Goal: Task Accomplishment & Management: Use online tool/utility

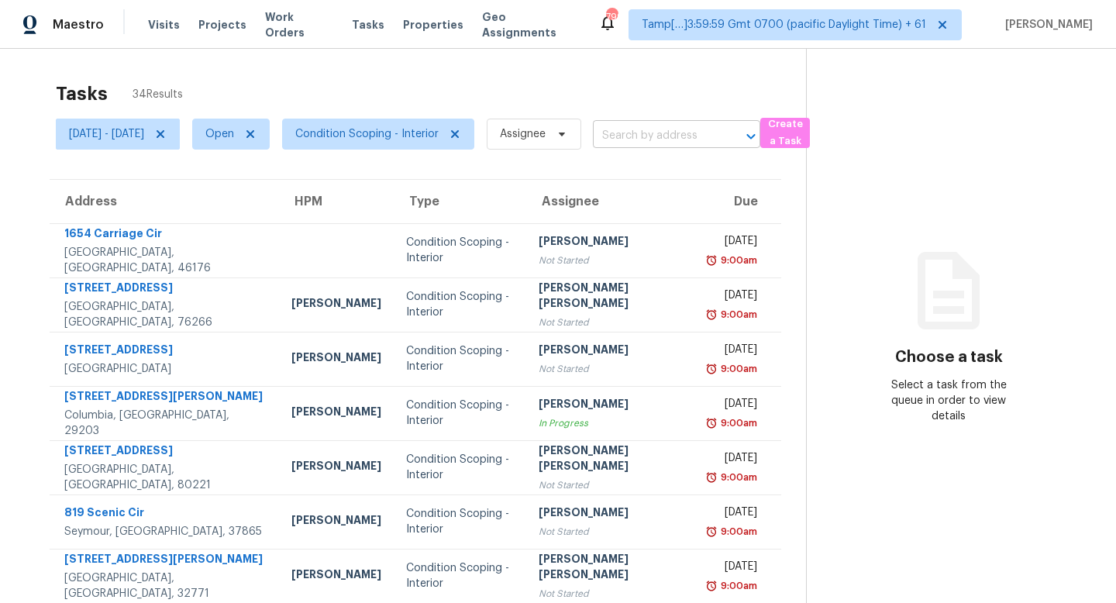
click at [666, 136] on input "text" at bounding box center [655, 136] width 124 height 24
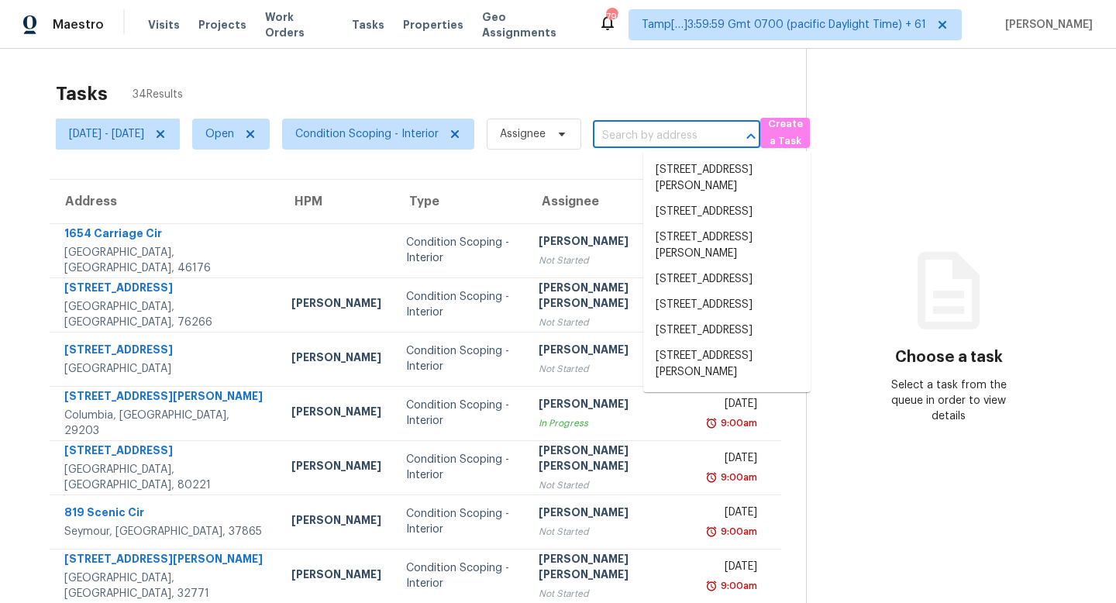
paste input "600 N San Ricardo Trl, Casa Grande, AZ 85194"
type input "600 N San Ricardo Trl, Casa Grande, AZ 85194"
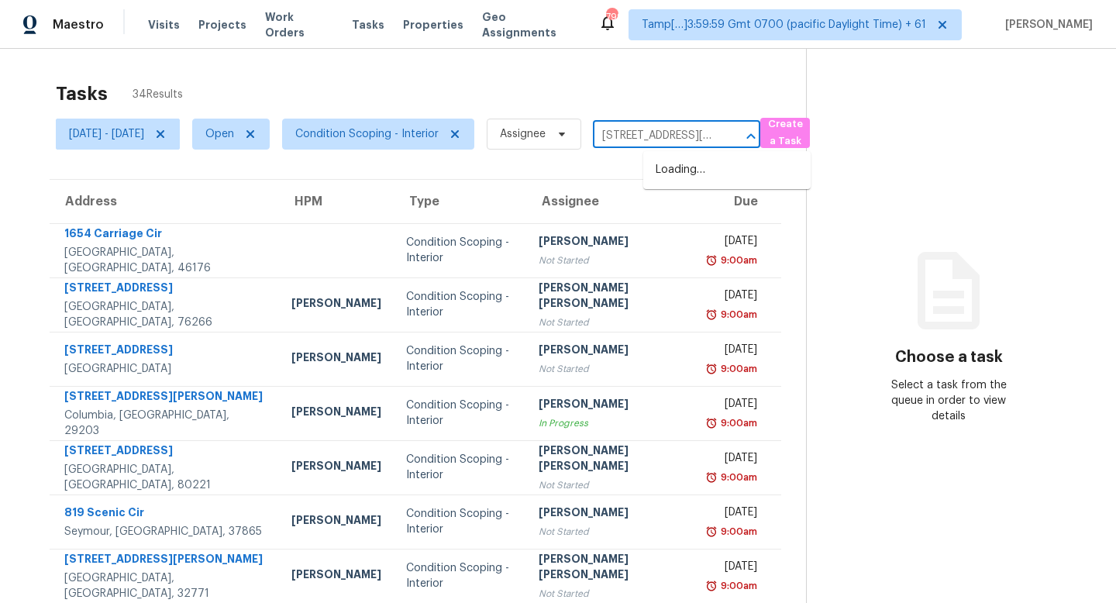
scroll to position [0, 121]
click at [711, 175] on li "600 N San Ricardo Trl, Casa Grande, AZ 85194" at bounding box center [726, 178] width 167 height 42
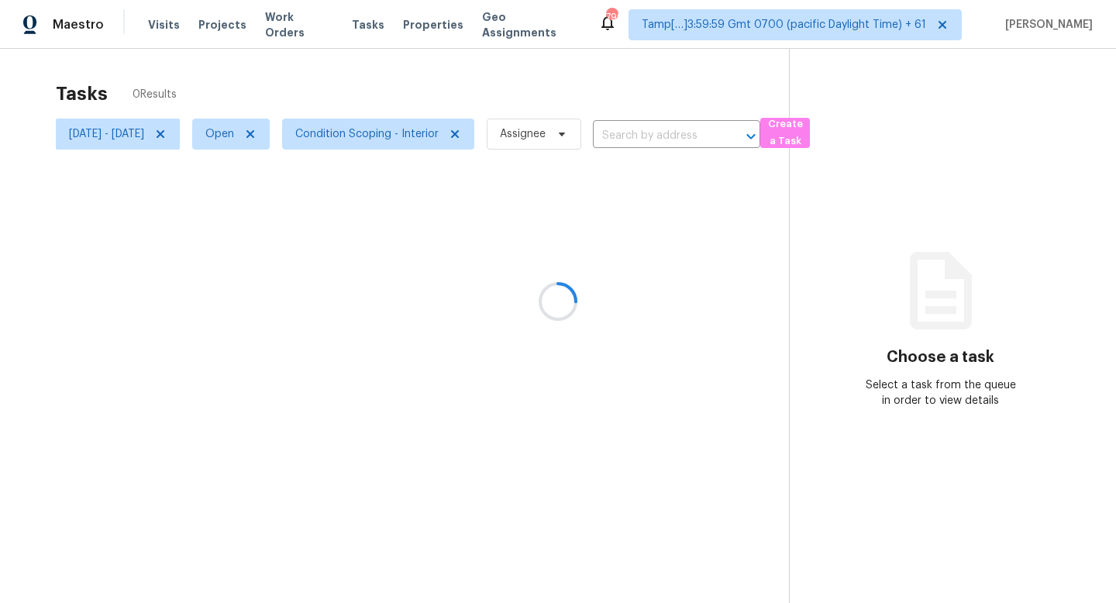
type input "600 N San Ricardo Trl, Casa Grande, AZ 85194"
click at [735, 138] on icon "Clear" at bounding box center [730, 136] width 9 height 9
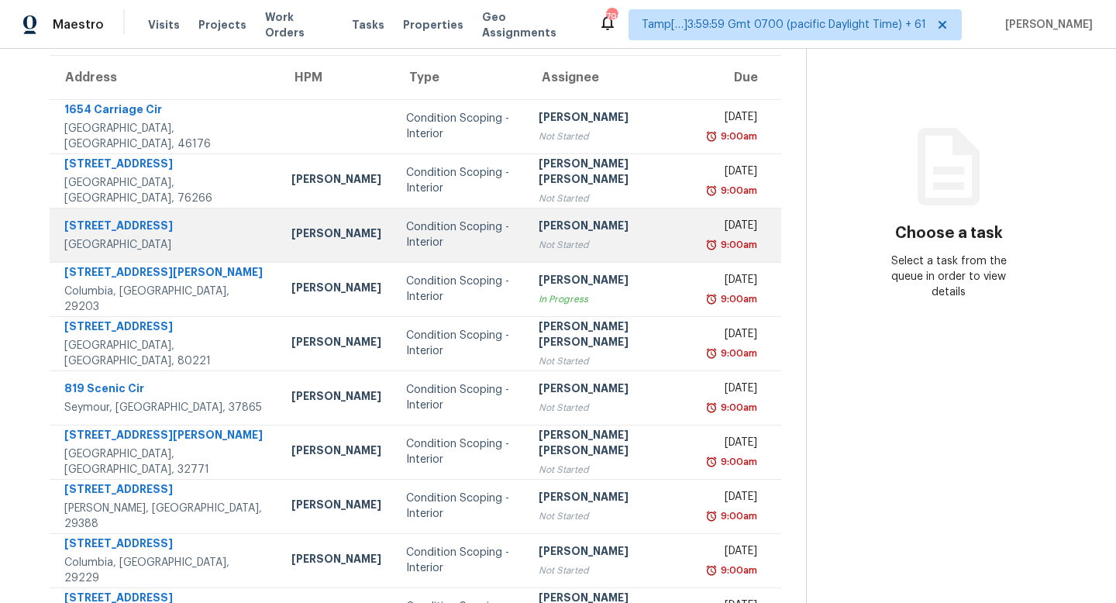
scroll to position [215, 0]
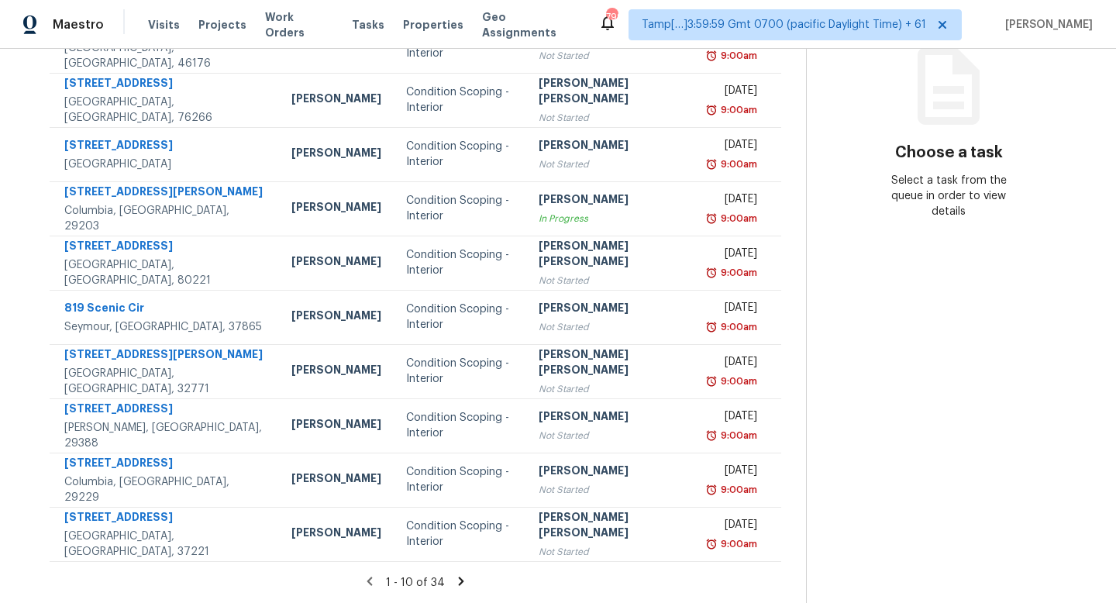
click at [458, 576] on icon at bounding box center [460, 580] width 5 height 9
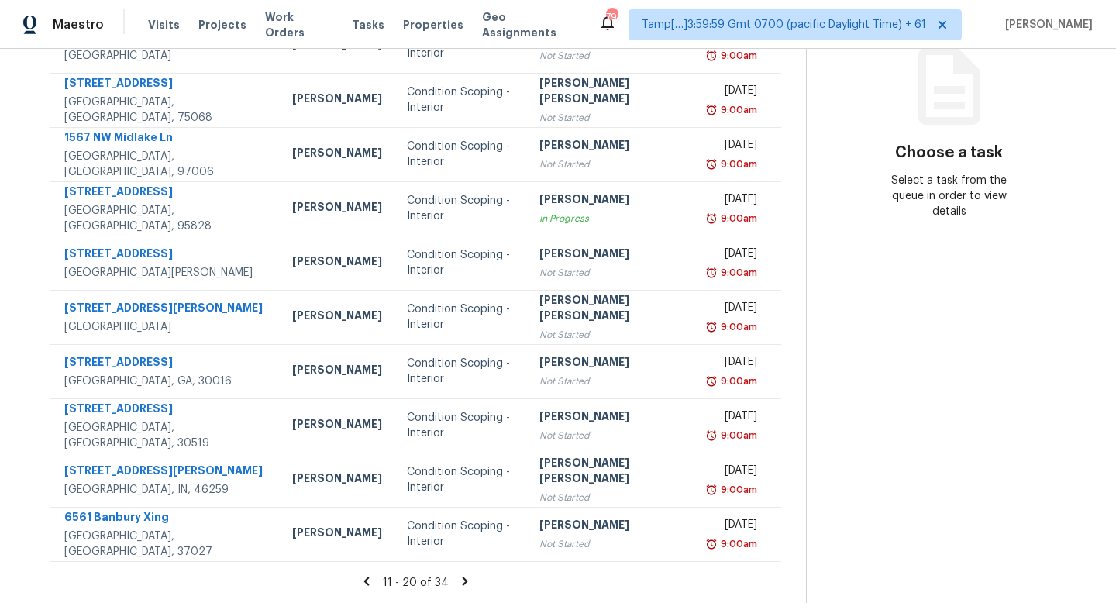
click at [458, 574] on icon at bounding box center [465, 581] width 14 height 14
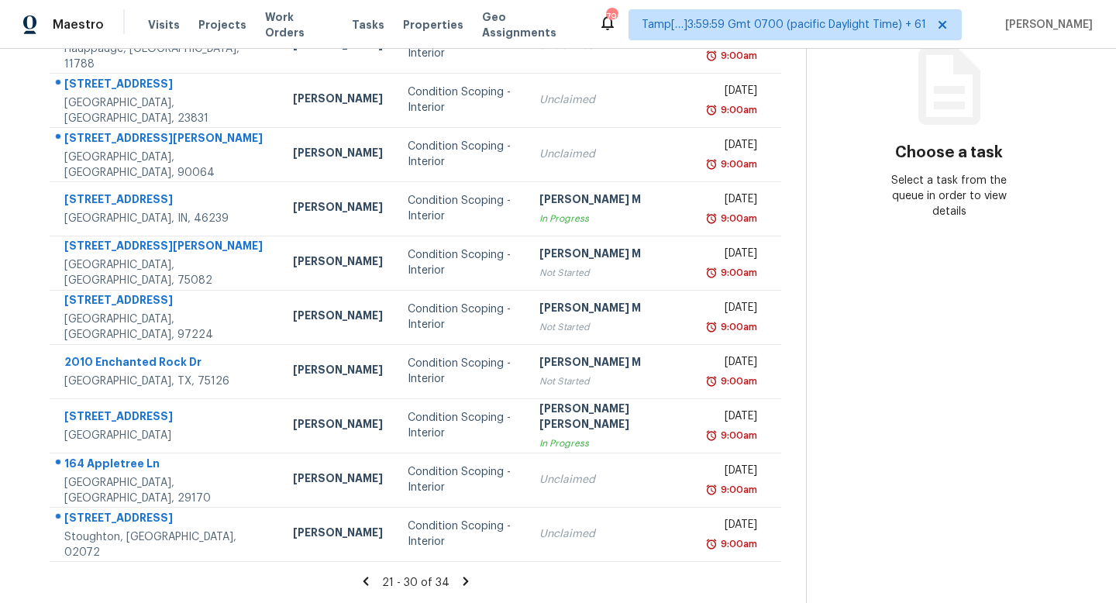
click at [365, 574] on icon at bounding box center [366, 581] width 14 height 14
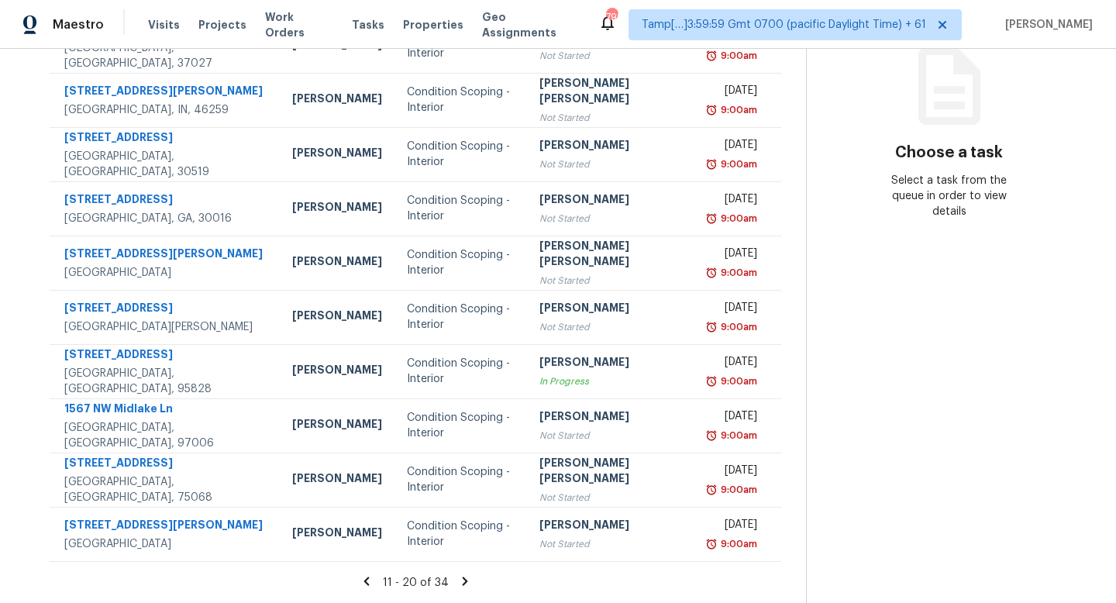
click at [458, 574] on icon at bounding box center [465, 581] width 14 height 14
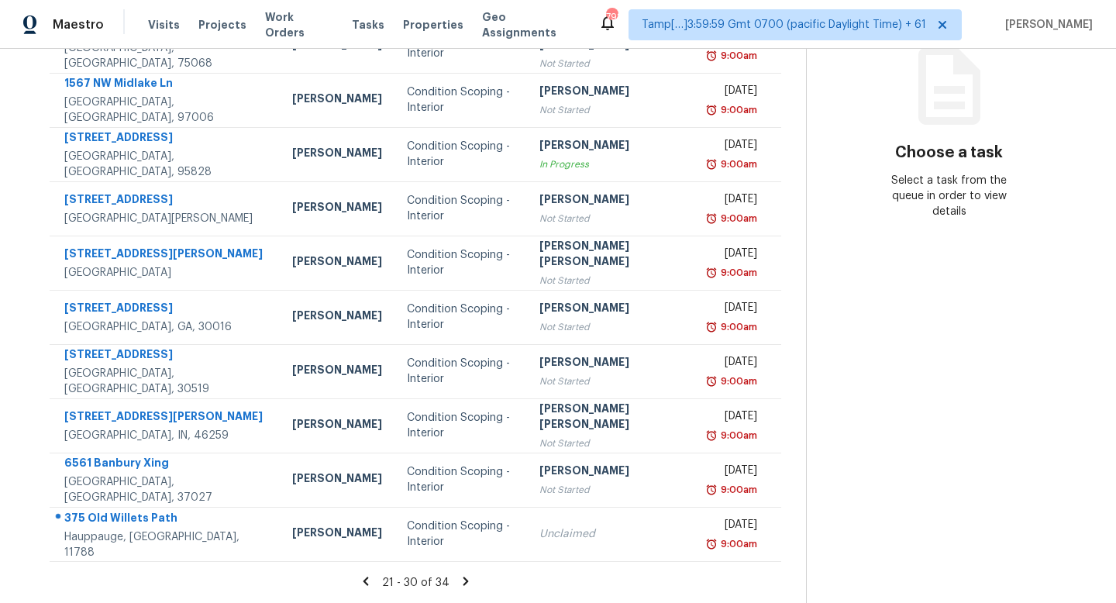
click at [463, 576] on icon at bounding box center [465, 580] width 5 height 9
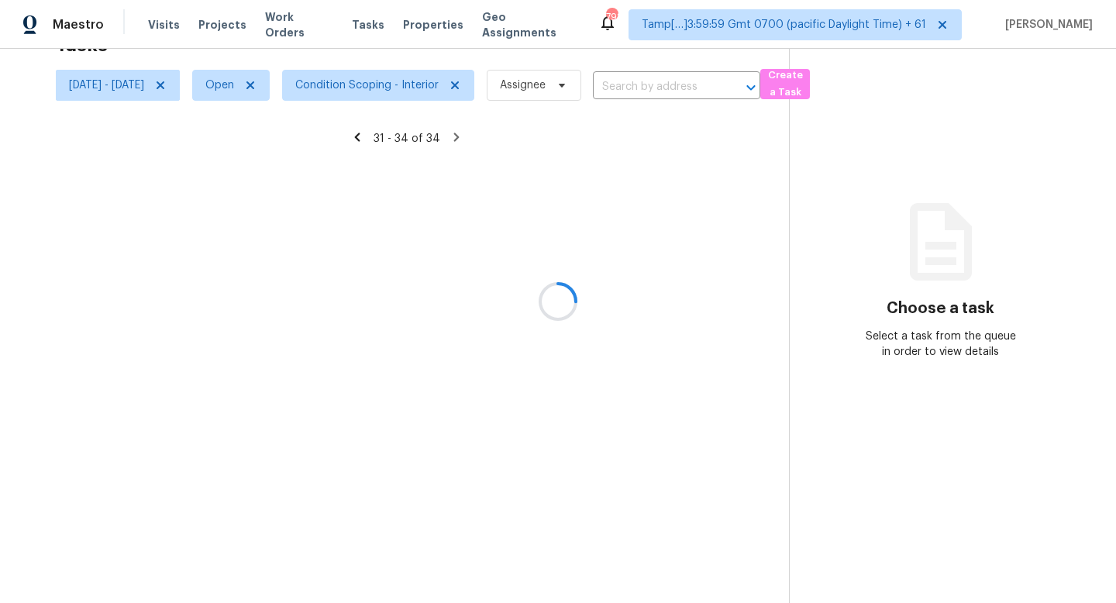
scroll to position [60, 0]
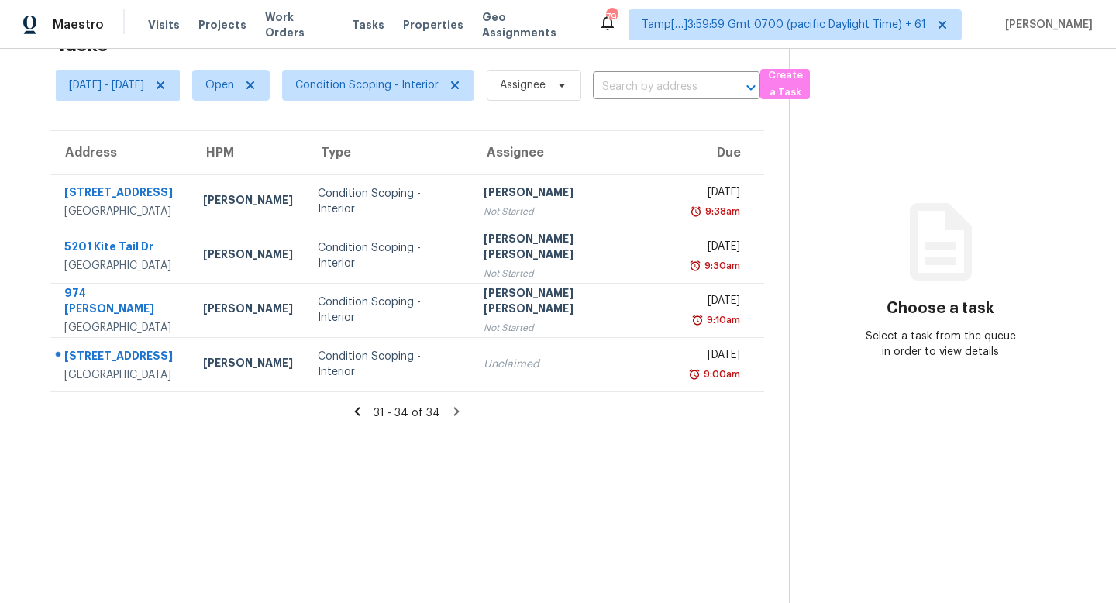
click at [359, 404] on icon at bounding box center [357, 411] width 14 height 14
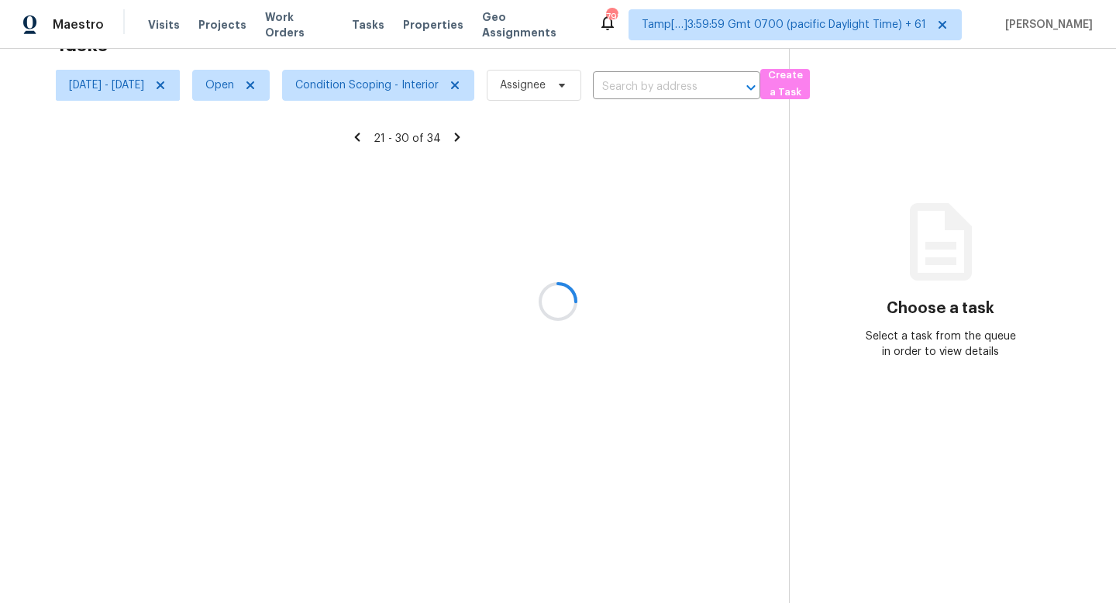
scroll to position [215, 0]
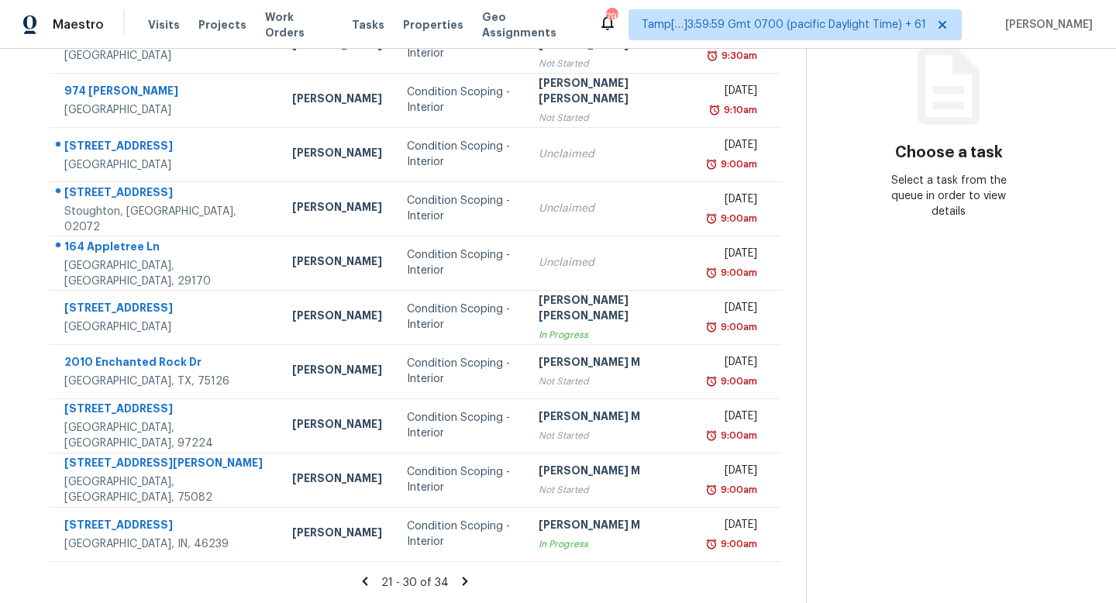
click at [363, 576] on icon at bounding box center [365, 580] width 5 height 9
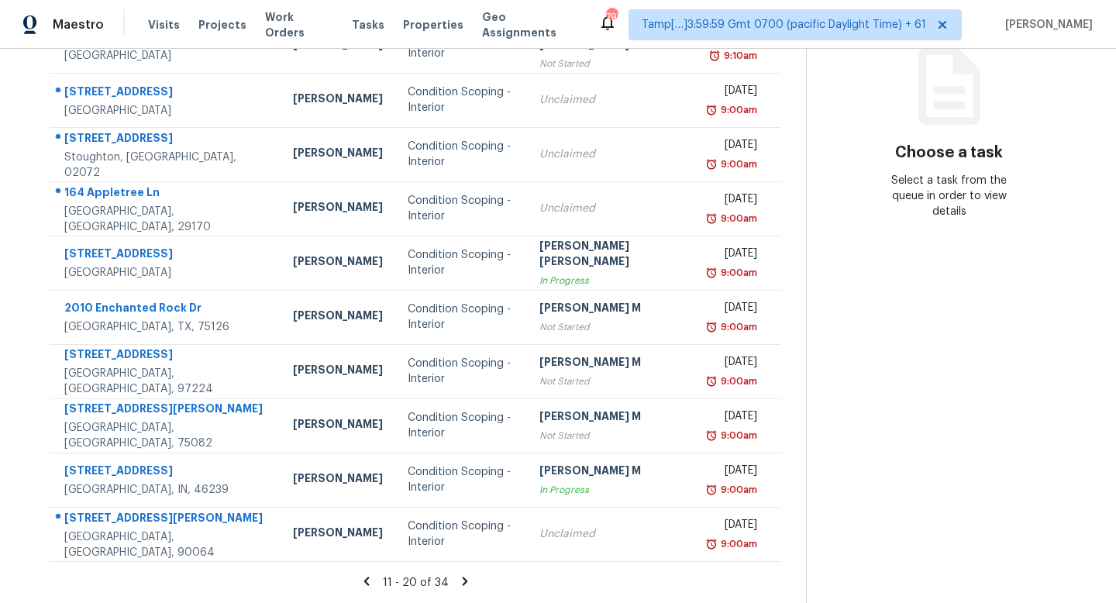
click at [363, 576] on icon at bounding box center [365, 580] width 5 height 9
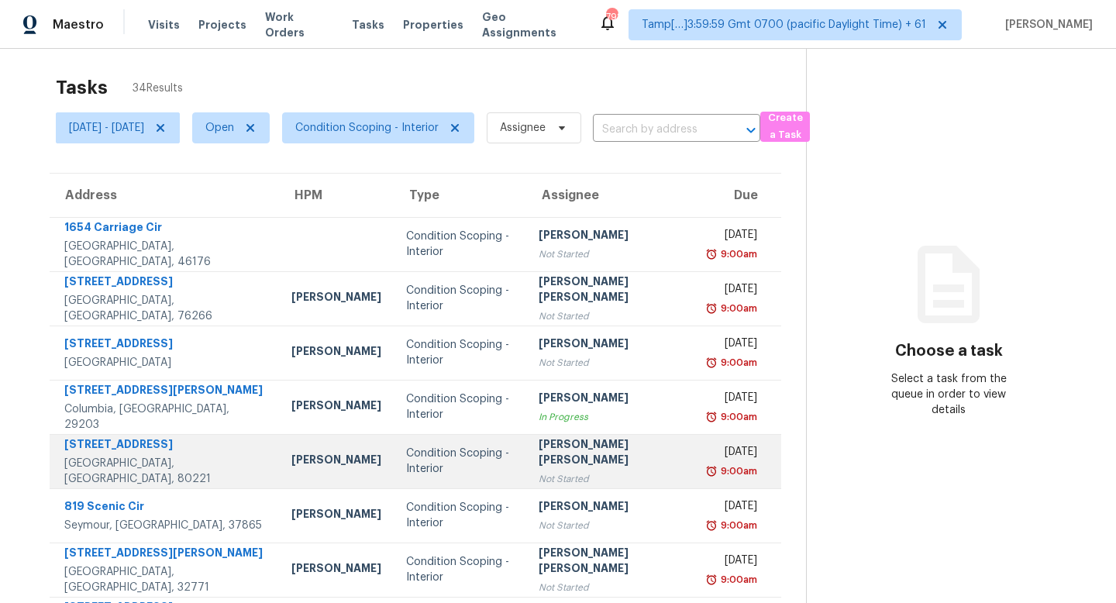
scroll to position [0, 0]
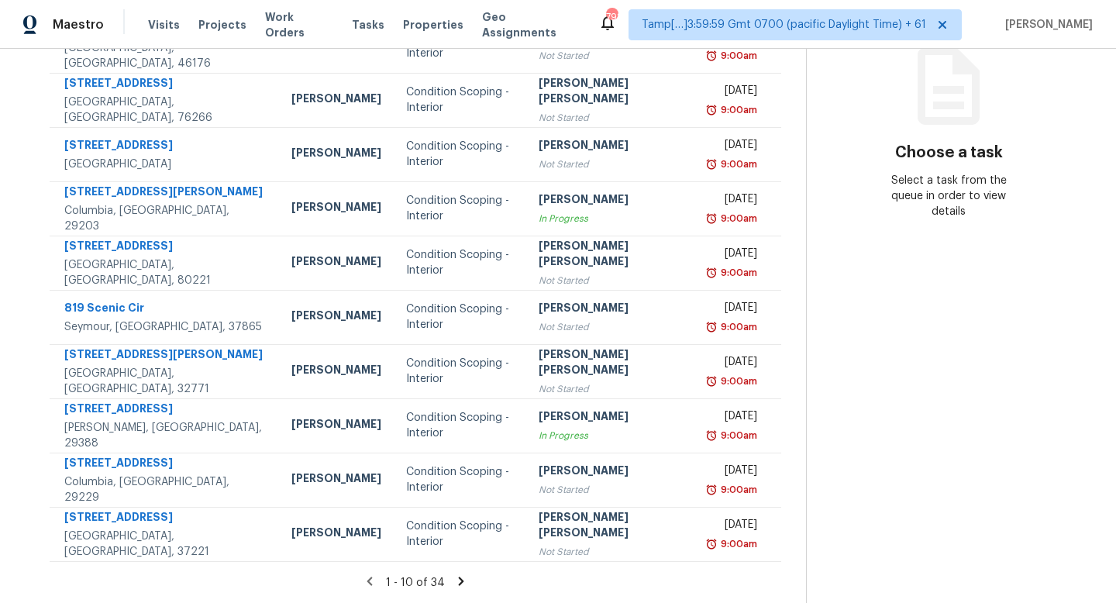
click at [454, 574] on icon at bounding box center [461, 581] width 14 height 14
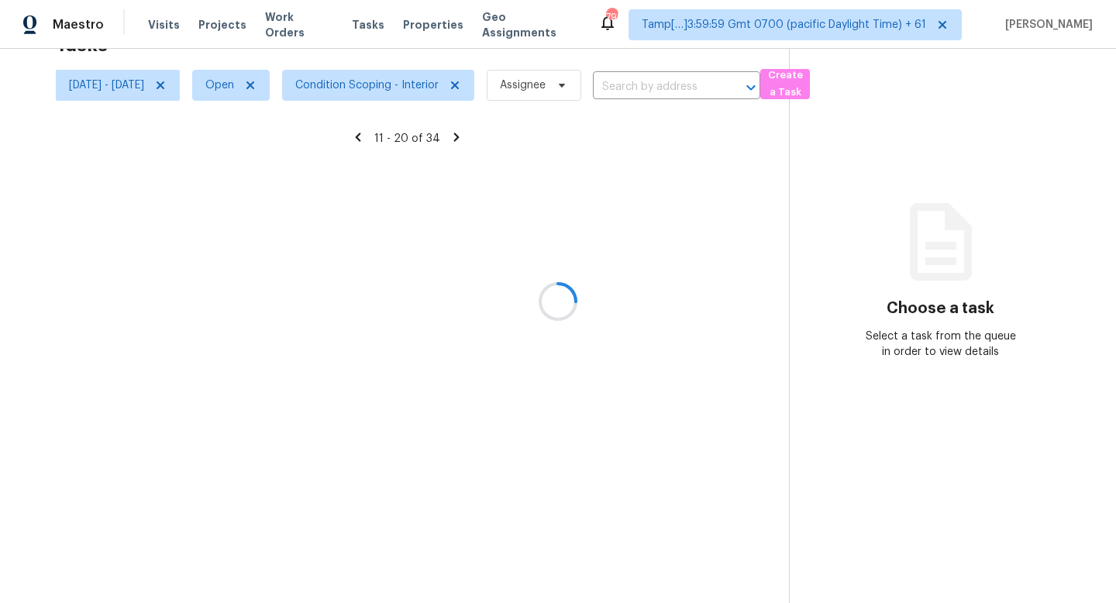
scroll to position [215, 0]
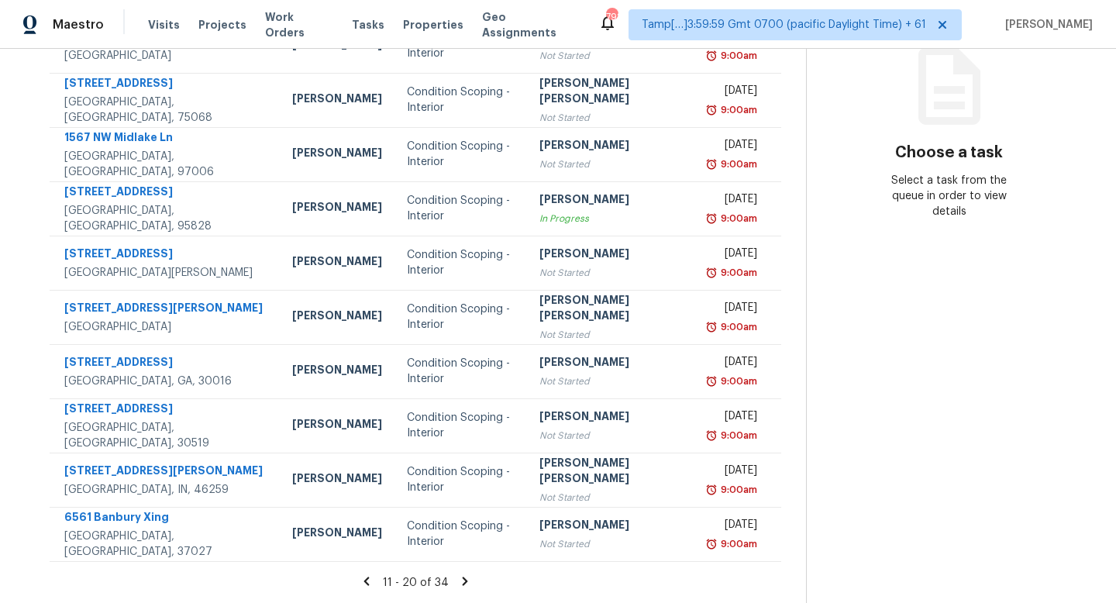
click at [462, 576] on icon at bounding box center [464, 580] width 5 height 9
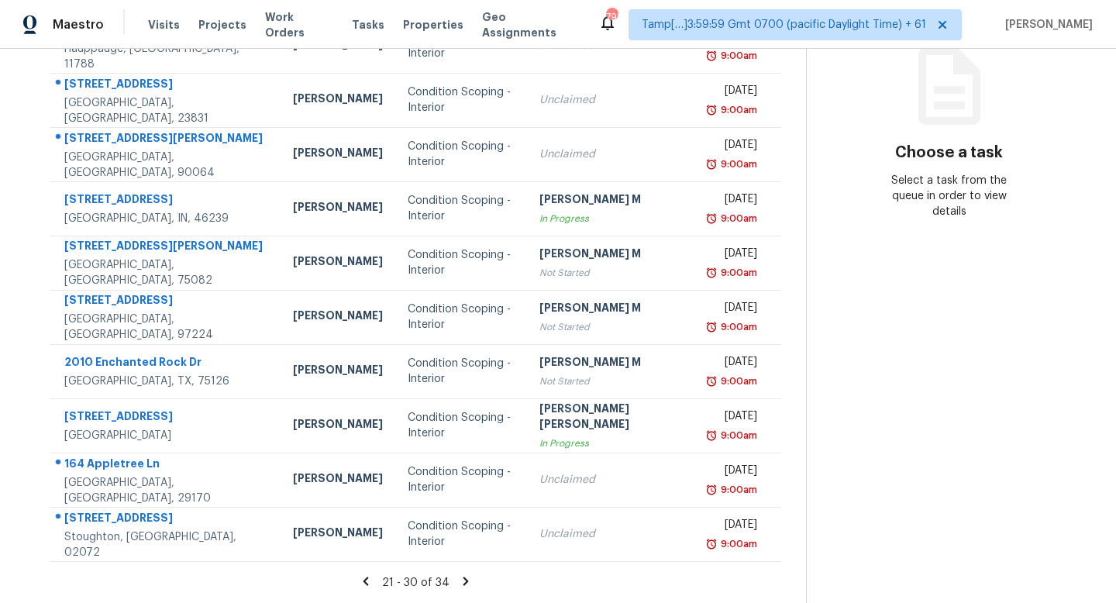
click at [466, 574] on div "21 - 30 of 34" at bounding box center [415, 582] width 781 height 16
click at [459, 574] on icon at bounding box center [466, 581] width 14 height 14
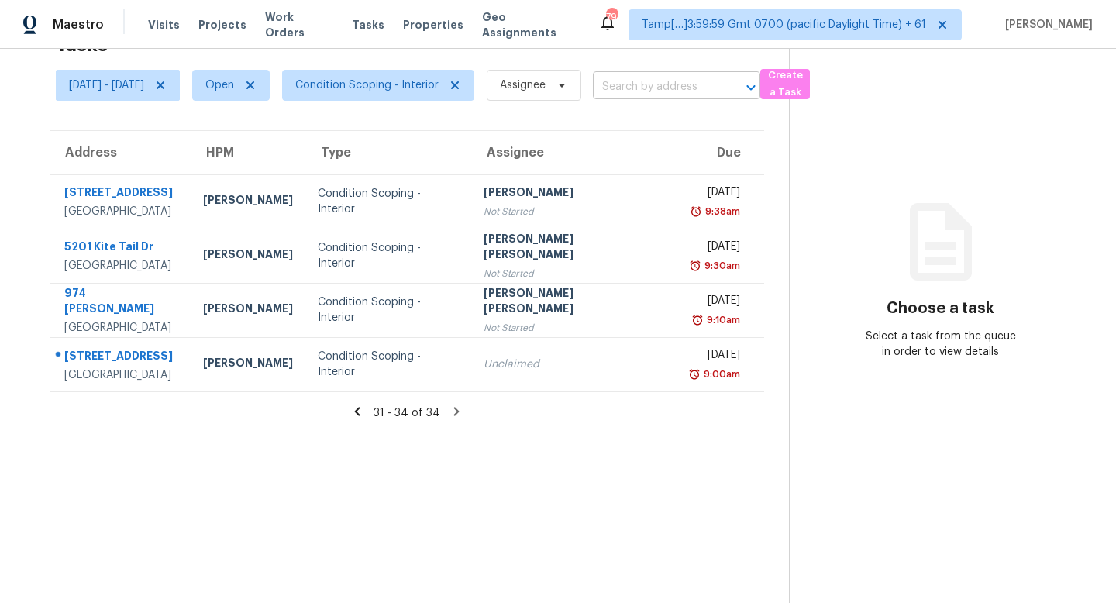
click at [686, 83] on input "text" at bounding box center [655, 87] width 124 height 24
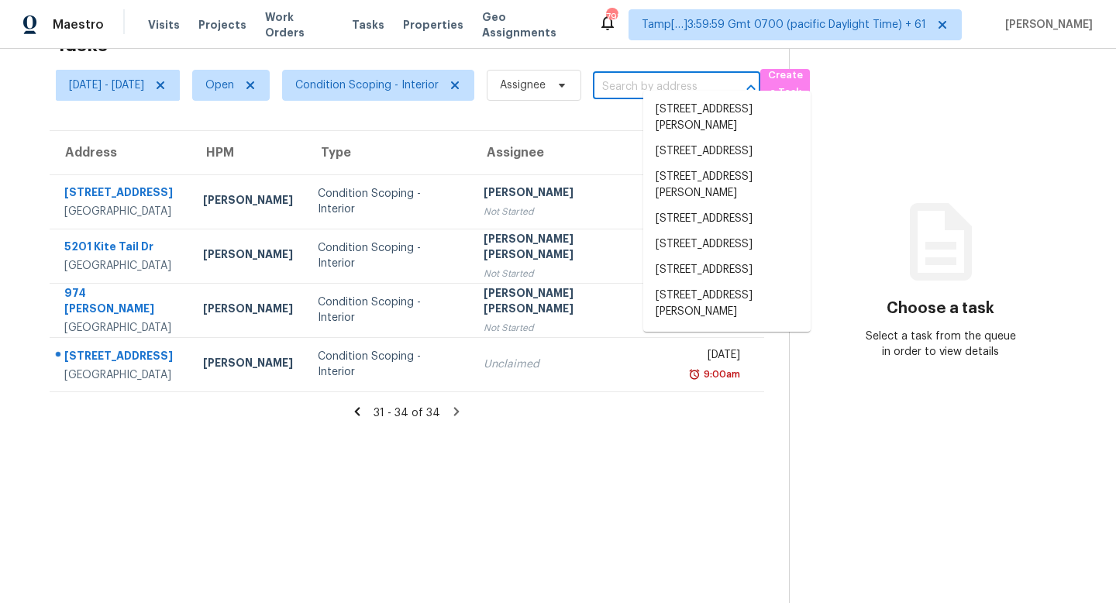
paste input "600 N San Ricardo Trl, Casa Grande, AZ 85194"
type input "600 N San Ricardo Trl, Casa Grande, AZ 85194"
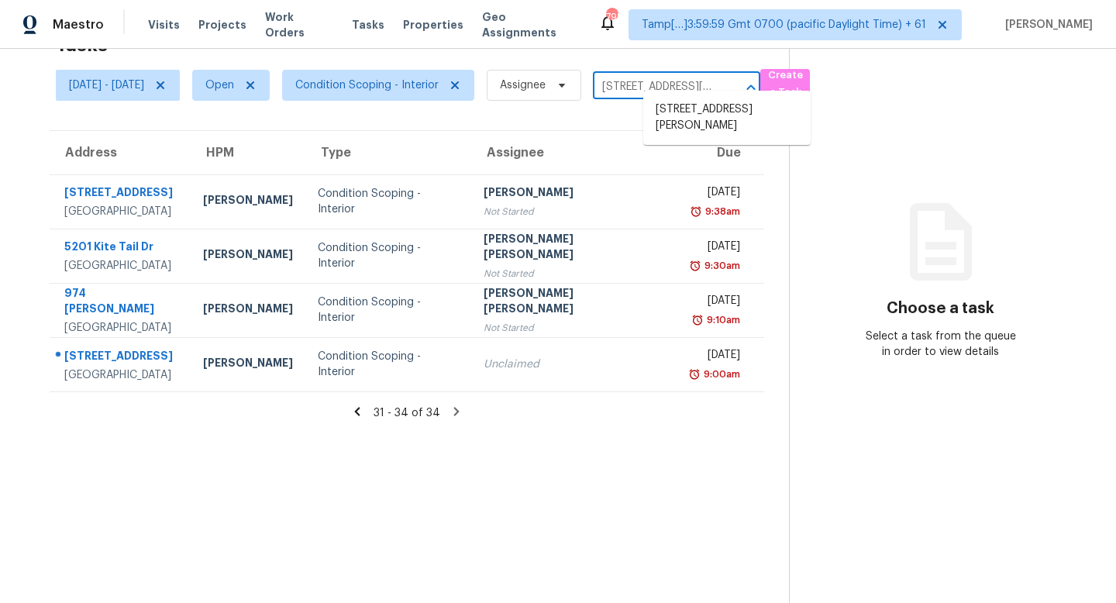
scroll to position [0, 121]
click at [708, 119] on li "600 N San Ricardo Trl, Casa Grande, AZ 85194" at bounding box center [726, 118] width 167 height 42
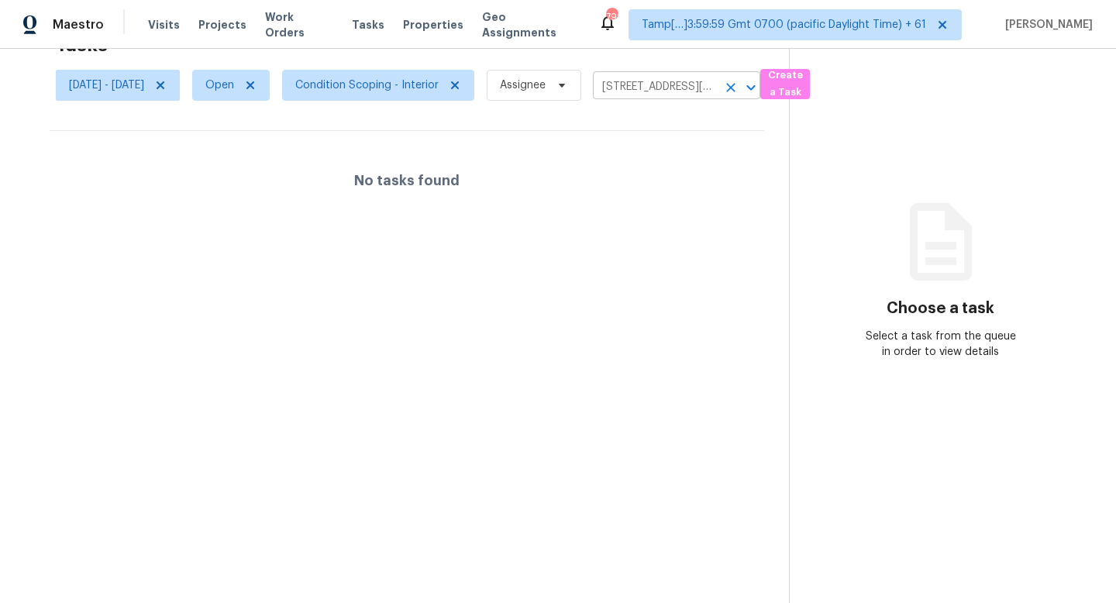
click at [760, 75] on div "600 N San Ricardo Trl, Casa Grande, AZ 85194 ​" at bounding box center [676, 87] width 167 height 24
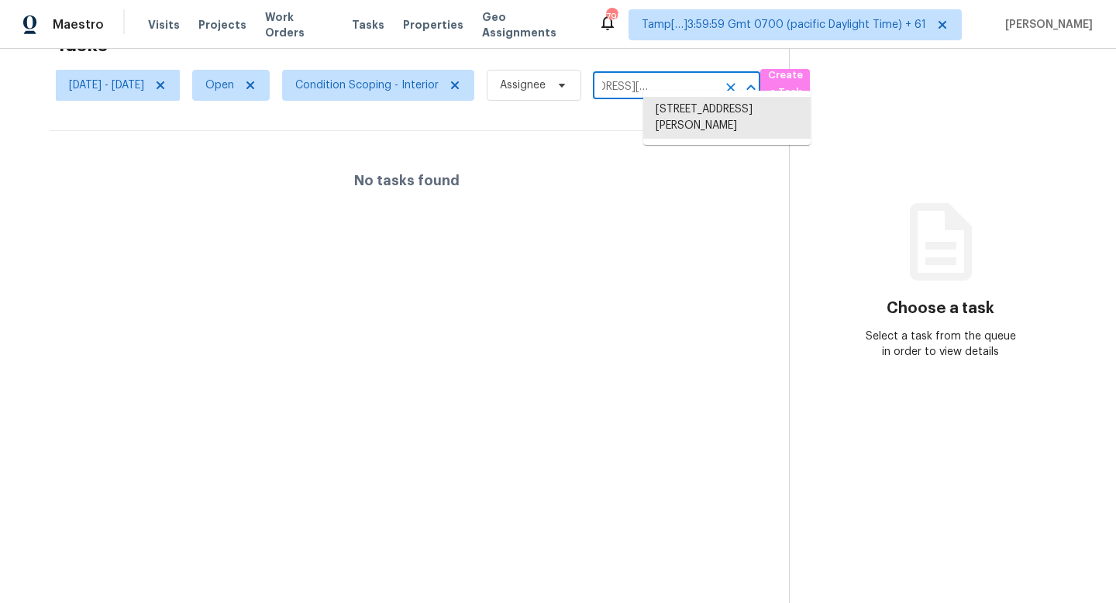
click at [738, 80] on icon "Clear" at bounding box center [730, 87] width 15 height 15
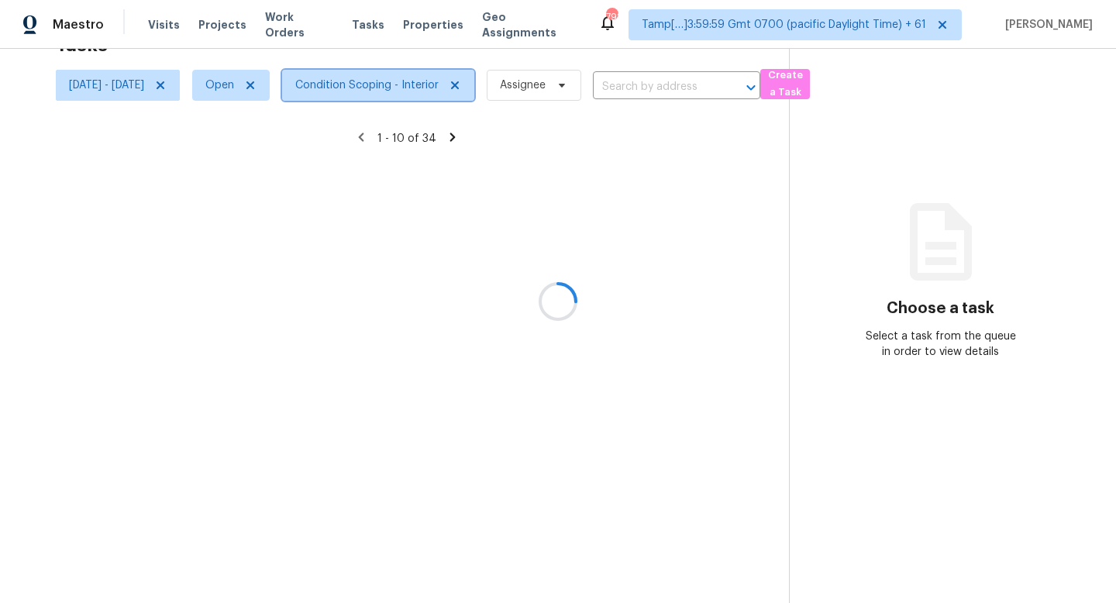
click at [412, 77] on span "Condition Scoping - Interior" at bounding box center [366, 84] width 143 height 15
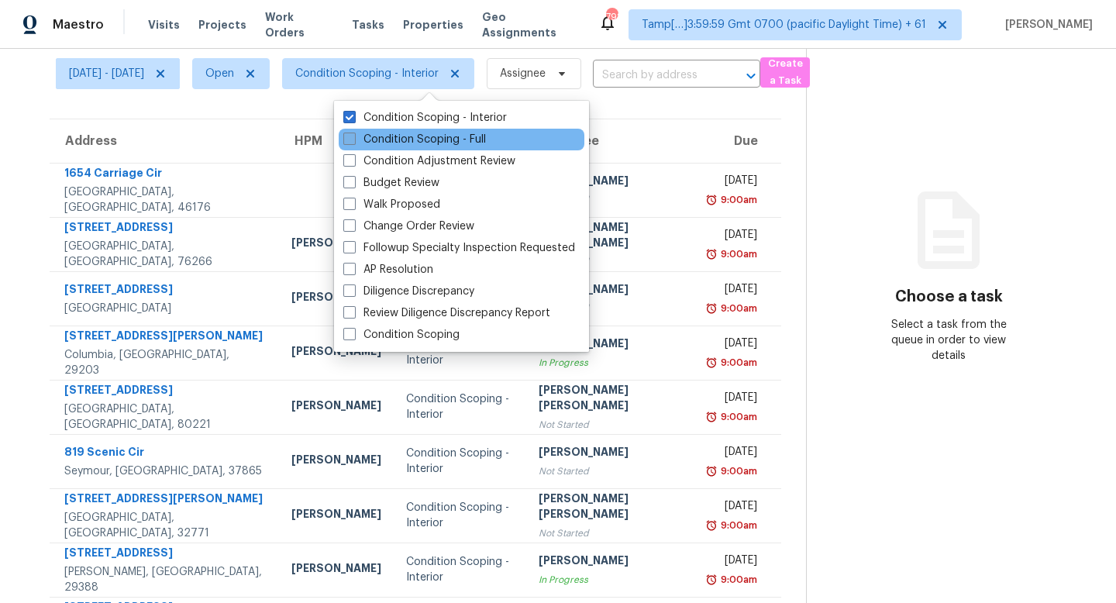
click at [442, 133] on label "Condition Scoping - Full" at bounding box center [414, 139] width 143 height 15
click at [353, 133] on input "Condition Scoping - Full" at bounding box center [348, 137] width 10 height 10
checkbox input "true"
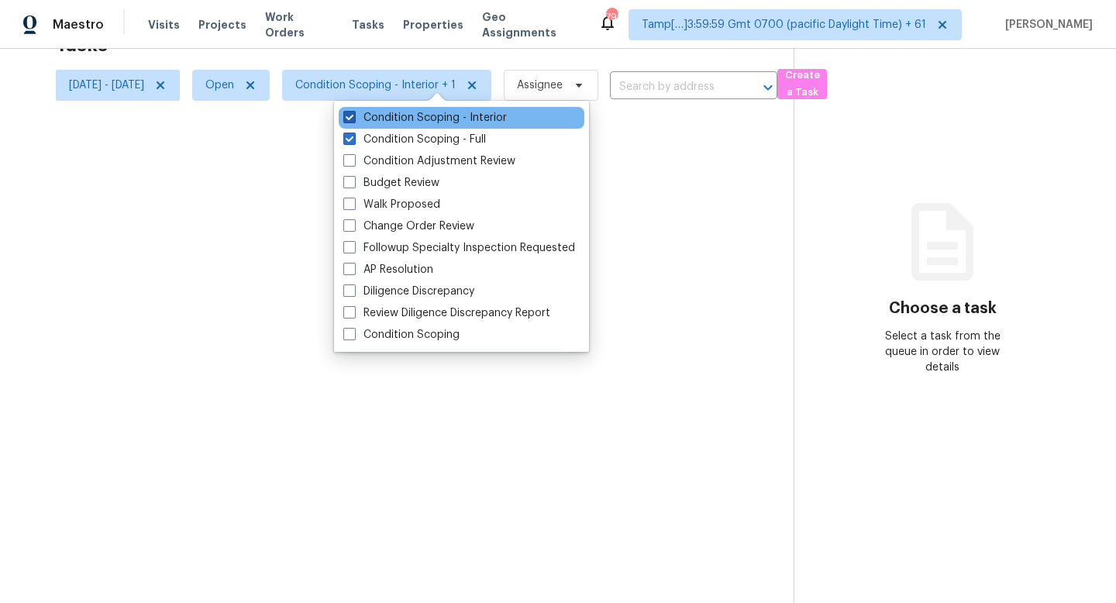
click at [455, 119] on label "Condition Scoping - Interior" at bounding box center [424, 117] width 163 height 15
click at [353, 119] on input "Condition Scoping - Interior" at bounding box center [348, 115] width 10 height 10
checkbox input "false"
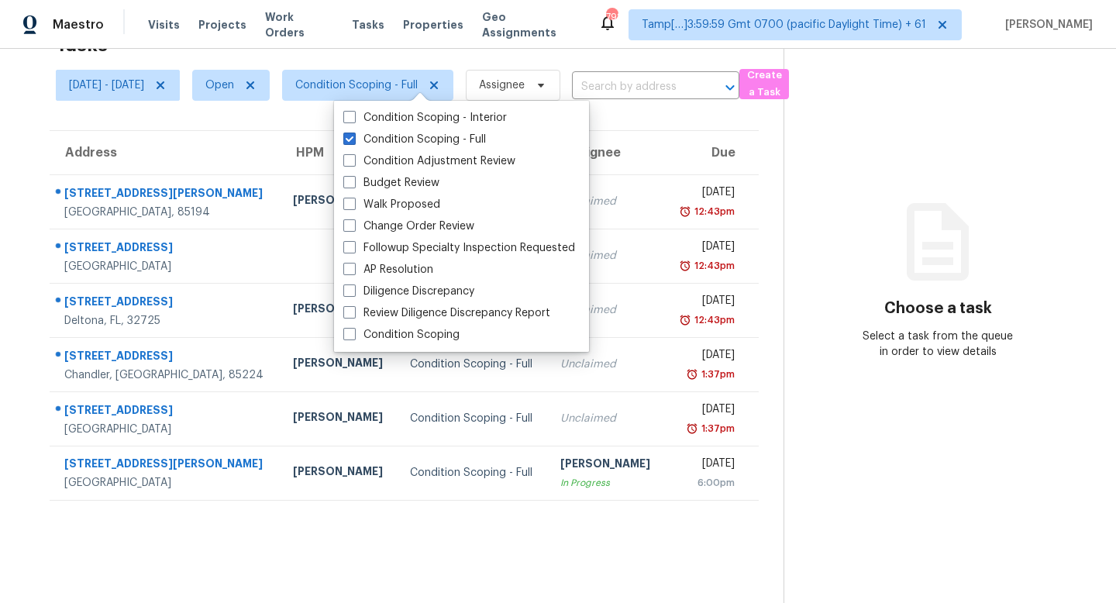
click at [518, 556] on section "Tasks 6 Results Thu, Aug 14 - Thu, Aug 14 Open Condition Scoping - Full Assigne…" at bounding box center [404, 314] width 759 height 578
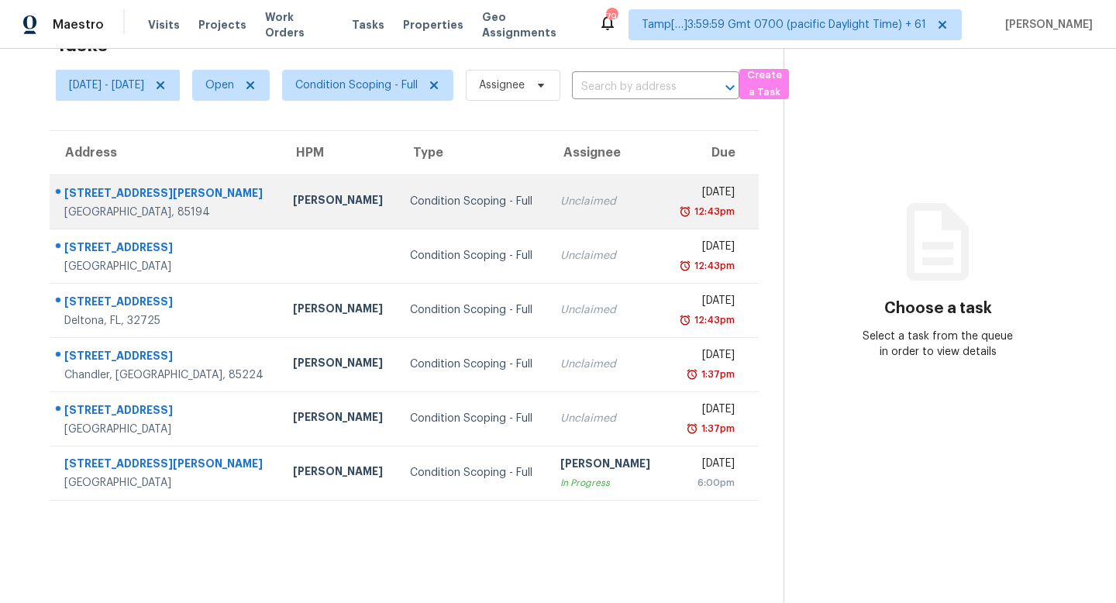
click at [491, 206] on td "Condition Scoping - Full" at bounding box center [472, 201] width 150 height 54
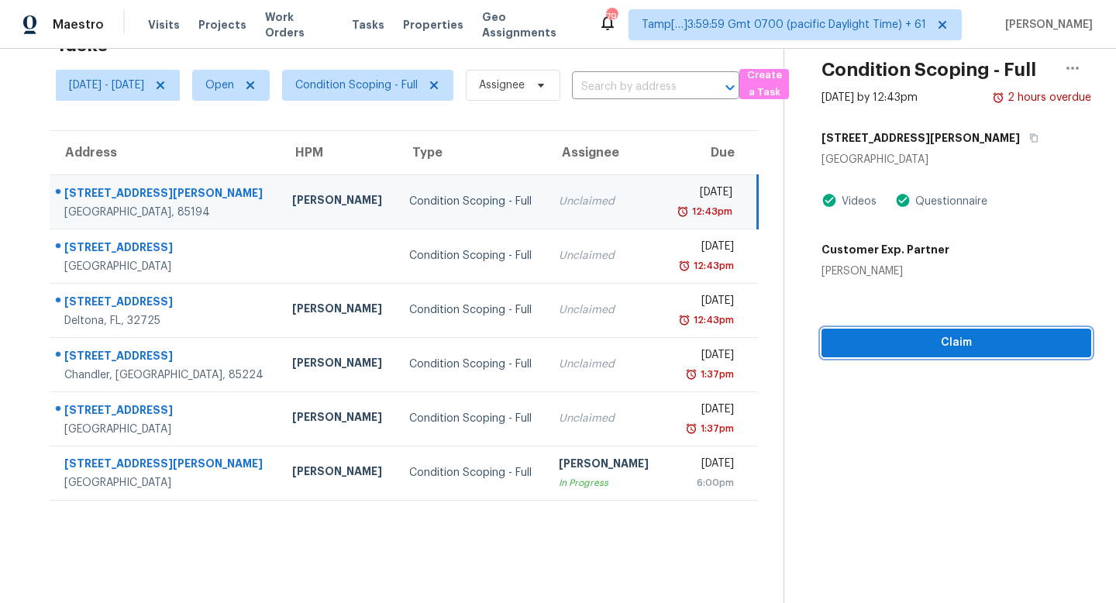
click at [925, 336] on span "Claim" at bounding box center [956, 342] width 245 height 19
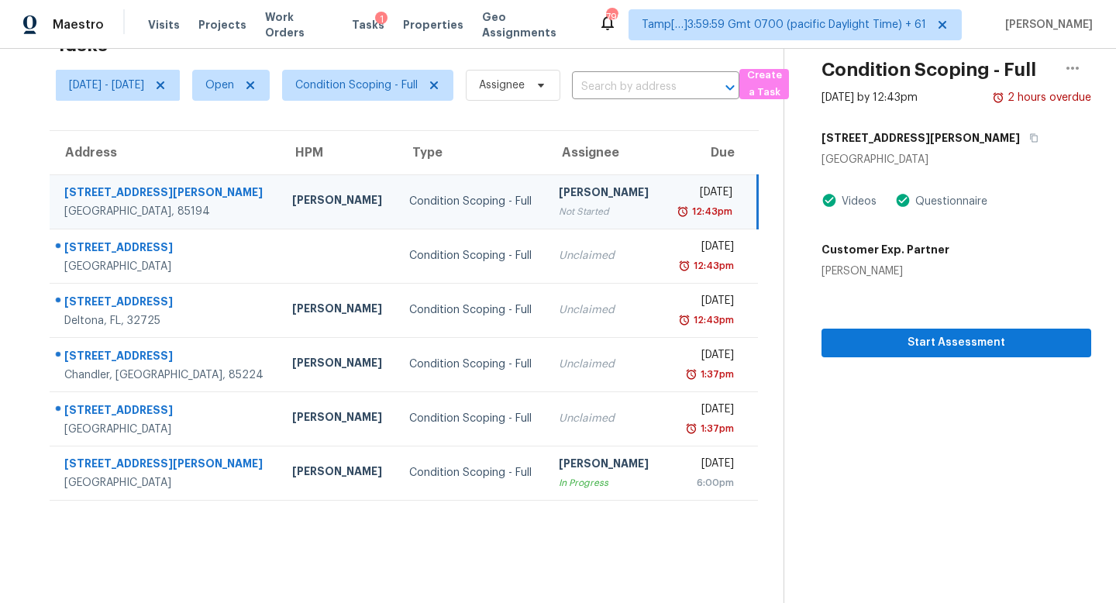
click at [480, 211] on td "Condition Scoping - Full" at bounding box center [472, 201] width 150 height 54
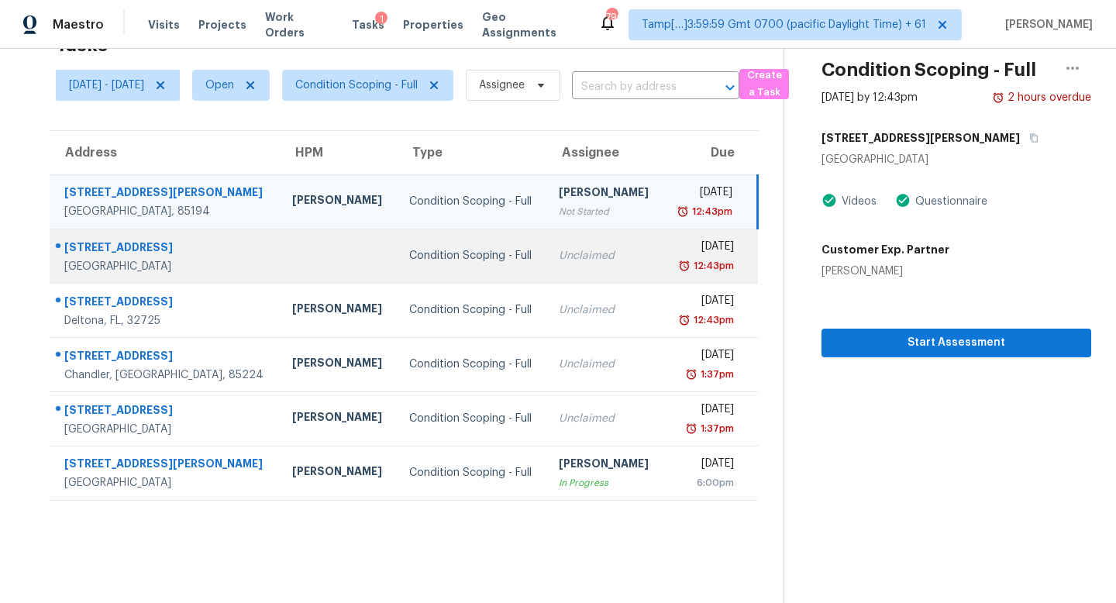
click at [546, 238] on td "Unclaimed" at bounding box center [604, 256] width 117 height 54
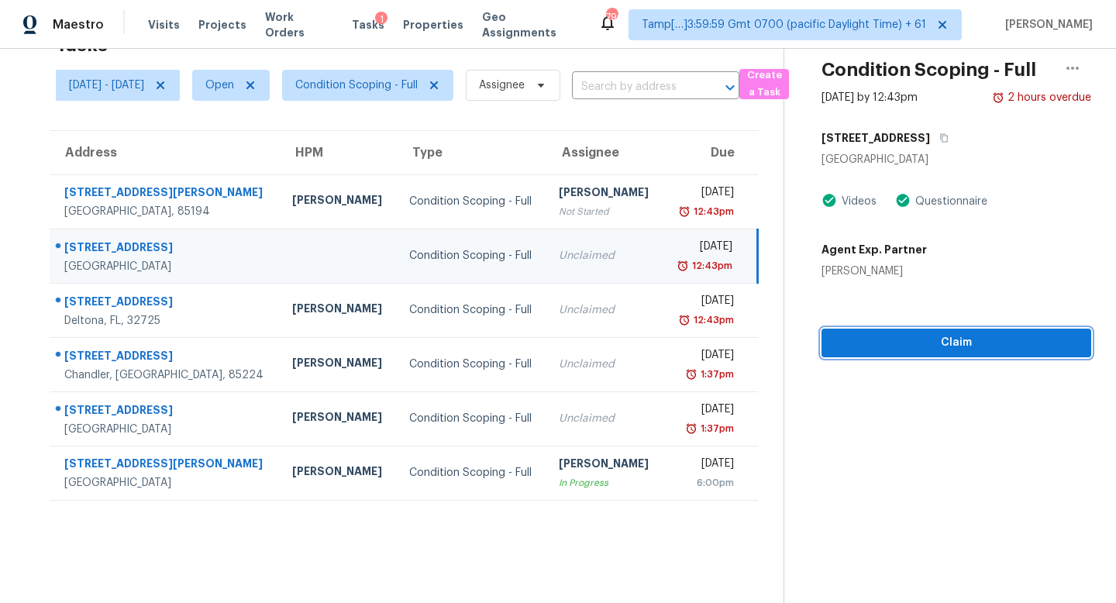
click at [955, 338] on span "Claim" at bounding box center [956, 342] width 245 height 19
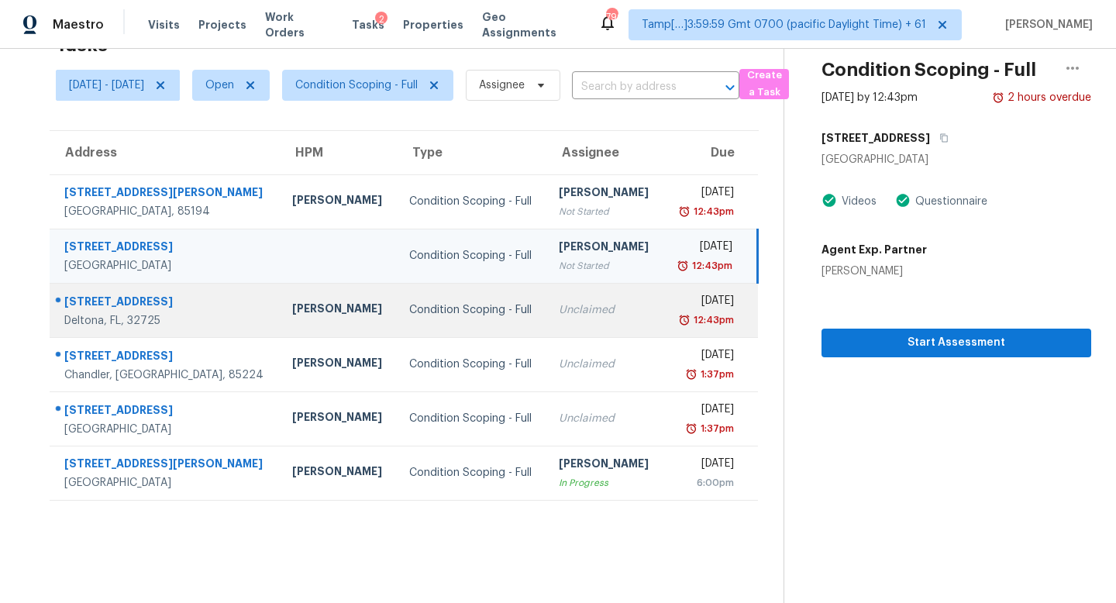
click at [504, 284] on td "Condition Scoping - Full" at bounding box center [472, 310] width 150 height 54
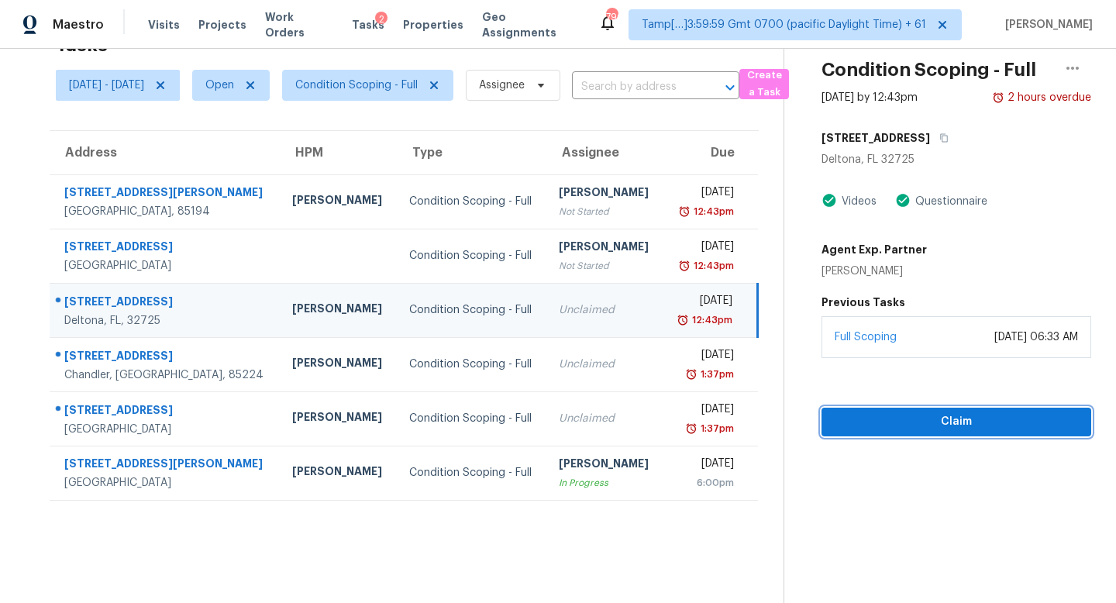
click at [915, 416] on span "Claim" at bounding box center [956, 421] width 245 height 19
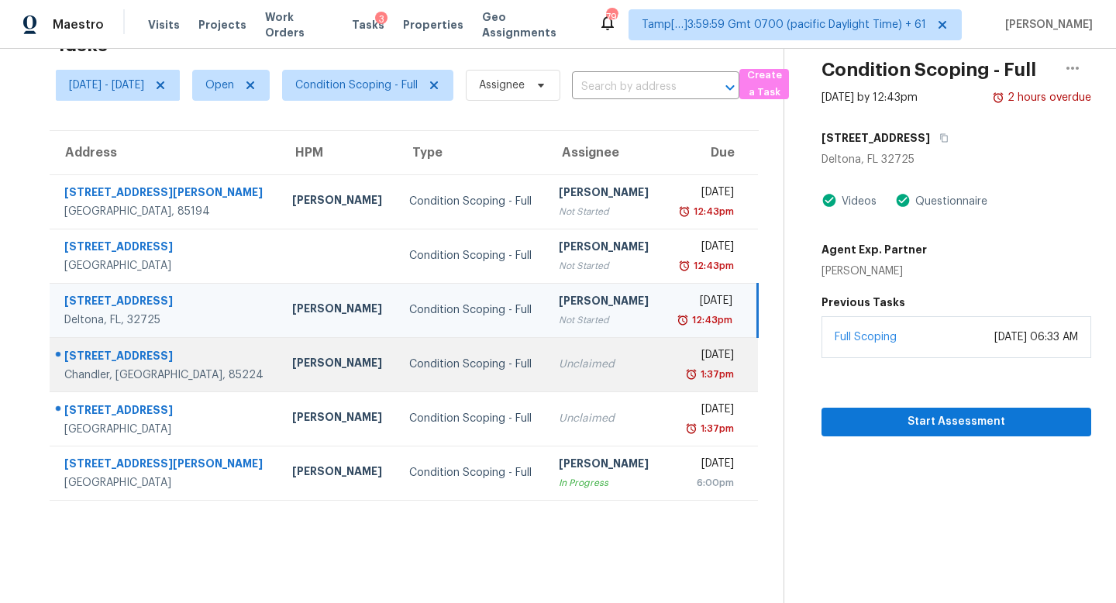
click at [568, 356] on div "Unclaimed" at bounding box center [605, 363] width 92 height 15
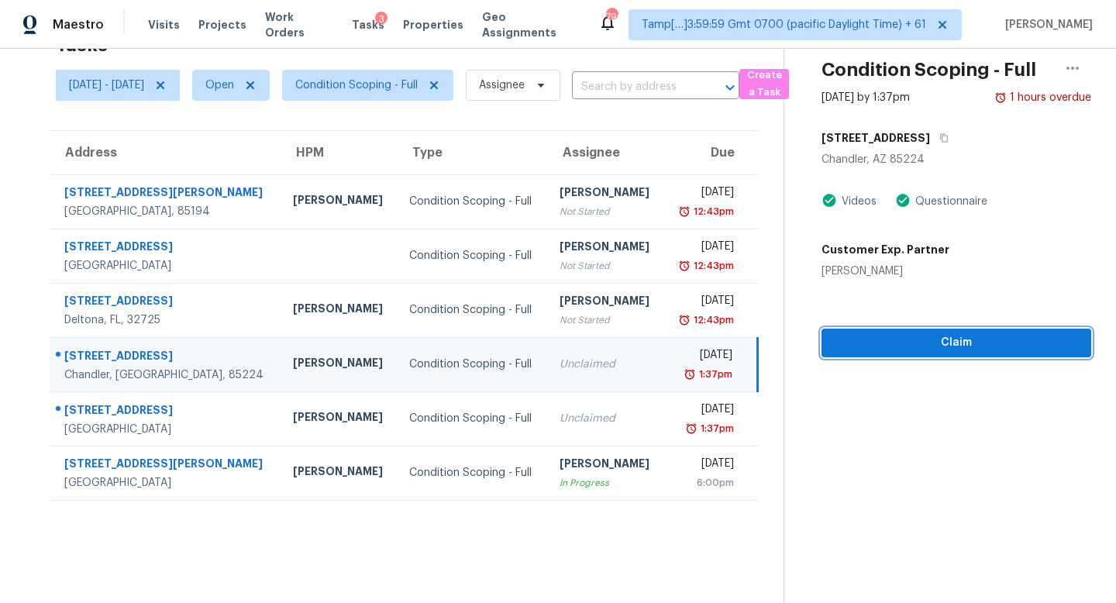
click at [908, 337] on span "Claim" at bounding box center [956, 342] width 245 height 19
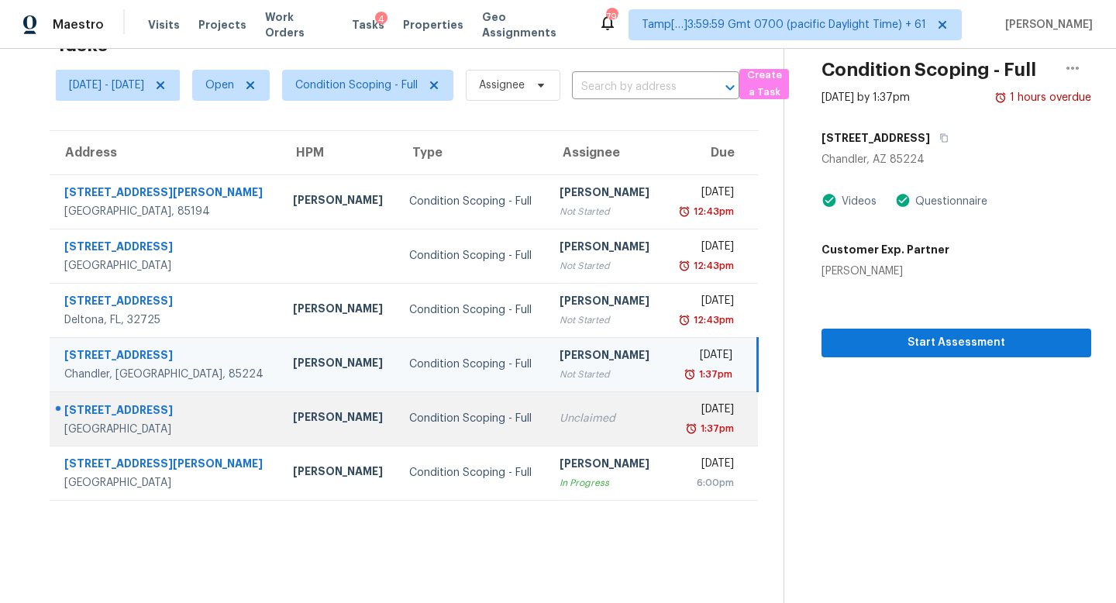
click at [676, 412] on div "[DATE]" at bounding box center [704, 410] width 57 height 19
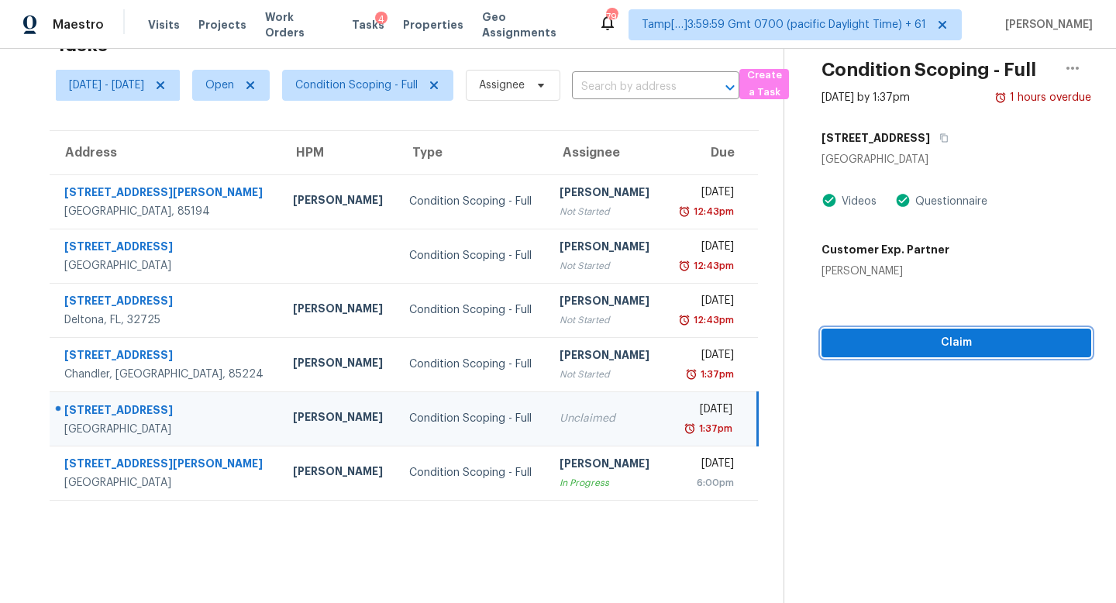
click at [879, 339] on span "Claim" at bounding box center [956, 342] width 245 height 19
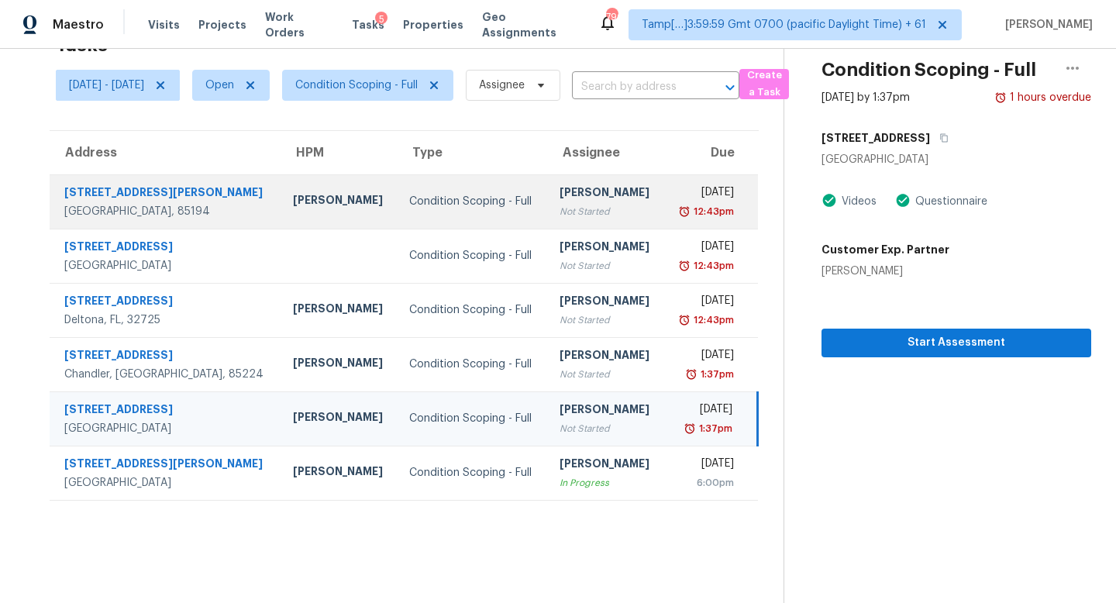
click at [574, 186] on div "[PERSON_NAME]" at bounding box center [605, 193] width 92 height 19
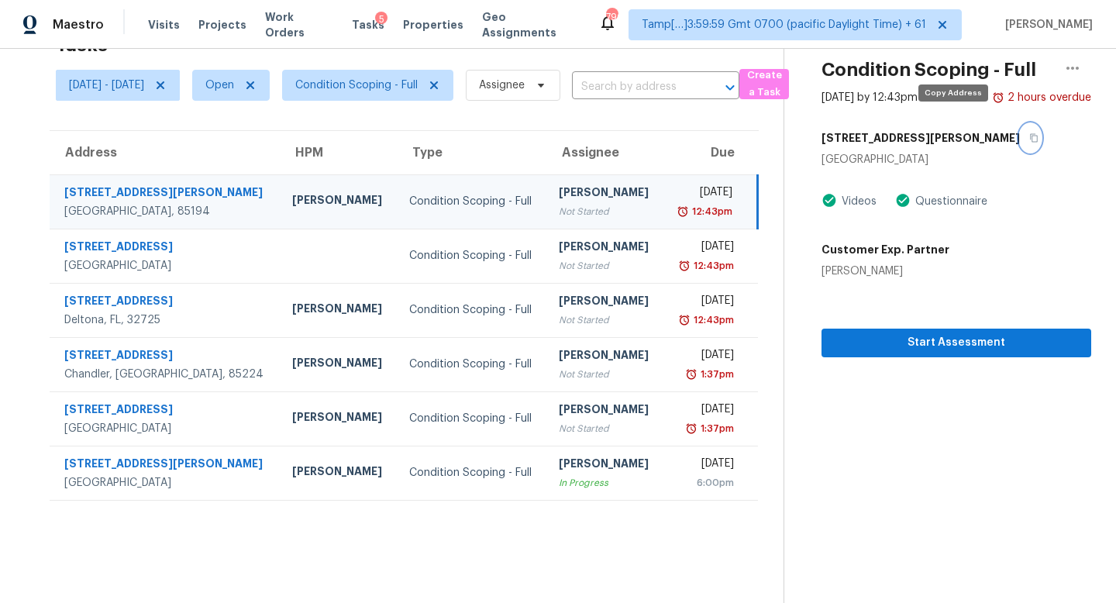
click at [1031, 134] on icon "button" at bounding box center [1035, 138] width 8 height 9
click at [916, 333] on span "Start Assessment" at bounding box center [956, 342] width 245 height 19
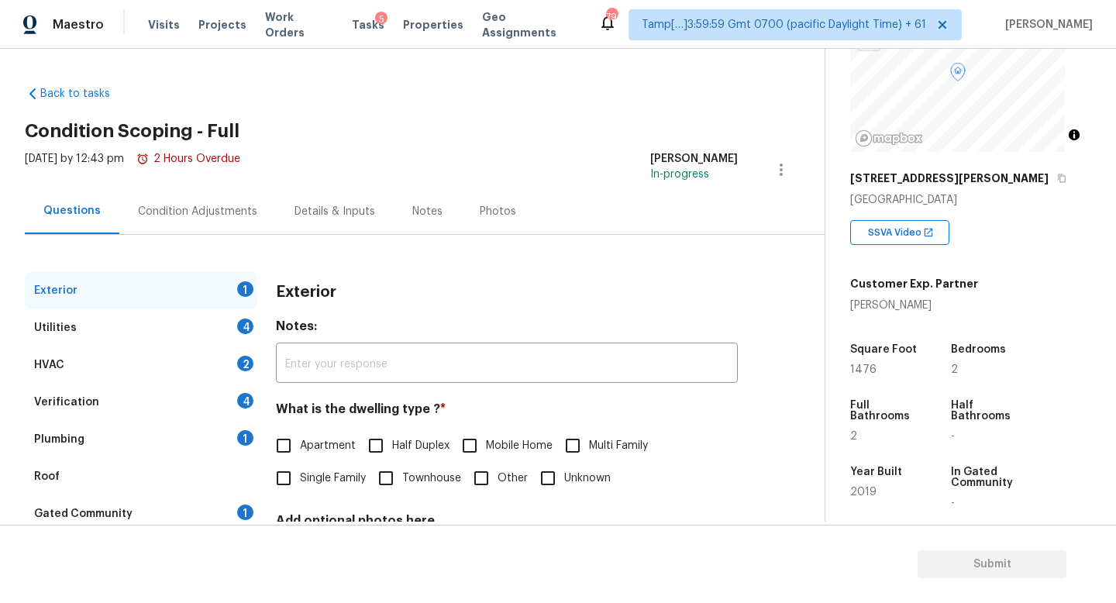
scroll to position [245, 0]
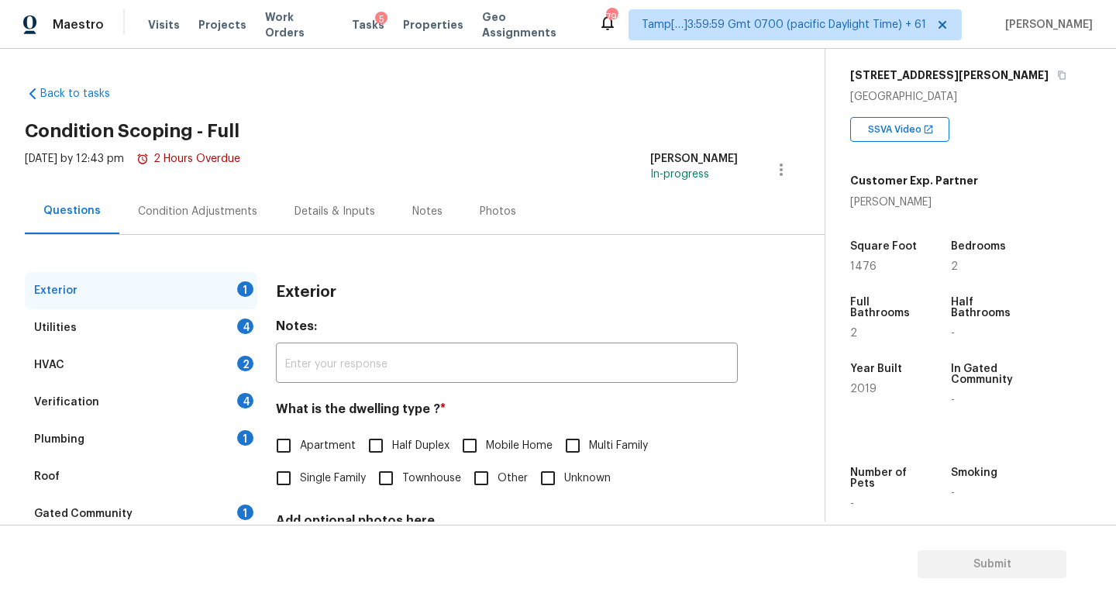
click at [347, 473] on span "Single Family" at bounding box center [333, 478] width 66 height 16
click at [300, 473] on input "Single Family" at bounding box center [283, 478] width 33 height 33
checkbox input "true"
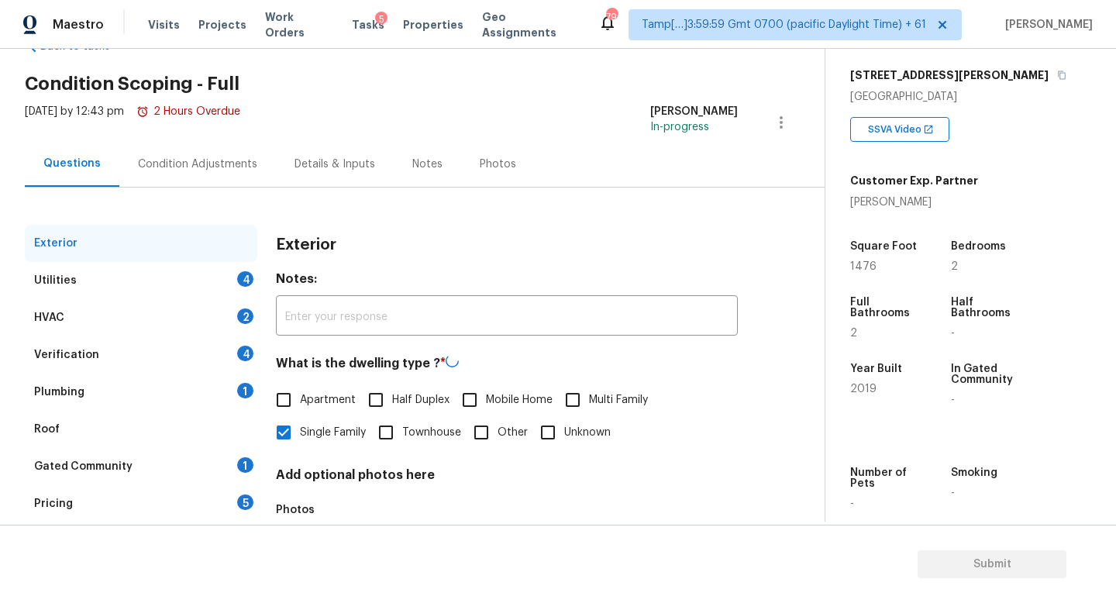
scroll to position [125, 0]
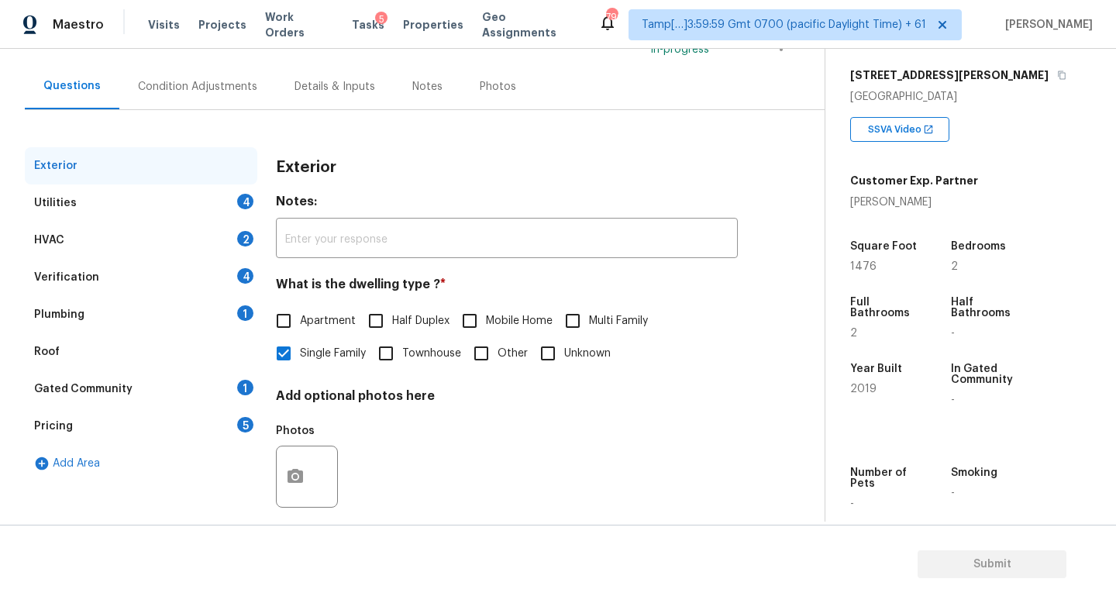
click at [211, 280] on div "Verification 4" at bounding box center [141, 277] width 232 height 37
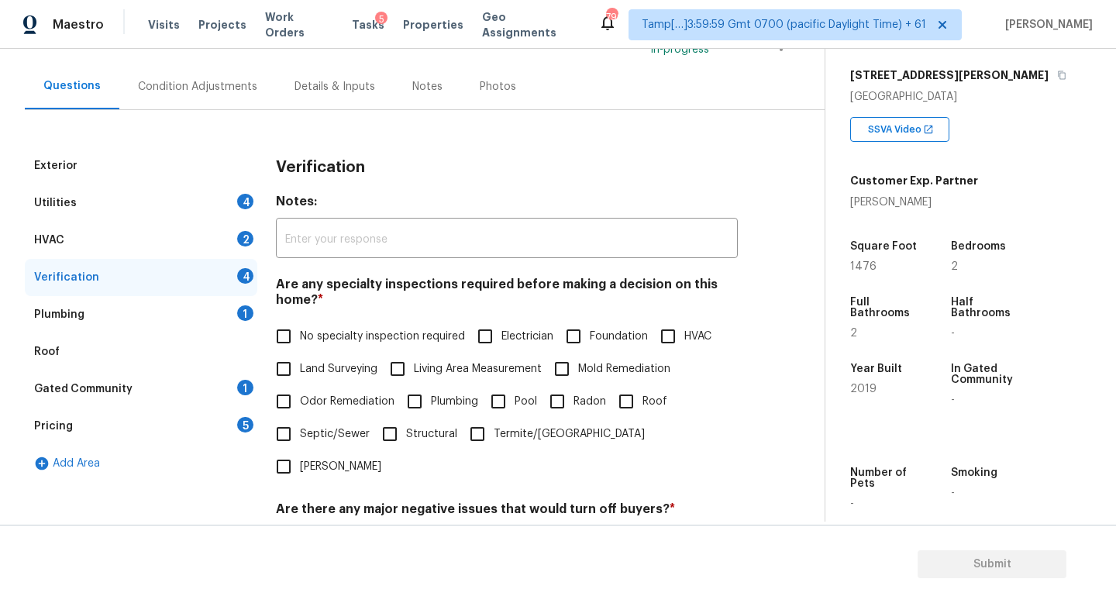
click at [311, 336] on span "No specialty inspection required" at bounding box center [382, 337] width 165 height 16
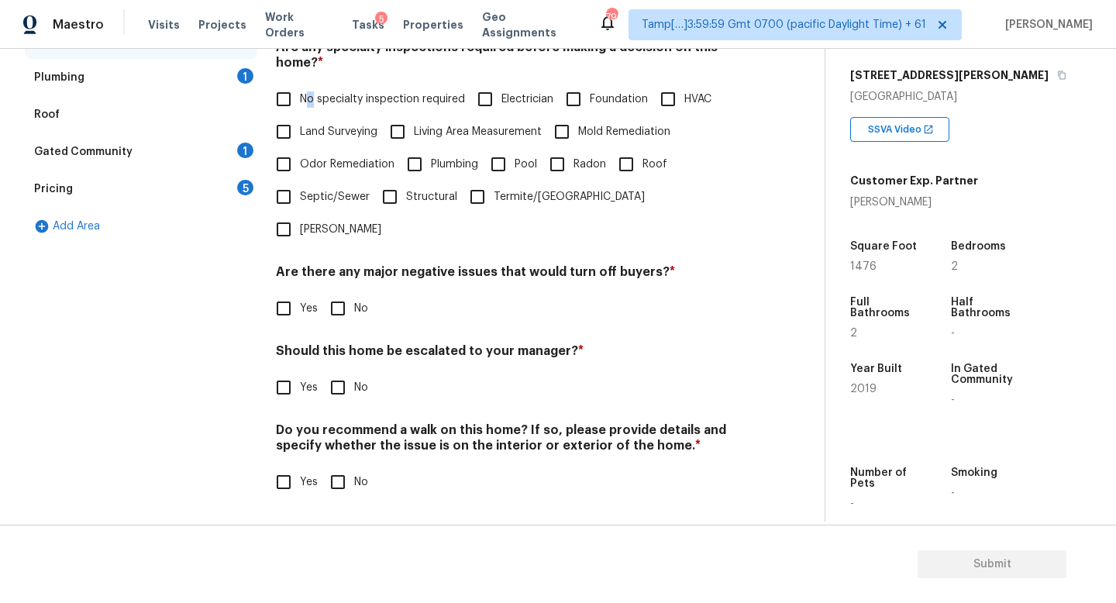
scroll to position [373, 0]
click at [282, 91] on input "No specialty inspection required" at bounding box center [283, 99] width 33 height 33
checkbox input "true"
click at [343, 292] on input "No" at bounding box center [338, 308] width 33 height 33
checkbox input "true"
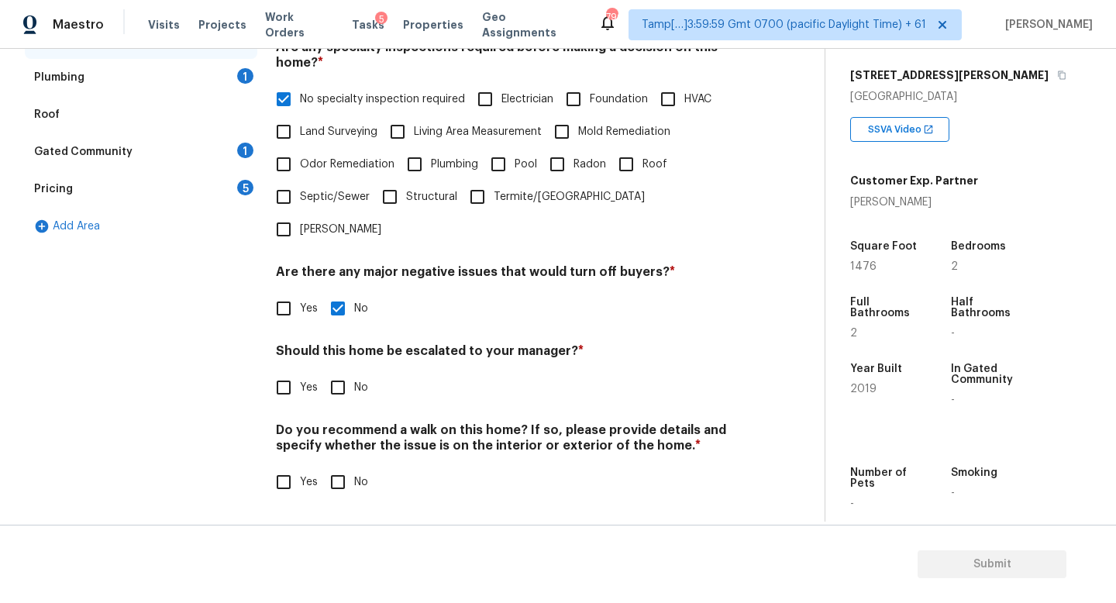
click at [305, 380] on span "Yes" at bounding box center [309, 388] width 18 height 16
click at [300, 377] on input "Yes" at bounding box center [283, 387] width 33 height 33
checkbox input "true"
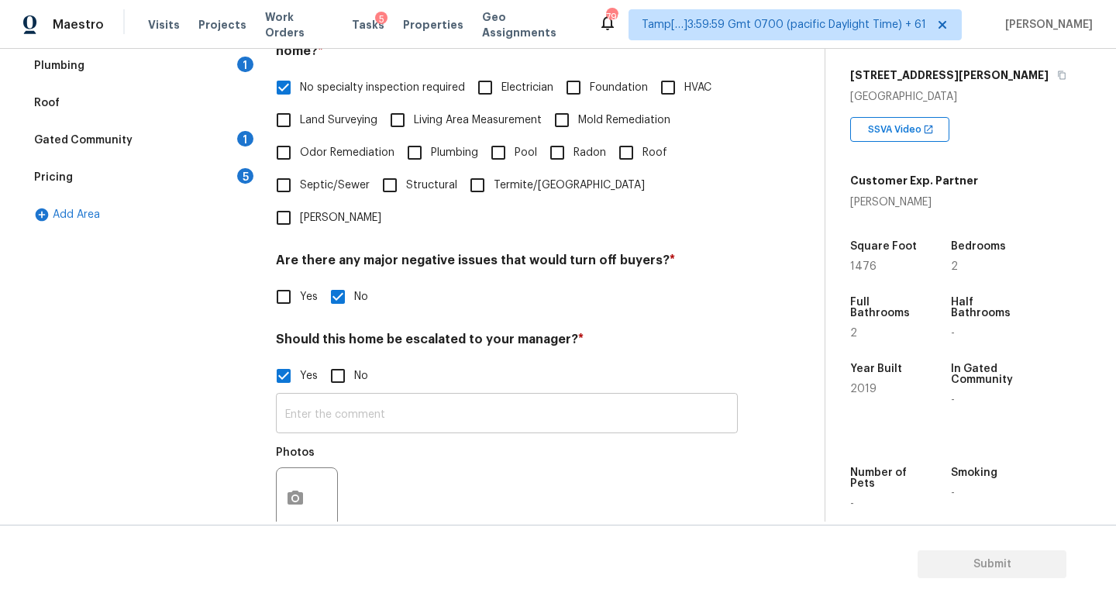
click at [412, 422] on input "text" at bounding box center [507, 415] width 462 height 36
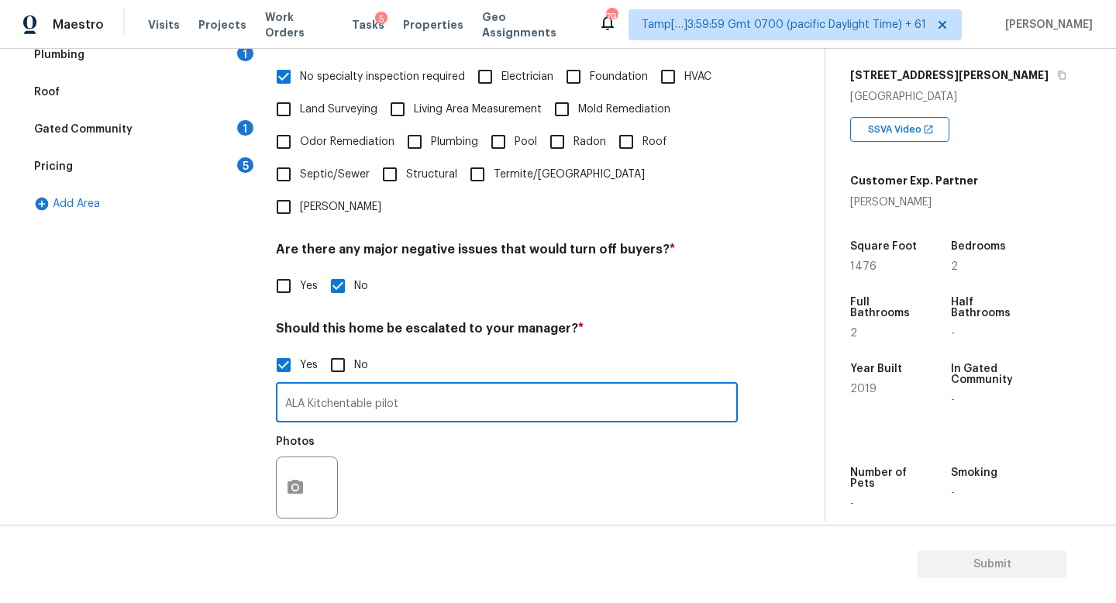
scroll to position [396, 0]
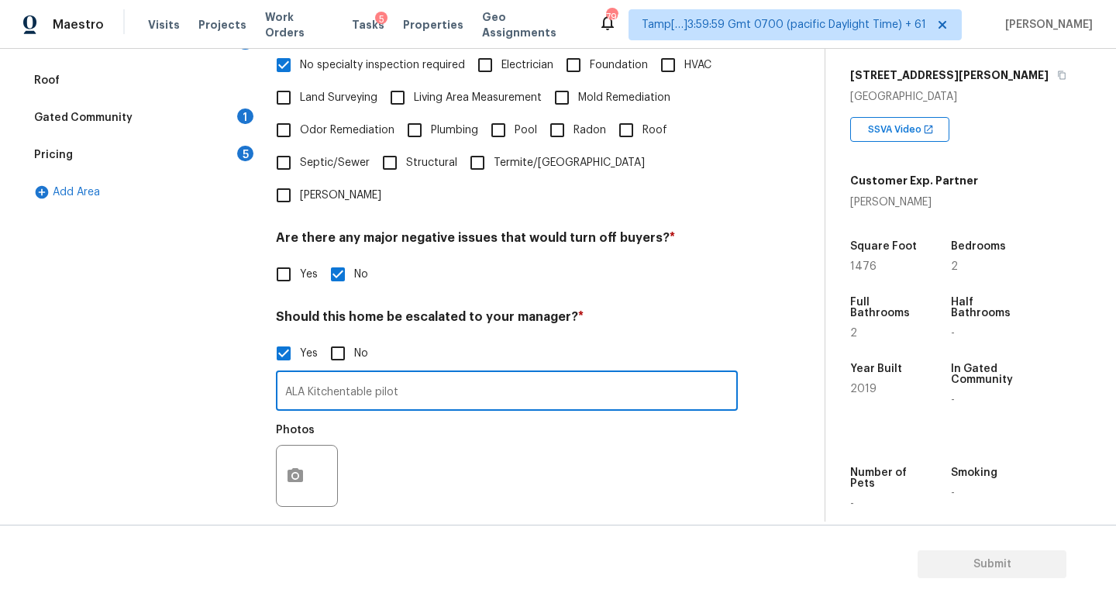
type input "ALA Kitchentable pilot"
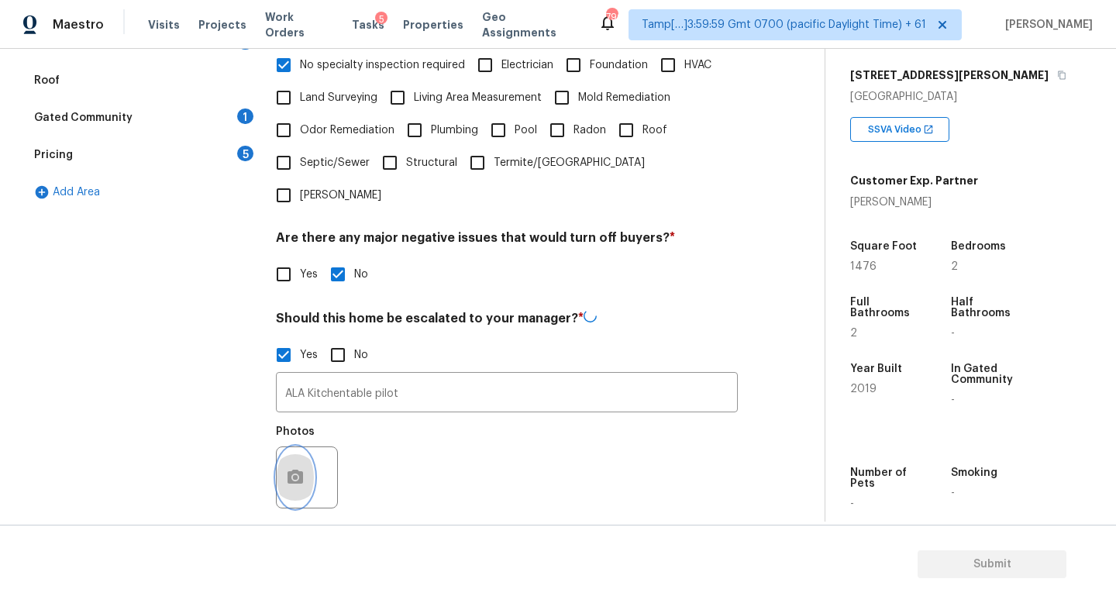
click at [292, 477] on icon "button" at bounding box center [295, 477] width 19 height 19
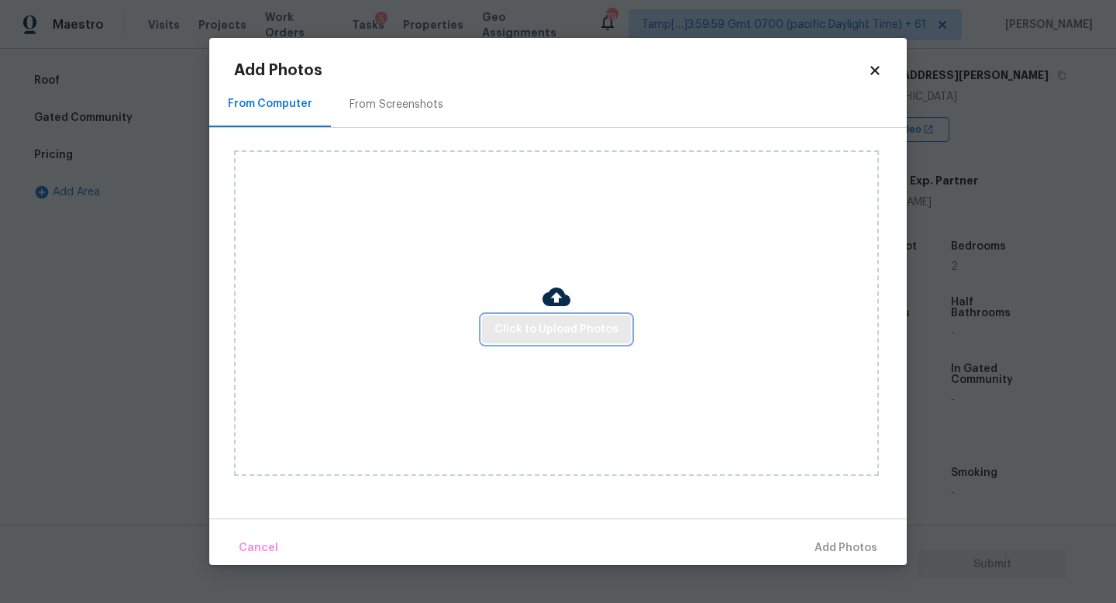
click at [532, 334] on span "Click to Upload Photos" at bounding box center [556, 329] width 124 height 19
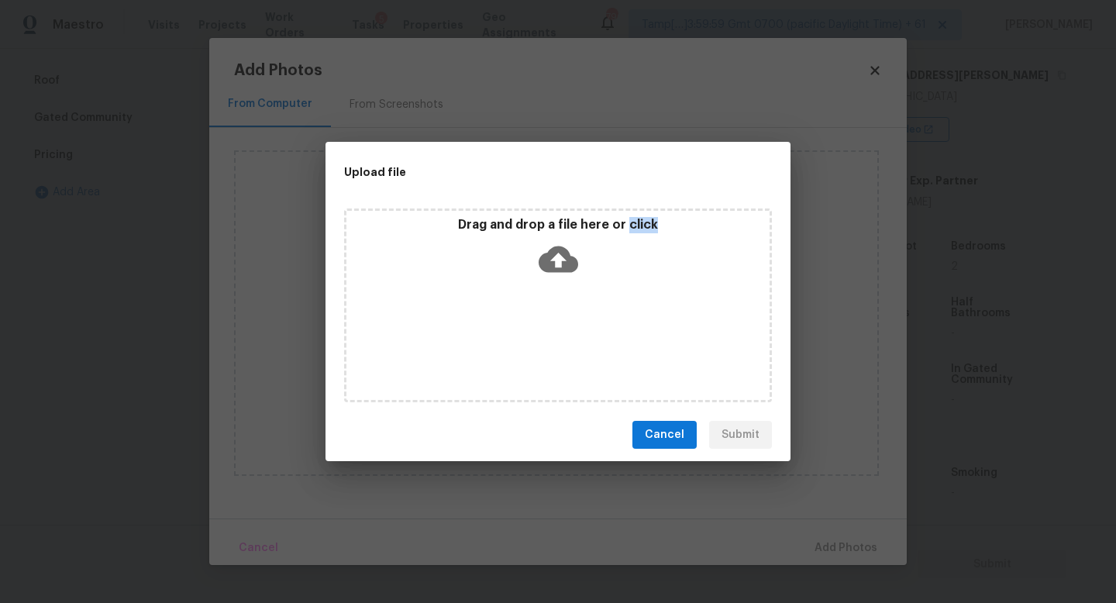
click at [532, 334] on div "Drag and drop a file here or click" at bounding box center [558, 305] width 428 height 194
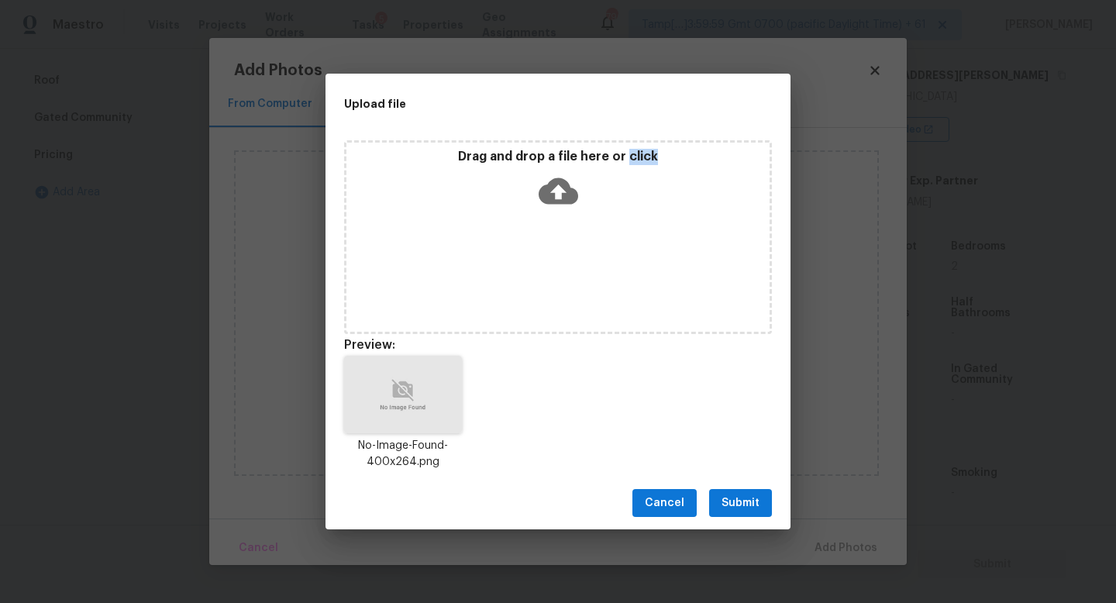
click at [748, 497] on span "Submit" at bounding box center [740, 503] width 38 height 19
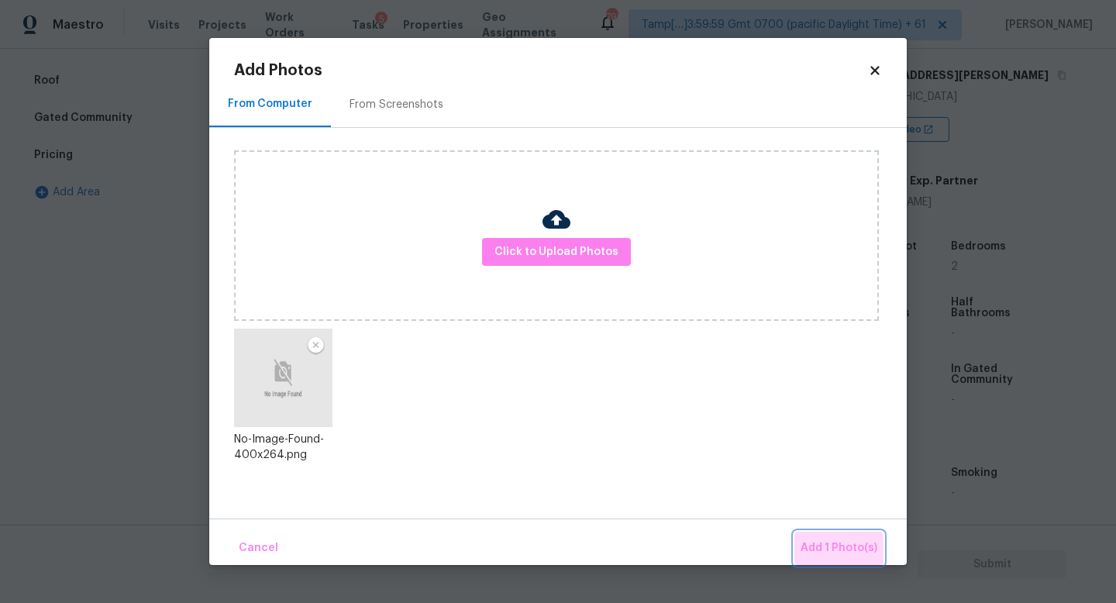
click at [831, 552] on span "Add 1 Photo(s)" at bounding box center [838, 548] width 77 height 19
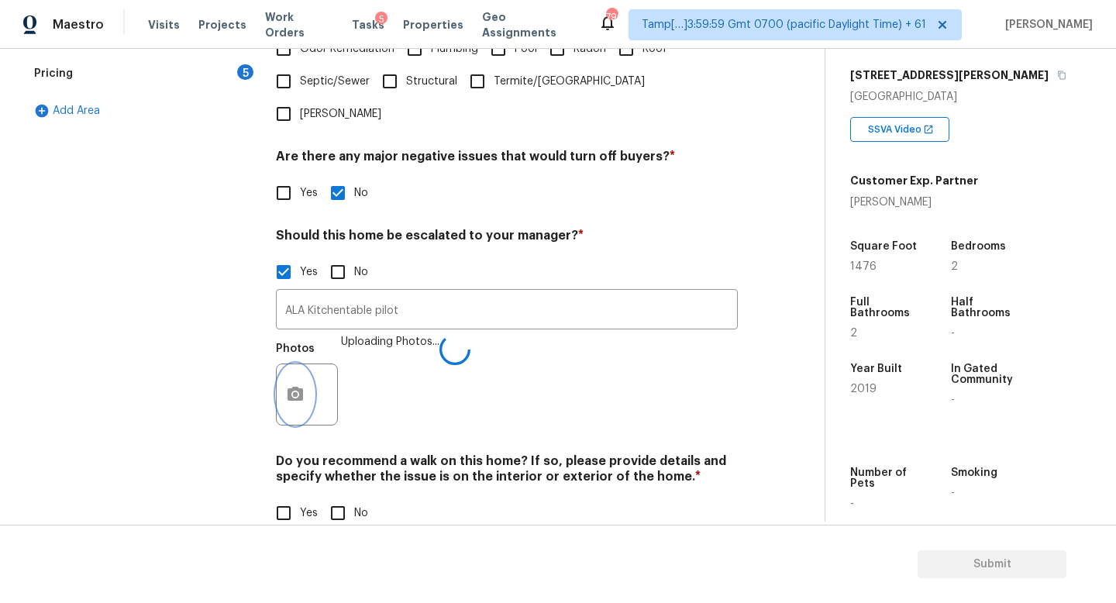
scroll to position [521, 0]
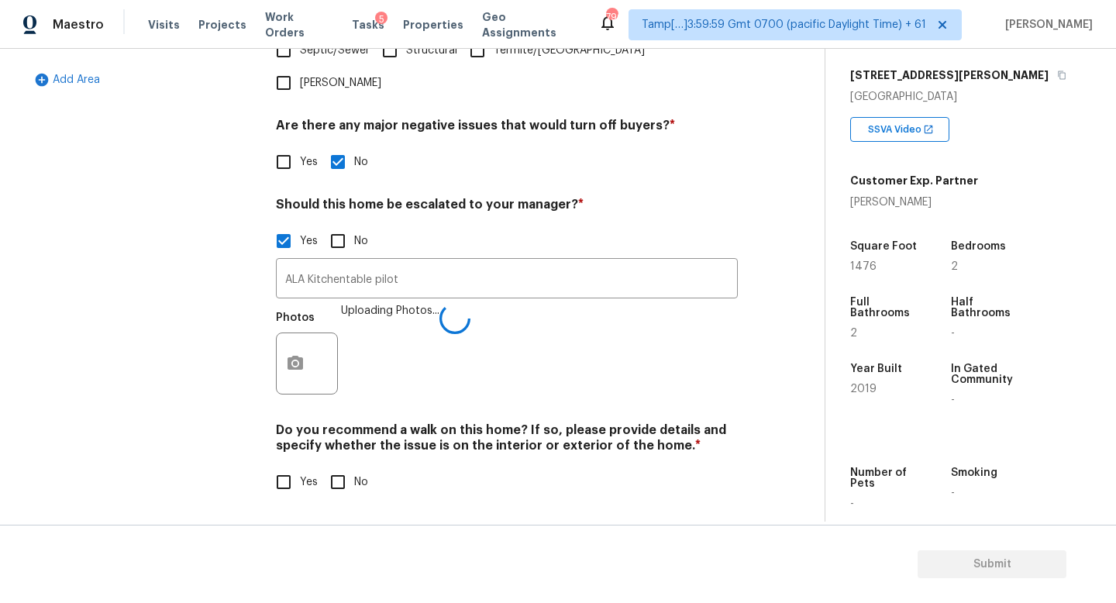
click at [354, 474] on span "No" at bounding box center [361, 482] width 14 height 16
click at [354, 474] on input "No" at bounding box center [338, 482] width 33 height 33
checkbox input "true"
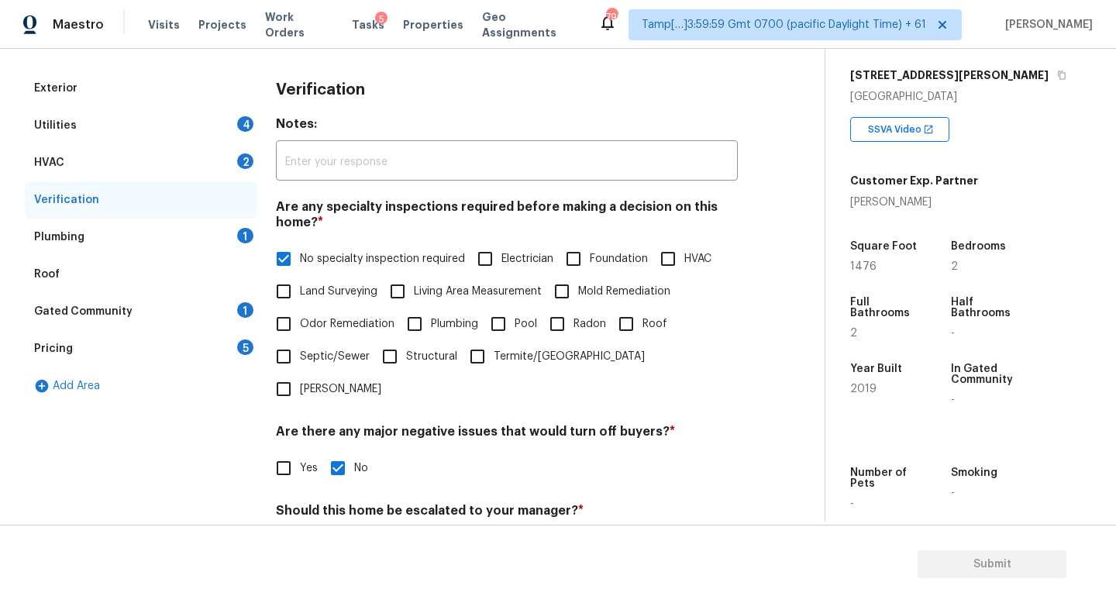
click at [169, 233] on div "Plumbing 1" at bounding box center [141, 236] width 232 height 37
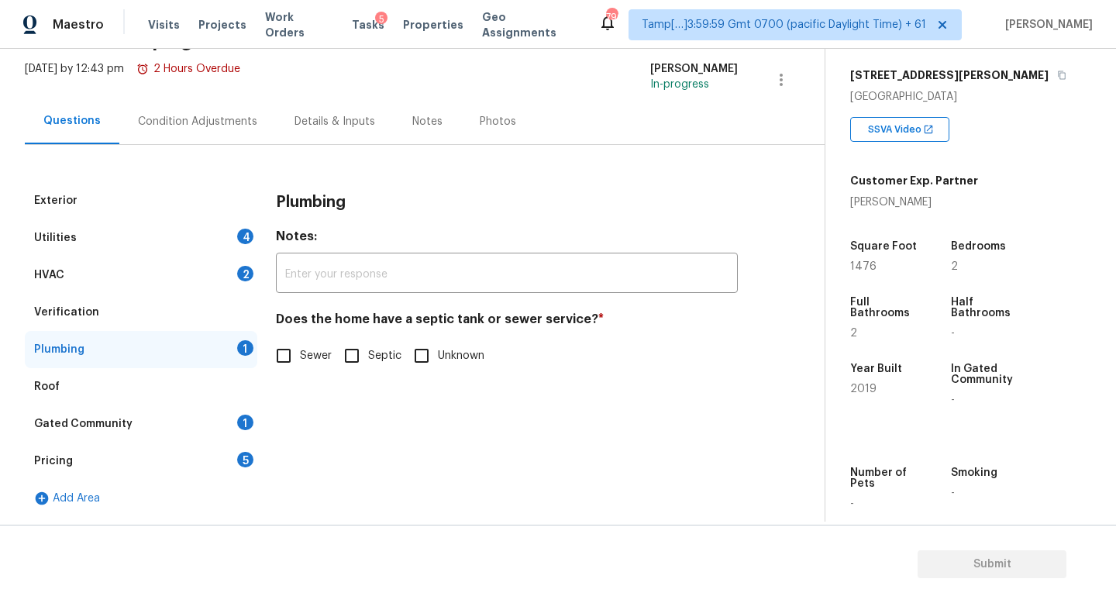
click at [299, 358] on input "Sewer" at bounding box center [283, 355] width 33 height 33
checkbox input "true"
click at [309, 123] on div "Details & Inputs" at bounding box center [335, 121] width 118 height 46
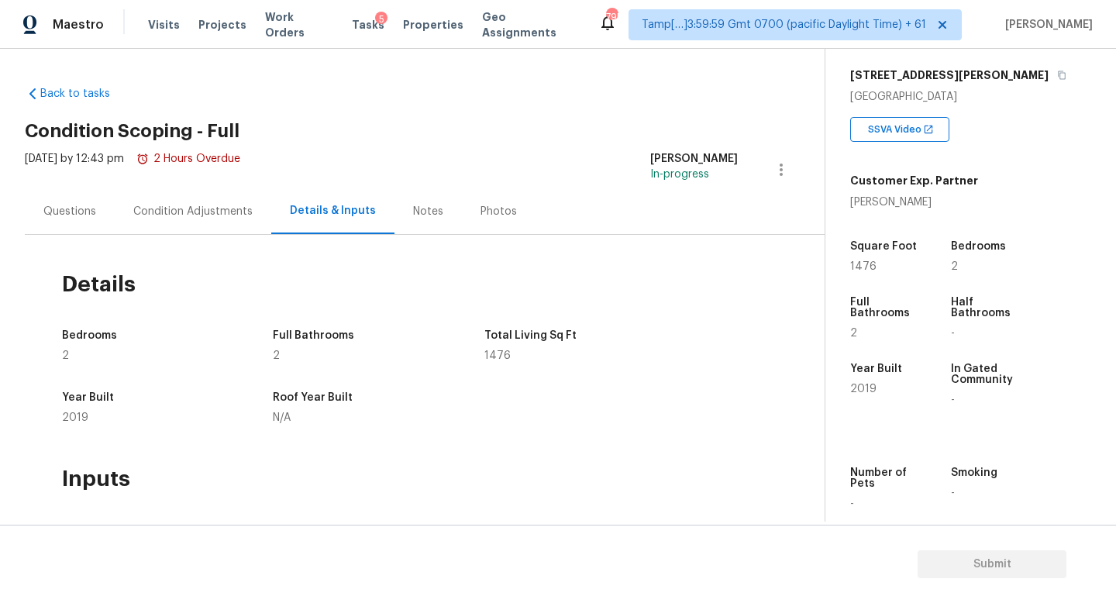
click at [47, 210] on div "Questions" at bounding box center [69, 211] width 53 height 15
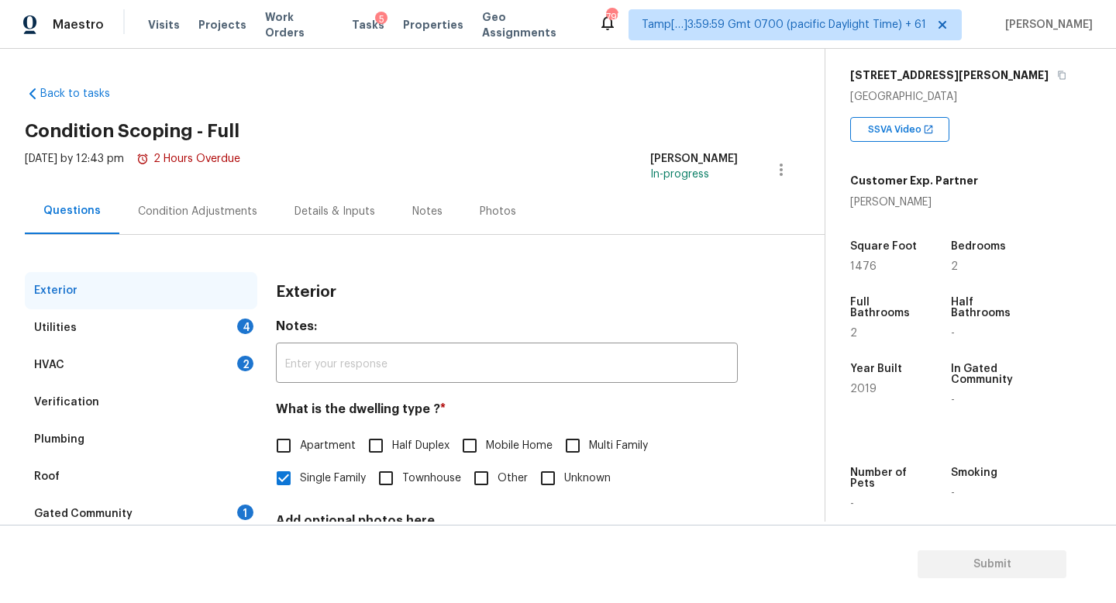
click at [196, 213] on div "Condition Adjustments" at bounding box center [197, 211] width 119 height 15
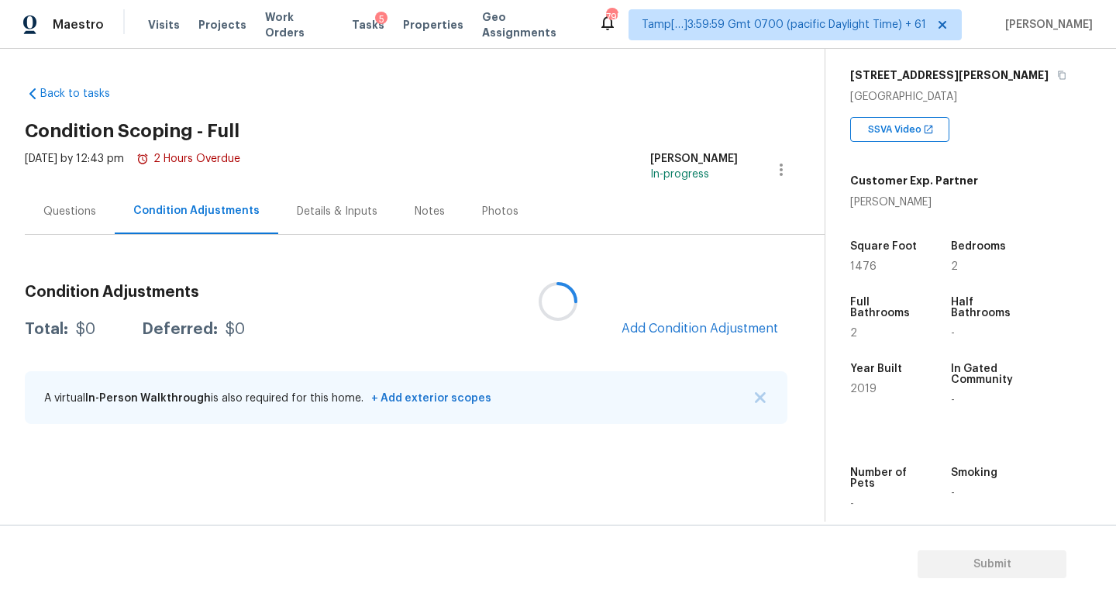
click at [104, 210] on div at bounding box center [558, 301] width 1116 height 603
click at [322, 212] on div at bounding box center [558, 301] width 1116 height 603
click at [322, 215] on div "Details & Inputs" at bounding box center [337, 211] width 81 height 15
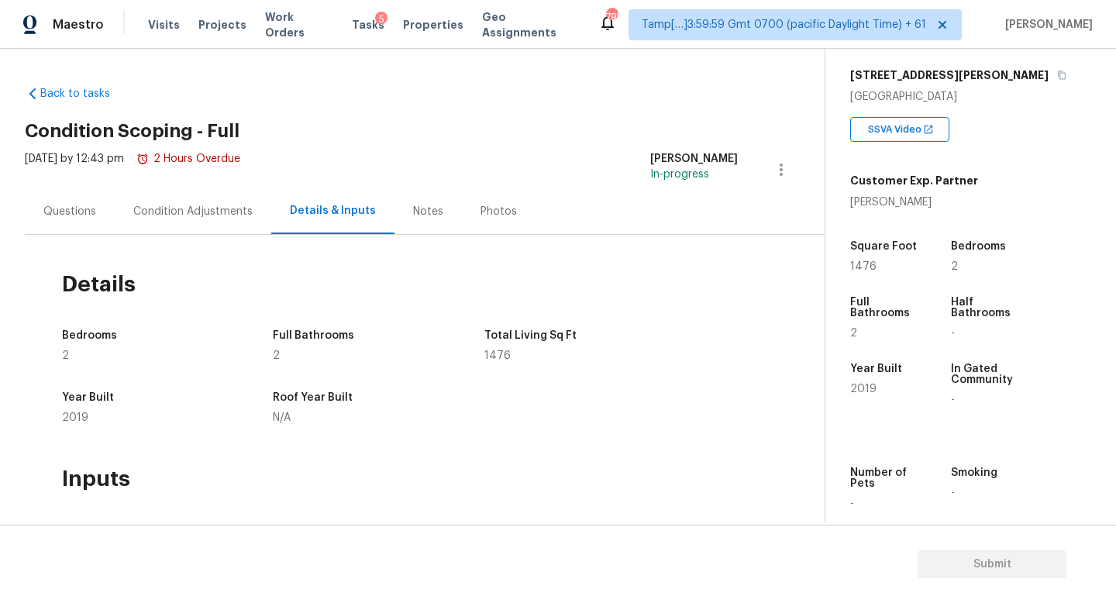
click at [57, 204] on div "Questions" at bounding box center [69, 211] width 53 height 15
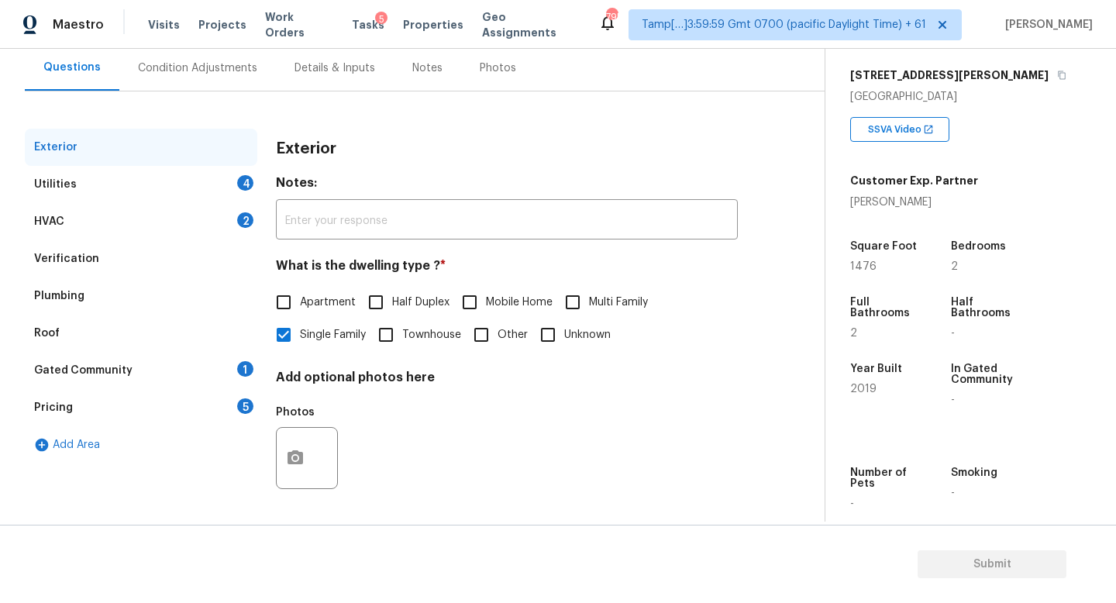
click at [198, 369] on div "Gated Community 1" at bounding box center [141, 370] width 232 height 37
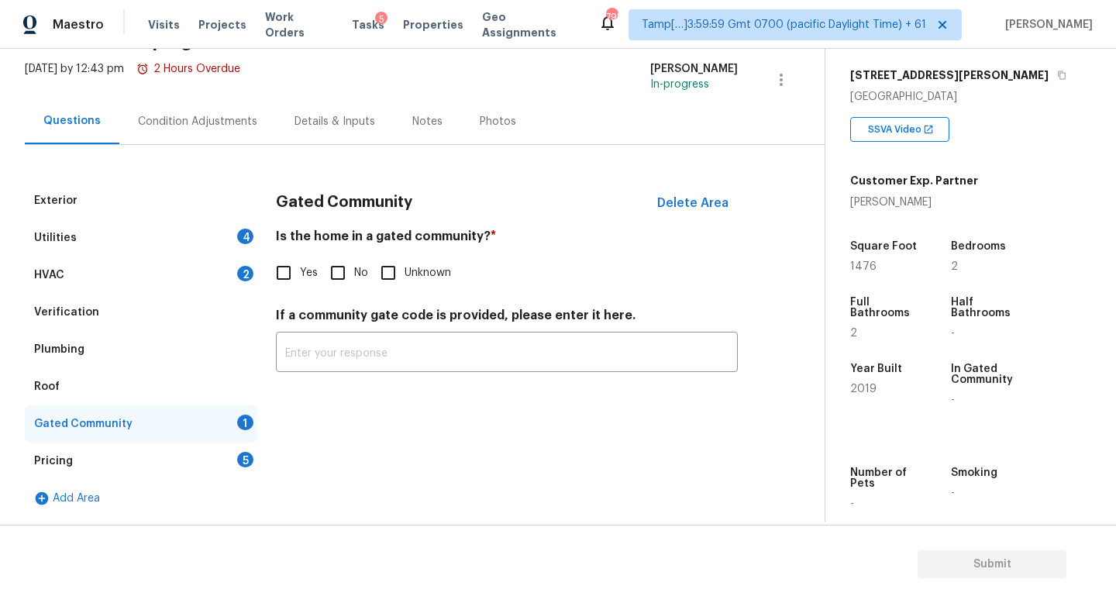
click at [342, 275] on input "No" at bounding box center [338, 272] width 33 height 33
checkbox input "true"
click at [236, 444] on div "Pricing 5" at bounding box center [141, 460] width 232 height 37
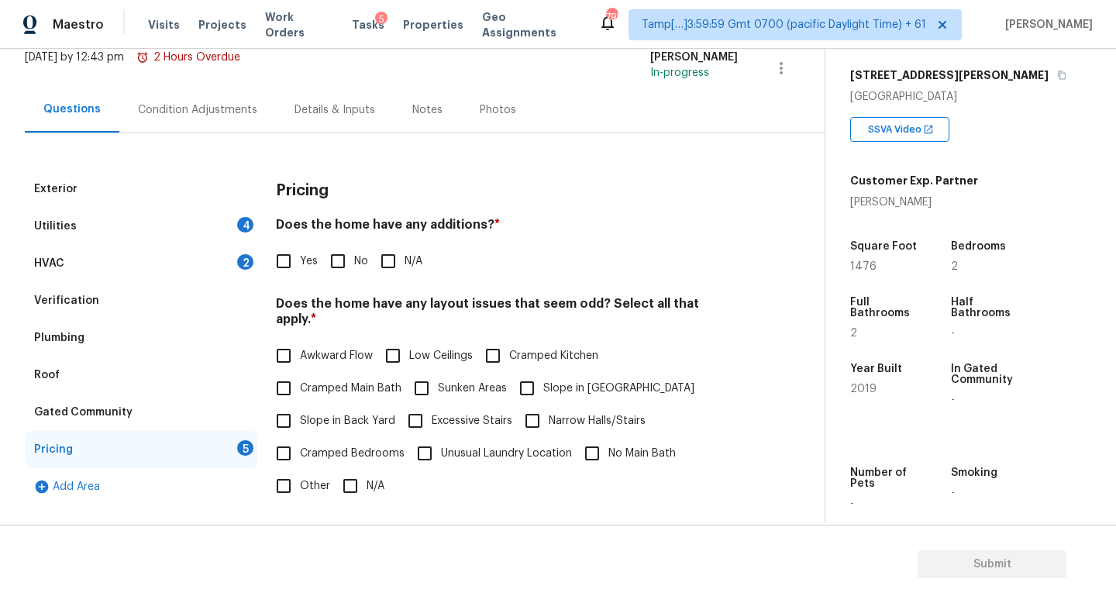
click at [355, 271] on label "No" at bounding box center [345, 261] width 46 height 33
click at [354, 271] on input "No" at bounding box center [338, 261] width 33 height 33
checkbox input "true"
click at [356, 471] on input "N/A" at bounding box center [350, 486] width 33 height 33
checkbox input "true"
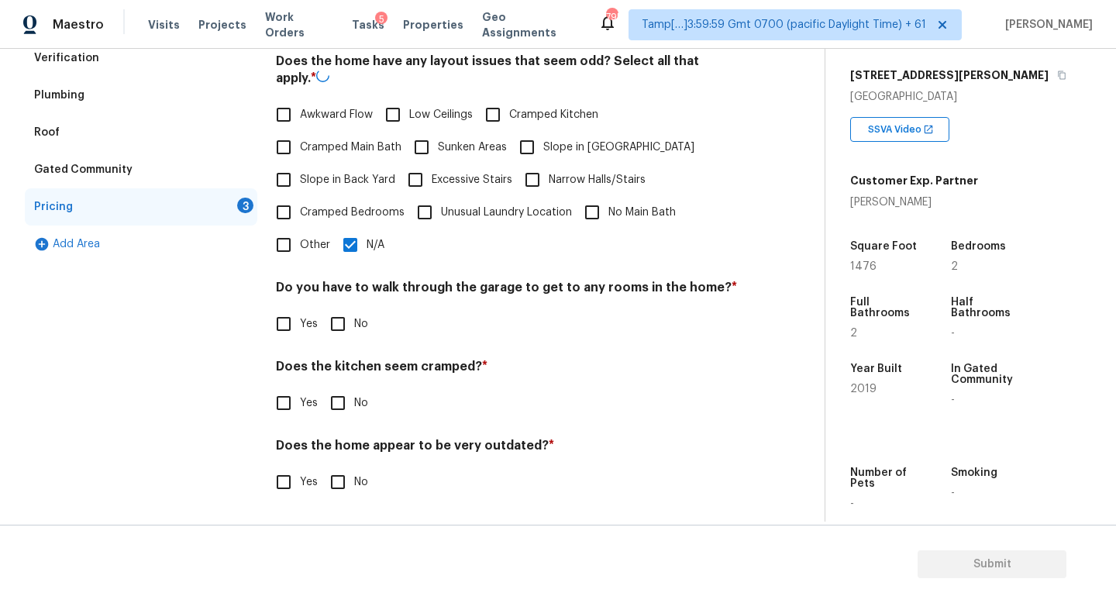
scroll to position [354, 0]
click at [353, 387] on input "No" at bounding box center [338, 403] width 33 height 33
checkbox input "true"
click at [349, 306] on input "No" at bounding box center [338, 322] width 33 height 33
checkbox input "true"
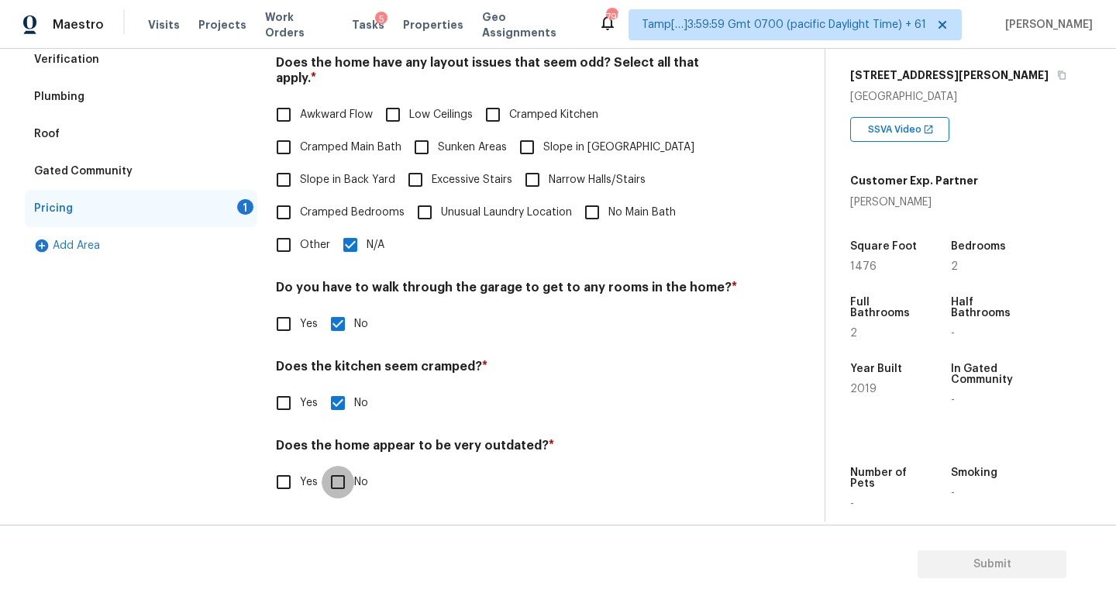
click at [346, 482] on input "No" at bounding box center [338, 482] width 33 height 33
checkbox input "true"
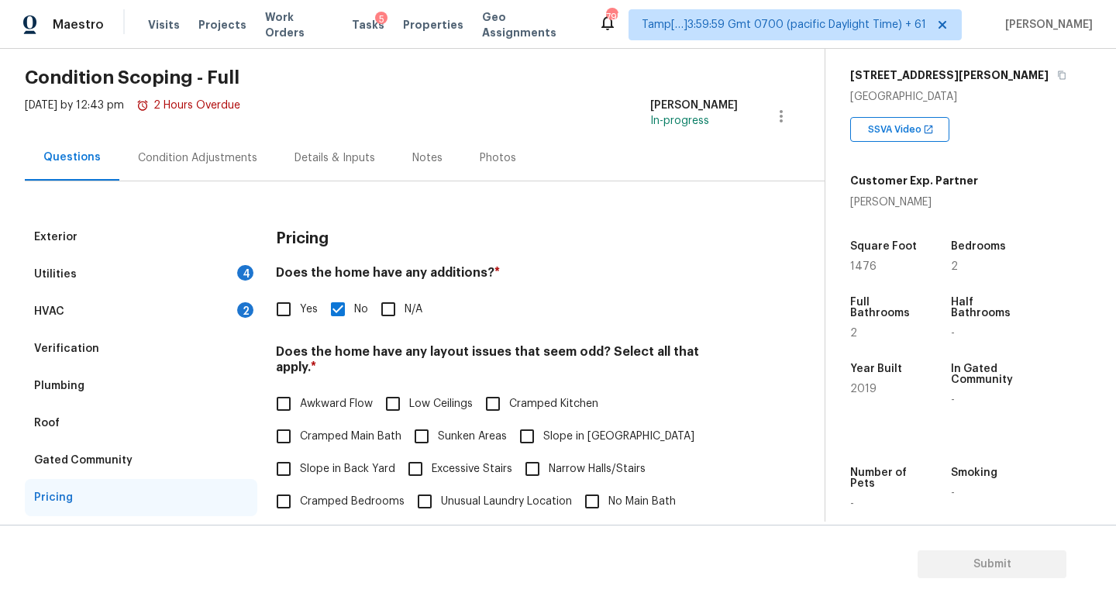
scroll to position [0, 0]
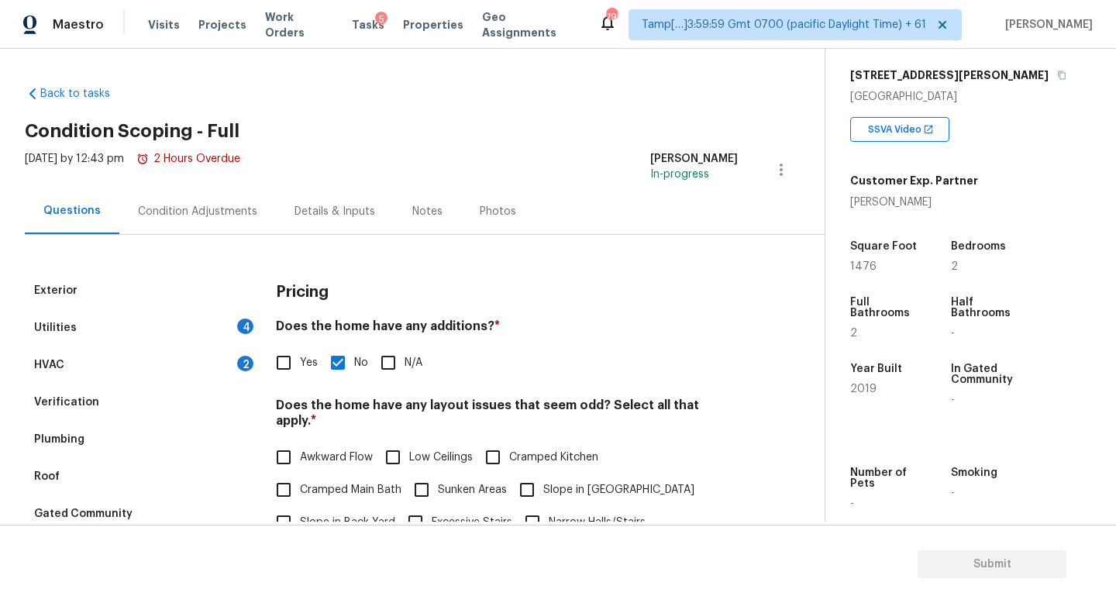
click at [215, 229] on div "Condition Adjustments" at bounding box center [197, 211] width 157 height 46
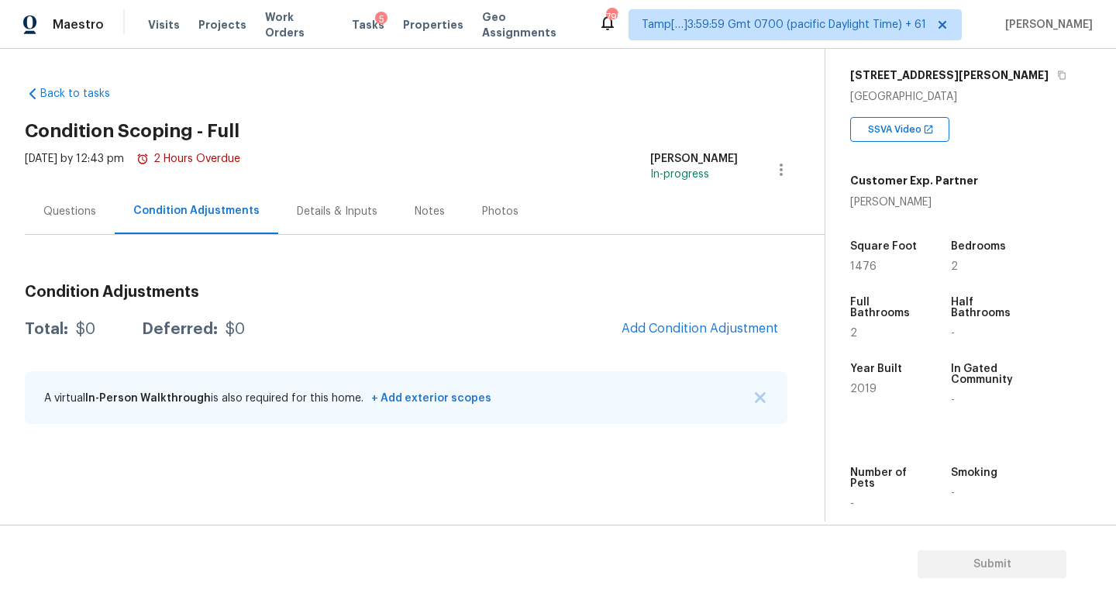
click at [68, 222] on div "Questions" at bounding box center [70, 211] width 90 height 46
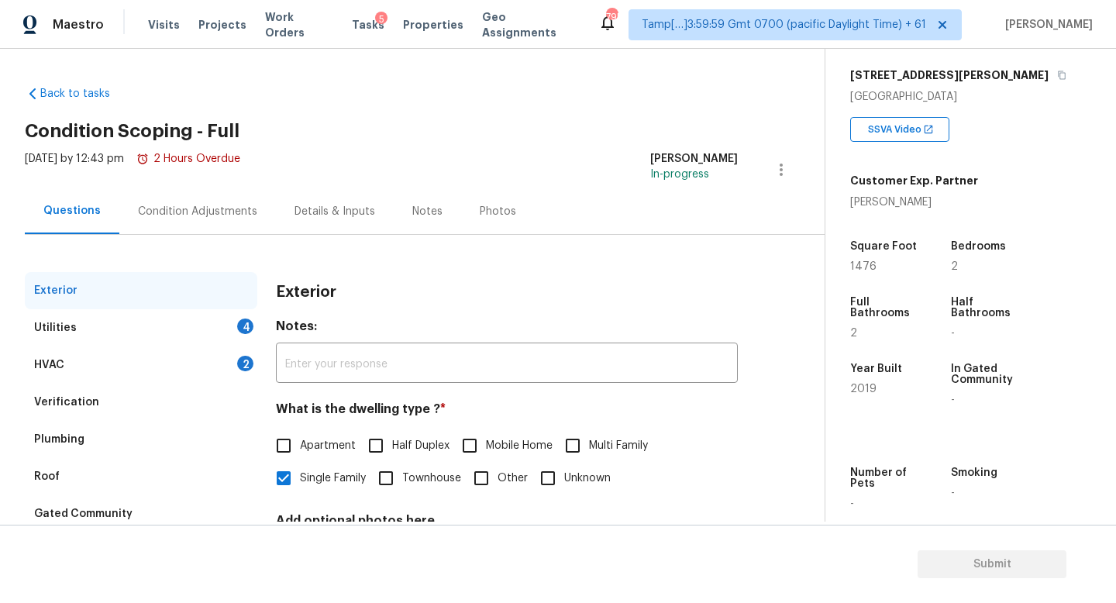
click at [181, 359] on div "HVAC 2" at bounding box center [141, 364] width 232 height 37
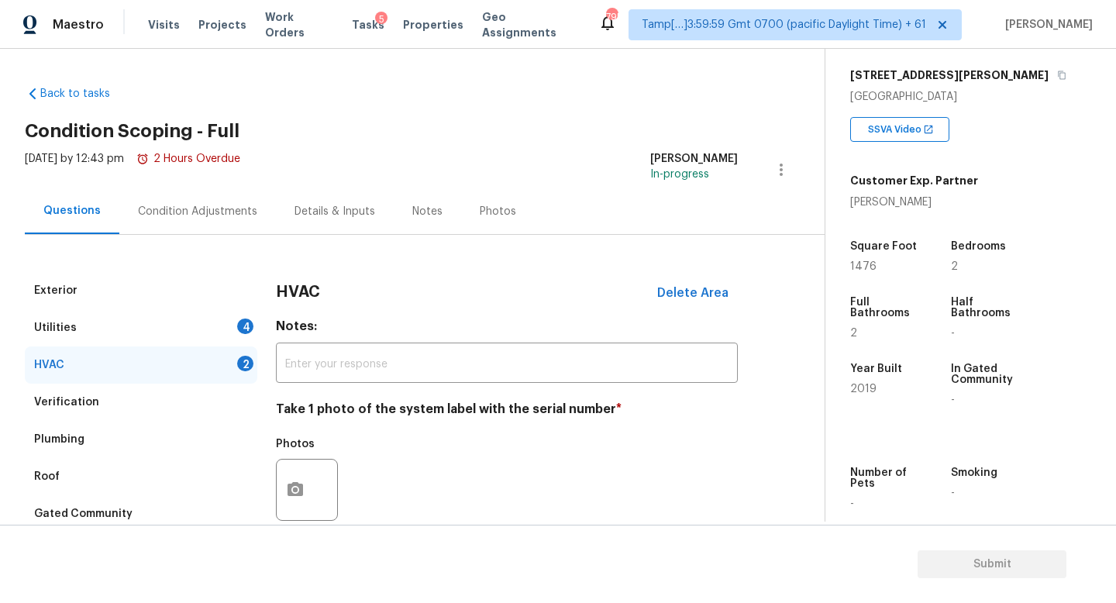
click at [215, 329] on div "Utilities 4" at bounding box center [141, 327] width 232 height 37
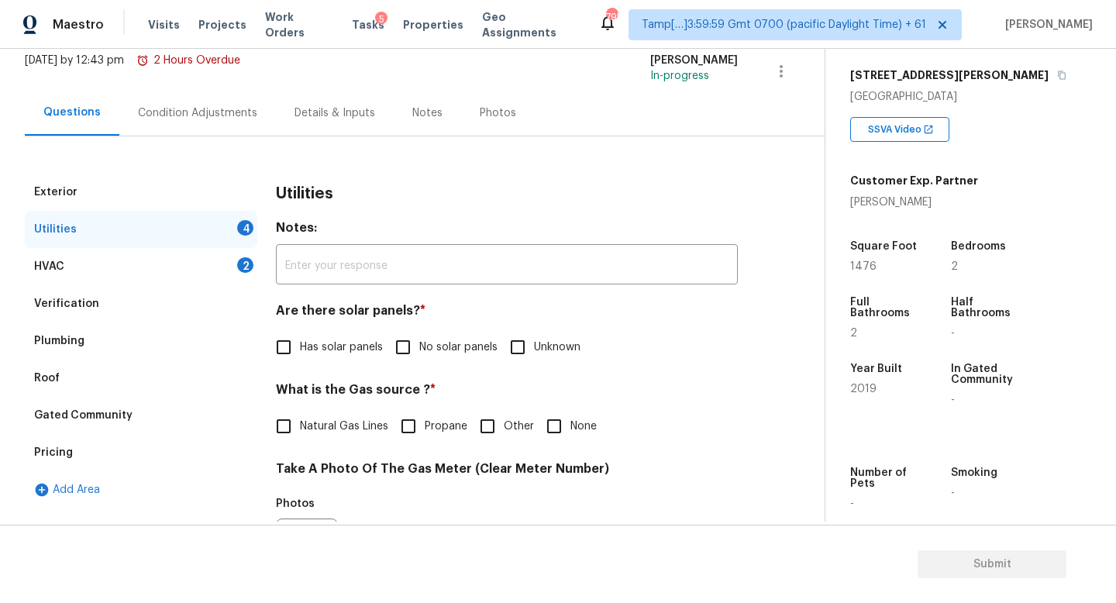
scroll to position [137, 0]
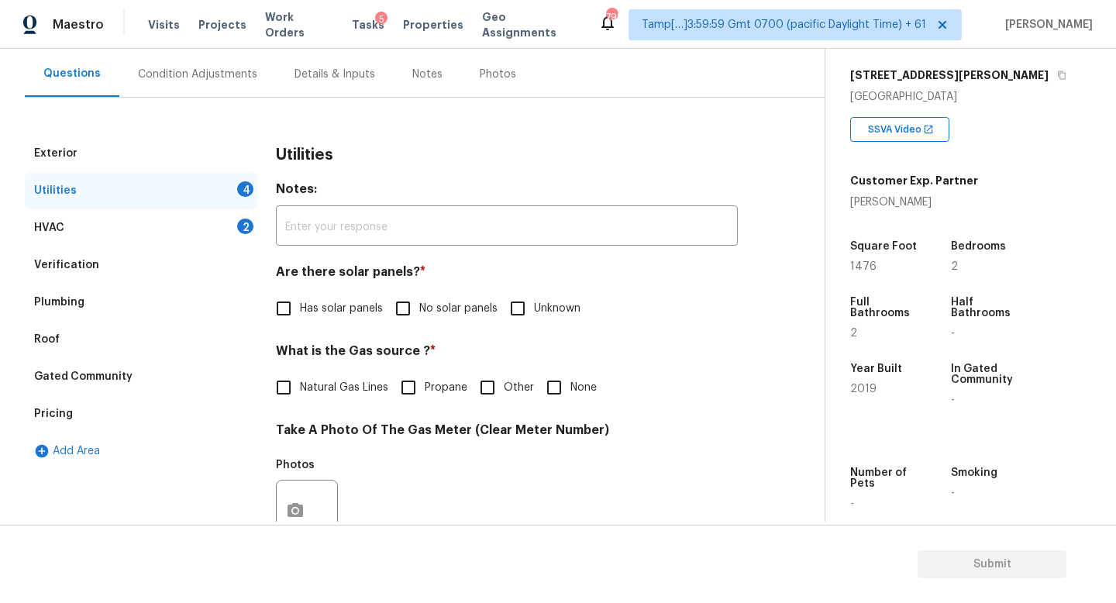
click at [462, 319] on label "No solar panels" at bounding box center [442, 308] width 111 height 33
click at [419, 319] on input "No solar panels" at bounding box center [403, 308] width 33 height 33
checkbox input "true"
click at [339, 391] on span "Natural Gas Lines" at bounding box center [344, 388] width 88 height 16
click at [300, 391] on input "Natural Gas Lines" at bounding box center [283, 387] width 33 height 33
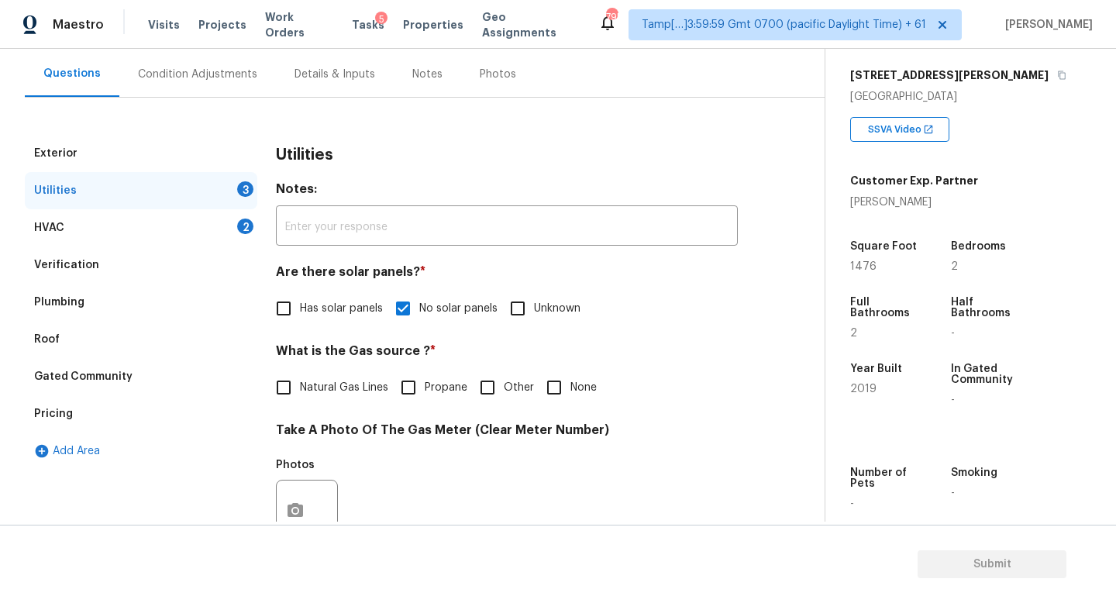
checkbox input "true"
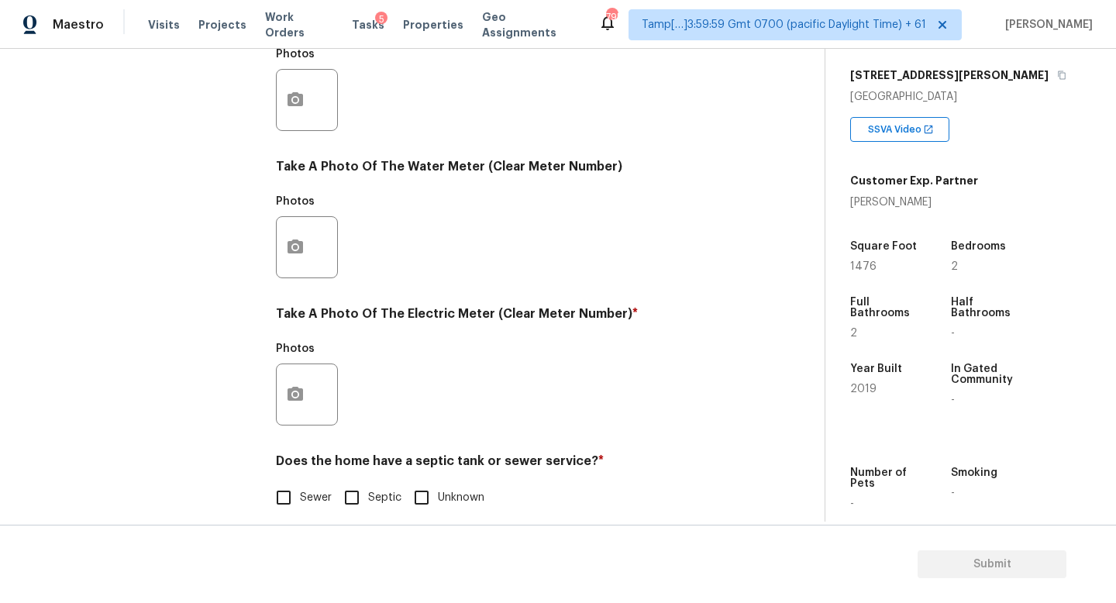
scroll to position [575, 0]
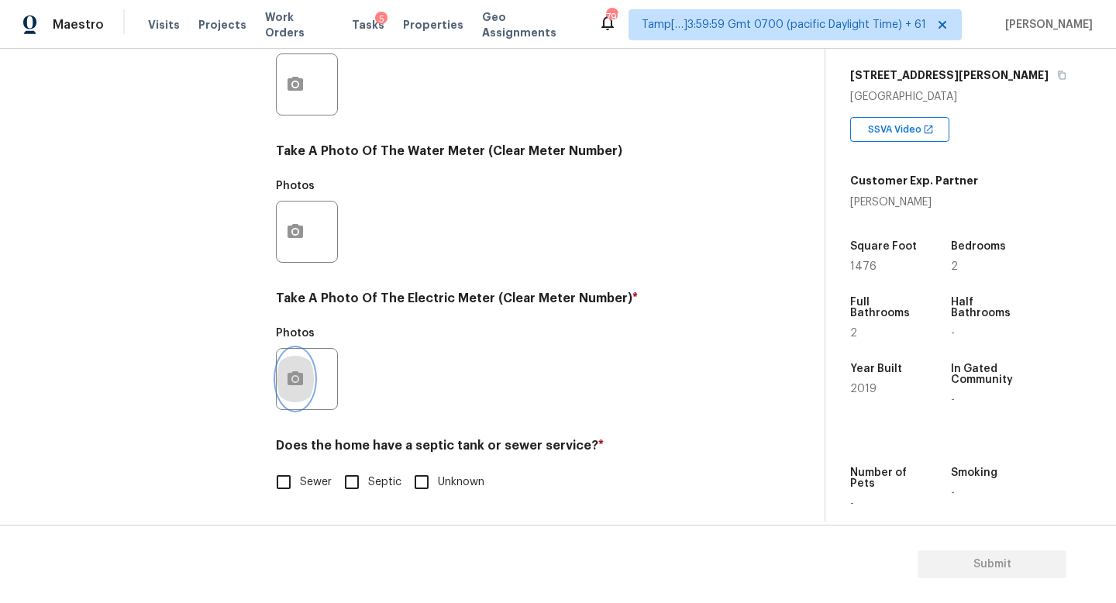
click at [289, 384] on button "button" at bounding box center [295, 379] width 37 height 60
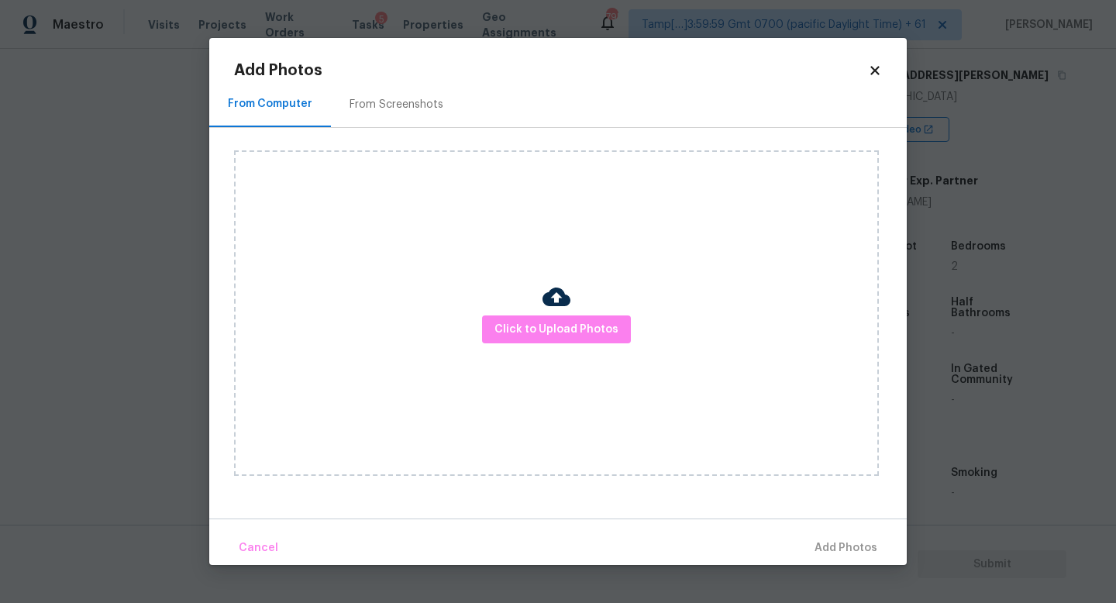
click at [527, 344] on div "Click to Upload Photos" at bounding box center [556, 312] width 645 height 325
click at [534, 330] on span "Click to Upload Photos" at bounding box center [556, 329] width 124 height 19
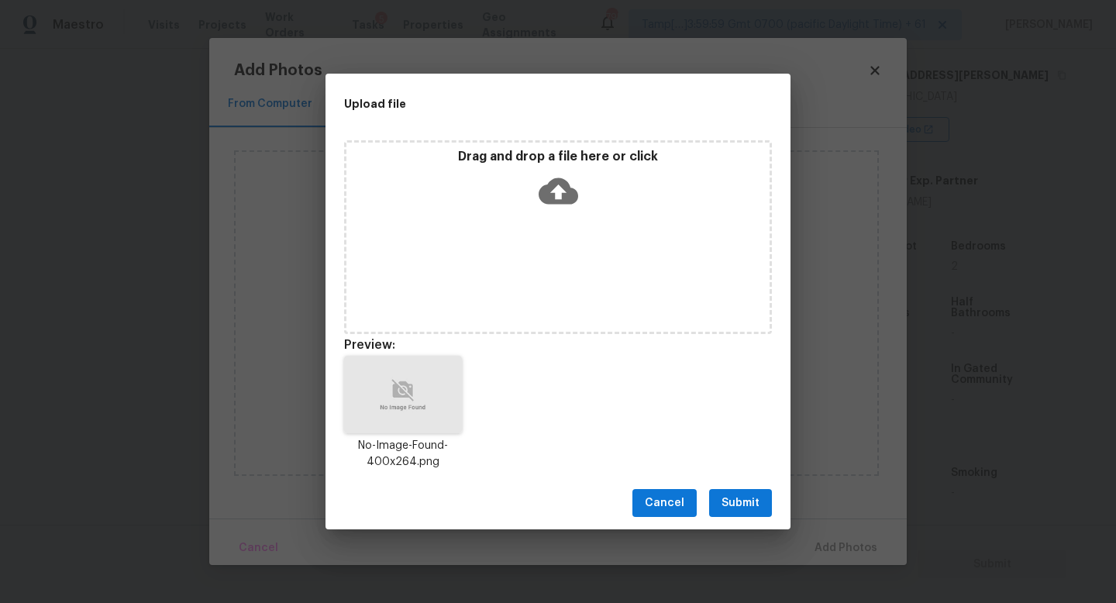
click at [757, 494] on span "Submit" at bounding box center [740, 503] width 38 height 19
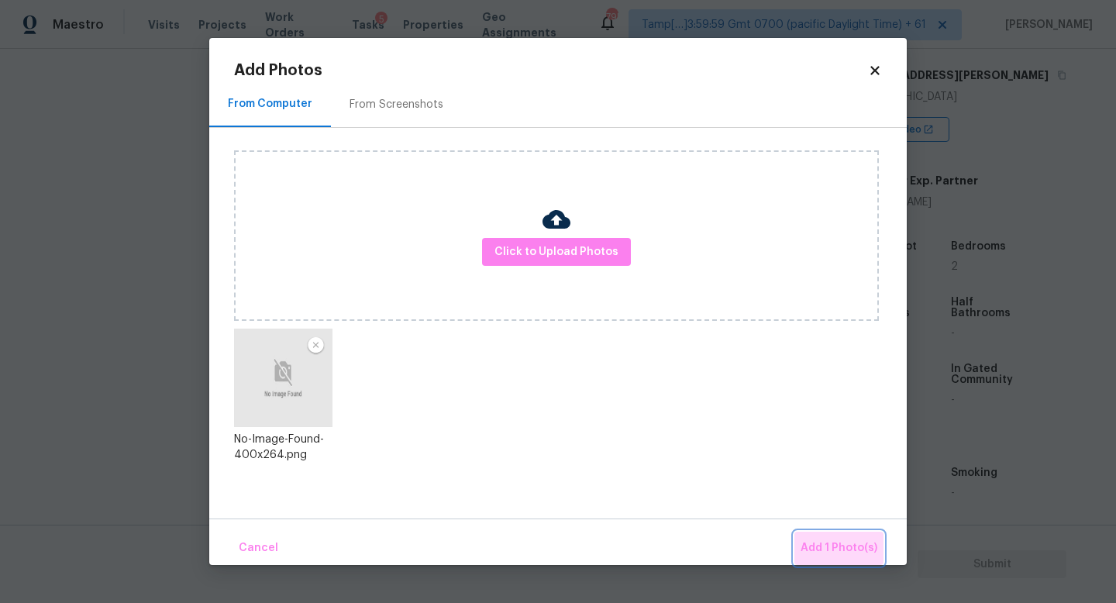
click at [858, 553] on span "Add 1 Photo(s)" at bounding box center [838, 548] width 77 height 19
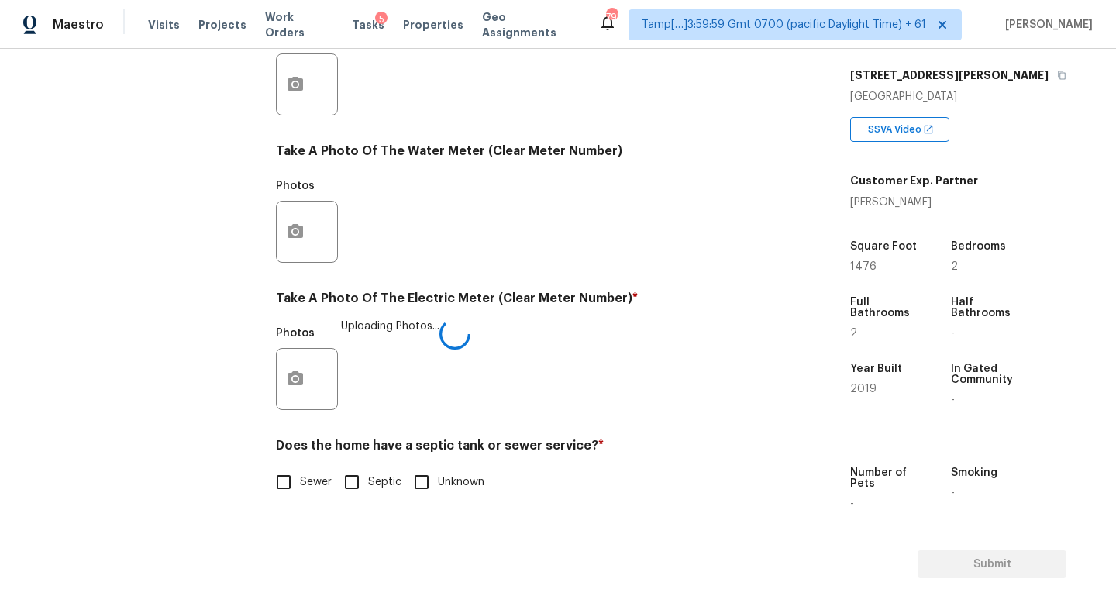
click at [293, 466] on input "Sewer" at bounding box center [283, 482] width 33 height 33
checkbox input "true"
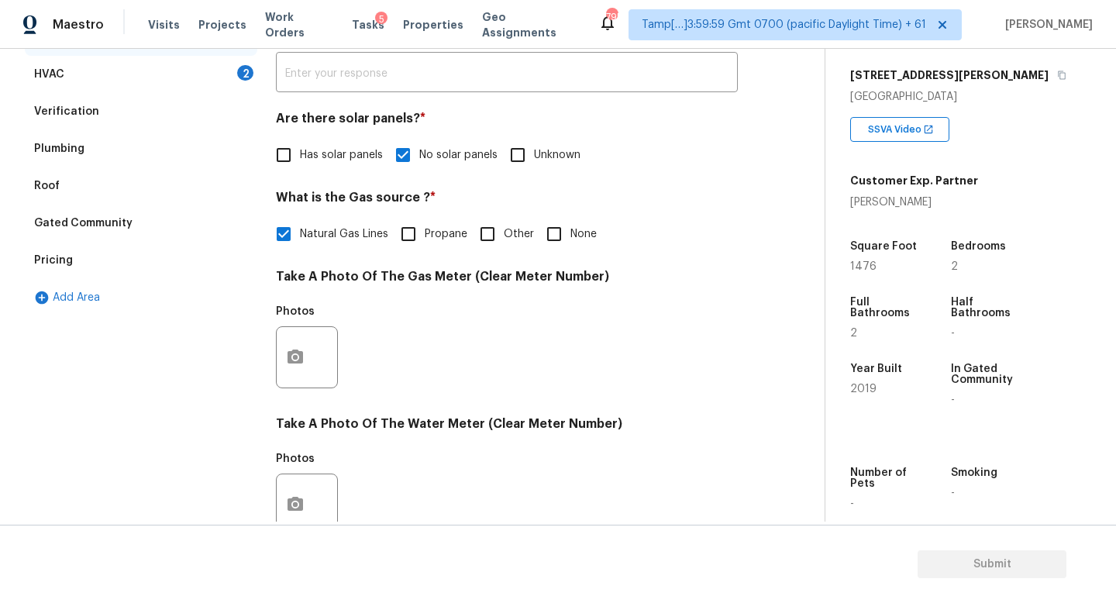
scroll to position [0, 0]
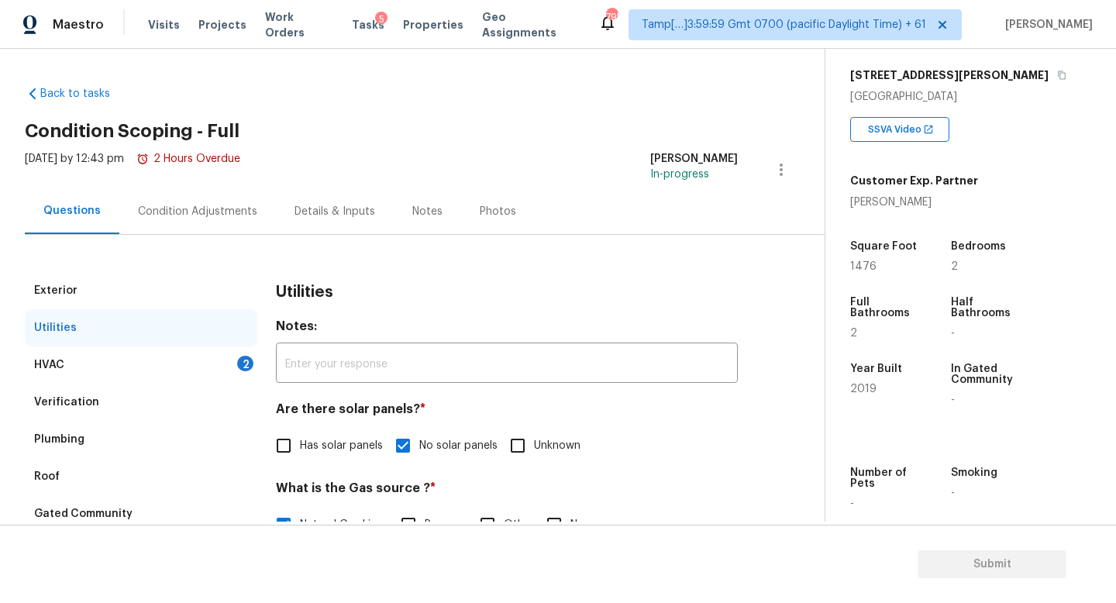
click at [182, 229] on div "Condition Adjustments" at bounding box center [197, 211] width 157 height 46
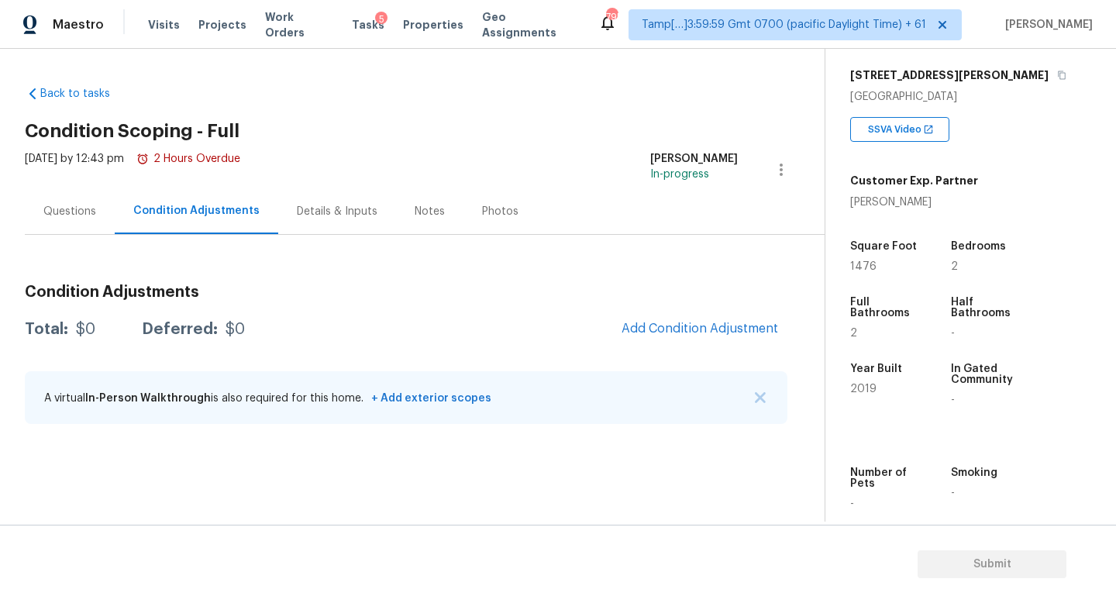
click at [329, 212] on div "Details & Inputs" at bounding box center [337, 211] width 81 height 15
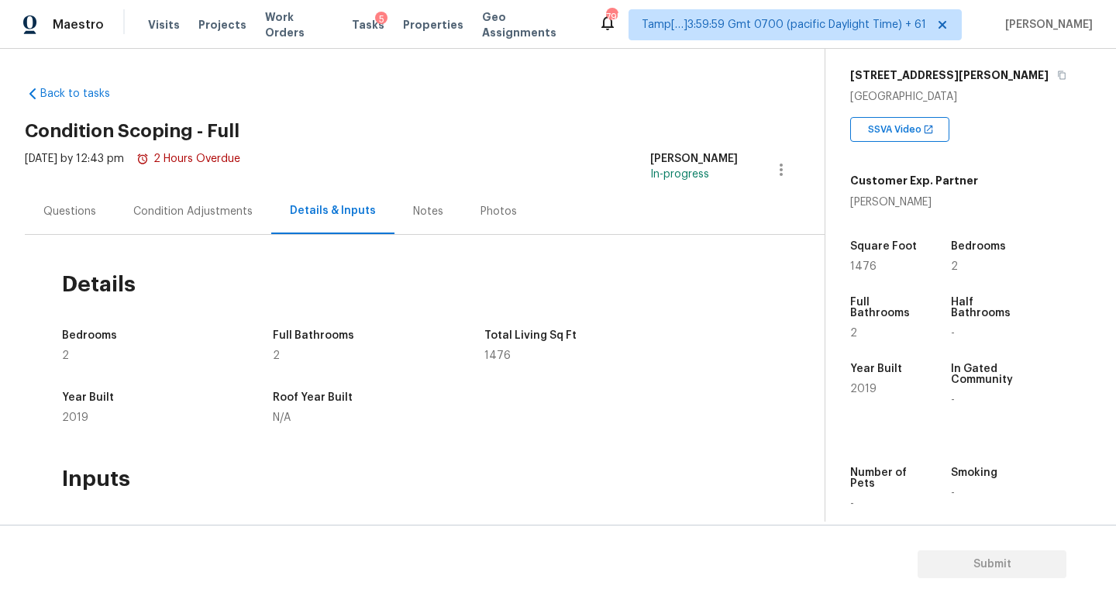
click at [46, 213] on div "Questions" at bounding box center [69, 211] width 53 height 15
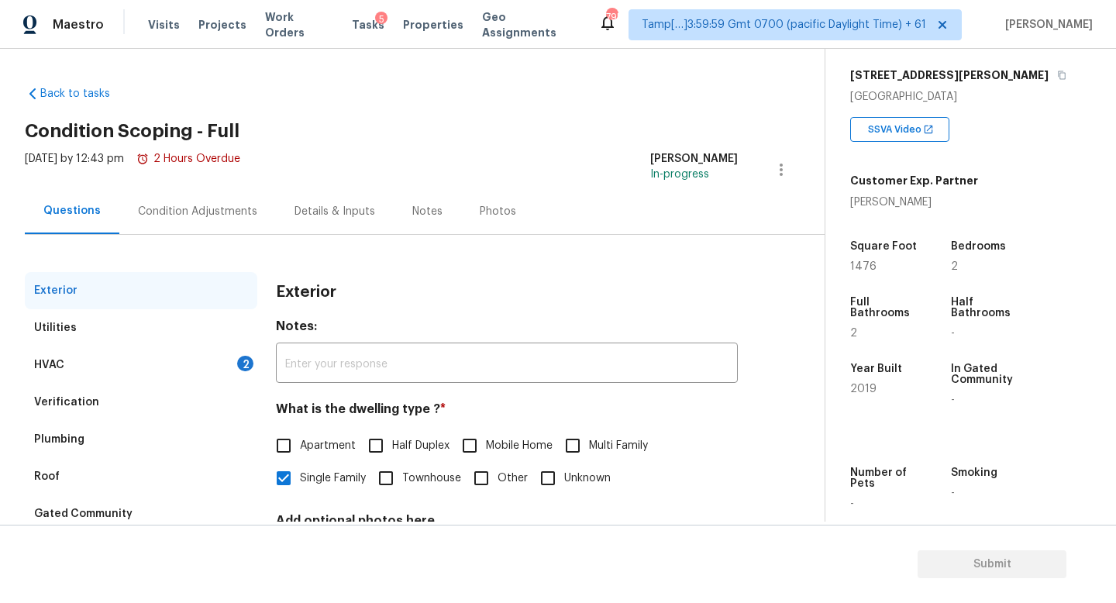
click at [212, 213] on div "Condition Adjustments" at bounding box center [197, 211] width 119 height 15
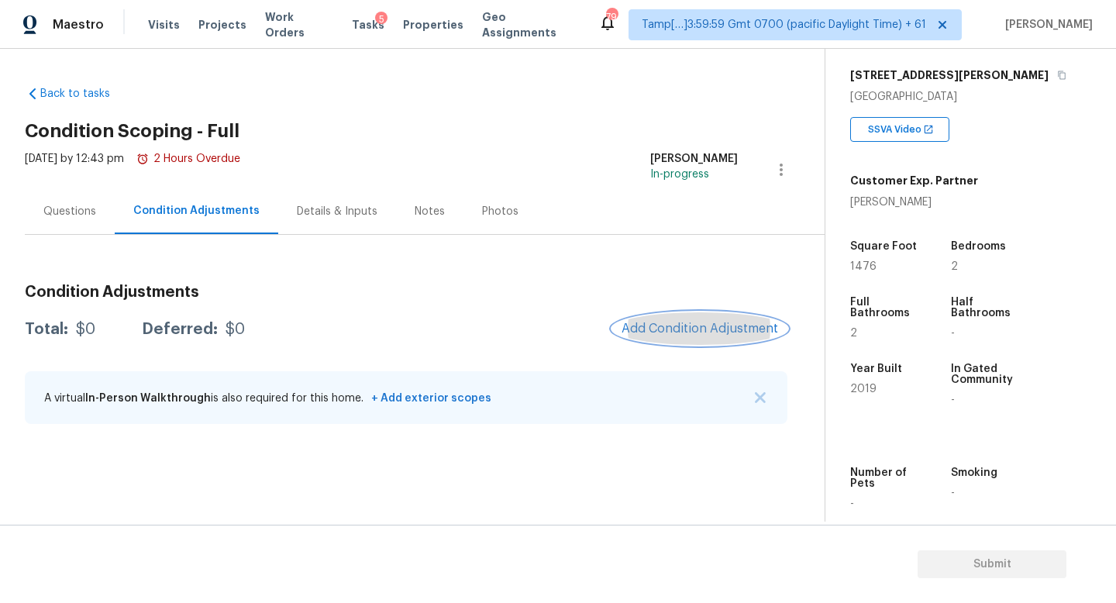
click at [748, 333] on span "Add Condition Adjustment" at bounding box center [699, 329] width 157 height 14
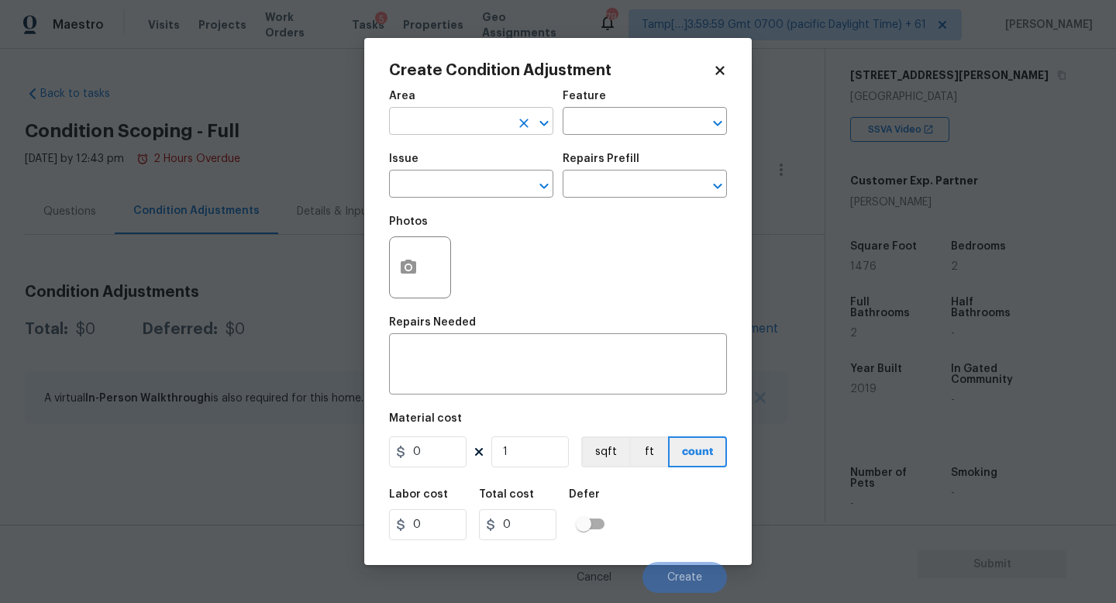
click at [483, 125] on input "text" at bounding box center [449, 123] width 121 height 24
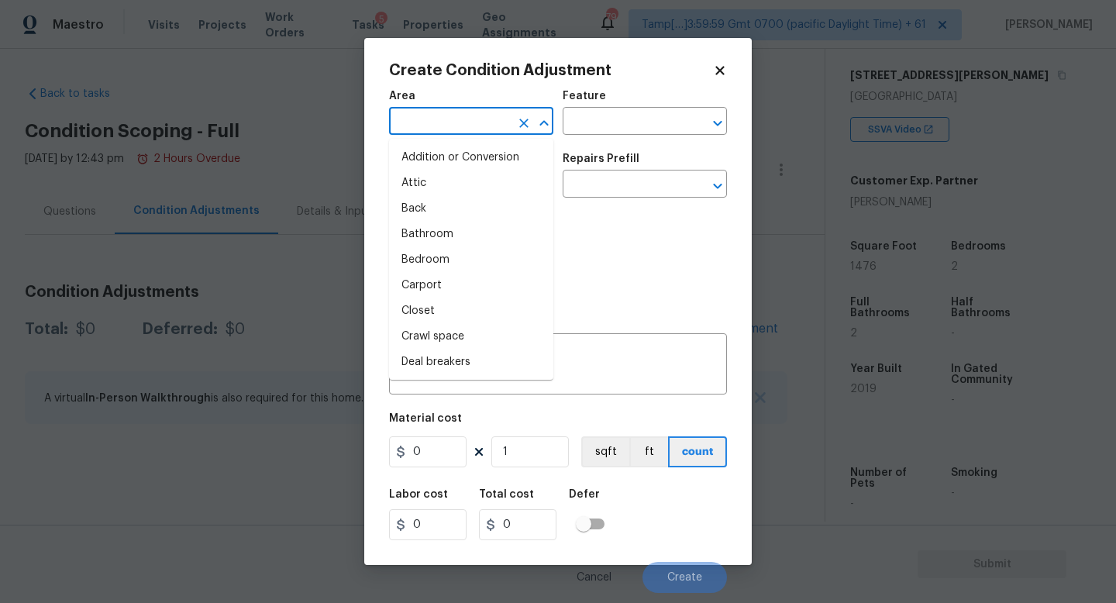
type input "e"
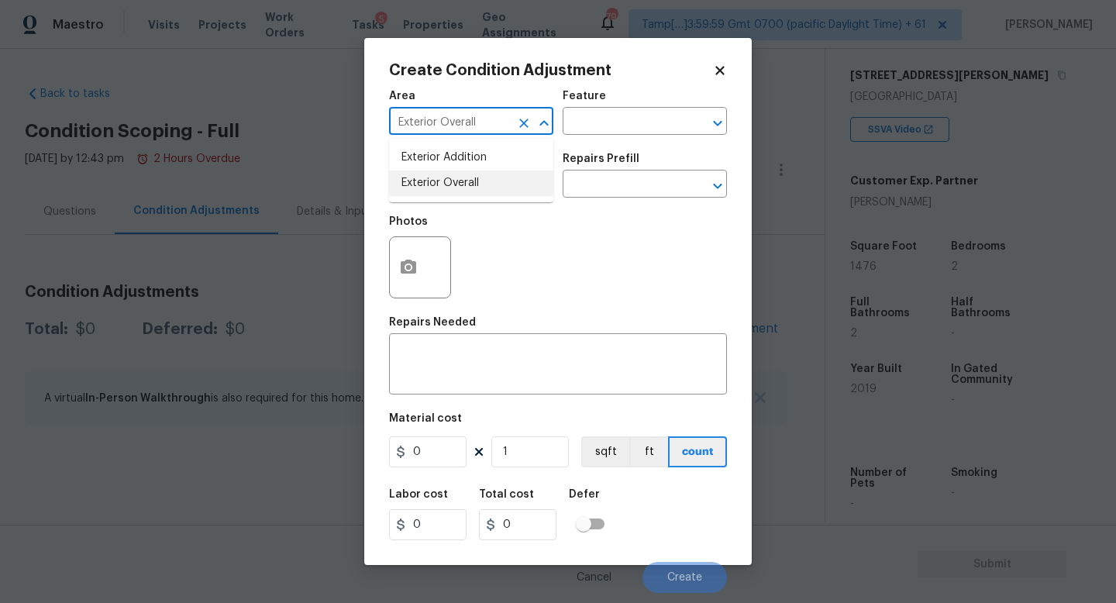
type input "Exterior Overall"
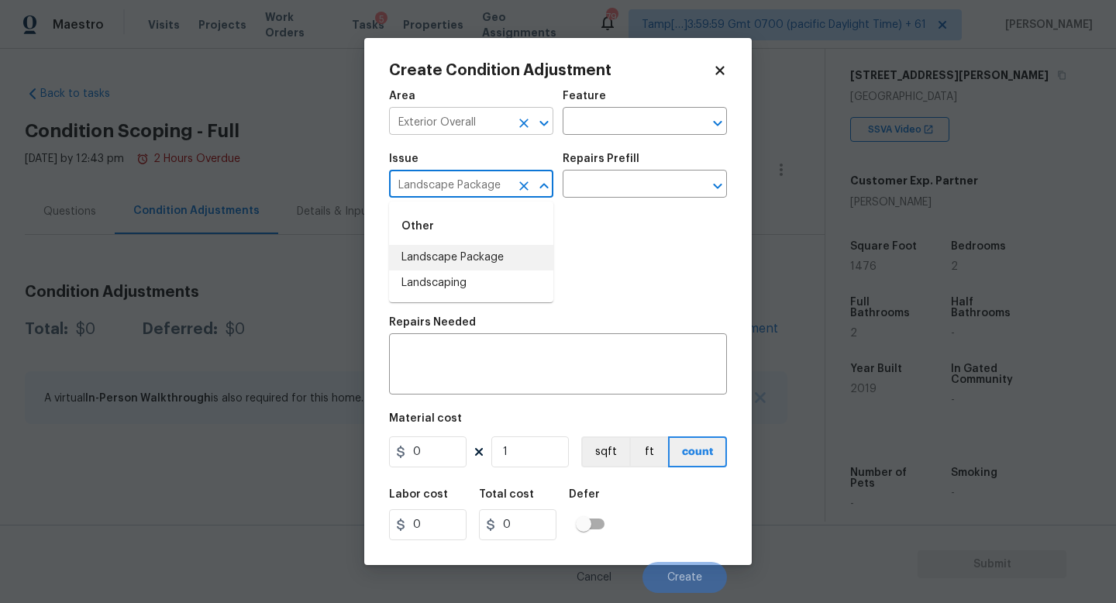
type input "Landscape Package"
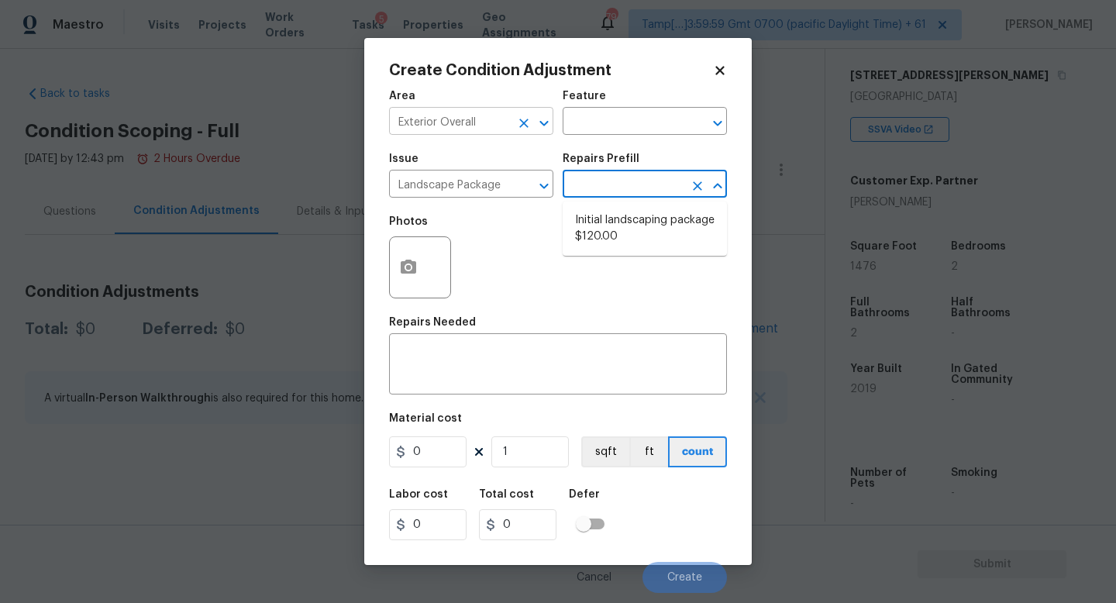
type input "Home Readiness Packages"
type textarea "Mowing of grass up to 6" in height. Mow, edge along driveways & sidewalks, trim…"
type input "120"
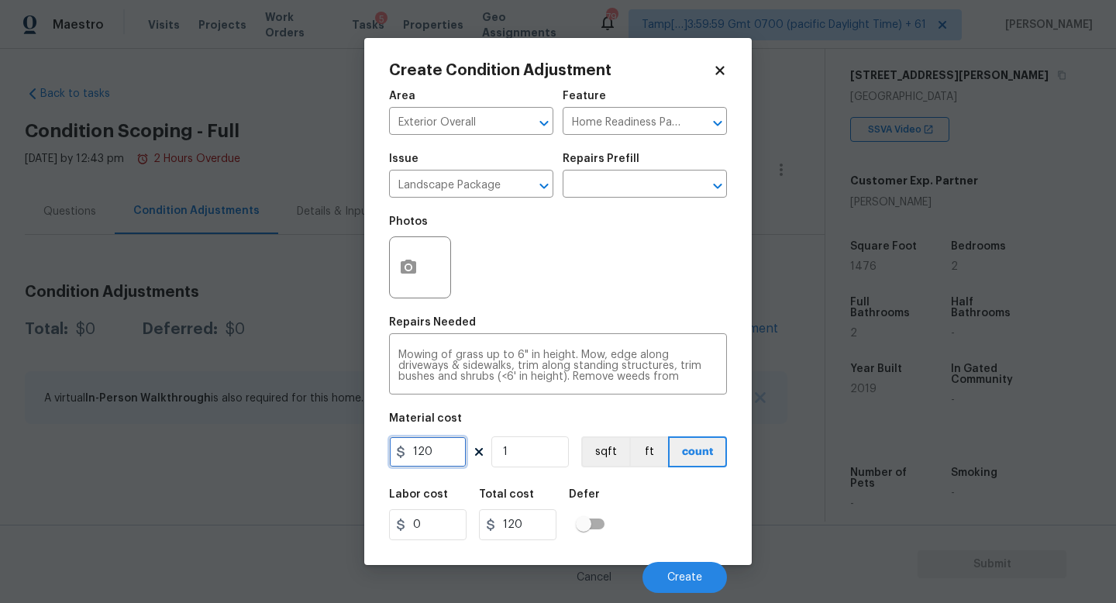
drag, startPoint x: 461, startPoint y: 463, endPoint x: 376, endPoint y: 456, distance: 85.6
click at [376, 456] on div "Create Condition Adjustment Area Exterior Overall ​ Feature Home Readiness Pack…" at bounding box center [557, 301] width 387 height 527
type input "300"
click at [391, 267] on button "button" at bounding box center [408, 267] width 37 height 60
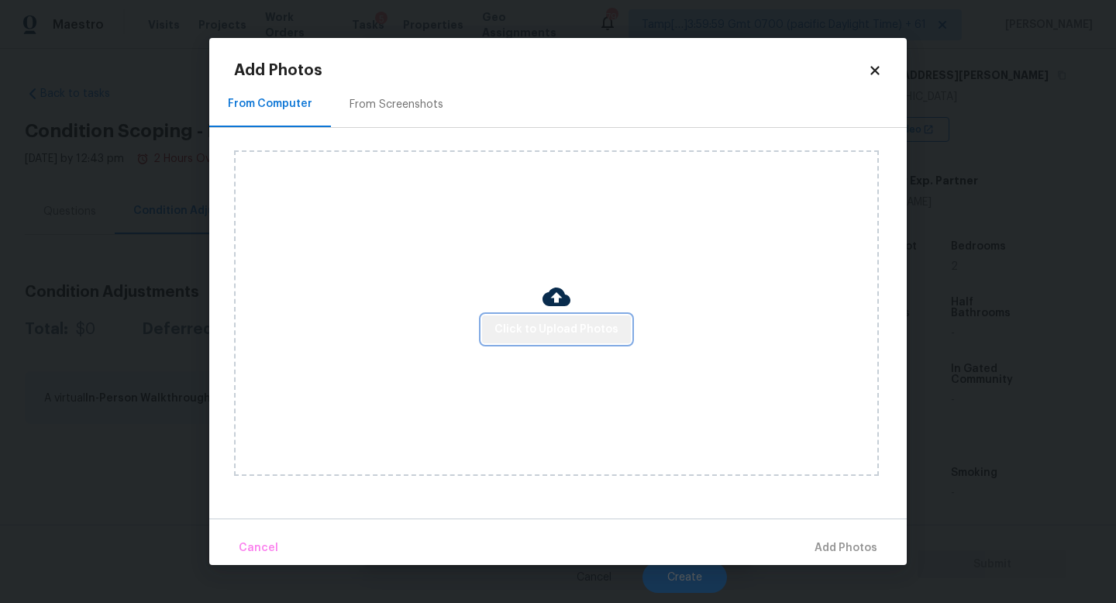
click at [575, 334] on span "Click to Upload Photos" at bounding box center [556, 329] width 124 height 19
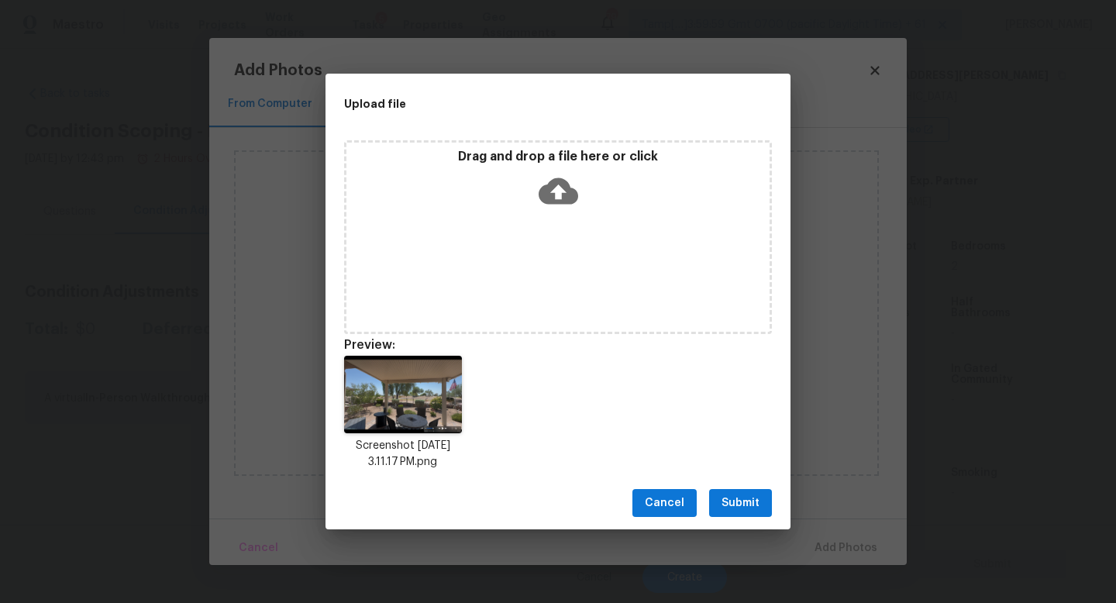
click at [746, 492] on button "Submit" at bounding box center [740, 503] width 63 height 29
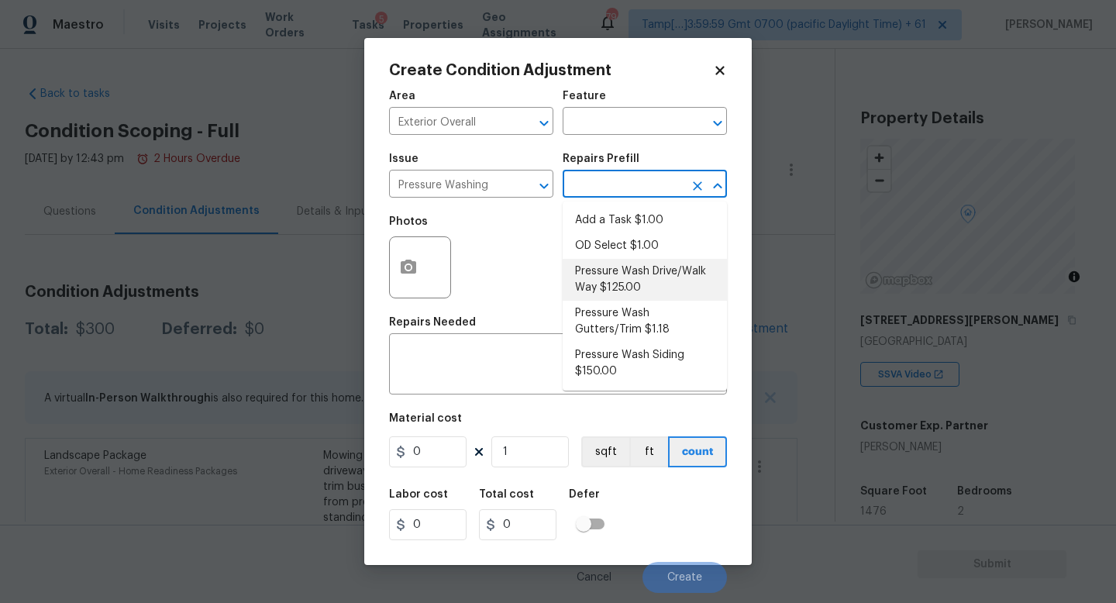
type input "Siding"
type input "125"
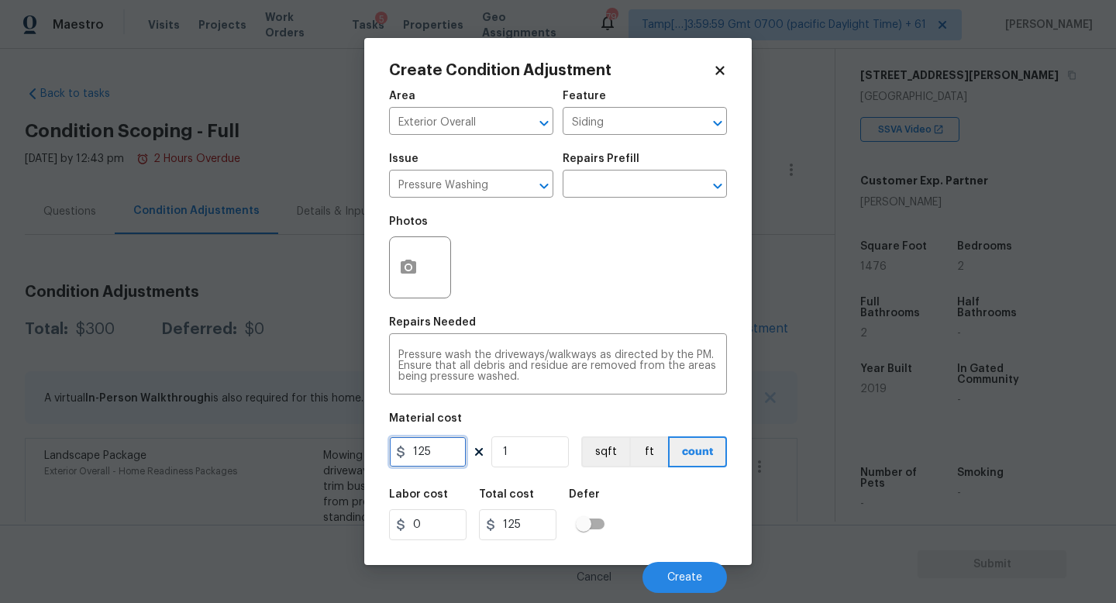
drag, startPoint x: 439, startPoint y: 448, endPoint x: 353, endPoint y: 444, distance: 85.3
click at [353, 444] on div "Create Condition Adjustment Area Exterior Overall ​ Feature Siding ​ Issue Pres…" at bounding box center [558, 301] width 1116 height 603
type input "200"
click at [662, 569] on button "Create" at bounding box center [684, 577] width 84 height 31
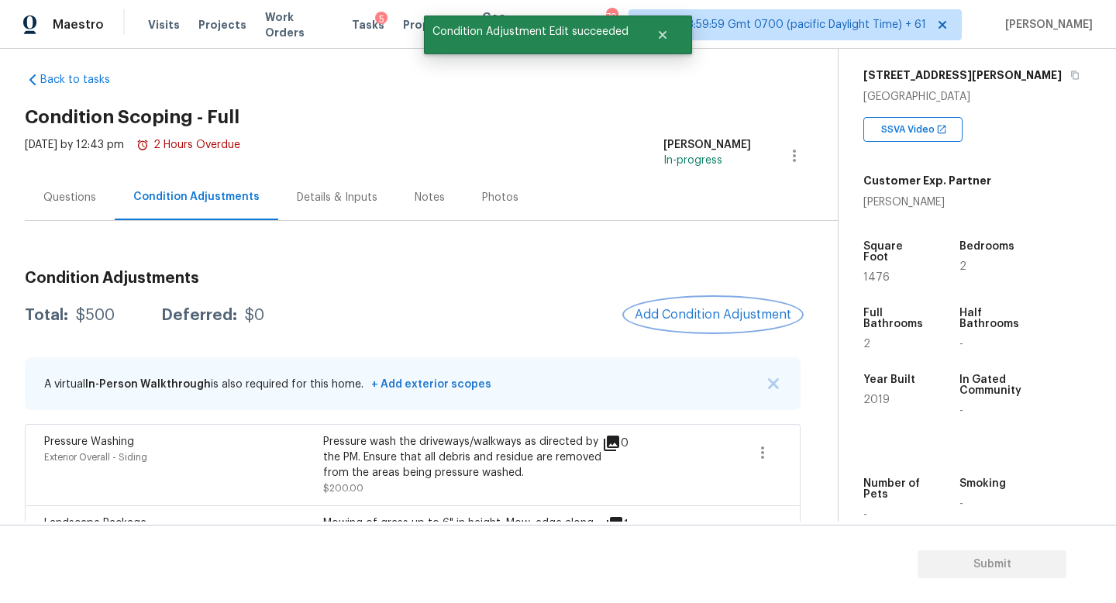
scroll to position [26, 0]
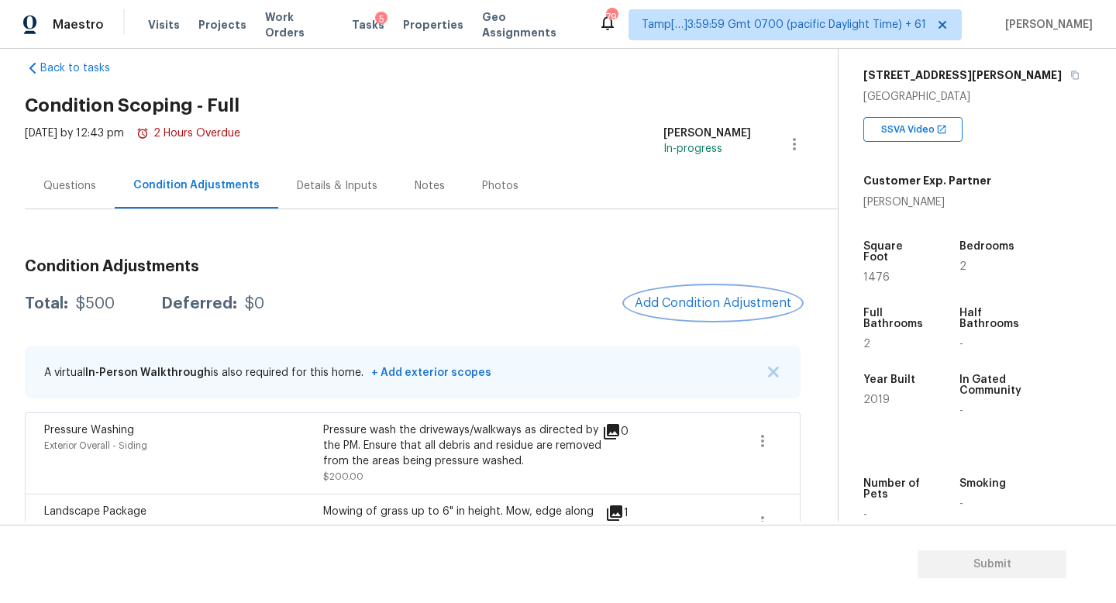
click at [720, 311] on button "Add Condition Adjustment" at bounding box center [712, 303] width 175 height 33
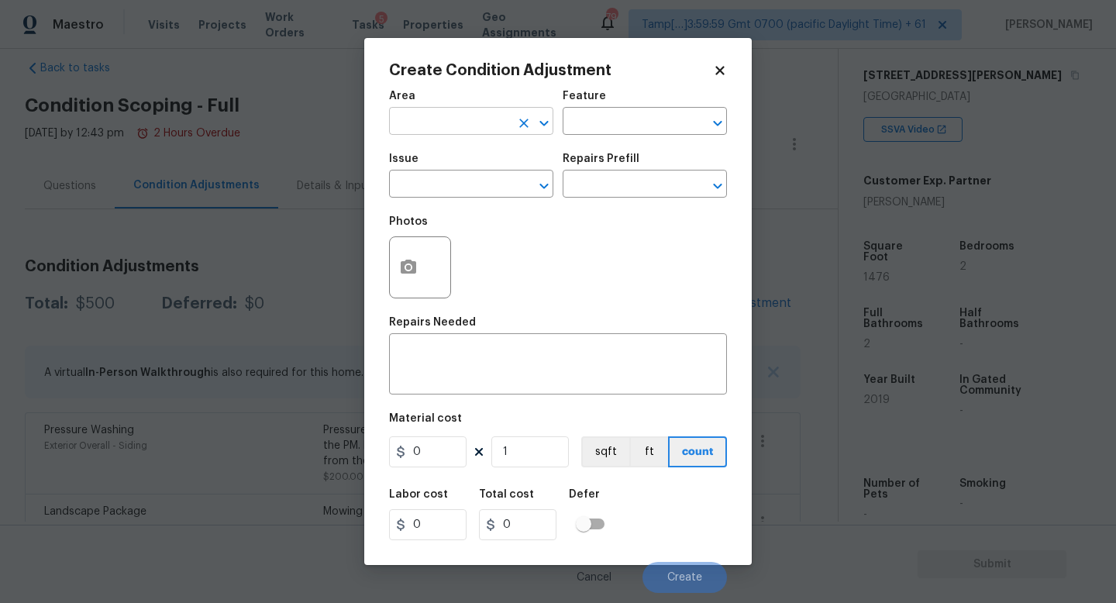
click at [486, 125] on input "text" at bounding box center [449, 123] width 121 height 24
type input "HVAC"
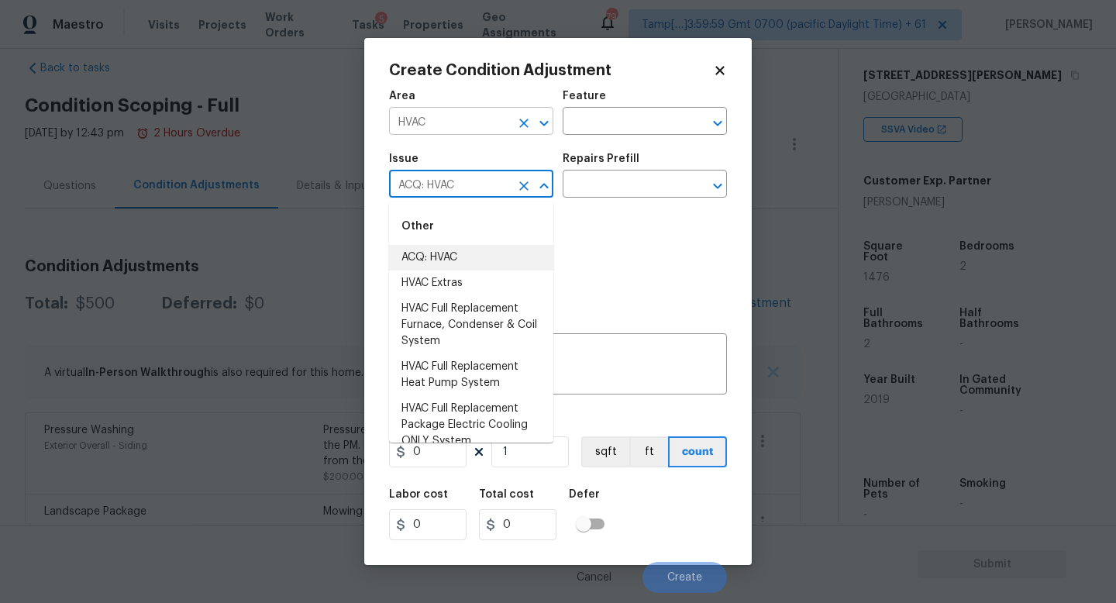
type input "ACQ: HVAC"
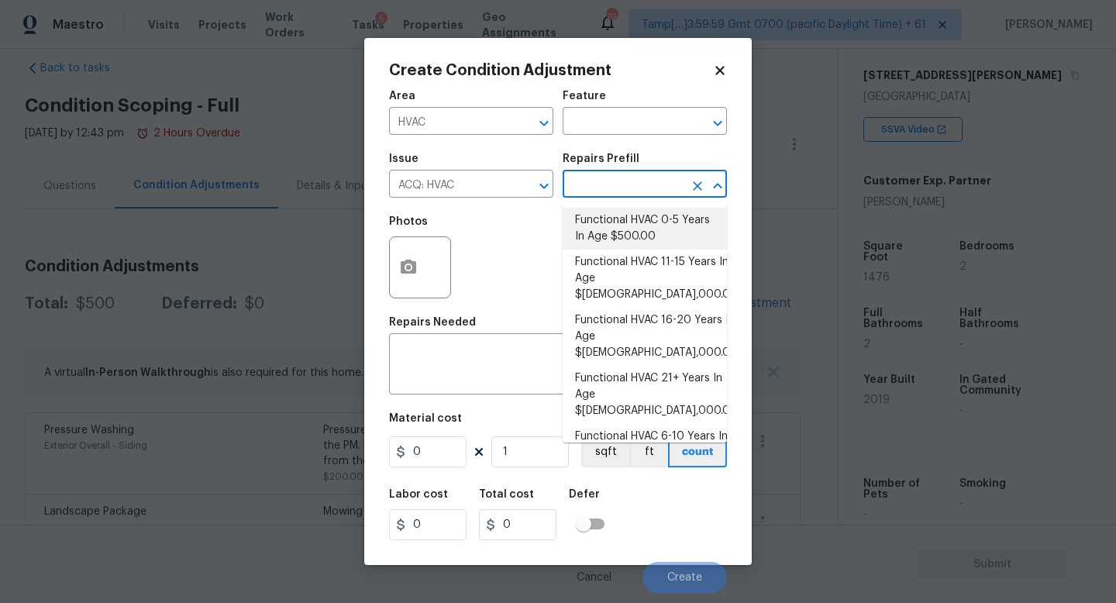
click at [637, 229] on li "Functional HVAC 0-5 Years In Age $500.00" at bounding box center [645, 229] width 164 height 42
type input "Acquisition"
type textarea "Acquisition Scope: Functional HVAC 0-5 years"
type input "500"
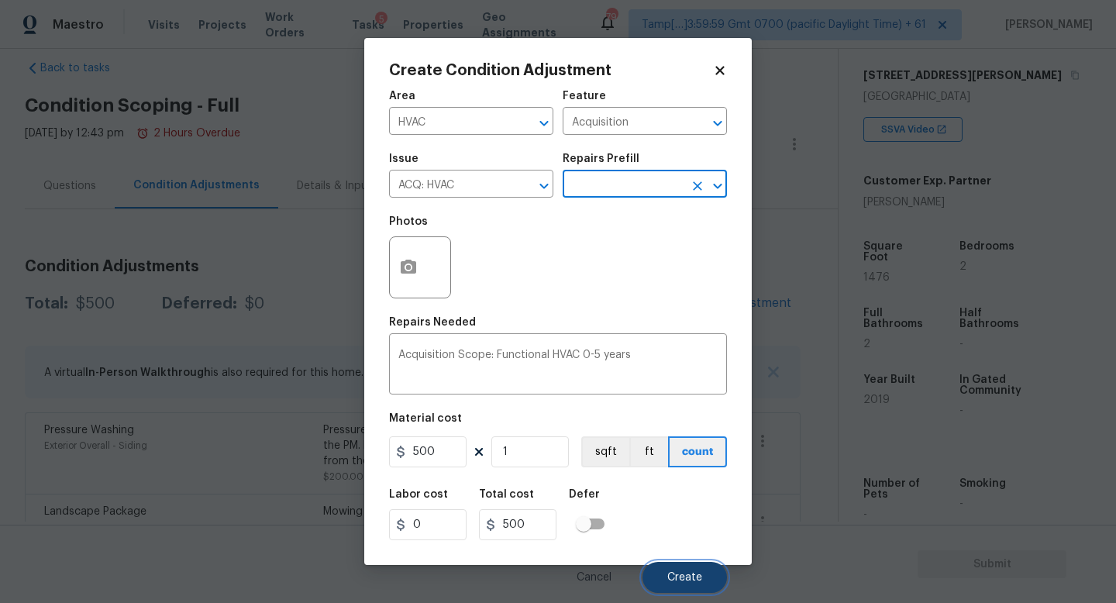
click at [672, 569] on button "Create" at bounding box center [684, 577] width 84 height 31
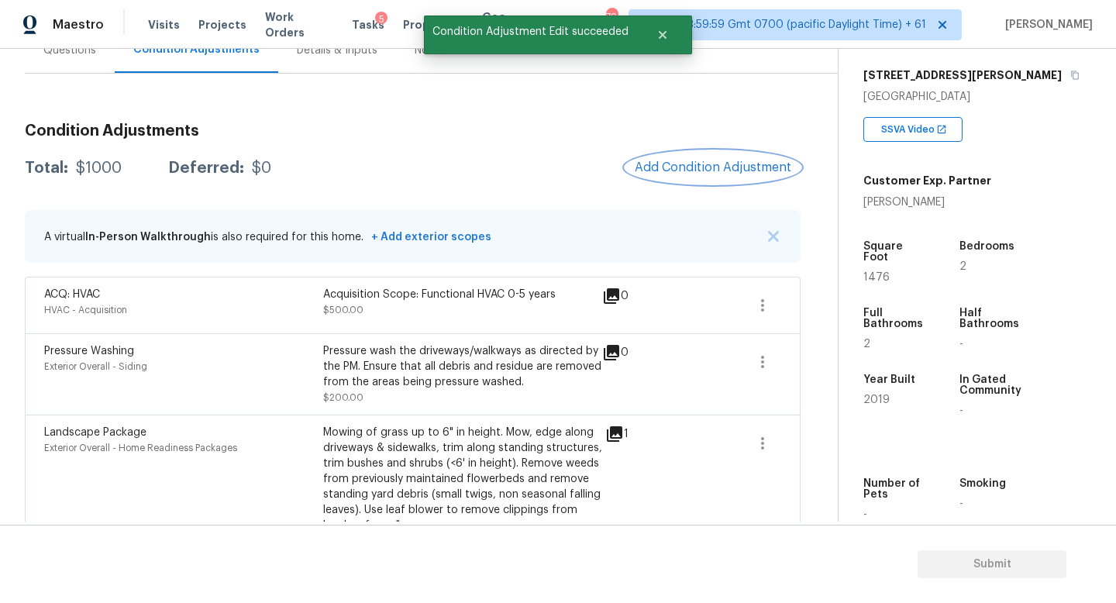
scroll to position [160, 0]
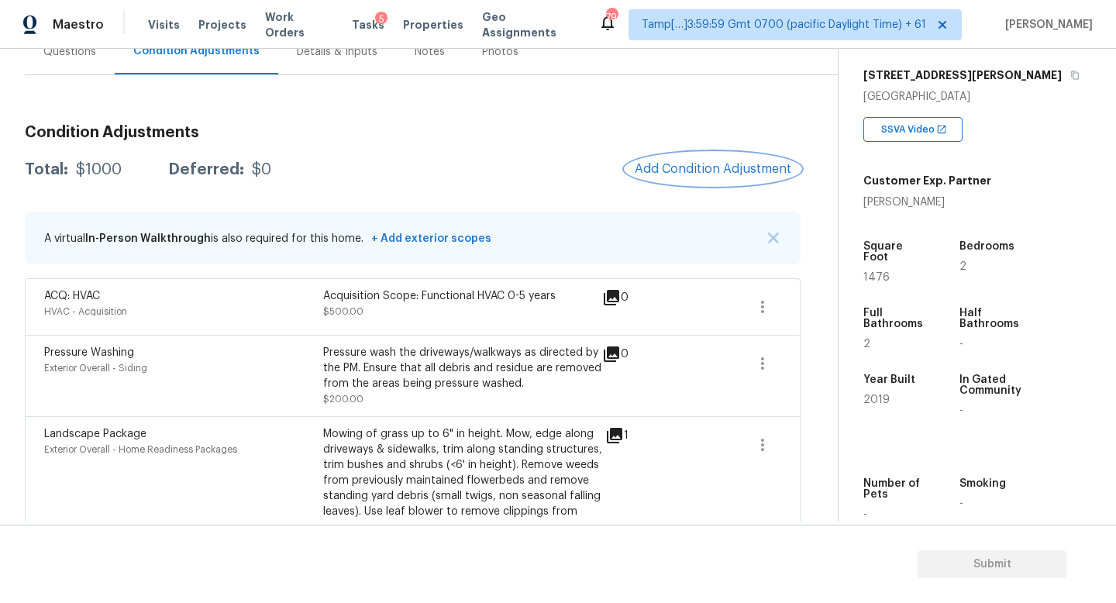
click at [700, 166] on span "Add Condition Adjustment" at bounding box center [713, 169] width 157 height 14
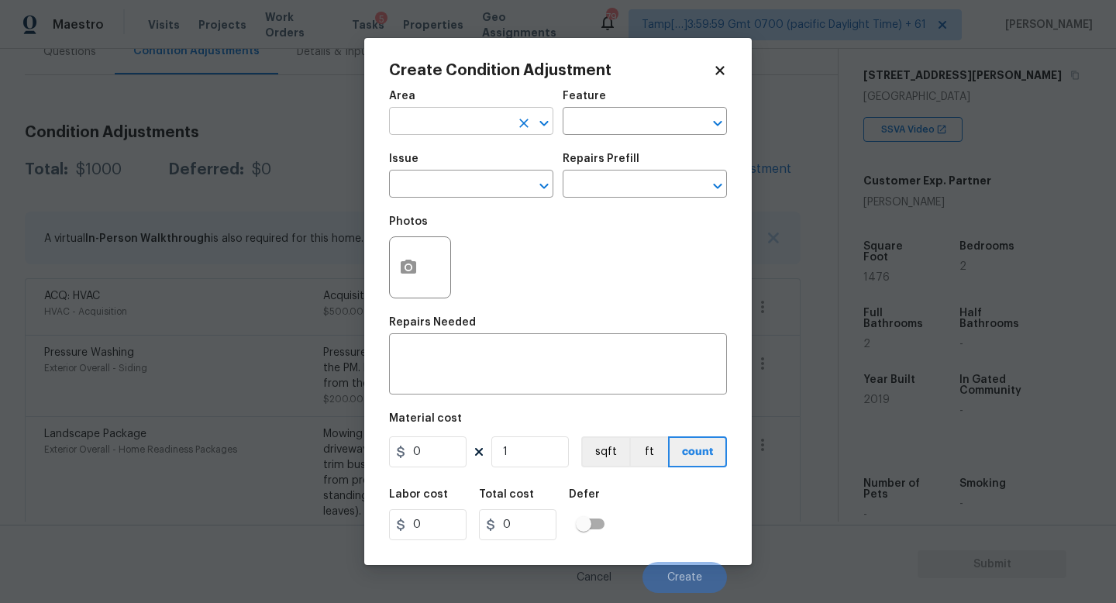
click at [483, 120] on input "text" at bounding box center [449, 123] width 121 height 24
type input "Roof"
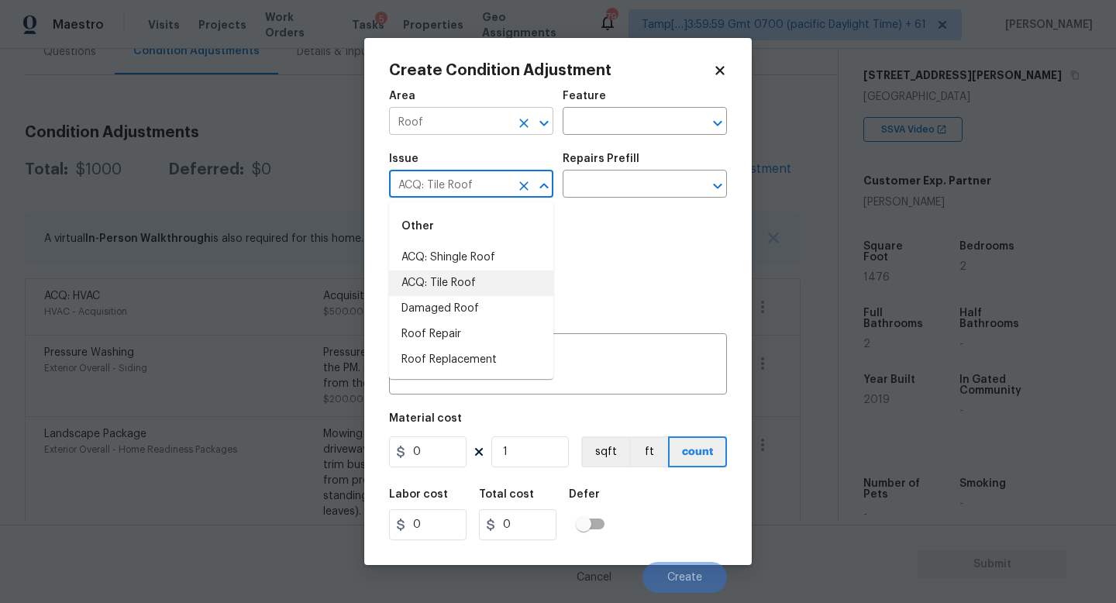
type input "ACQ: Tile Roof"
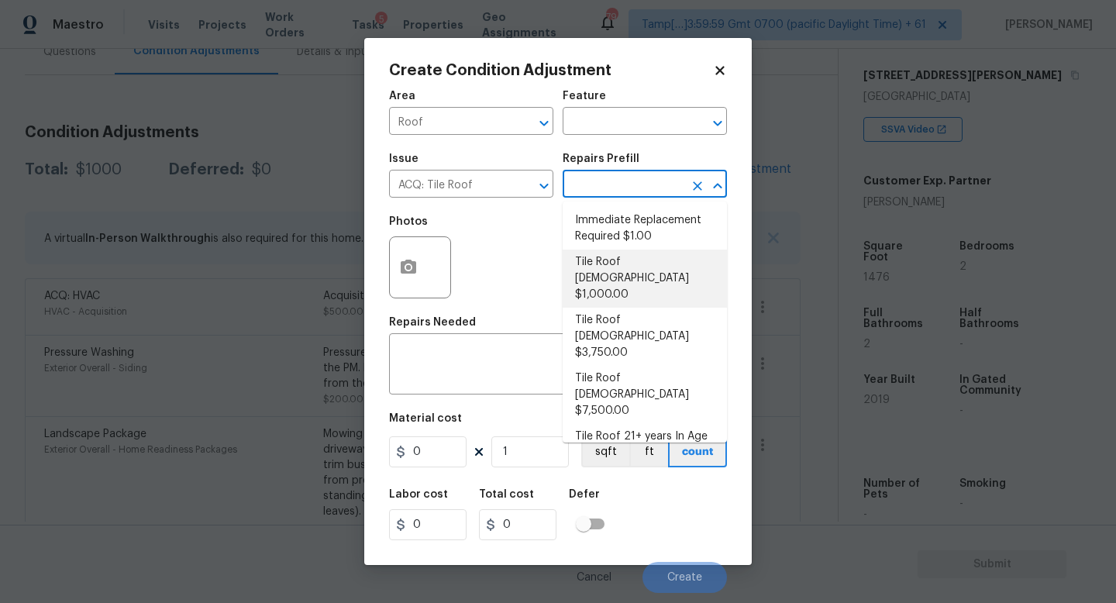
click at [635, 265] on li "Tile Roof 0-10 Years Old $1,000.00" at bounding box center [645, 278] width 164 height 58
type input "Acquisition"
type textarea "Acquisition Scope: Tile Roof 0-10 years in age maintenance."
type input "1000"
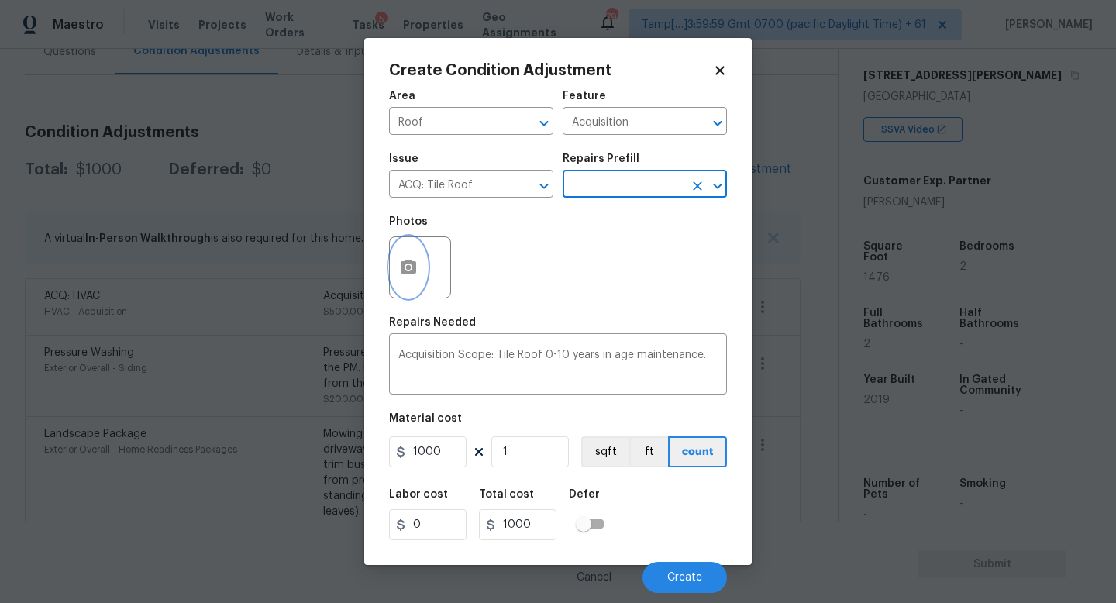
click at [414, 264] on icon "button" at bounding box center [408, 267] width 15 height 14
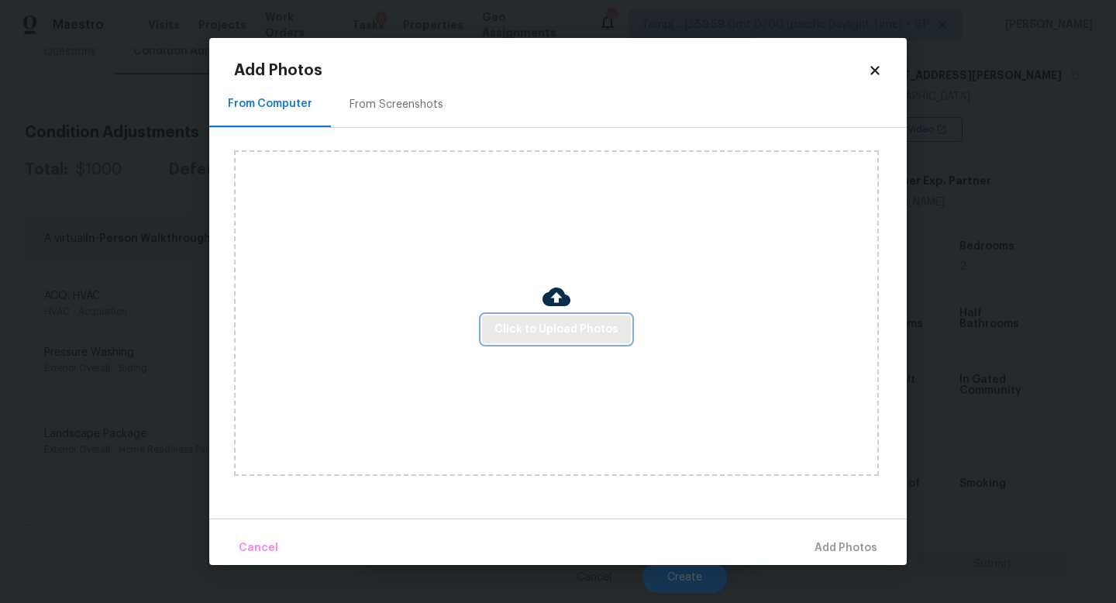
click at [553, 324] on span "Click to Upload Photos" at bounding box center [556, 329] width 124 height 19
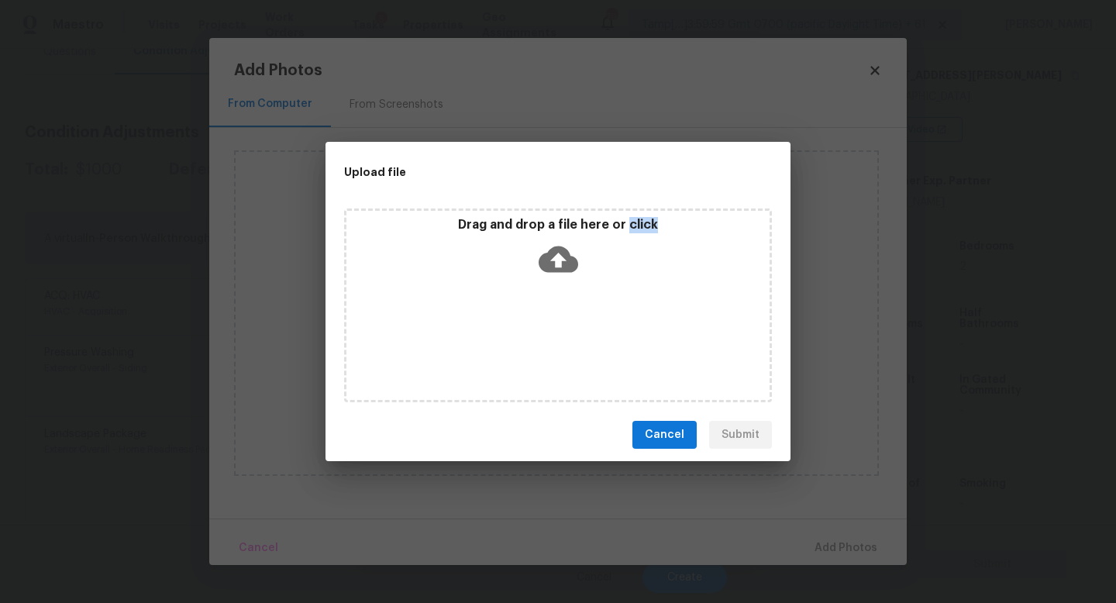
click at [553, 324] on div "Drag and drop a file here or click" at bounding box center [558, 305] width 428 height 194
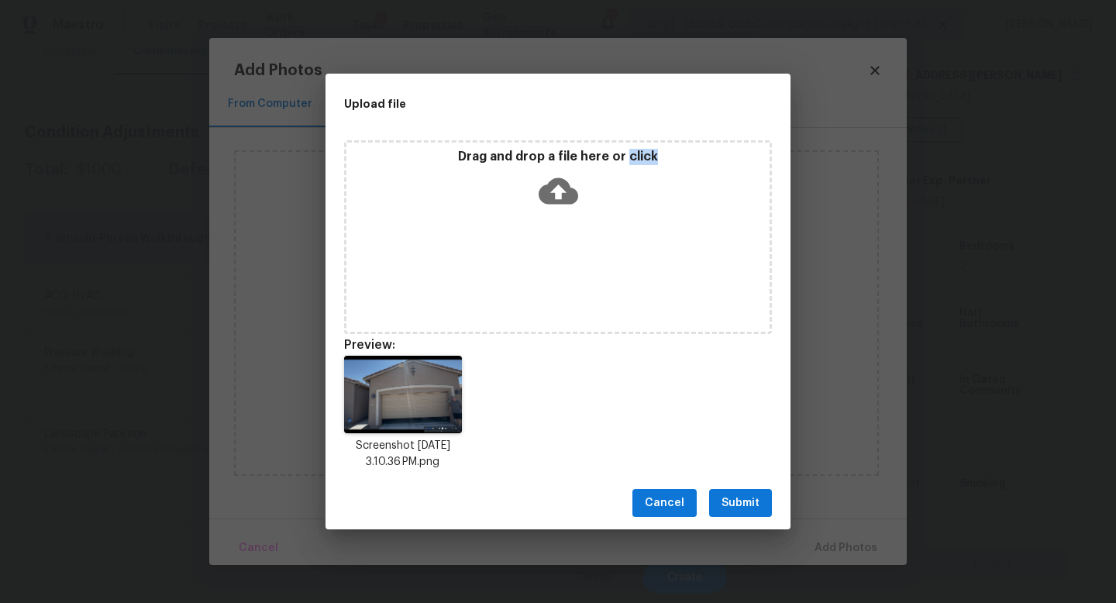
click at [758, 499] on span "Submit" at bounding box center [740, 503] width 38 height 19
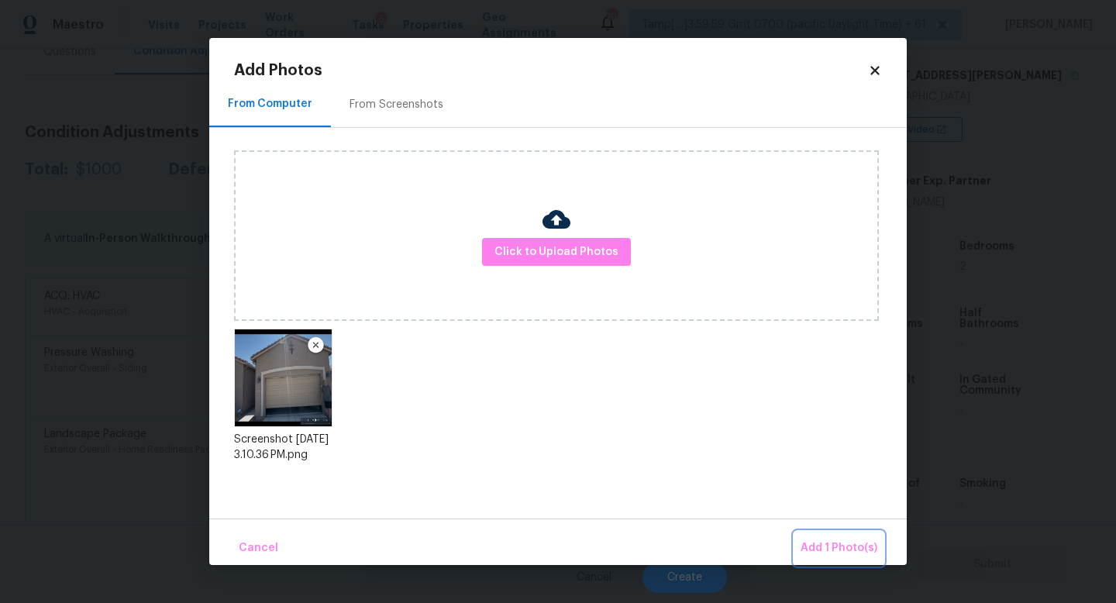
click at [826, 543] on span "Add 1 Photo(s)" at bounding box center [838, 548] width 77 height 19
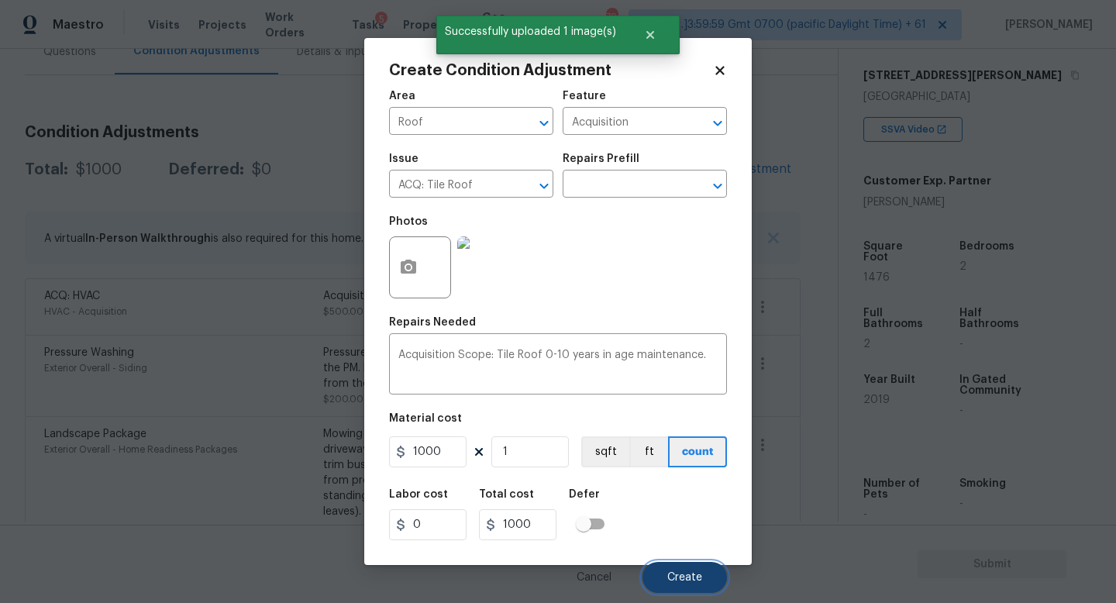
click at [666, 577] on button "Create" at bounding box center [684, 577] width 84 height 31
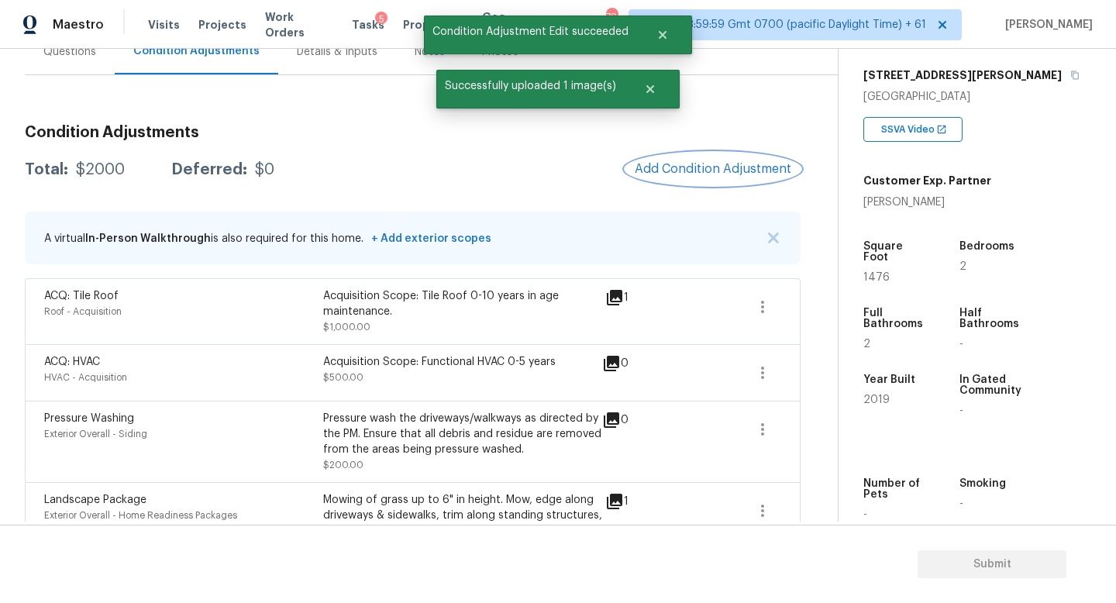
click at [724, 164] on span "Add Condition Adjustment" at bounding box center [713, 169] width 157 height 14
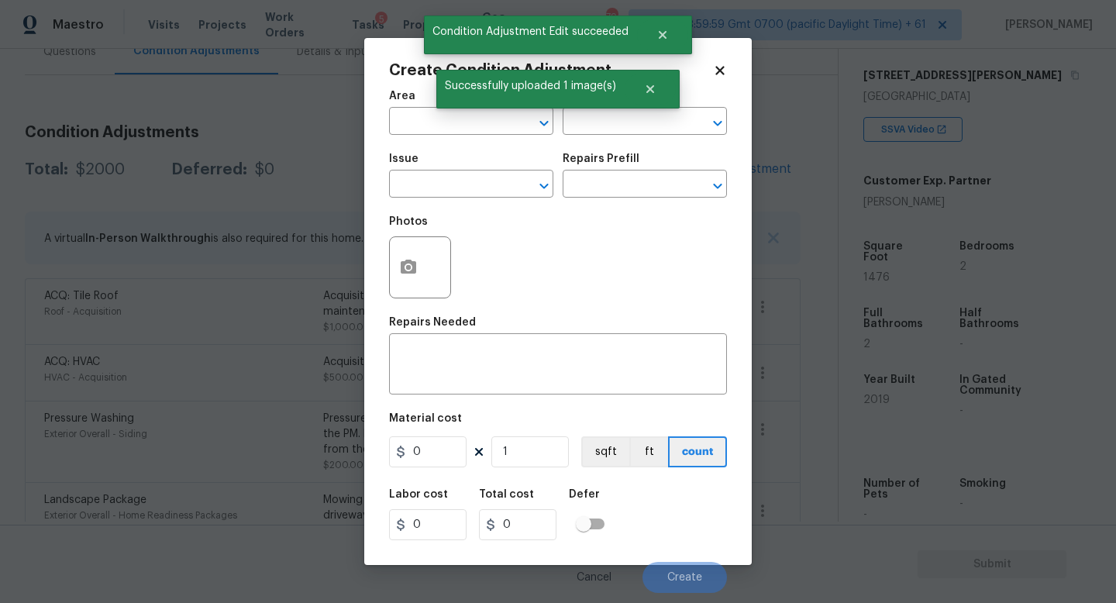
click at [450, 138] on span "Area ​" at bounding box center [471, 112] width 164 height 63
click at [456, 123] on input "text" at bounding box center [449, 123] width 121 height 24
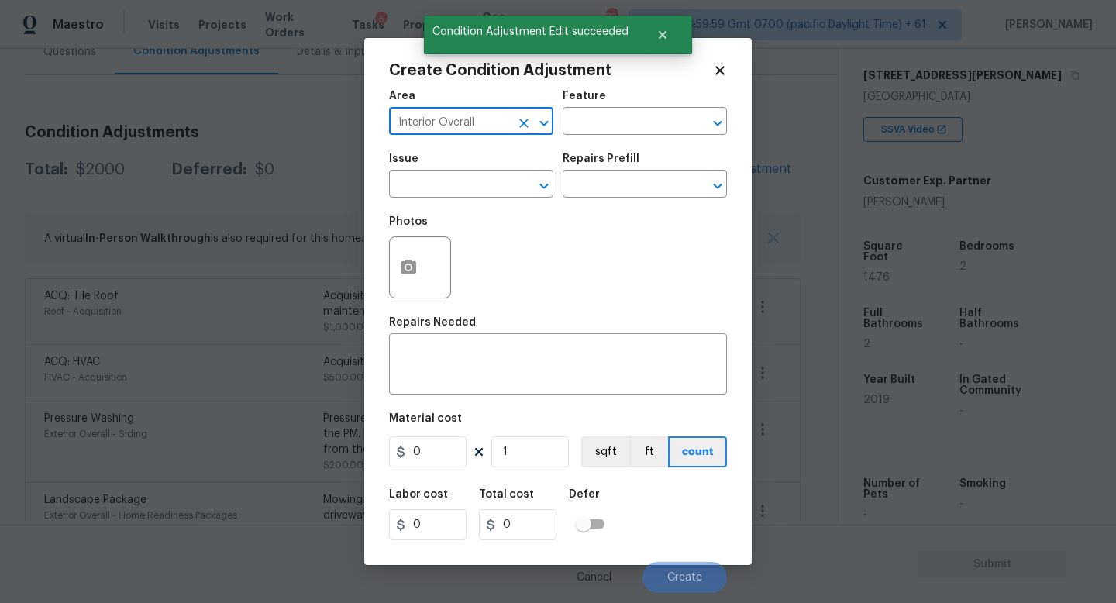
type input "Interior Overall"
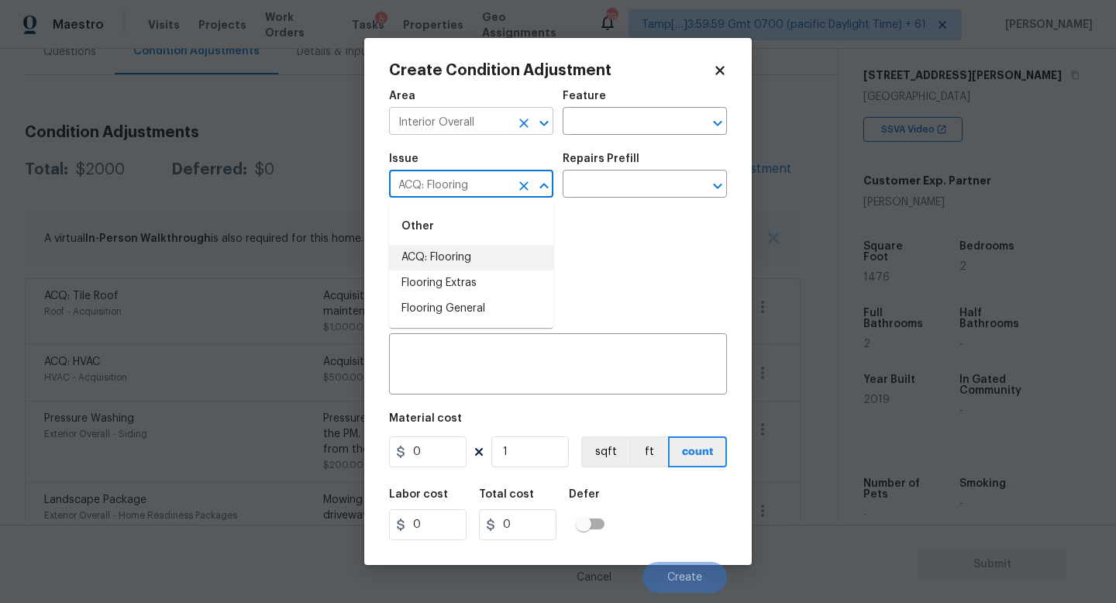
type input "ACQ: Flooring"
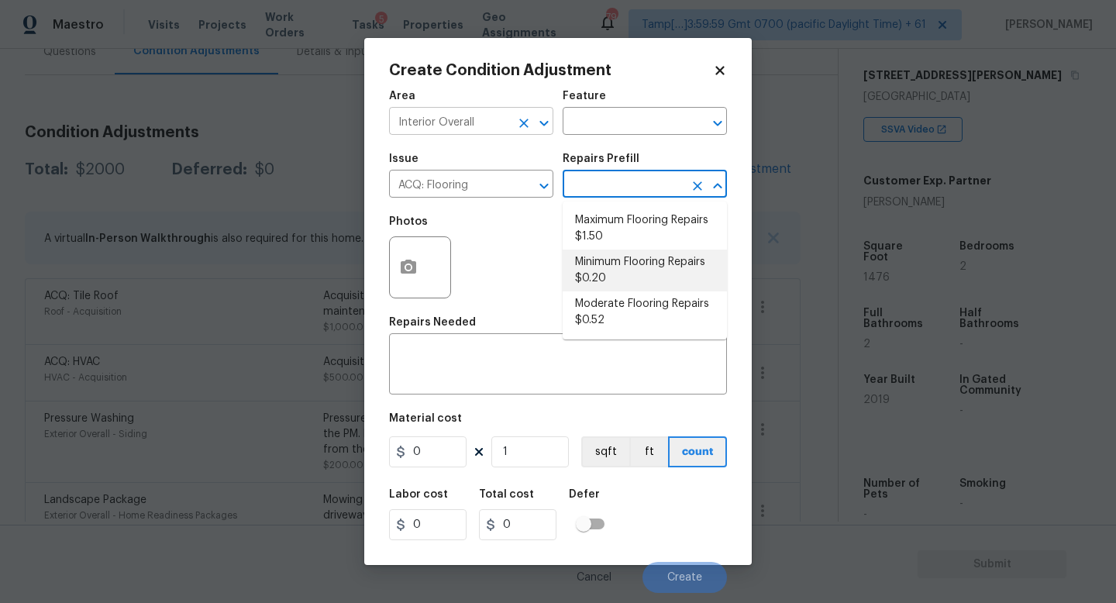
type input "Acquisition"
type textarea "Acquisition Scope: Minimum flooring repairs"
type input "0.2"
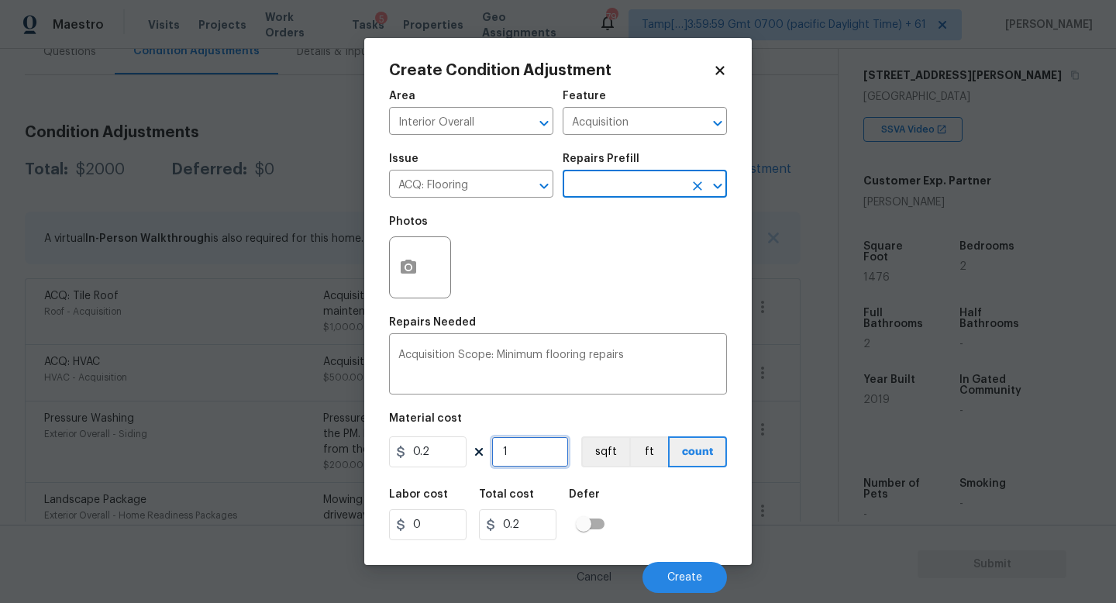
click at [537, 449] on input "1" at bounding box center [529, 451] width 77 height 31
type input "14"
type input "2.8"
type input "147"
type input "29.4"
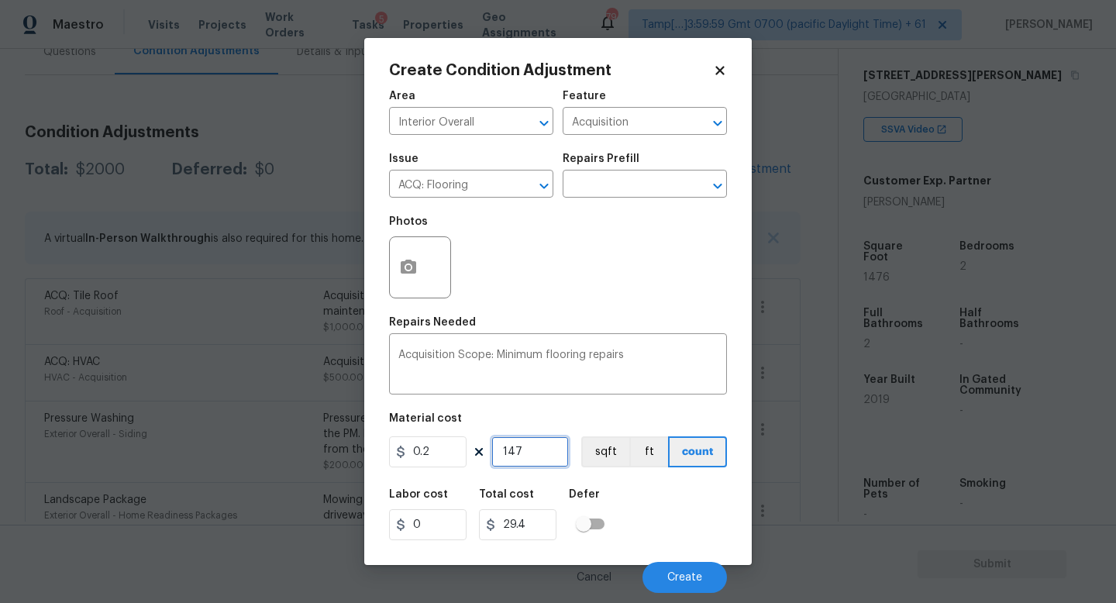
type input "1476"
type input "295.2"
type input "1476"
click at [683, 574] on span "Create" at bounding box center [684, 578] width 35 height 12
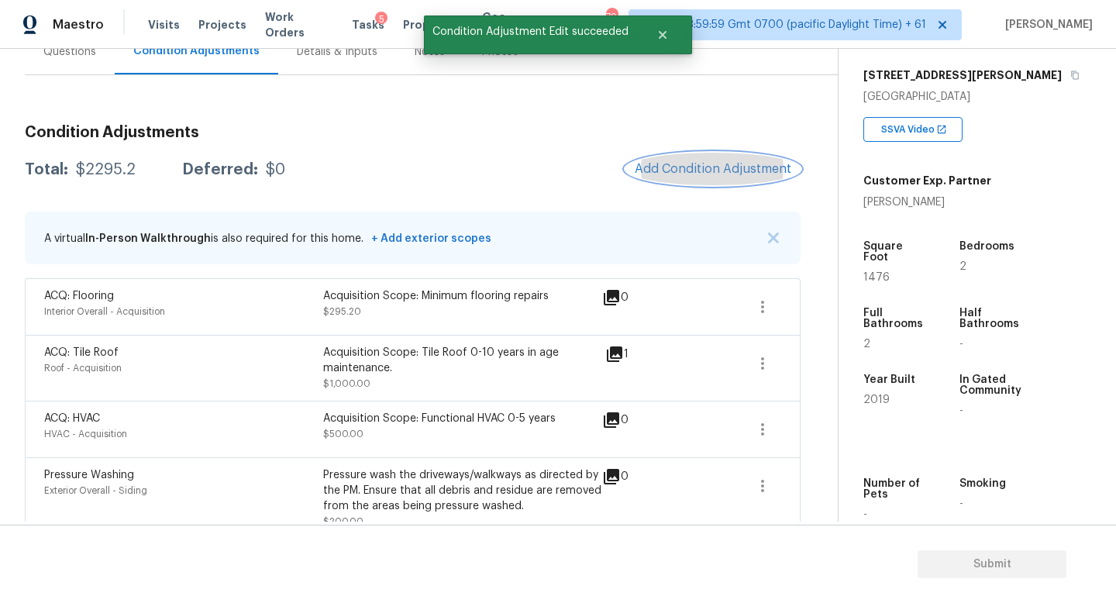
click at [711, 169] on span "Add Condition Adjustment" at bounding box center [713, 169] width 157 height 14
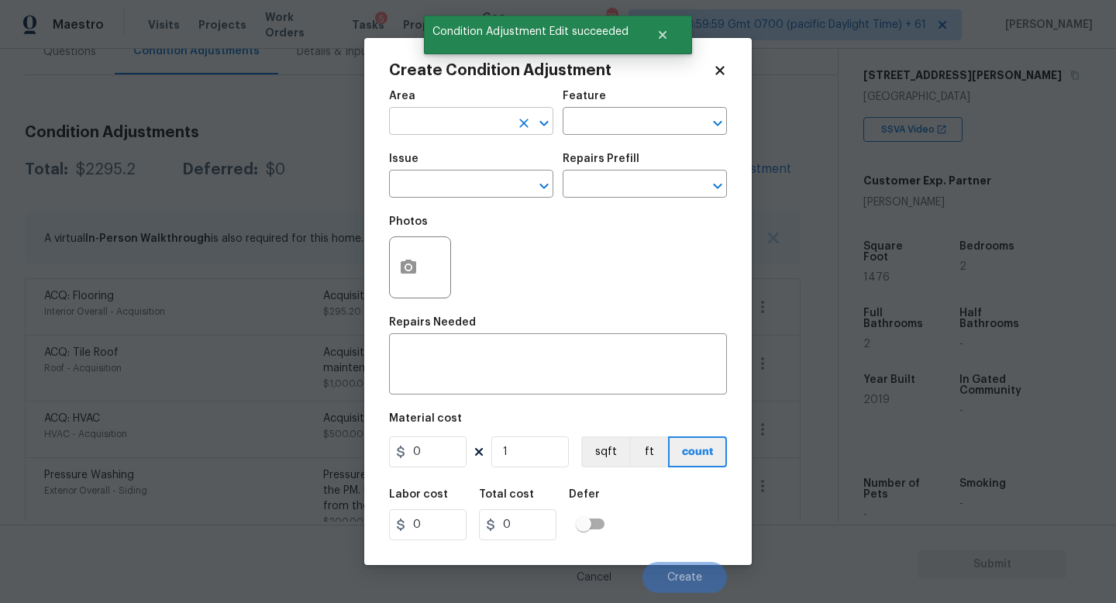
click at [456, 127] on input "text" at bounding box center [449, 123] width 121 height 24
type input "Interior Overall"
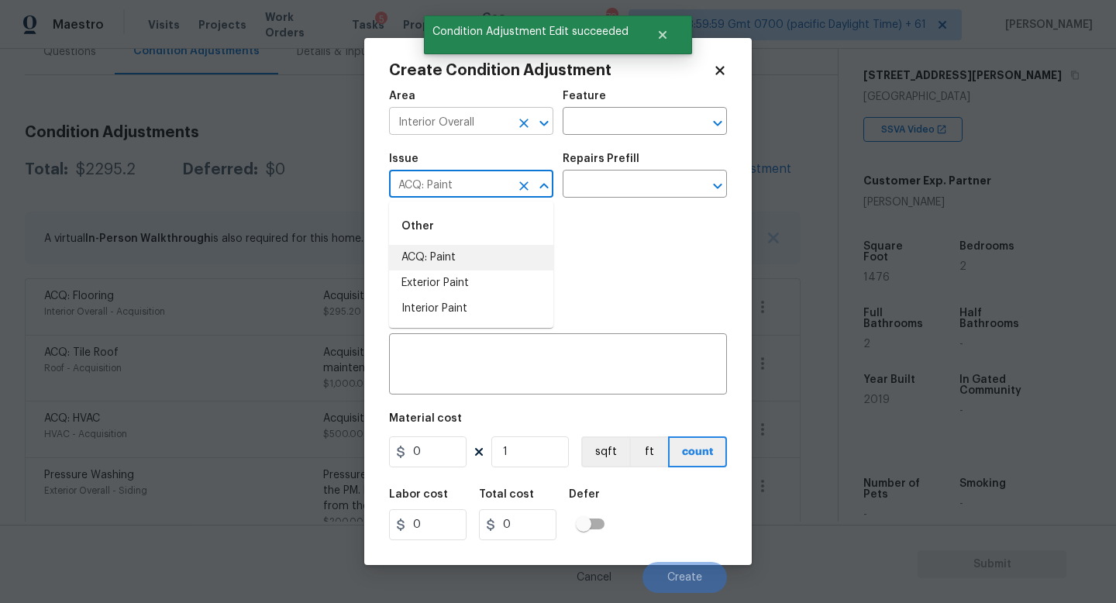
type input "ACQ: Paint"
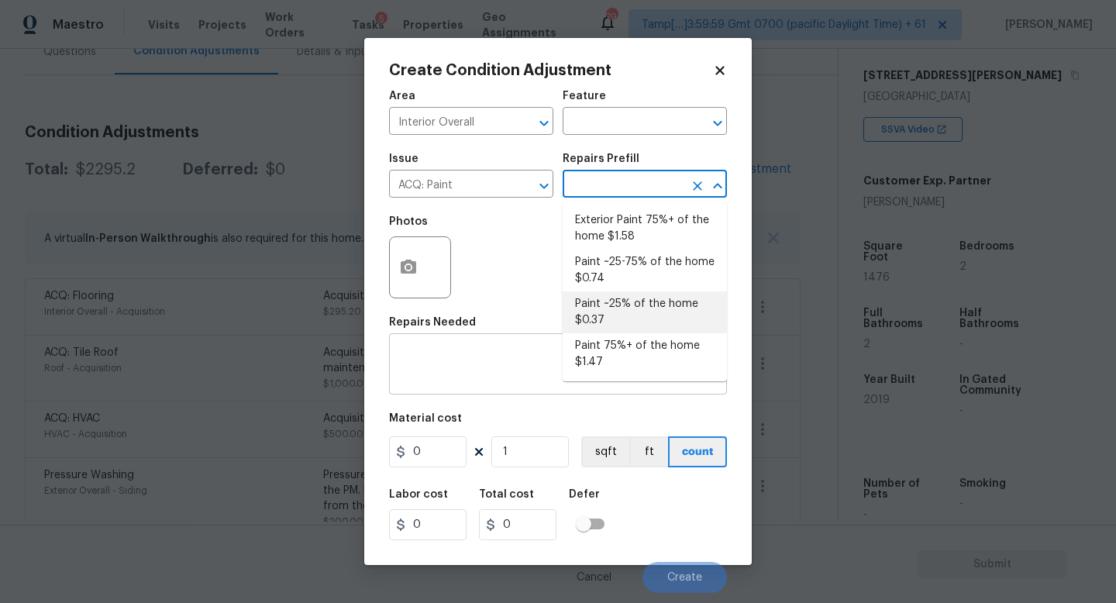
drag, startPoint x: 604, startPoint y: 309, endPoint x: 580, endPoint y: 350, distance: 47.2
click at [603, 309] on li "Paint ~25% of the home $0.37" at bounding box center [645, 312] width 164 height 42
type input "Acquisition"
type textarea "Acquisition Scope: ~25% of the home needs interior paint"
type input "0.37"
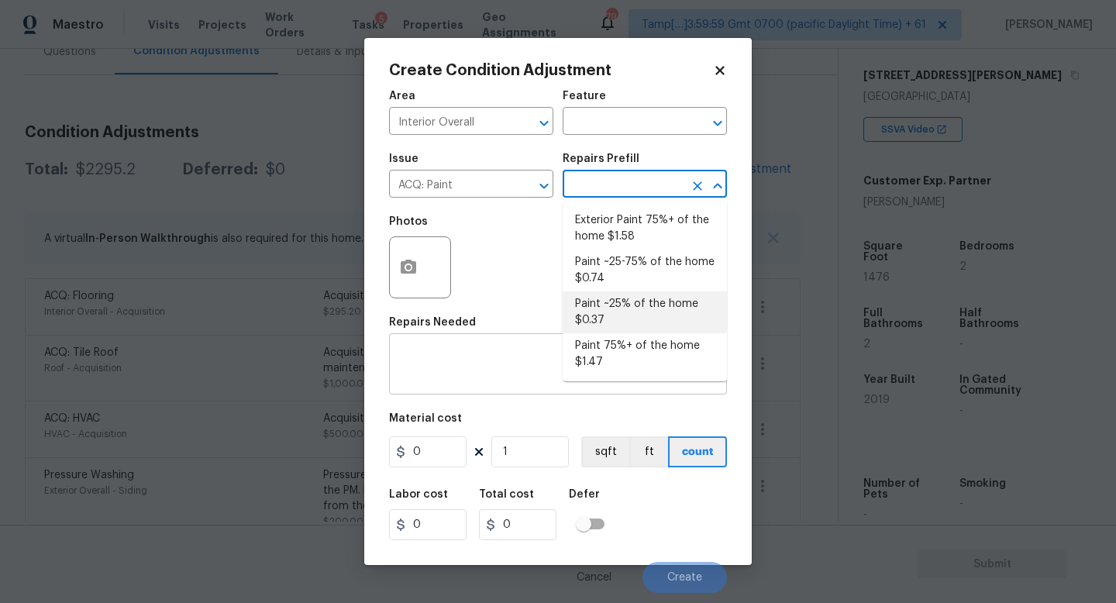
type input "0.37"
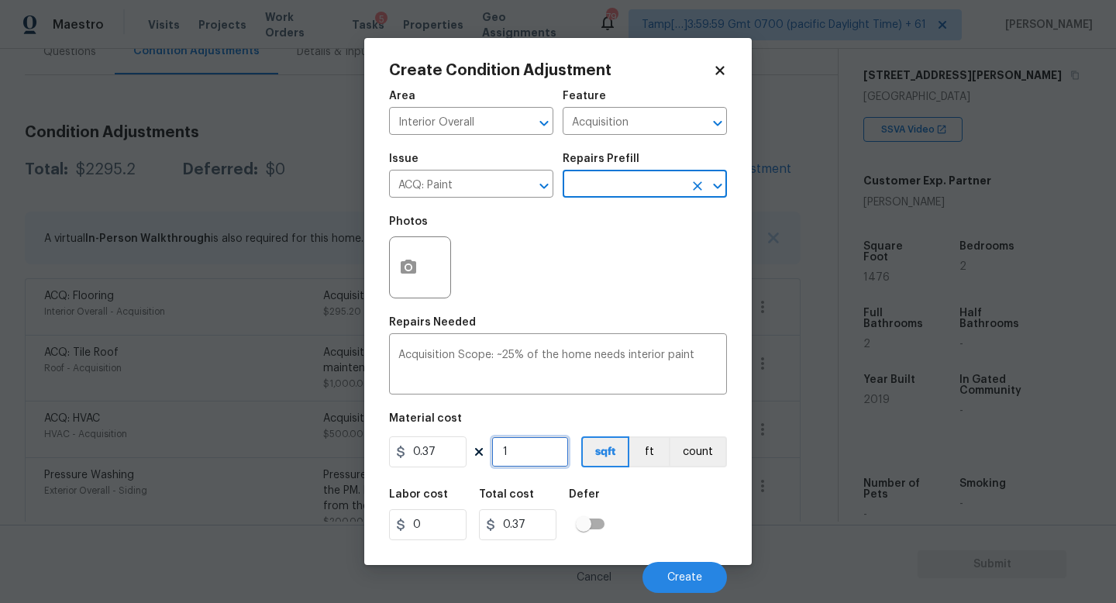
click at [532, 445] on input "1" at bounding box center [529, 451] width 77 height 31
type input "14"
type input "5.18"
type input "147"
type input "54.39"
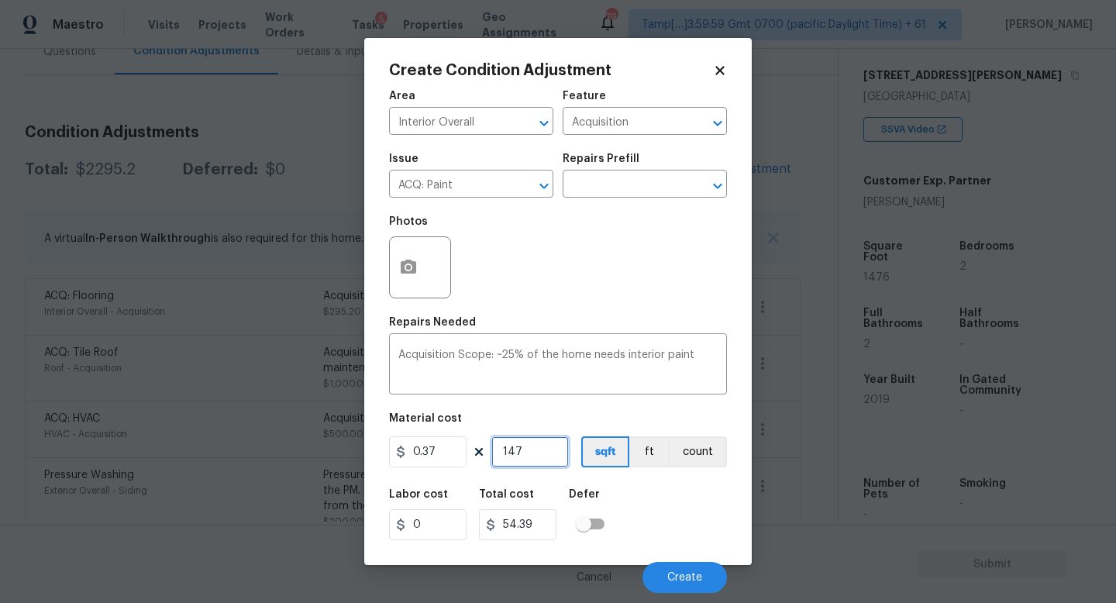
type input "1476"
type input "546.12"
type input "1476"
click at [675, 577] on span "Create" at bounding box center [684, 578] width 35 height 12
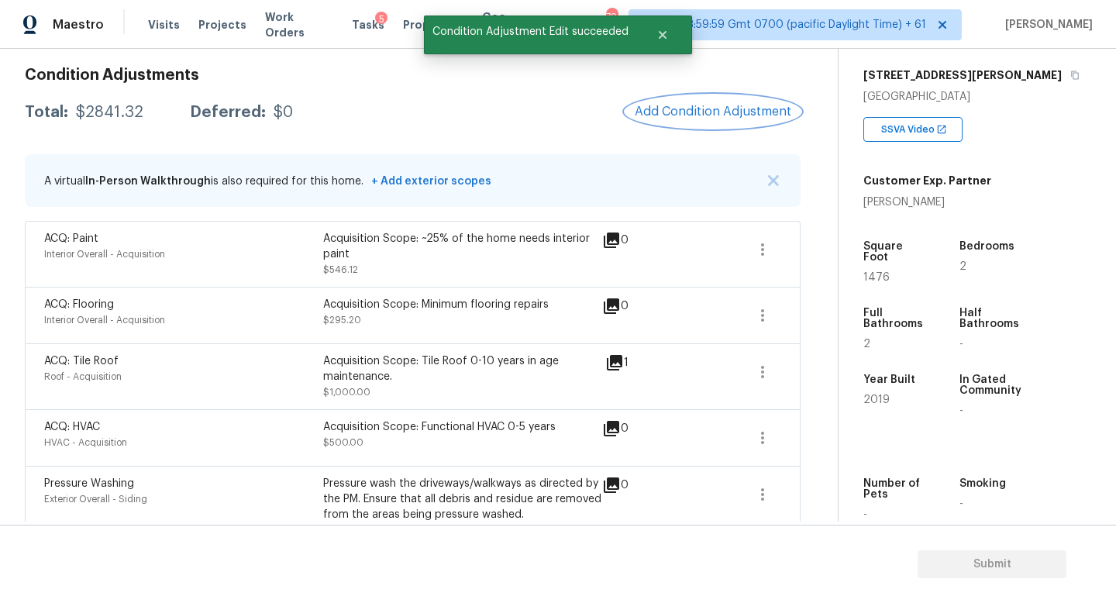
scroll to position [86, 0]
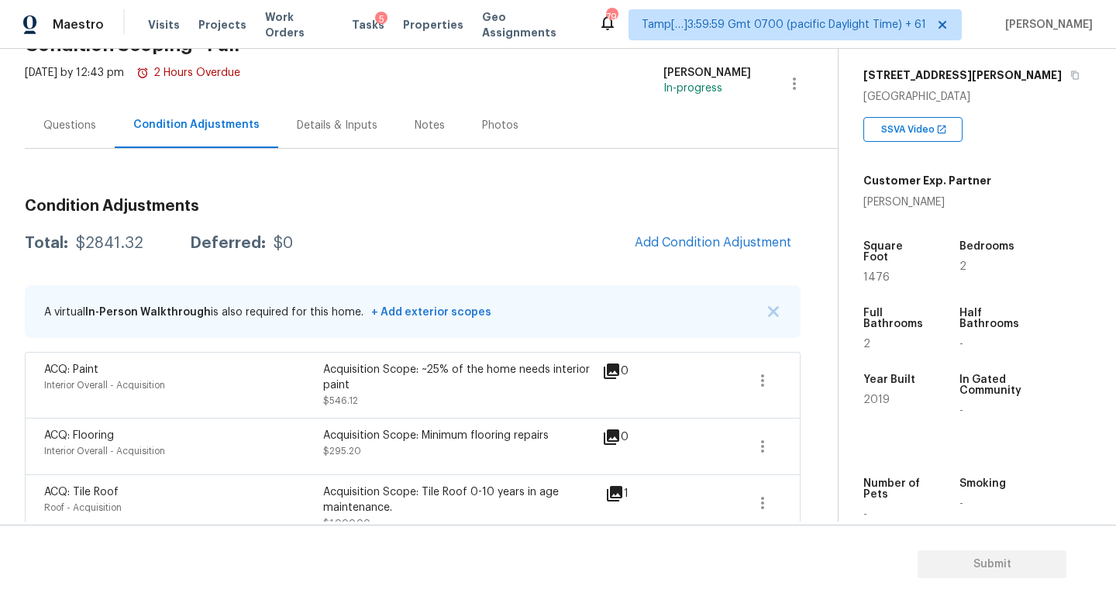
click at [108, 114] on div "Questions" at bounding box center [70, 125] width 90 height 46
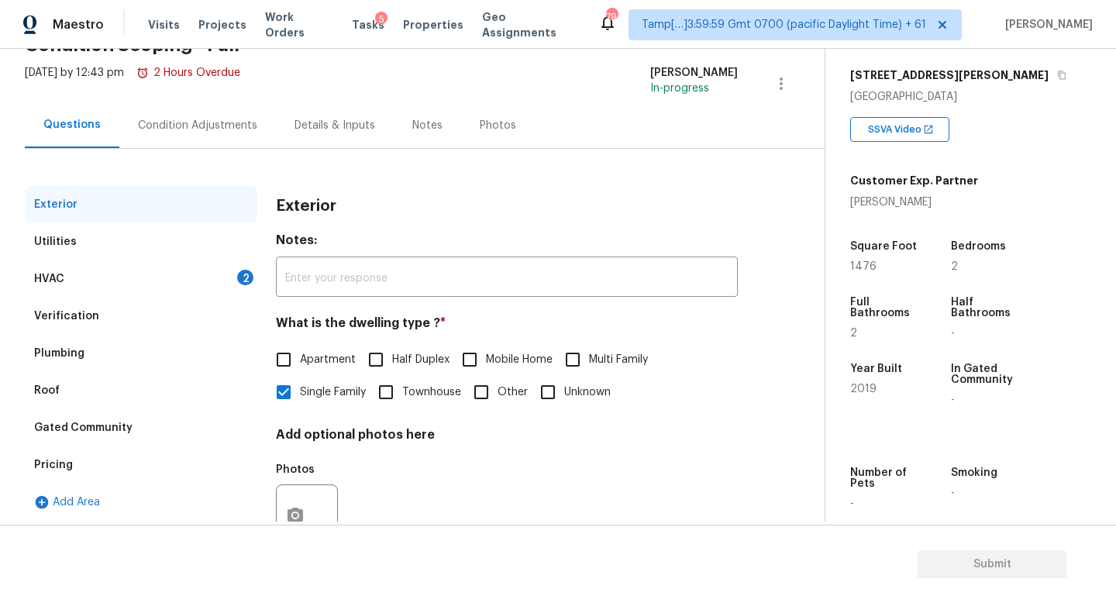
click at [164, 124] on div "Condition Adjustments" at bounding box center [197, 125] width 119 height 15
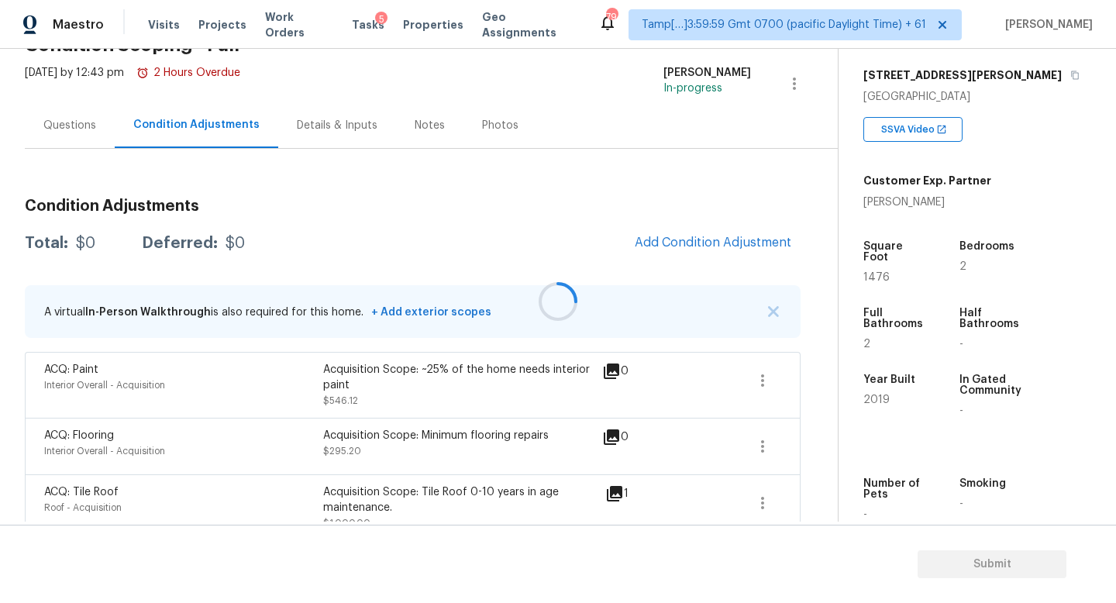
click at [78, 126] on div "Questions" at bounding box center [69, 125] width 53 height 15
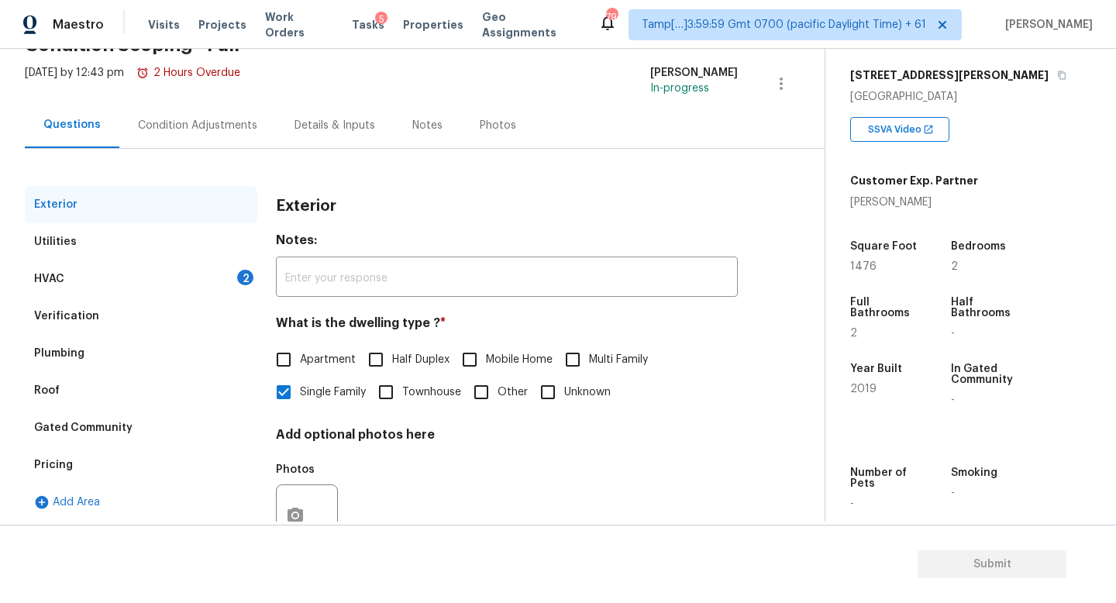
click at [177, 277] on div "HVAC 2" at bounding box center [141, 278] width 232 height 37
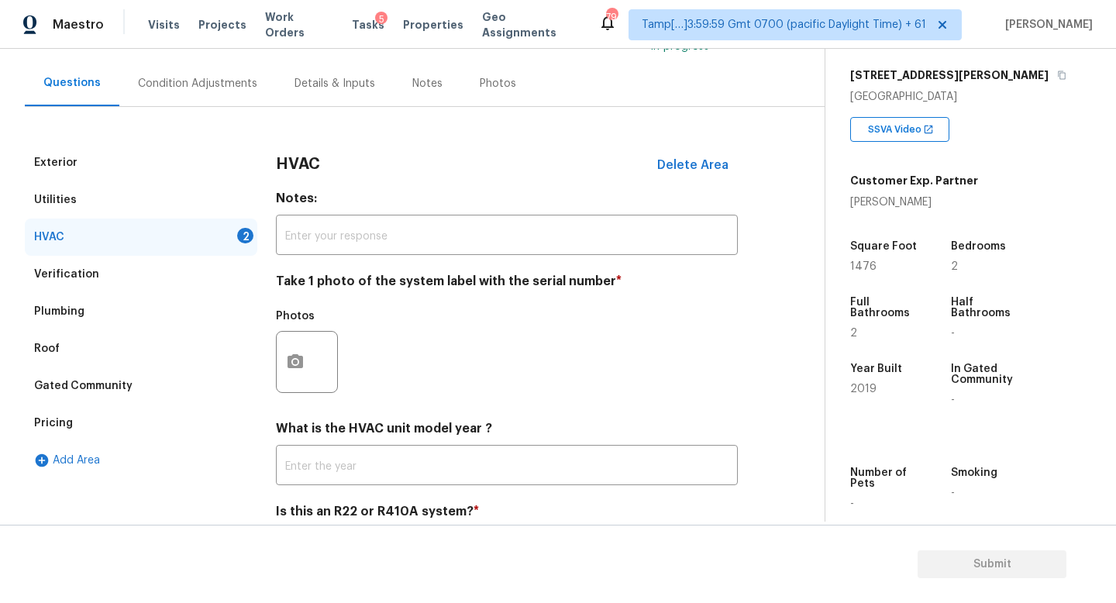
scroll to position [206, 0]
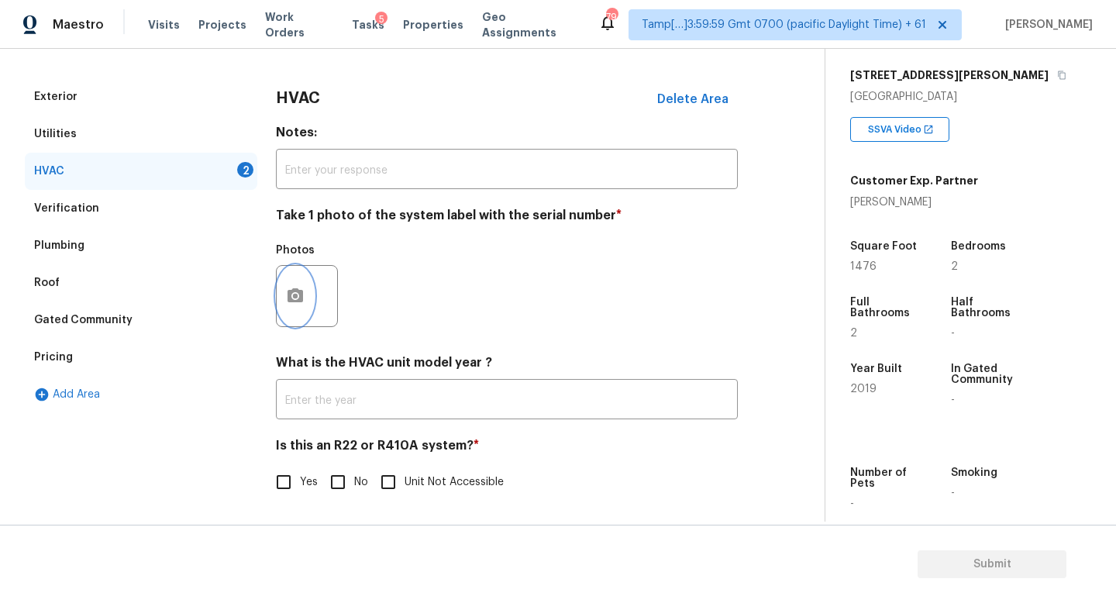
click at [291, 288] on icon "button" at bounding box center [294, 295] width 15 height 14
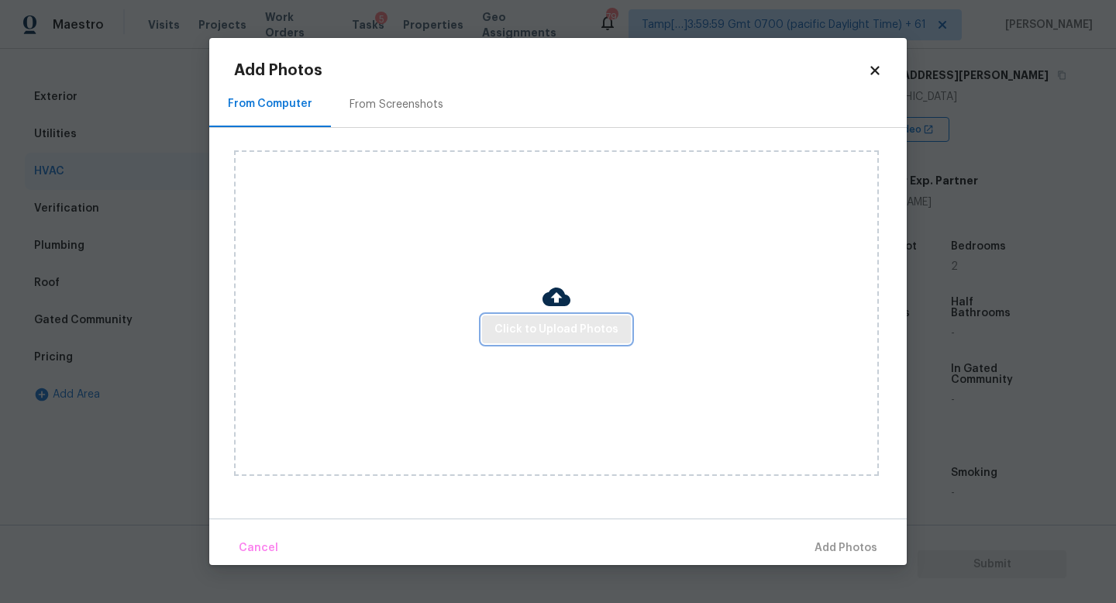
click at [521, 320] on span "Click to Upload Photos" at bounding box center [556, 329] width 124 height 19
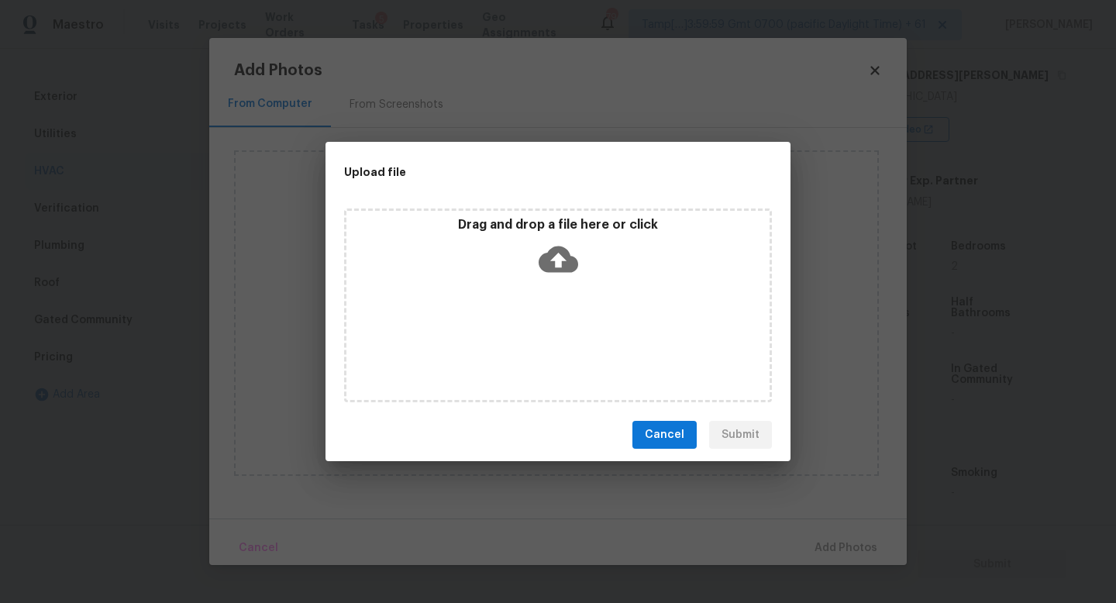
click at [521, 320] on div "Drag and drop a file here or click" at bounding box center [558, 305] width 428 height 194
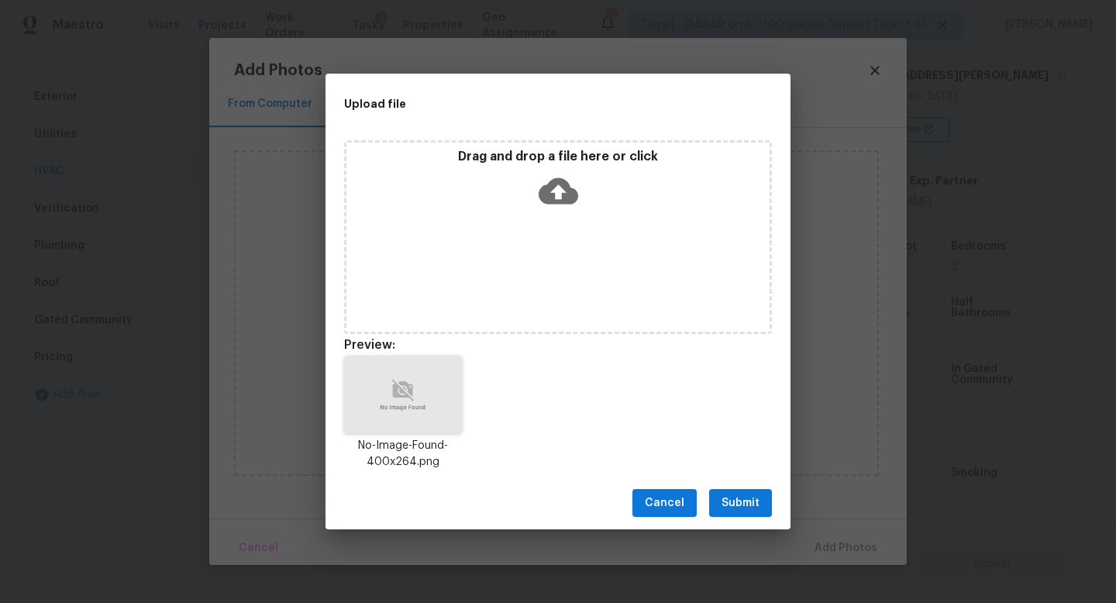
click at [742, 516] on div "Cancel Submit" at bounding box center [557, 503] width 465 height 53
click at [751, 510] on span "Submit" at bounding box center [740, 503] width 38 height 19
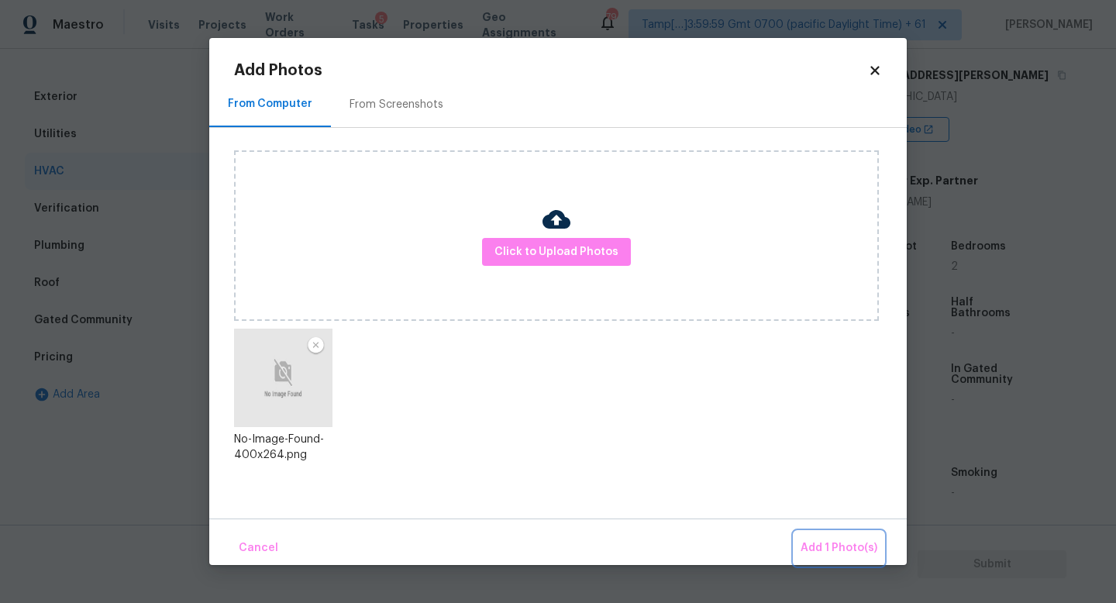
click at [821, 542] on span "Add 1 Photo(s)" at bounding box center [838, 548] width 77 height 19
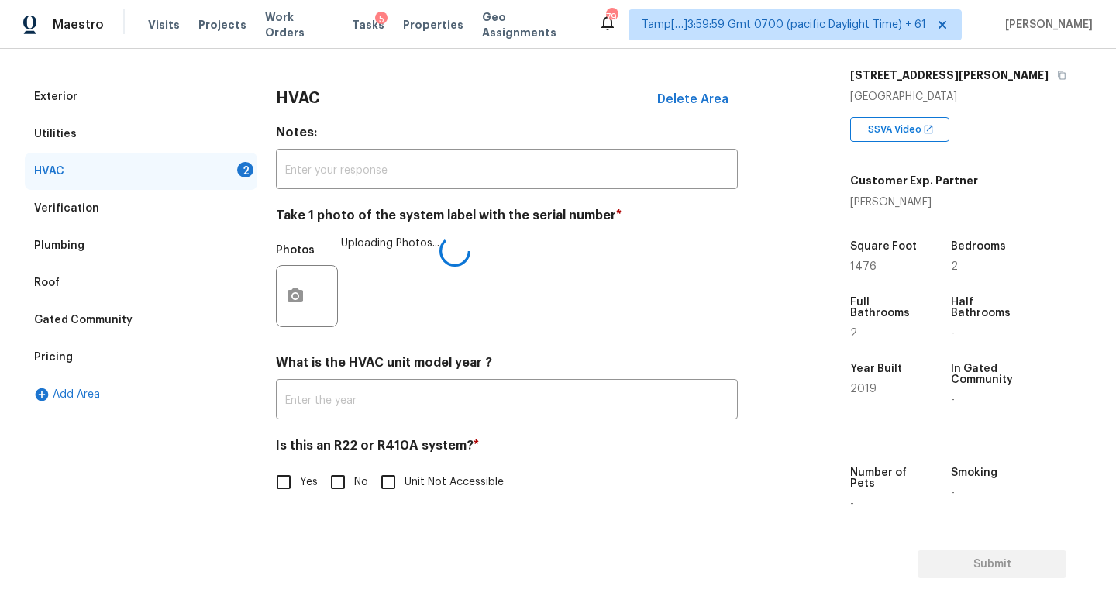
click at [339, 469] on input "No" at bounding box center [338, 482] width 33 height 33
checkbox input "true"
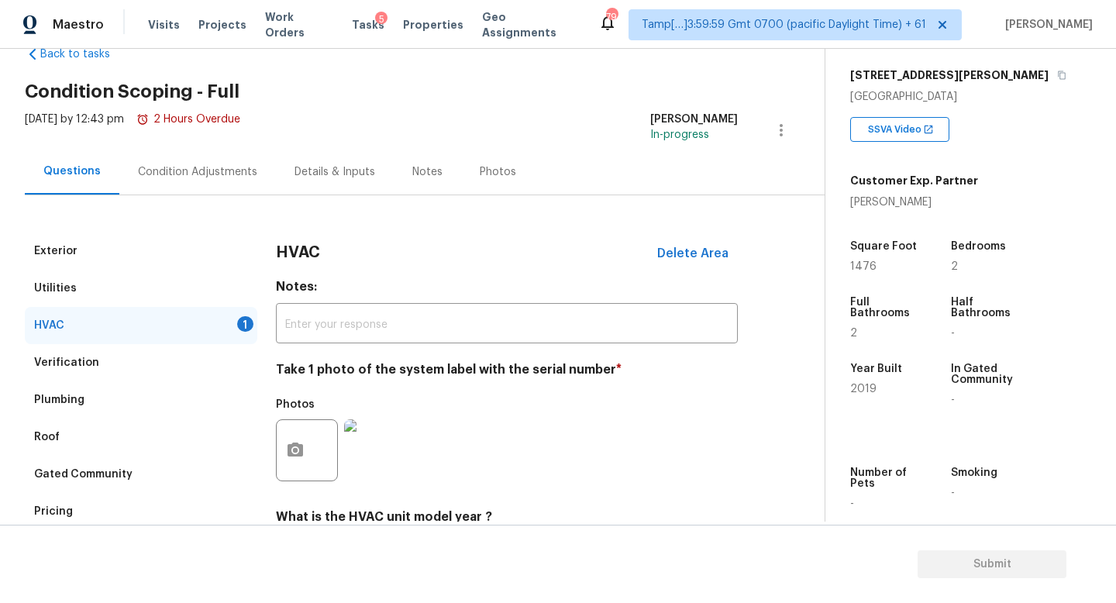
scroll to position [0, 0]
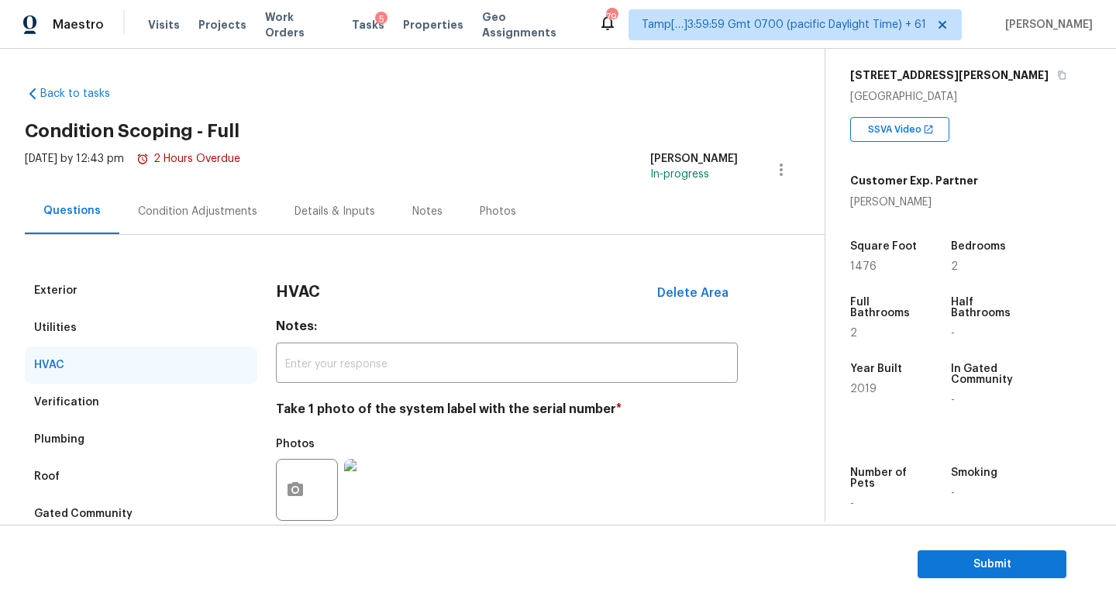
click at [191, 215] on div "Condition Adjustments" at bounding box center [197, 211] width 119 height 15
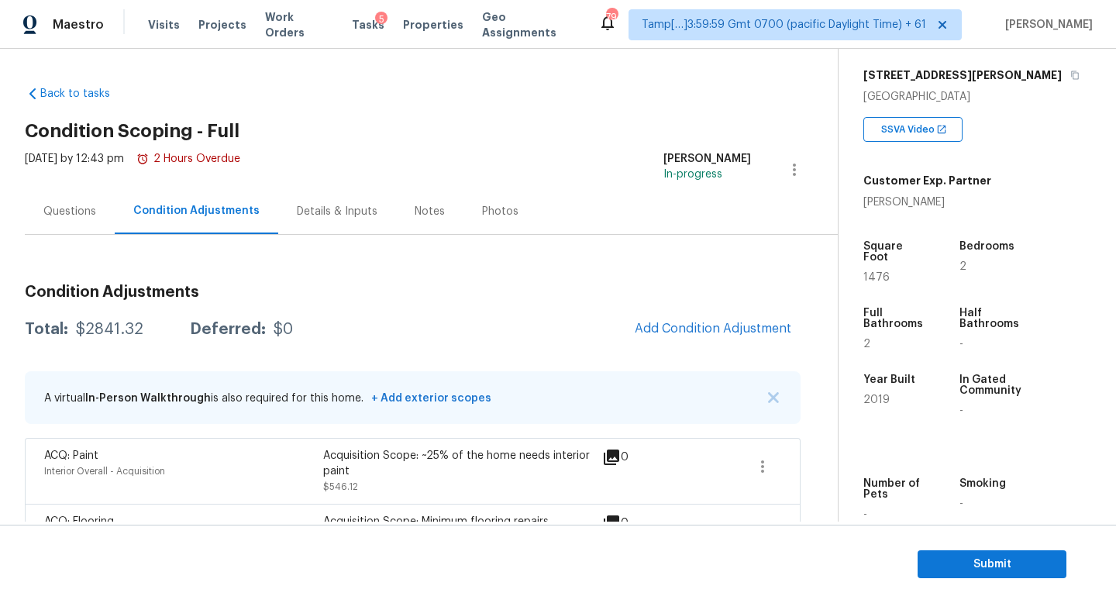
click at [309, 206] on div "Details & Inputs" at bounding box center [337, 211] width 81 height 15
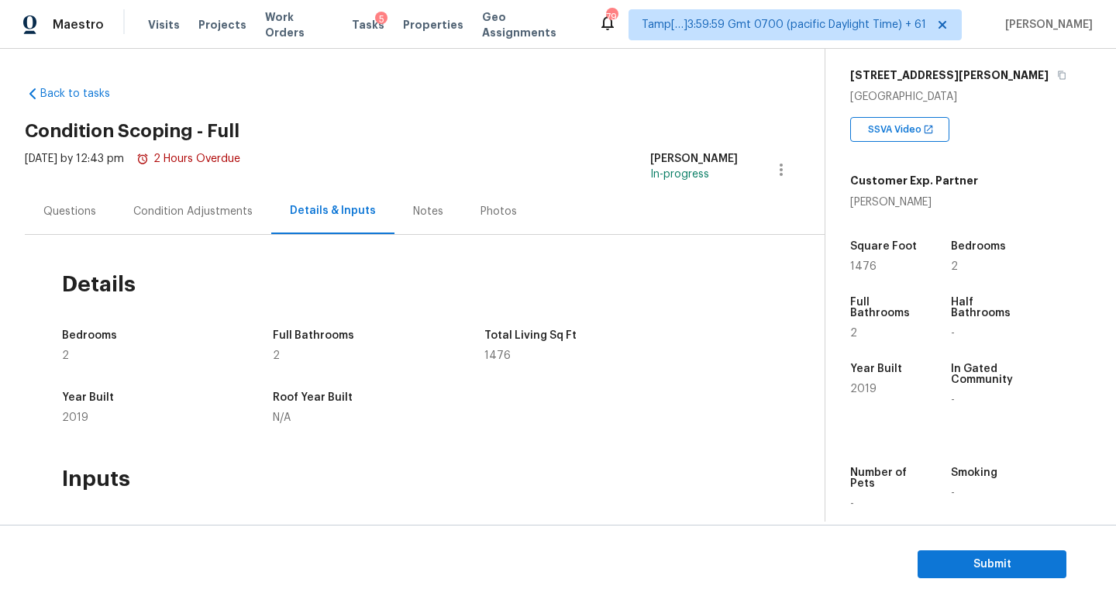
click at [74, 207] on div "Questions" at bounding box center [69, 211] width 53 height 15
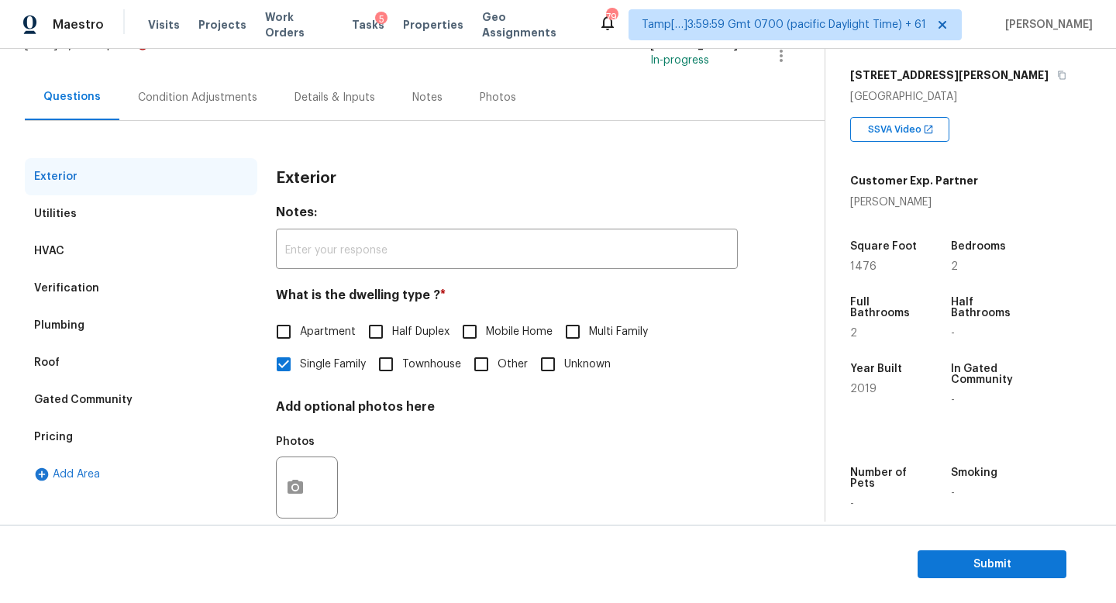
scroll to position [155, 0]
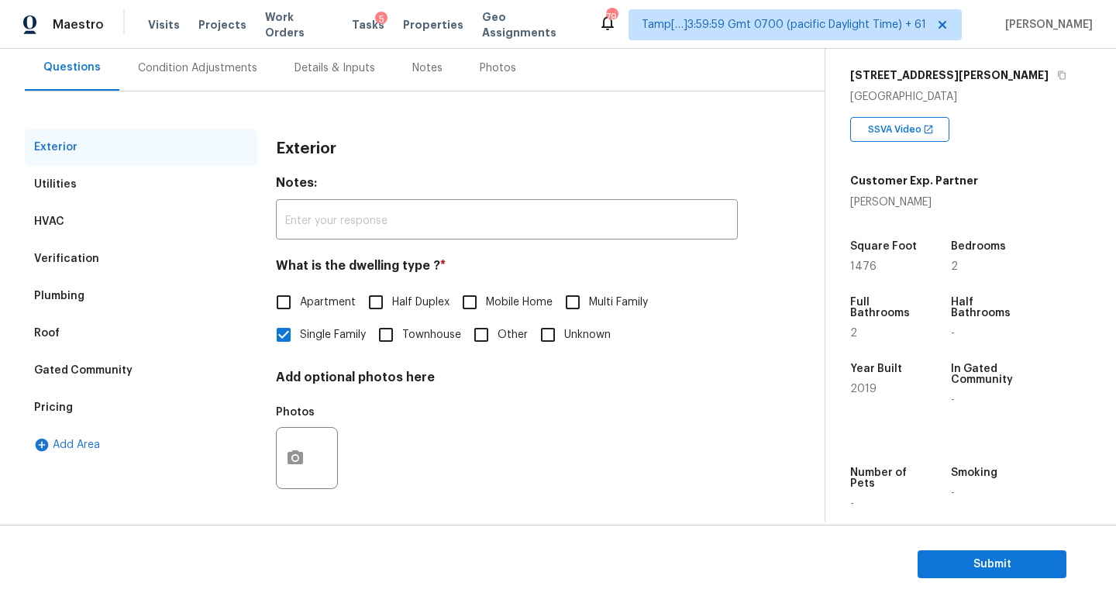
click at [124, 394] on div "Pricing" at bounding box center [141, 407] width 232 height 37
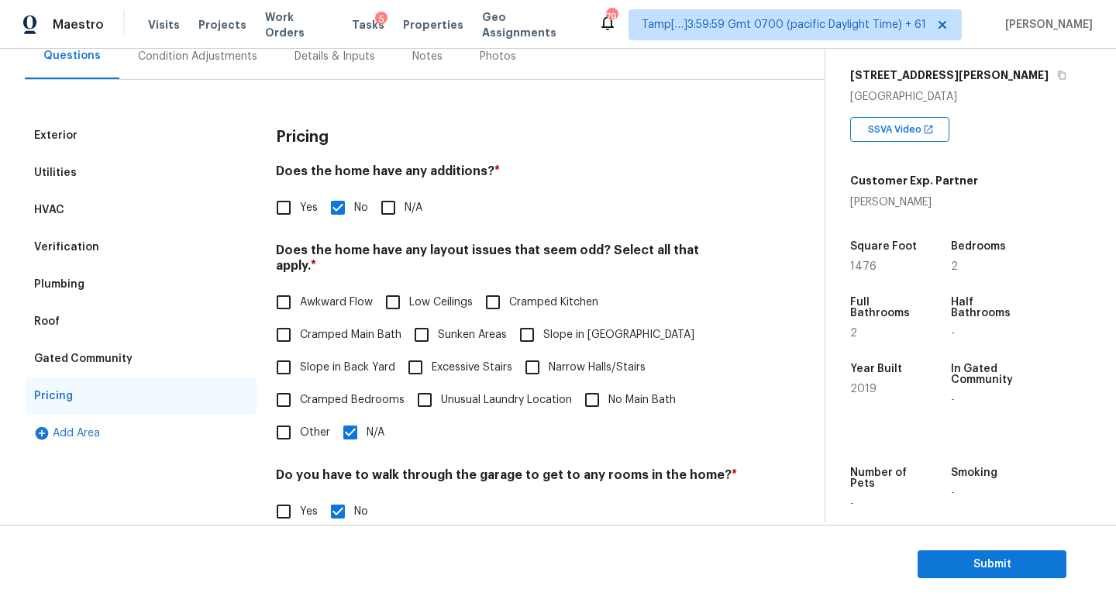
click at [543, 338] on span "Slope in Front Yard" at bounding box center [618, 335] width 151 height 16
click at [542, 338] on input "Slope in Front Yard" at bounding box center [527, 334] width 33 height 33
checkbox input "true"
click at [360, 430] on input "N/A" at bounding box center [350, 432] width 33 height 33
checkbox input "false"
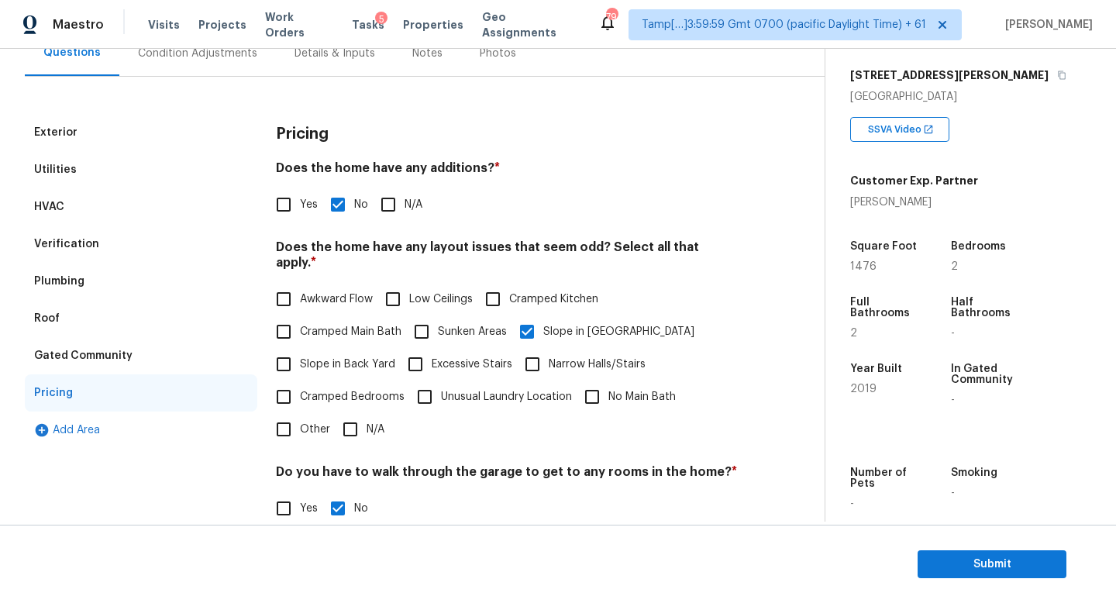
scroll to position [158, 0]
click at [136, 239] on div "Verification" at bounding box center [141, 243] width 232 height 37
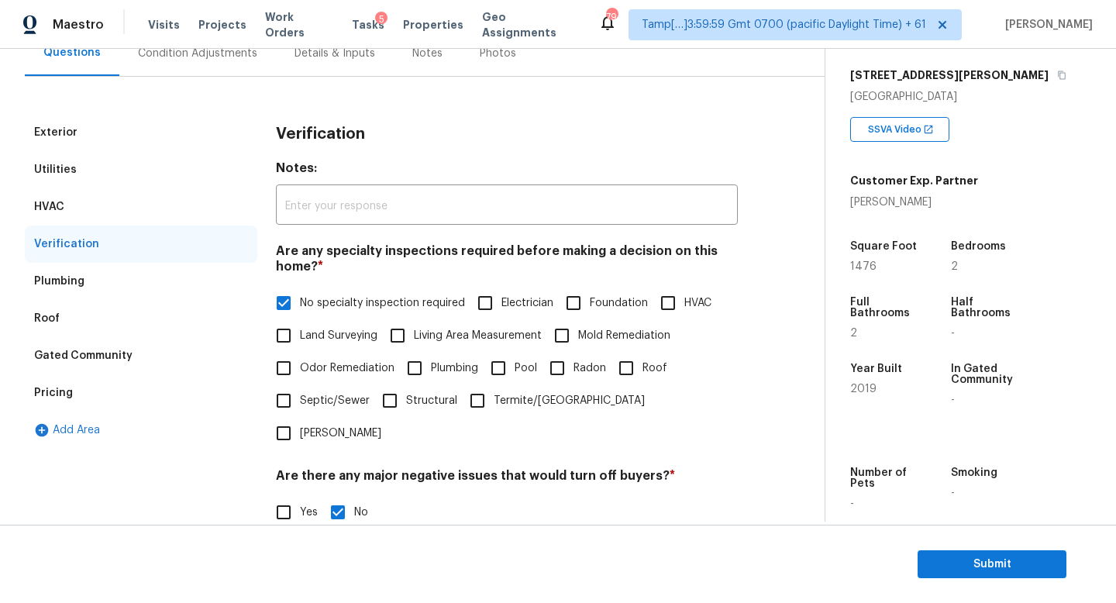
click at [145, 284] on div "Plumbing" at bounding box center [141, 281] width 232 height 37
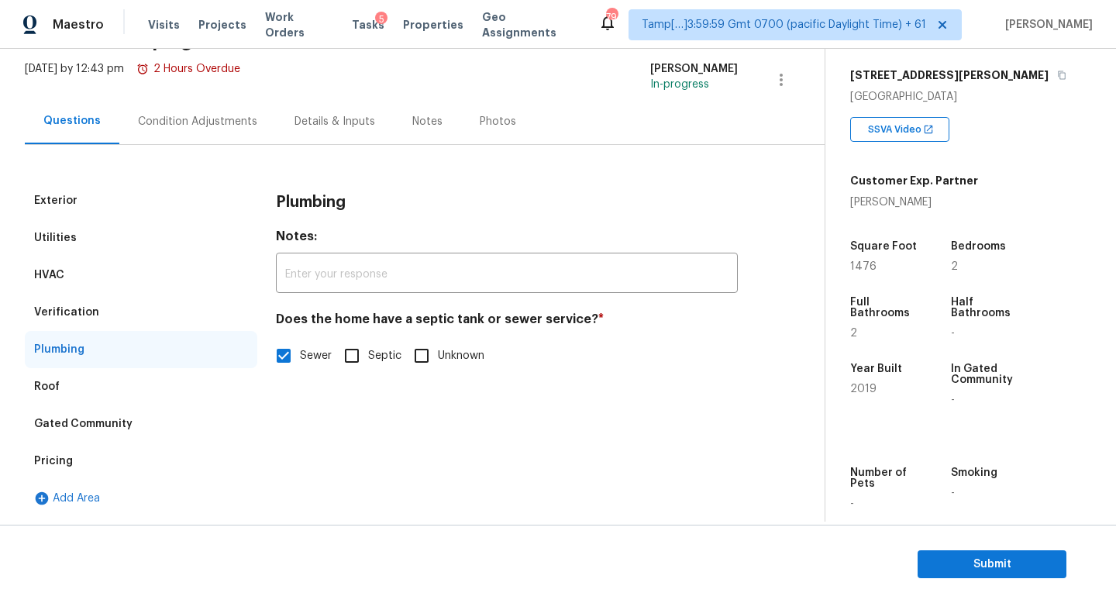
scroll to position [102, 0]
click at [176, 220] on div "Utilities" at bounding box center [141, 237] width 232 height 37
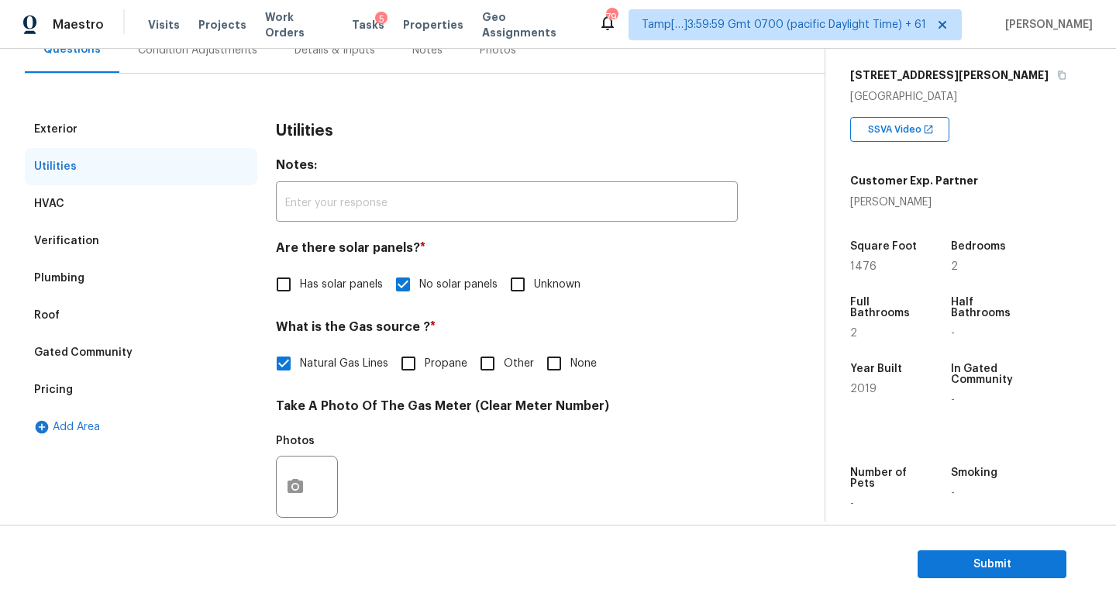
scroll to position [161, 0]
click at [579, 364] on span "None" at bounding box center [583, 364] width 26 height 16
click at [570, 364] on input "None" at bounding box center [554, 363] width 33 height 33
checkbox input "true"
checkbox input "false"
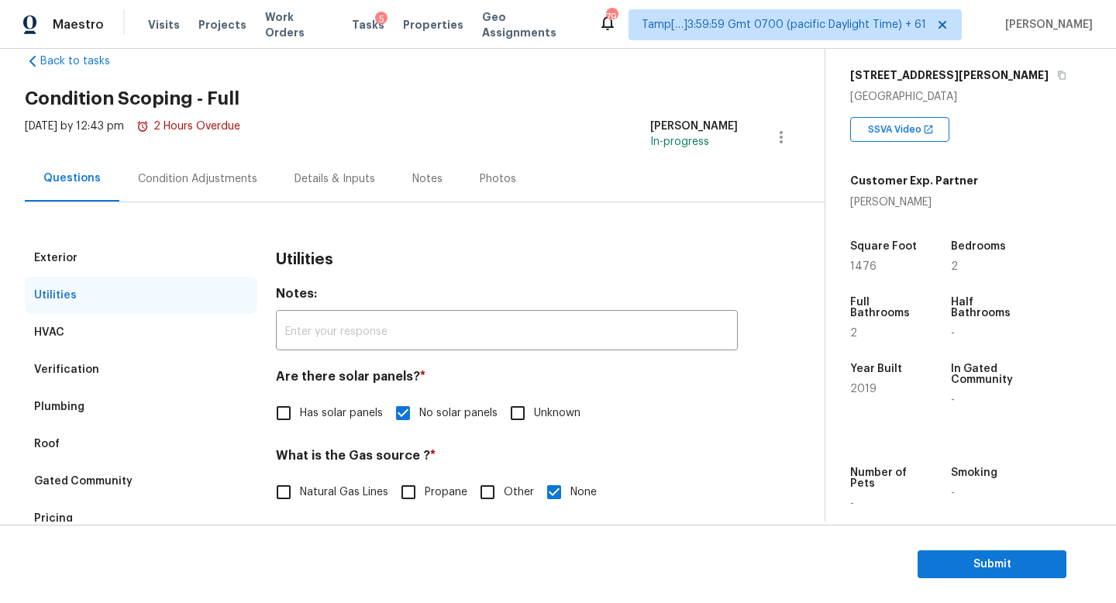
scroll to position [0, 0]
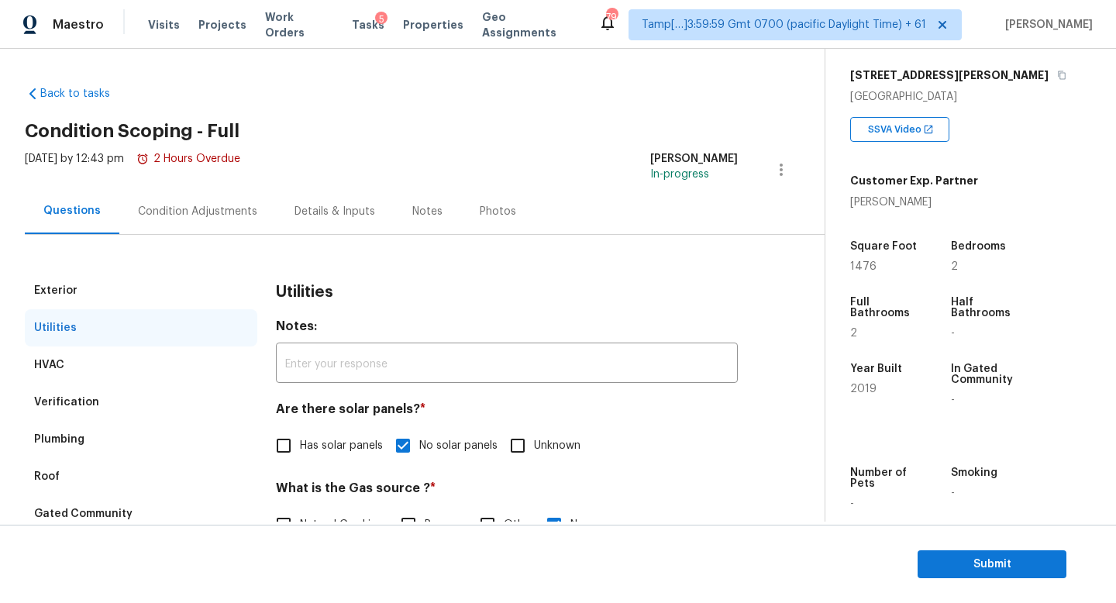
click at [191, 225] on div "Condition Adjustments" at bounding box center [197, 211] width 157 height 46
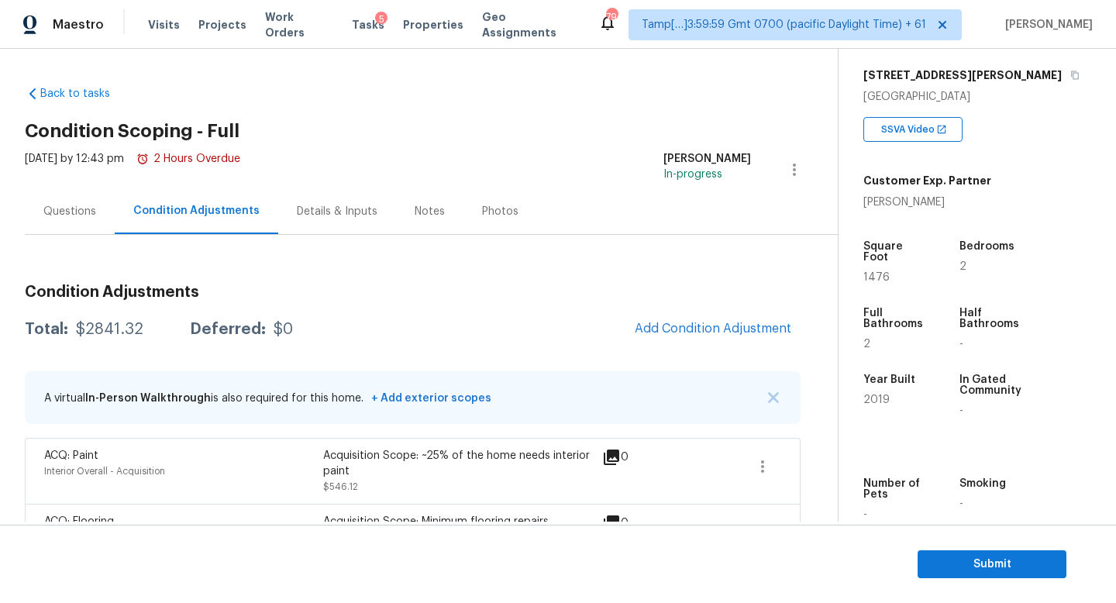
click at [339, 209] on div "Details & Inputs" at bounding box center [337, 211] width 81 height 15
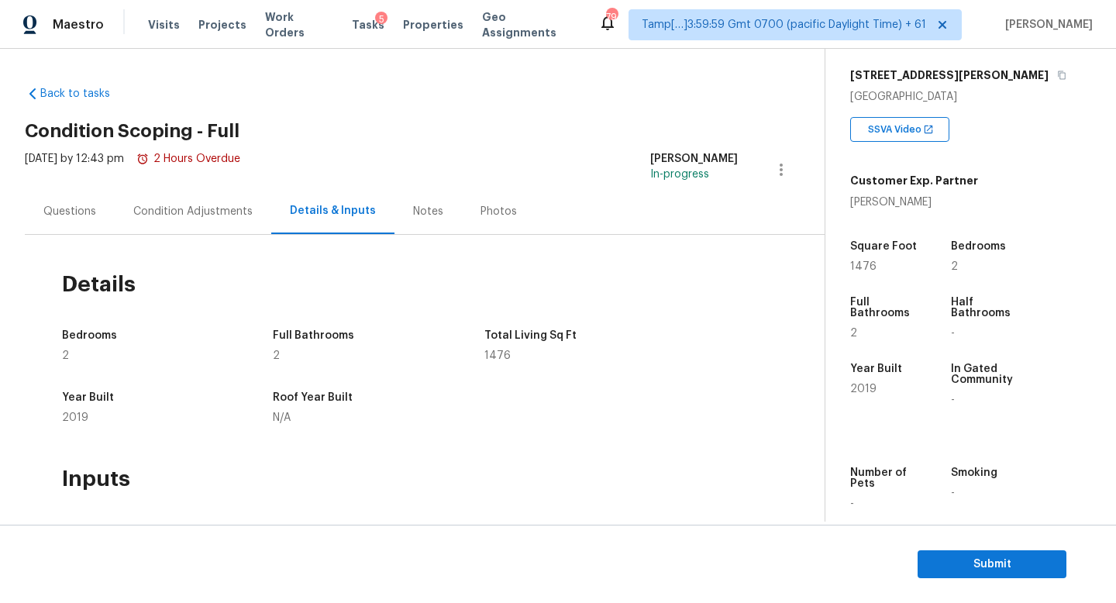
click at [212, 220] on div "Condition Adjustments" at bounding box center [193, 211] width 157 height 46
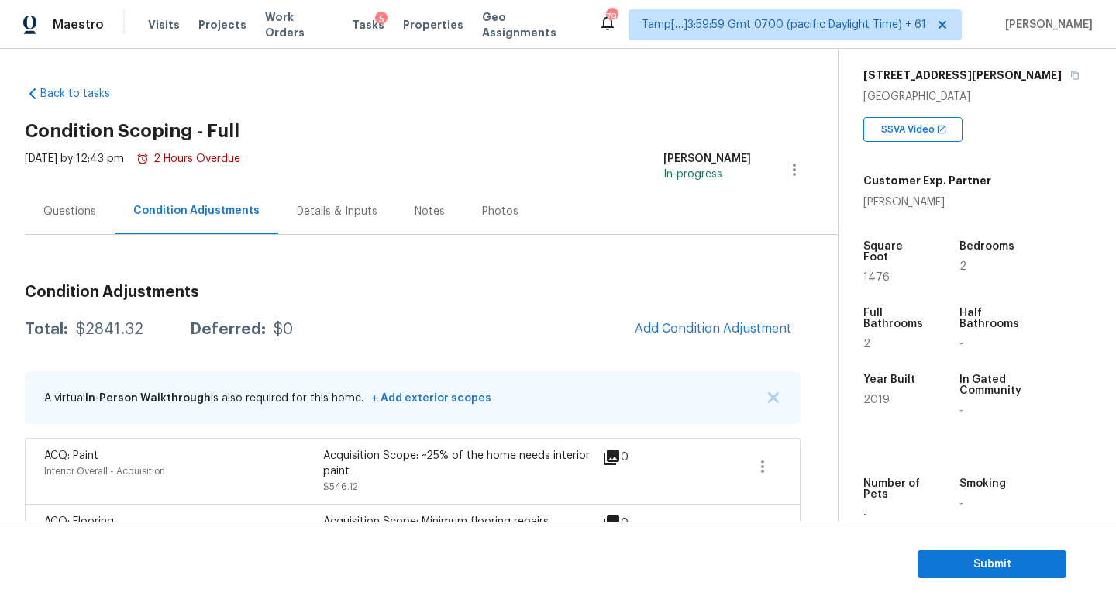
click at [318, 222] on div "Details & Inputs" at bounding box center [337, 211] width 118 height 46
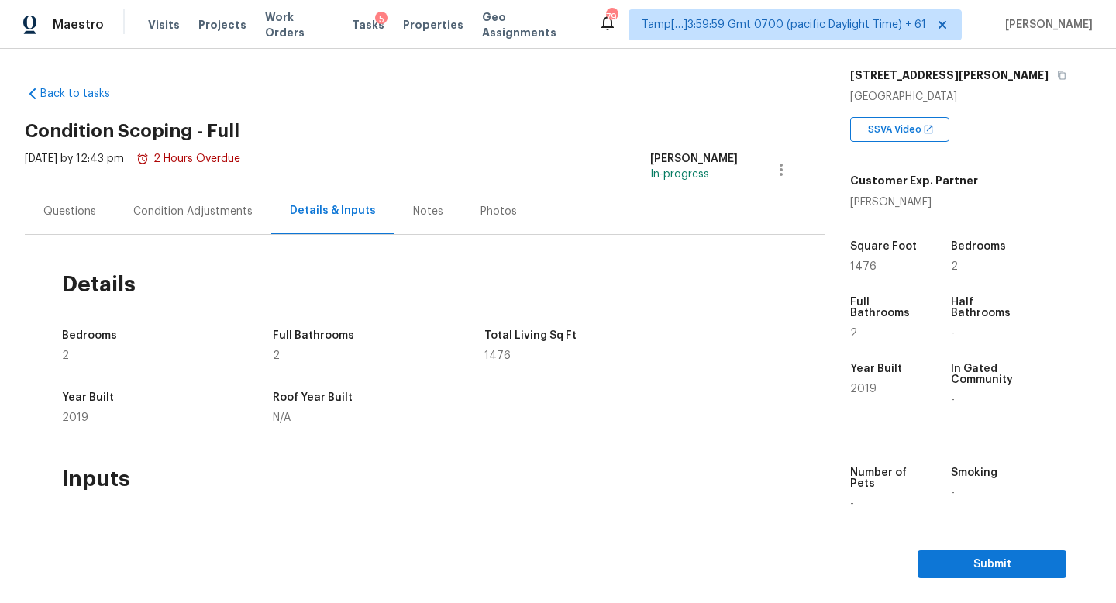
click at [208, 215] on div "Condition Adjustments" at bounding box center [192, 211] width 119 height 15
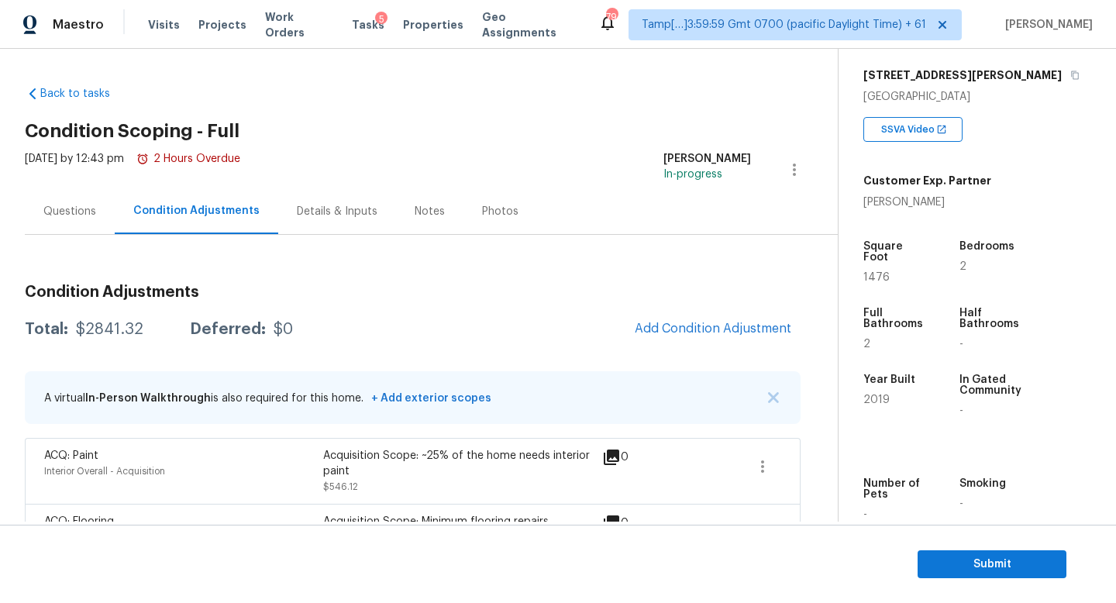
click at [725, 310] on div "Condition Adjustments Total: $2841.32 Deferred: $0 Add Condition Adjustment A v…" at bounding box center [413, 590] width 776 height 636
click at [696, 316] on button "Add Condition Adjustment" at bounding box center [712, 328] width 175 height 33
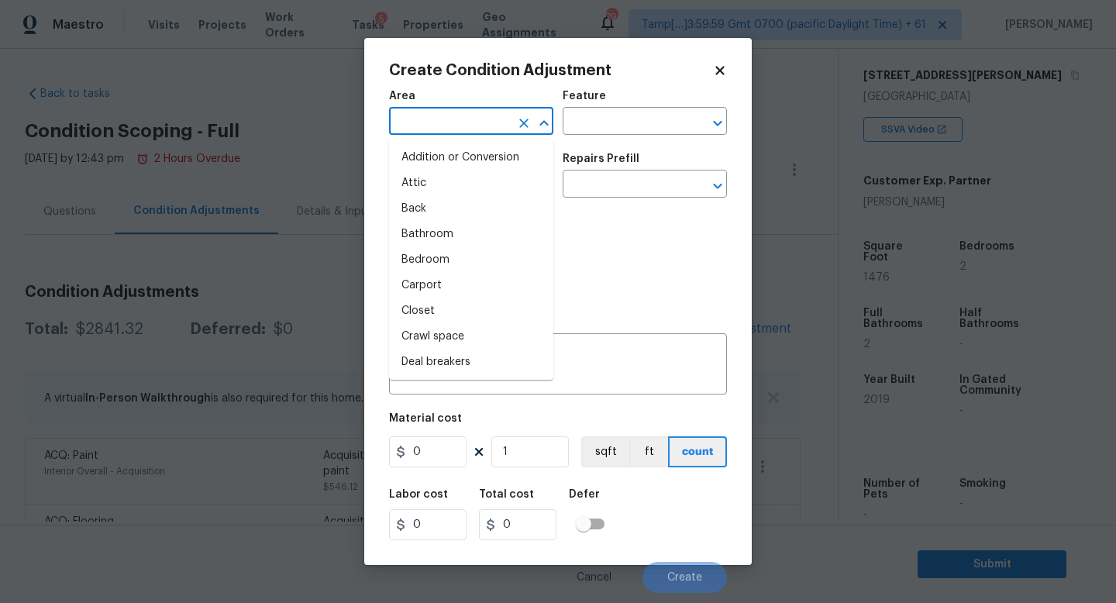
click at [428, 120] on input "text" at bounding box center [449, 123] width 121 height 24
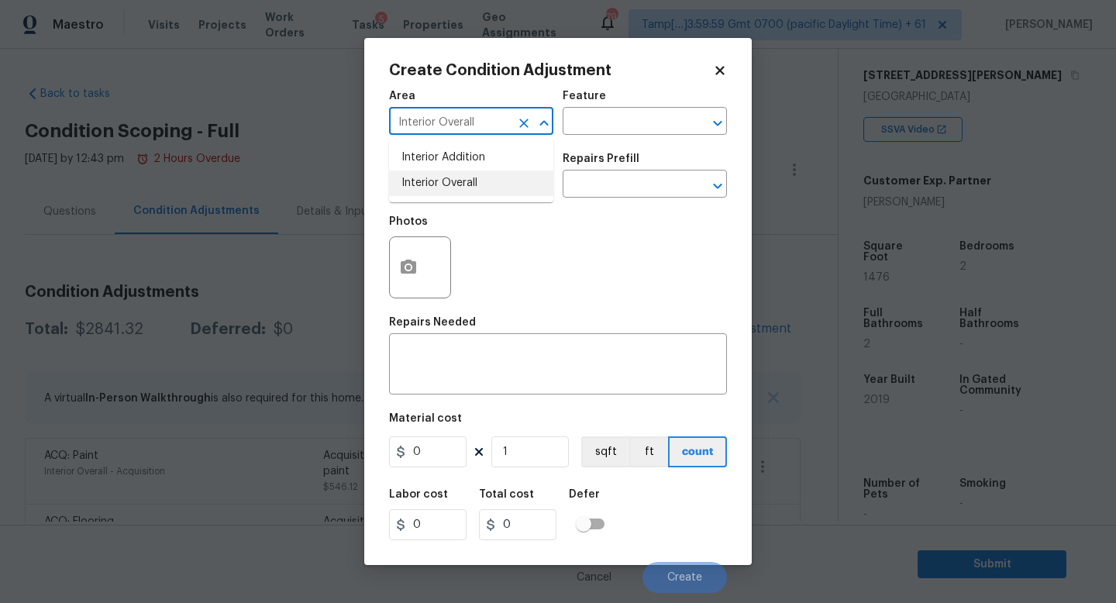
type input "Interior Overall"
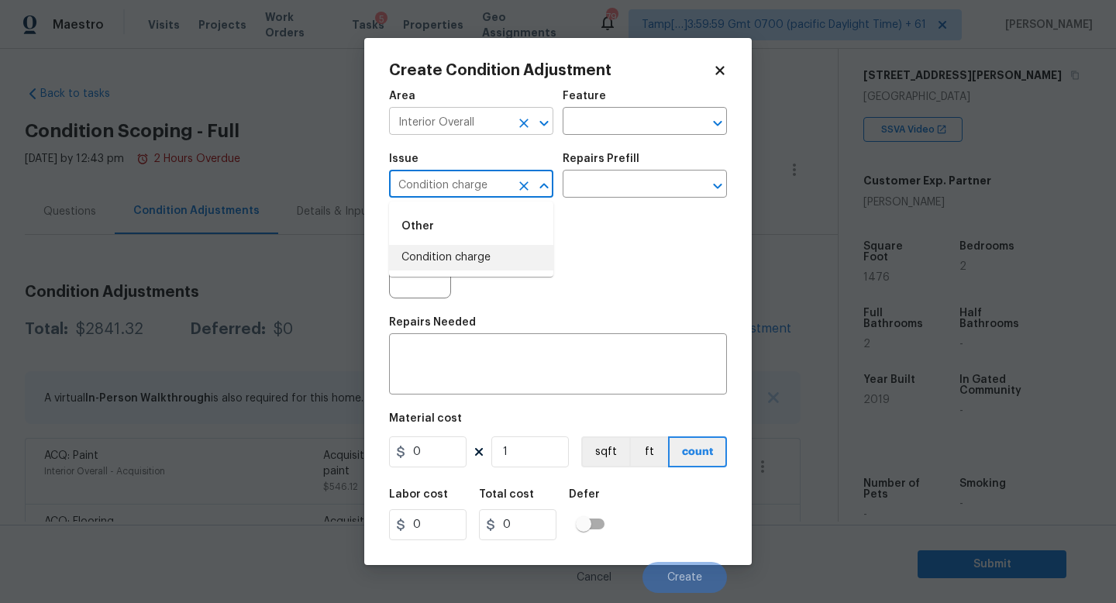
type input "Condition charge"
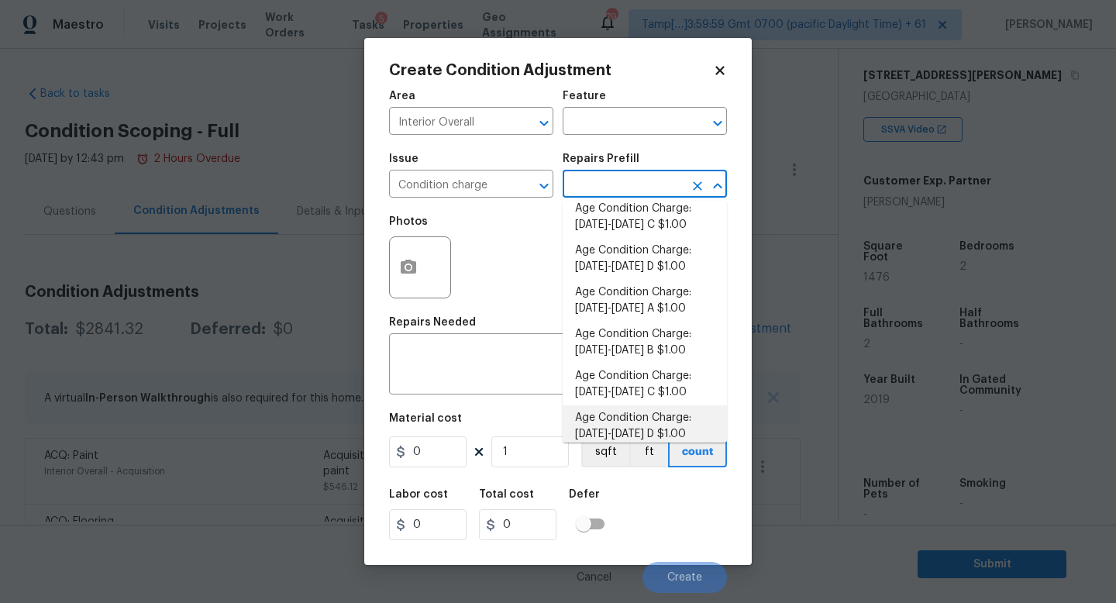
scroll to position [508, 0]
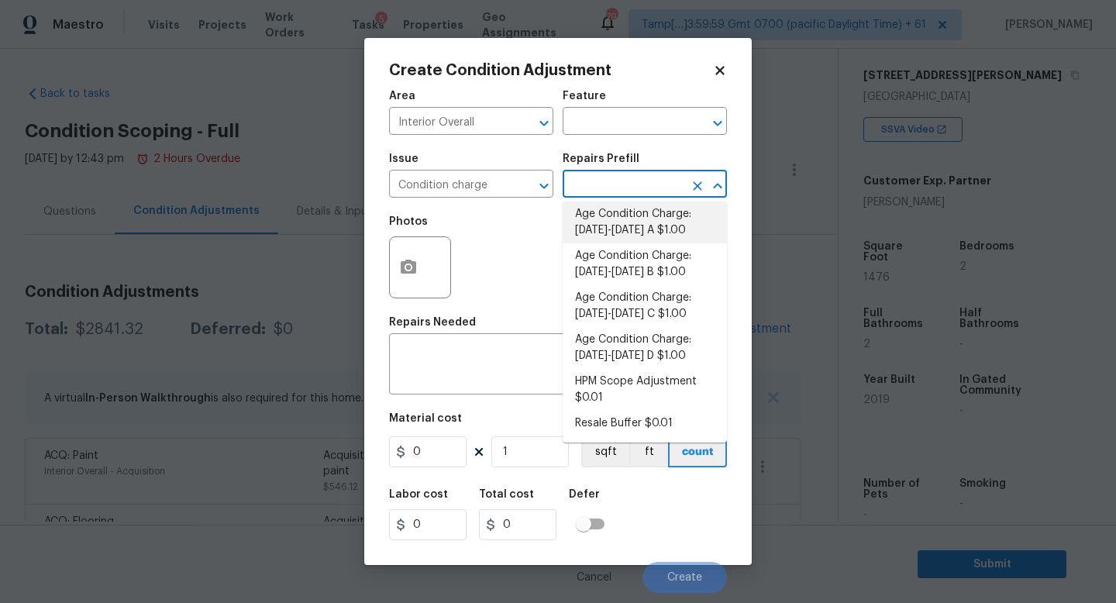
click at [655, 229] on li "Age Condition Charge: 2009-2023 A $1.00" at bounding box center [645, 222] width 164 height 42
type input "Home Readiness Packages"
type textarea "Age Condition Charge: 2009-2023 A"
type input "1"
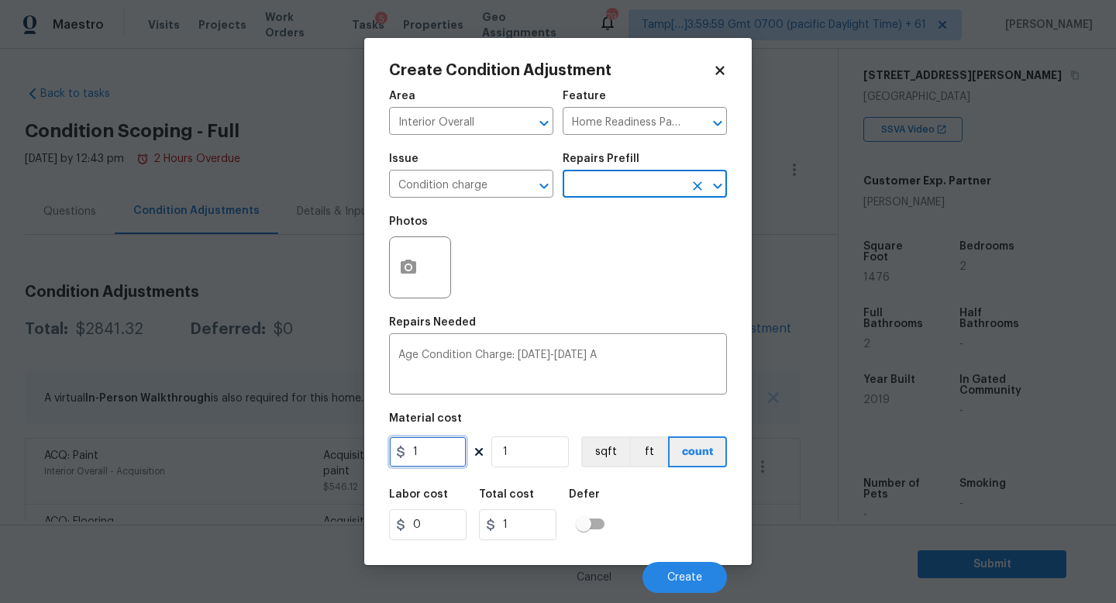
click at [439, 449] on input "1" at bounding box center [427, 451] width 77 height 31
type input "2000"
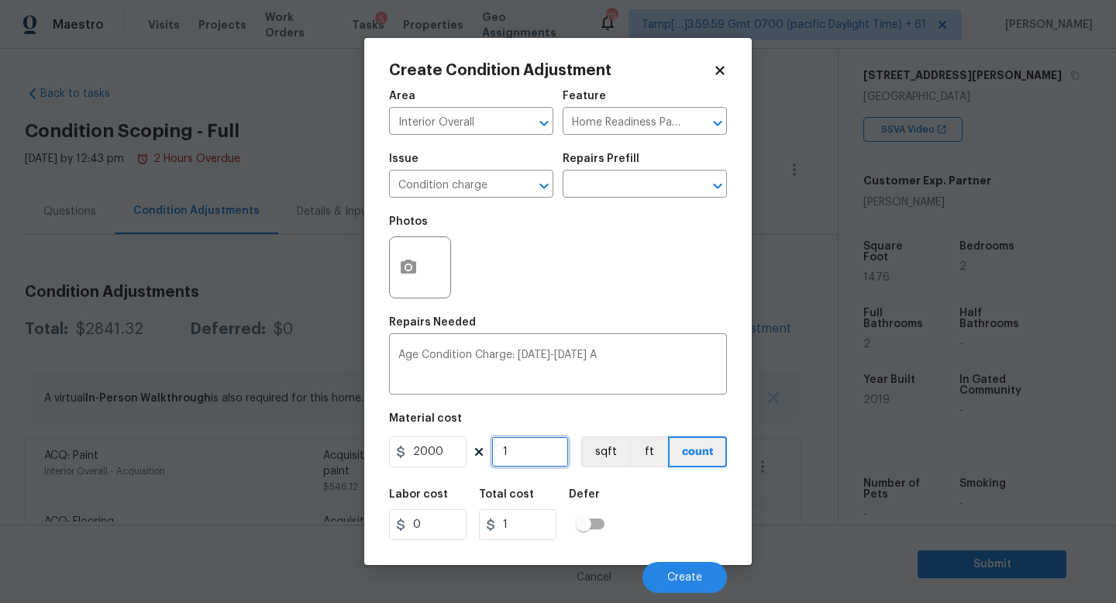
type input "2000"
click at [704, 577] on button "Create" at bounding box center [684, 577] width 84 height 31
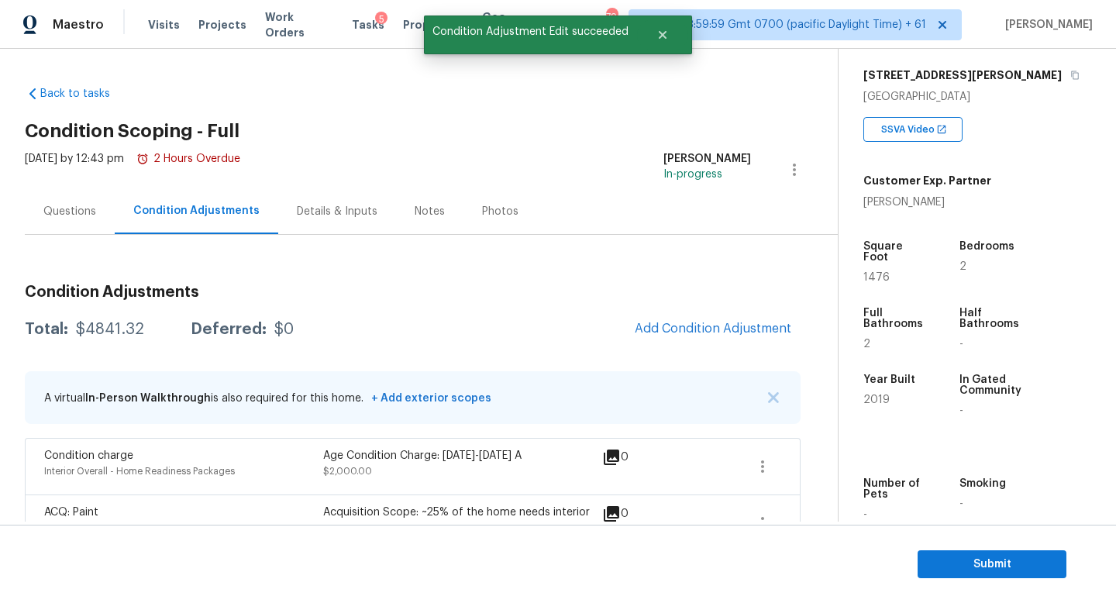
click at [61, 212] on div "Questions" at bounding box center [69, 211] width 53 height 15
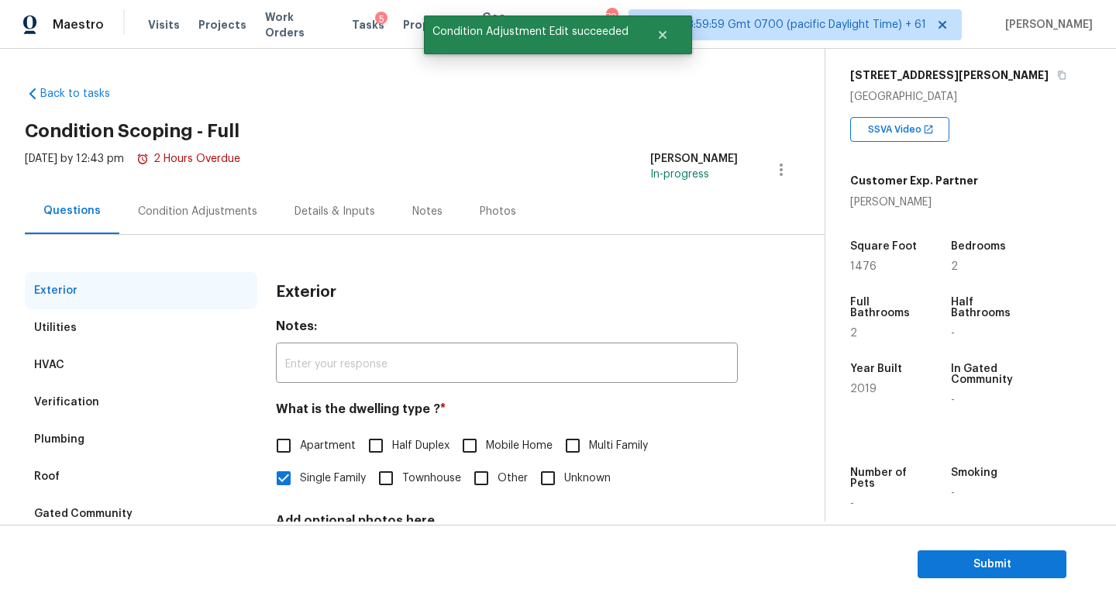
click at [153, 217] on div "Condition Adjustments" at bounding box center [197, 211] width 119 height 15
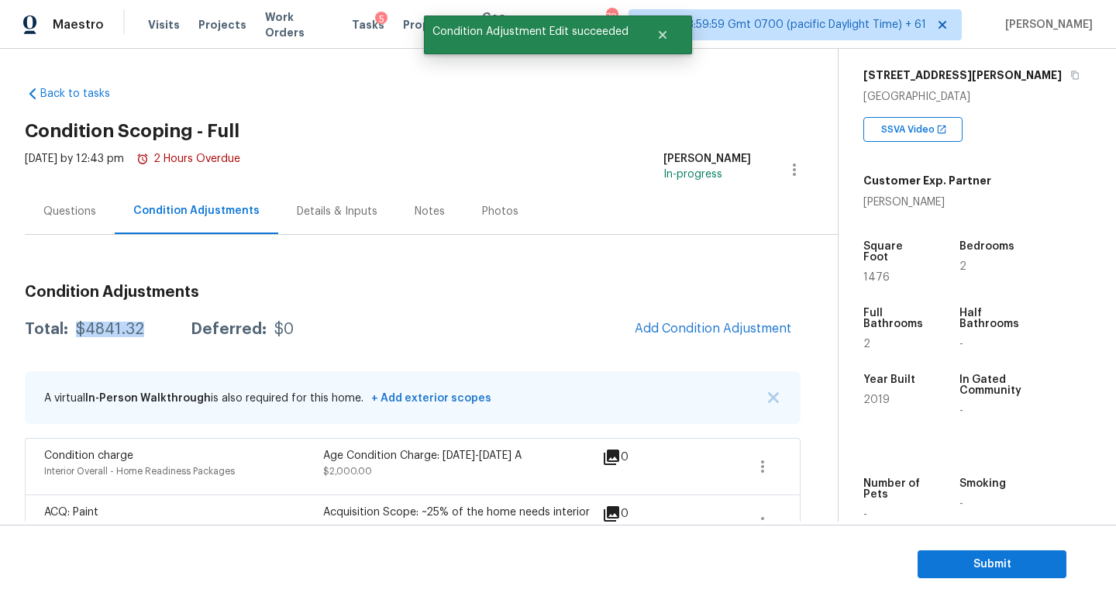
drag, startPoint x: 150, startPoint y: 335, endPoint x: 73, endPoint y: 334, distance: 76.7
click at [70, 332] on div "Total: $4841.32 Deferred: $0" at bounding box center [159, 329] width 269 height 15
copy div "$4841.32"
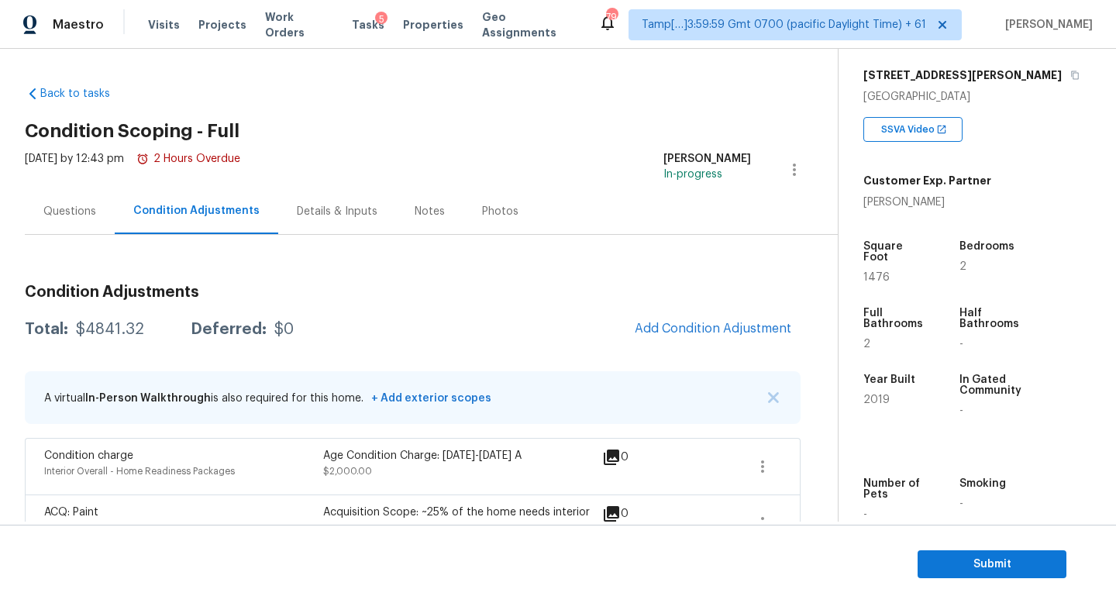
click at [72, 215] on div "Questions" at bounding box center [69, 211] width 53 height 15
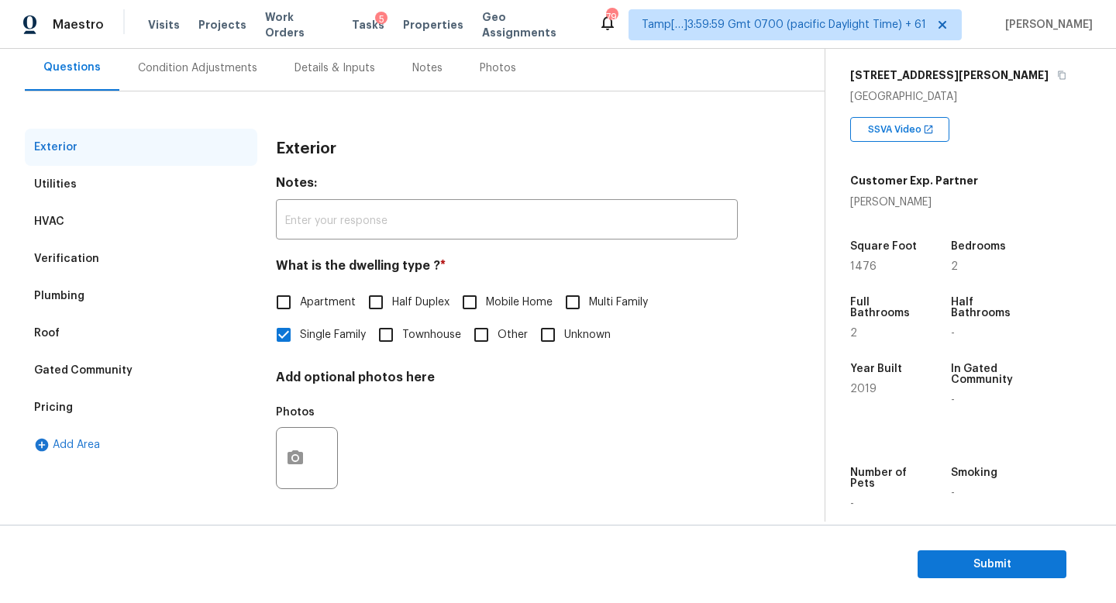
click at [136, 249] on div "Verification" at bounding box center [141, 258] width 232 height 37
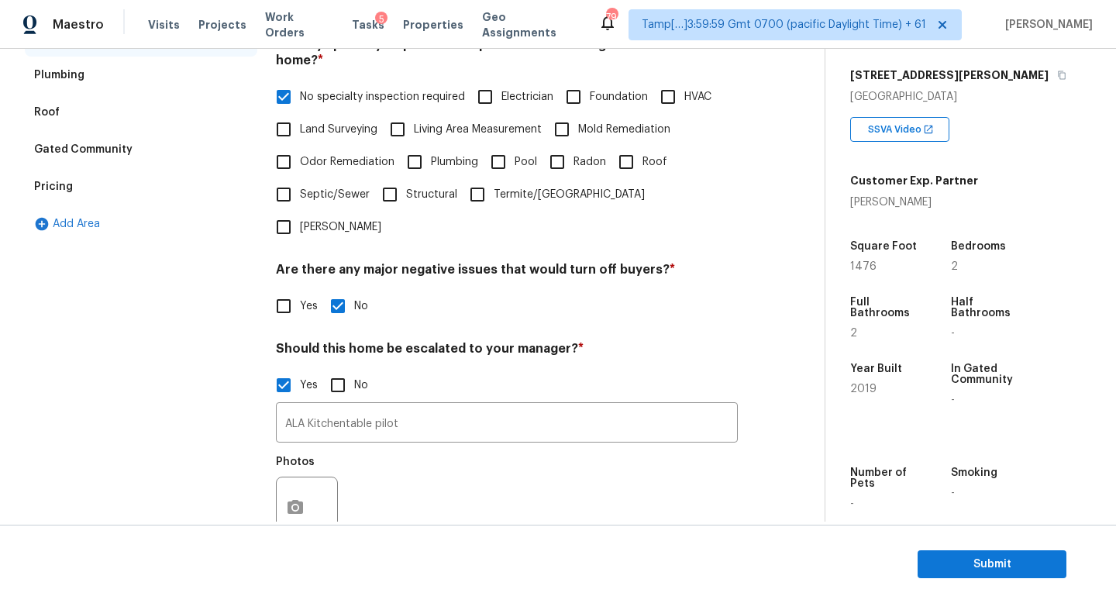
scroll to position [458, 0]
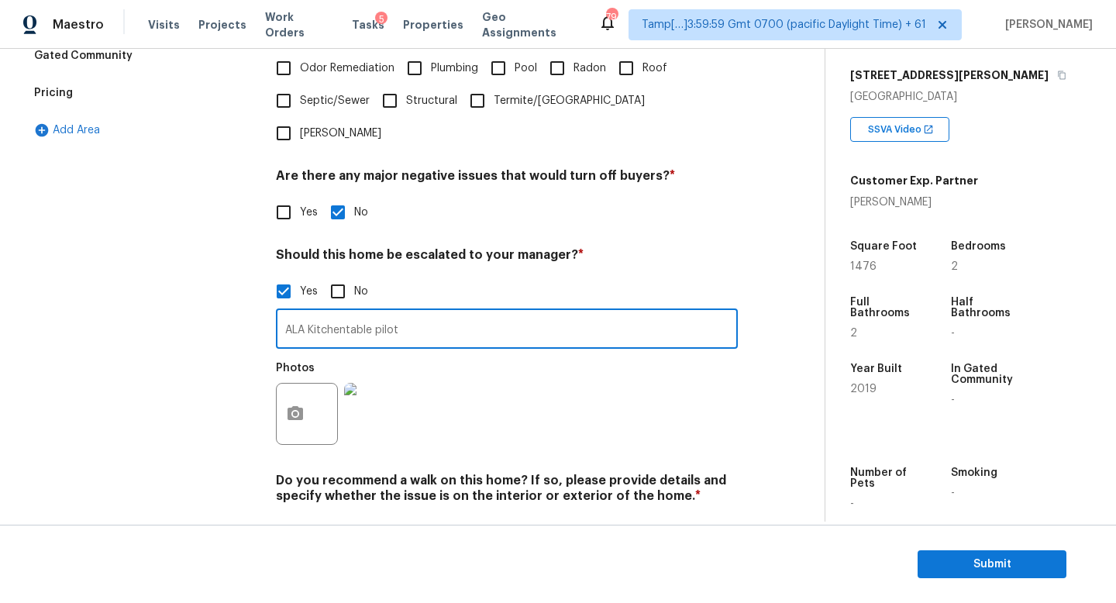
click at [473, 335] on input "ALA Kitchentable pilot" at bounding box center [507, 330] width 462 height 36
click at [975, 563] on span "Submit" at bounding box center [992, 564] width 124 height 19
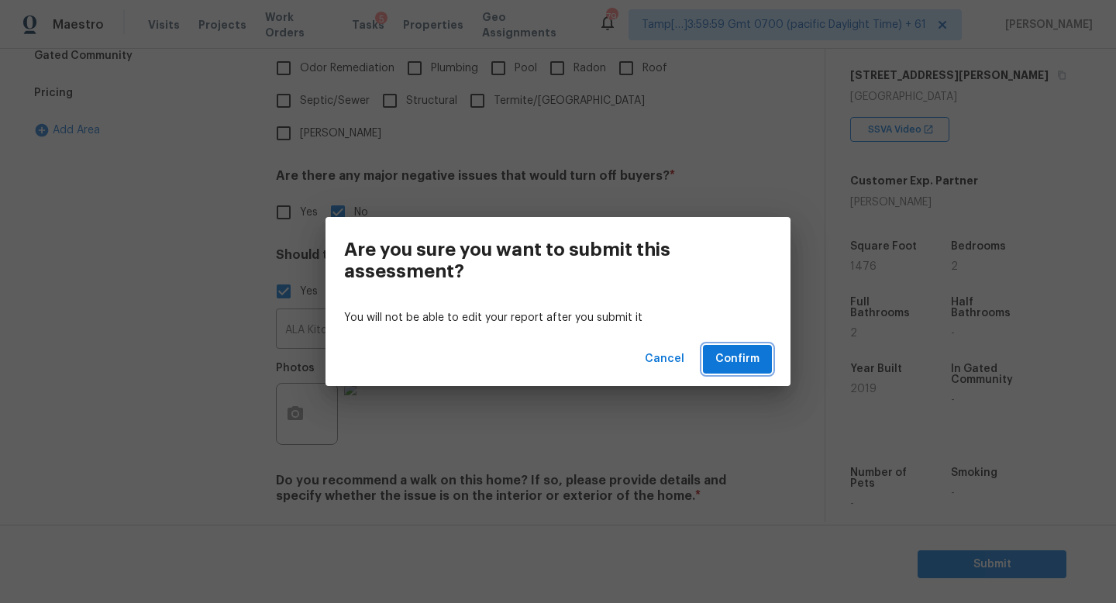
click at [748, 359] on span "Confirm" at bounding box center [737, 358] width 44 height 19
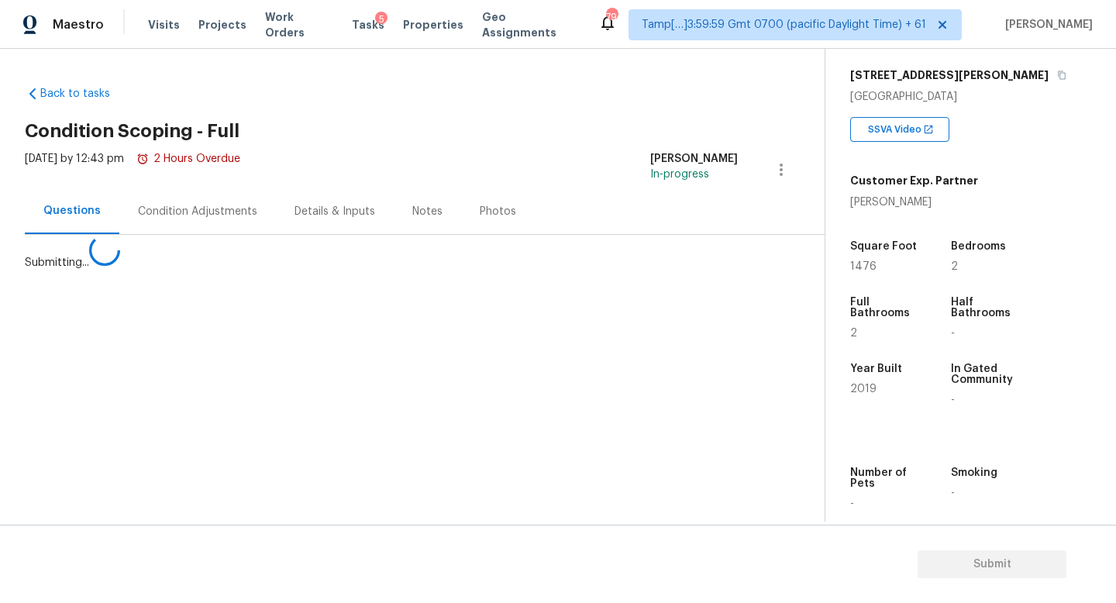
scroll to position [0, 0]
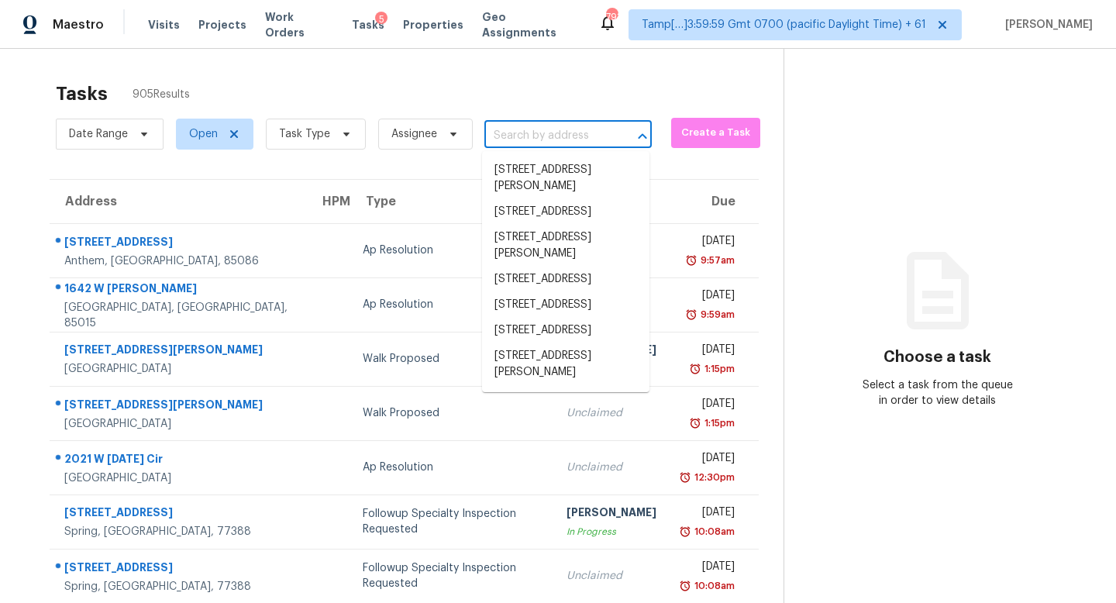
click at [552, 139] on input "text" at bounding box center [546, 136] width 124 height 24
paste input "8716 Bridge St, North Richland Hills, TX 76180"
type input "8716 Bridge St, North Richland Hills, TX 76180"
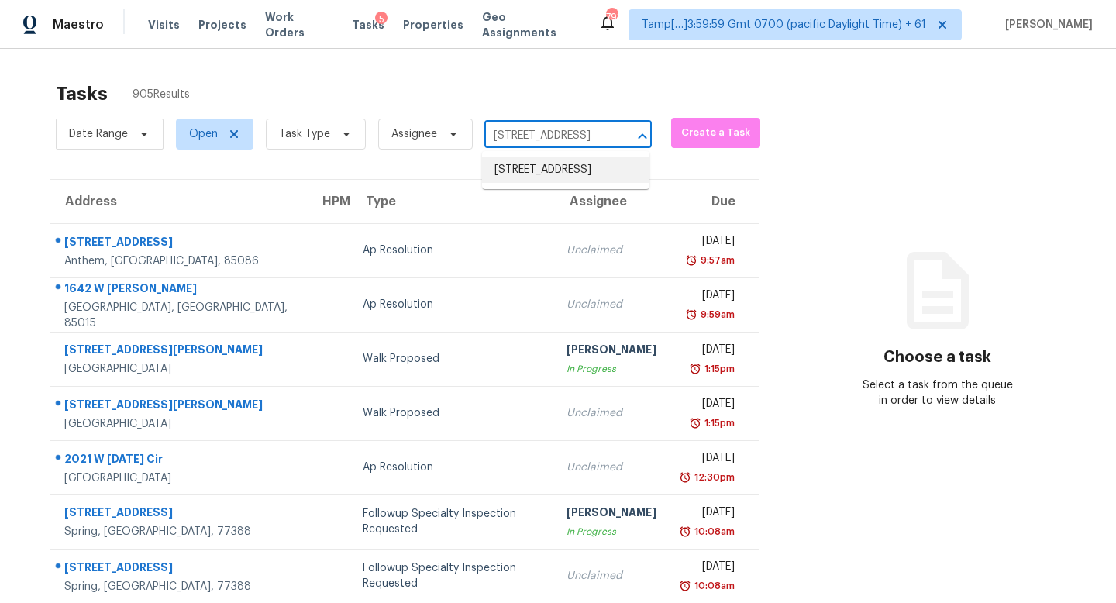
click at [563, 174] on li "8716 Bridge St, North Richland Hills, TX 76180" at bounding box center [565, 170] width 167 height 26
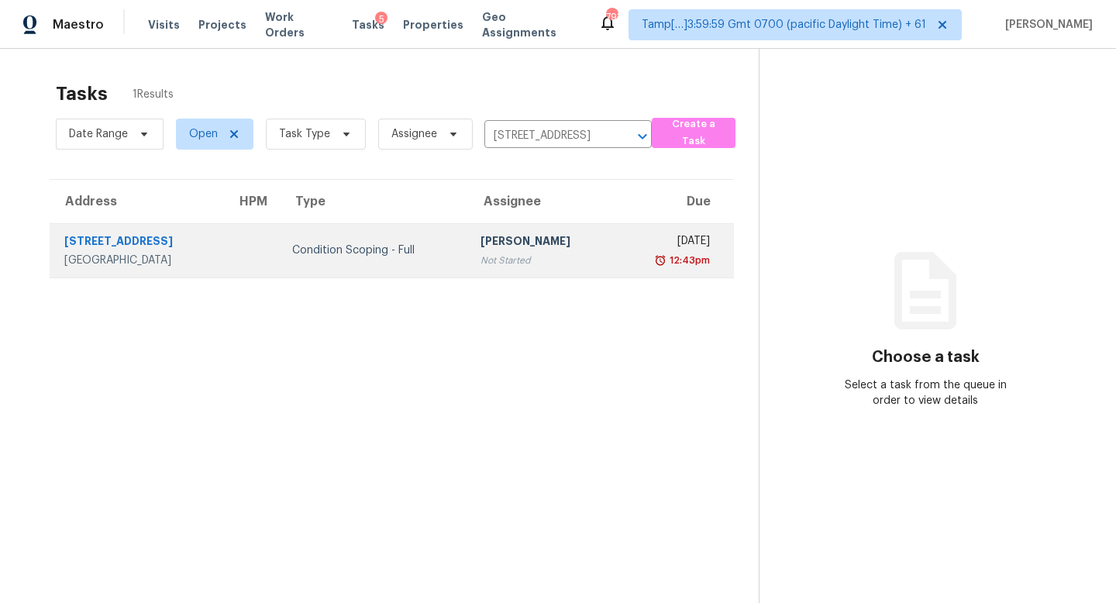
click at [541, 256] on div "Not Started" at bounding box center [541, 260] width 122 height 15
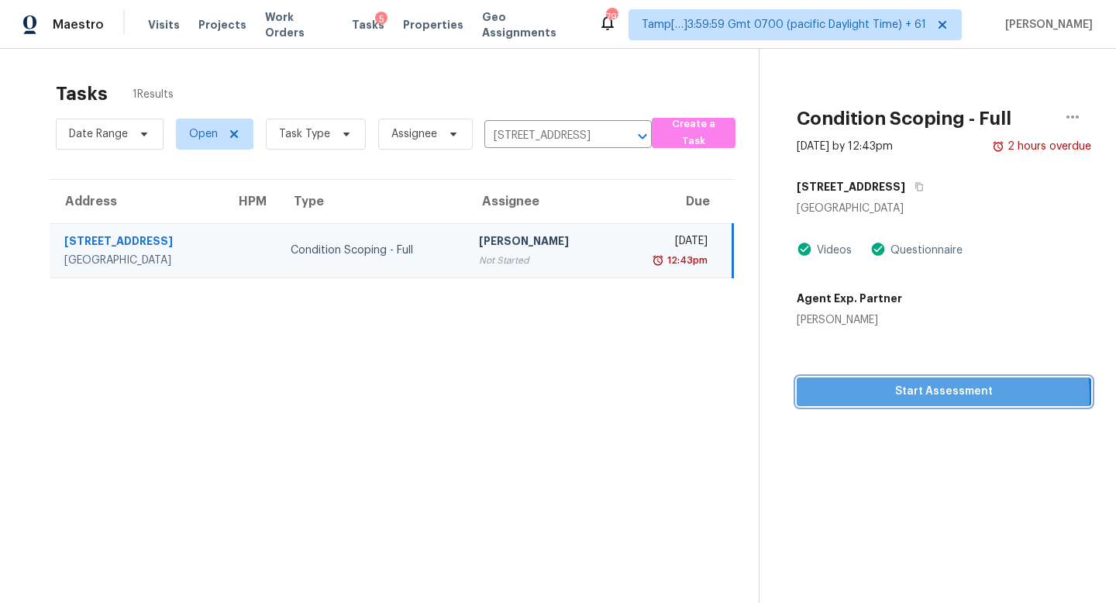
click at [860, 397] on span "Start Assessment" at bounding box center [944, 391] width 270 height 19
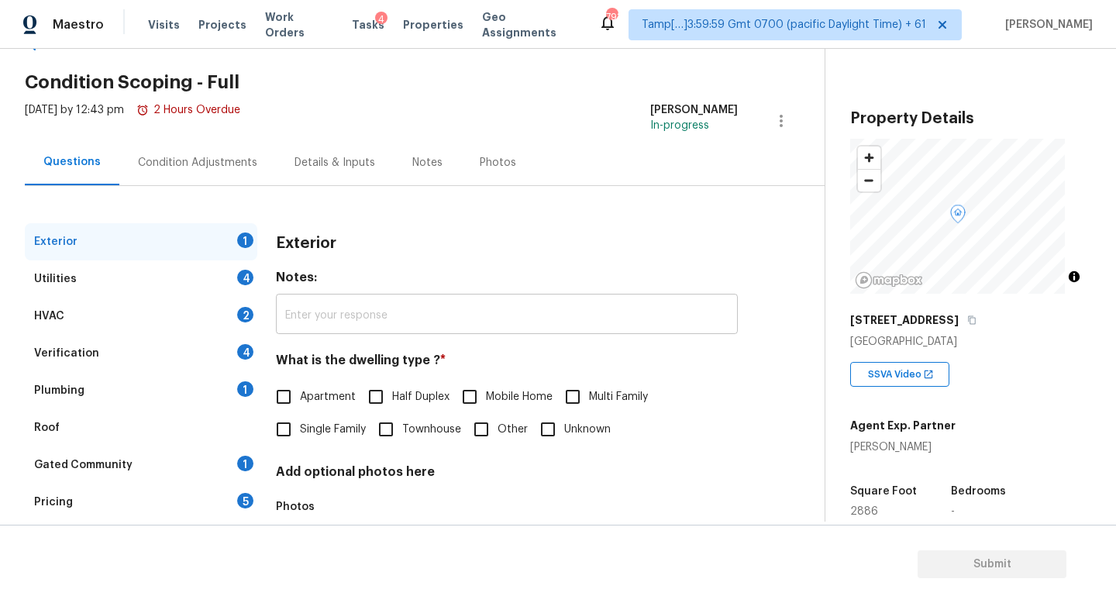
scroll to position [109, 0]
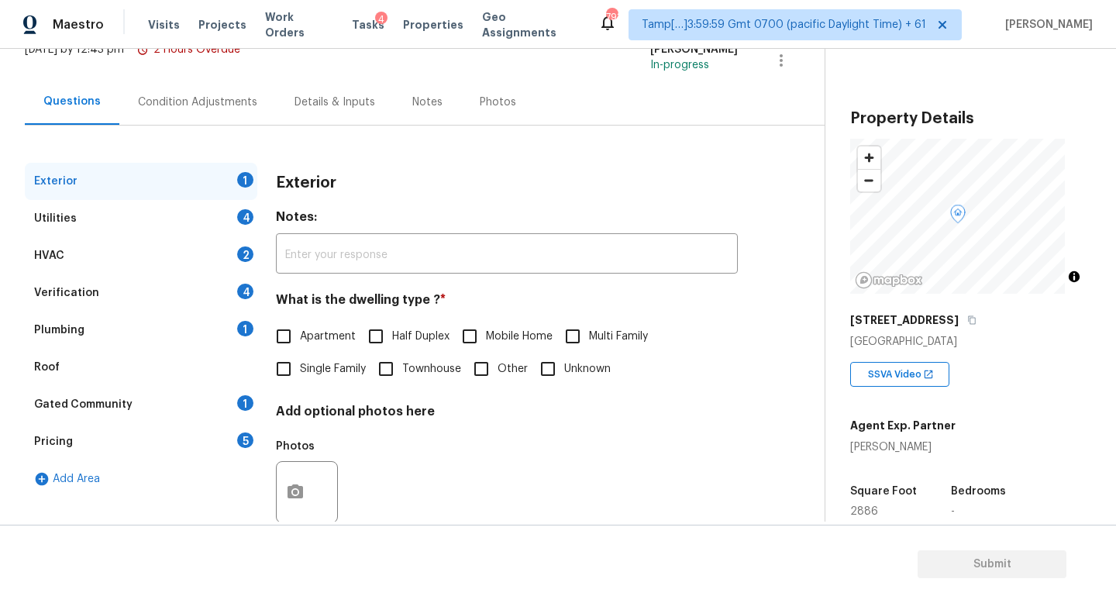
click at [317, 375] on span "Single Family" at bounding box center [333, 369] width 66 height 16
click at [300, 375] on input "Single Family" at bounding box center [283, 369] width 33 height 33
checkbox input "true"
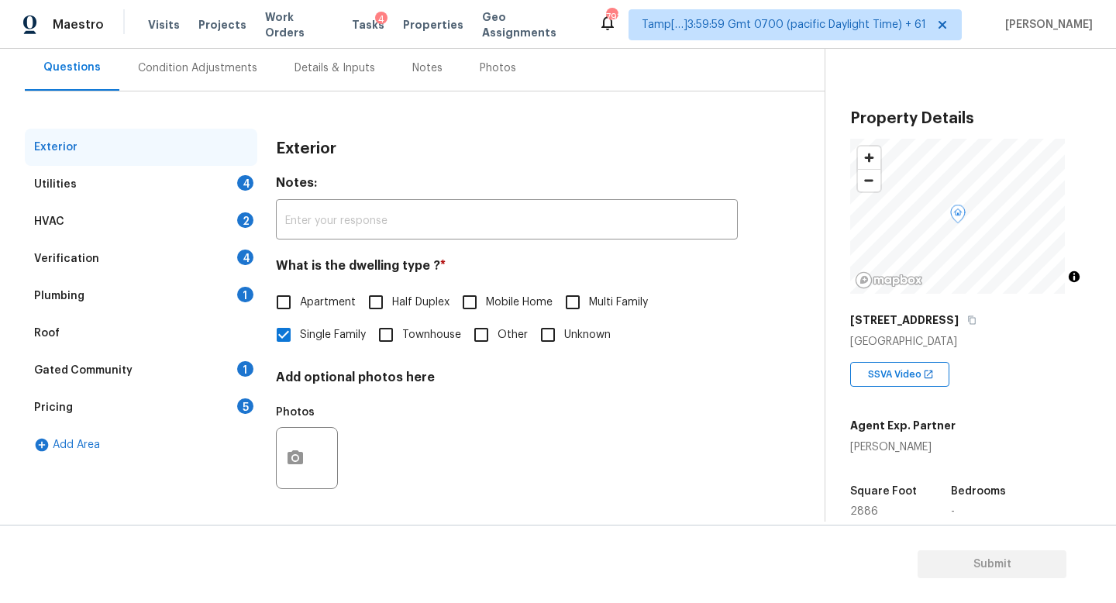
click at [224, 287] on div "Plumbing 1" at bounding box center [141, 295] width 232 height 37
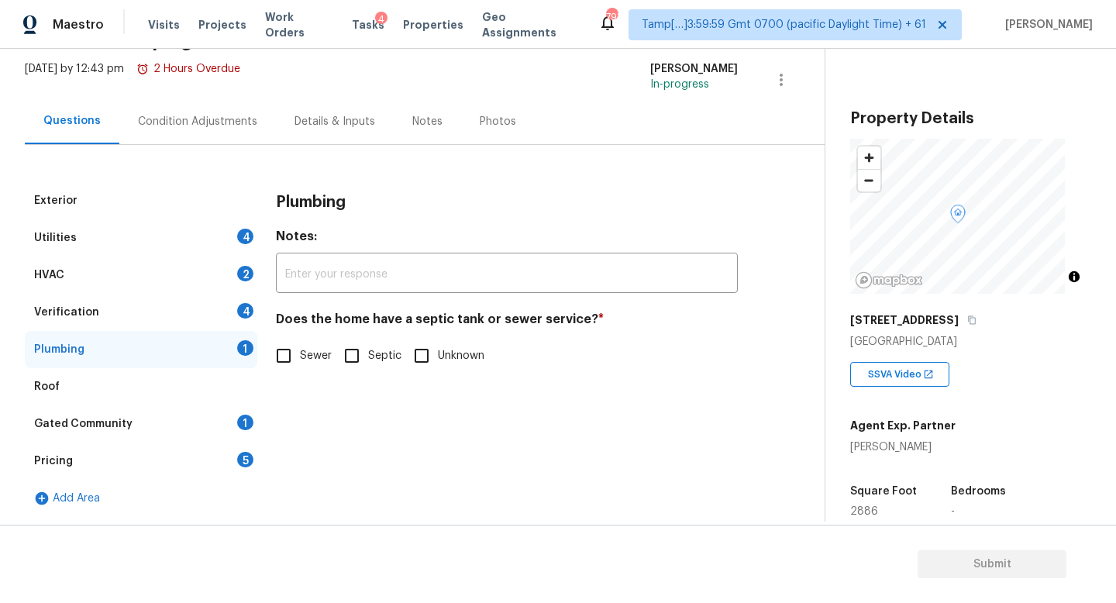
scroll to position [102, 0]
click at [348, 114] on div "Details & Inputs" at bounding box center [334, 121] width 81 height 15
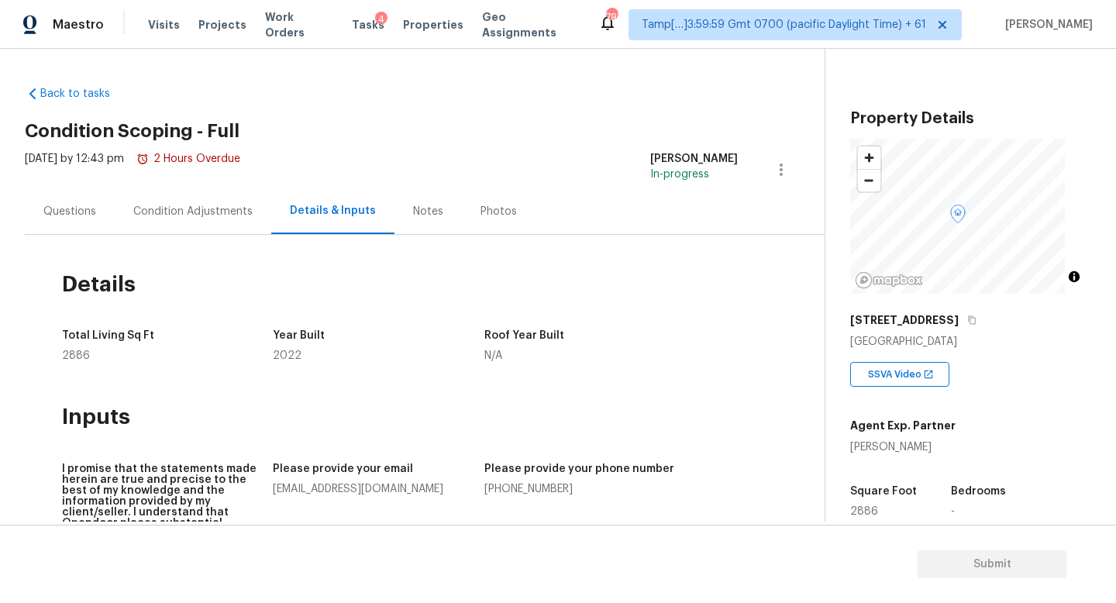
click at [192, 205] on div "Condition Adjustments" at bounding box center [192, 211] width 119 height 15
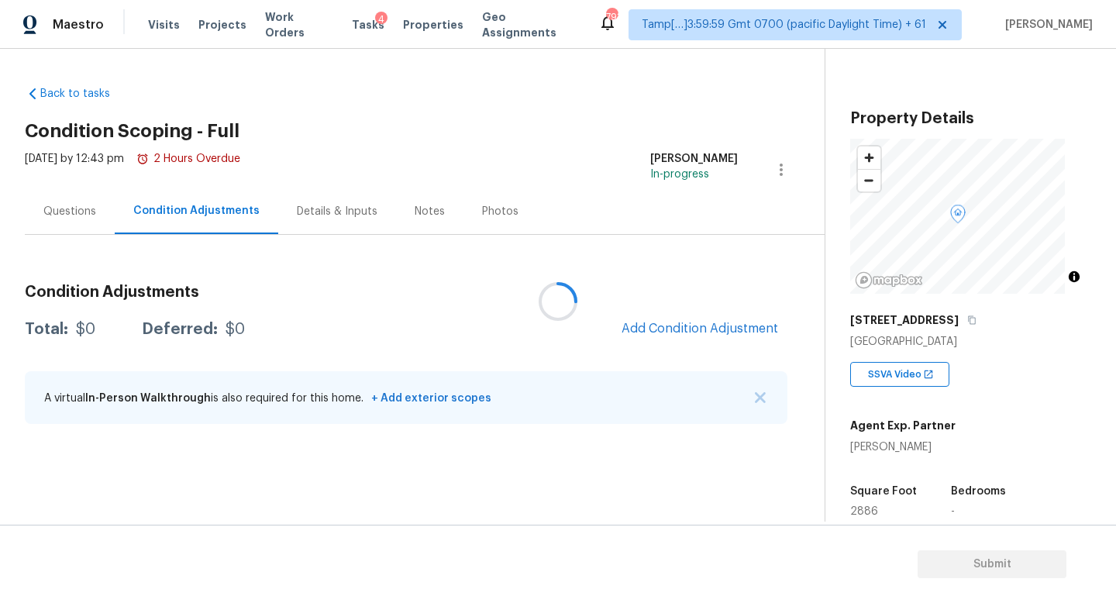
click at [79, 225] on div at bounding box center [558, 301] width 1116 height 603
click at [87, 215] on div at bounding box center [558, 301] width 1116 height 603
click at [70, 214] on div "Questions" at bounding box center [69, 211] width 53 height 15
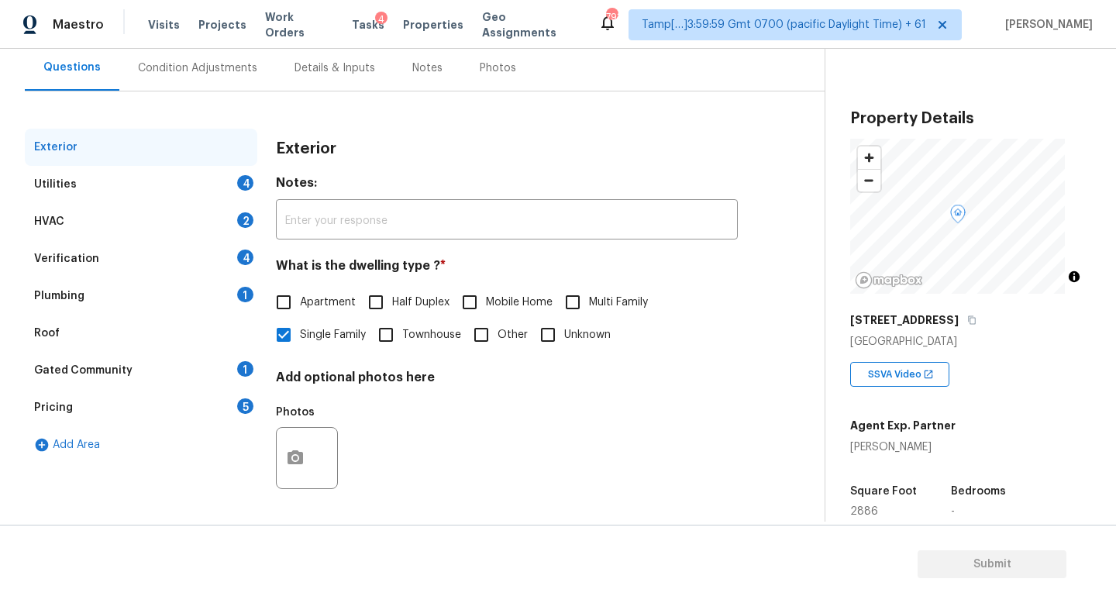
click at [194, 279] on div "Plumbing 1" at bounding box center [141, 295] width 232 height 37
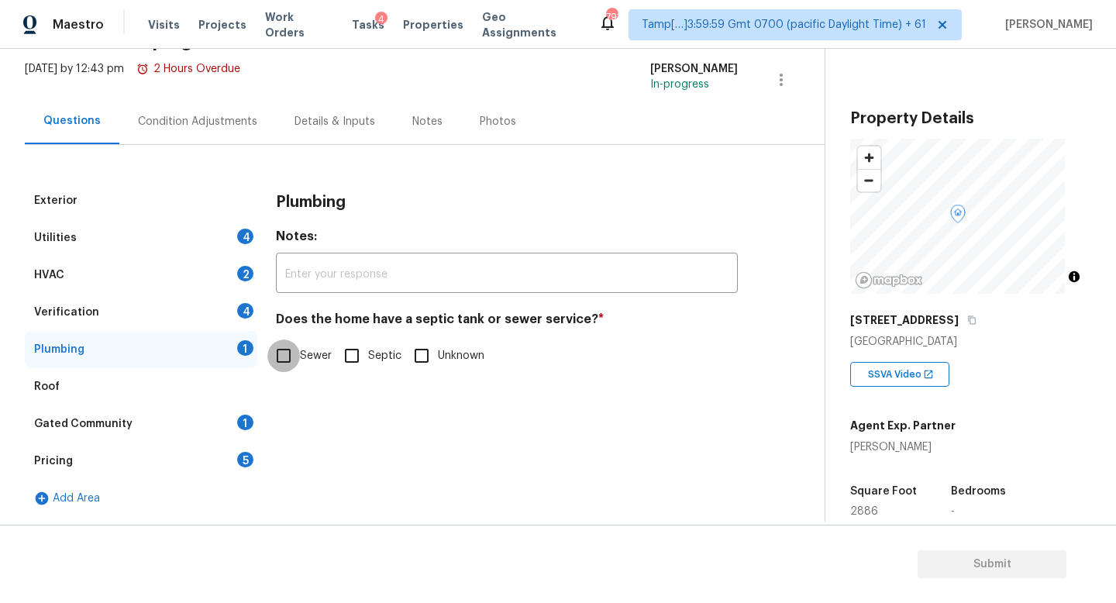
click at [290, 339] on input "Sewer" at bounding box center [283, 355] width 33 height 33
checkbox input "true"
click at [175, 412] on div "Gated Community 1" at bounding box center [141, 423] width 232 height 37
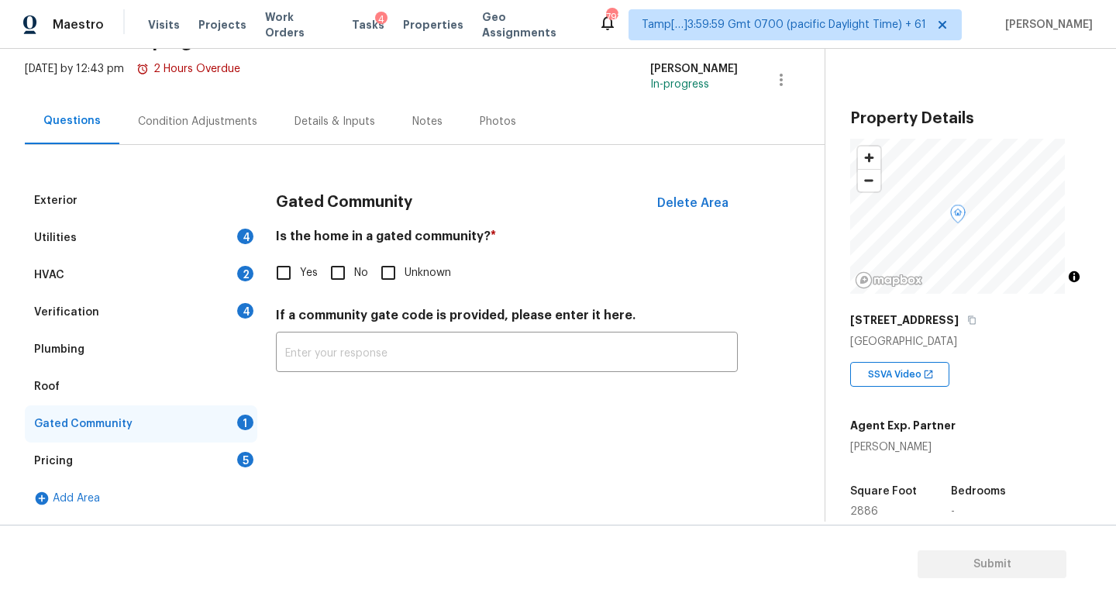
click at [358, 265] on span "No" at bounding box center [361, 273] width 14 height 16
click at [354, 257] on input "No" at bounding box center [338, 272] width 33 height 33
checkbox input "true"
click at [163, 294] on div "Verification 4" at bounding box center [141, 312] width 232 height 37
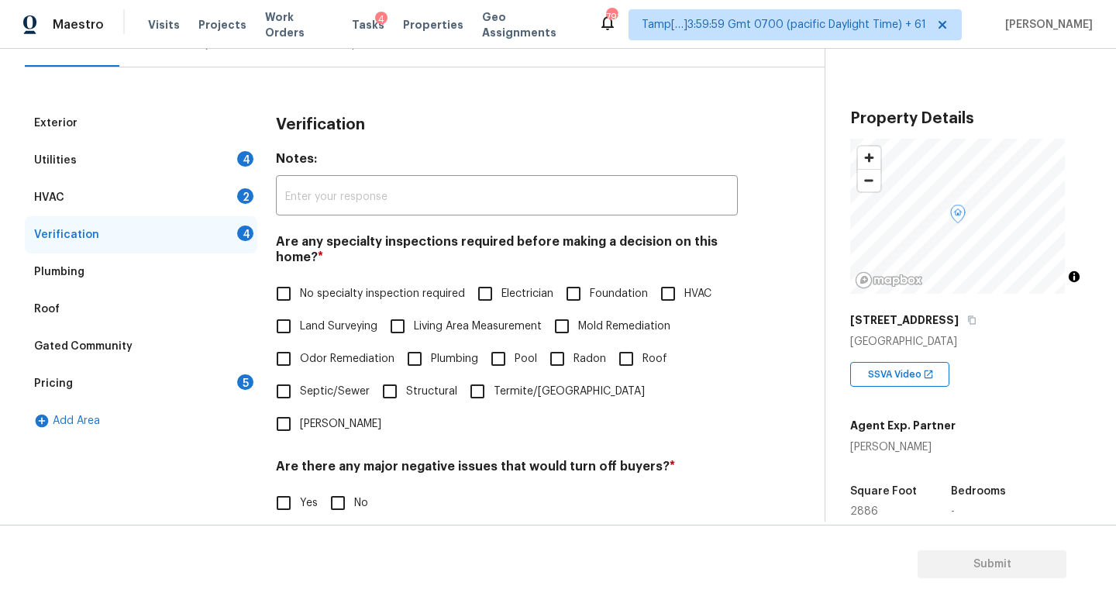
click at [295, 285] on input "No specialty inspection required" at bounding box center [283, 293] width 33 height 33
checkbox input "true"
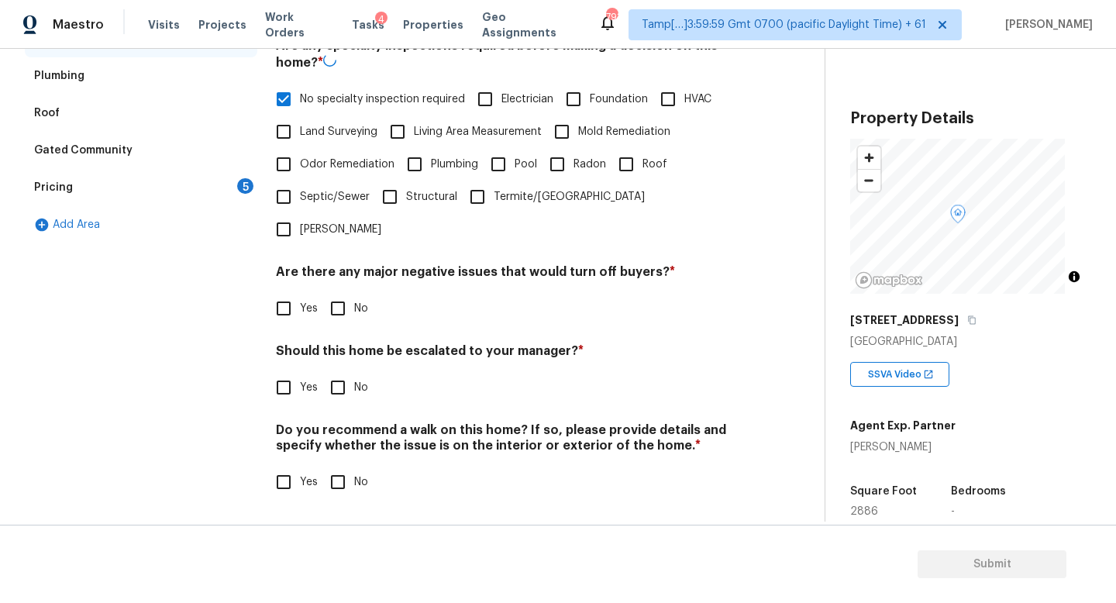
scroll to position [373, 0]
click at [345, 301] on input "No" at bounding box center [338, 308] width 33 height 33
checkbox input "true"
click at [267, 376] on input "Yes" at bounding box center [283, 387] width 33 height 33
checkbox input "true"
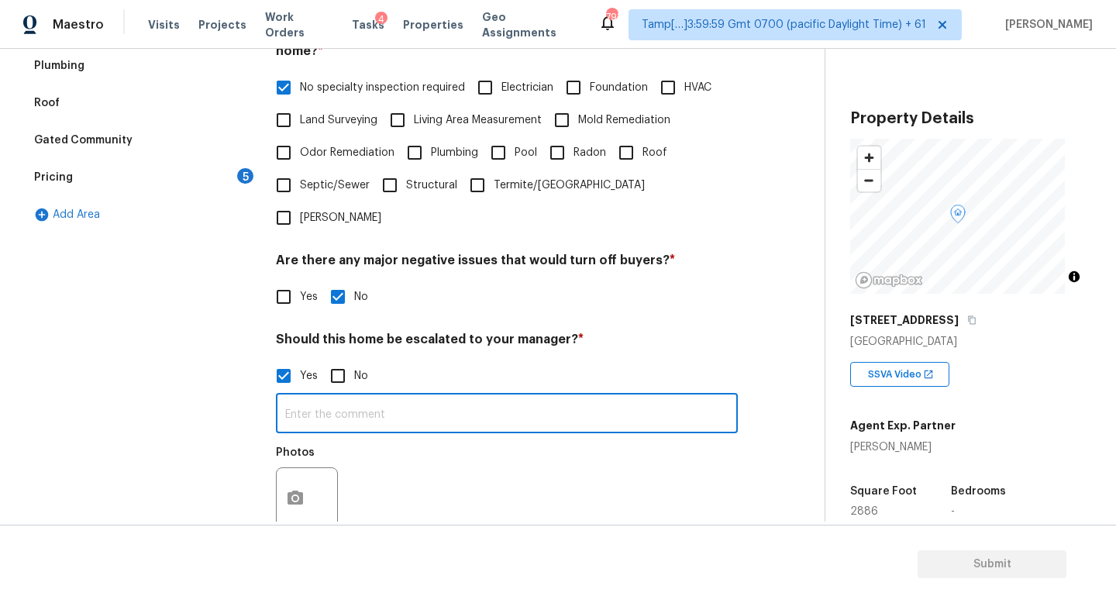
click at [352, 424] on input "text" at bounding box center [507, 415] width 462 height 36
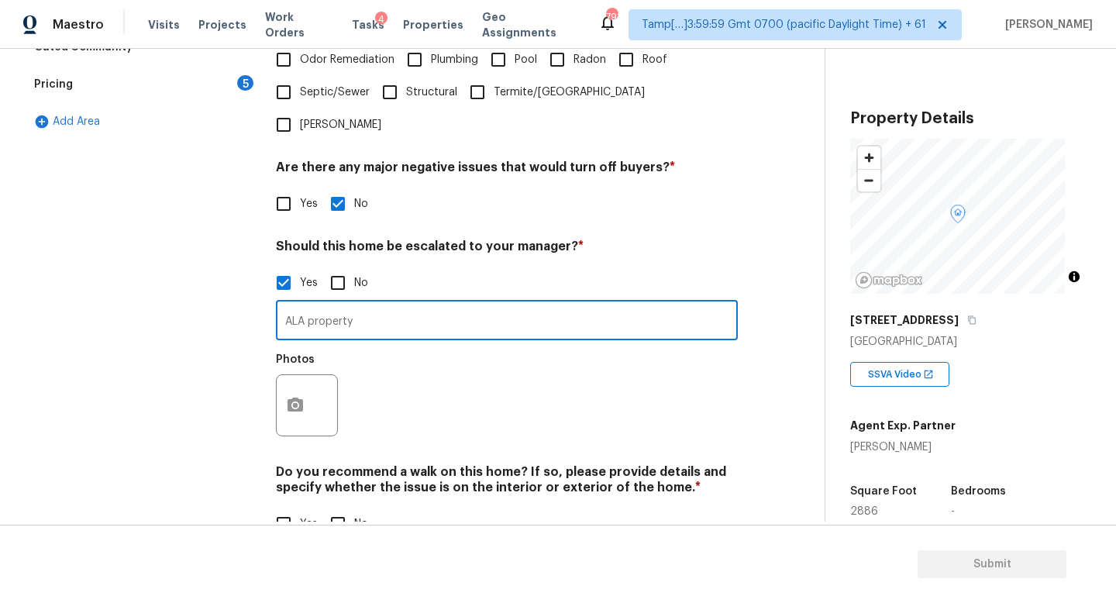
scroll to position [506, 0]
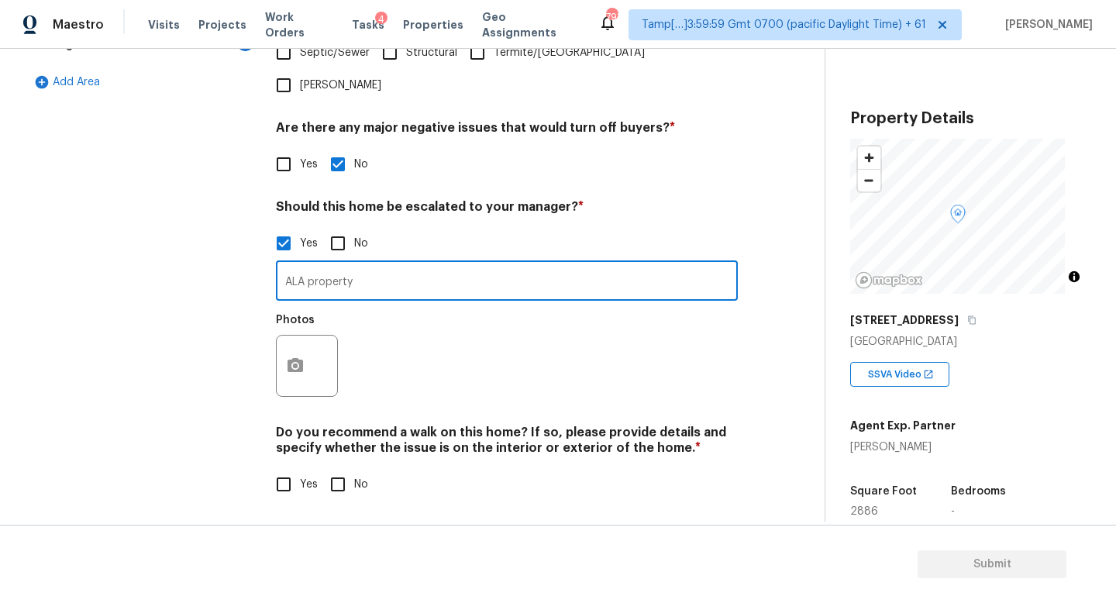
type input "ALA property"
click at [306, 367] on button "button" at bounding box center [295, 365] width 37 height 60
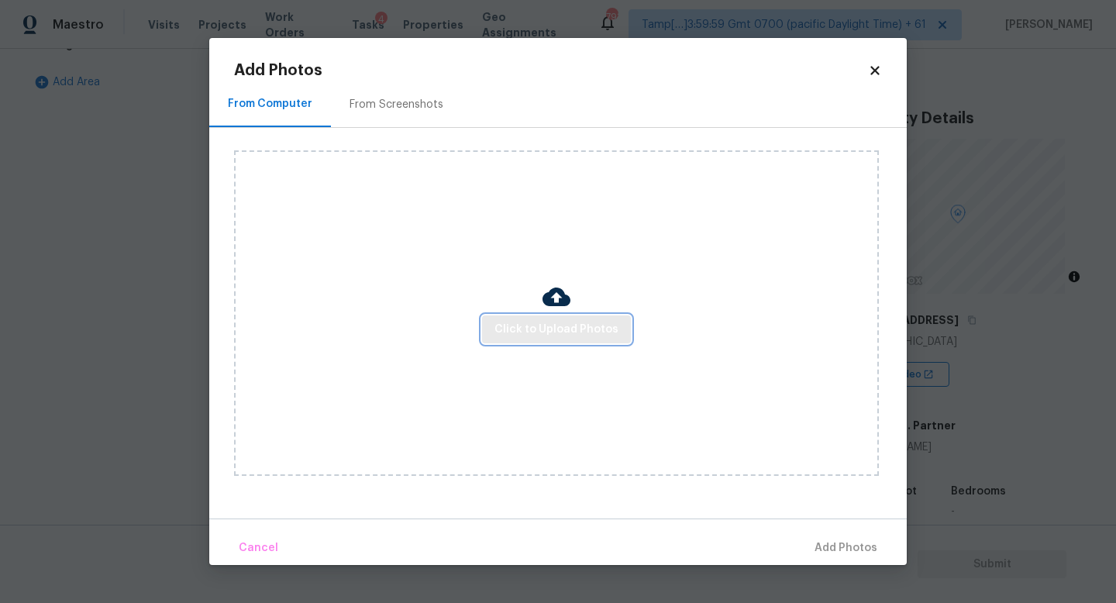
click at [528, 336] on span "Click to Upload Photos" at bounding box center [556, 329] width 124 height 19
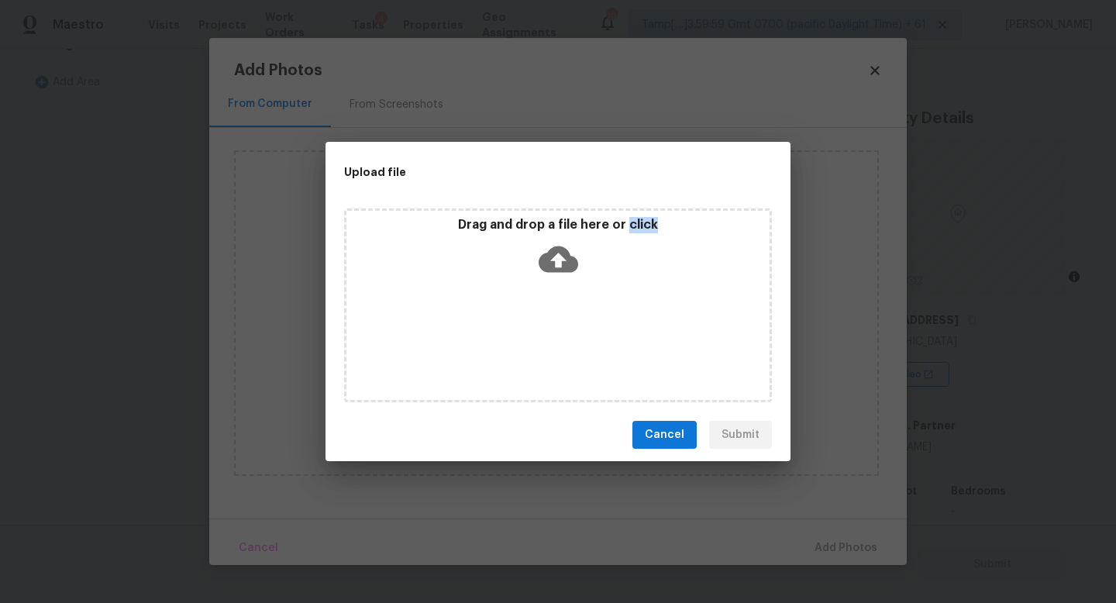
click at [528, 336] on div "Drag and drop a file here or click" at bounding box center [558, 305] width 428 height 194
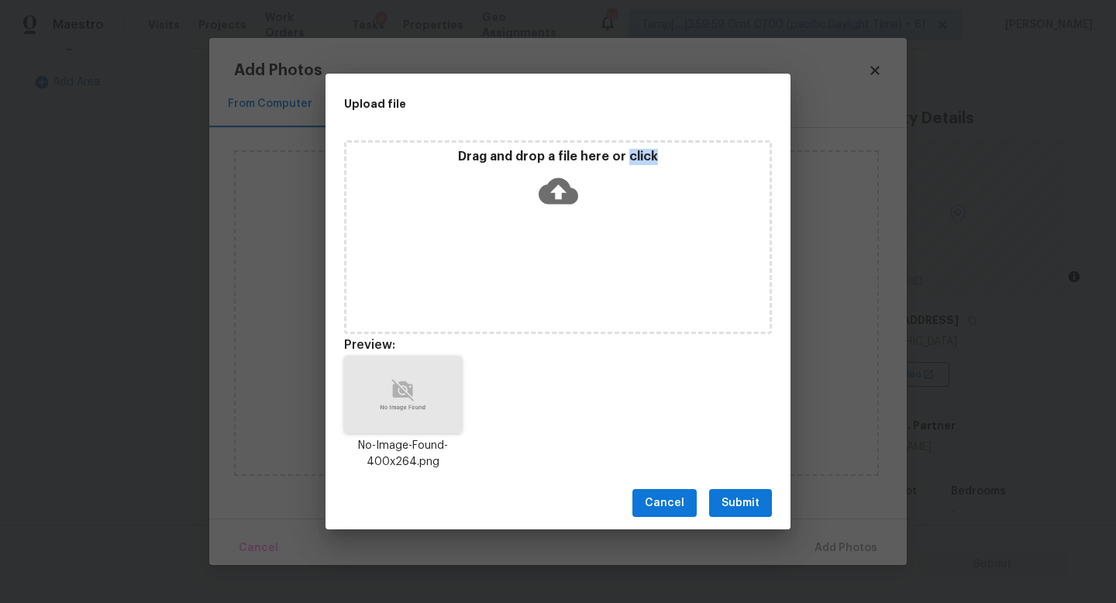
click at [742, 506] on span "Submit" at bounding box center [740, 503] width 38 height 19
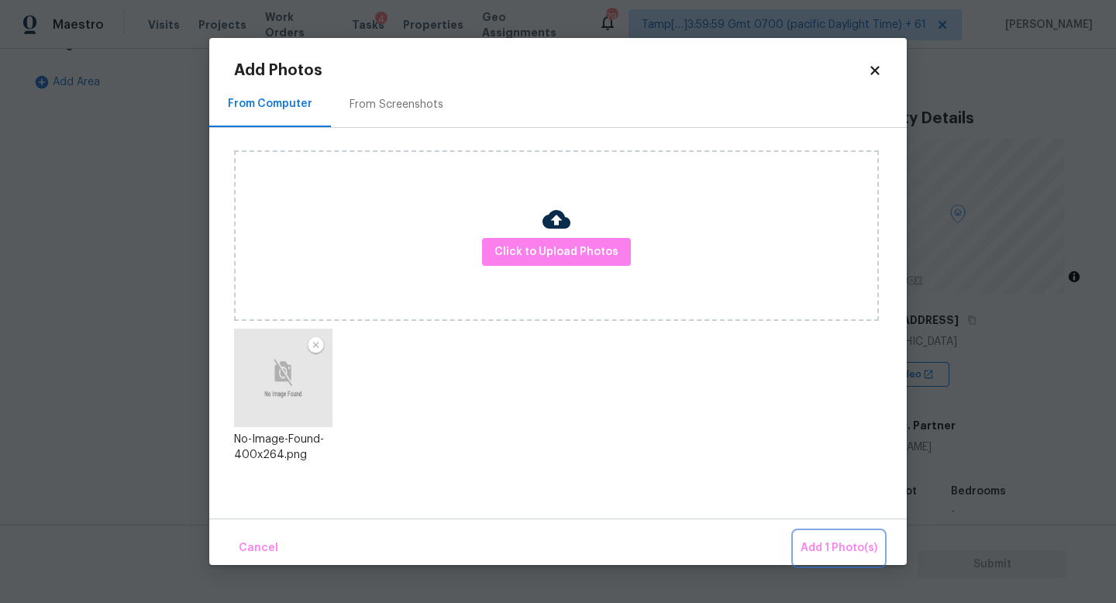
click at [849, 556] on span "Add 1 Photo(s)" at bounding box center [838, 548] width 77 height 19
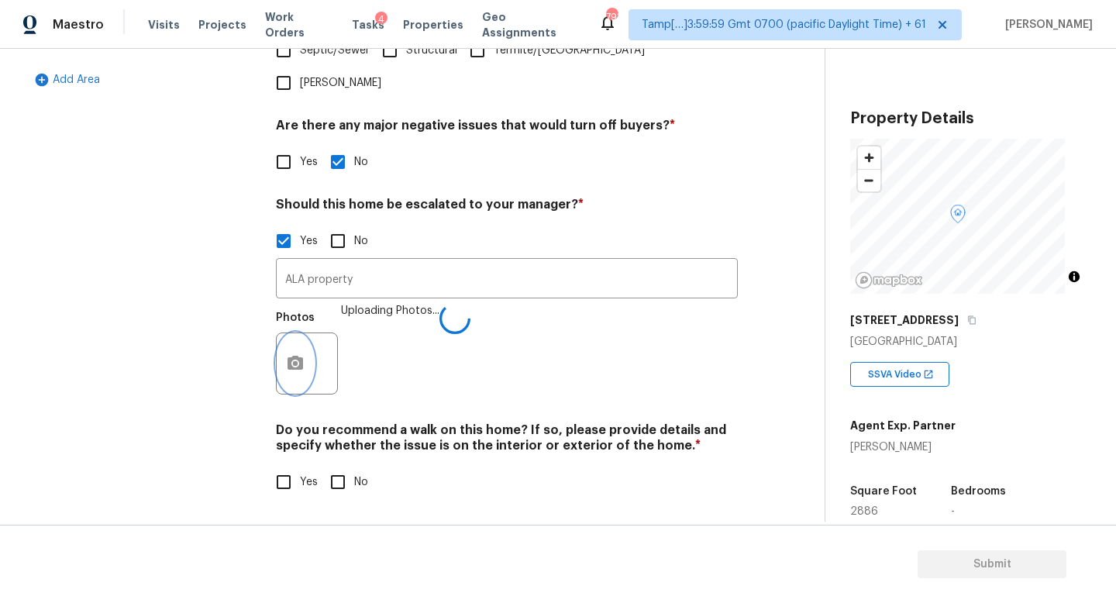
scroll to position [521, 0]
click at [349, 470] on input "No" at bounding box center [338, 482] width 33 height 33
checkbox input "true"
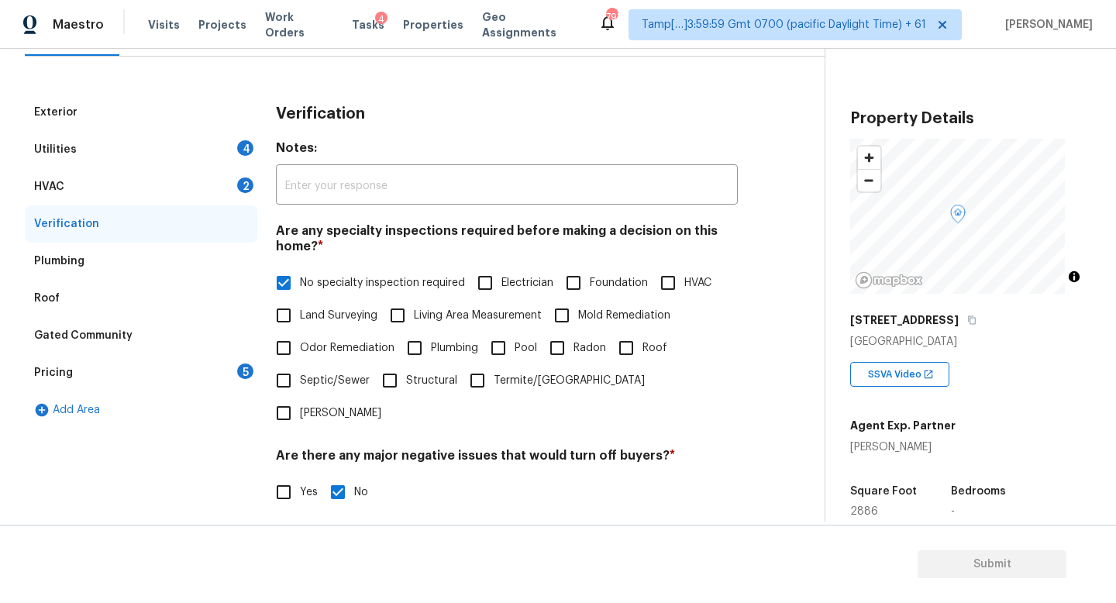
click at [224, 193] on div "HVAC 2" at bounding box center [141, 186] width 232 height 37
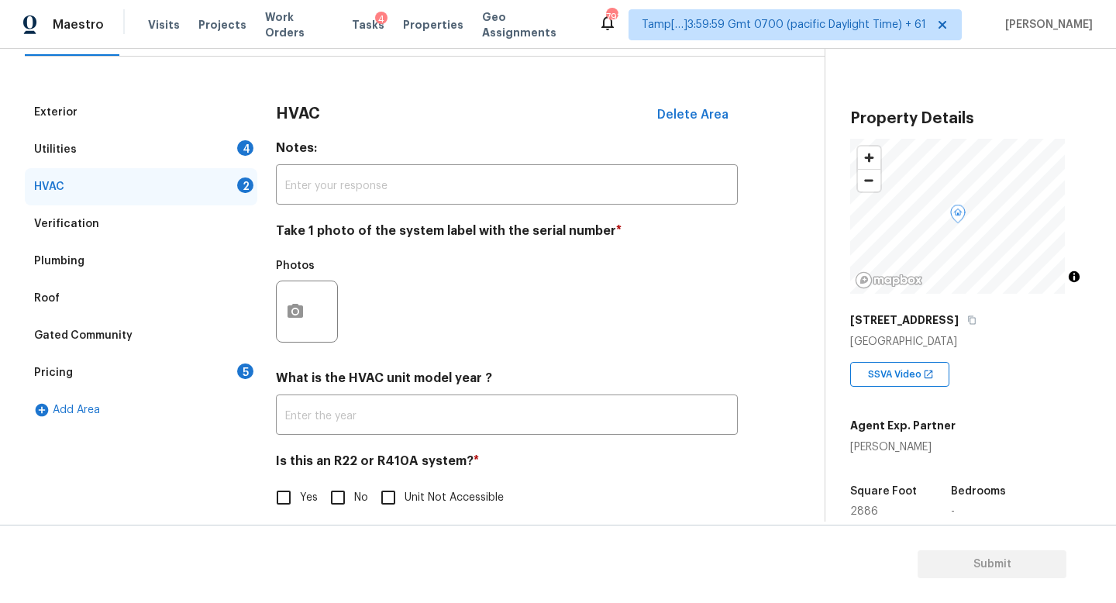
click at [215, 142] on div "Utilities 4" at bounding box center [141, 149] width 232 height 37
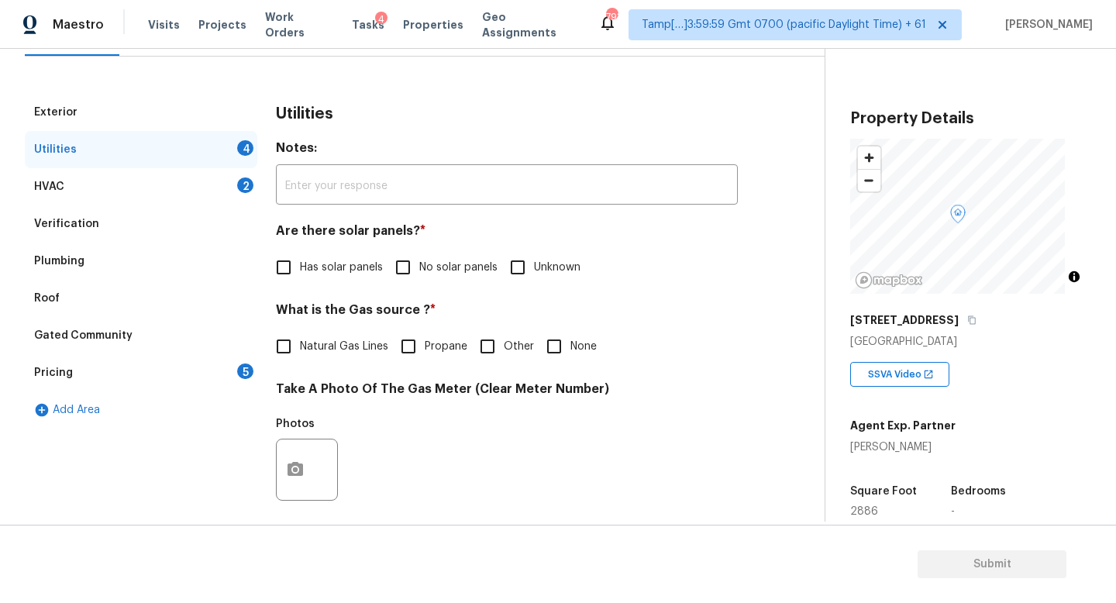
click at [429, 266] on span "No solar panels" at bounding box center [458, 268] width 78 height 16
click at [419, 266] on input "No solar panels" at bounding box center [403, 267] width 33 height 33
checkbox input "true"
click at [346, 346] on span "Natural Gas Lines" at bounding box center [344, 347] width 88 height 16
click at [300, 346] on input "Natural Gas Lines" at bounding box center [283, 346] width 33 height 33
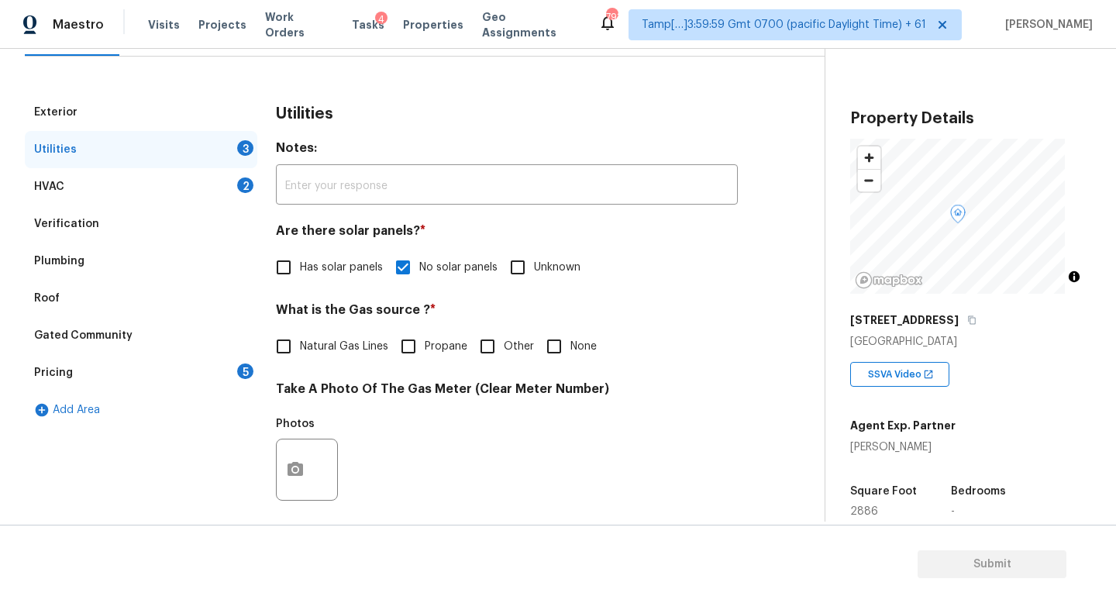
checkbox input "true"
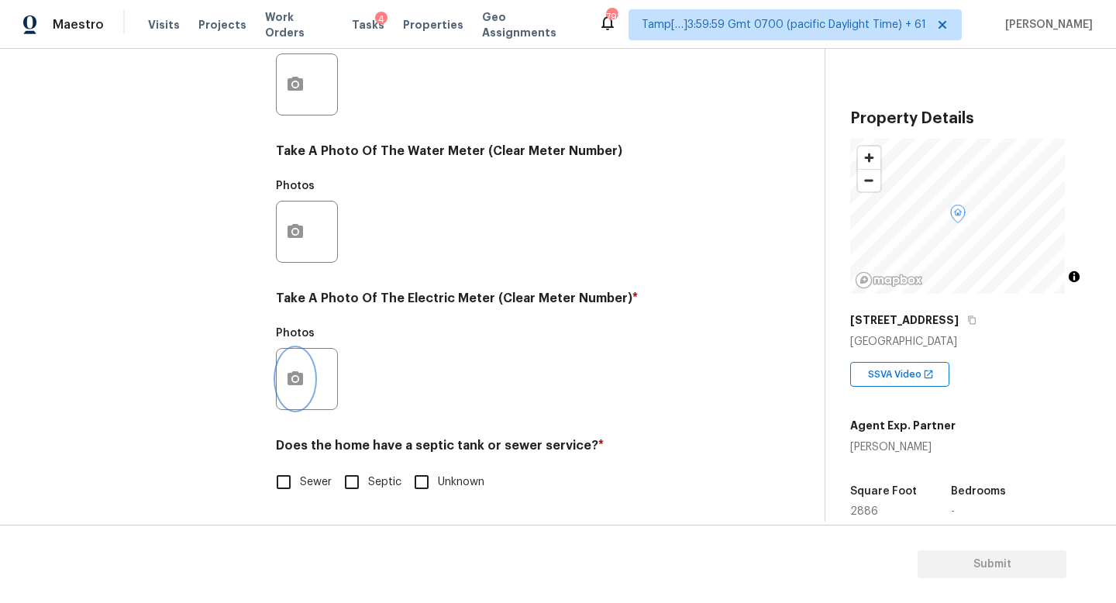
click at [298, 354] on button "button" at bounding box center [295, 379] width 37 height 60
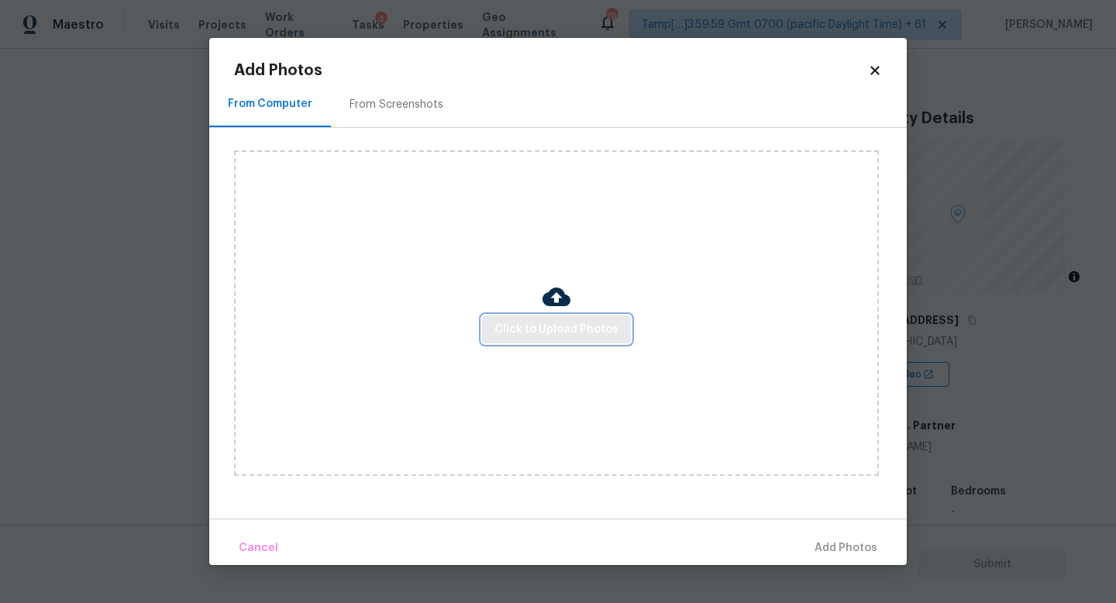
click at [519, 325] on span "Click to Upload Photos" at bounding box center [556, 329] width 124 height 19
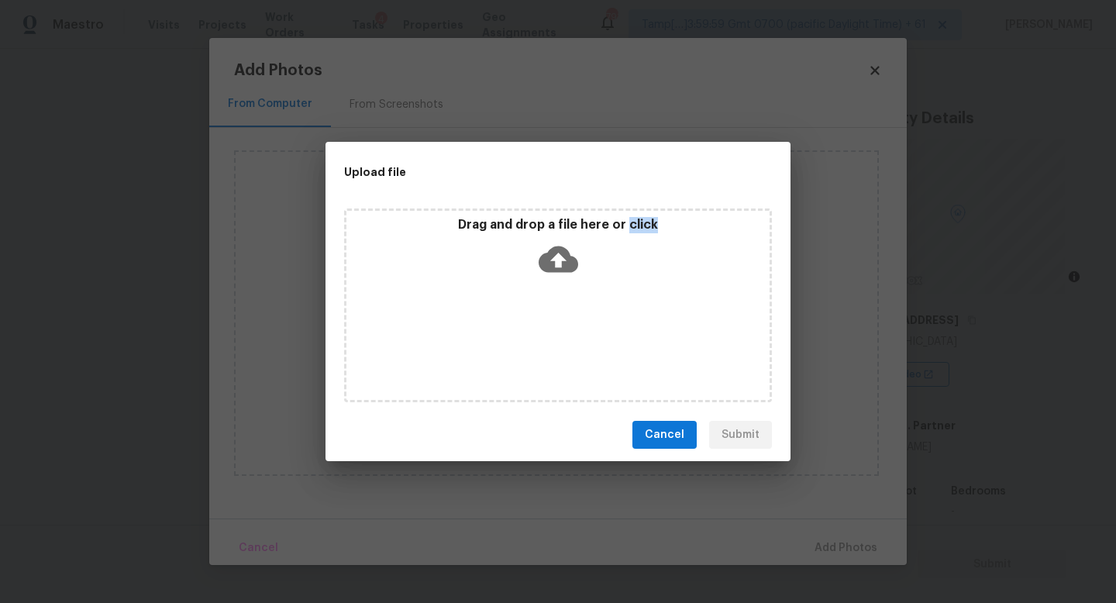
click at [519, 325] on div "Drag and drop a file here or click" at bounding box center [558, 305] width 428 height 194
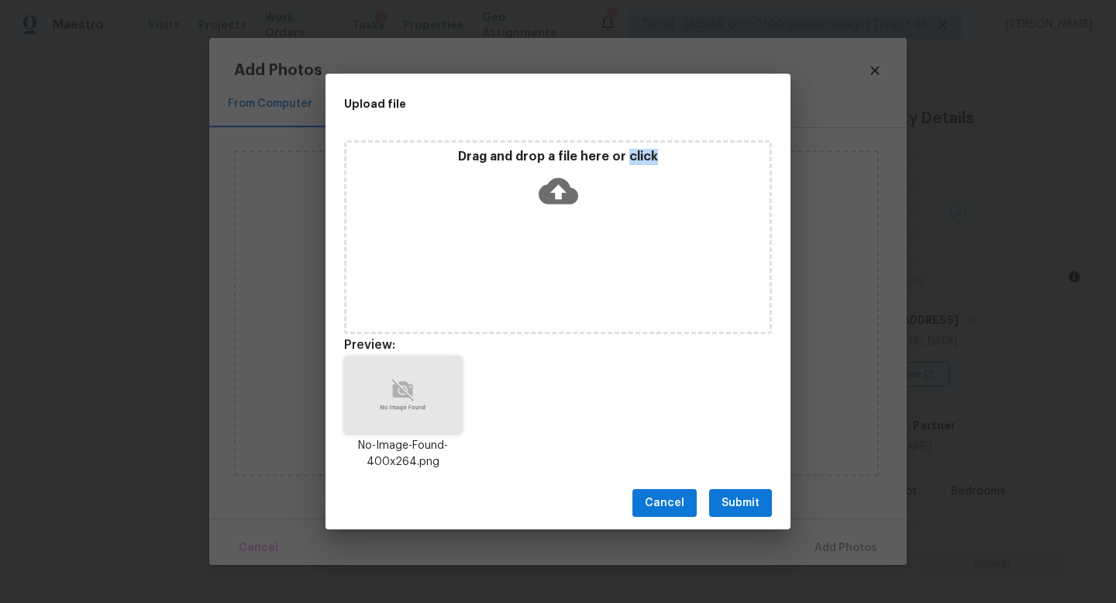
click at [741, 504] on span "Submit" at bounding box center [740, 503] width 38 height 19
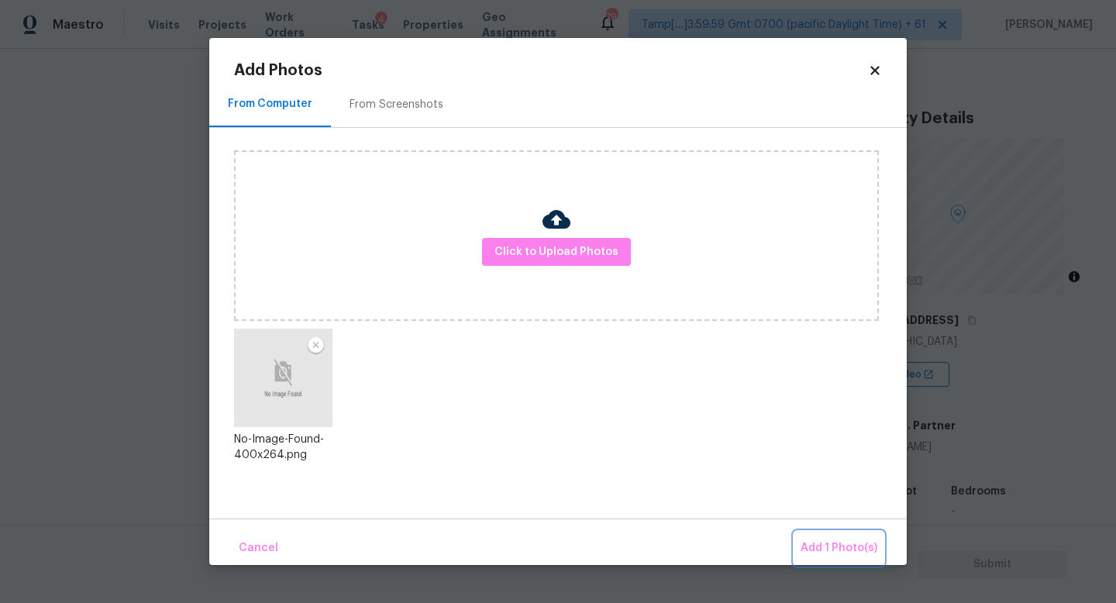
click at [811, 538] on button "Add 1 Photo(s)" at bounding box center [838, 548] width 89 height 33
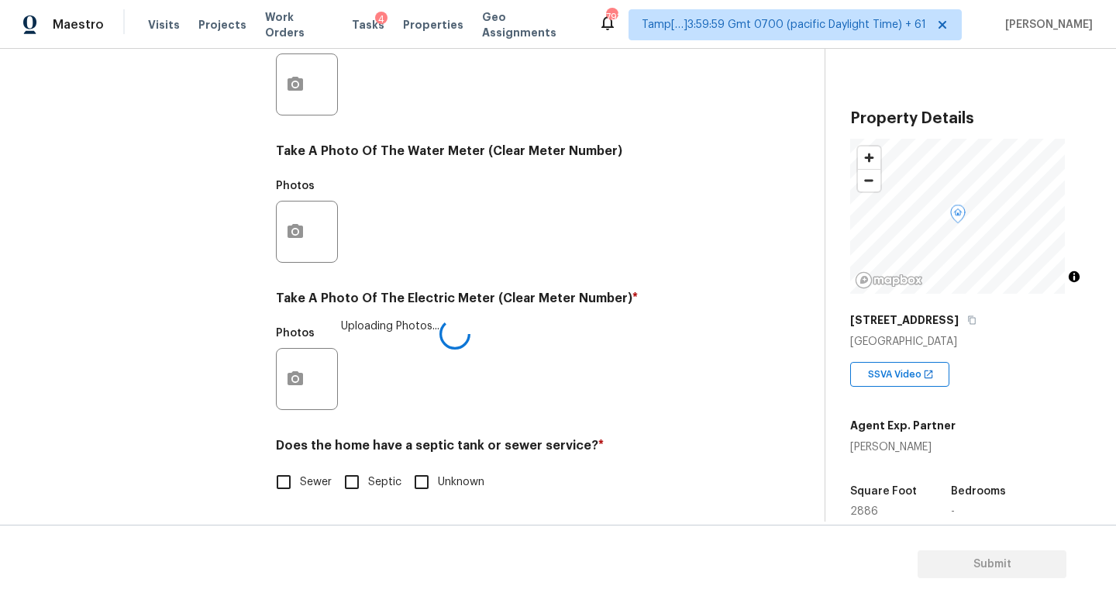
click at [305, 474] on span "Sewer" at bounding box center [316, 482] width 32 height 16
click at [300, 468] on input "Sewer" at bounding box center [283, 482] width 33 height 33
checkbox input "true"
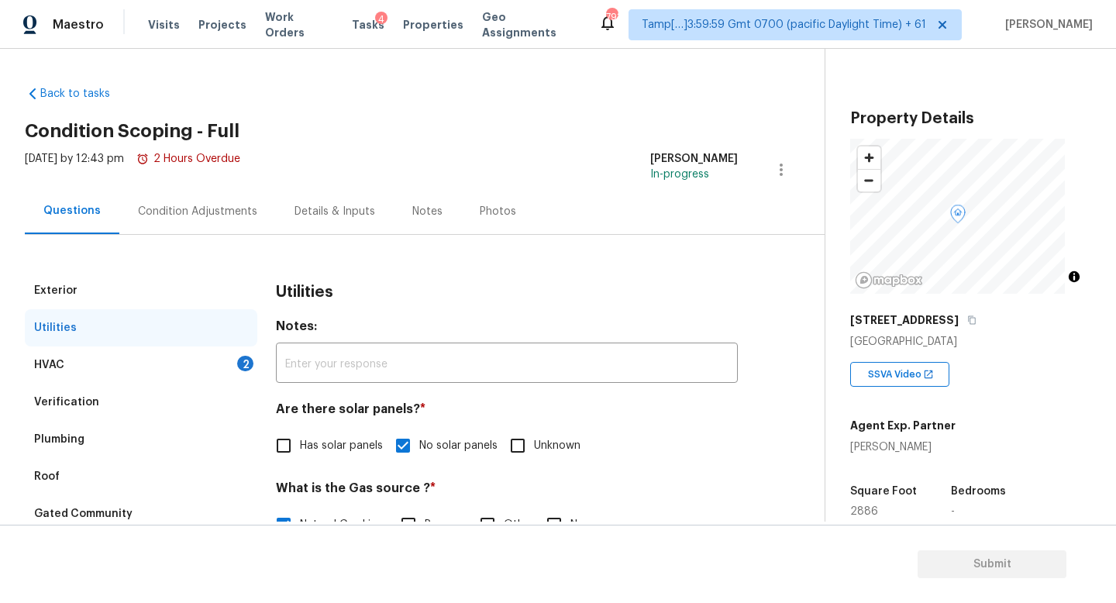
click at [311, 205] on div "Details & Inputs" at bounding box center [334, 211] width 81 height 15
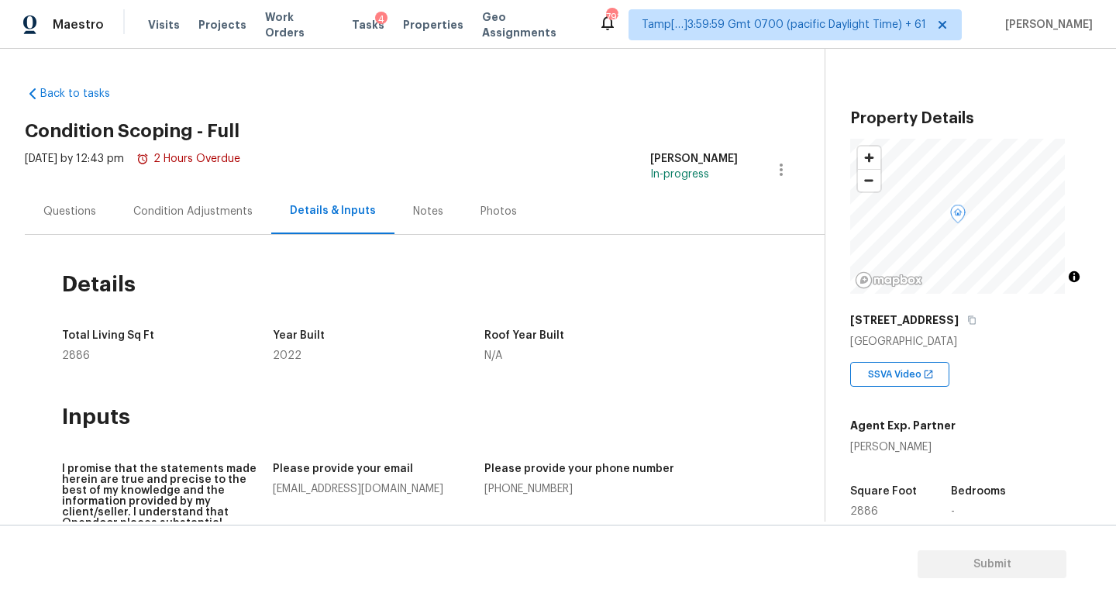
click at [64, 212] on div "Questions" at bounding box center [69, 211] width 53 height 15
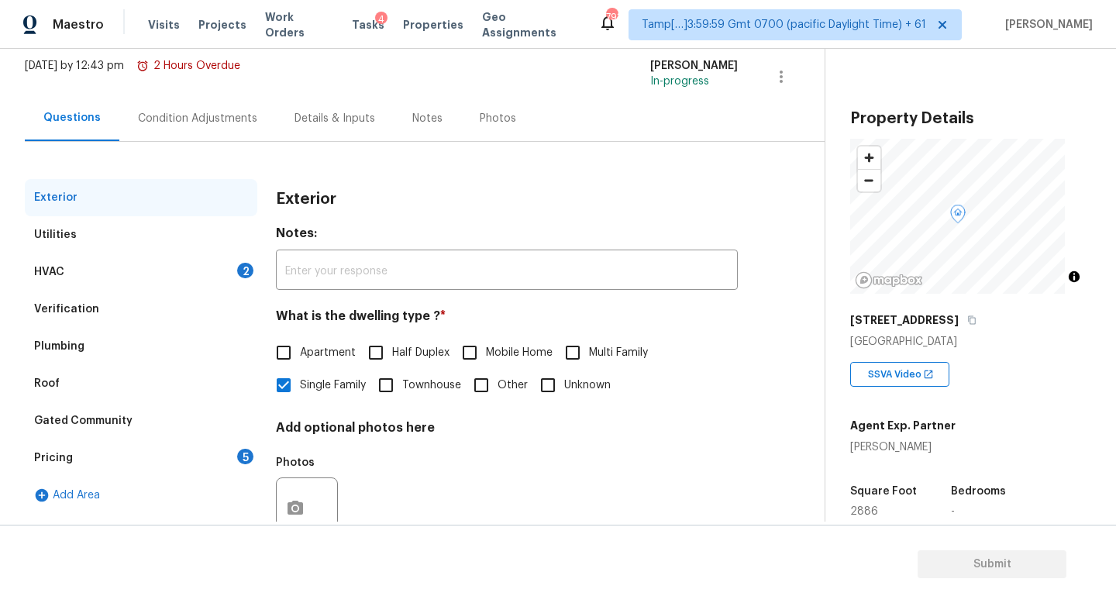
scroll to position [155, 0]
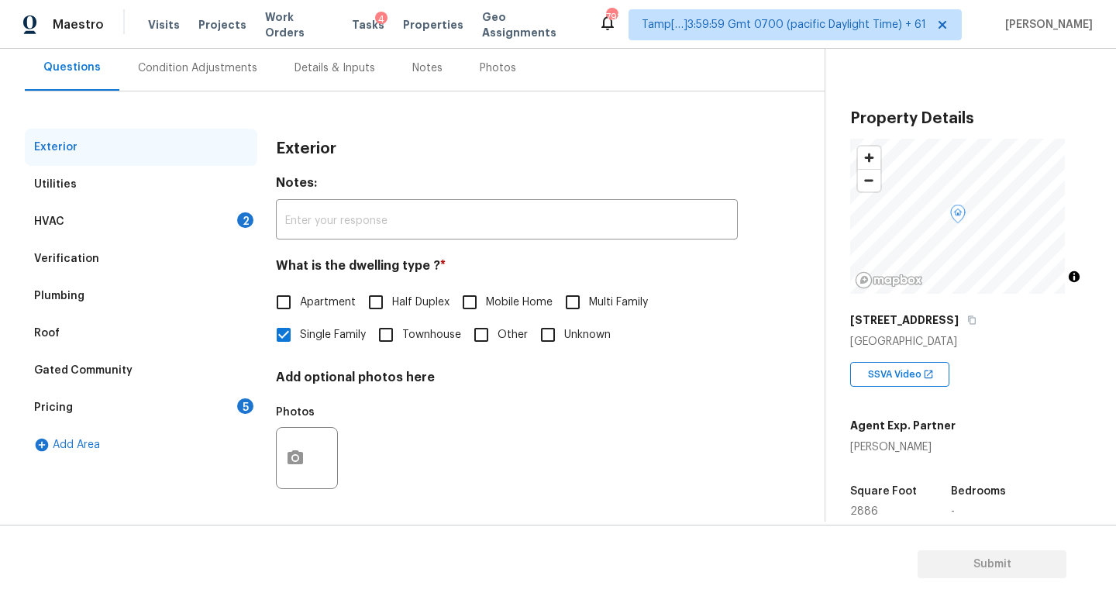
click at [196, 284] on div "Plumbing" at bounding box center [141, 295] width 232 height 37
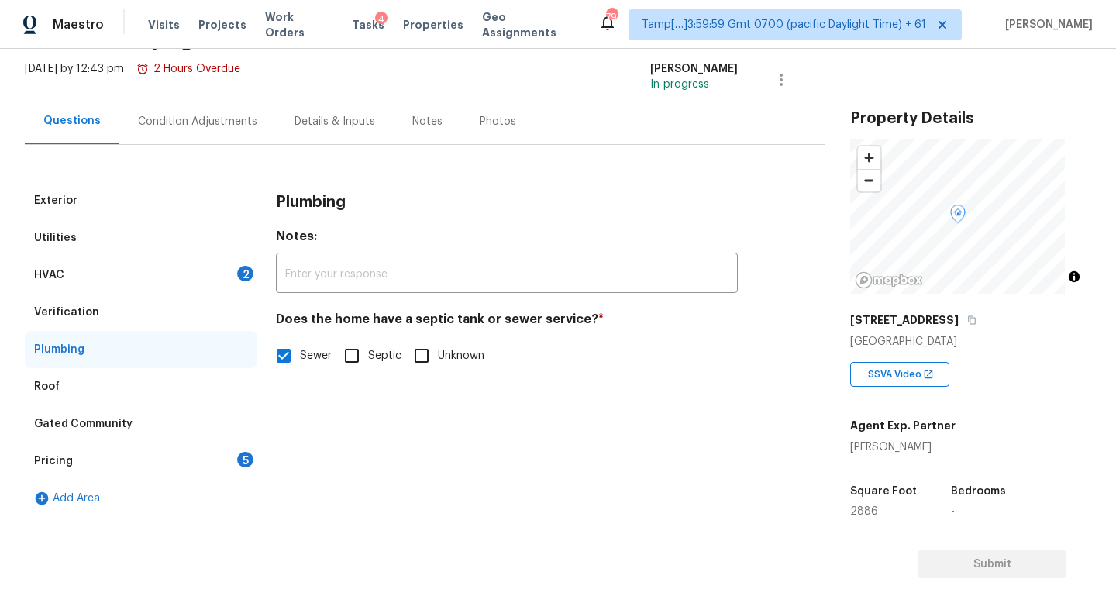
scroll to position [102, 0]
click at [225, 442] on div "Pricing 5" at bounding box center [141, 460] width 232 height 37
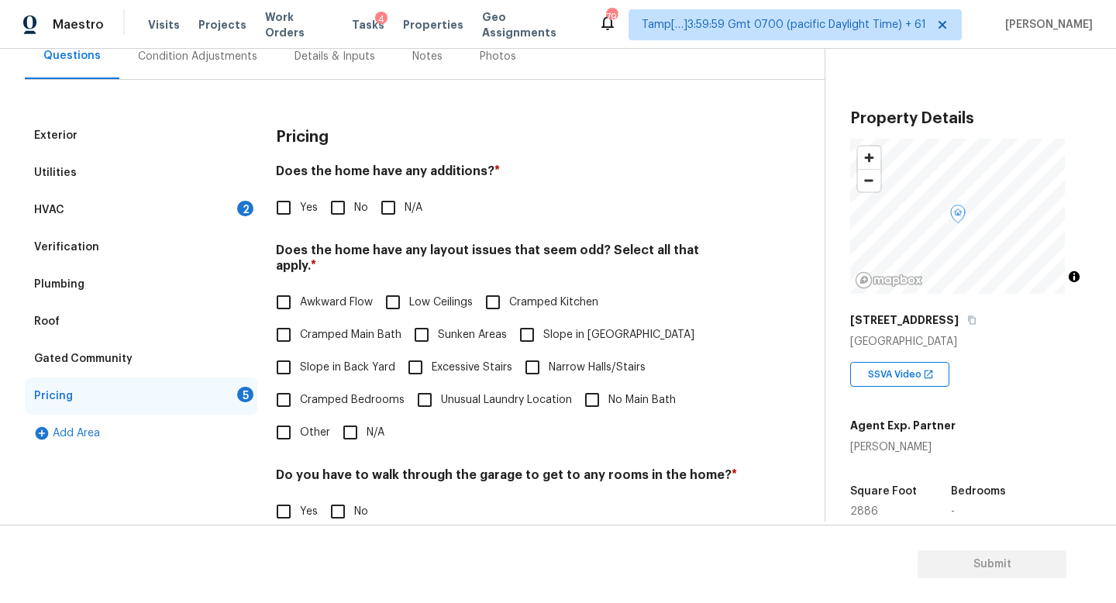
click at [226, 197] on div "HVAC 2" at bounding box center [141, 209] width 232 height 37
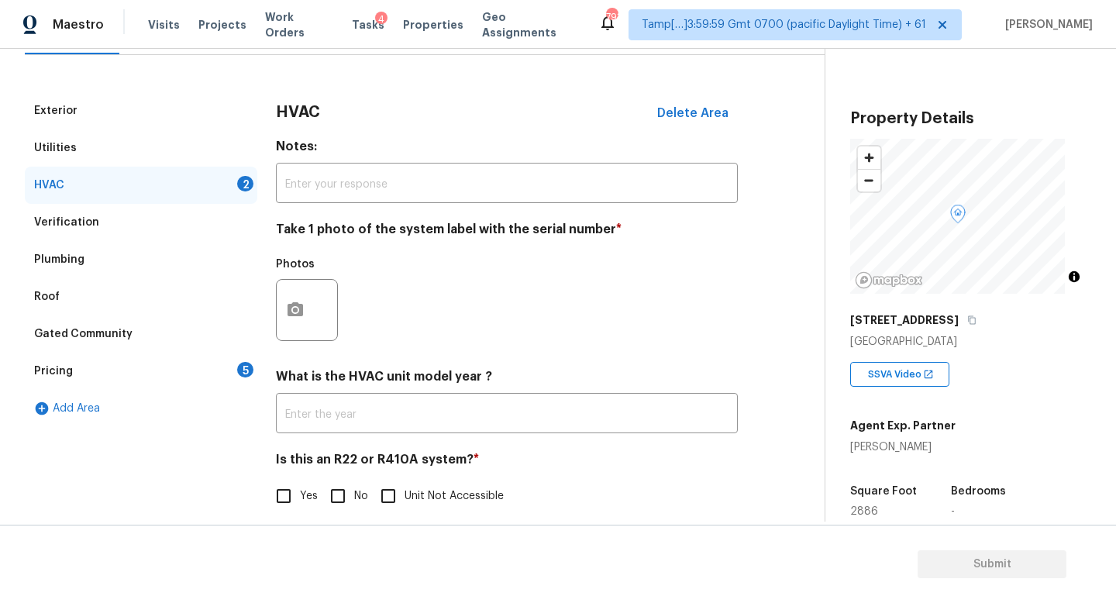
scroll to position [206, 0]
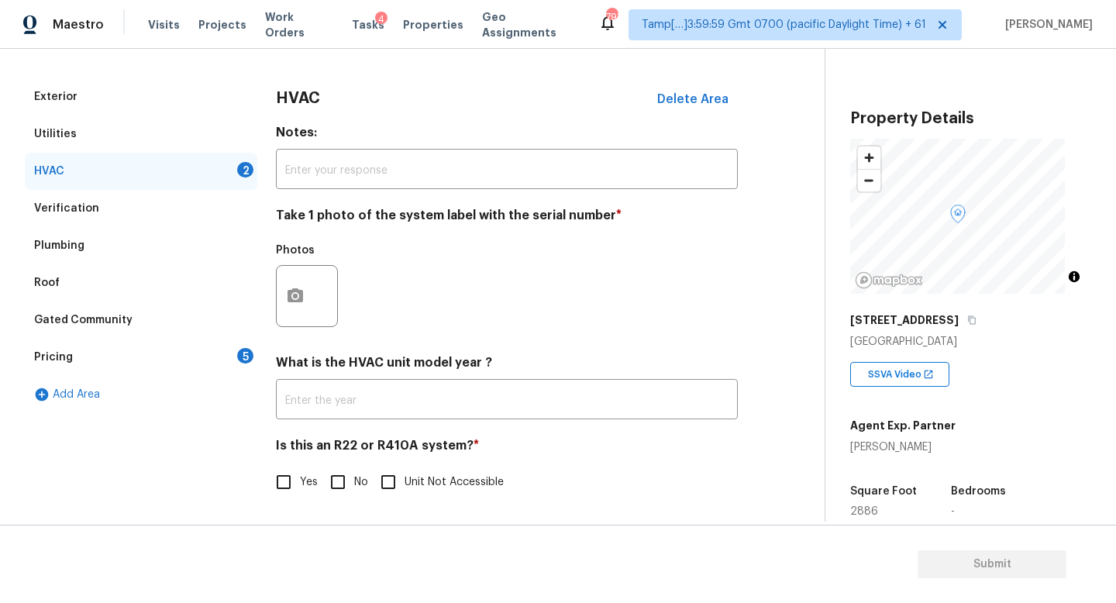
click at [349, 466] on input "No" at bounding box center [338, 482] width 33 height 33
checkbox input "true"
click at [306, 284] on button "button" at bounding box center [295, 296] width 37 height 60
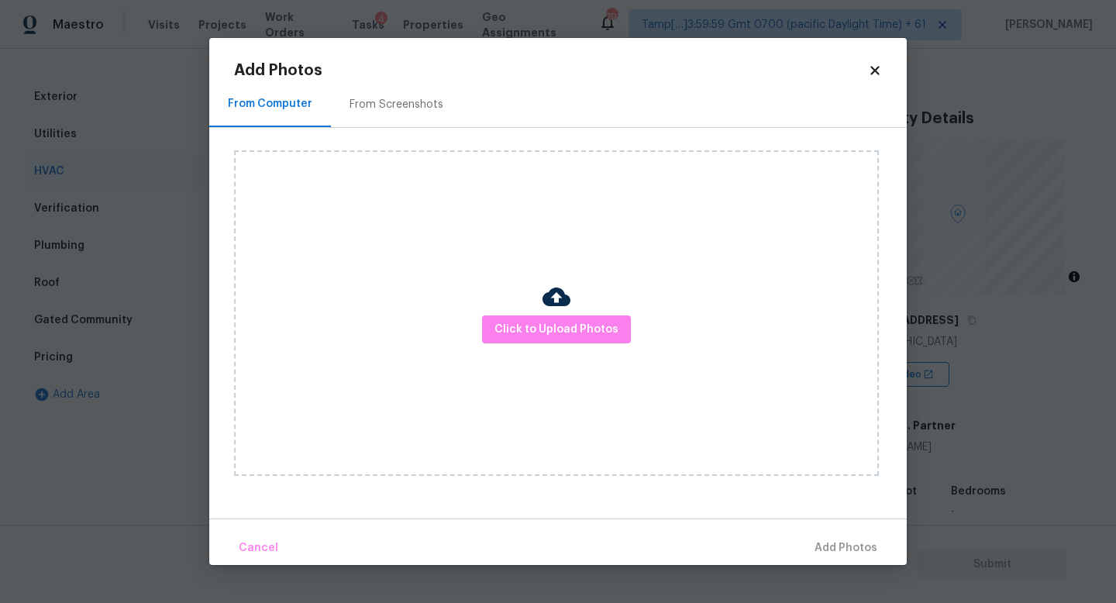
click at [150, 385] on body "Maestro Visits Projects Work Orders Tasks 4 Properties Geo Assignments 793 Tamp…" at bounding box center [558, 301] width 1116 height 603
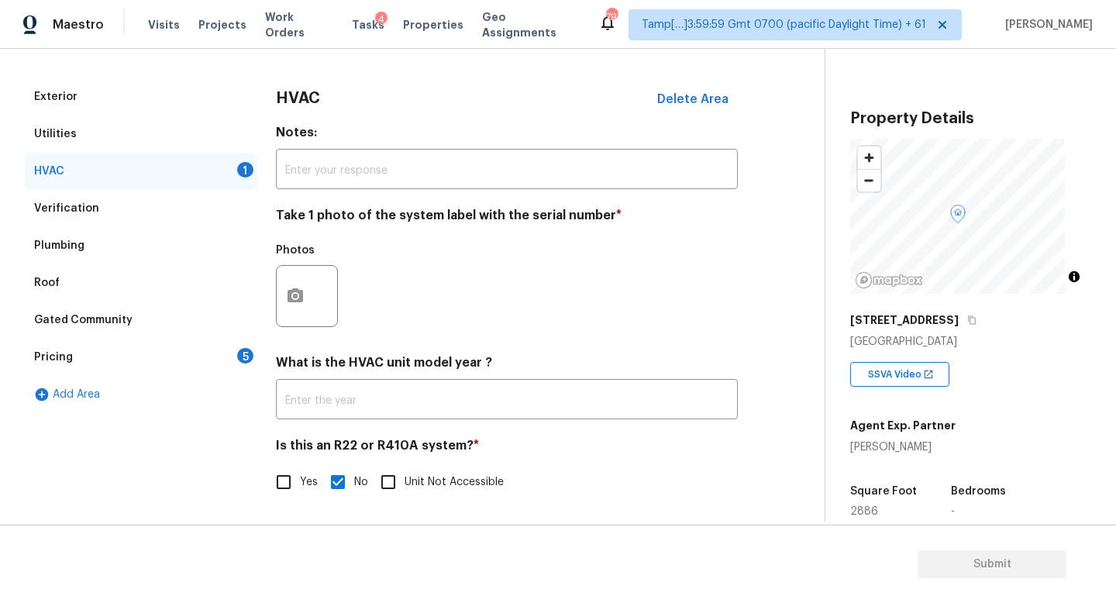
click at [219, 347] on div "Pricing 5" at bounding box center [141, 357] width 232 height 37
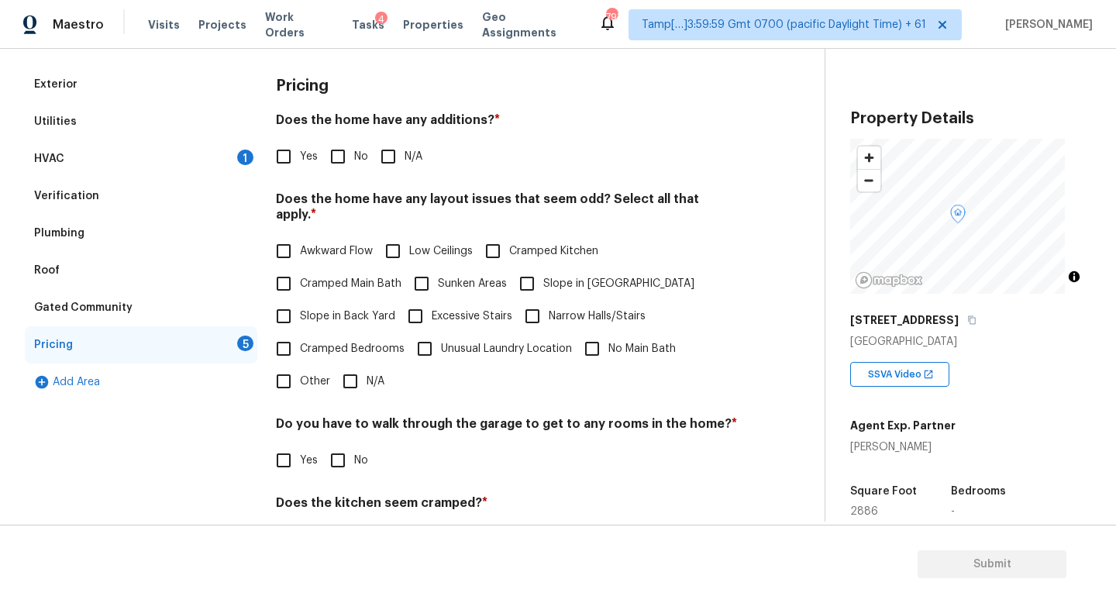
click at [352, 165] on input "No" at bounding box center [338, 156] width 33 height 33
checkbox input "true"
click at [346, 380] on input "N/A" at bounding box center [350, 381] width 33 height 33
checkbox input "true"
click at [343, 473] on input "No" at bounding box center [338, 462] width 33 height 33
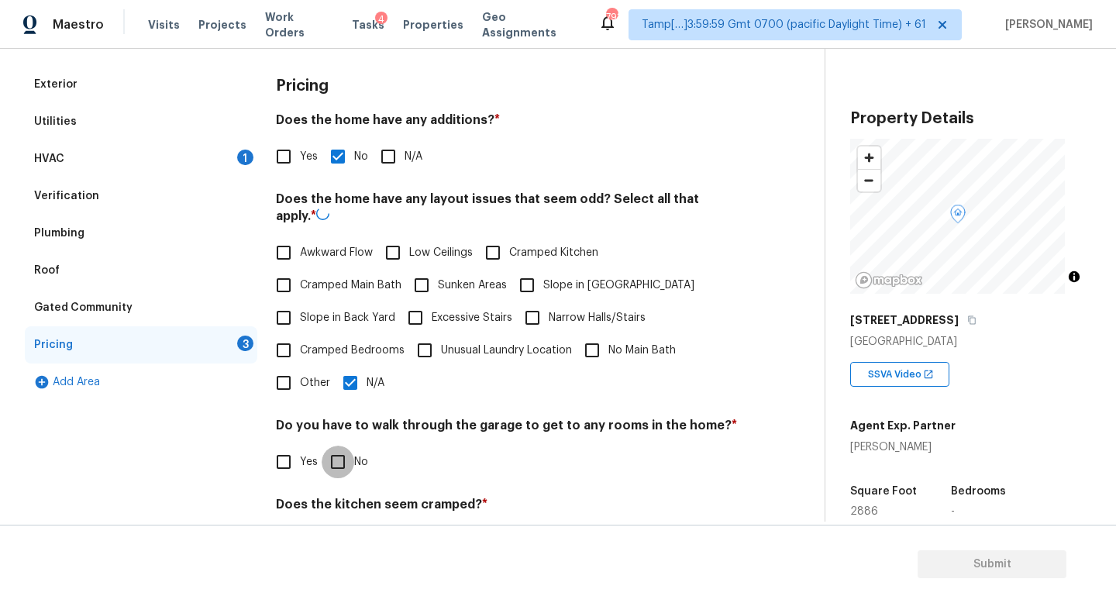
checkbox input "true"
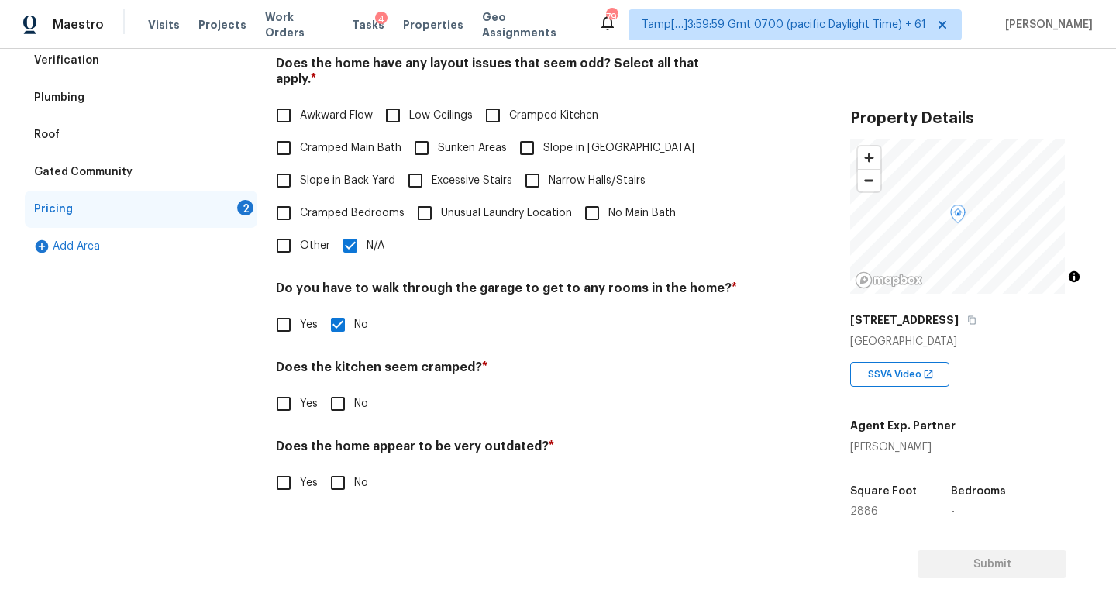
scroll to position [354, 0]
click at [359, 399] on label "No" at bounding box center [345, 403] width 46 height 33
click at [354, 399] on input "No" at bounding box center [338, 403] width 33 height 33
checkbox input "true"
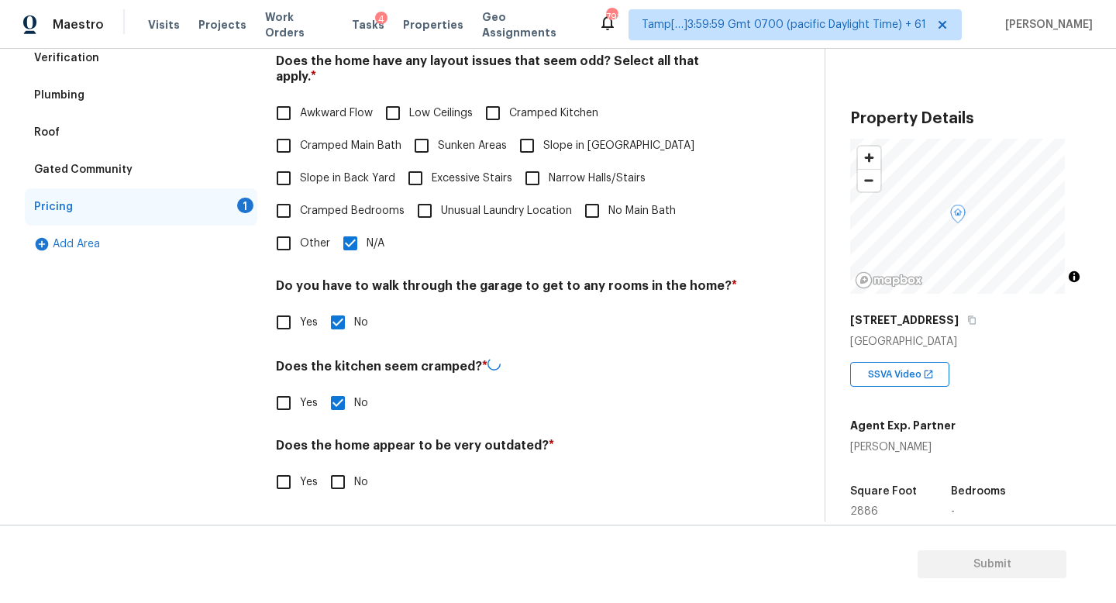
click at [339, 486] on input "No" at bounding box center [338, 482] width 33 height 33
checkbox input "true"
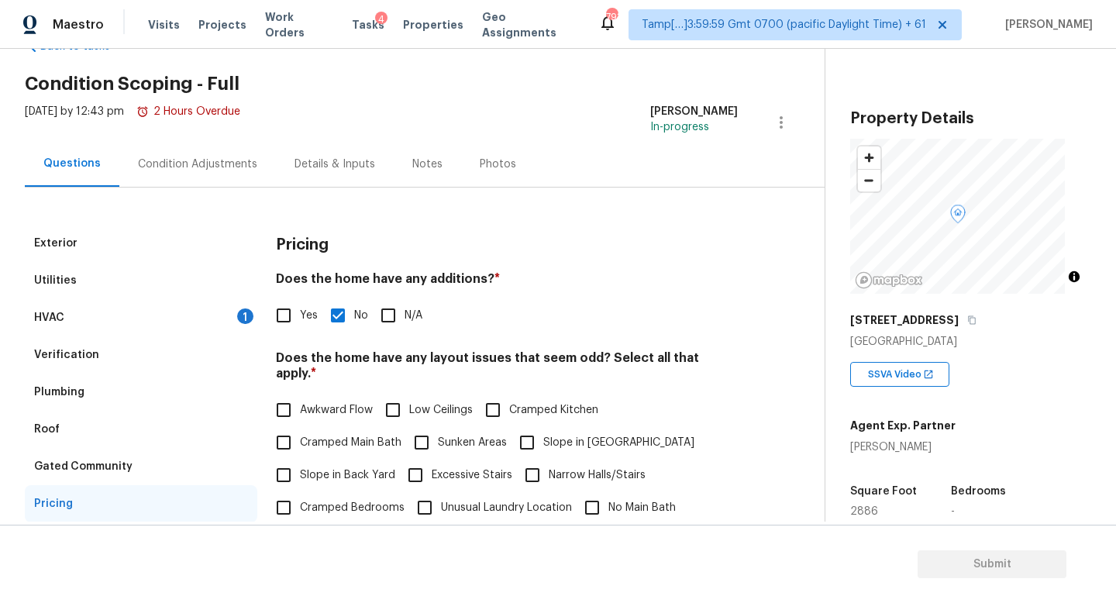
scroll to position [0, 0]
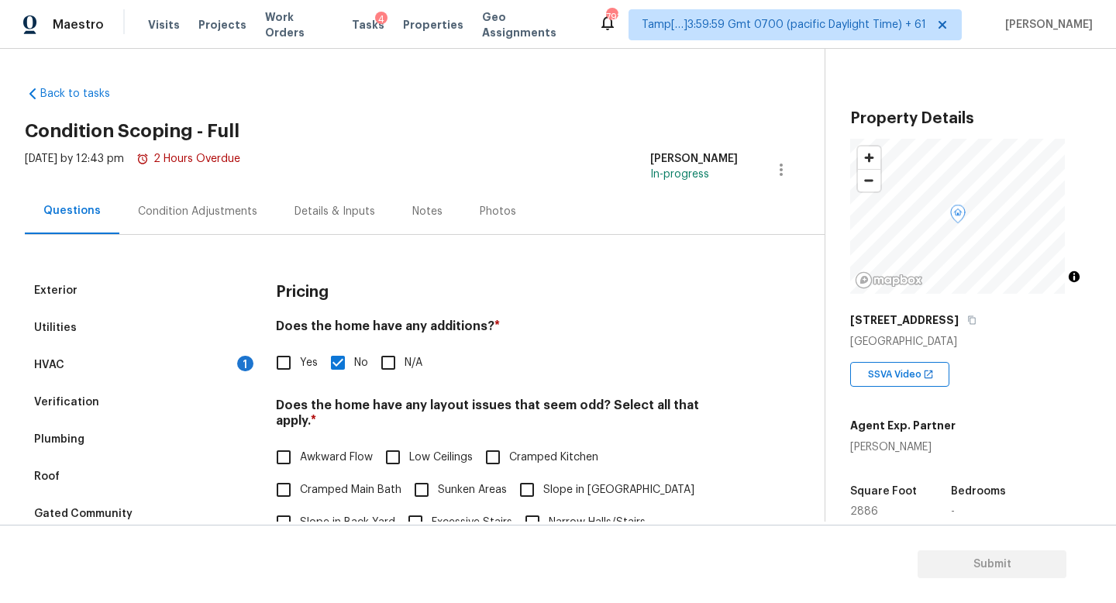
click at [315, 215] on div "Details & Inputs" at bounding box center [334, 211] width 81 height 15
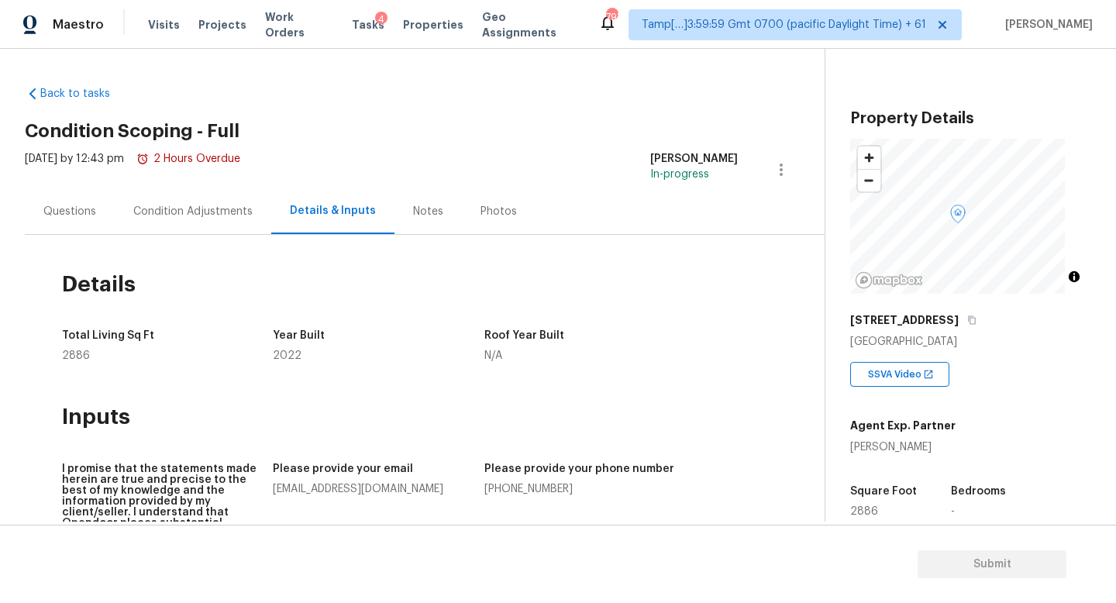
click at [76, 218] on div "Questions" at bounding box center [69, 211] width 53 height 15
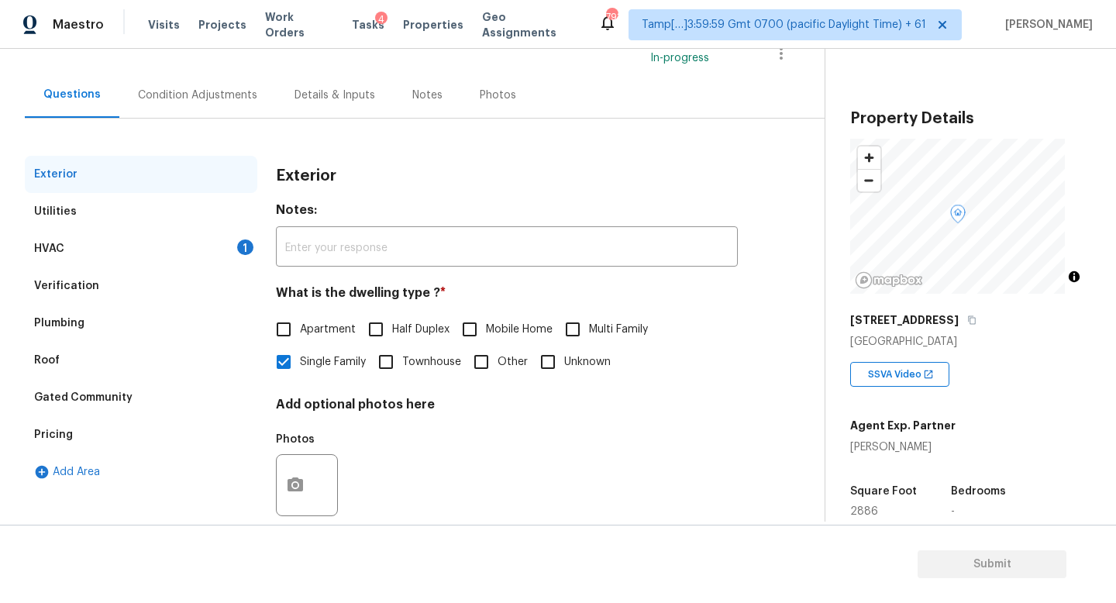
scroll to position [155, 0]
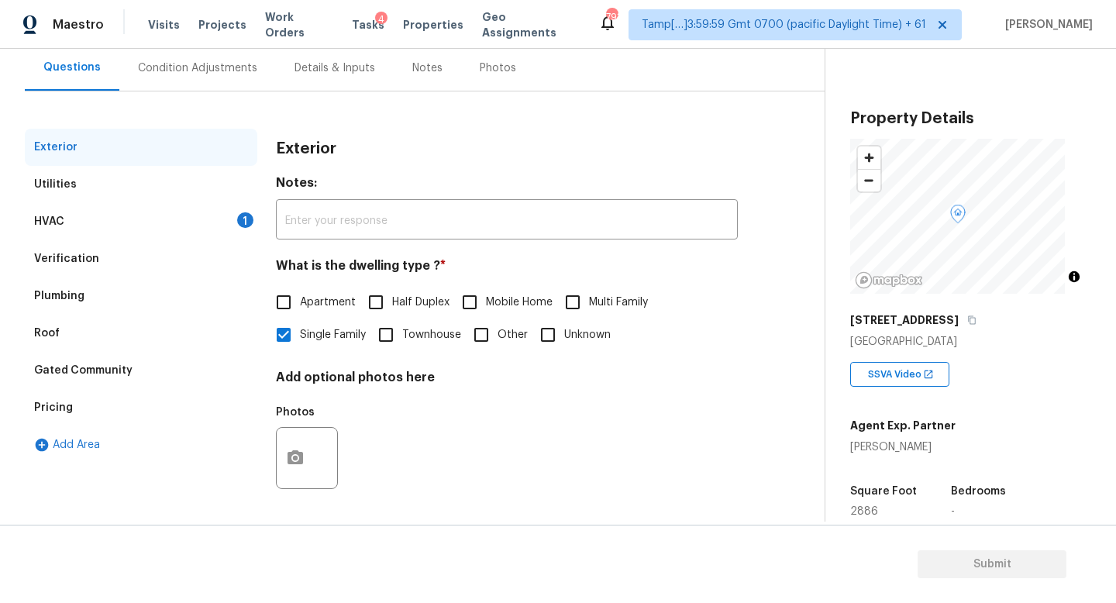
click at [198, 215] on div "HVAC 1" at bounding box center [141, 221] width 232 height 37
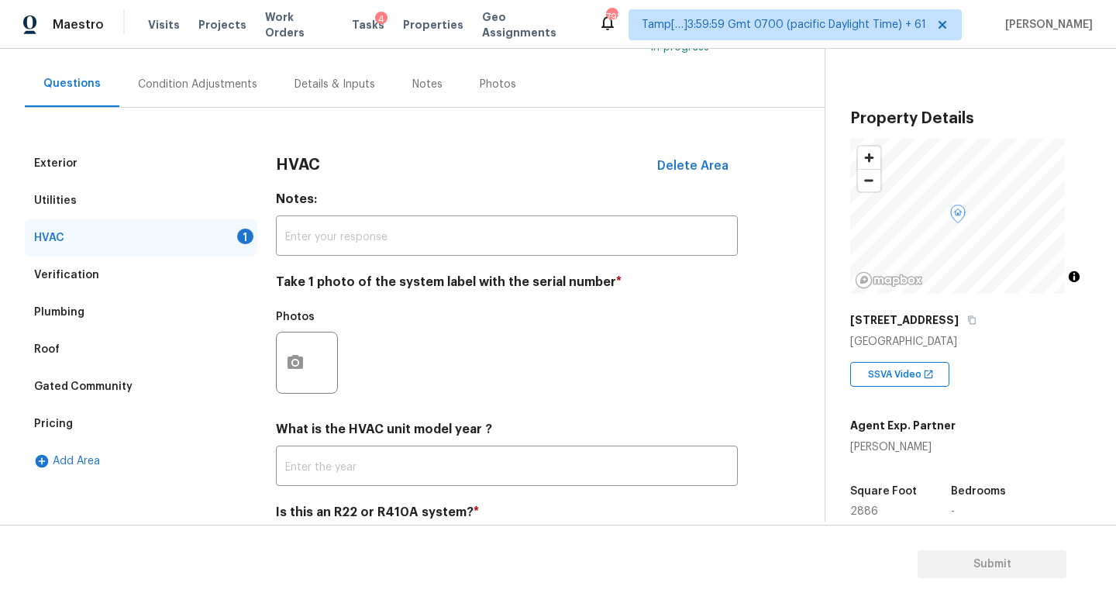
scroll to position [126, 0]
click at [208, 90] on div "Condition Adjustments" at bounding box center [197, 84] width 119 height 15
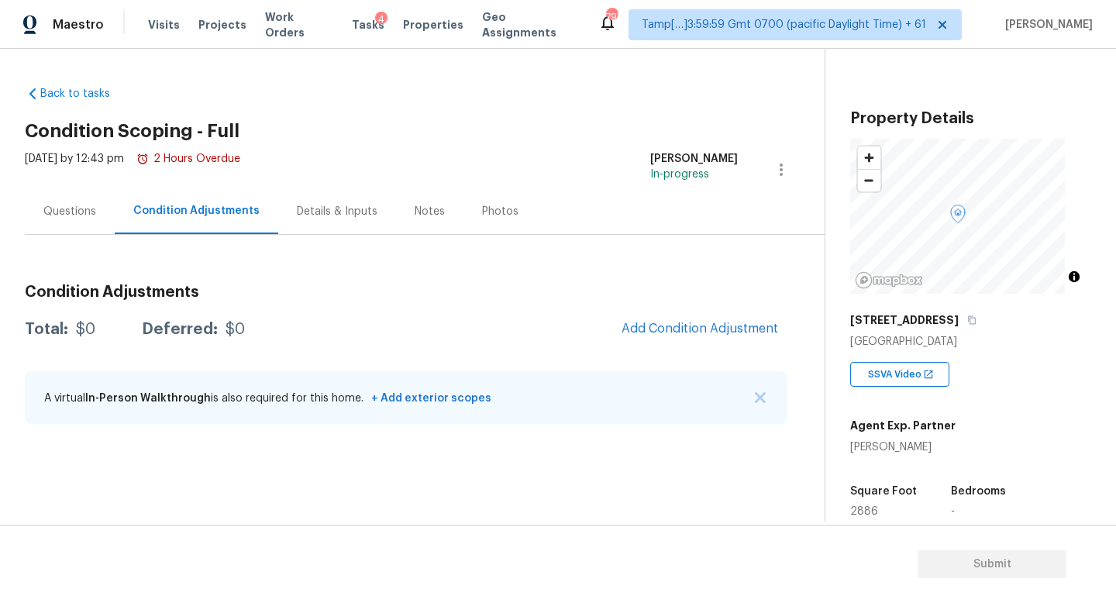
click at [88, 211] on div "Questions" at bounding box center [69, 211] width 53 height 15
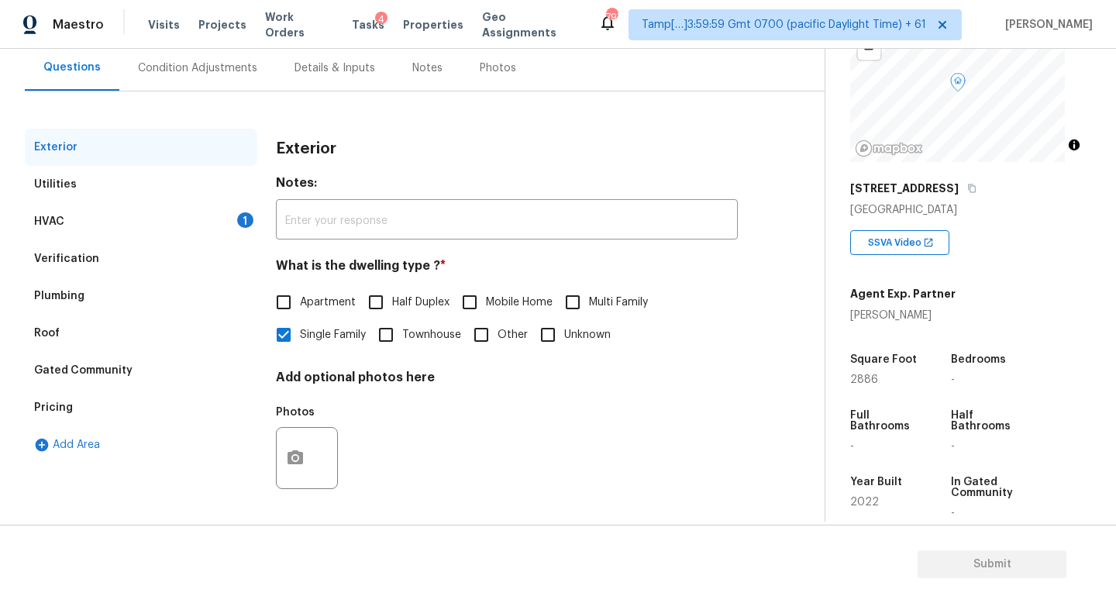
scroll to position [353, 0]
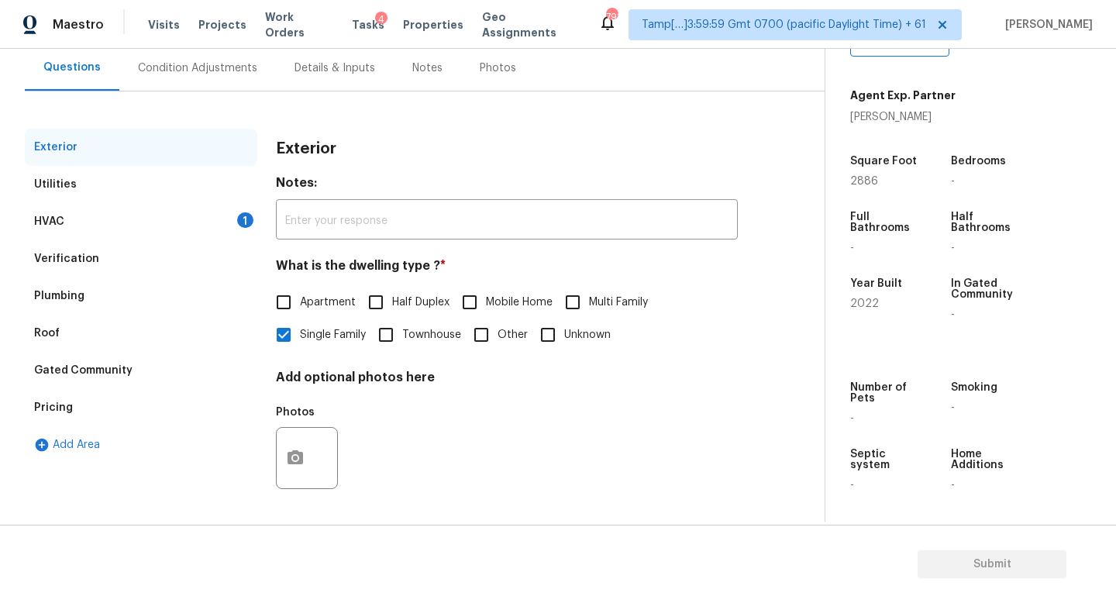
click at [207, 212] on div "HVAC 1" at bounding box center [141, 221] width 232 height 37
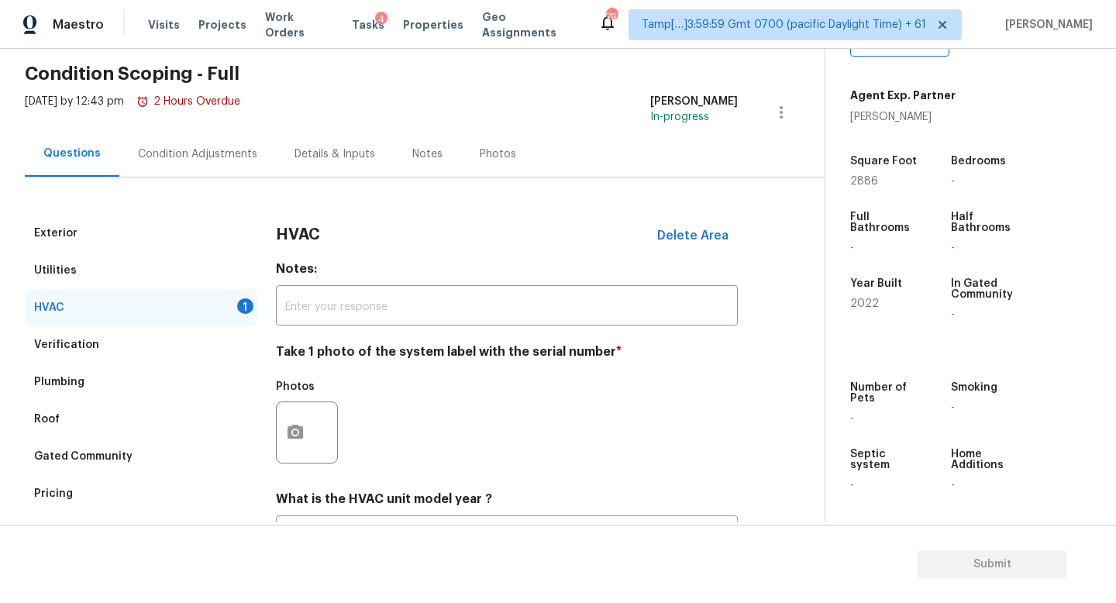
scroll to position [0, 0]
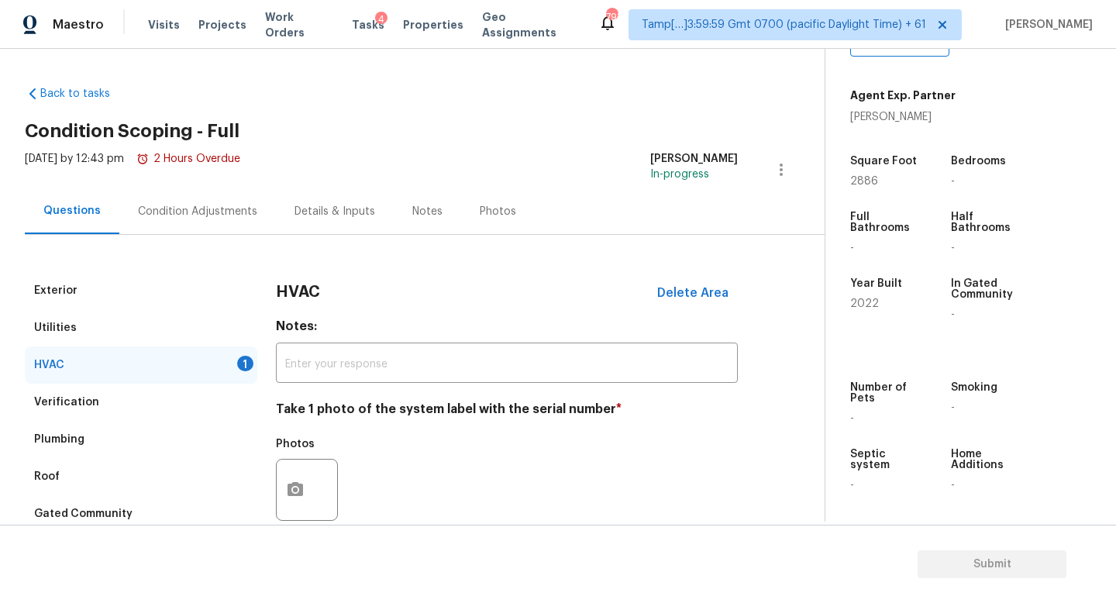
click at [226, 205] on div "Condition Adjustments" at bounding box center [197, 211] width 119 height 15
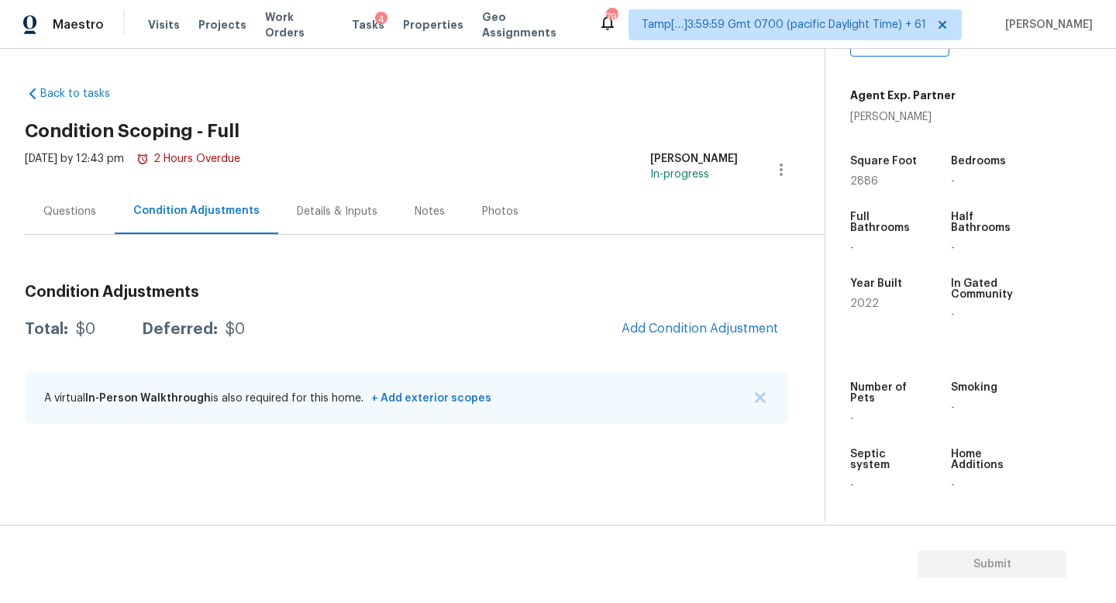
click at [342, 203] on div "Details & Inputs" at bounding box center [337, 211] width 118 height 46
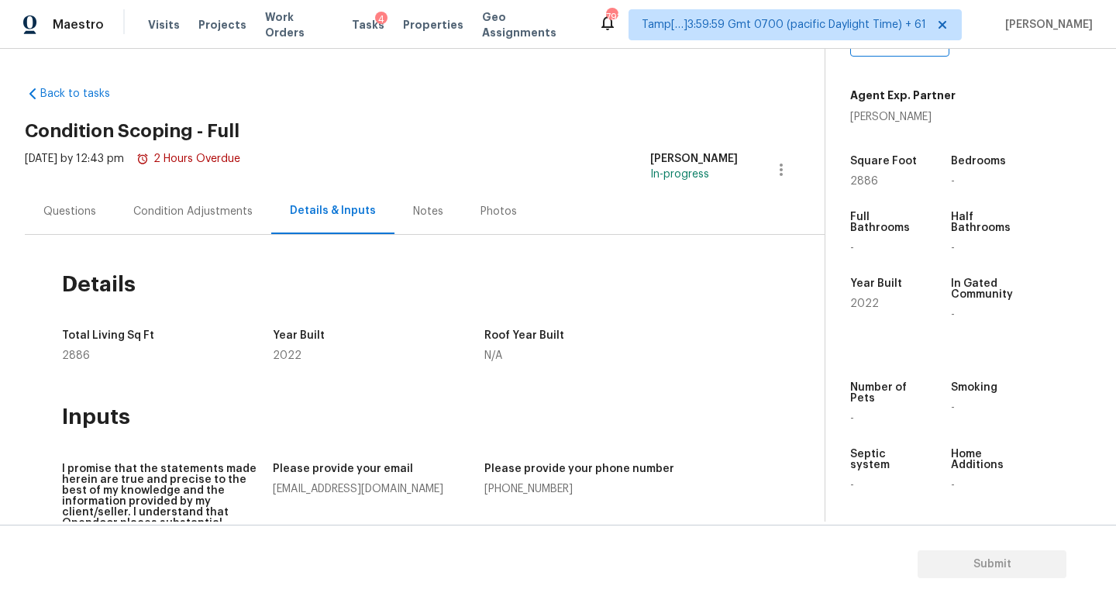
click at [225, 219] on div "Condition Adjustments" at bounding box center [193, 211] width 157 height 46
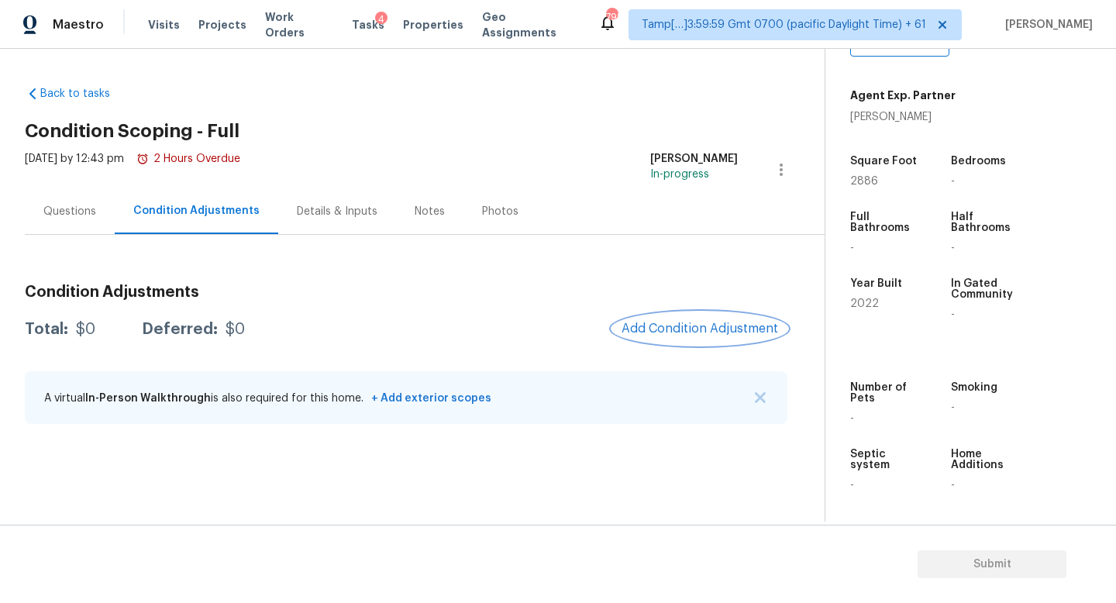
click at [726, 332] on span "Add Condition Adjustment" at bounding box center [699, 329] width 157 height 14
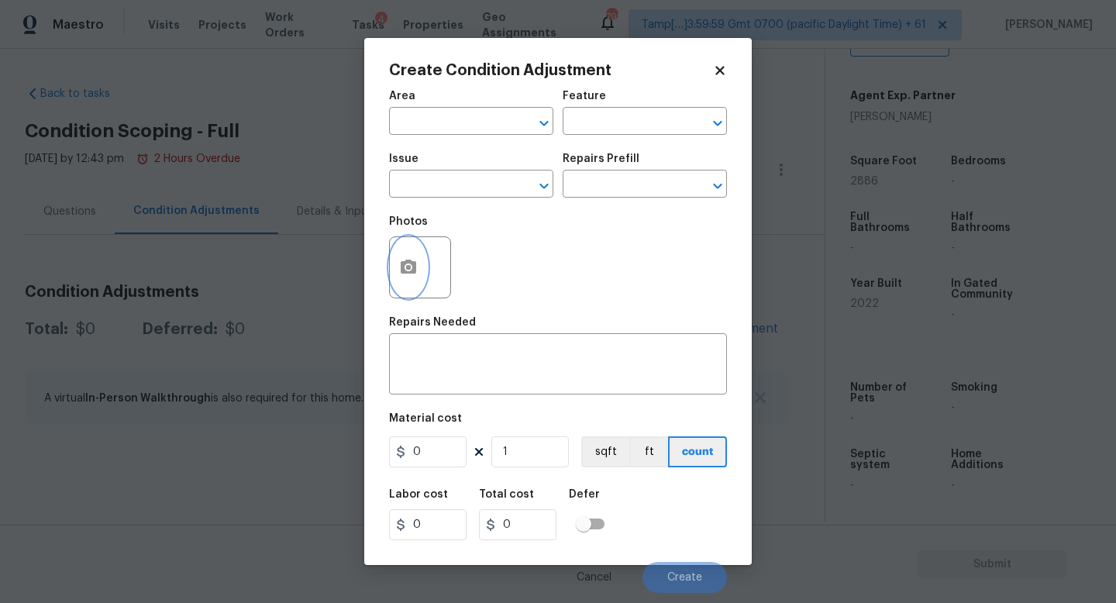
click at [400, 267] on icon "button" at bounding box center [408, 267] width 19 height 19
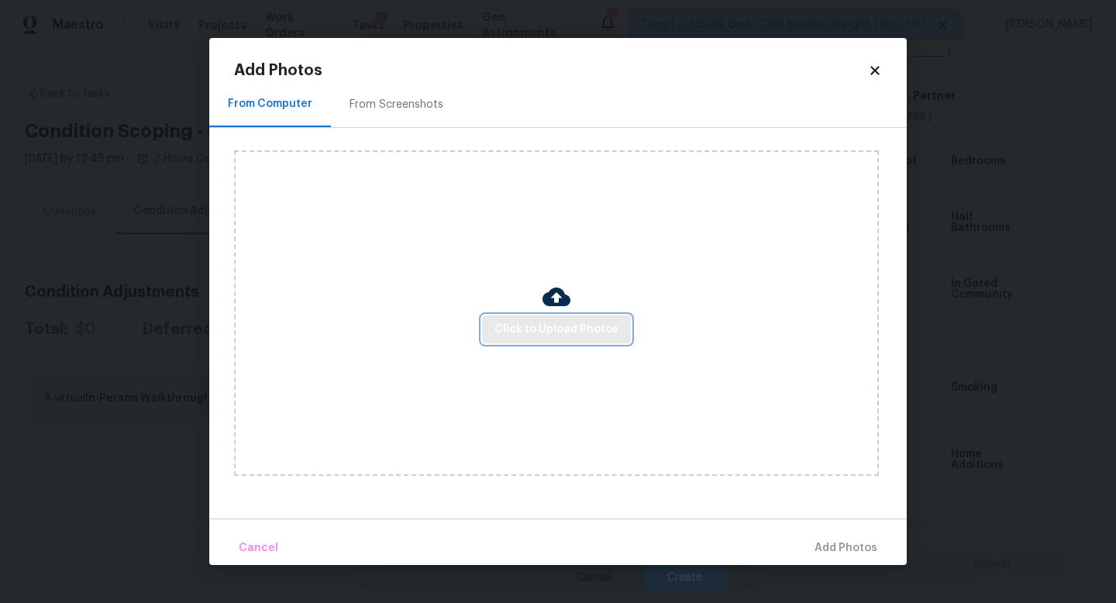
click at [514, 318] on button "Click to Upload Photos" at bounding box center [556, 329] width 149 height 29
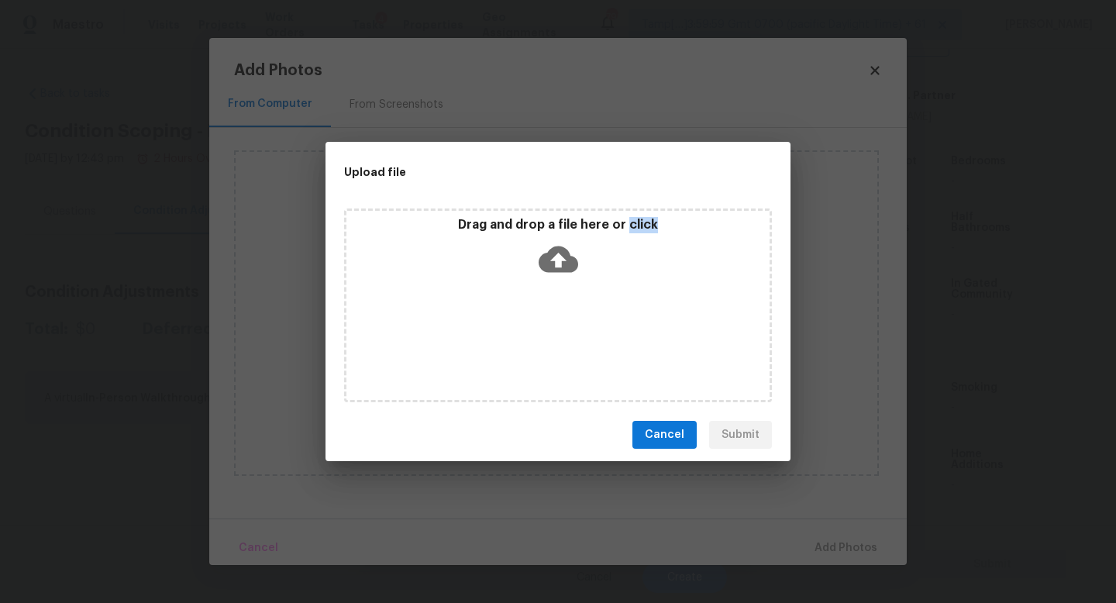
click at [514, 318] on div "Drag and drop a file here or click" at bounding box center [558, 305] width 428 height 194
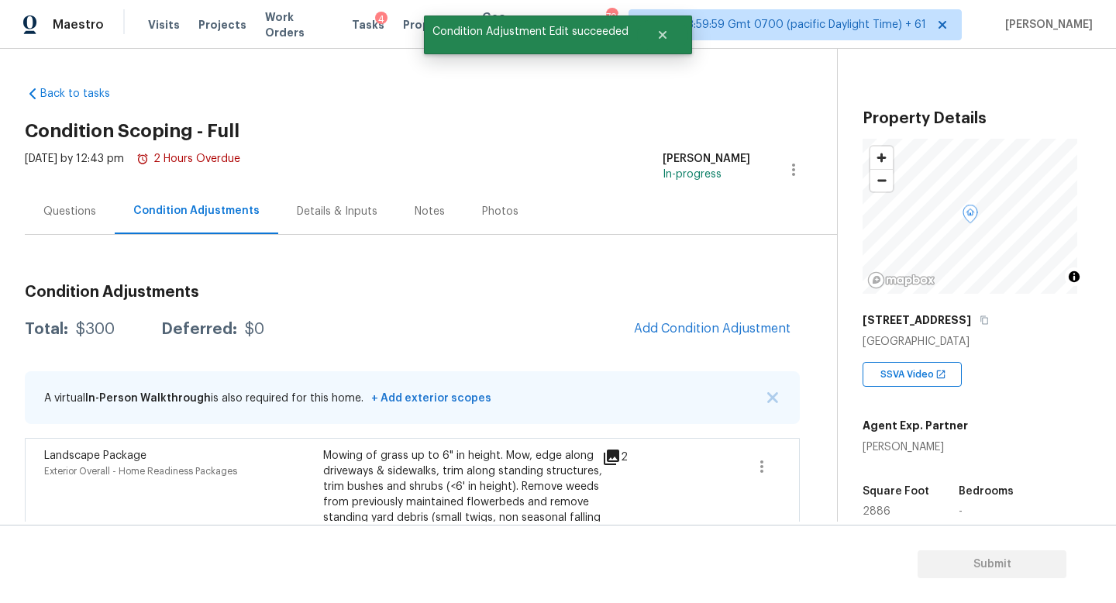
scroll to position [353, 0]
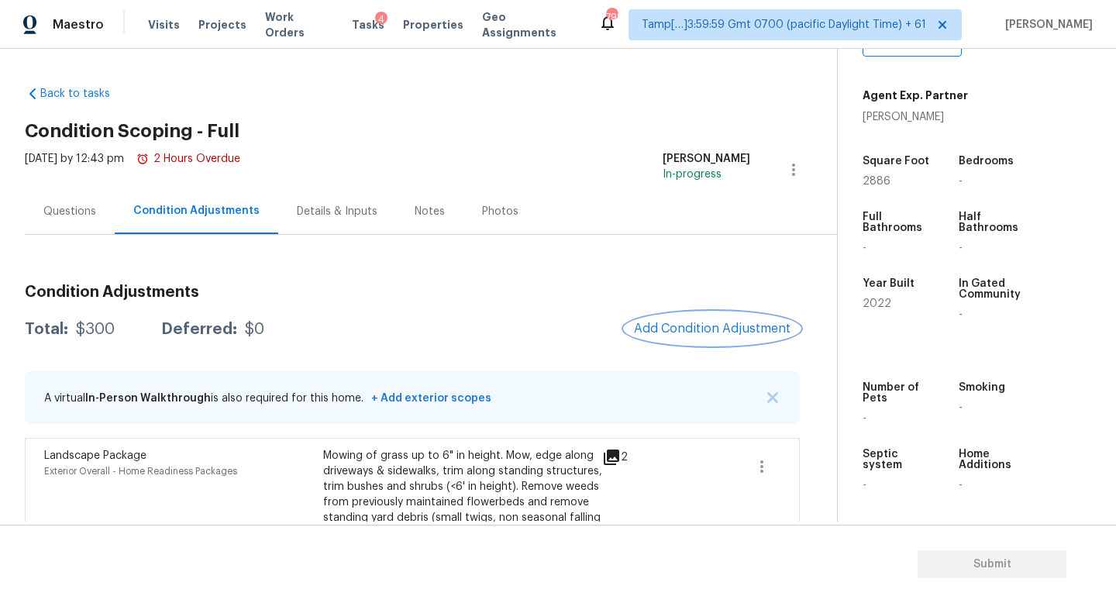
click at [713, 328] on span "Add Condition Adjustment" at bounding box center [712, 329] width 157 height 14
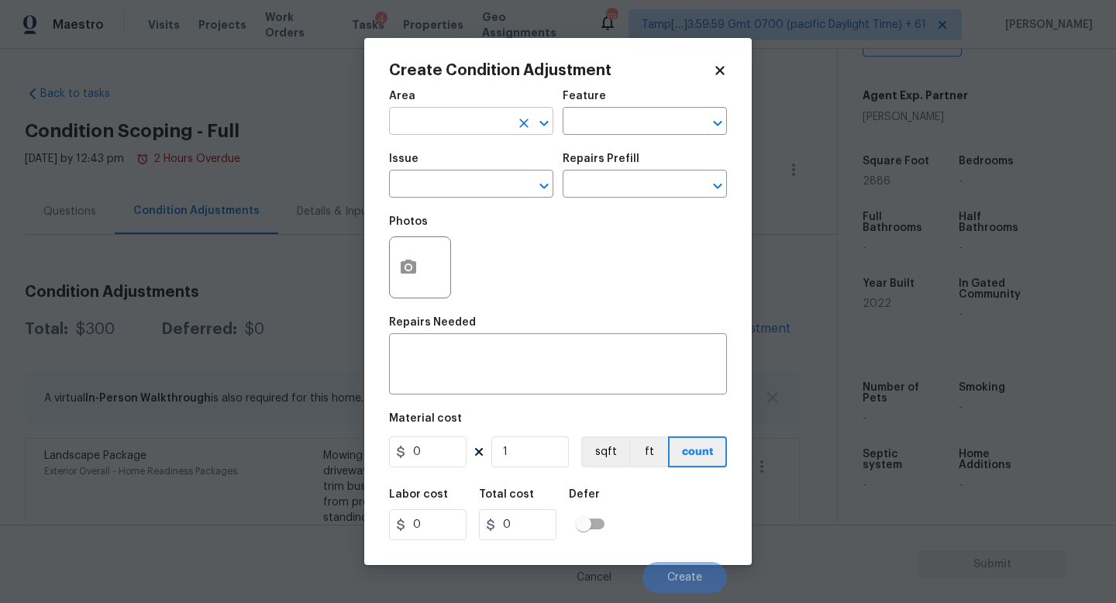
click at [477, 128] on input "text" at bounding box center [449, 123] width 121 height 24
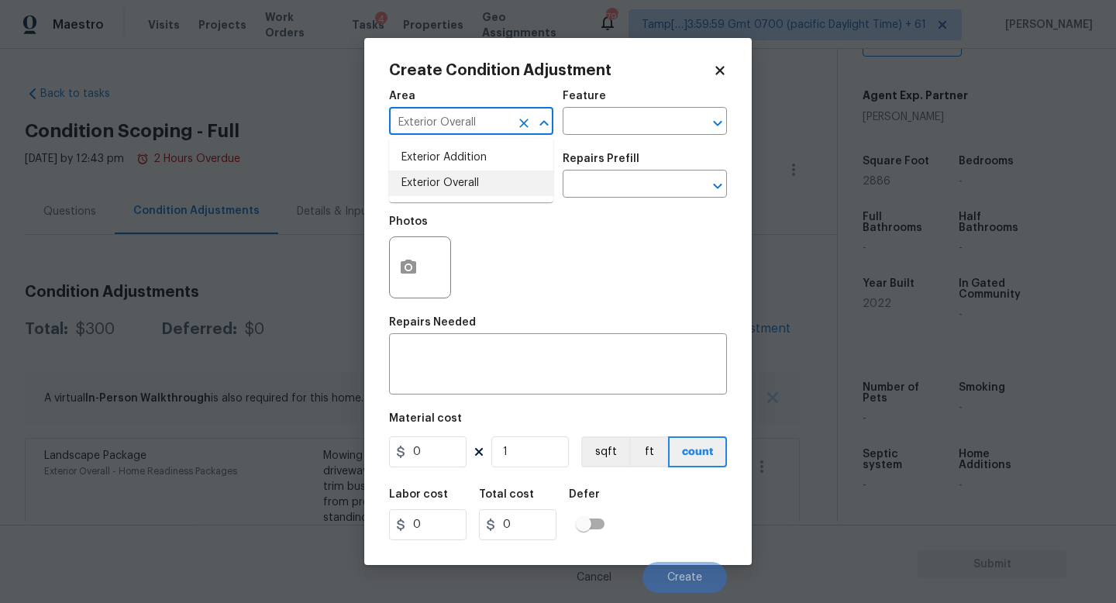
type input "Exterior Overall"
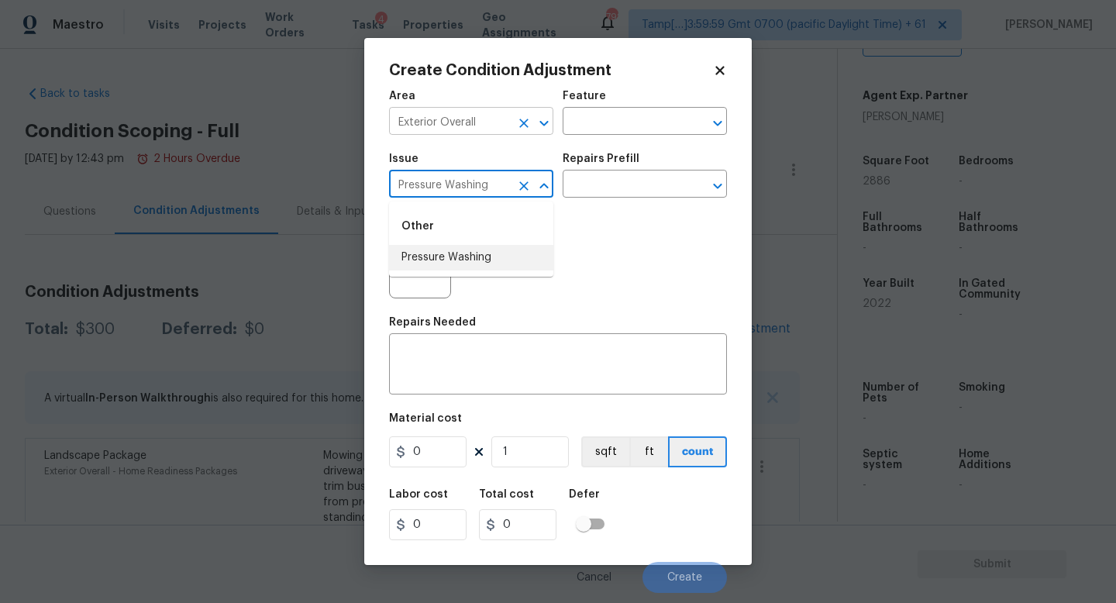
type input "Pressure Washing"
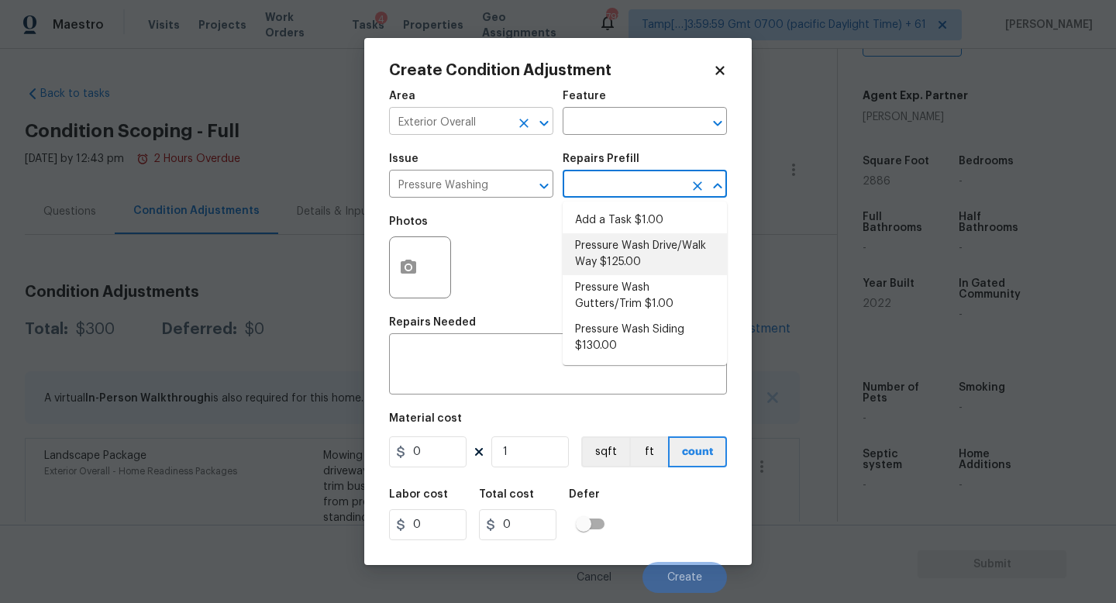
type input "Siding"
type textarea "Pressure wash the driveways/walkways as directed by the PM. Ensure that all deb…"
type input "125"
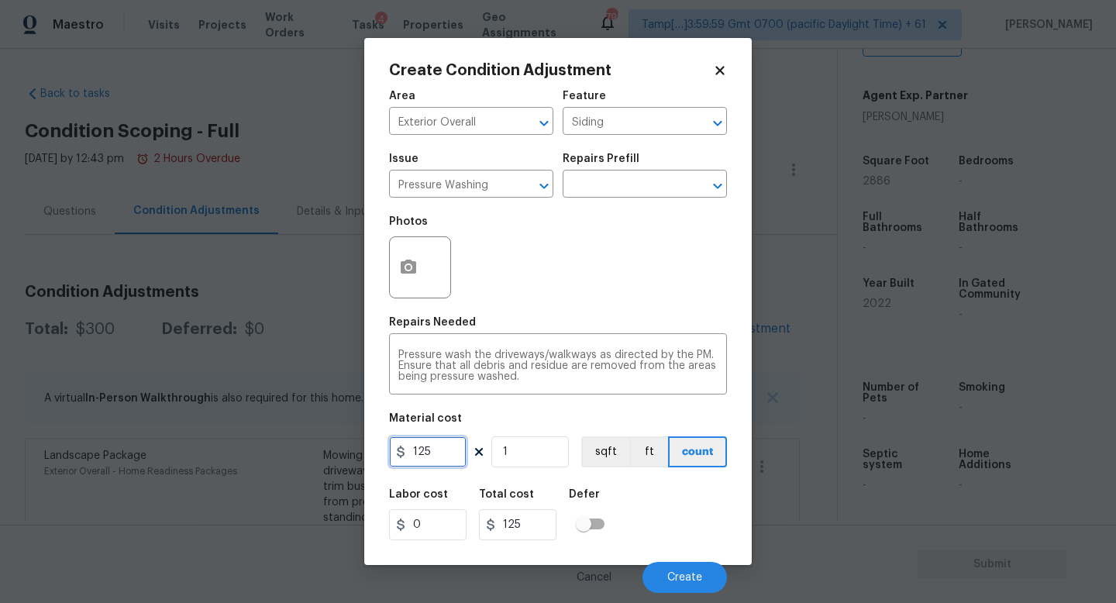
drag, startPoint x: 456, startPoint y: 460, endPoint x: 355, endPoint y: 457, distance: 101.5
click at [355, 457] on div "Create Condition Adjustment Area Exterior Overall ​ Feature Siding ​ Issue Pres…" at bounding box center [558, 301] width 1116 height 603
type input "200"
click at [645, 566] on div "Cancel Create" at bounding box center [558, 570] width 338 height 43
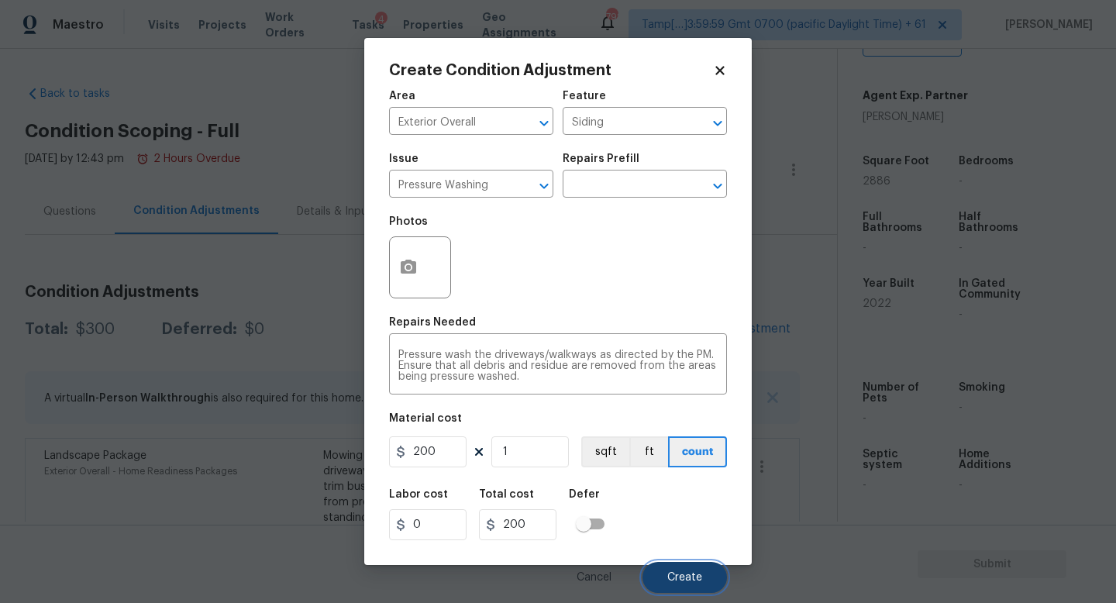
click at [648, 568] on button "Create" at bounding box center [684, 577] width 84 height 31
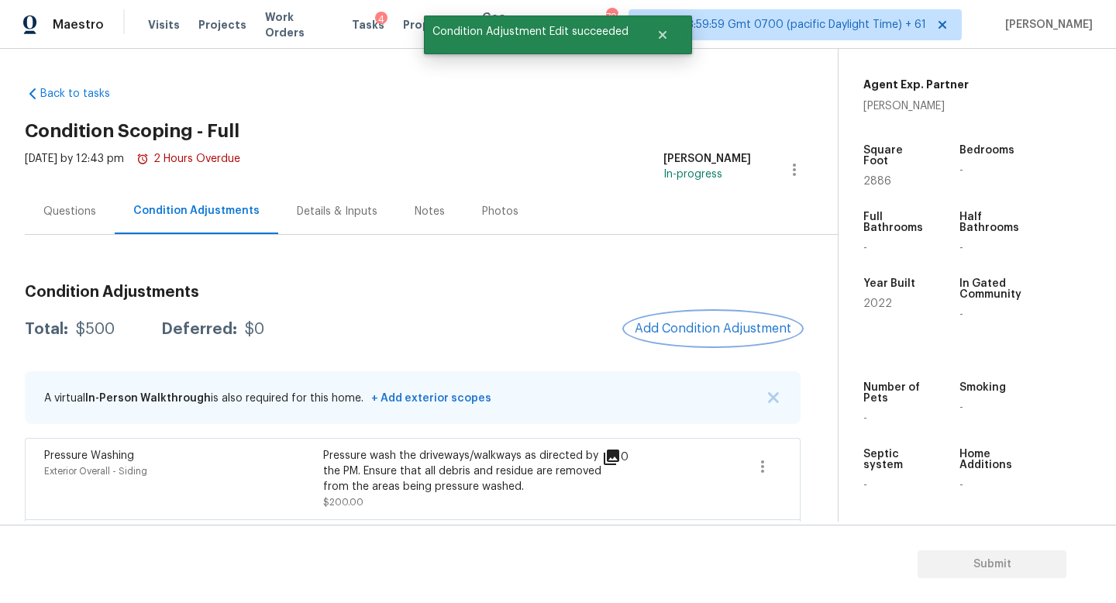
click at [728, 330] on span "Add Condition Adjustment" at bounding box center [713, 329] width 157 height 14
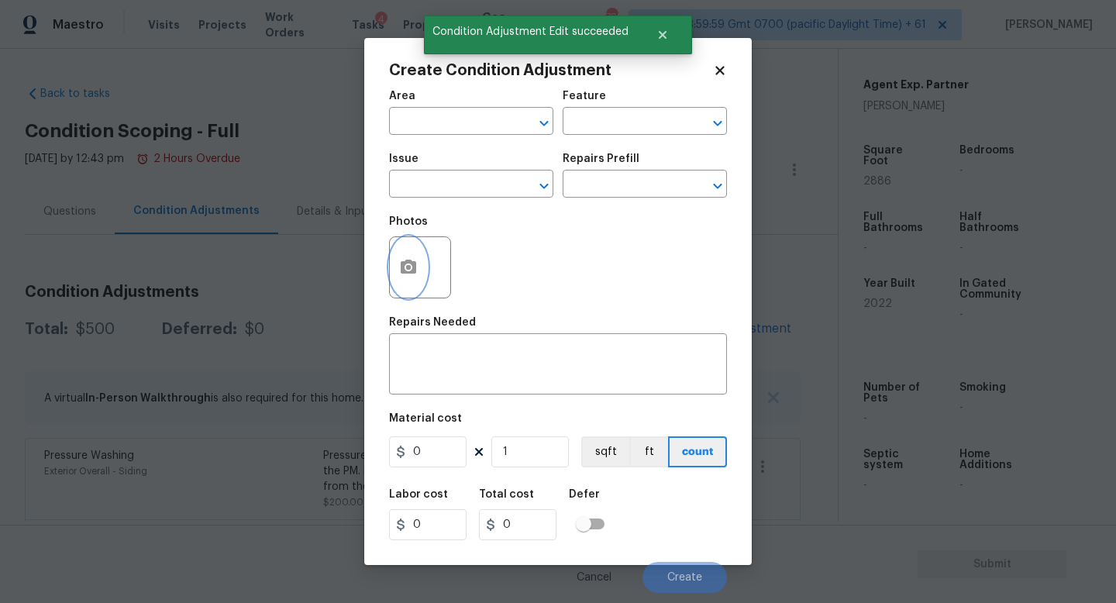
click at [406, 267] on circle "button" at bounding box center [408, 267] width 5 height 5
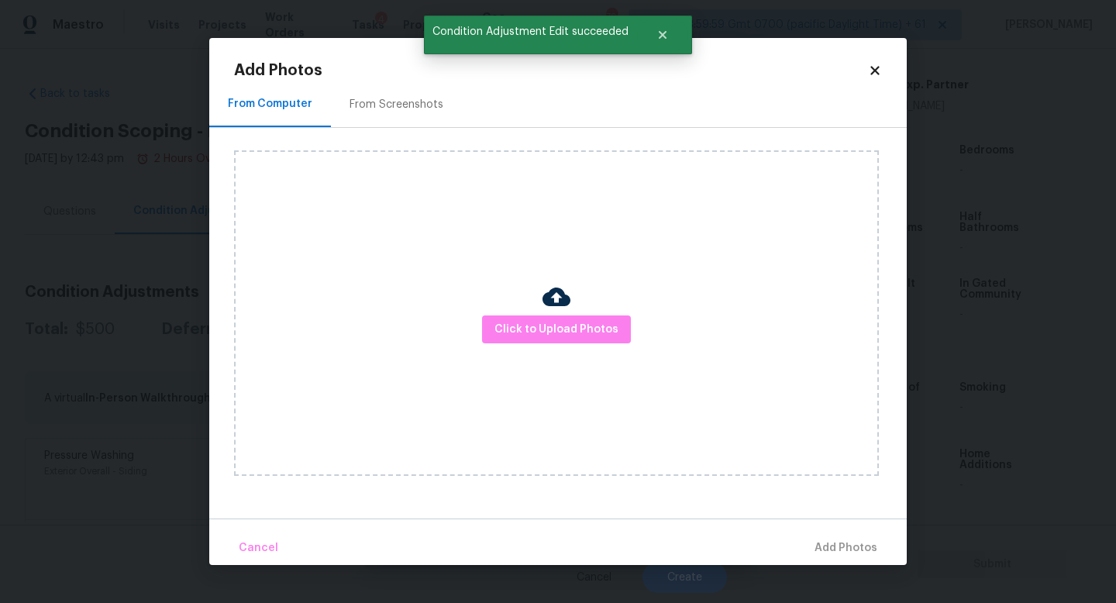
click at [565, 352] on div "Click to Upload Photos" at bounding box center [556, 312] width 645 height 325
drag, startPoint x: 565, startPoint y: 352, endPoint x: 559, endPoint y: 334, distance: 18.6
click at [565, 351] on div "Click to Upload Photos" at bounding box center [556, 312] width 645 height 325
click at [559, 334] on span "Click to Upload Photos" at bounding box center [556, 329] width 124 height 19
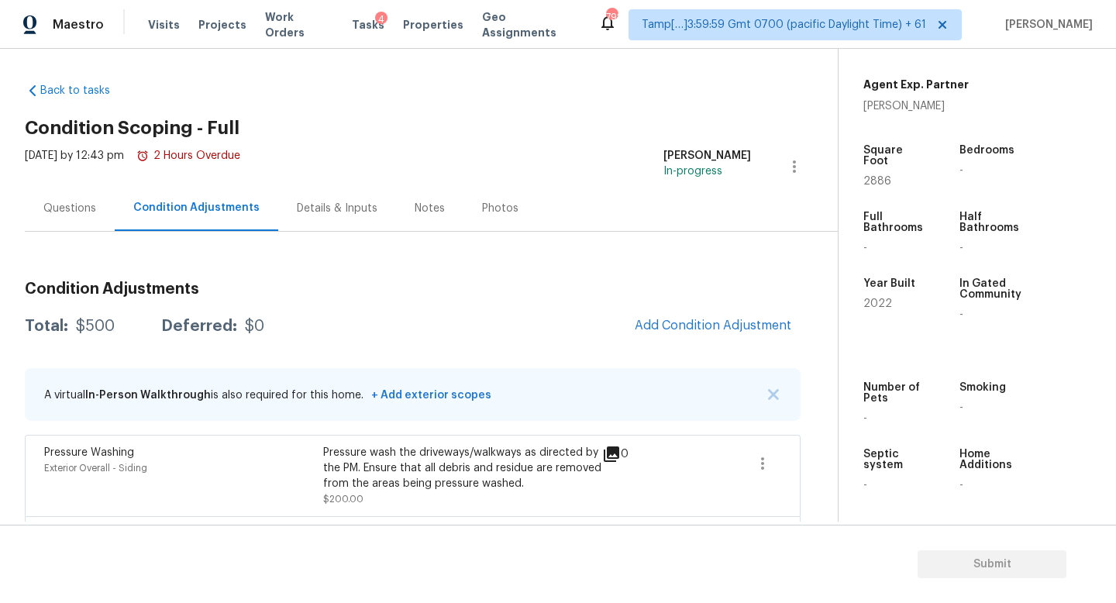
click at [346, 203] on div "Details & Inputs" at bounding box center [337, 208] width 81 height 15
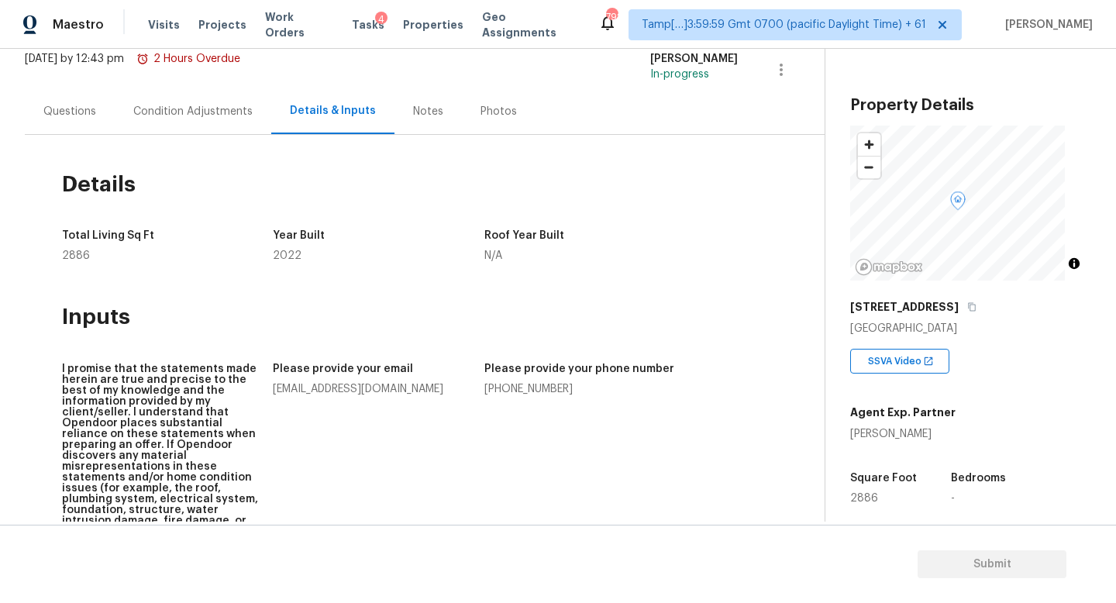
scroll to position [92, 0]
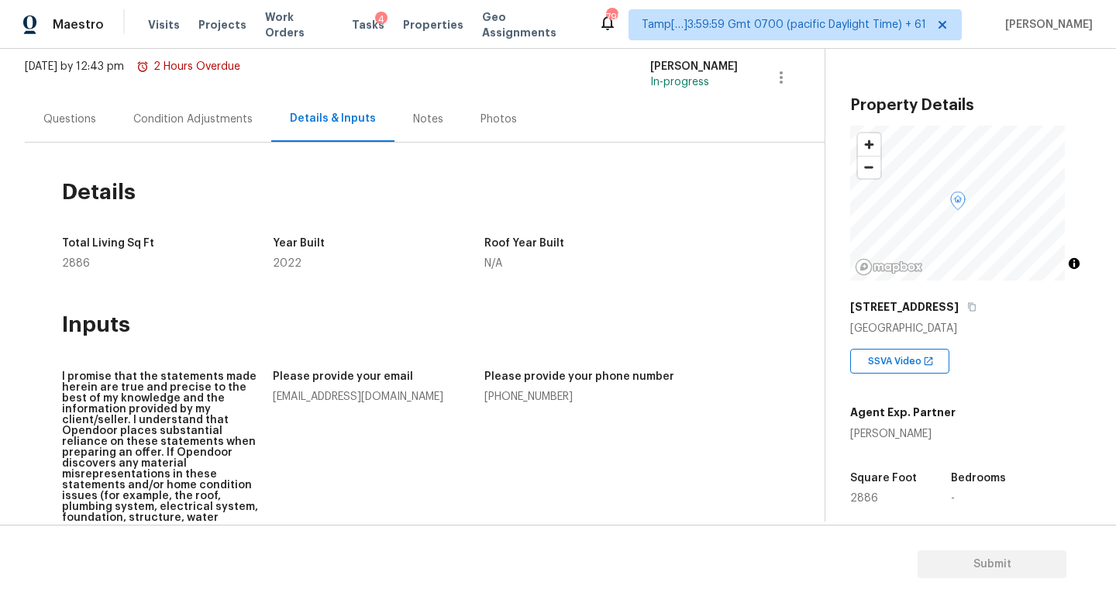
click at [207, 128] on div "Condition Adjustments" at bounding box center [193, 119] width 157 height 46
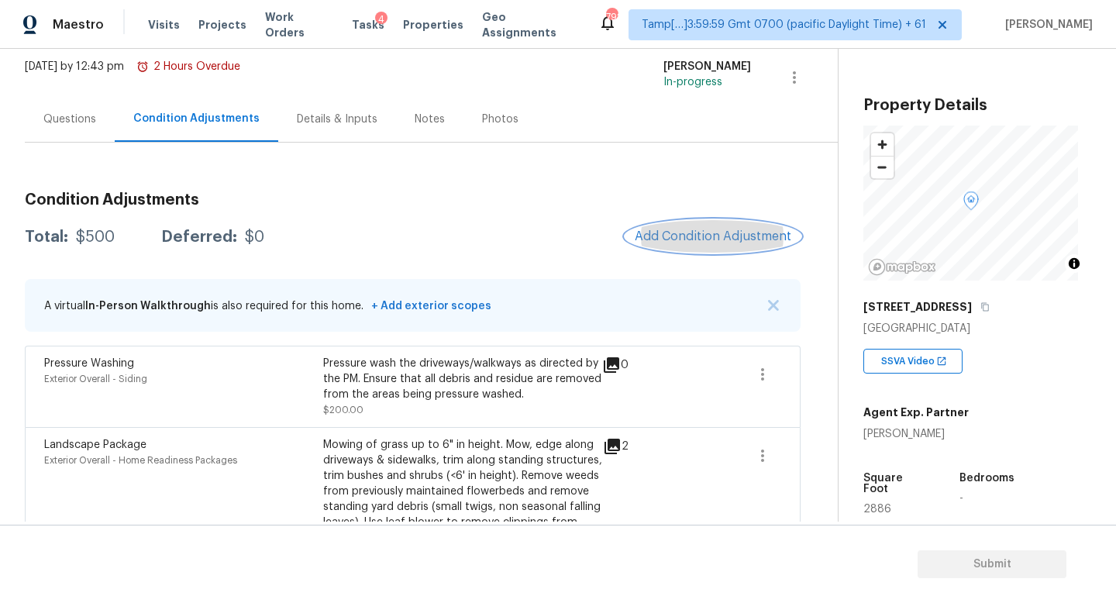
click at [724, 236] on span "Add Condition Adjustment" at bounding box center [713, 236] width 157 height 14
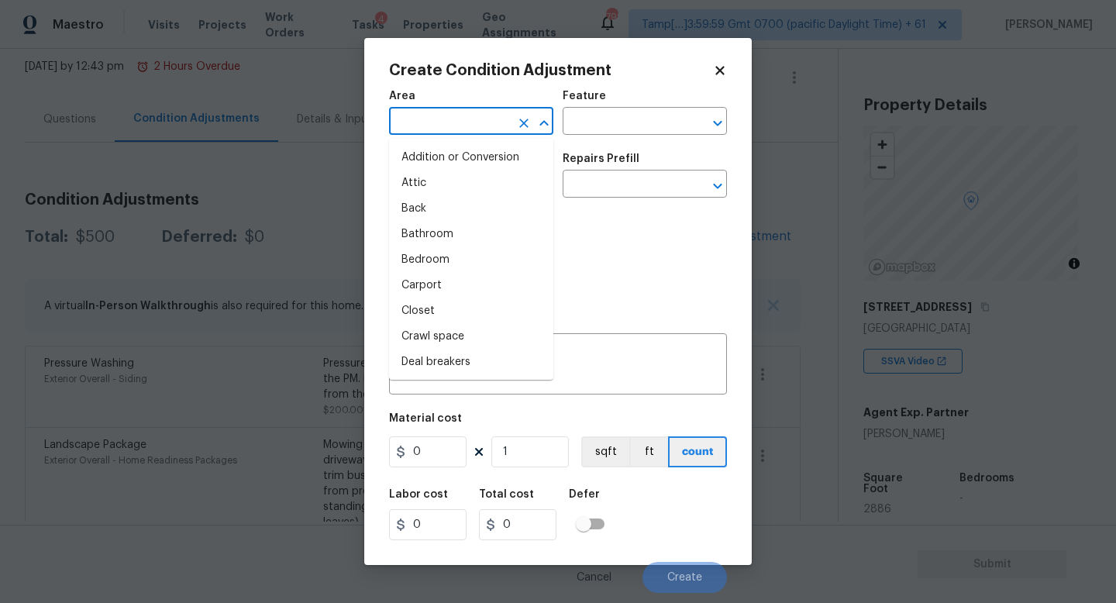
click at [484, 125] on input "text" at bounding box center [449, 123] width 121 height 24
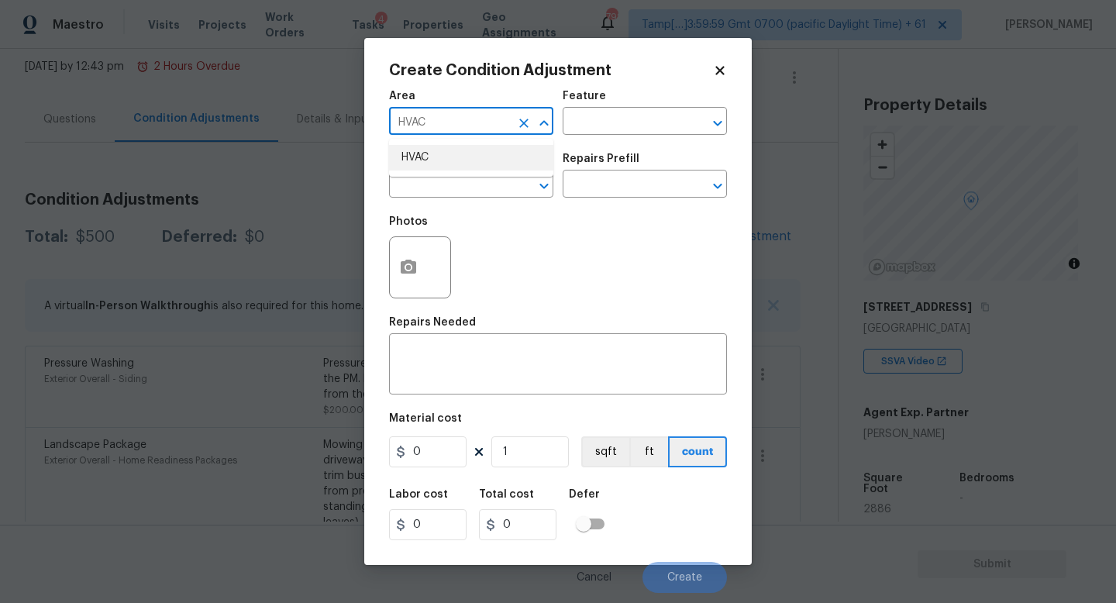
type input "HVAC"
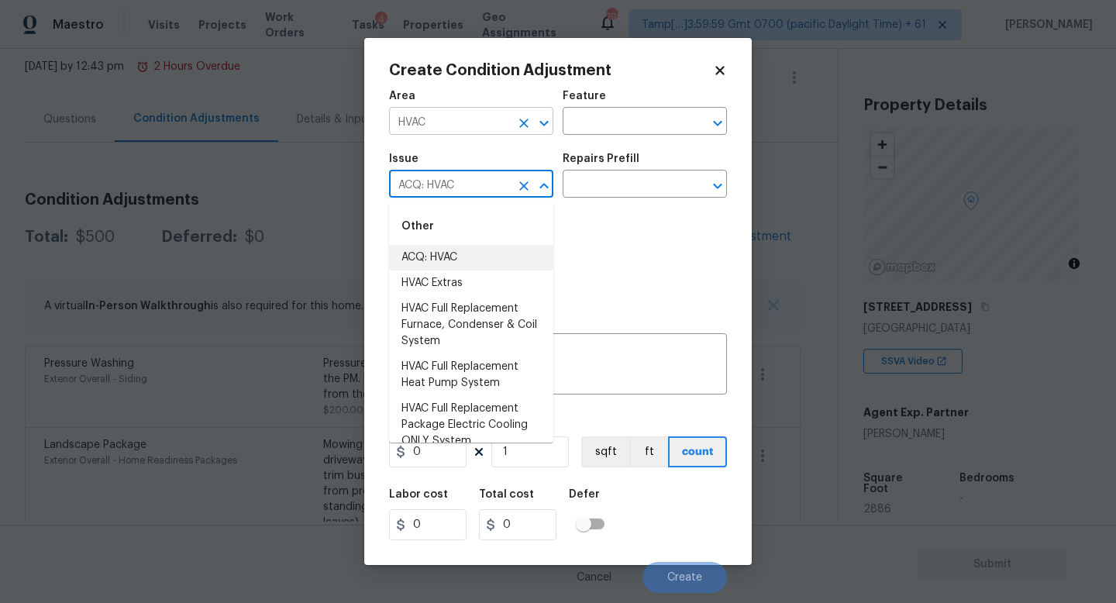
type input "ACQ: HVAC"
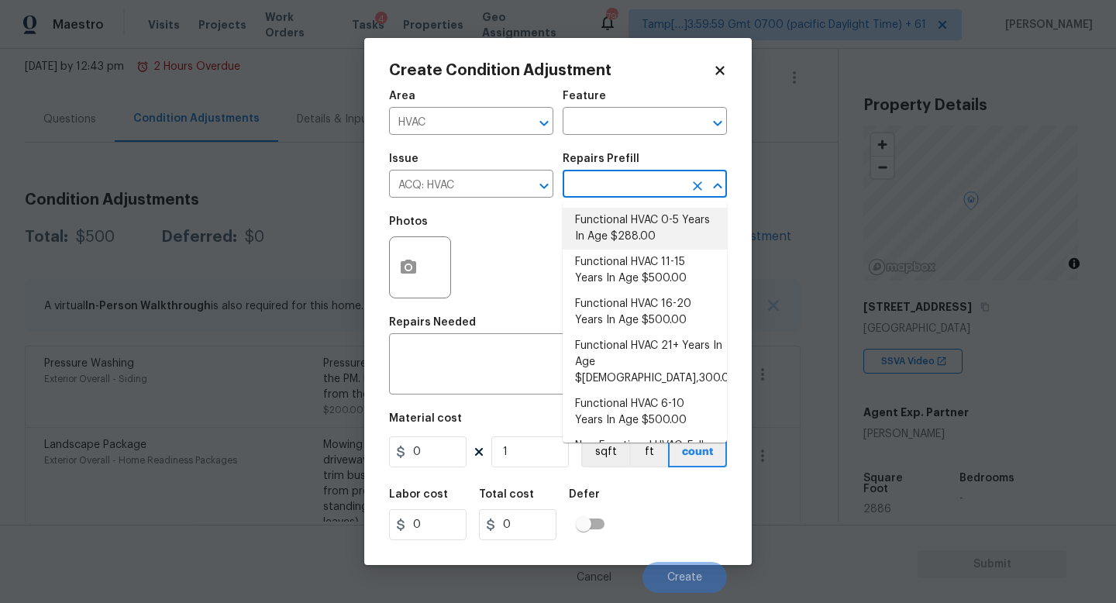
click at [658, 227] on li "Functional HVAC 0-5 Years In Age $288.00" at bounding box center [645, 229] width 164 height 42
type input "Acquisition"
type textarea "Acquisition Scope: Functional HVAC 0-5 years"
type input "288"
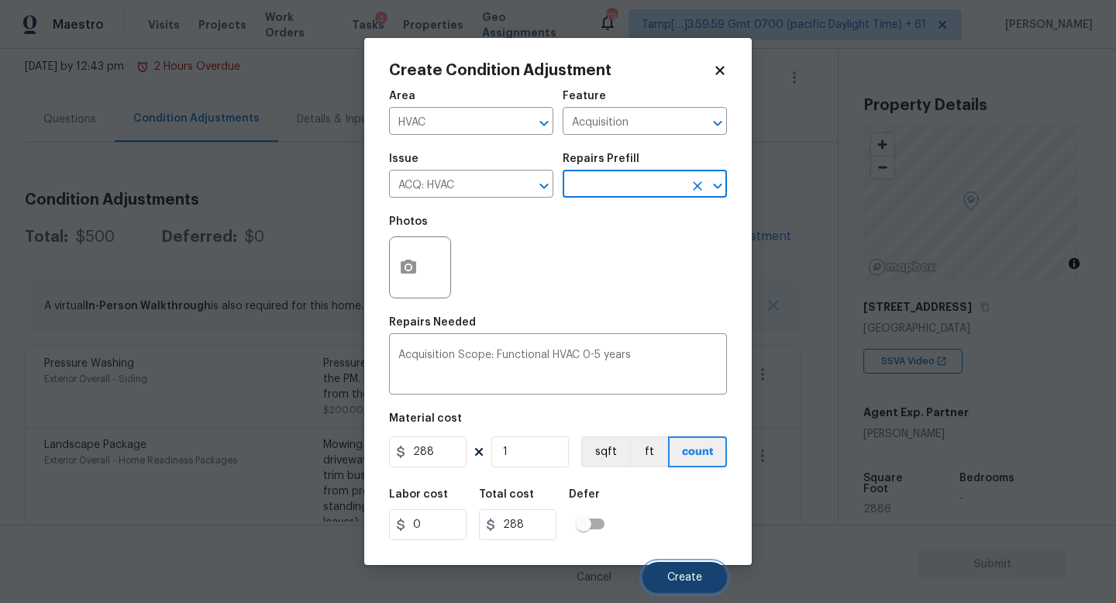
click at [661, 576] on button "Create" at bounding box center [684, 577] width 84 height 31
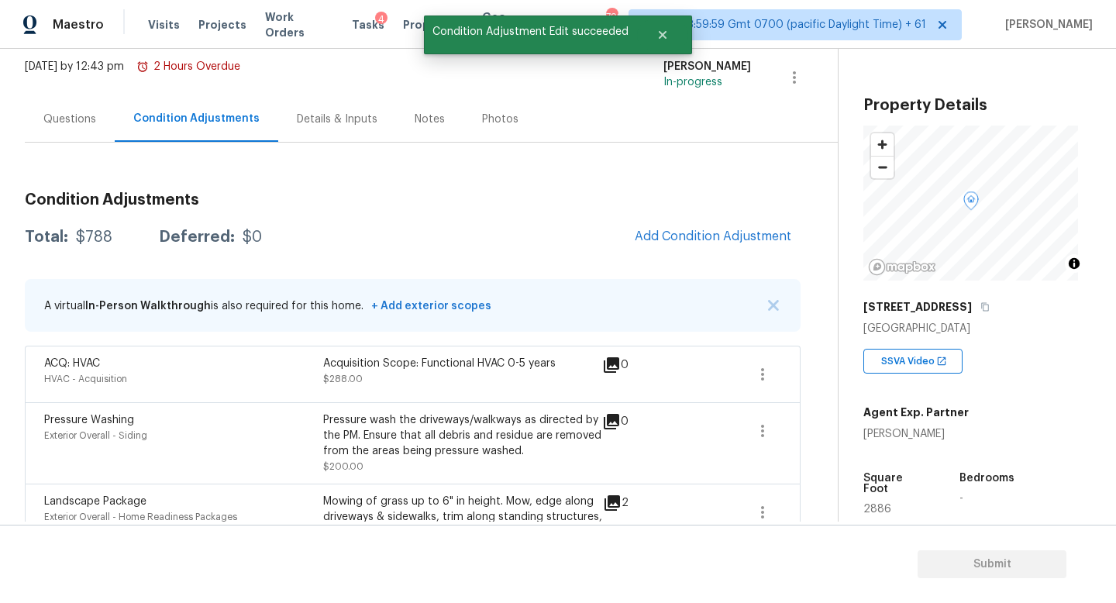
click at [324, 149] on div "Condition Adjustments Total: $788 Deferred: $0 Add Condition Adjustment A virtu…" at bounding box center [413, 385] width 776 height 485
drag, startPoint x: 335, startPoint y: 126, endPoint x: 343, endPoint y: 140, distance: 16.6
click at [335, 126] on div "Details & Inputs" at bounding box center [337, 119] width 81 height 15
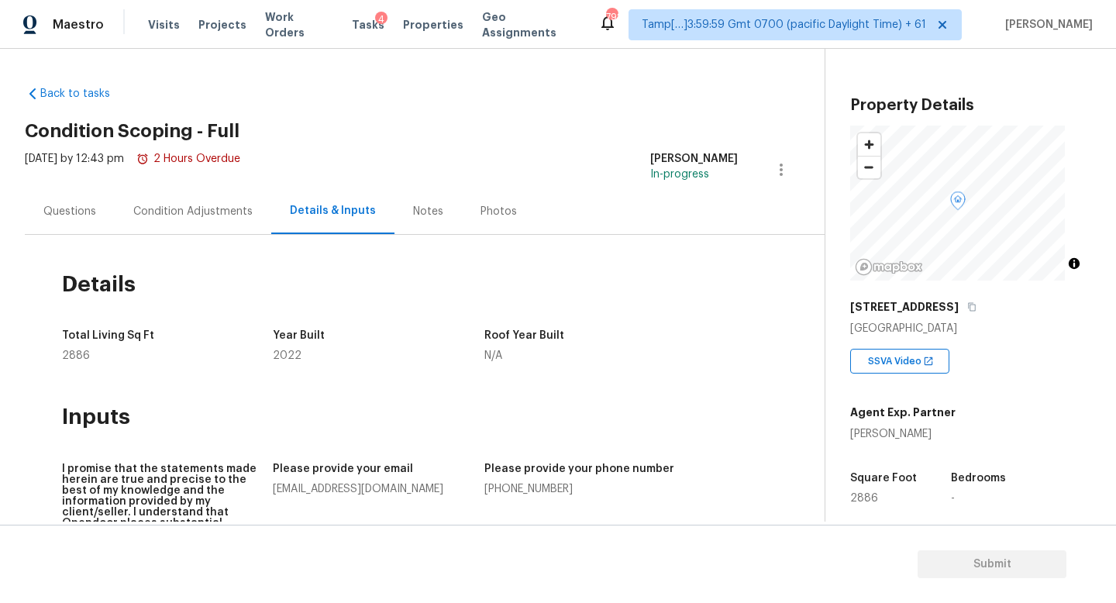
click at [162, 214] on div "Condition Adjustments" at bounding box center [192, 211] width 119 height 15
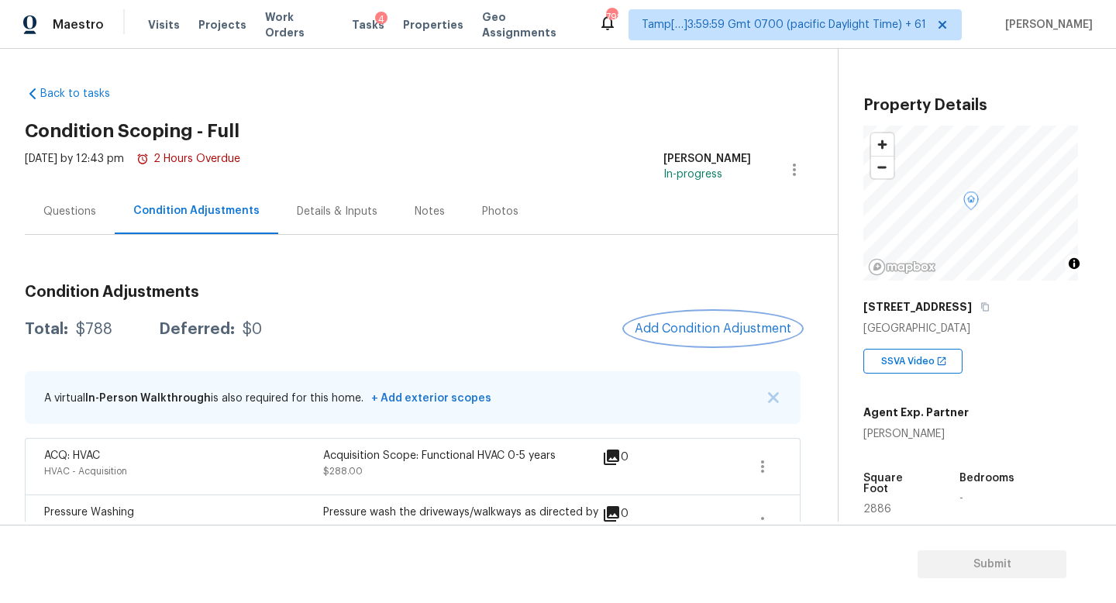
click at [728, 334] on span "Add Condition Adjustment" at bounding box center [713, 329] width 157 height 14
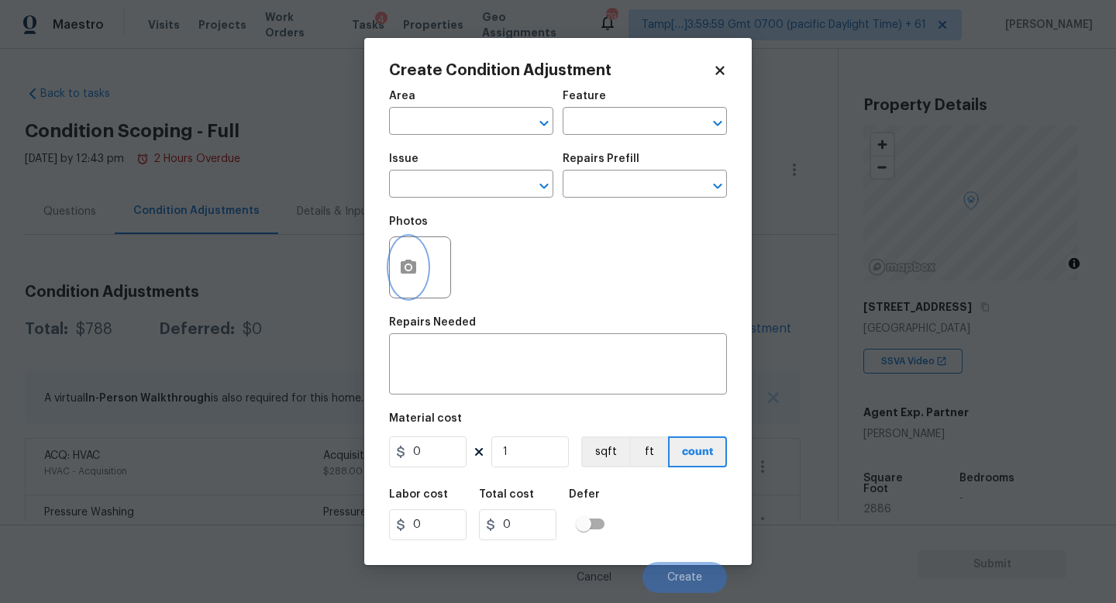
click at [412, 271] on icon "button" at bounding box center [408, 267] width 15 height 14
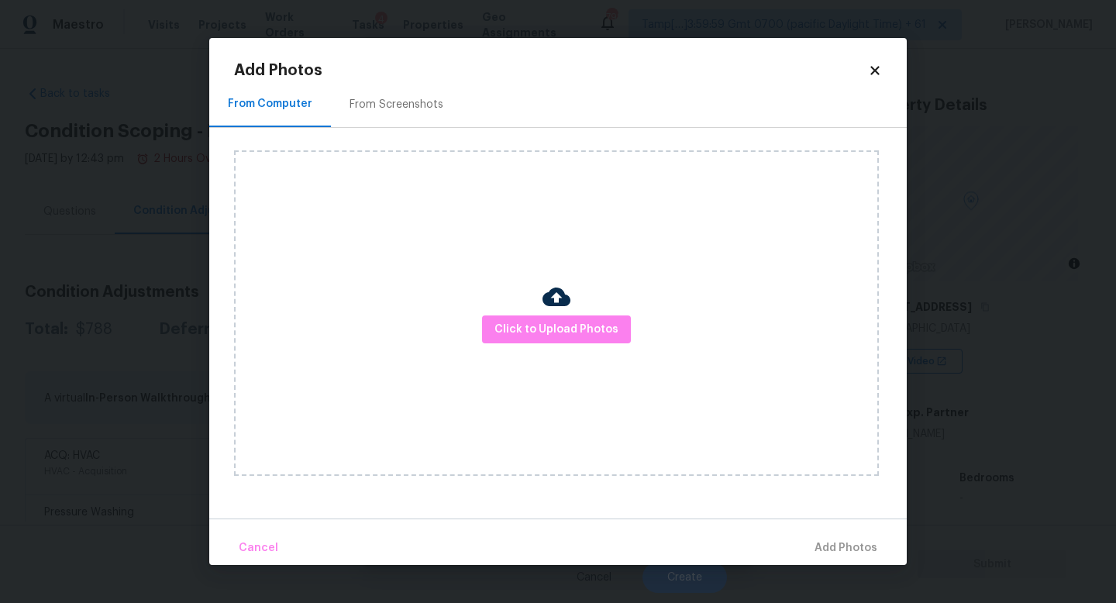
click at [502, 307] on div "Click to Upload Photos" at bounding box center [556, 312] width 645 height 325
click at [505, 315] on button "Click to Upload Photos" at bounding box center [556, 329] width 149 height 29
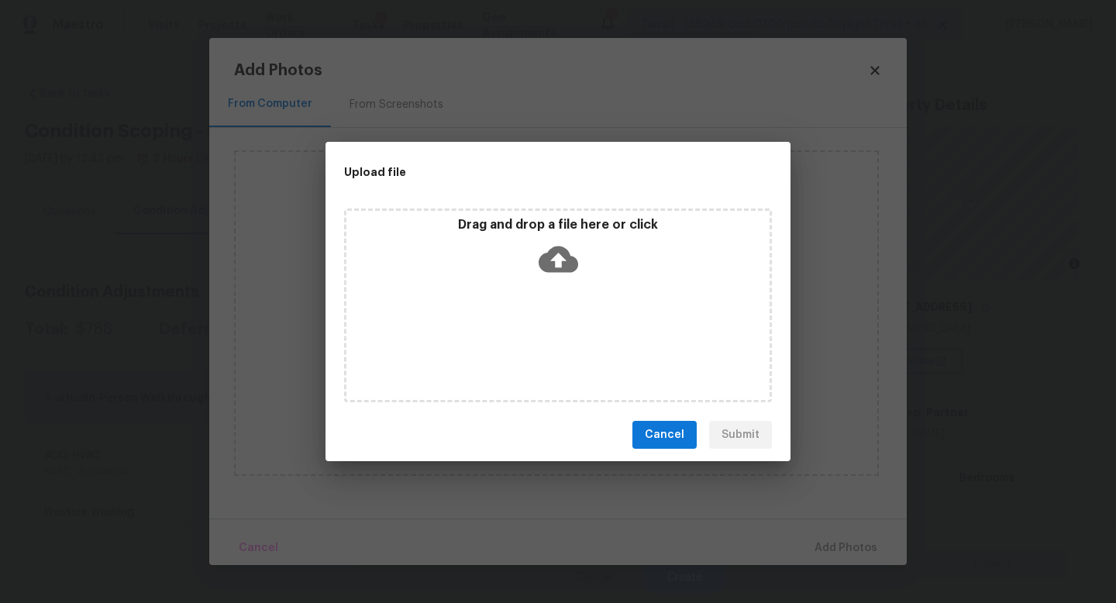
click at [505, 315] on div "Drag and drop a file here or click" at bounding box center [558, 305] width 428 height 194
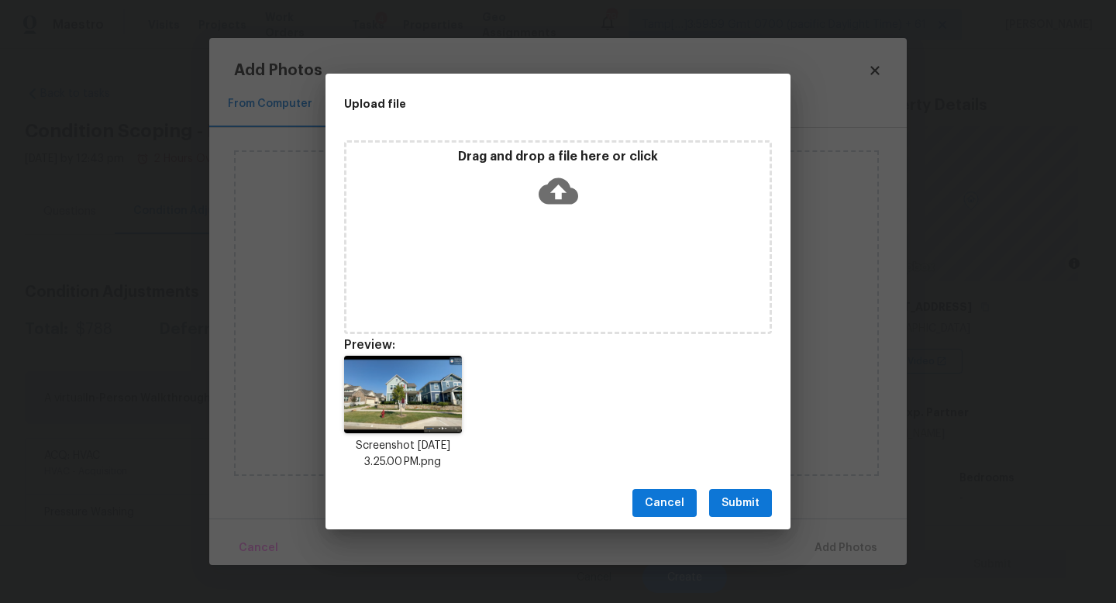
click at [745, 491] on button "Submit" at bounding box center [740, 503] width 63 height 29
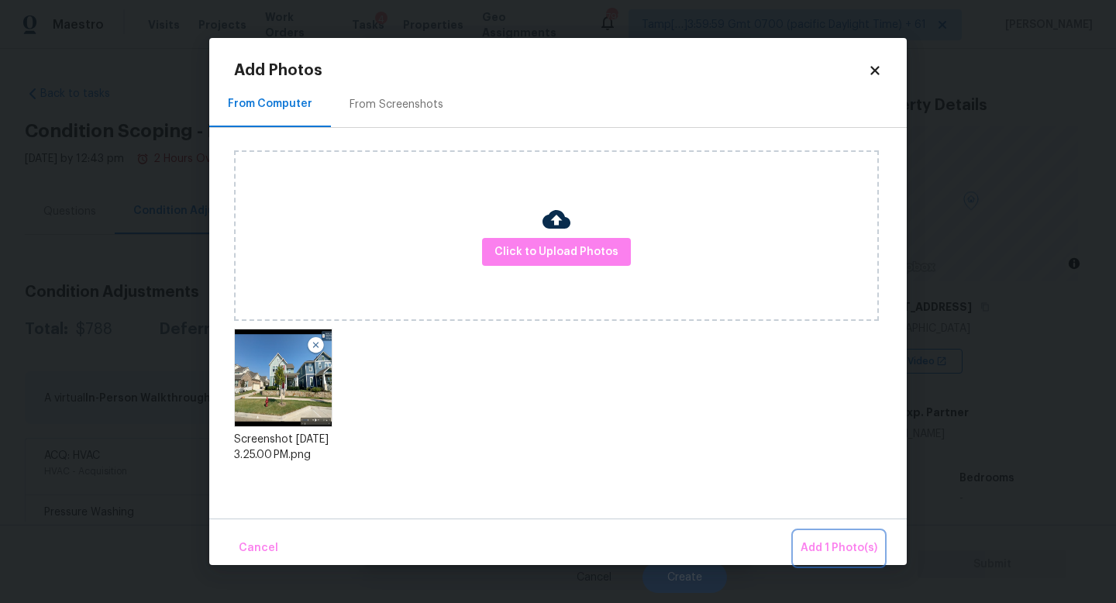
click at [828, 539] on span "Add 1 Photo(s)" at bounding box center [838, 548] width 77 height 19
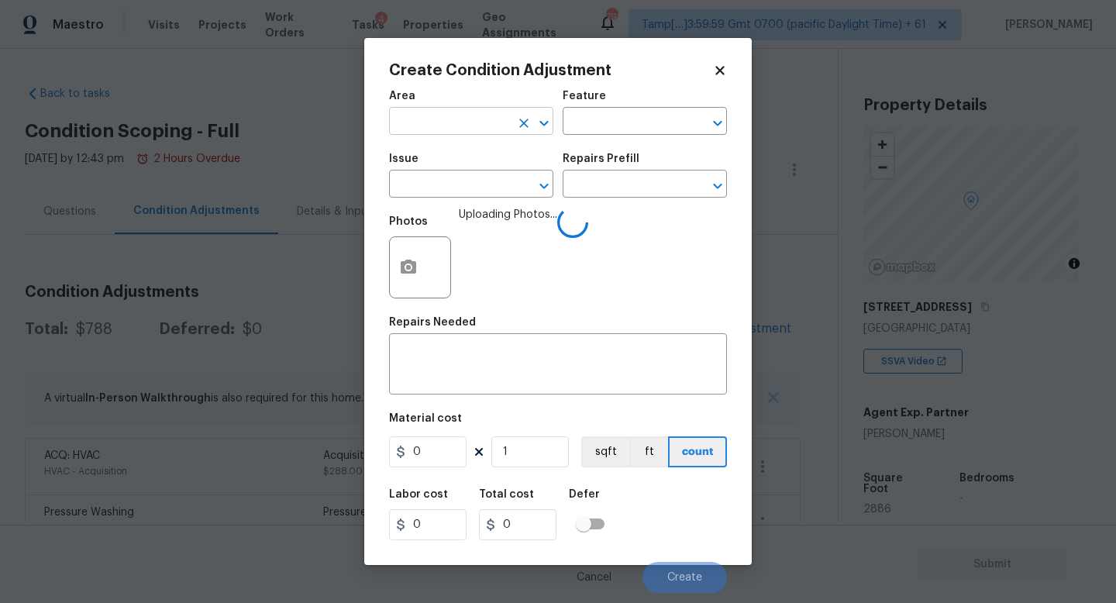
click at [454, 117] on input "text" at bounding box center [449, 123] width 121 height 24
type input "Roof"
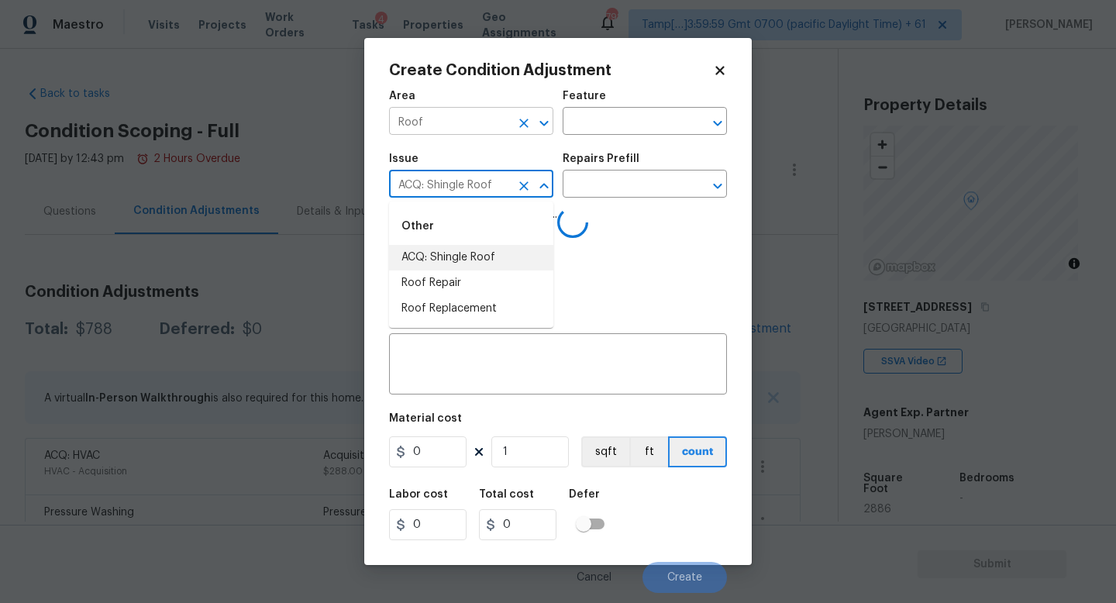
type input "ACQ: Shingle Roof"
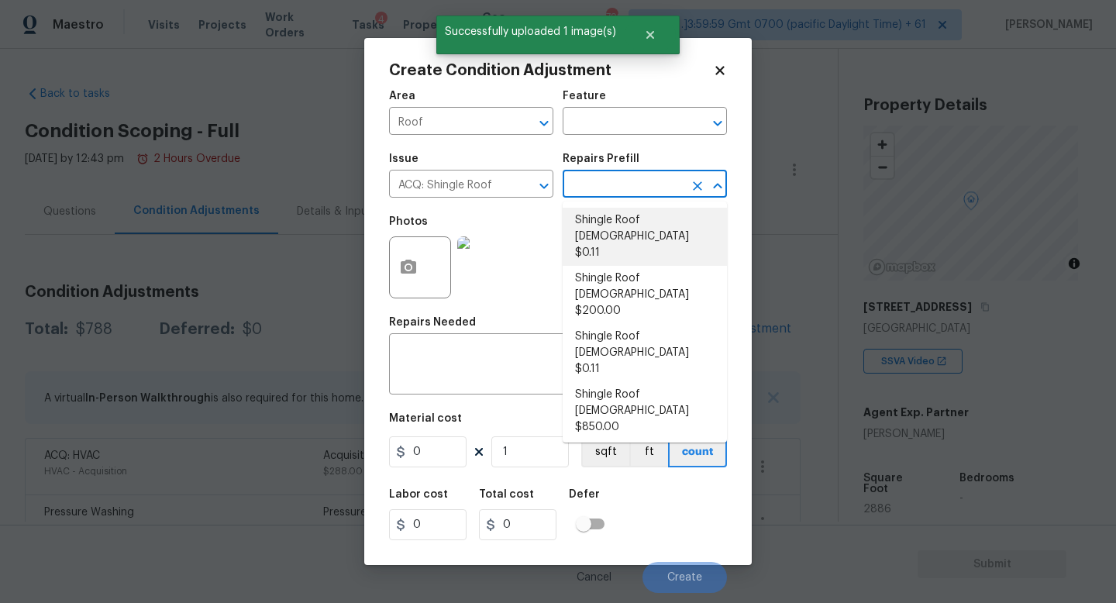
click at [659, 222] on li "Shingle Roof 0-10 Years Old $0.11" at bounding box center [645, 237] width 164 height 58
type input "Acquisition"
type textarea "Acquisition Scope: Shingle Roof 0-10 years in age maintenance."
type input "0.11"
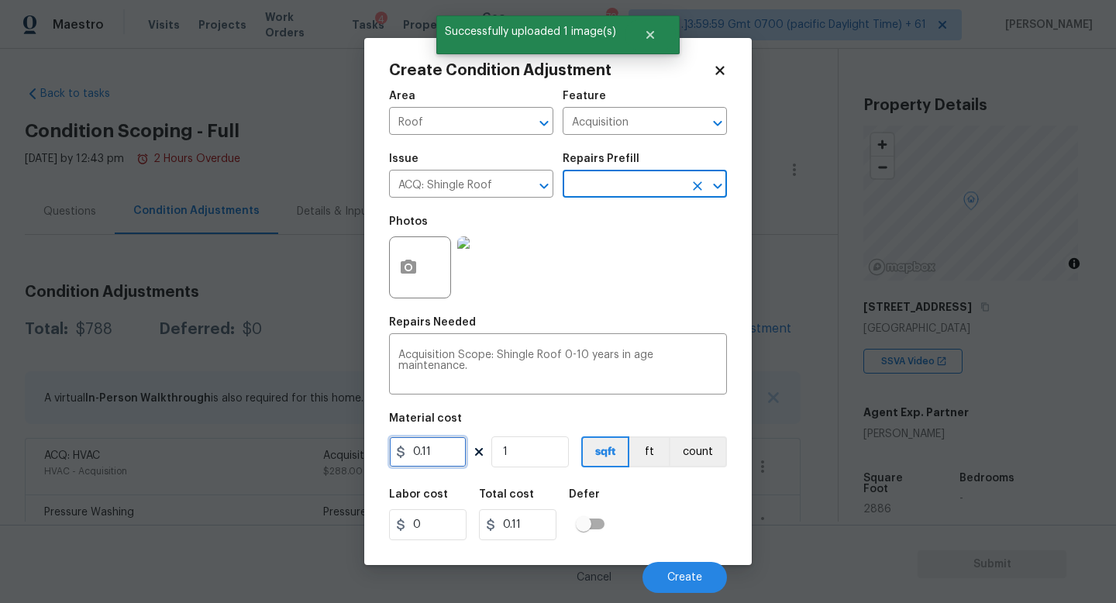
click at [454, 459] on input "0.11" at bounding box center [427, 451] width 77 height 31
type input "0.29"
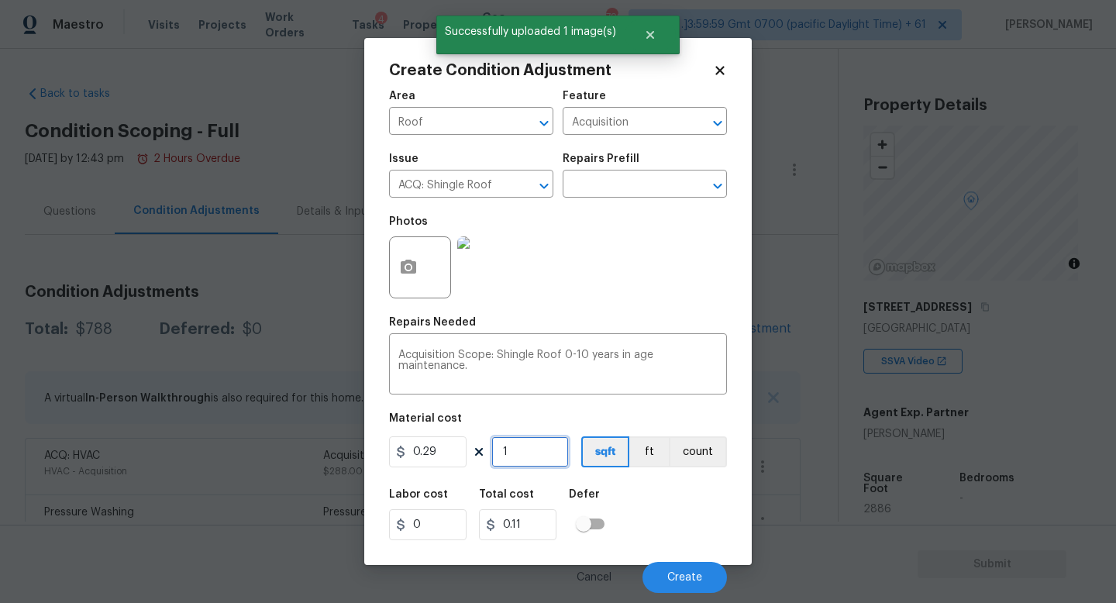
type input "0.29"
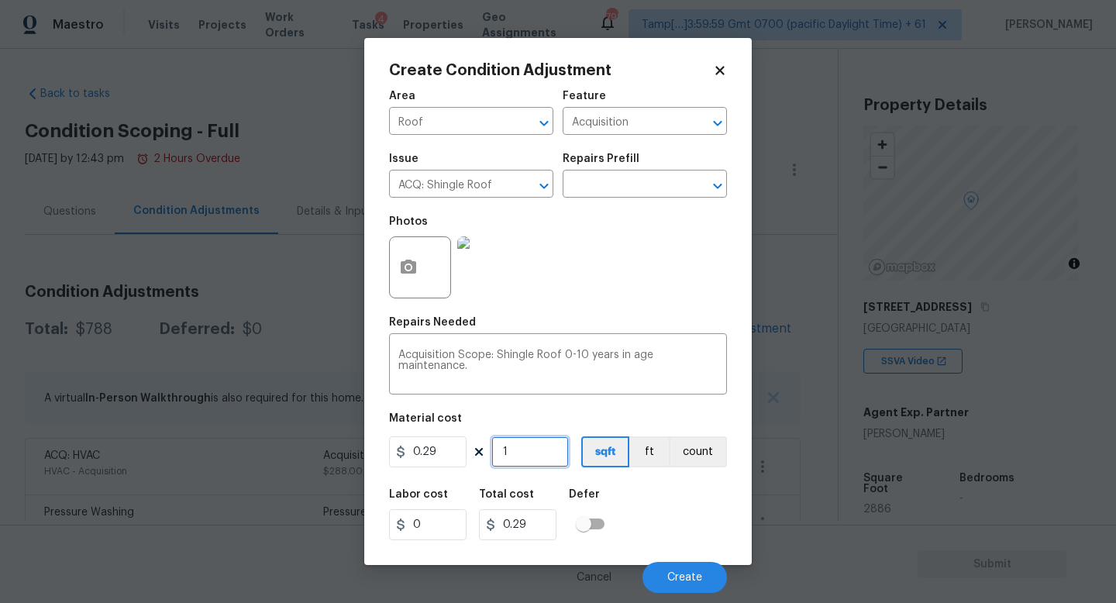
type input "0"
type input "2"
type input "0.58"
type input "28"
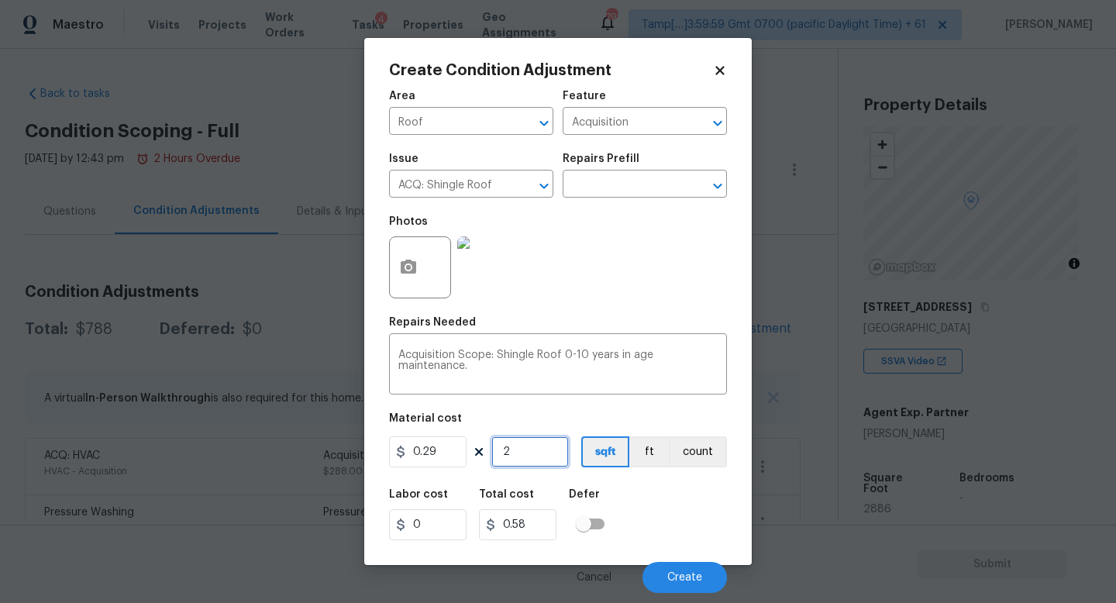
type input "8.12"
type input "288"
type input "83.51999999999998"
type input "2886"
type input "836.9399999999998"
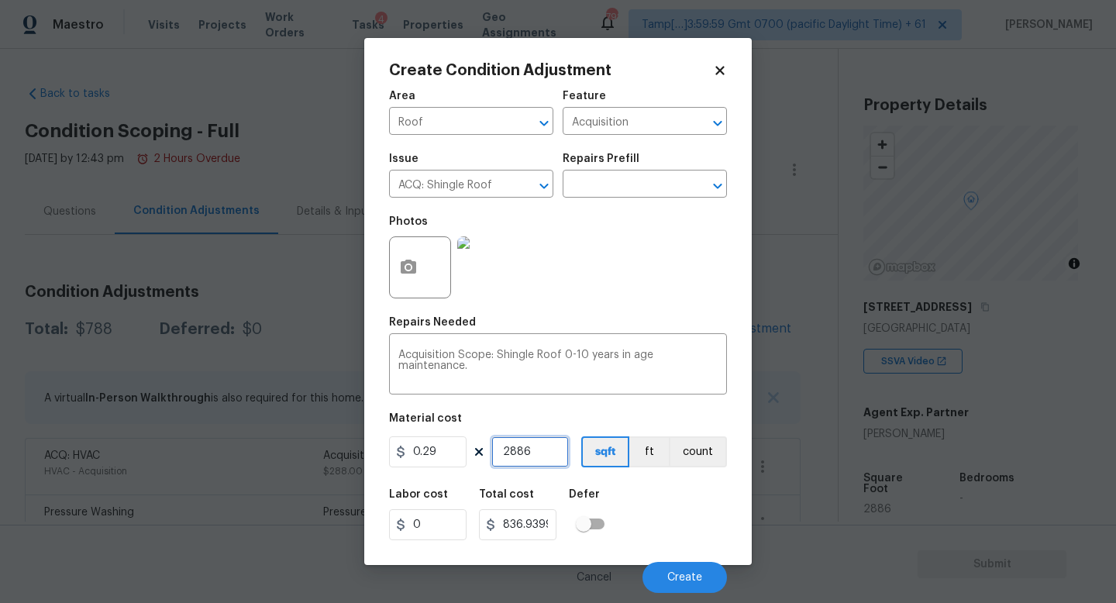
type input "2886"
drag, startPoint x: 432, startPoint y: 453, endPoint x: 303, endPoint y: 441, distance: 129.2
click at [303, 441] on div "Create Condition Adjustment Area Roof ​ Feature Acquisition ​ Issue ACQ: Shingl…" at bounding box center [558, 301] width 1116 height 603
type input "837"
type input "2415582"
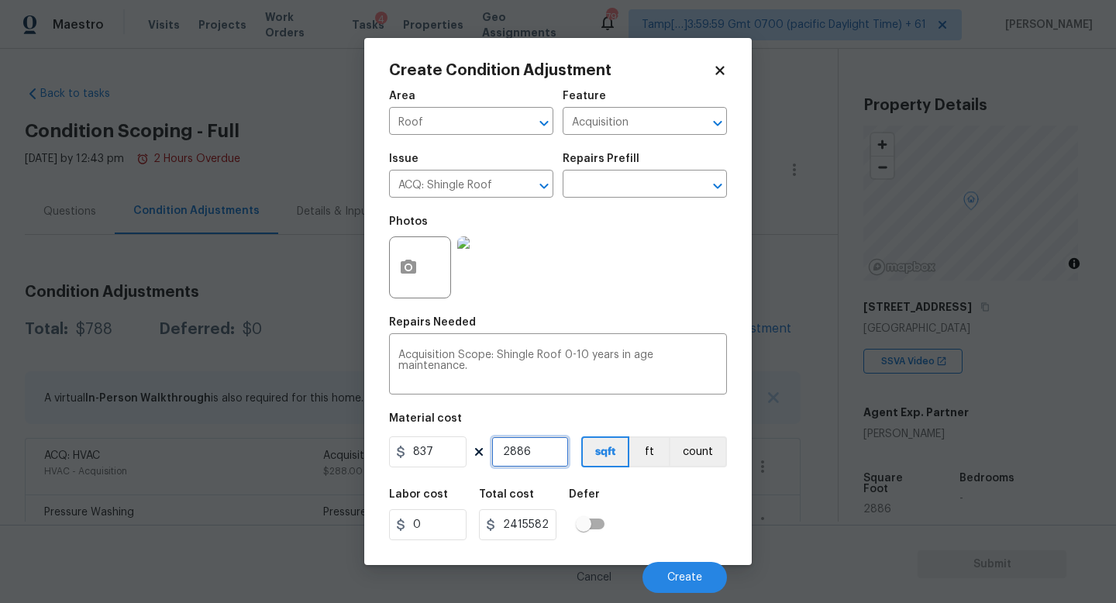
type input "1"
type input "837"
type input "1"
click at [656, 517] on div "Labor cost 0 Total cost 837 Defer" at bounding box center [558, 515] width 338 height 70
click at [676, 571] on button "Create" at bounding box center [684, 577] width 84 height 31
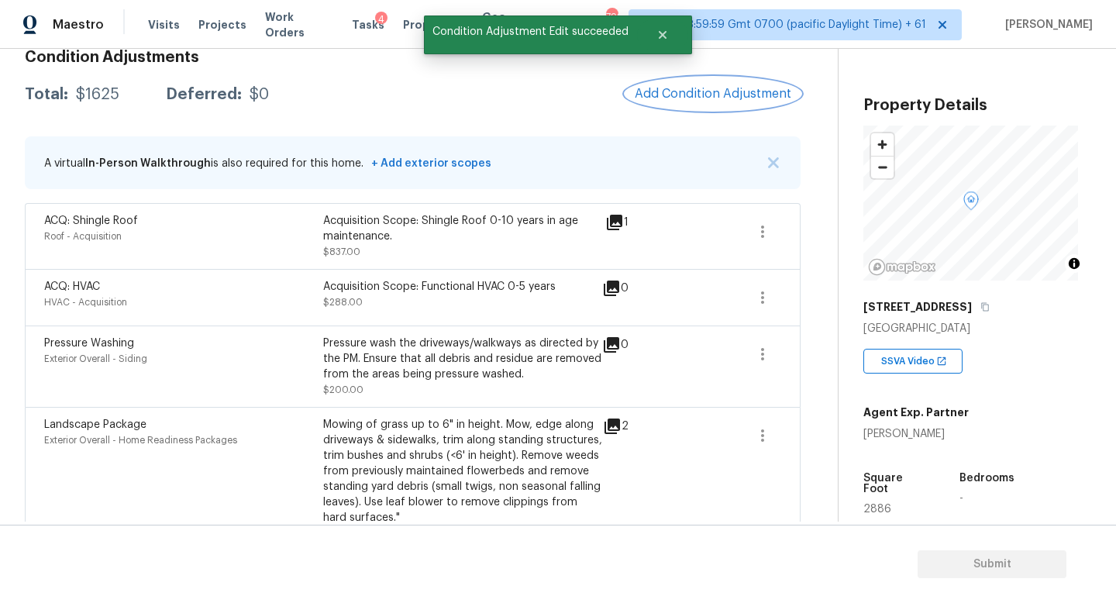
scroll to position [162, 0]
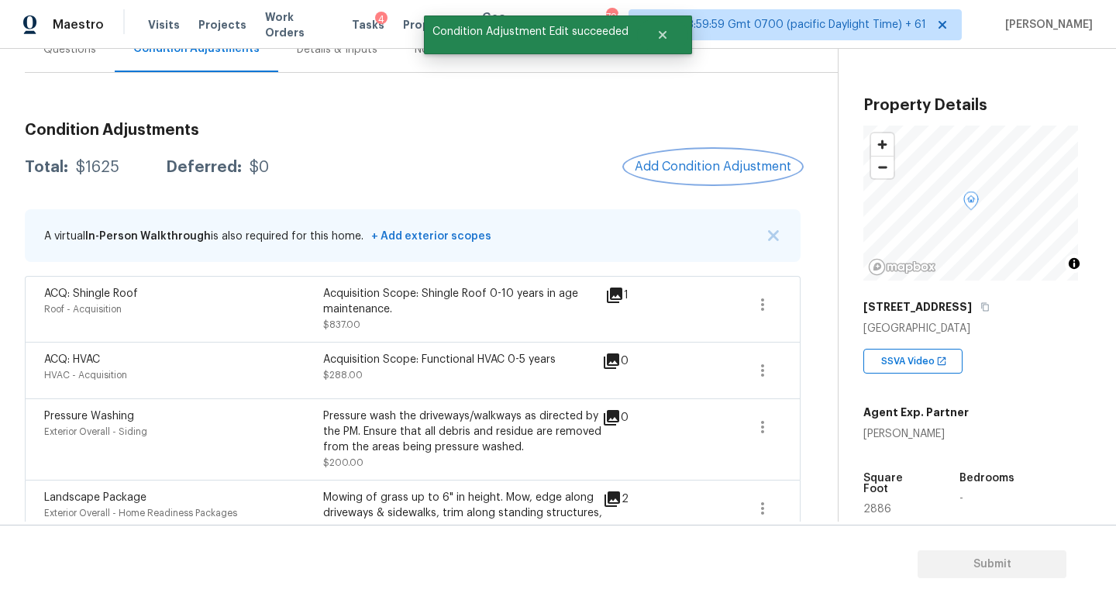
click at [703, 153] on button "Add Condition Adjustment" at bounding box center [712, 166] width 175 height 33
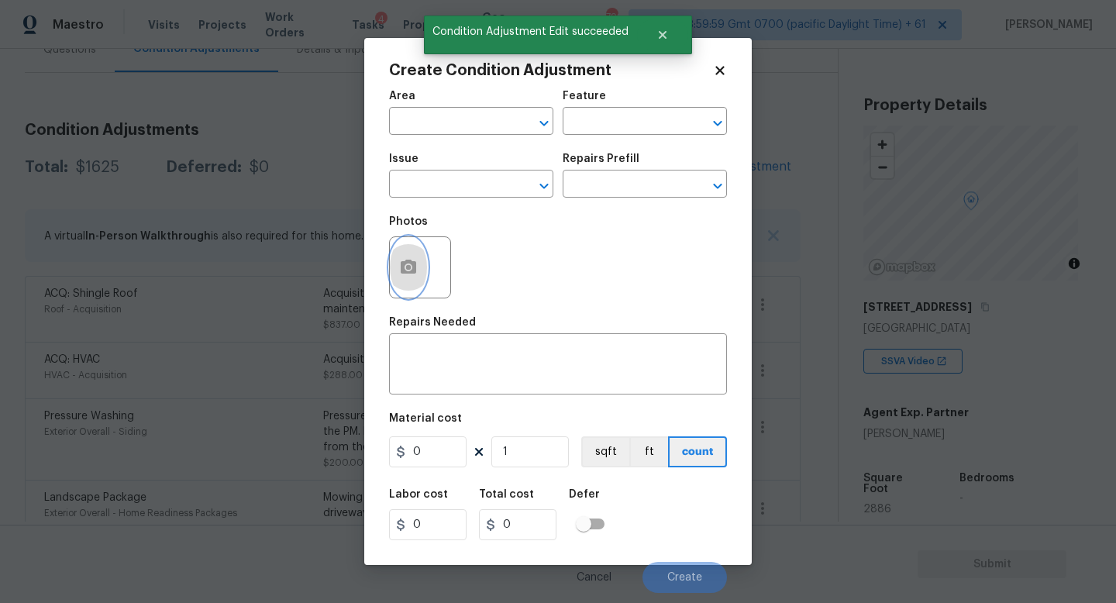
click at [411, 272] on icon "button" at bounding box center [408, 267] width 15 height 14
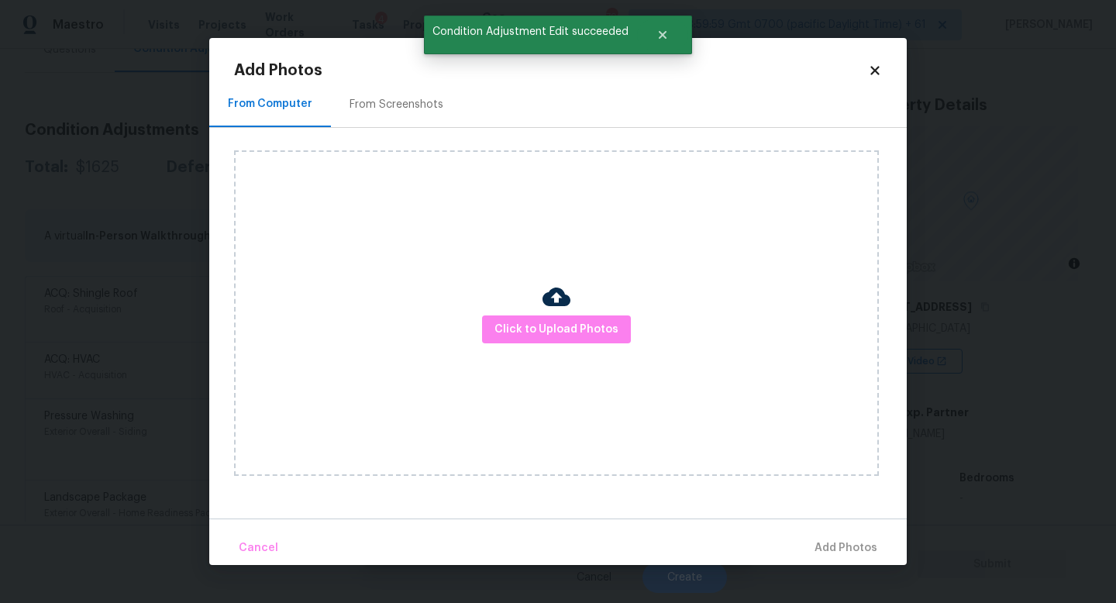
click at [535, 308] on div "Click to Upload Photos" at bounding box center [556, 312] width 645 height 325
click at [532, 320] on span "Click to Upload Photos" at bounding box center [556, 329] width 124 height 19
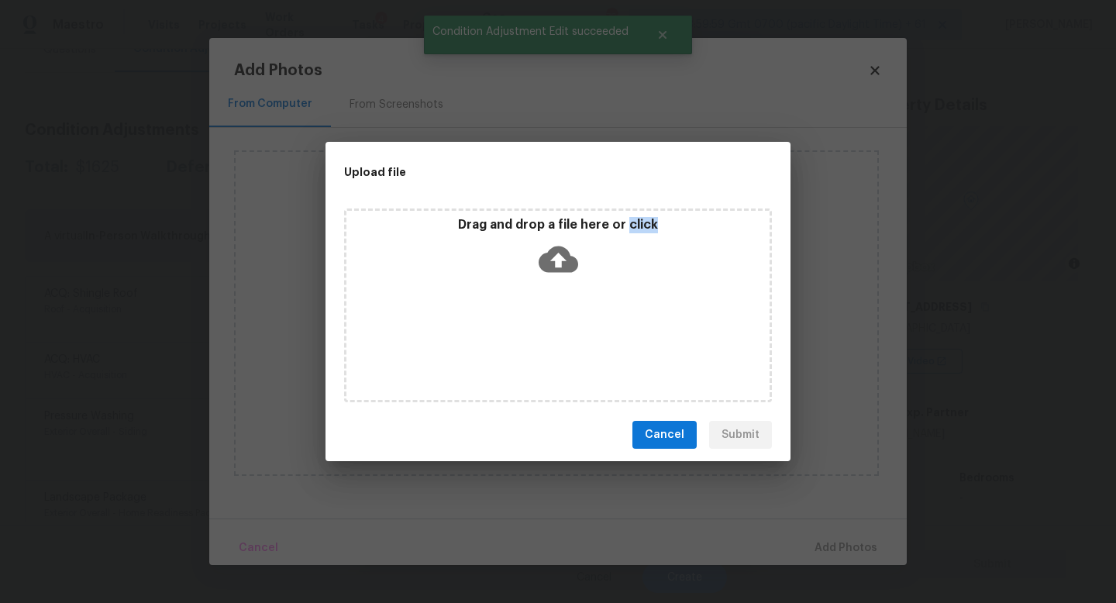
click at [532, 319] on div "Drag and drop a file here or click" at bounding box center [558, 305] width 428 height 194
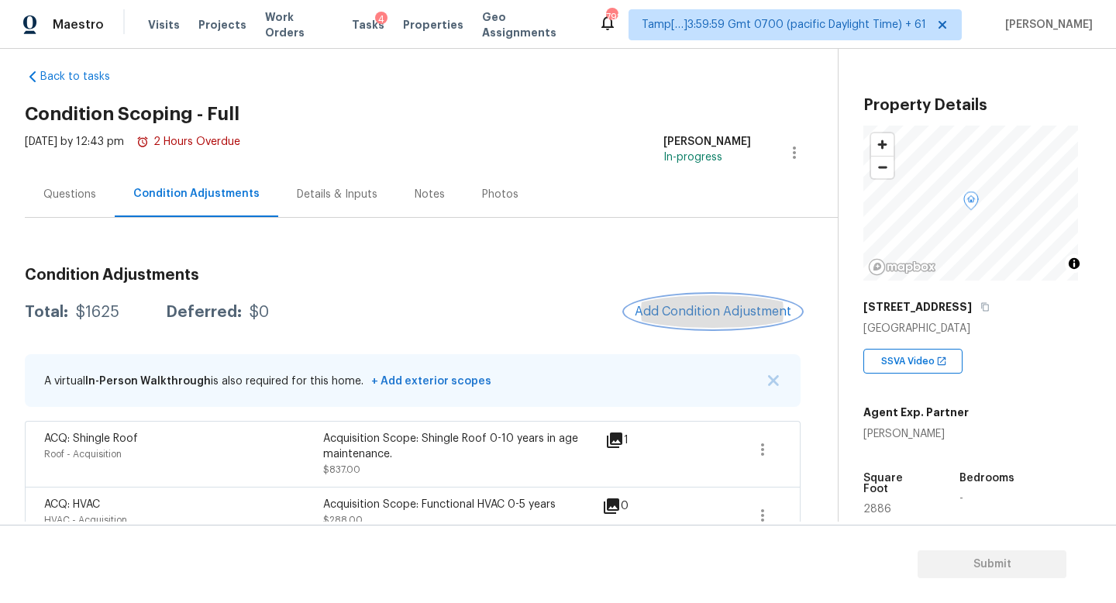
scroll to position [3, 0]
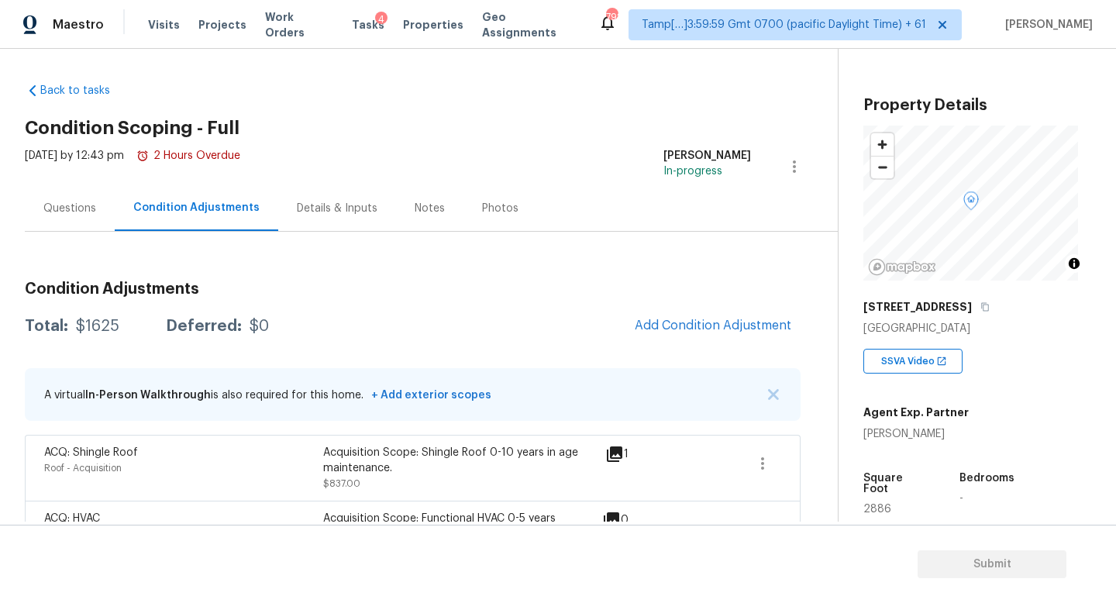
click at [60, 201] on div "Questions" at bounding box center [69, 208] width 53 height 15
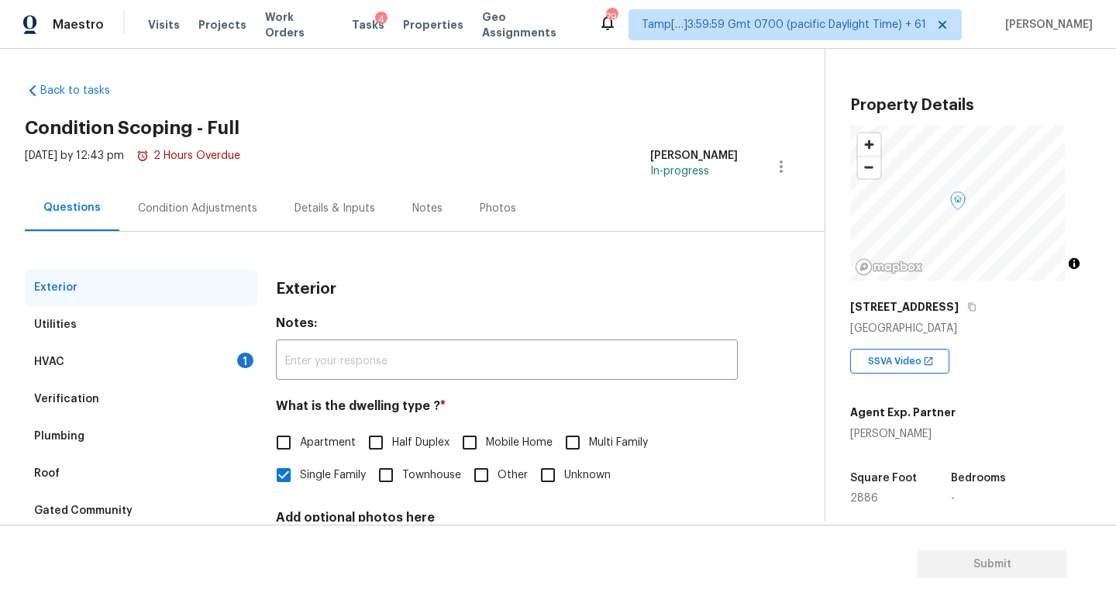
click at [149, 355] on div "HVAC 1" at bounding box center [141, 361] width 232 height 37
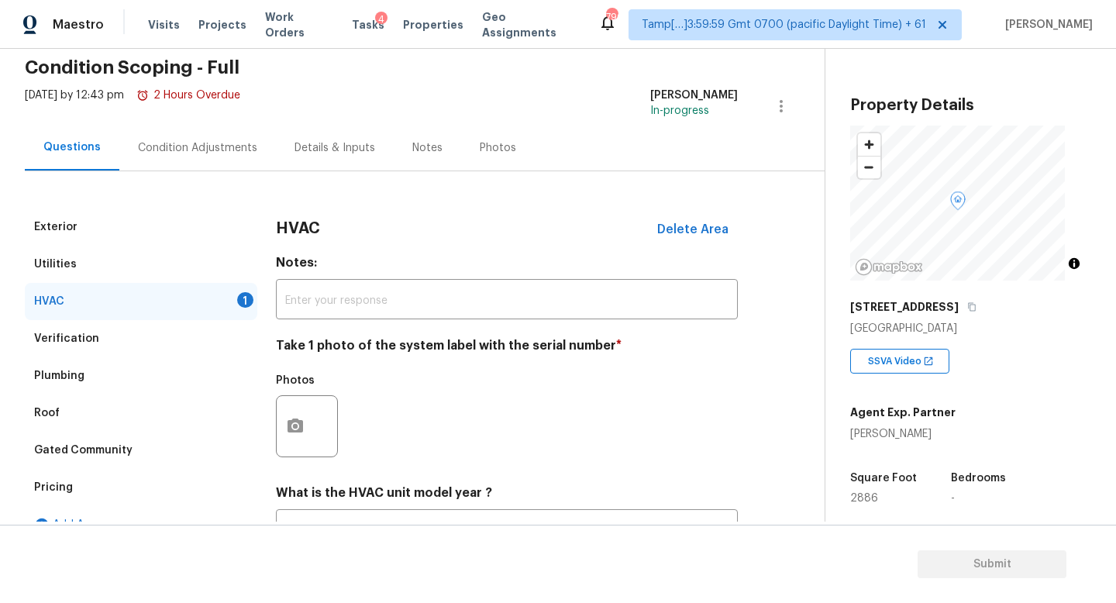
scroll to position [206, 0]
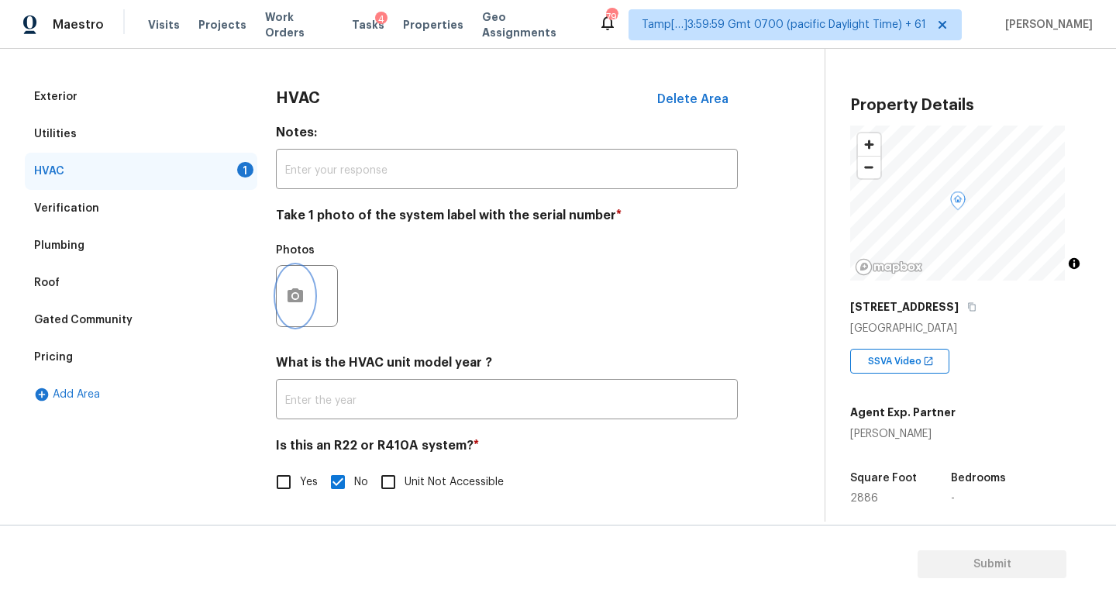
click at [295, 300] on button "button" at bounding box center [295, 296] width 37 height 60
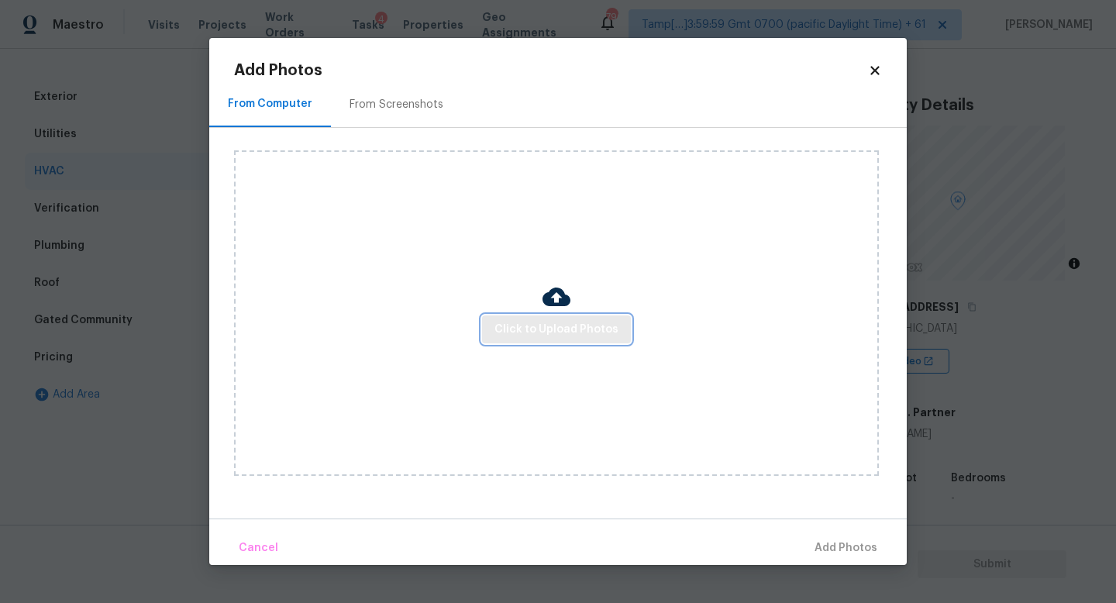
click at [513, 320] on span "Click to Upload Photos" at bounding box center [556, 329] width 124 height 19
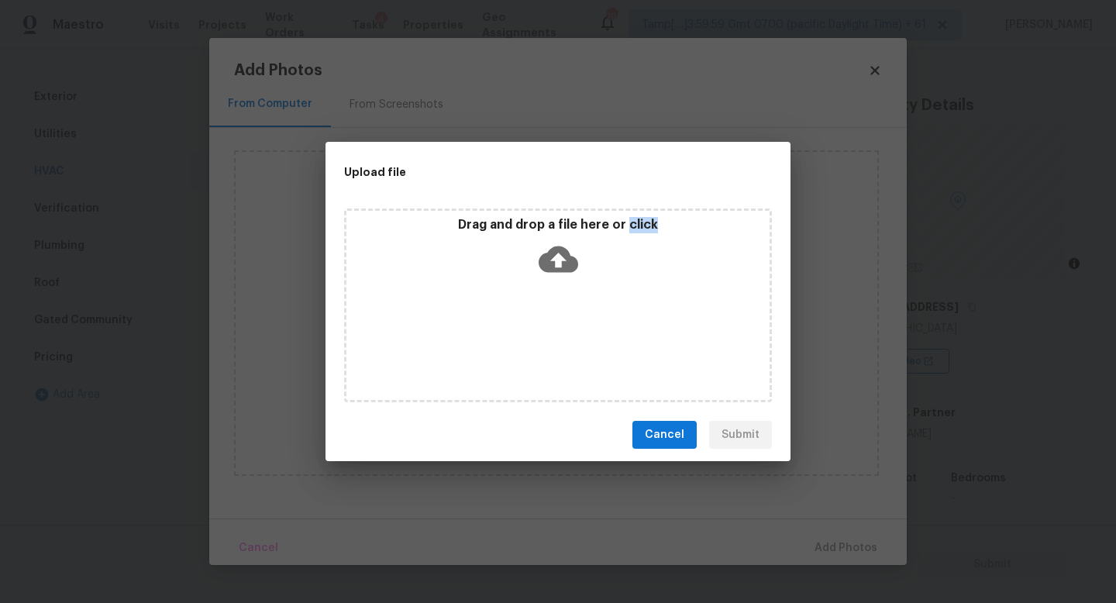
click at [513, 320] on div "Drag and drop a file here or click" at bounding box center [558, 305] width 428 height 194
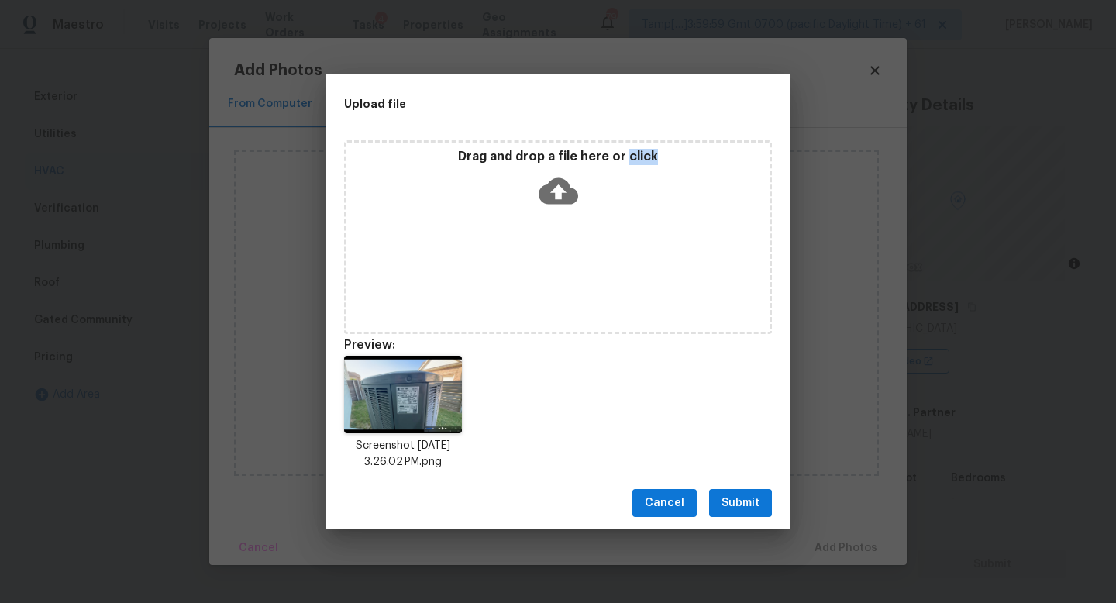
drag, startPoint x: 746, startPoint y: 496, endPoint x: 770, endPoint y: 511, distance: 28.6
click at [745, 496] on span "Submit" at bounding box center [740, 503] width 38 height 19
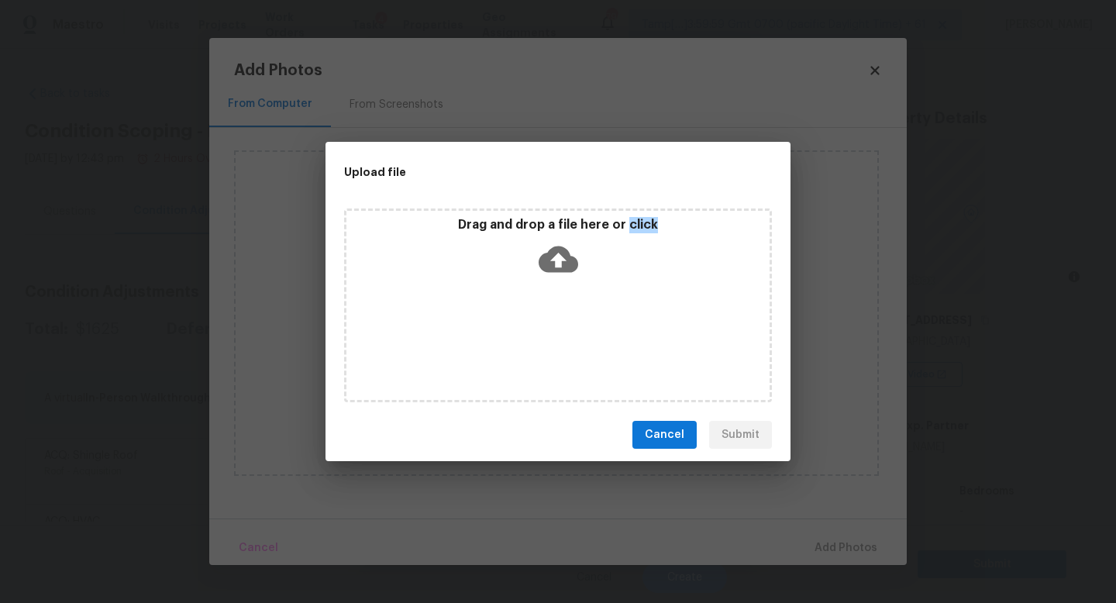
scroll to position [13, 0]
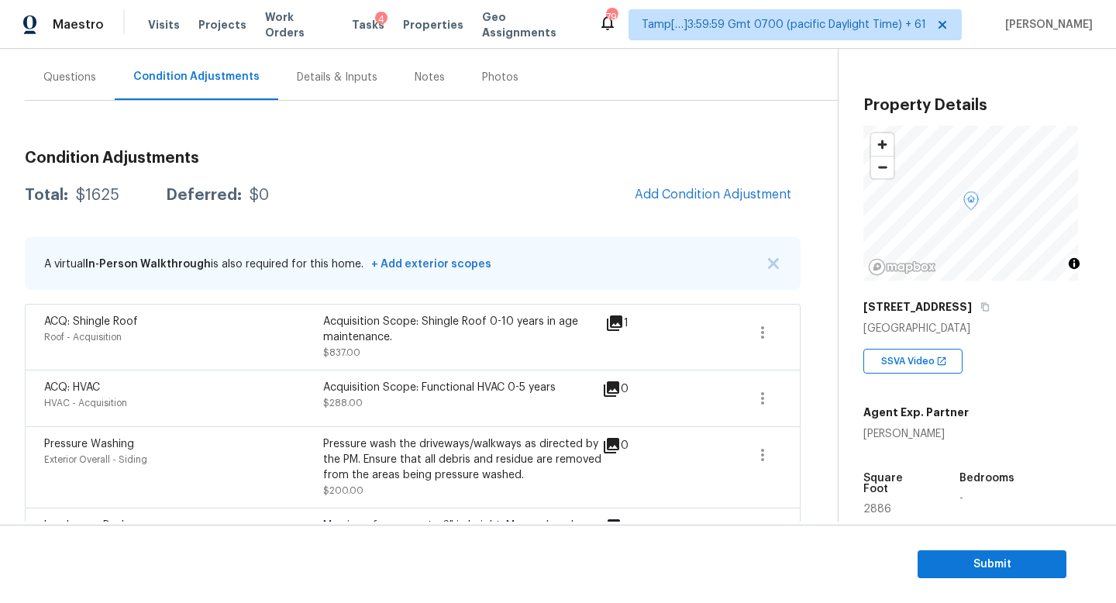
drag, startPoint x: 341, startPoint y: 80, endPoint x: 336, endPoint y: 91, distance: 12.5
click at [341, 80] on div "Details & Inputs" at bounding box center [337, 77] width 81 height 15
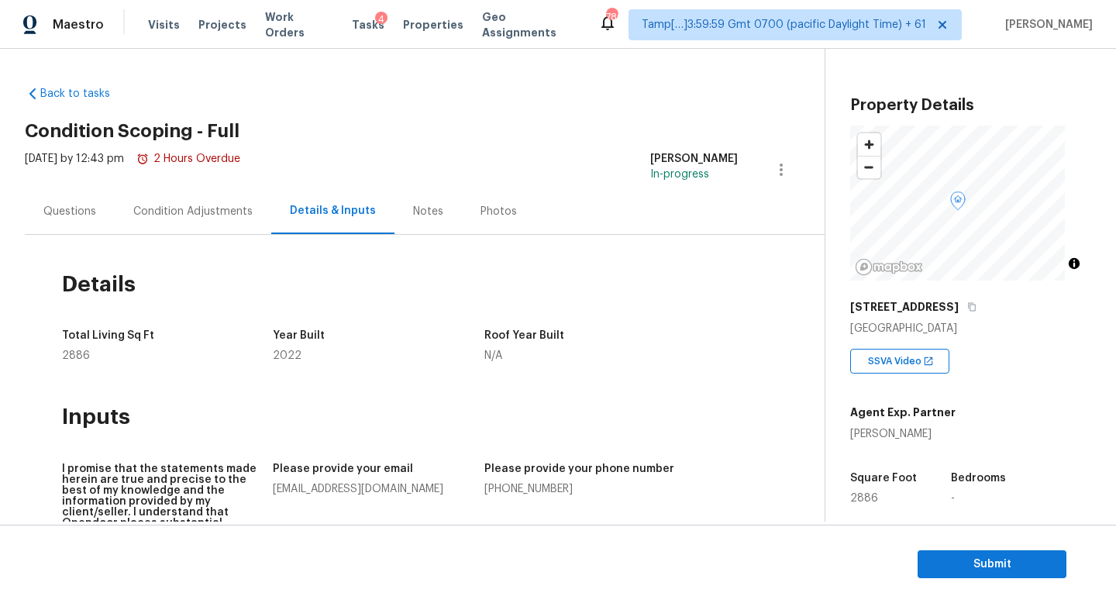
click at [192, 213] on div "Condition Adjustments" at bounding box center [192, 211] width 119 height 15
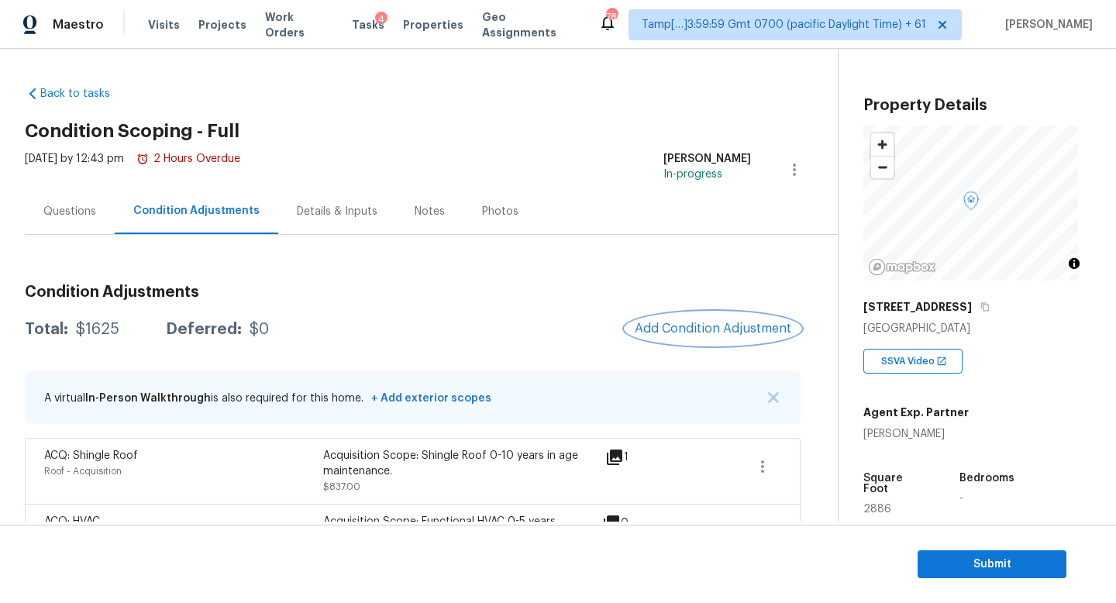
click at [675, 337] on button "Add Condition Adjustment" at bounding box center [712, 328] width 175 height 33
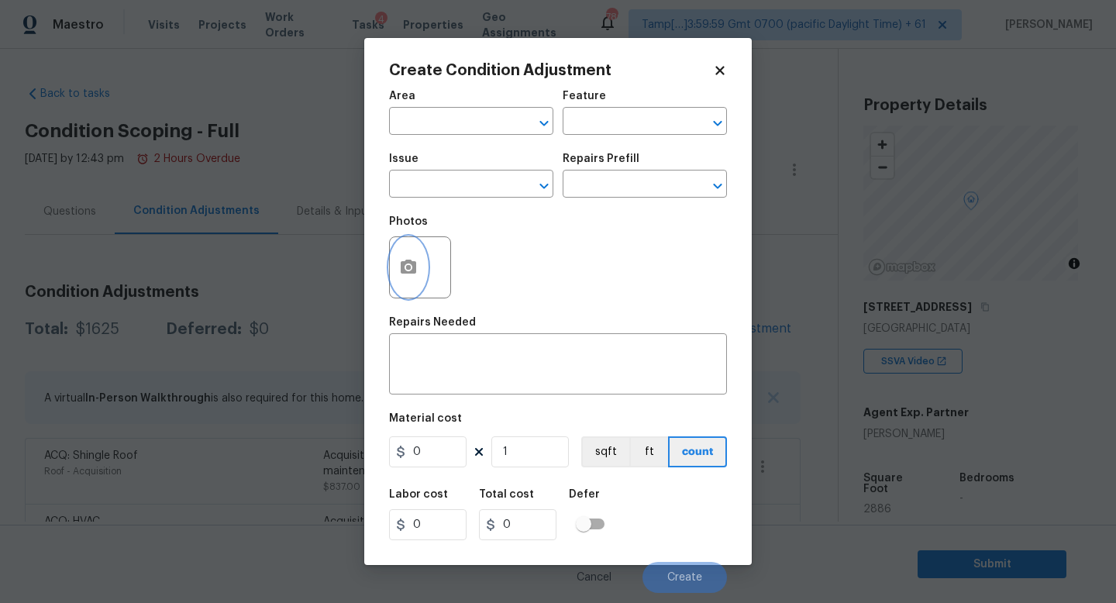
click at [418, 268] on button "button" at bounding box center [408, 267] width 37 height 60
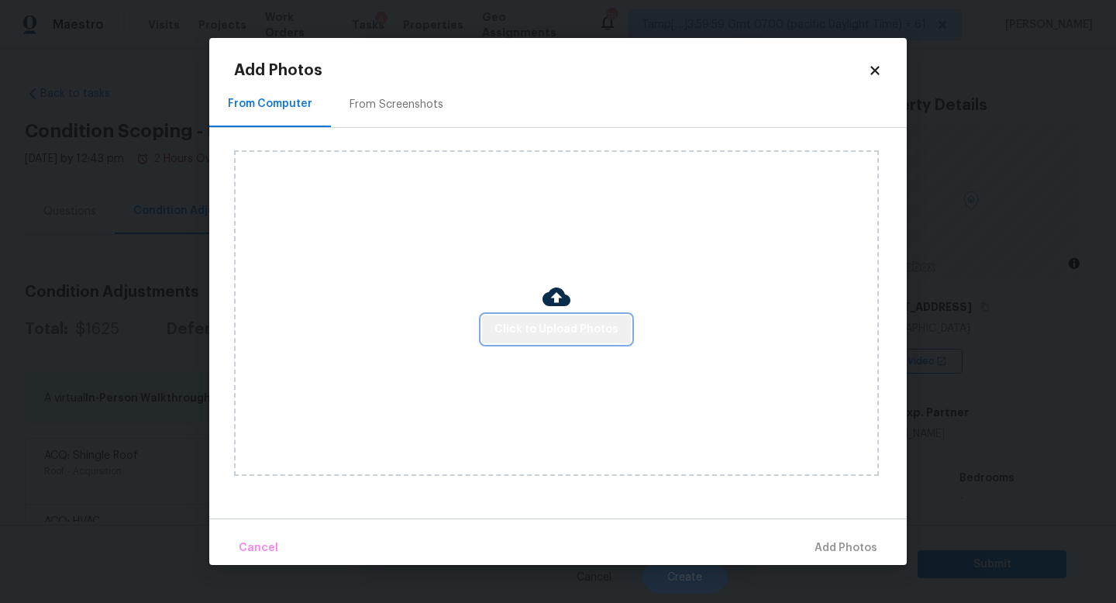
click at [572, 342] on button "Click to Upload Photos" at bounding box center [556, 329] width 149 height 29
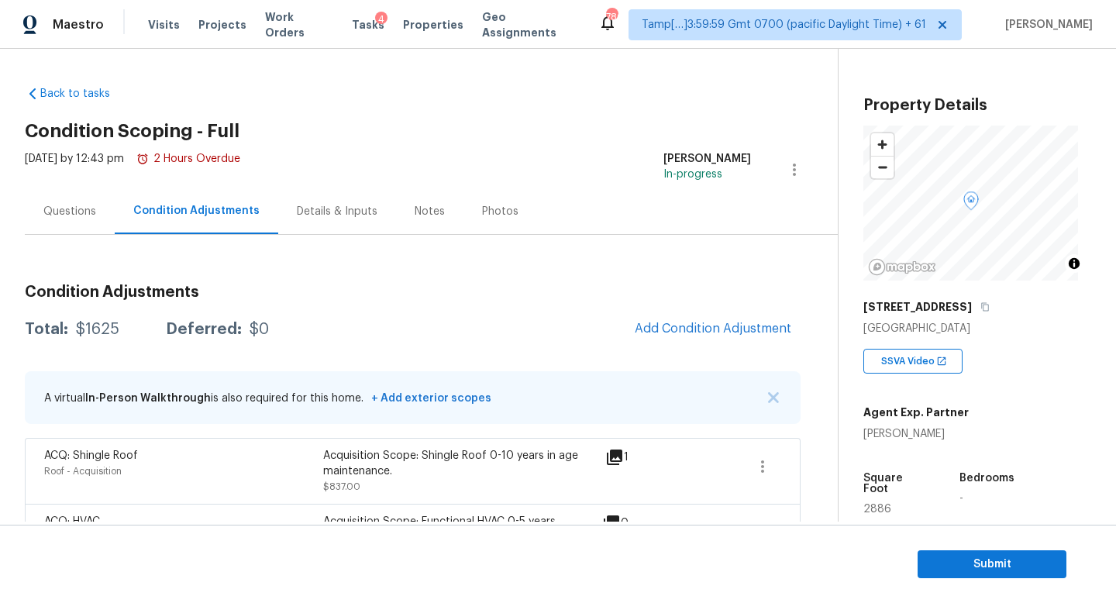
click at [91, 232] on div "Questions" at bounding box center [70, 211] width 90 height 46
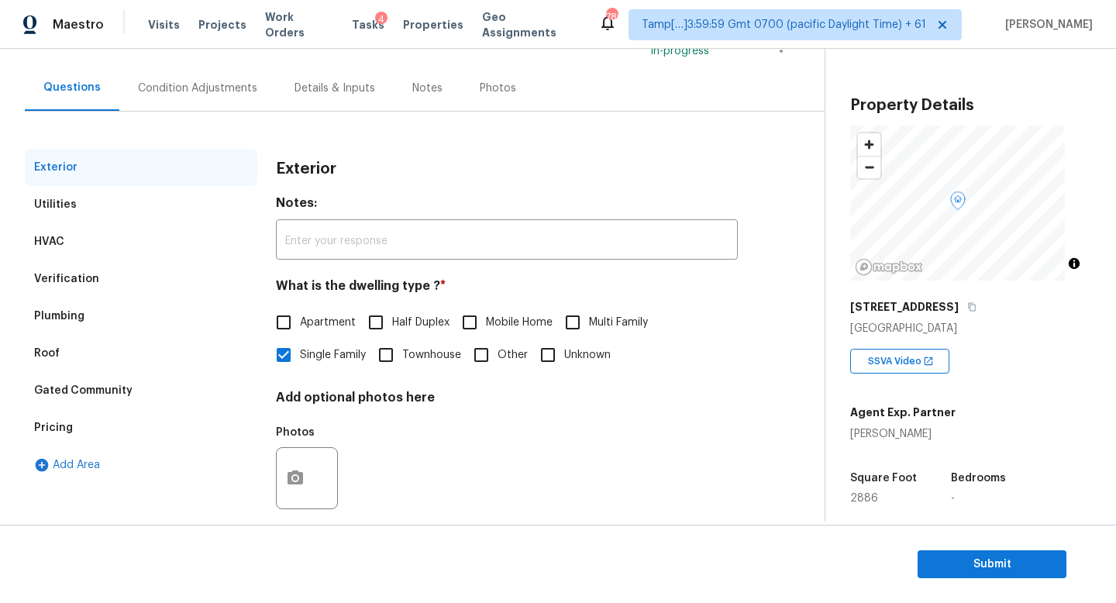
scroll to position [124, 0]
click at [119, 446] on div "Add Area" at bounding box center [141, 464] width 232 height 37
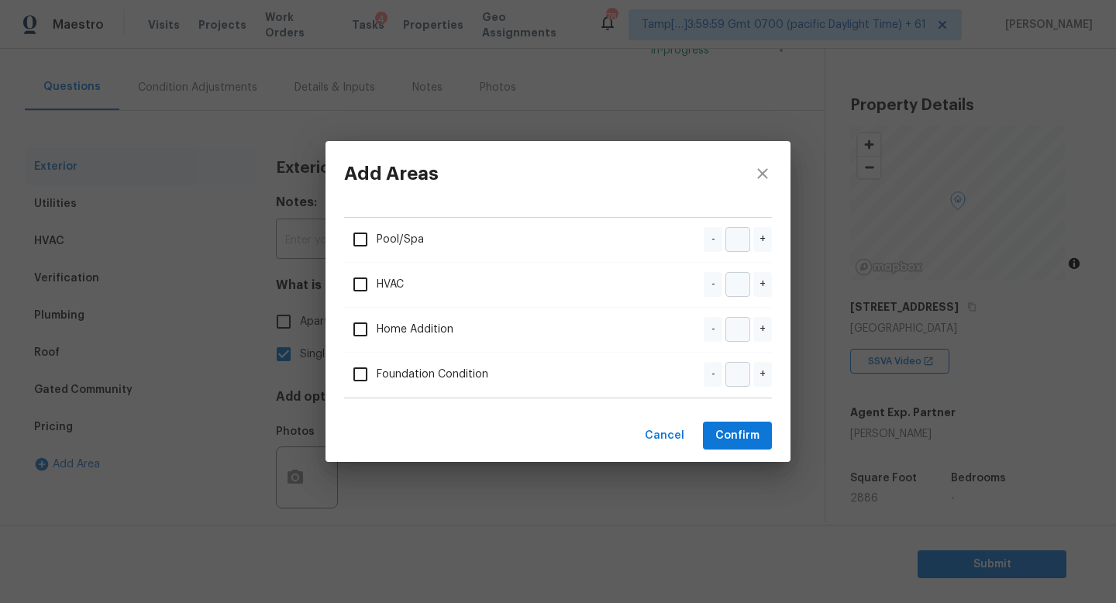
click at [196, 417] on div "Add Areas Pool/Spa - + HVAC - + Home Addition - + Foundation Condition - + Canc…" at bounding box center [558, 301] width 1116 height 603
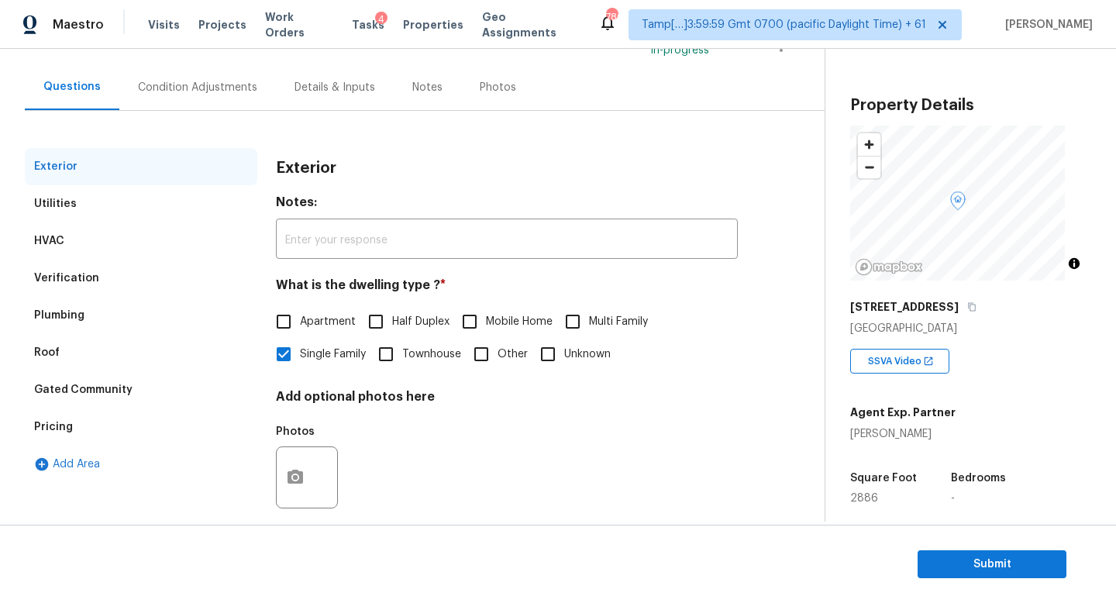
click at [143, 414] on div "Pricing" at bounding box center [141, 426] width 232 height 37
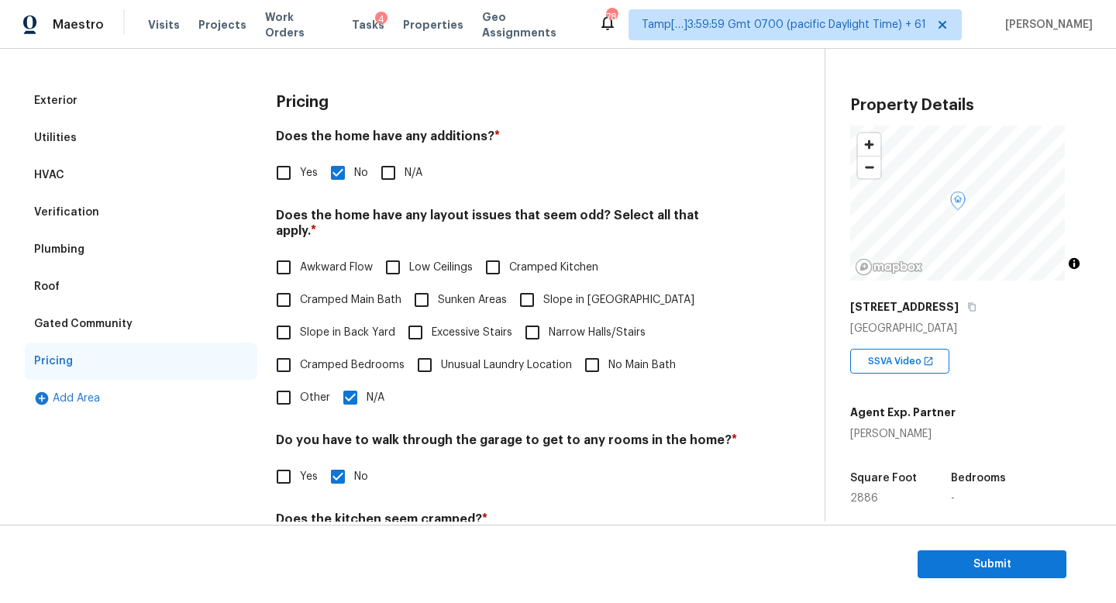
scroll to position [257, 0]
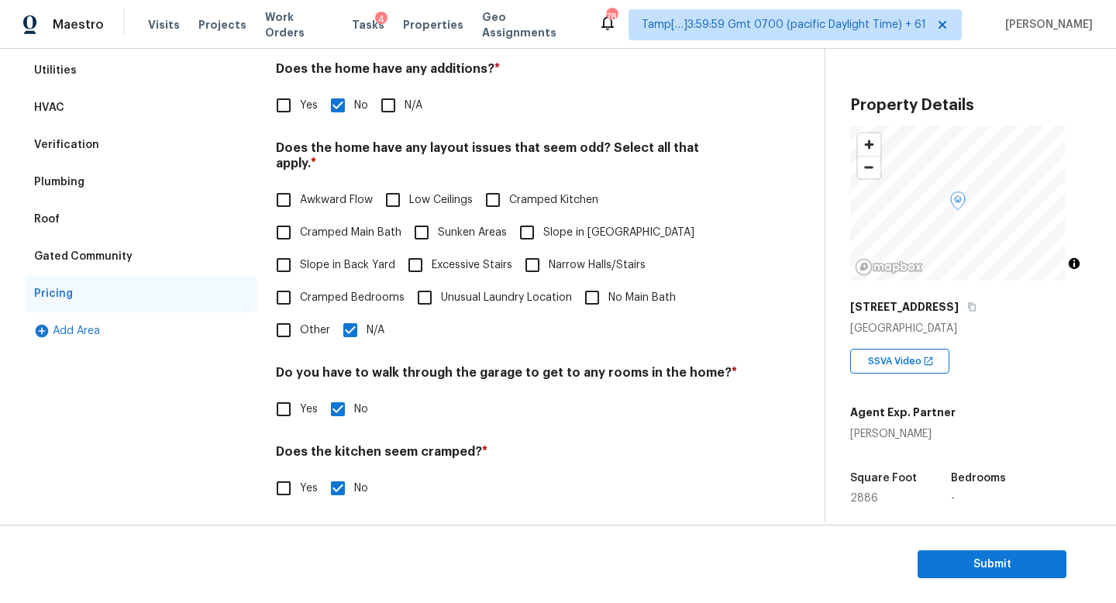
click at [306, 330] on span "Other" at bounding box center [315, 330] width 30 height 16
click at [300, 330] on input "Other" at bounding box center [283, 330] width 33 height 33
checkbox input "true"
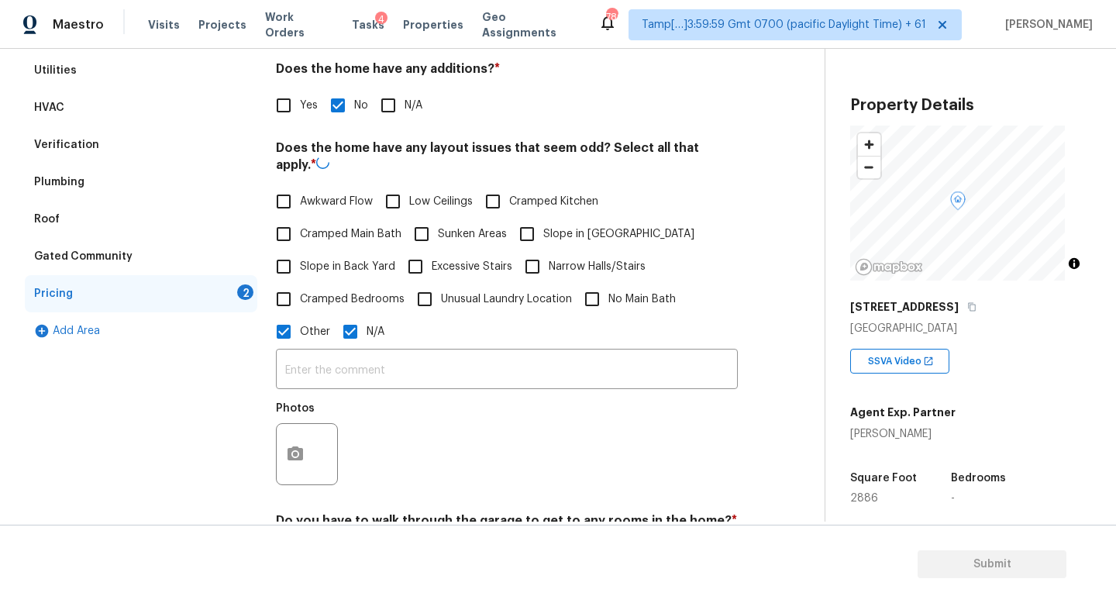
click at [365, 332] on input "N/A" at bounding box center [350, 331] width 33 height 33
checkbox input "false"
click at [347, 369] on input "text" at bounding box center [507, 369] width 462 height 36
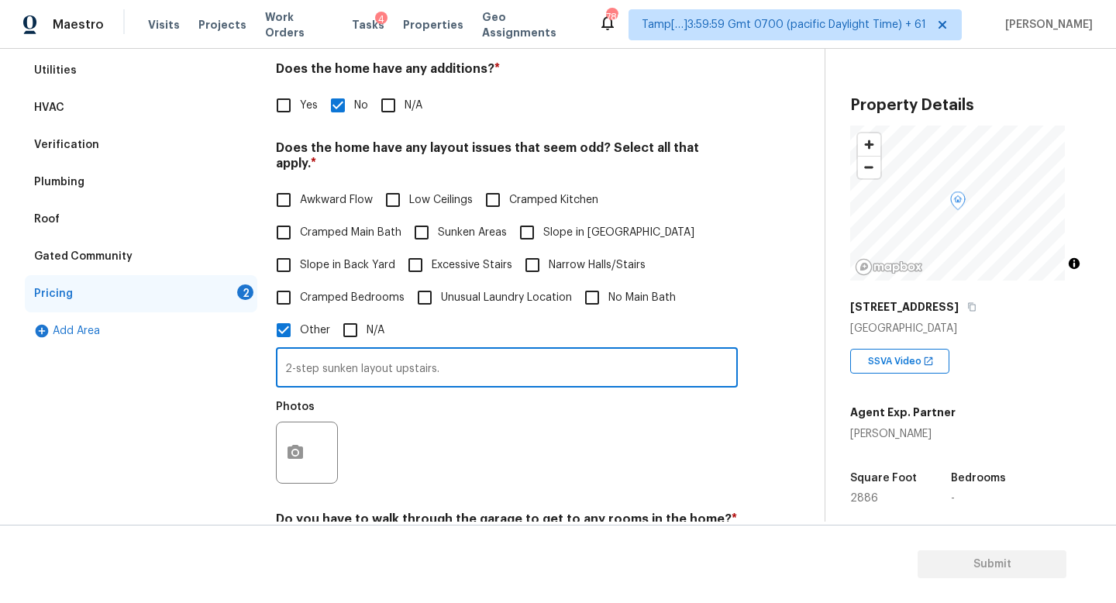
type input "2-step sunken layout upstairs."
click at [304, 458] on icon "button" at bounding box center [295, 452] width 19 height 19
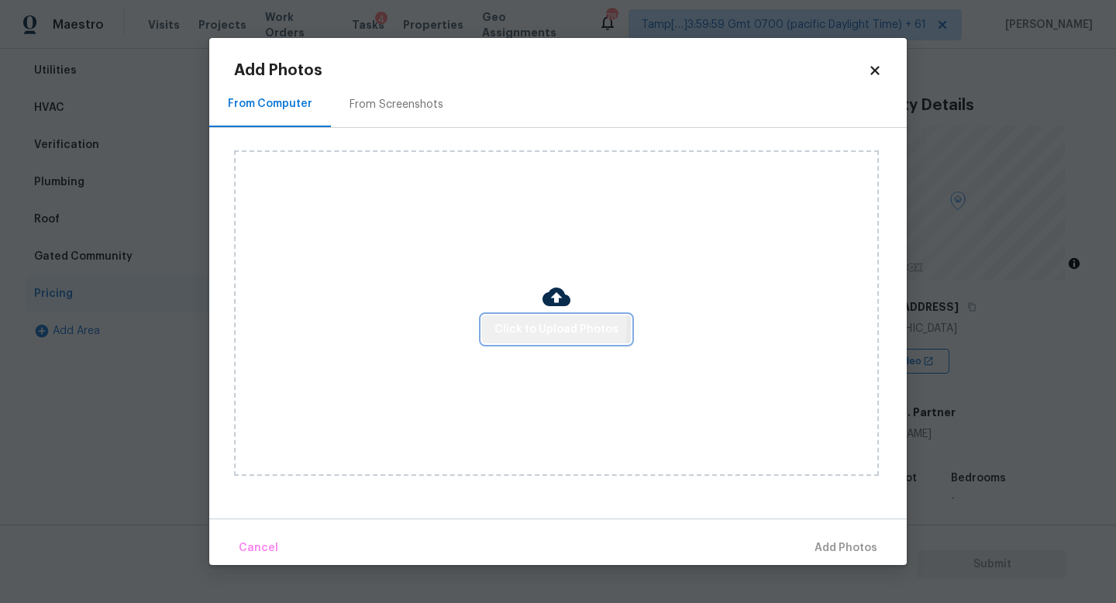
click at [545, 324] on span "Click to Upload Photos" at bounding box center [556, 329] width 124 height 19
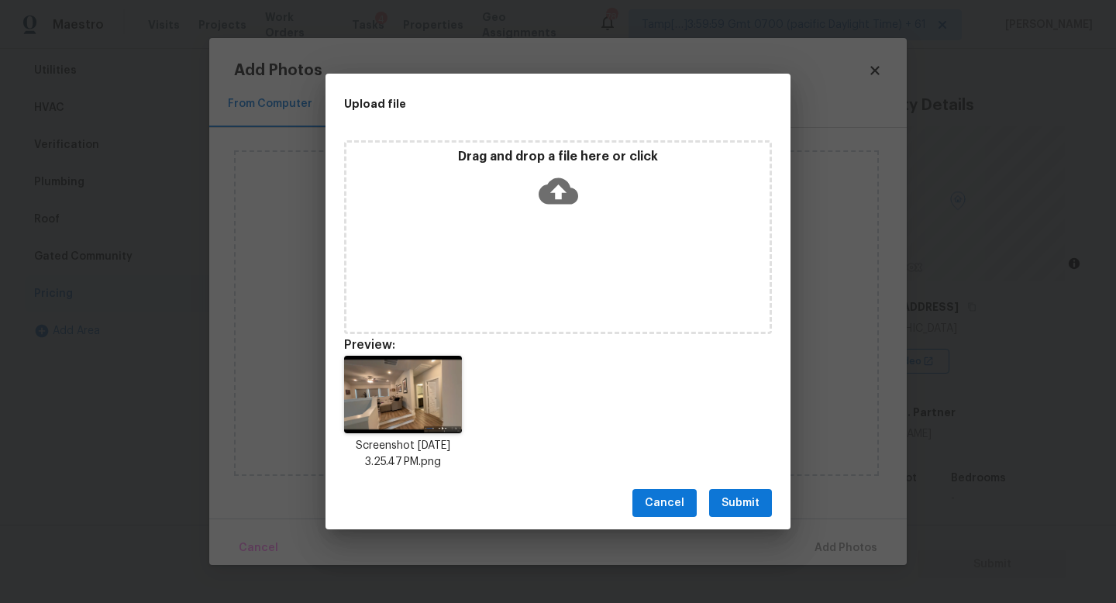
click at [755, 505] on span "Submit" at bounding box center [740, 503] width 38 height 19
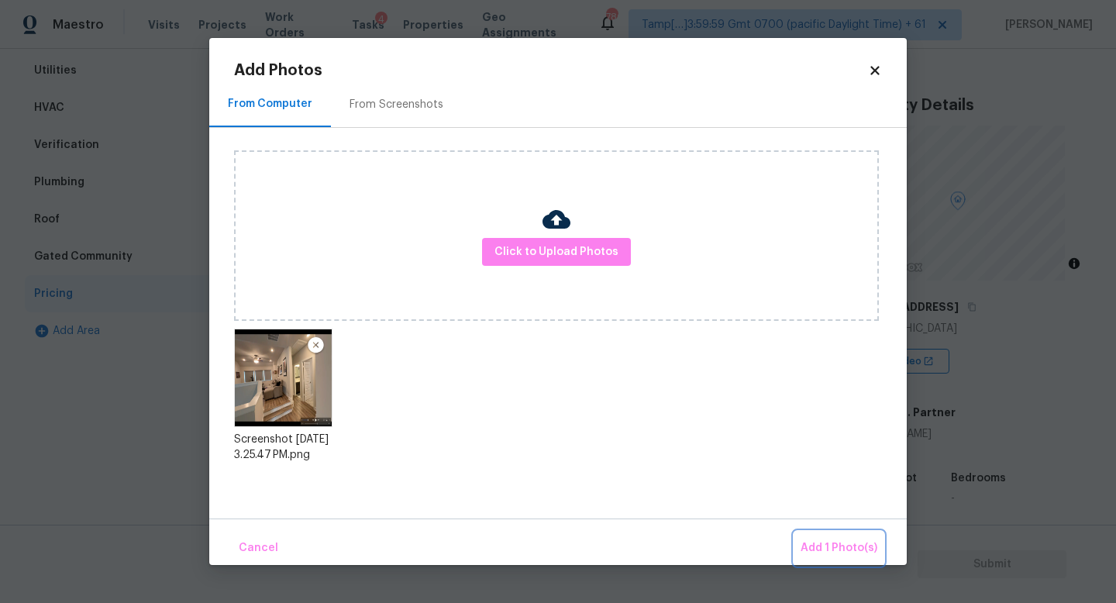
click at [823, 535] on button "Add 1 Photo(s)" at bounding box center [838, 548] width 89 height 33
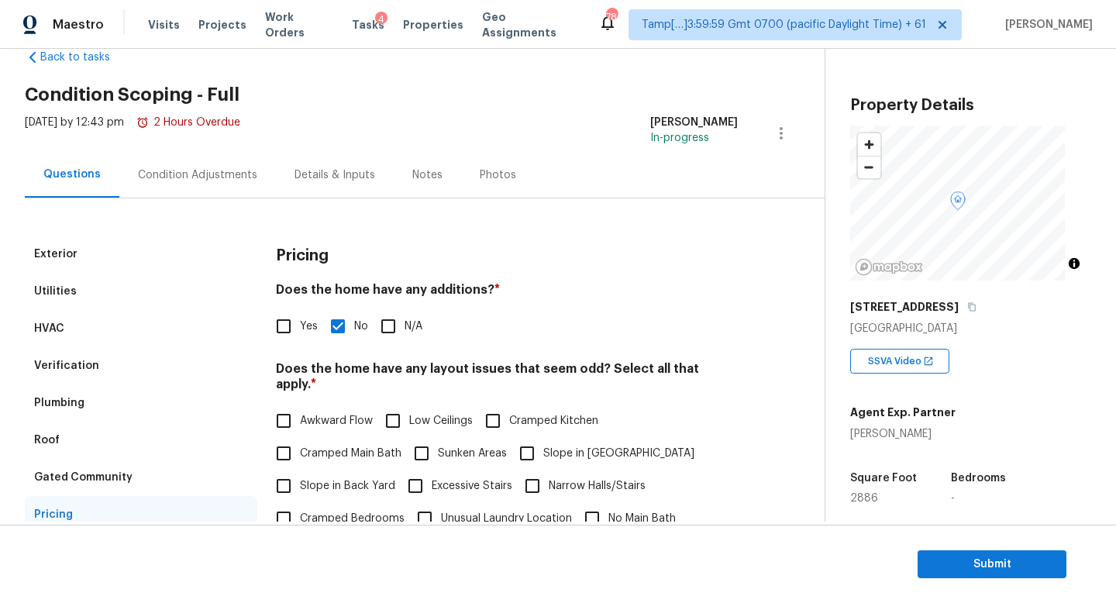
scroll to position [0, 0]
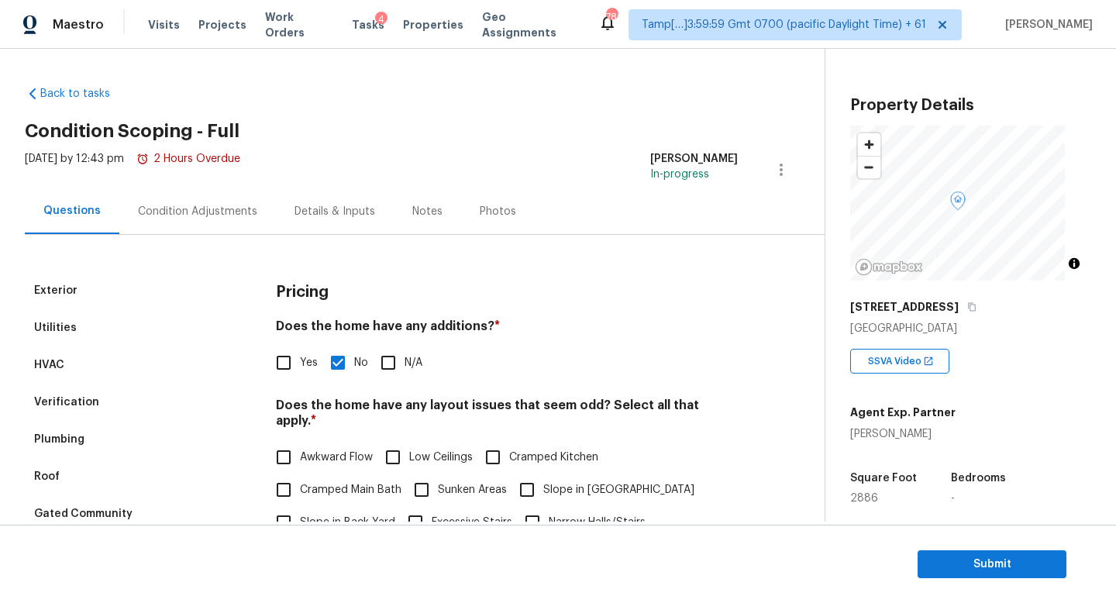
click at [217, 206] on div "Condition Adjustments" at bounding box center [197, 211] width 119 height 15
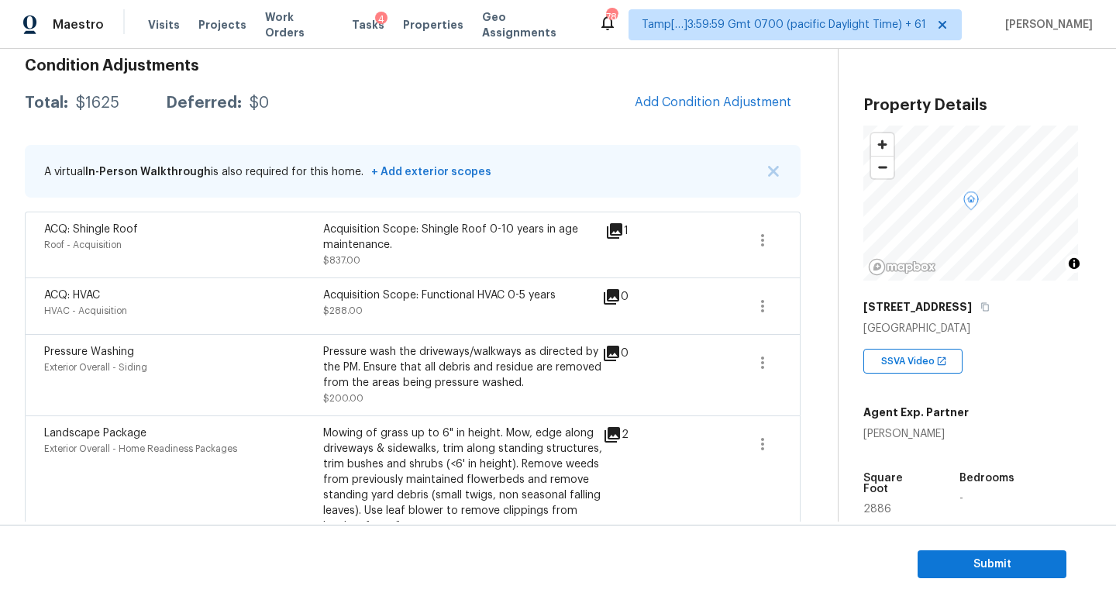
scroll to position [140, 0]
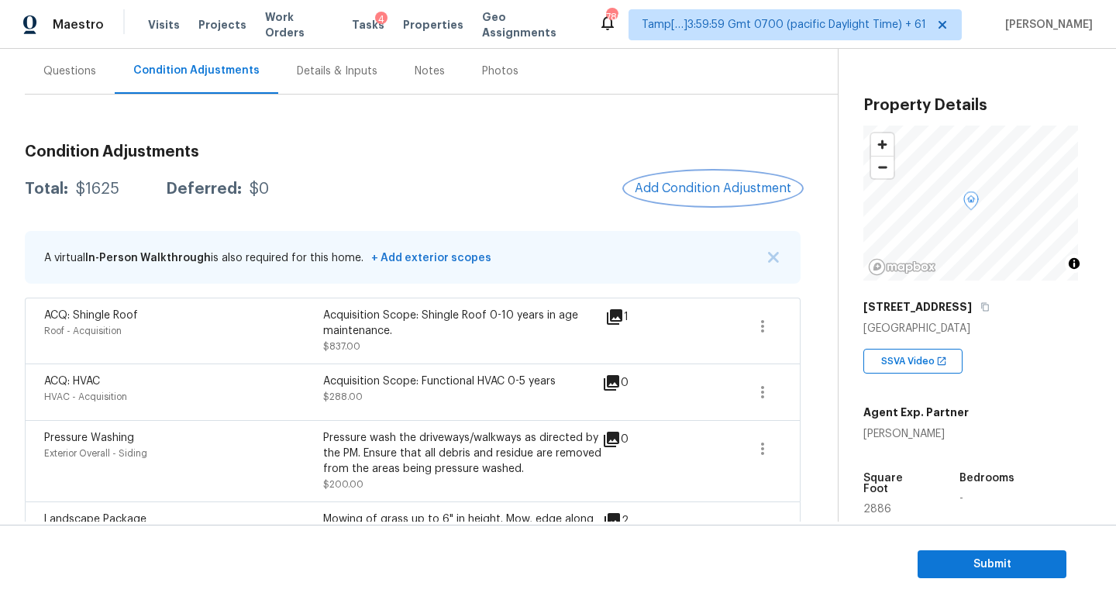
click at [676, 189] on span "Add Condition Adjustment" at bounding box center [713, 188] width 157 height 14
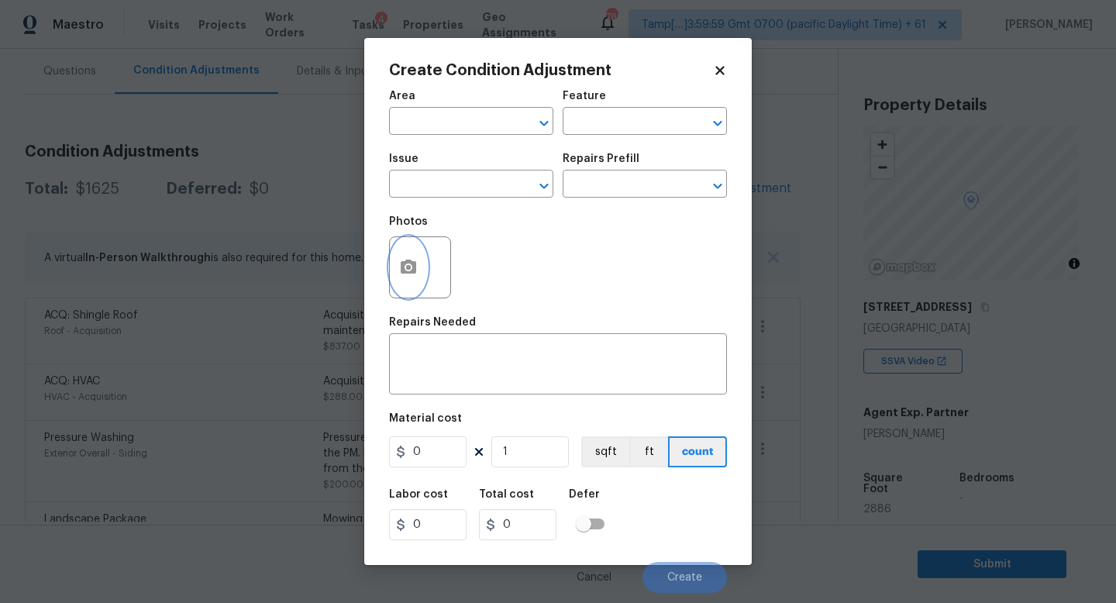
click at [415, 270] on icon "button" at bounding box center [408, 267] width 15 height 14
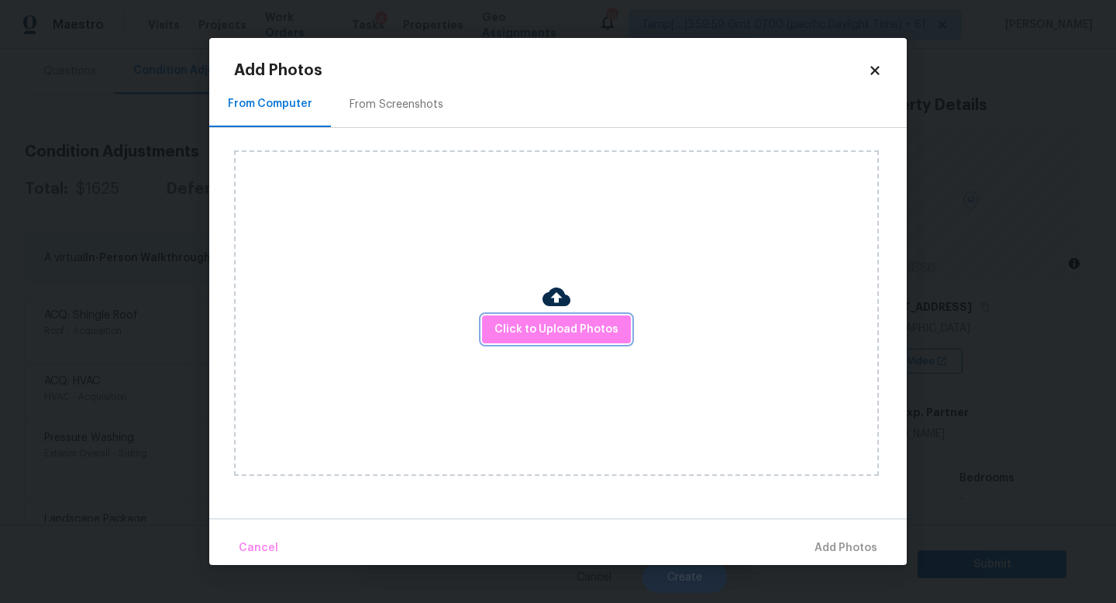
click at [562, 336] on span "Click to Upload Photos" at bounding box center [556, 329] width 124 height 19
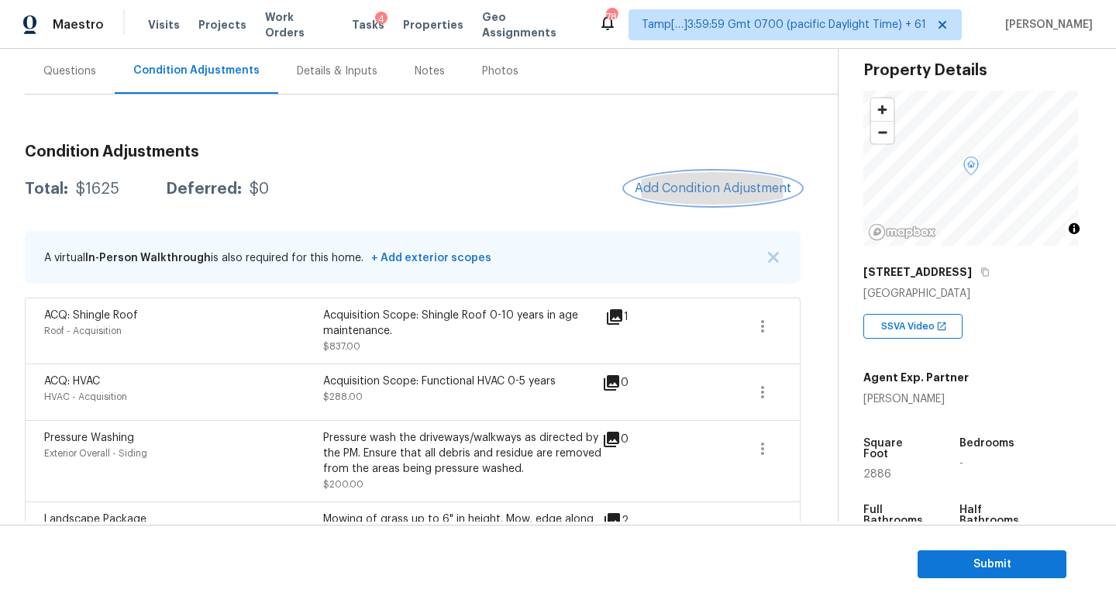
scroll to position [49, 0]
click at [684, 176] on button "Add Condition Adjustment" at bounding box center [712, 188] width 175 height 33
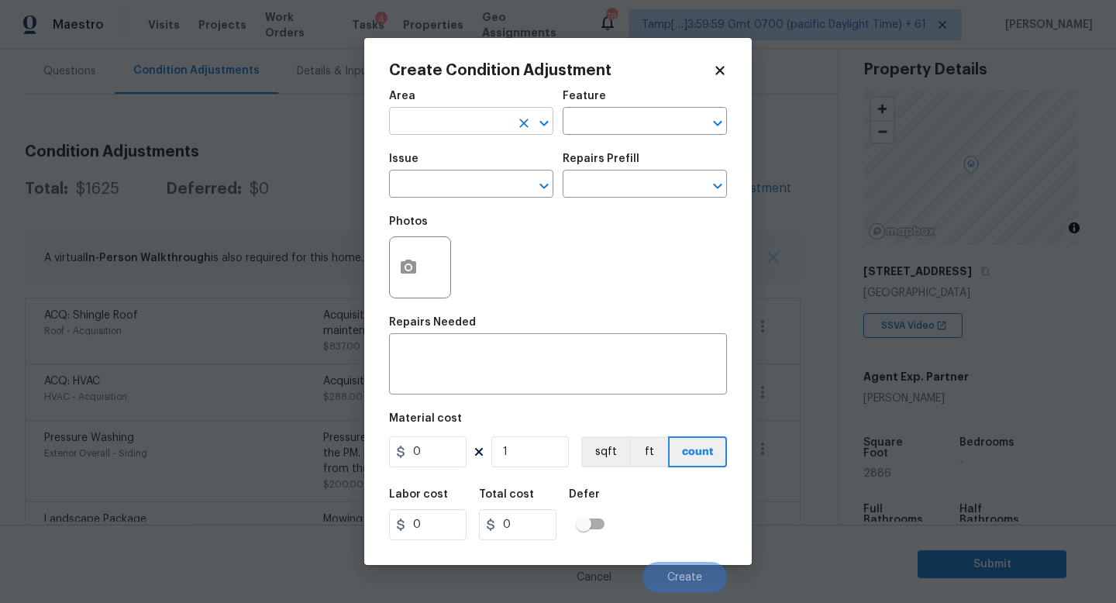
click at [452, 122] on input "text" at bounding box center [449, 123] width 121 height 24
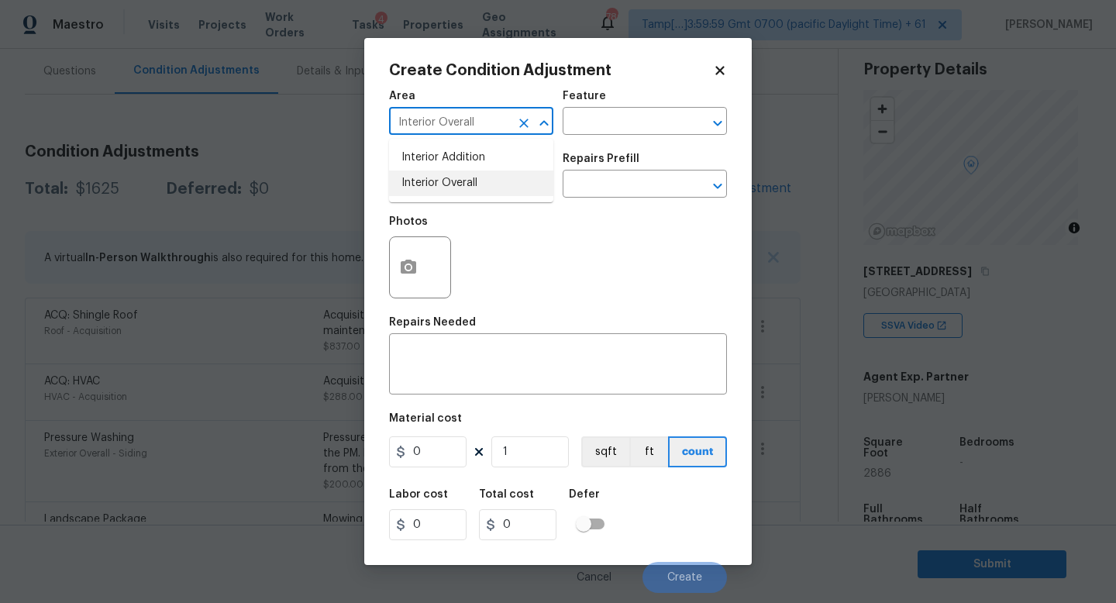
type input "Interior Overall"
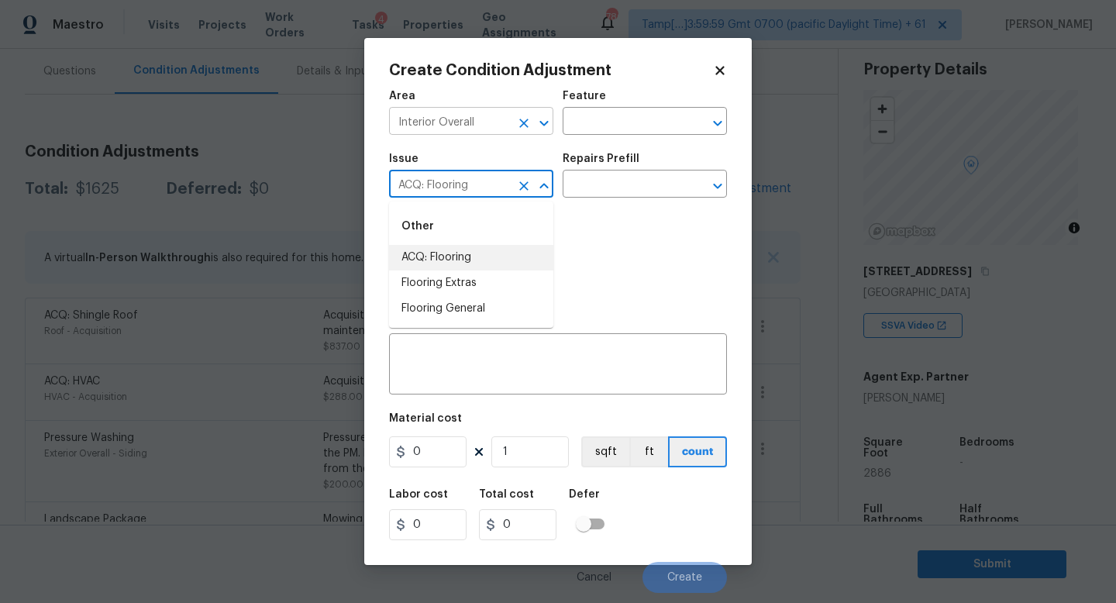
type input "ACQ: Flooring"
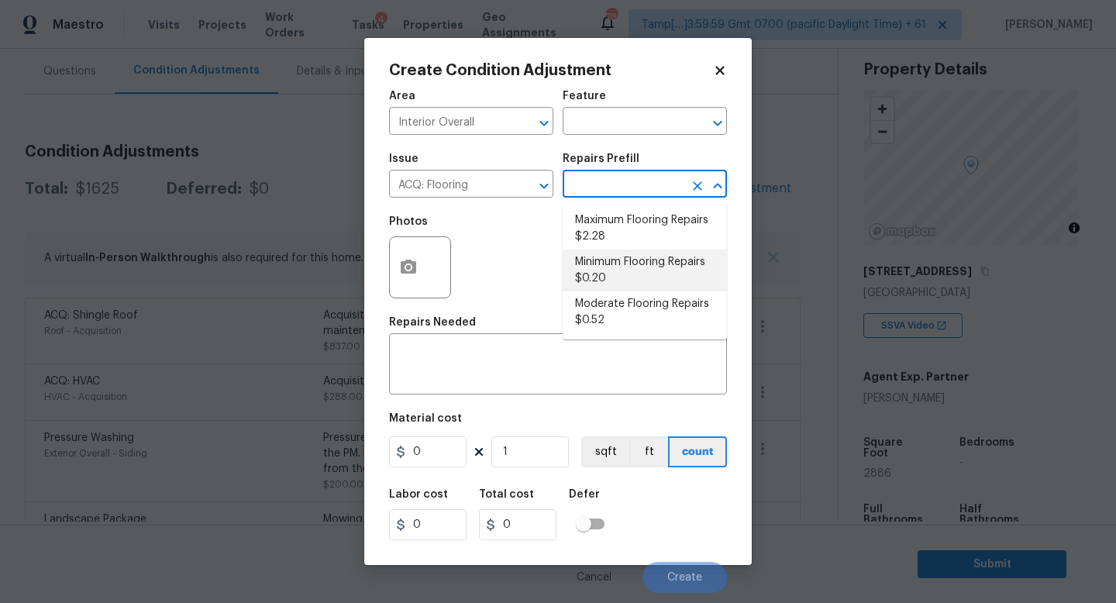
click at [628, 260] on li "Minimum Flooring Repairs $0.20" at bounding box center [645, 270] width 164 height 42
type input "Acquisition"
type textarea "Acquisition Scope: Minimum flooring repairs"
type input "0.2"
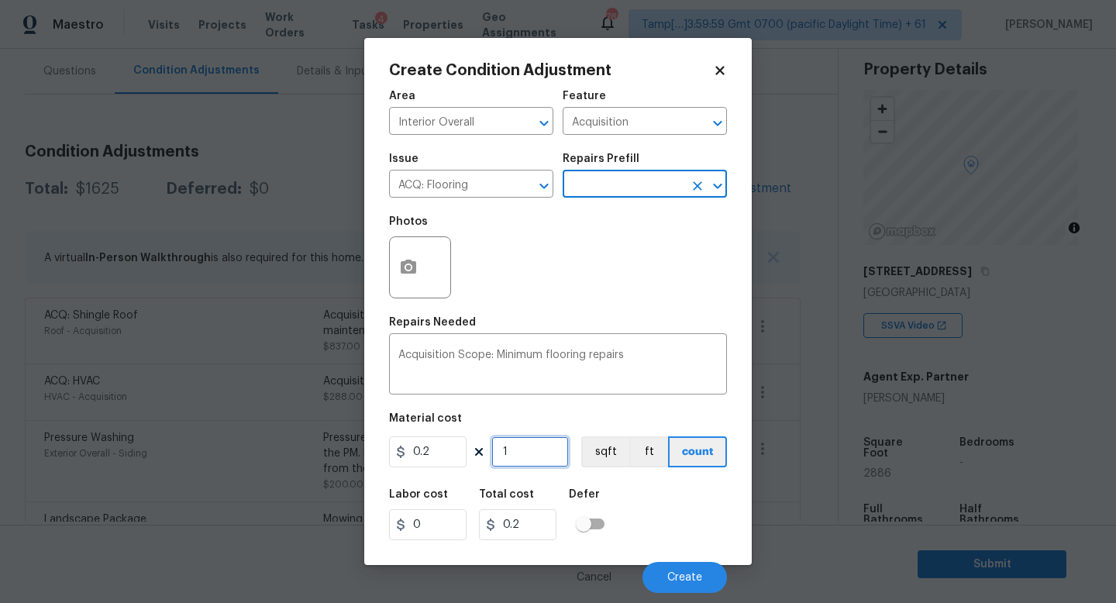
click at [528, 450] on input "1" at bounding box center [529, 451] width 77 height 31
type input "0"
type input "2"
type input "0.4"
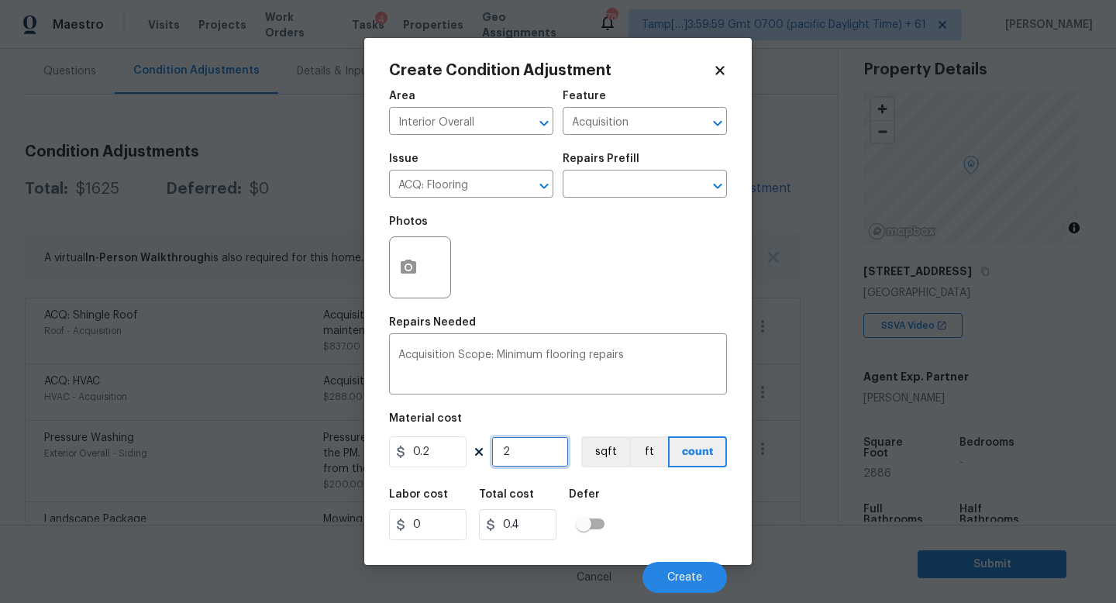
type input "28"
type input "5.6"
type input "288"
type input "57.6"
type input "2886"
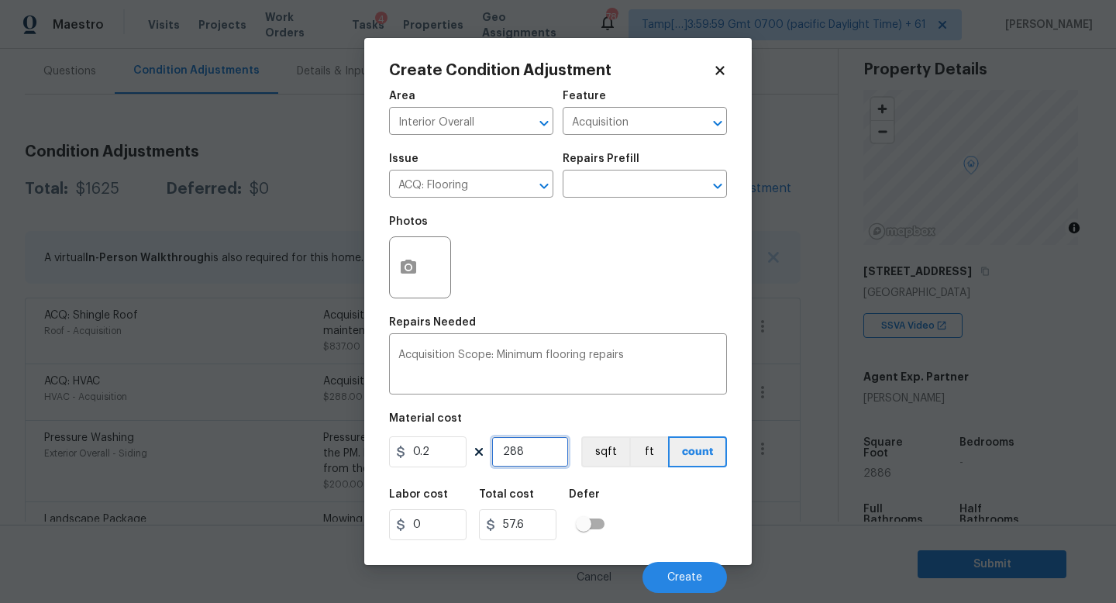
type input "577.2"
type input "2886"
click at [686, 574] on span "Create" at bounding box center [684, 578] width 35 height 12
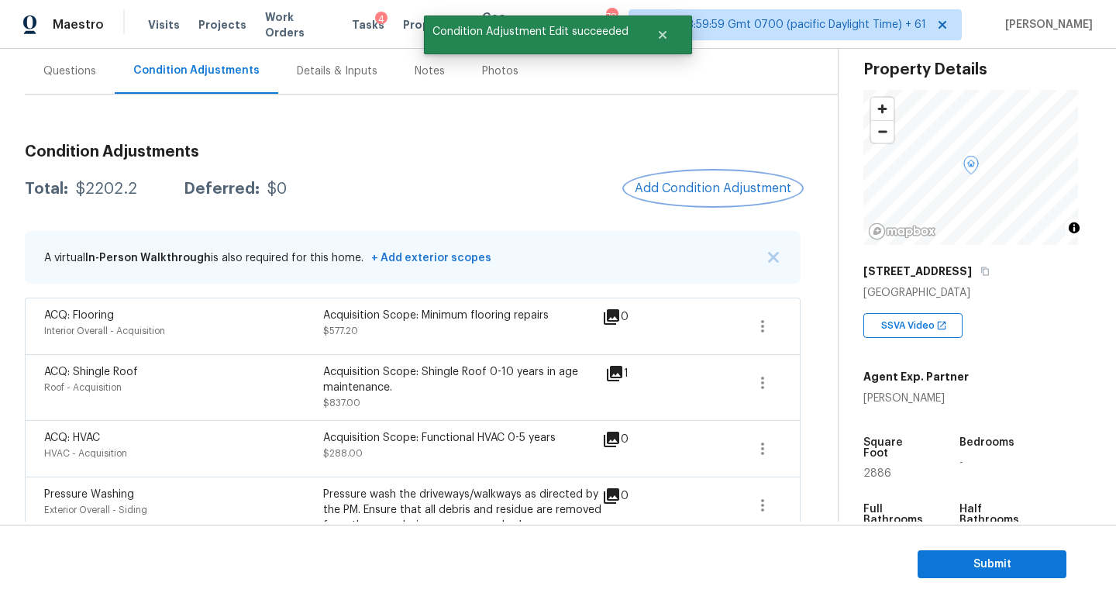
click at [701, 185] on span "Add Condition Adjustment" at bounding box center [713, 188] width 157 height 14
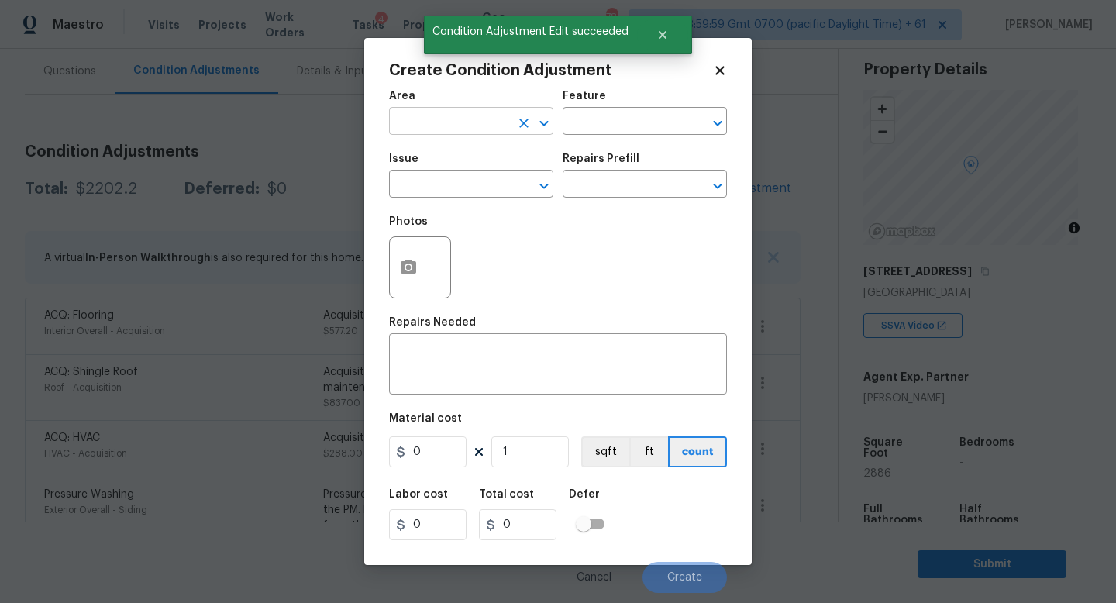
click at [481, 129] on input "text" at bounding box center [449, 123] width 121 height 24
type input "Interior Overall"
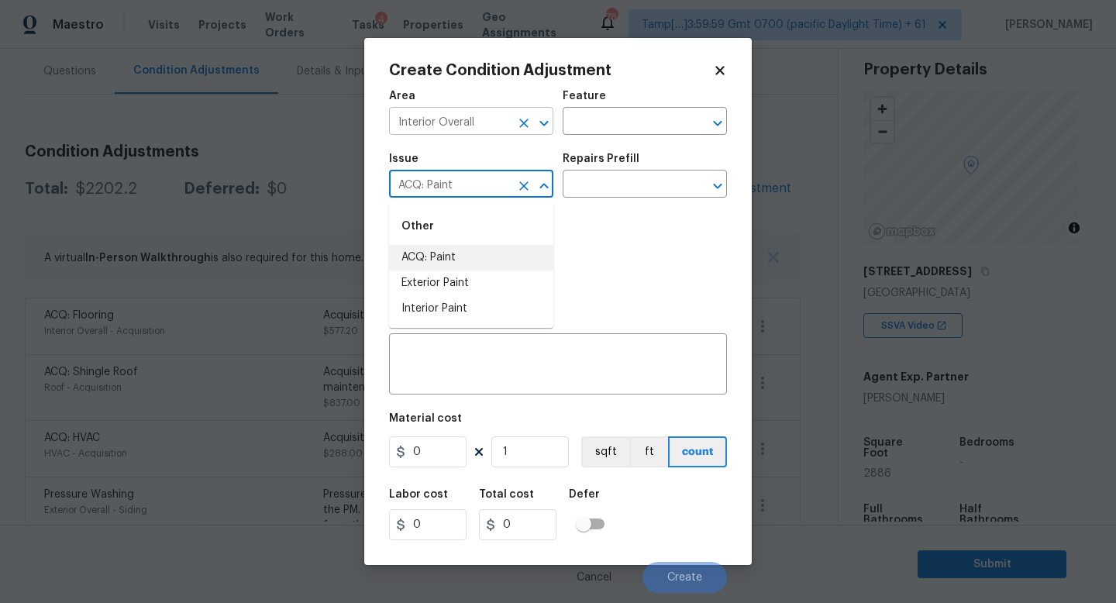
type input "ACQ: Paint"
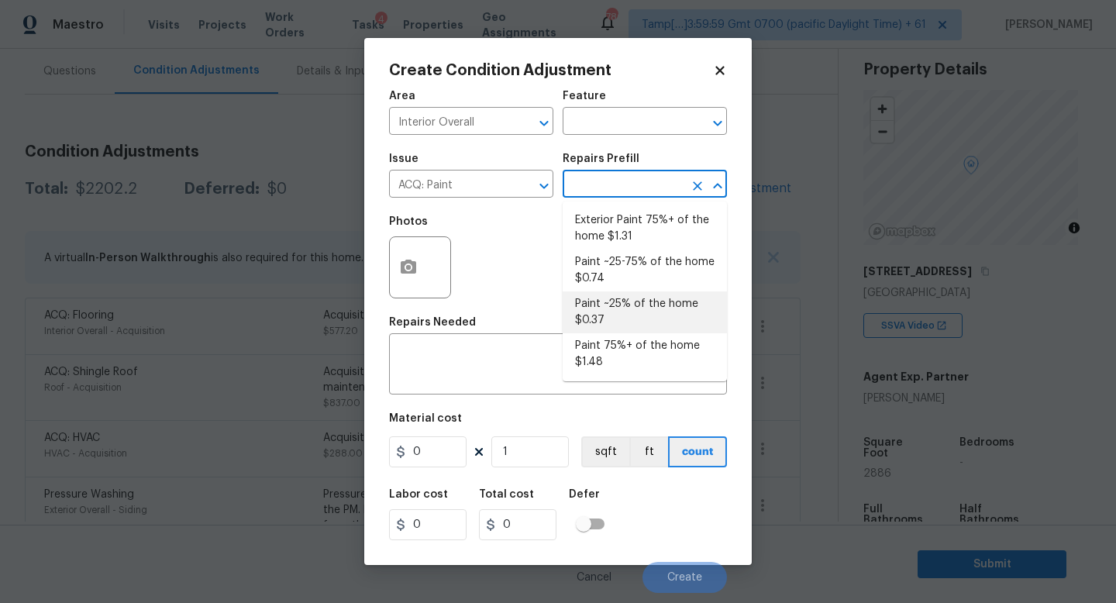
click at [637, 313] on li "Paint ~25% of the home $0.37" at bounding box center [645, 312] width 164 height 42
type input "Acquisition"
type textarea "Acquisition Scope: ~25% of the home needs interior paint"
type input "0.37"
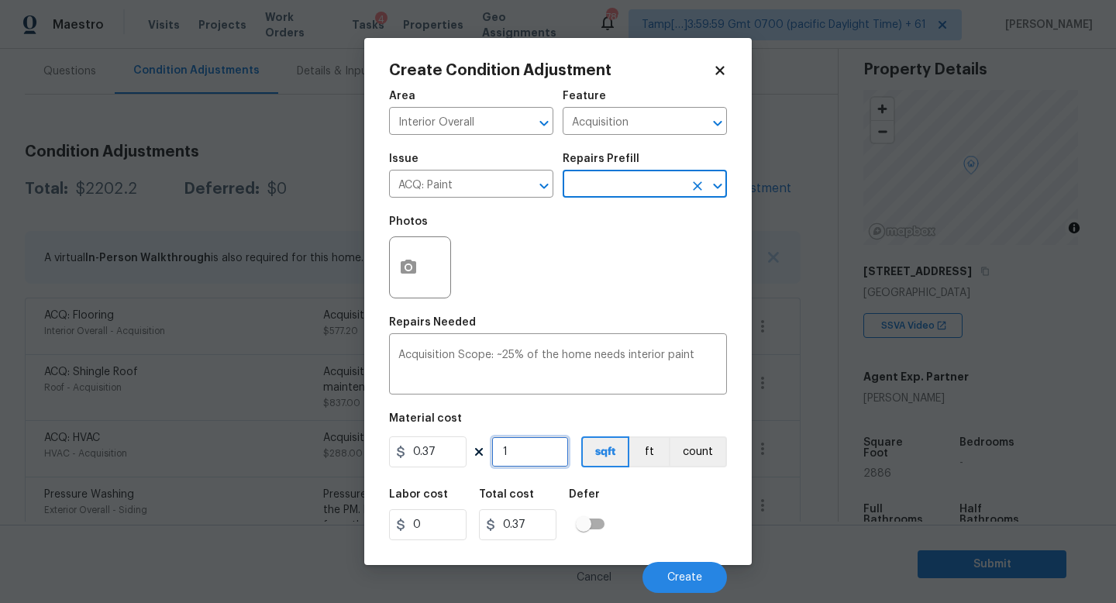
click at [538, 445] on input "1" at bounding box center [529, 451] width 77 height 31
type input "0"
type input "2"
type input "0.74"
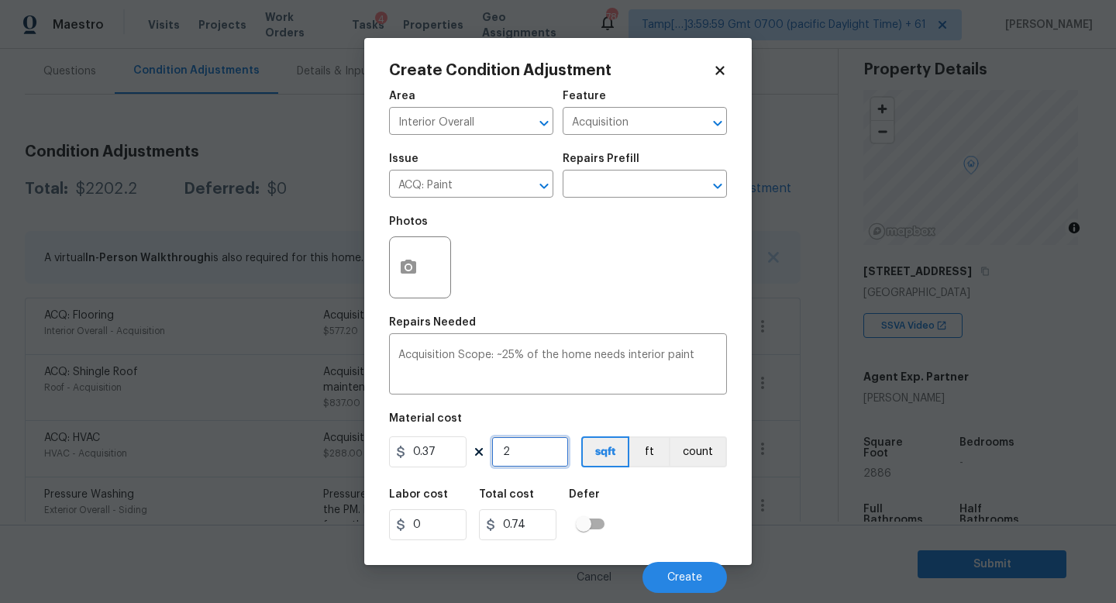
type input "28"
type input "10.36"
type input "288"
type input "106.56"
type input "2886"
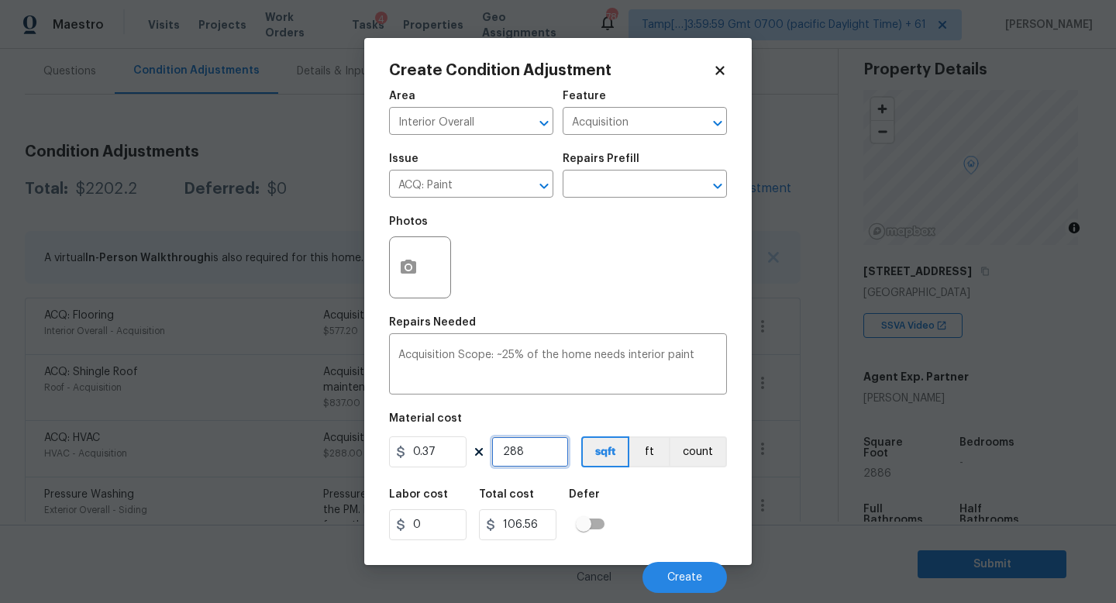
type input "1067.82"
type input "2886"
click at [680, 577] on span "Create" at bounding box center [684, 578] width 35 height 12
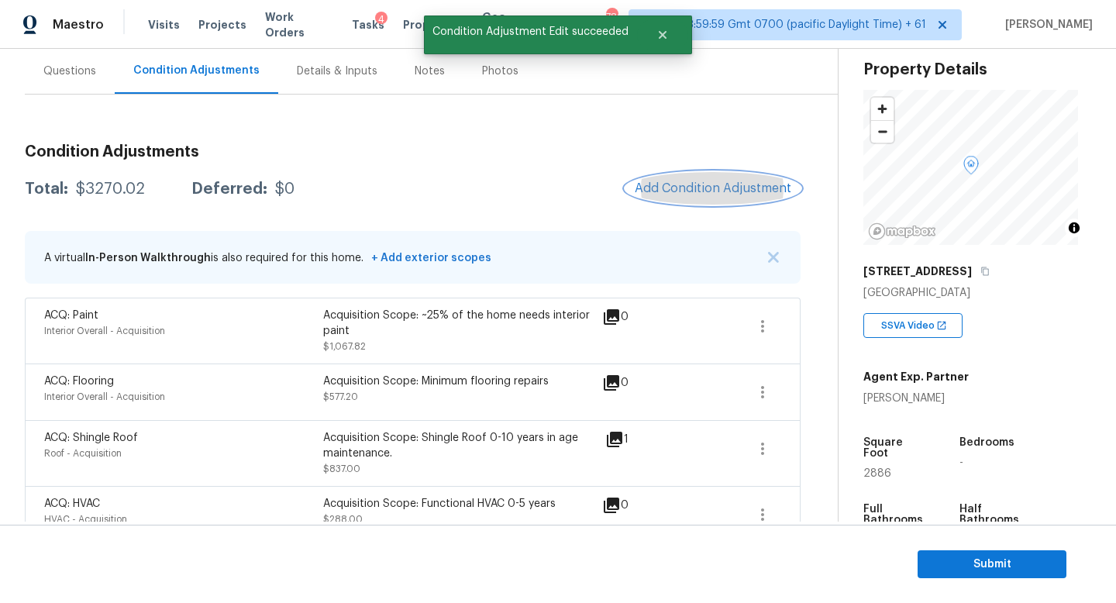
click at [666, 186] on span "Add Condition Adjustment" at bounding box center [713, 188] width 157 height 14
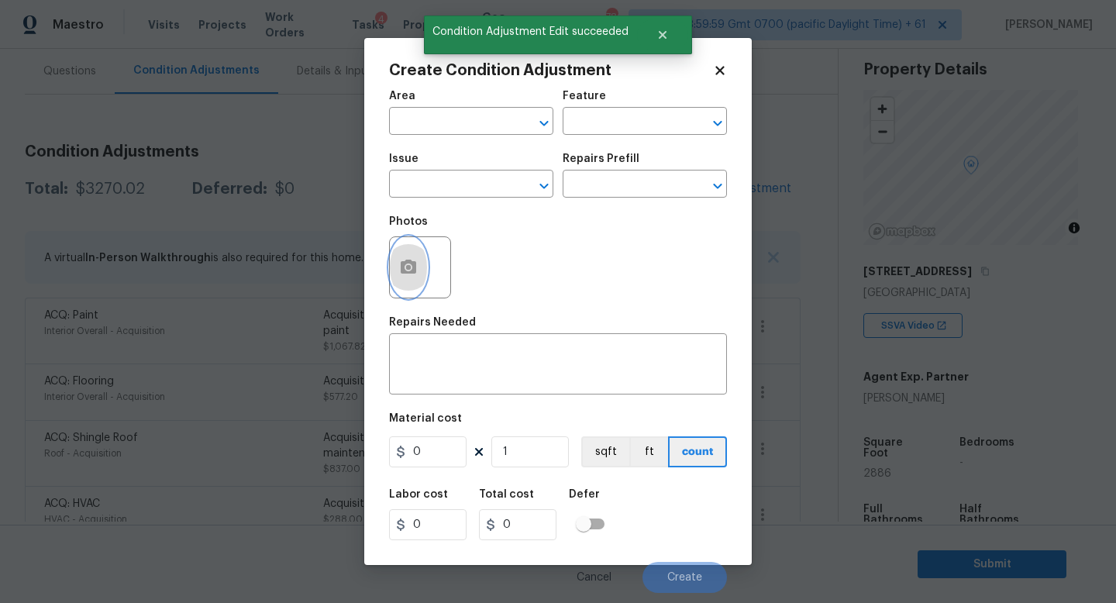
click at [417, 275] on icon "button" at bounding box center [408, 267] width 19 height 19
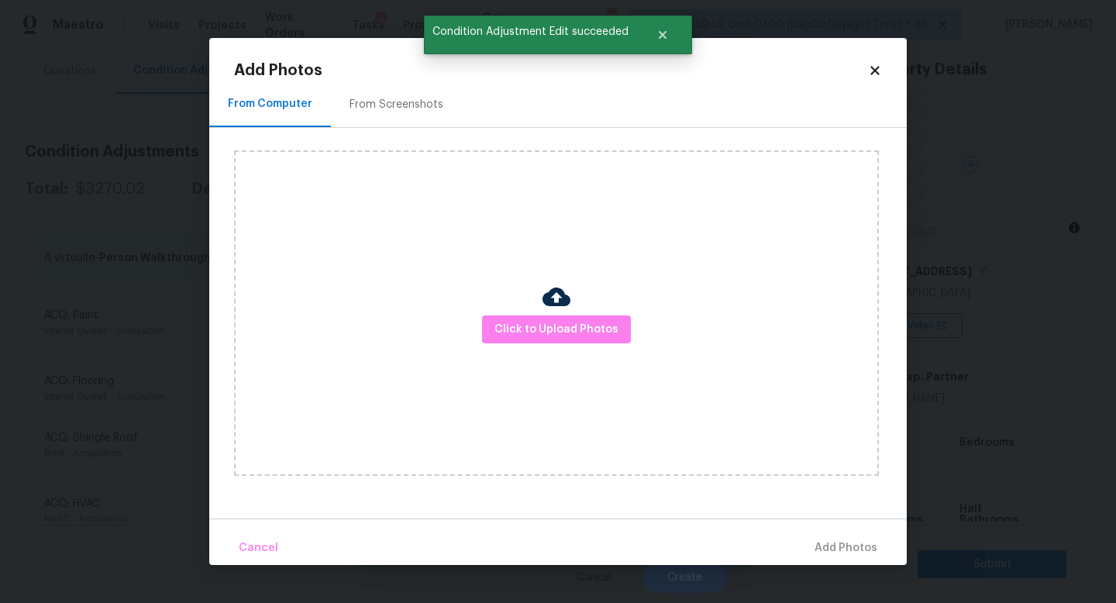
click at [491, 312] on div "Click to Upload Photos" at bounding box center [556, 312] width 645 height 325
click at [496, 318] on button "Click to Upload Photos" at bounding box center [556, 329] width 149 height 29
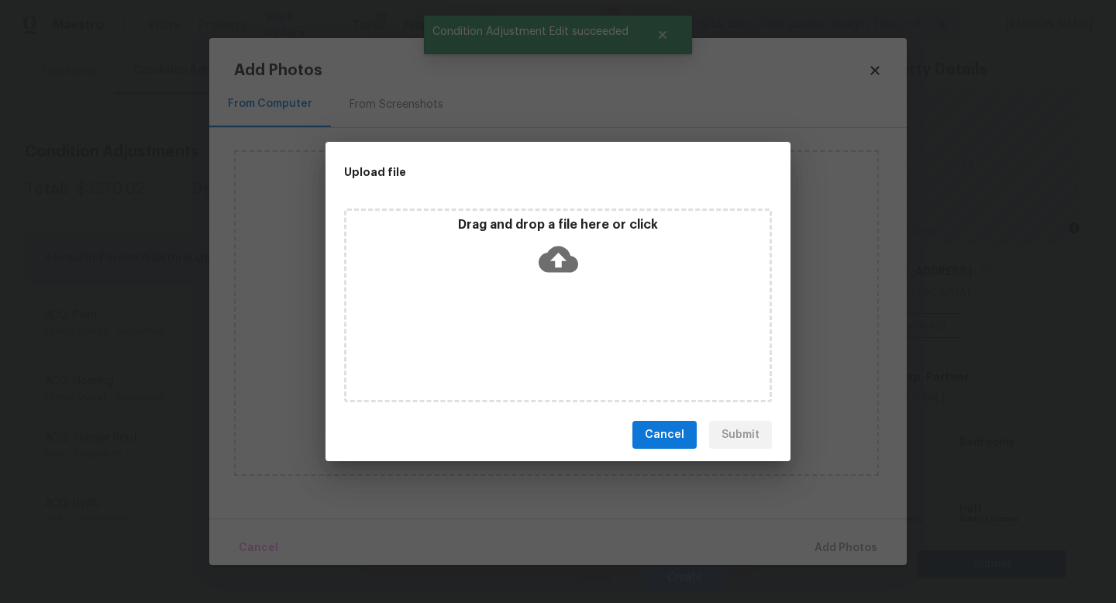
click at [496, 318] on div "Drag and drop a file here or click" at bounding box center [558, 305] width 428 height 194
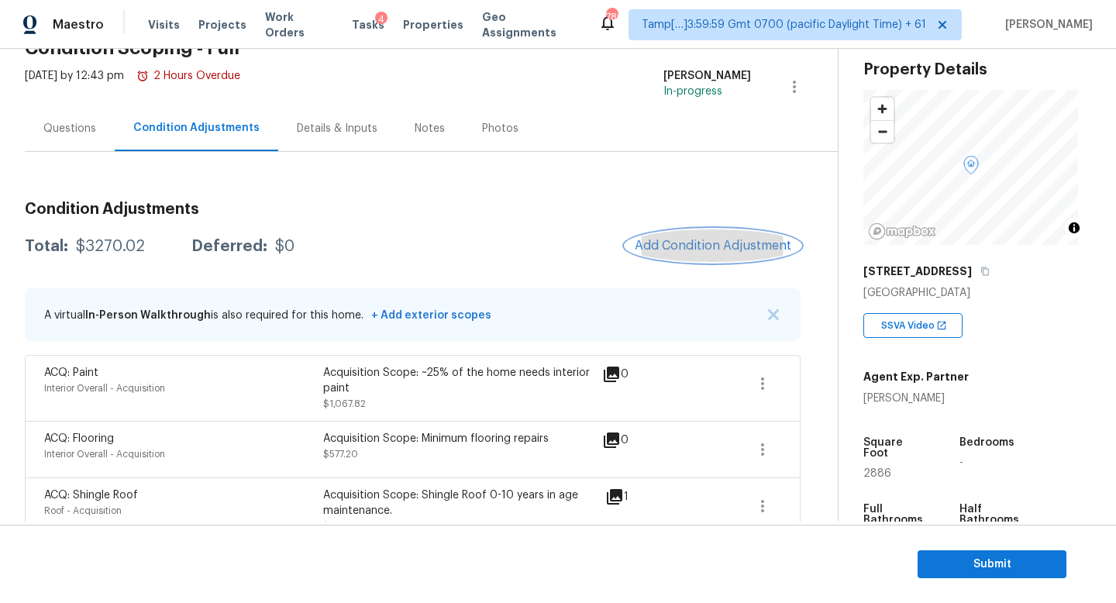
scroll to position [0, 0]
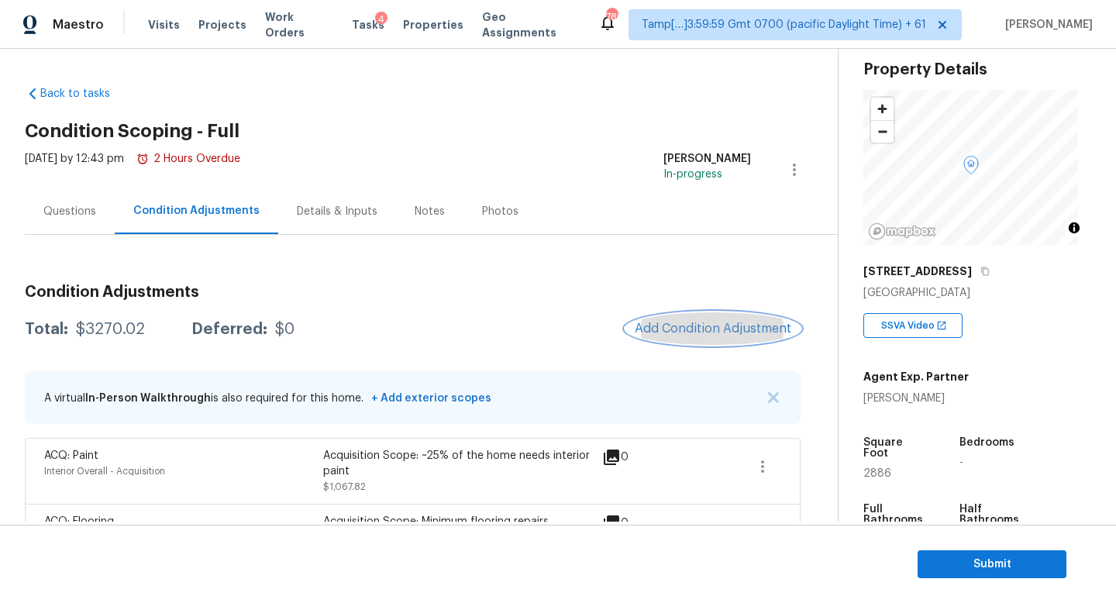
click at [715, 317] on button "Add Condition Adjustment" at bounding box center [712, 328] width 175 height 33
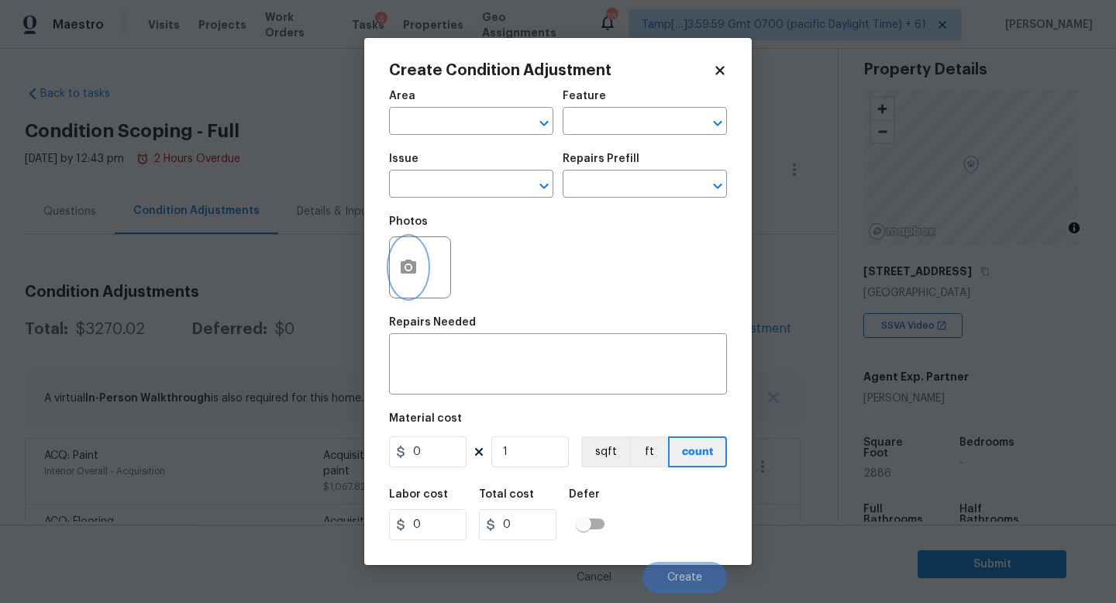
click at [397, 263] on button "button" at bounding box center [408, 267] width 37 height 60
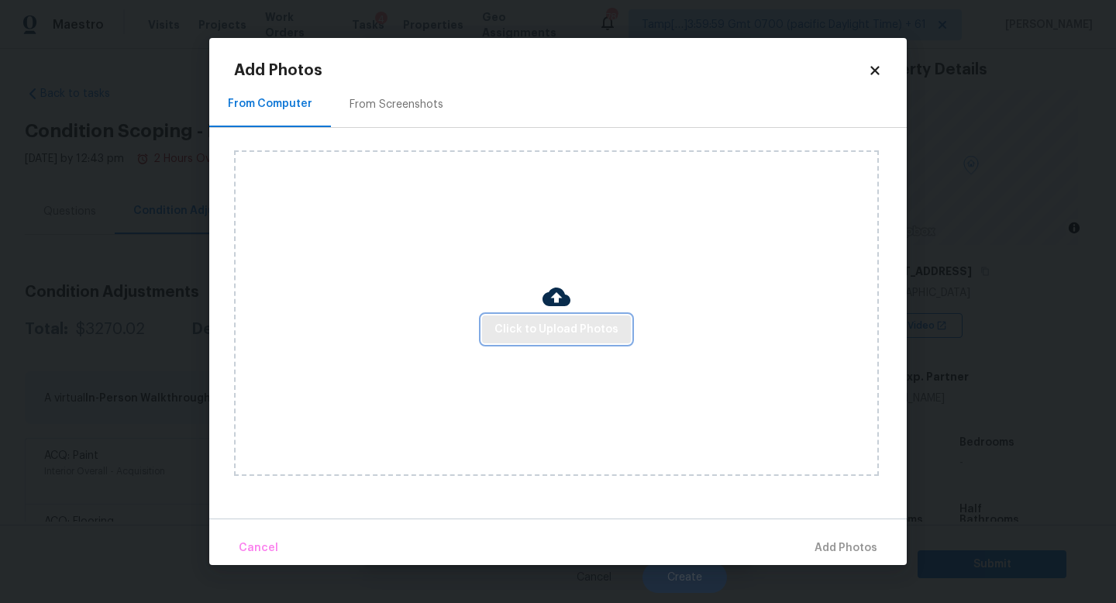
click at [548, 319] on button "Click to Upload Photos" at bounding box center [556, 329] width 149 height 29
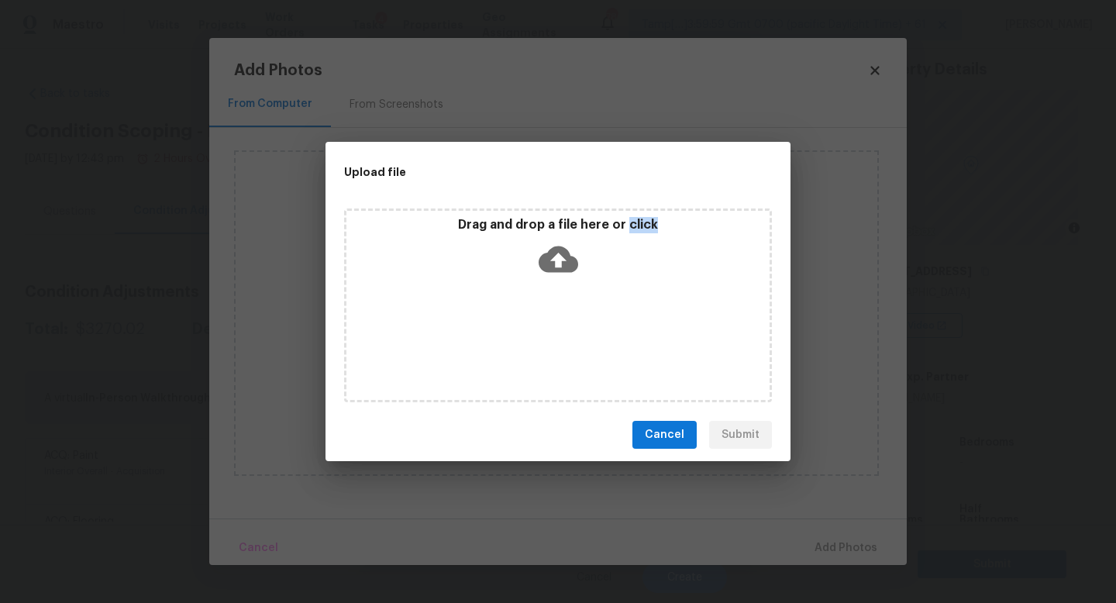
click at [548, 319] on div "Drag and drop a file here or click" at bounding box center [558, 305] width 428 height 194
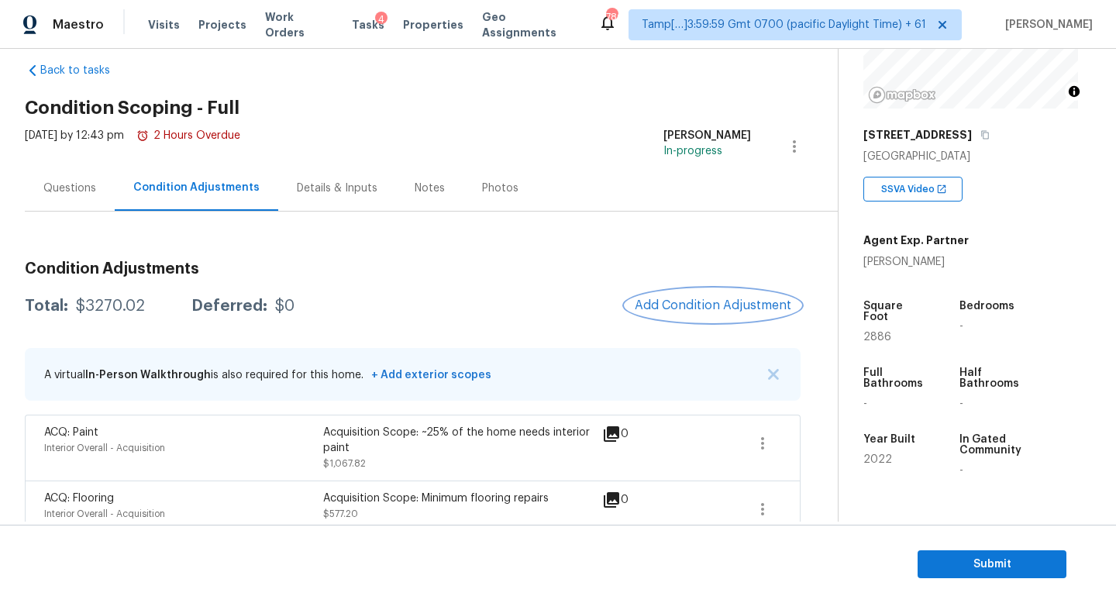
scroll to position [35, 0]
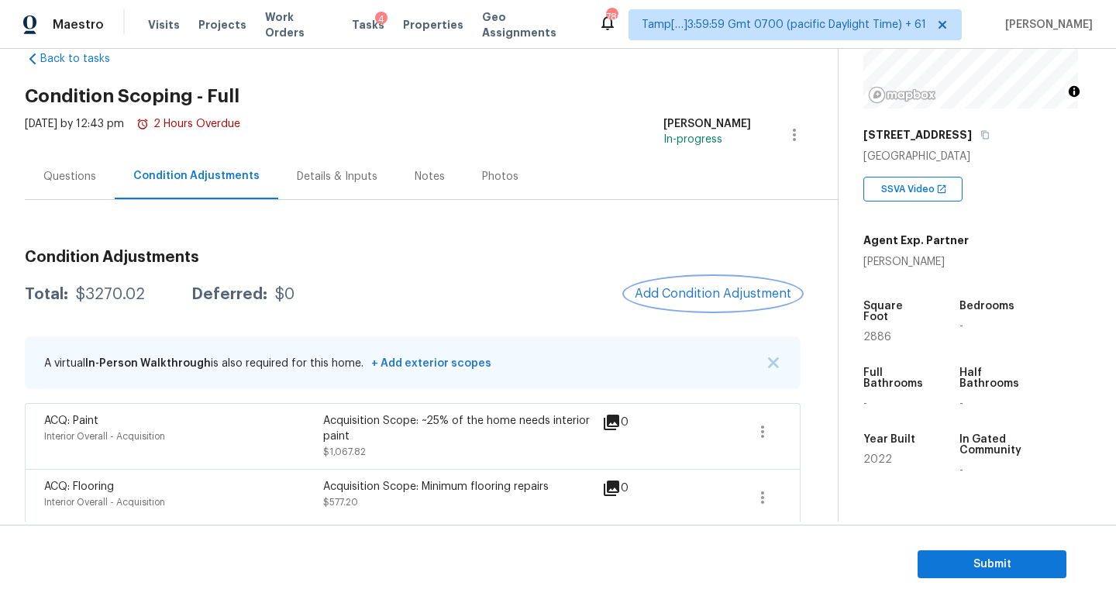
click at [712, 290] on span "Add Condition Adjustment" at bounding box center [713, 294] width 157 height 14
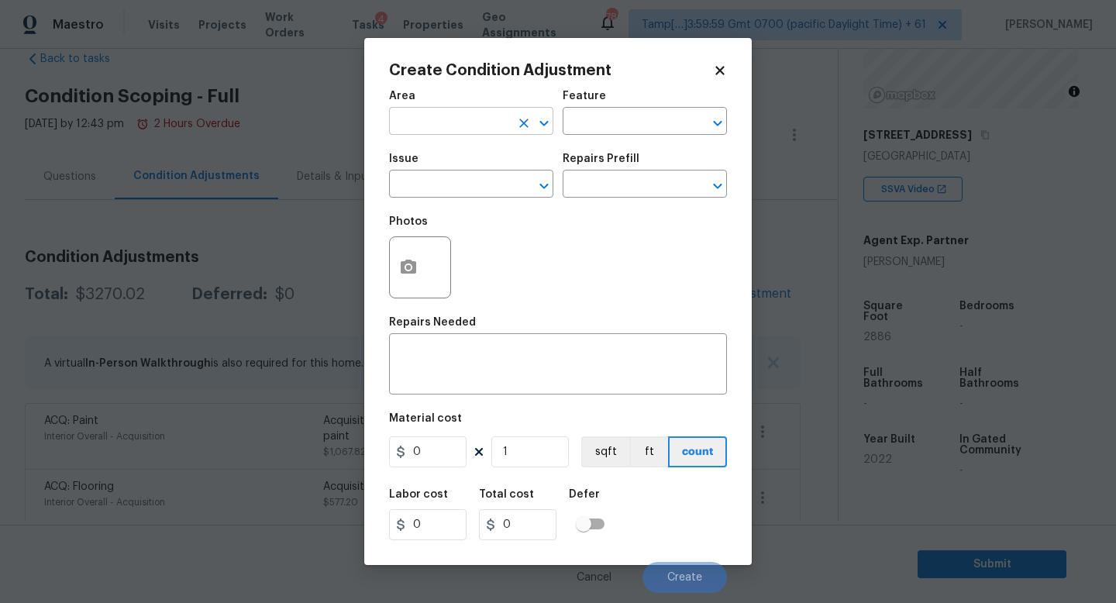
click at [443, 127] on input "text" at bounding box center [449, 123] width 121 height 24
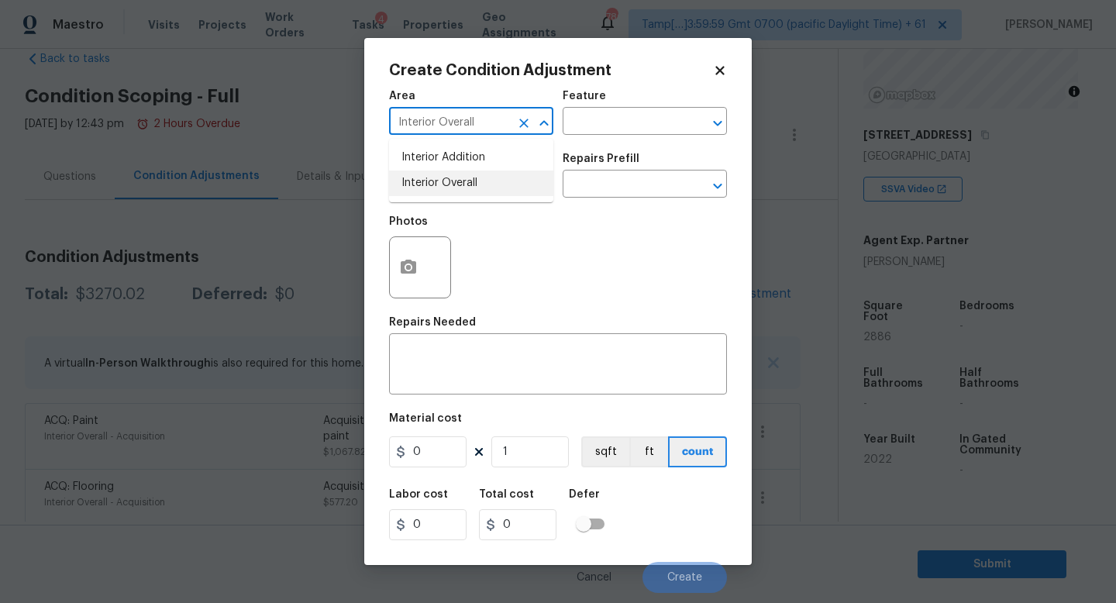
type input "Interior Overall"
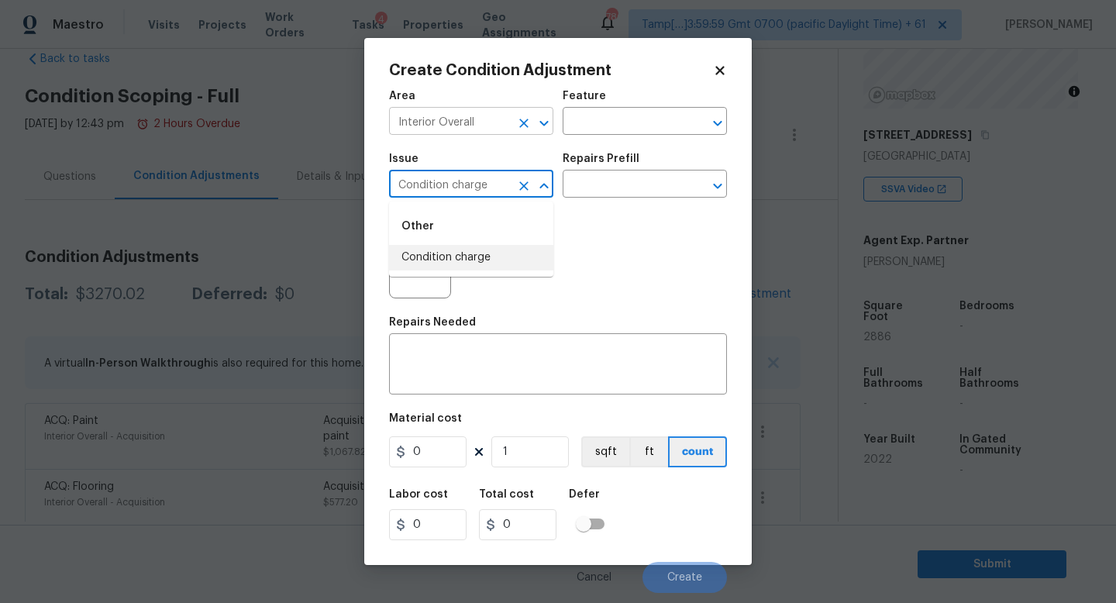
type input "Condition charge"
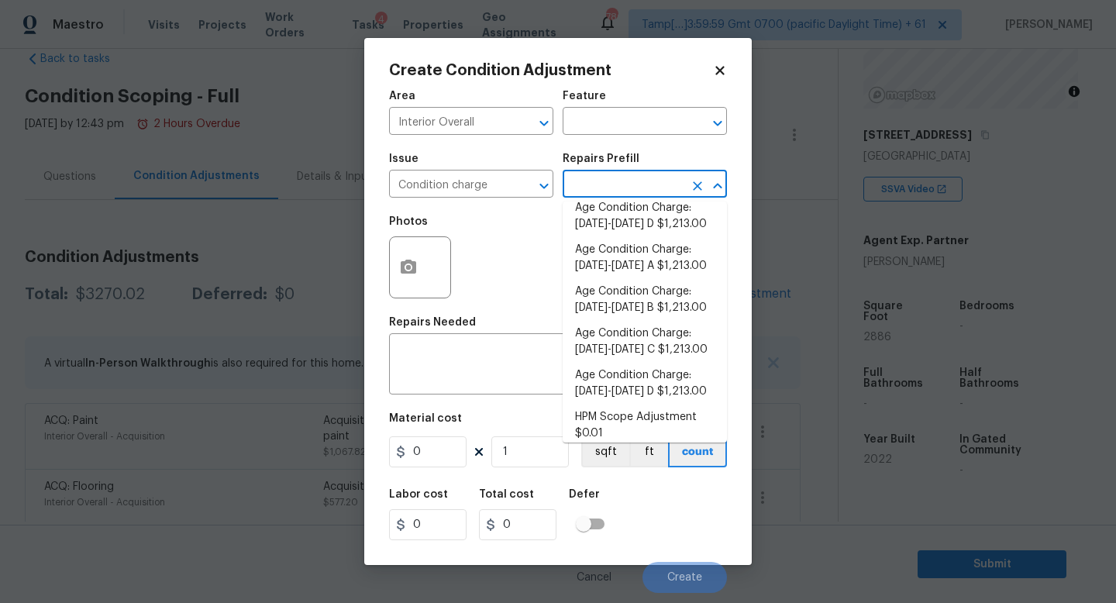
scroll to position [508, 0]
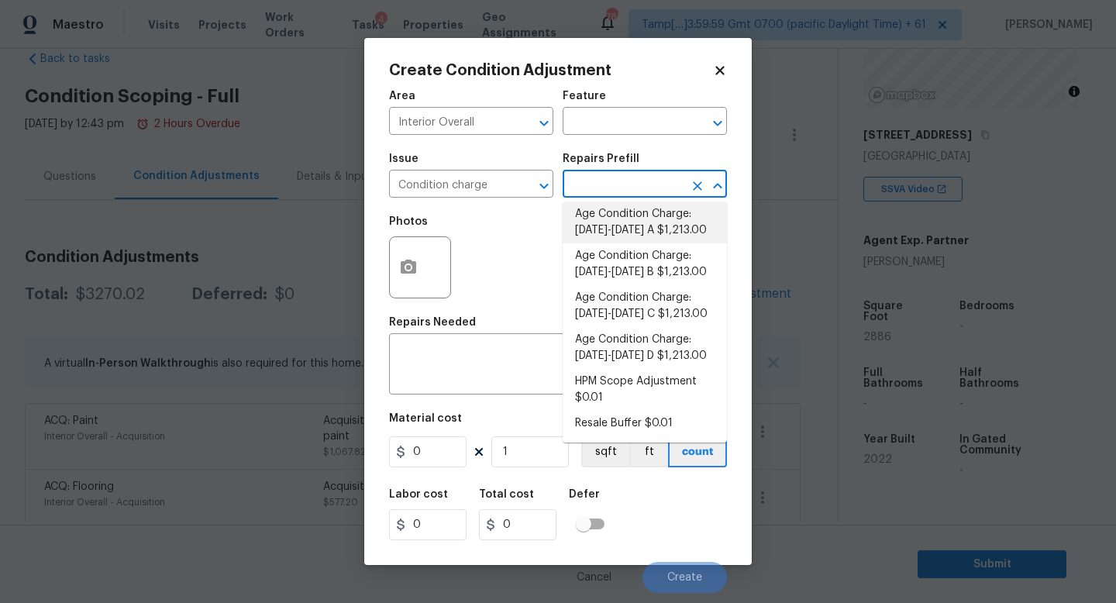
click at [659, 230] on li "Age Condition Charge: 2009-2023 A $1,213.00" at bounding box center [645, 222] width 164 height 42
type input "Home Readiness Packages"
type textarea "Age Condition Charge: [DATE]-[DATE] A"
type input "1213"
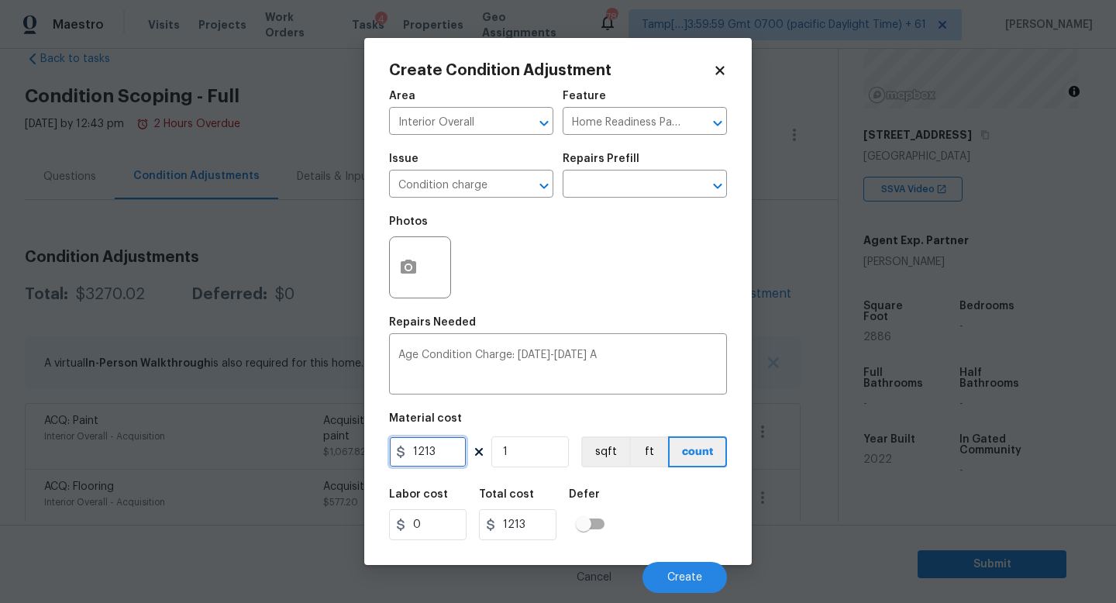
drag, startPoint x: 449, startPoint y: 445, endPoint x: 329, endPoint y: 449, distance: 120.2
click at [329, 449] on div "Create Condition Adjustment Area Interior Overall ​ Feature Home Readiness Pack…" at bounding box center [558, 301] width 1116 height 603
type input "2000"
click at [665, 580] on button "Create" at bounding box center [684, 577] width 84 height 31
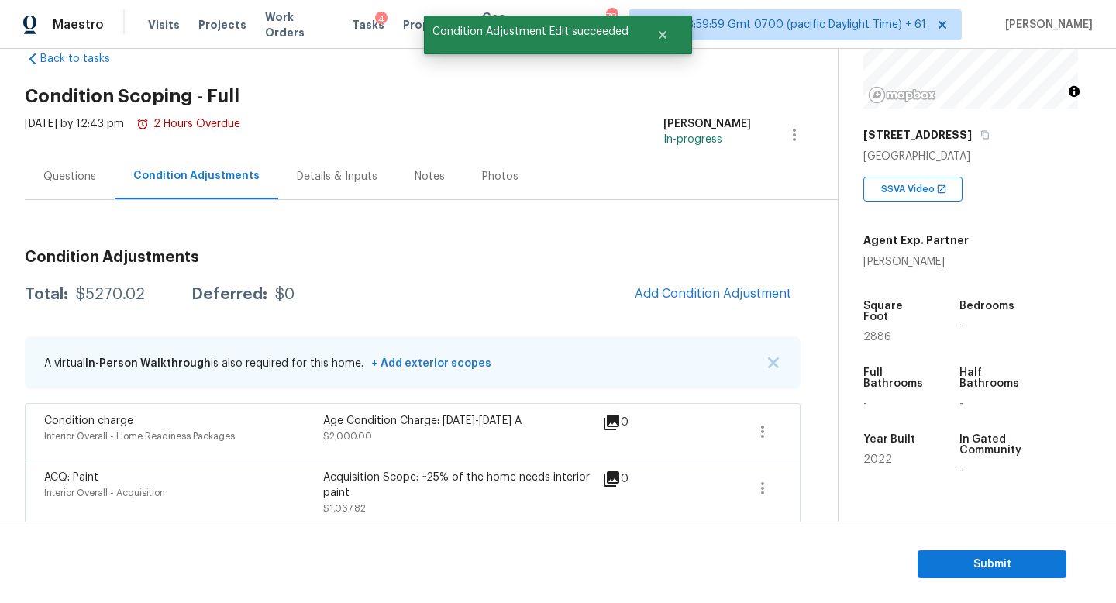
click at [65, 178] on div "Questions" at bounding box center [69, 176] width 53 height 15
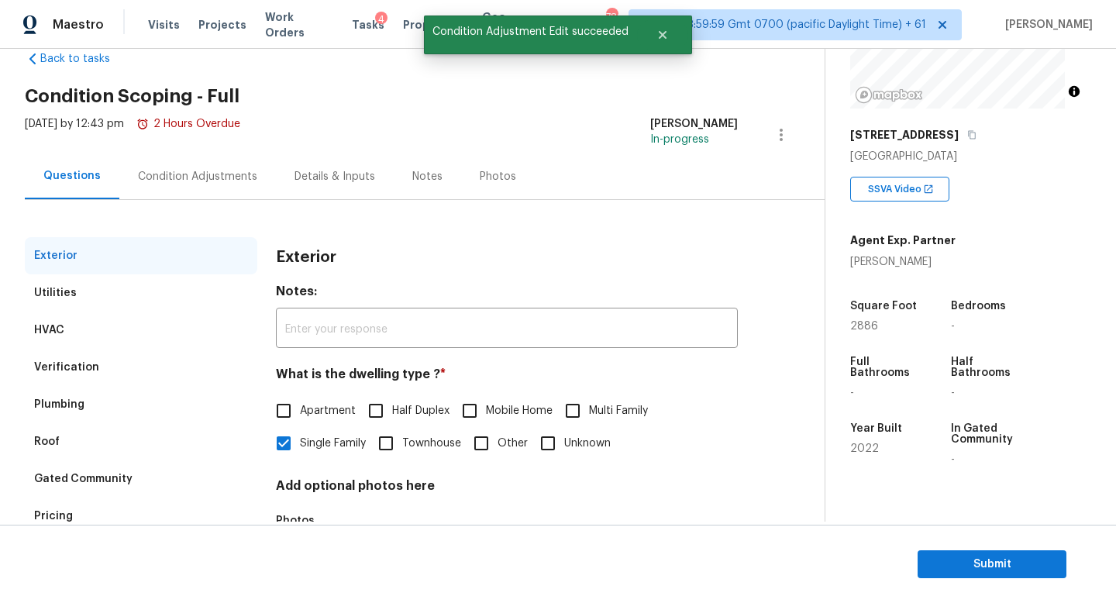
click at [178, 184] on div "Condition Adjustments" at bounding box center [197, 176] width 157 height 46
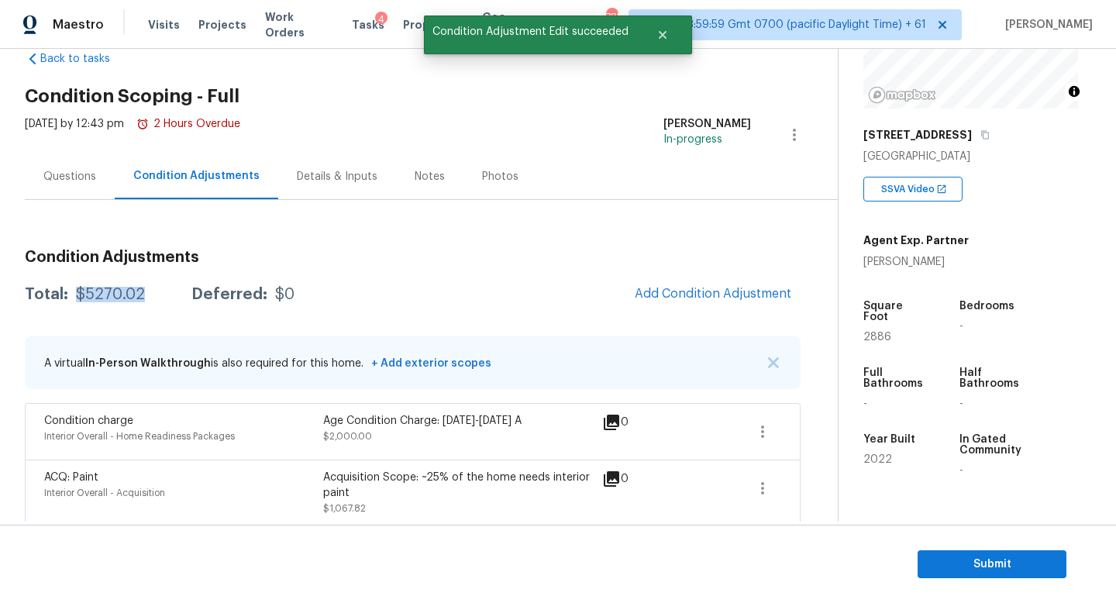
drag, startPoint x: 141, startPoint y: 287, endPoint x: 71, endPoint y: 294, distance: 70.8
click at [71, 294] on div "Total: $5270.02 Deferred: $0" at bounding box center [160, 294] width 270 height 15
copy div "$5270.02"
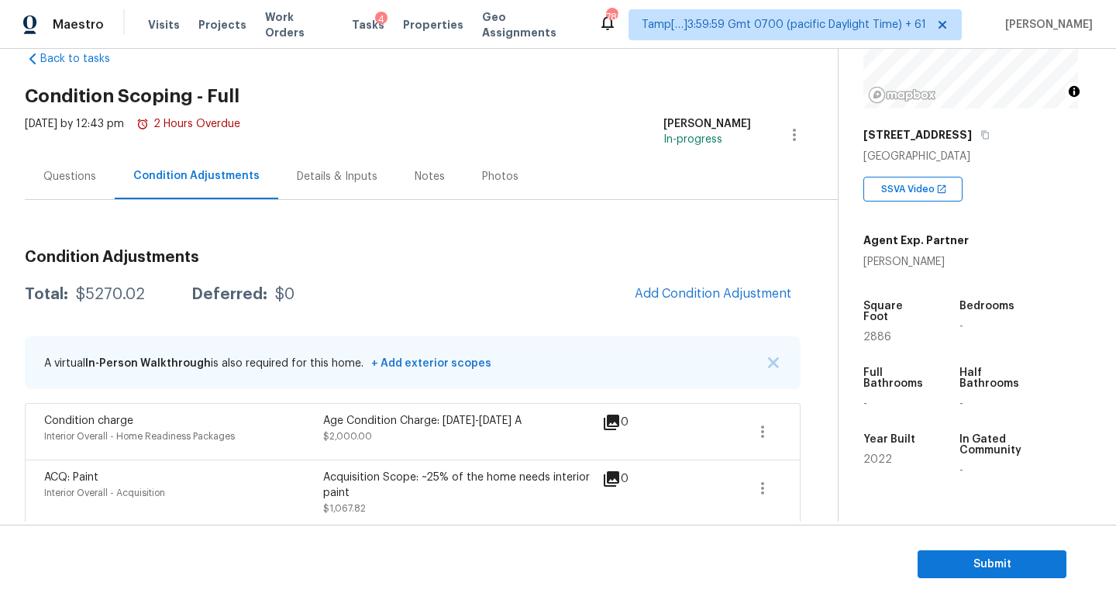
click at [59, 181] on div "Questions" at bounding box center [69, 176] width 53 height 15
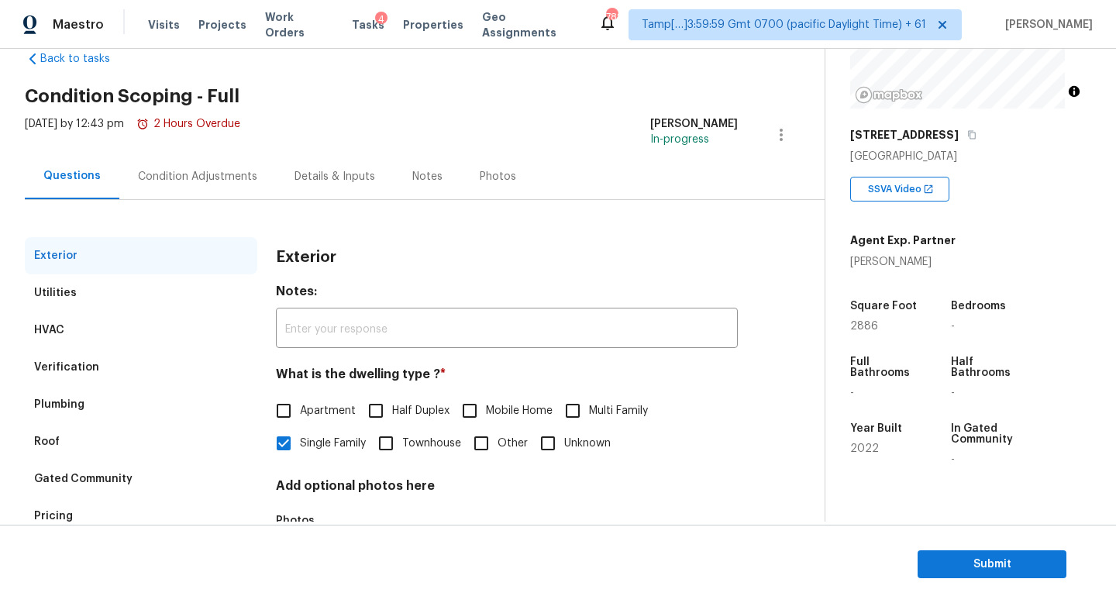
click at [213, 184] on div "Condition Adjustments" at bounding box center [197, 176] width 157 height 46
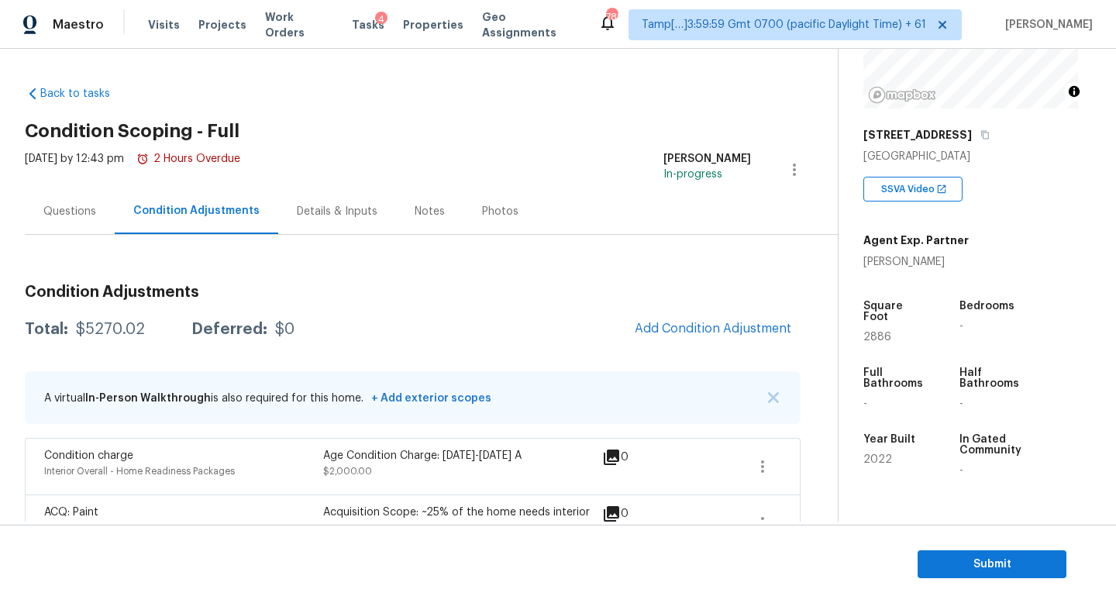
click at [46, 208] on div "Questions" at bounding box center [69, 211] width 53 height 15
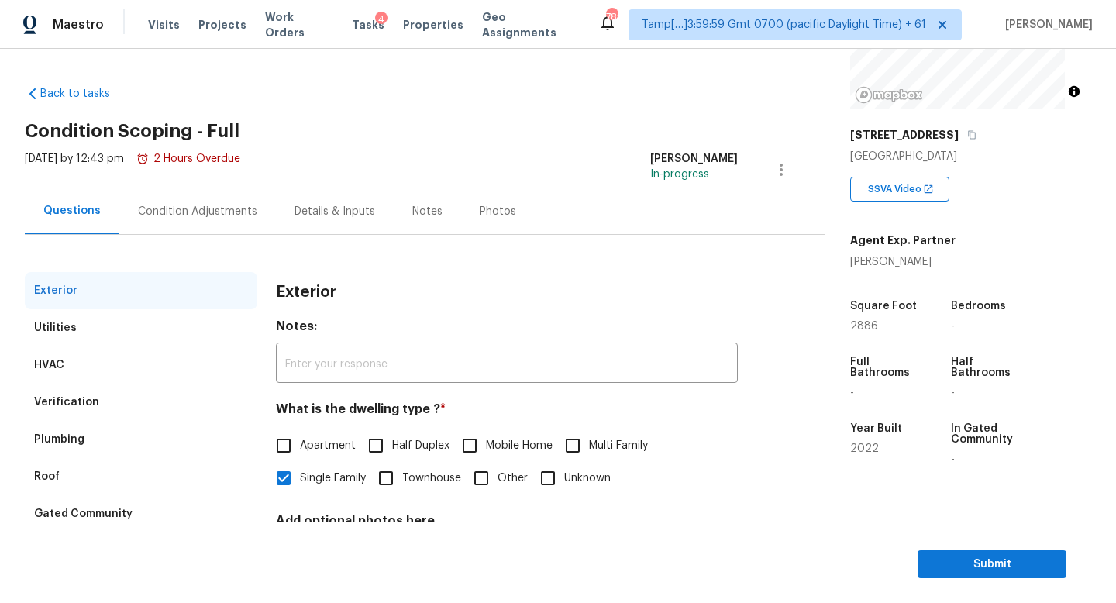
click at [188, 210] on div "Condition Adjustments" at bounding box center [197, 211] width 119 height 15
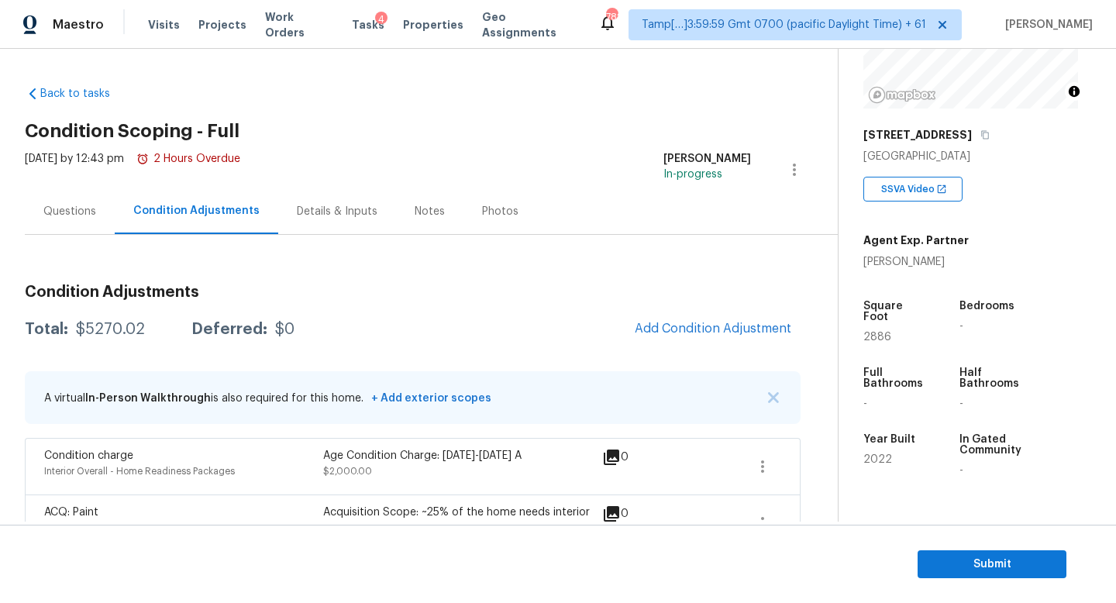
click at [67, 221] on div "Questions" at bounding box center [70, 211] width 90 height 46
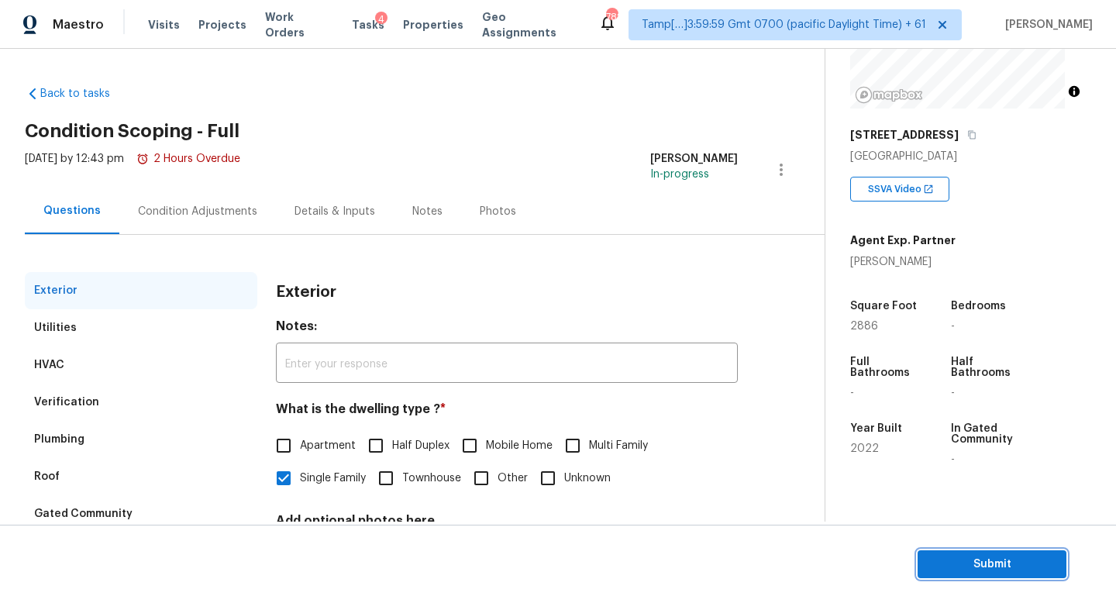
click at [942, 556] on span "Submit" at bounding box center [992, 564] width 124 height 19
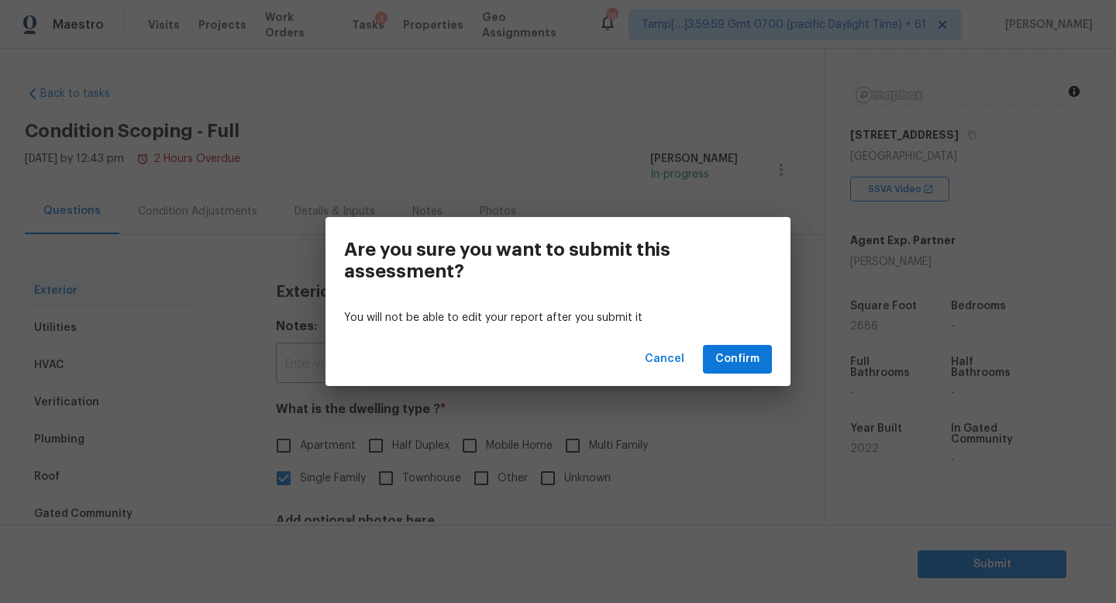
click at [734, 341] on div "Cancel Confirm" at bounding box center [557, 358] width 465 height 53
click at [738, 350] on span "Confirm" at bounding box center [737, 358] width 44 height 19
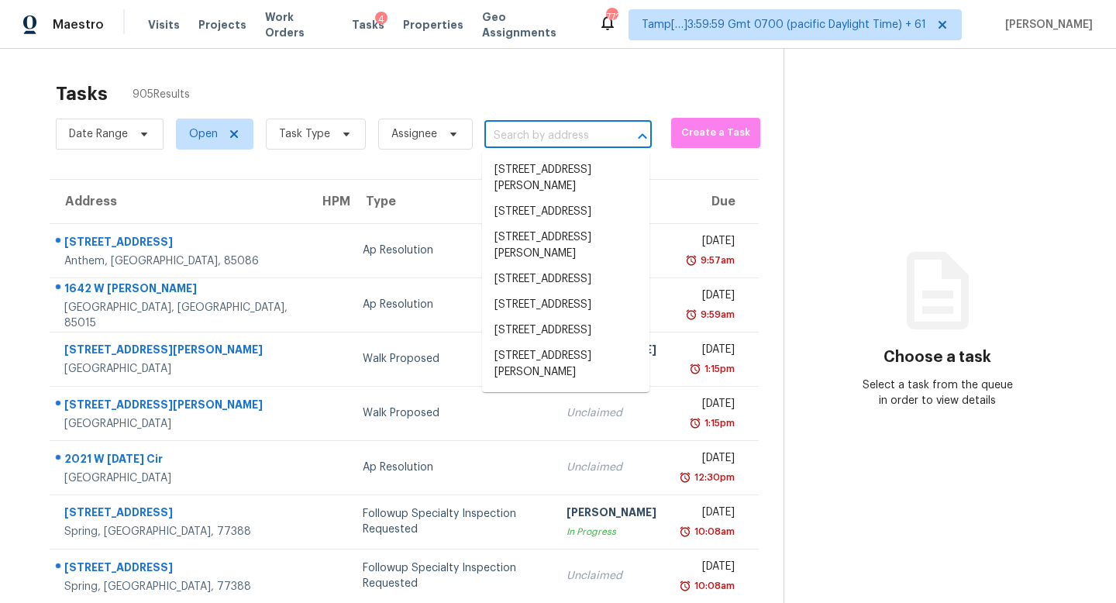
click at [563, 134] on input "text" at bounding box center [546, 136] width 124 height 24
paste input "879 Maybrook Dr, Deltona, FL 32725"
type input "879 Maybrook Dr, Deltona, FL 32725"
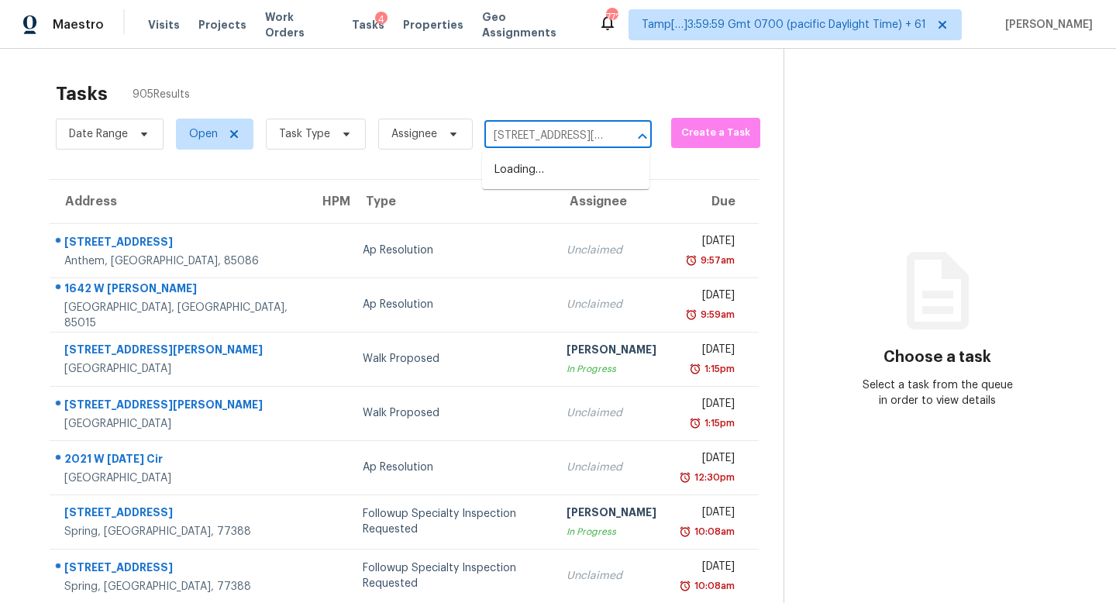
scroll to position [0, 67]
click at [559, 174] on li "879 Maybrook Dr, Deltona, FL 32725" at bounding box center [565, 178] width 167 height 42
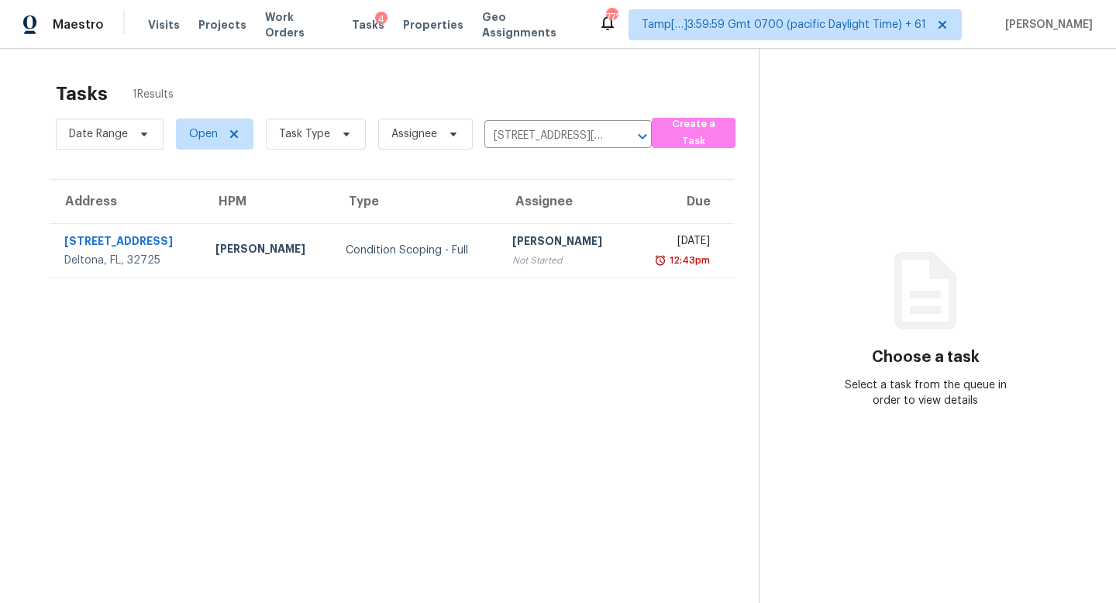
click at [545, 246] on div "[PERSON_NAME]" at bounding box center [564, 242] width 105 height 19
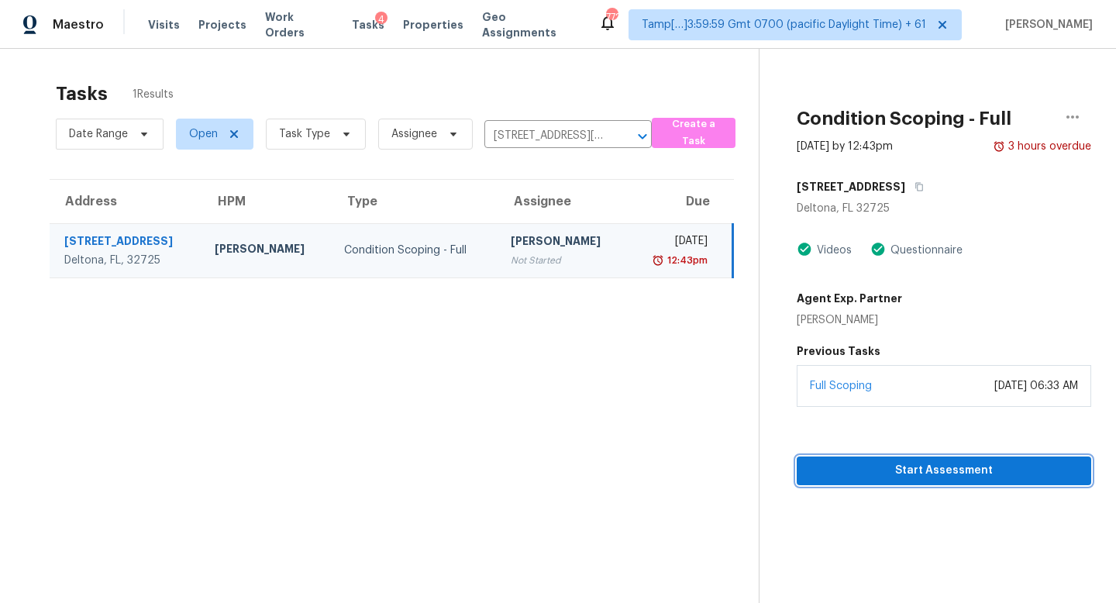
click at [898, 468] on span "Start Assessment" at bounding box center [944, 470] width 270 height 19
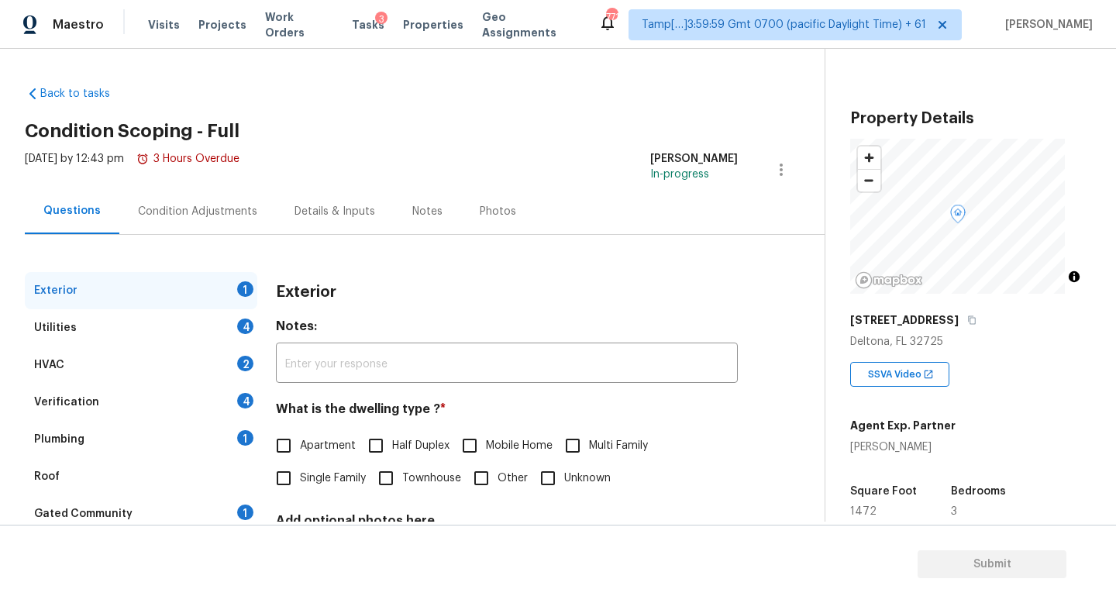
click at [338, 487] on label "Single Family" at bounding box center [316, 478] width 98 height 33
click at [300, 487] on input "Single Family" at bounding box center [283, 478] width 33 height 33
checkbox input "true"
click at [249, 409] on div "Verification 4" at bounding box center [141, 402] width 232 height 37
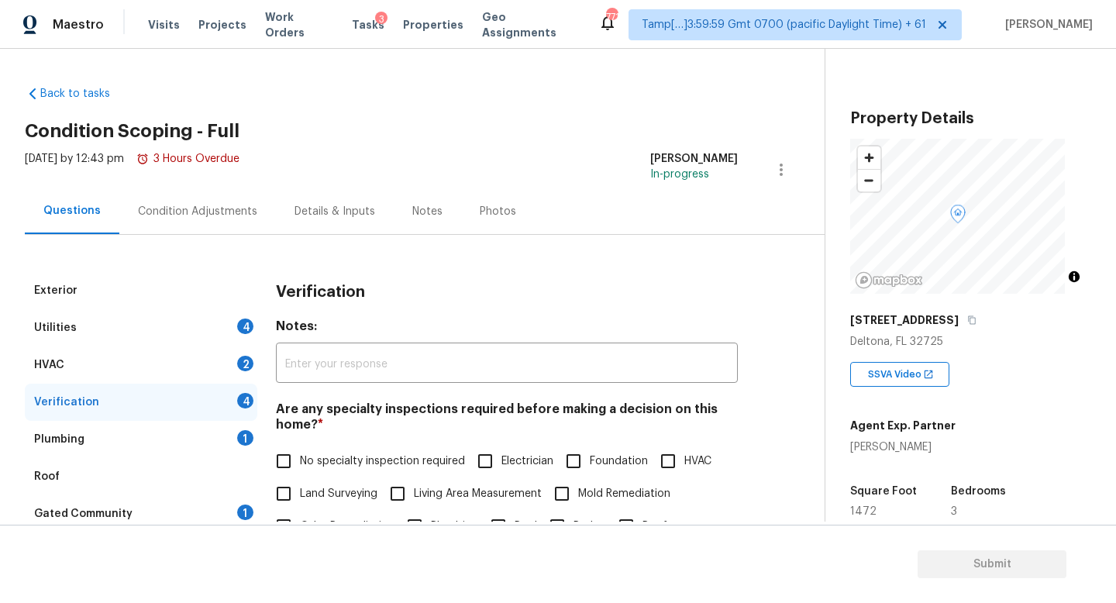
click at [319, 460] on span "No specialty inspection required" at bounding box center [382, 461] width 165 height 16
click at [300, 460] on input "No specialty inspection required" at bounding box center [283, 461] width 33 height 33
checkbox input "true"
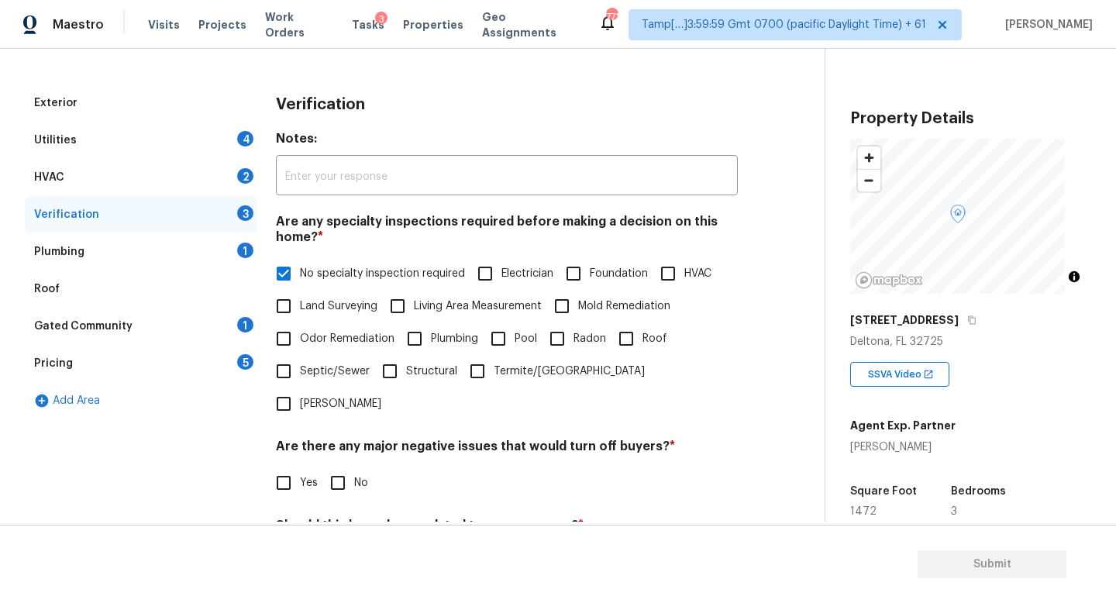
scroll to position [305, 0]
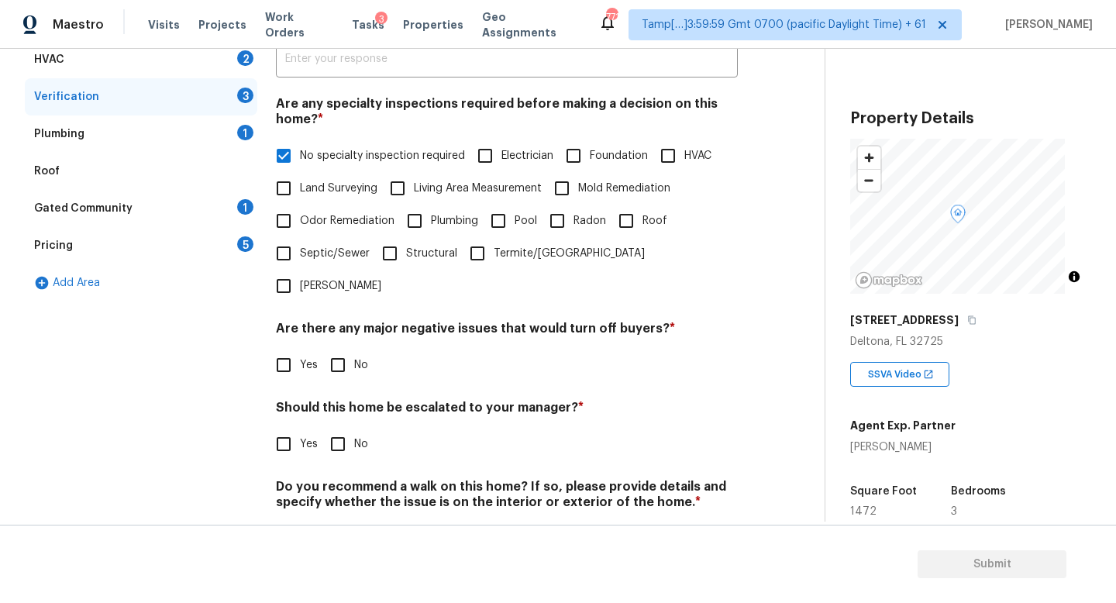
click at [354, 364] on span "No" at bounding box center [361, 365] width 14 height 16
click at [353, 364] on input "No" at bounding box center [338, 365] width 33 height 33
checkbox input "true"
click at [299, 430] on input "Yes" at bounding box center [283, 445] width 33 height 33
checkbox input "true"
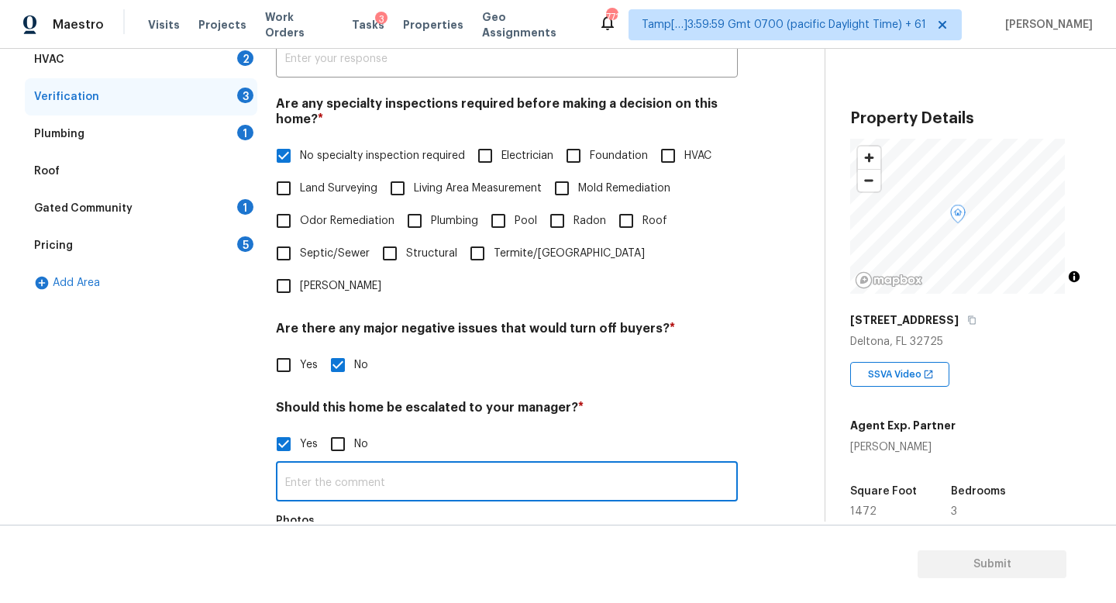
click at [336, 486] on input "text" at bounding box center [507, 483] width 462 height 36
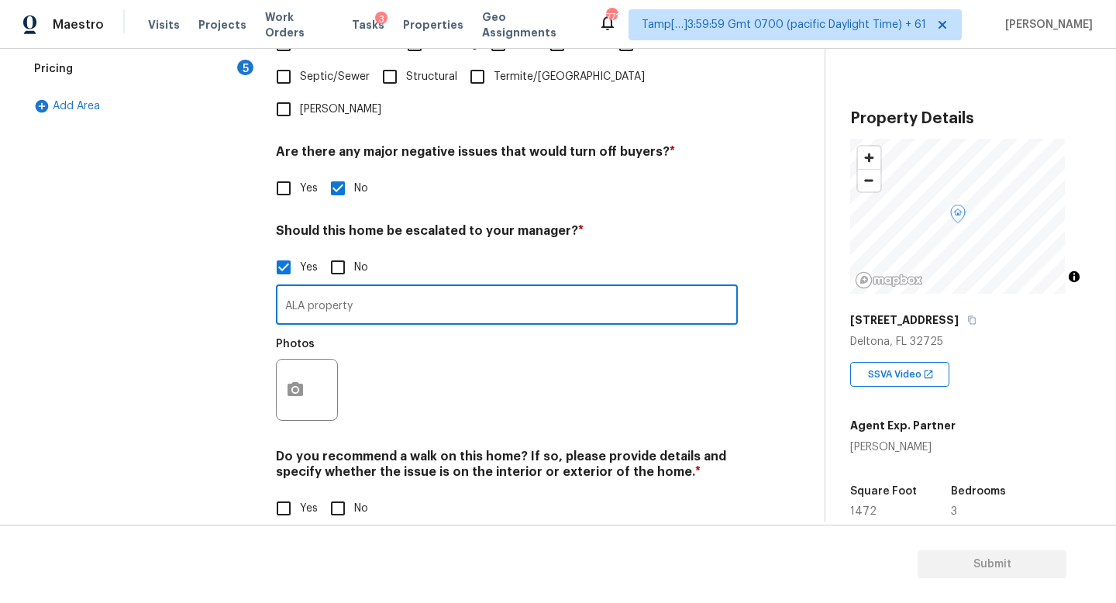
scroll to position [521, 0]
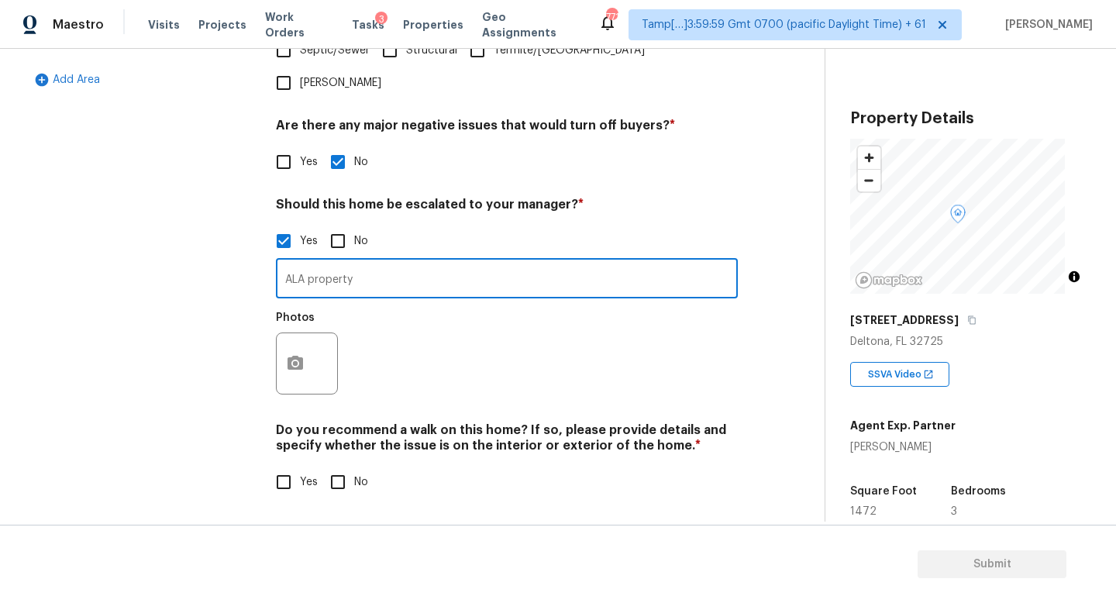
type input "ALA property"
click at [342, 466] on input "No" at bounding box center [338, 482] width 33 height 33
checkbox input "true"
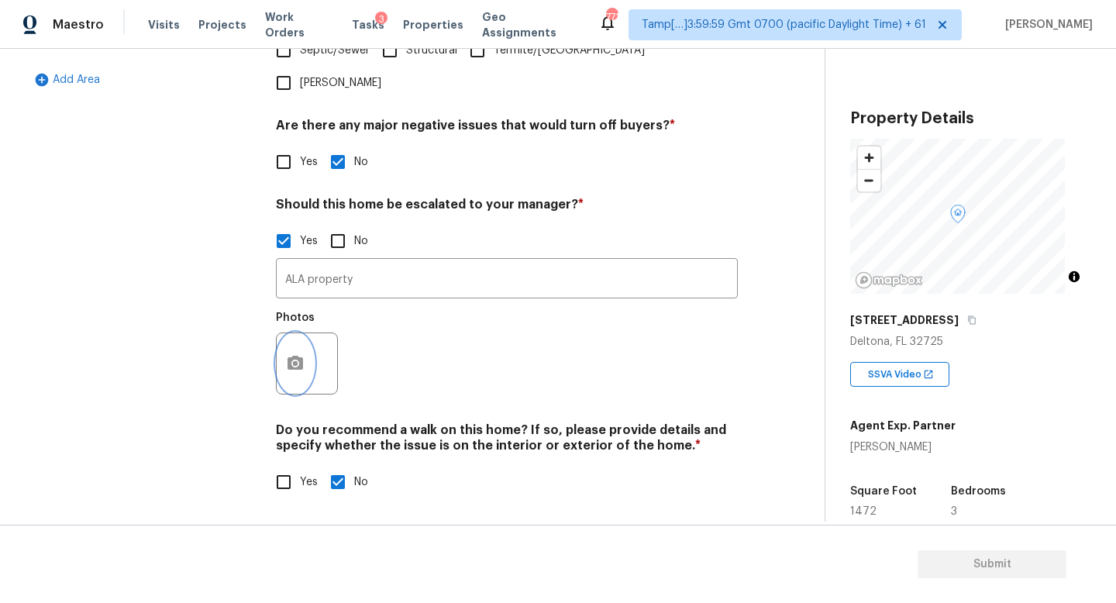
click at [311, 340] on button "button" at bounding box center [295, 363] width 37 height 60
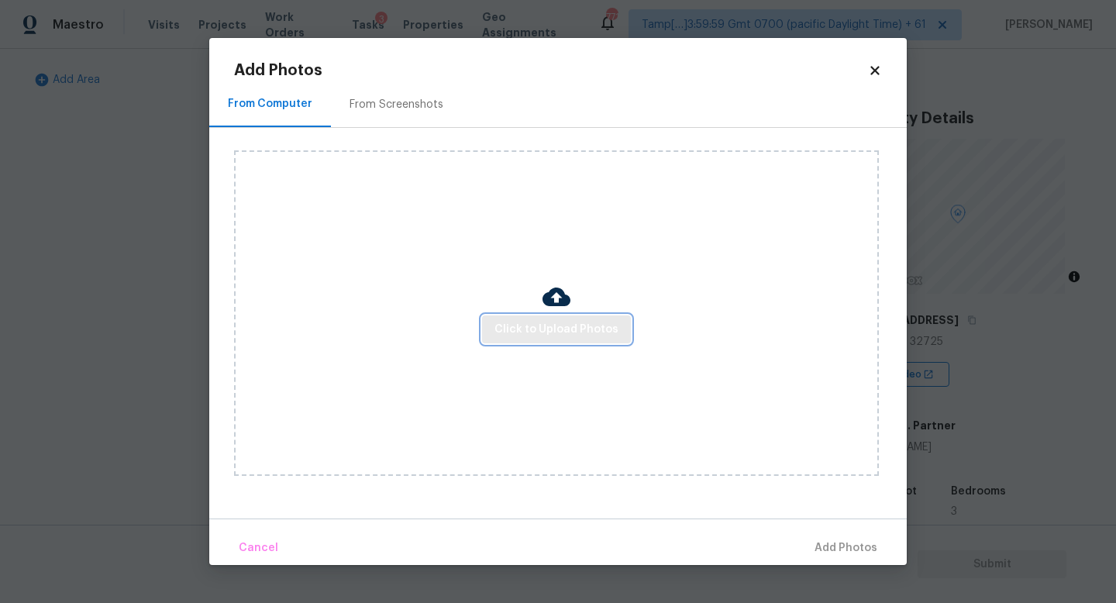
click at [543, 325] on span "Click to Upload Photos" at bounding box center [556, 329] width 124 height 19
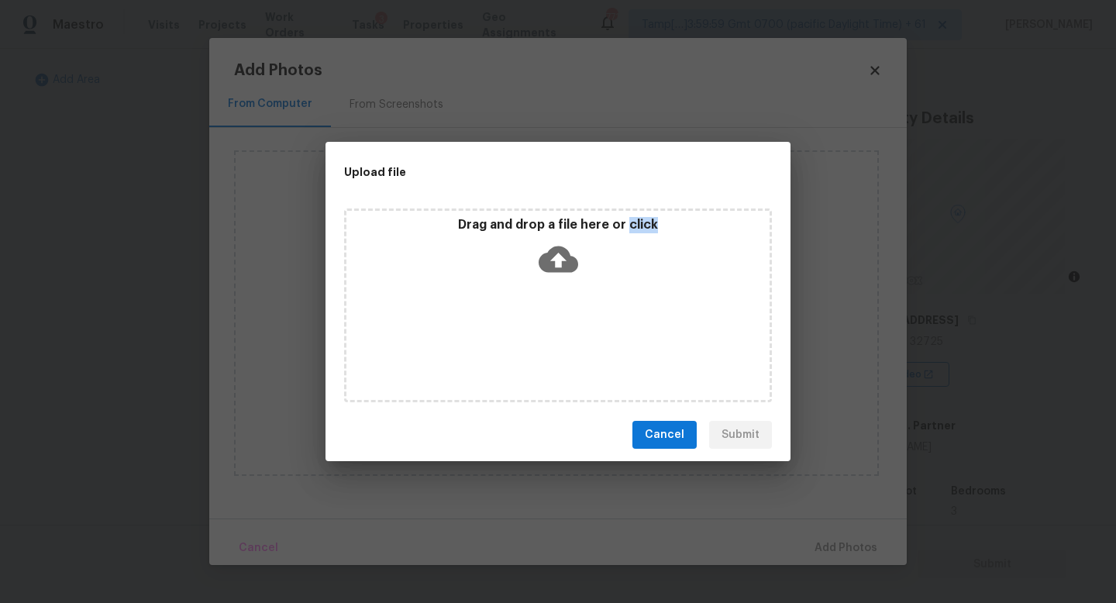
click at [543, 325] on div "Drag and drop a file here or click" at bounding box center [558, 305] width 428 height 194
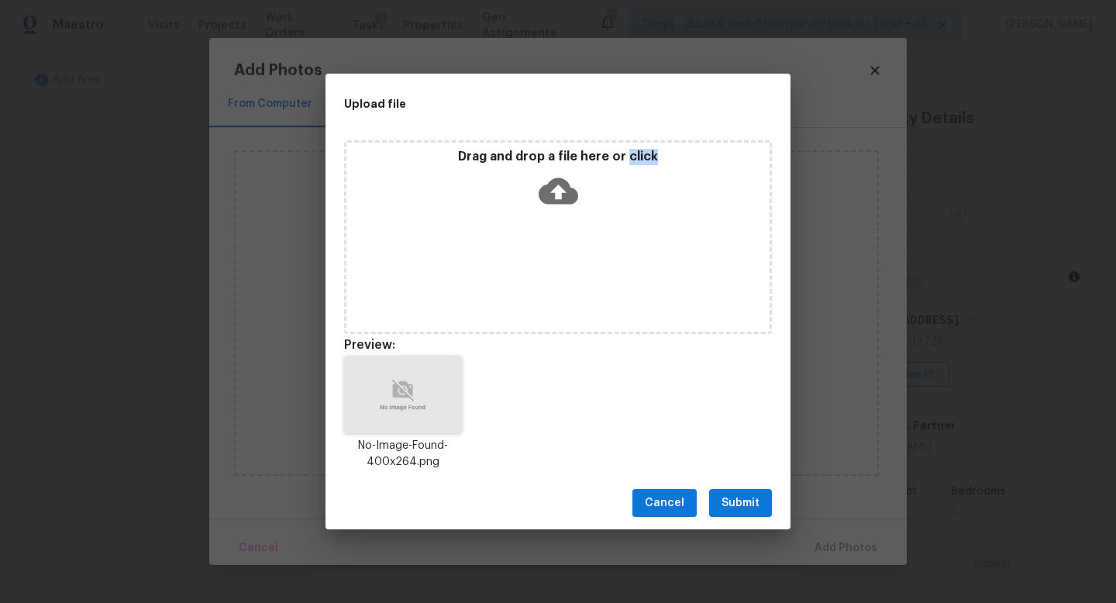
click at [760, 508] on button "Submit" at bounding box center [740, 503] width 63 height 29
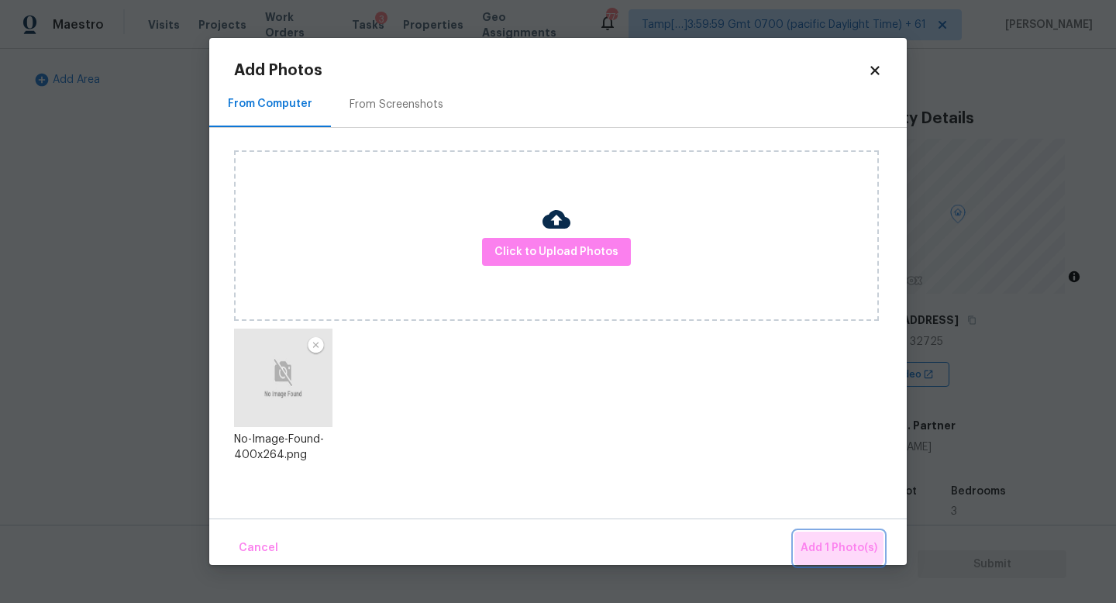
click at [835, 533] on button "Add 1 Photo(s)" at bounding box center [838, 548] width 89 height 33
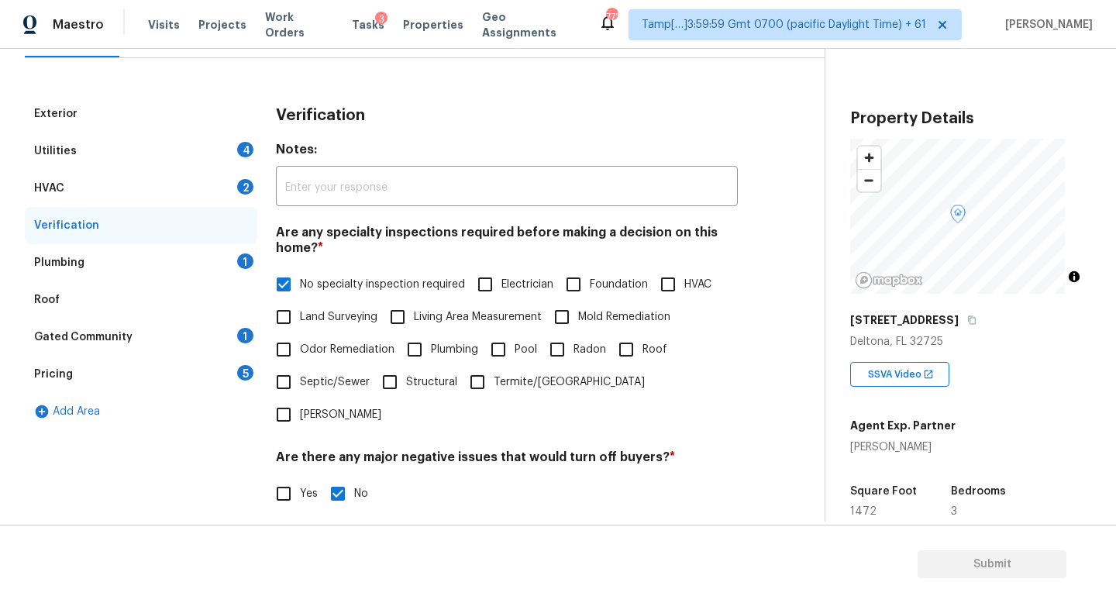
scroll to position [70, 0]
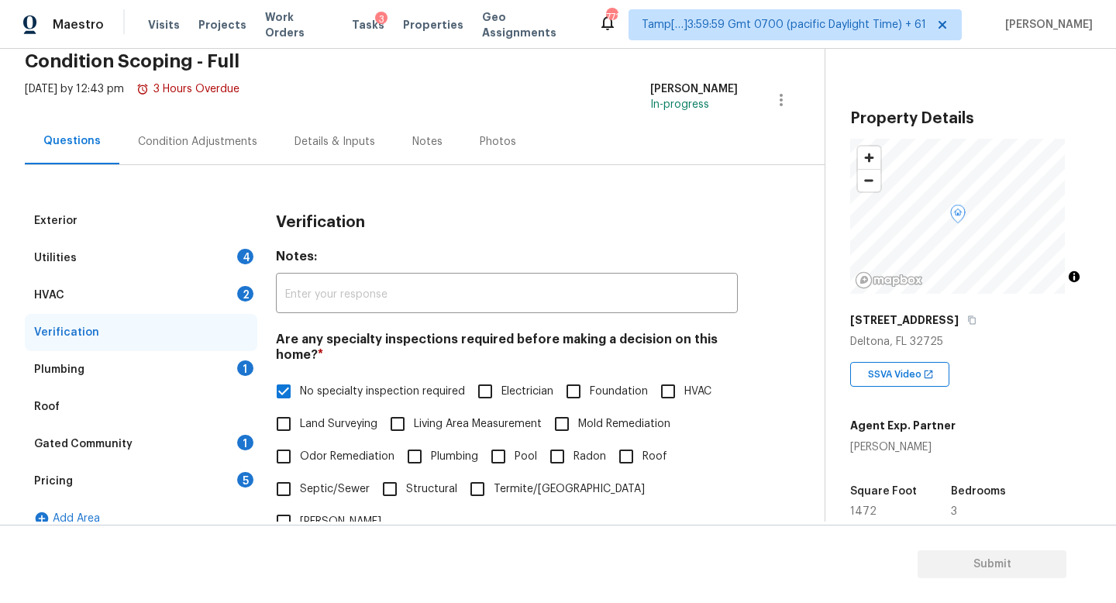
click at [221, 364] on div "Plumbing 1" at bounding box center [141, 369] width 232 height 37
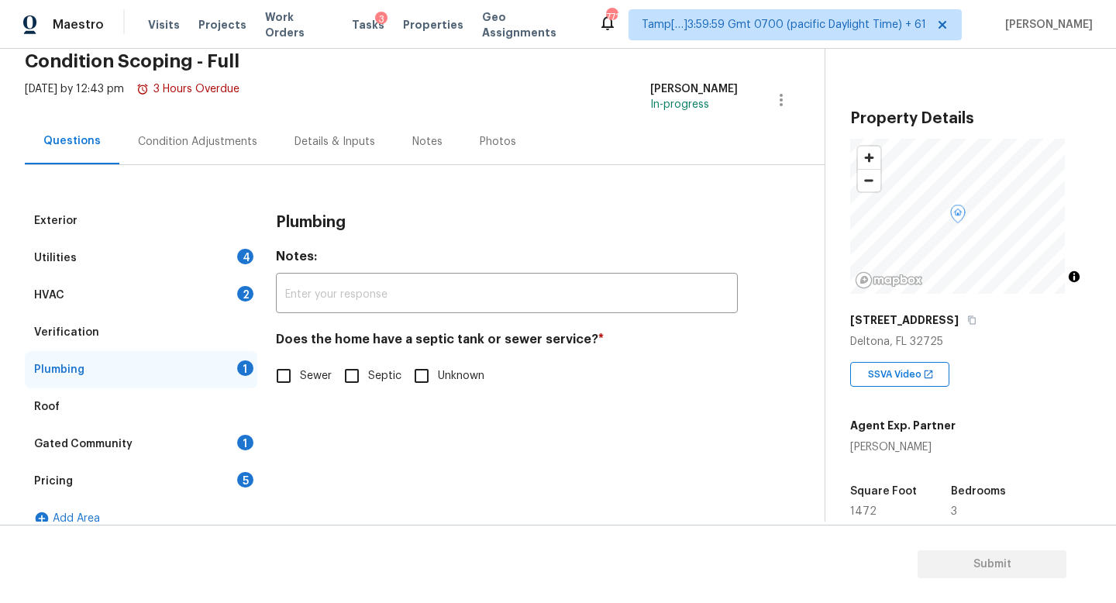
click at [293, 381] on input "Sewer" at bounding box center [283, 376] width 33 height 33
checkbox input "true"
click at [218, 444] on div "Gated Community 1" at bounding box center [141, 443] width 232 height 37
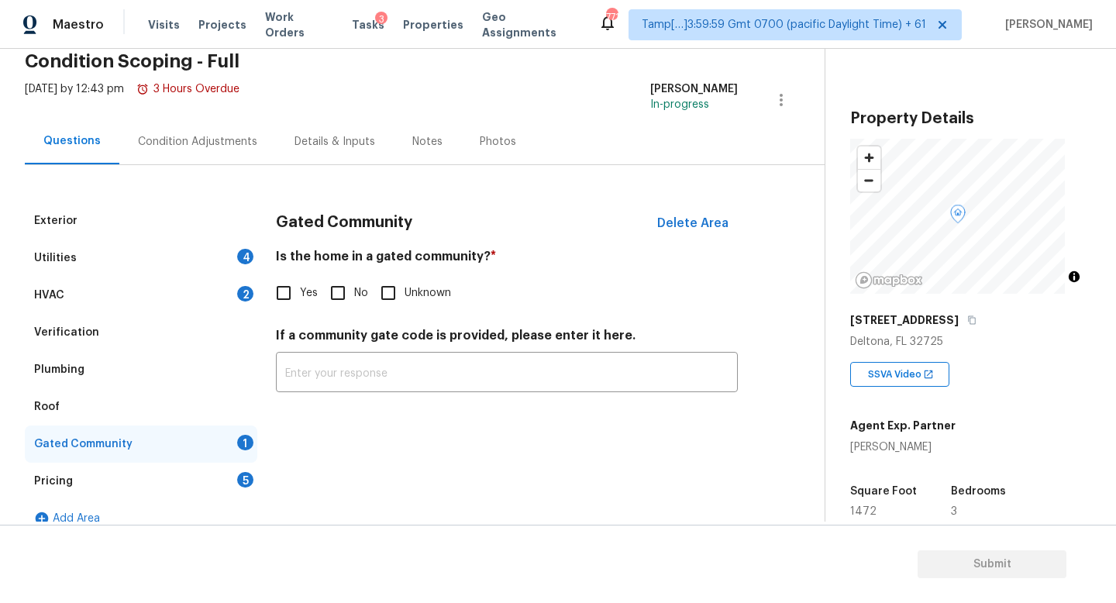
click at [354, 296] on span "No" at bounding box center [361, 293] width 14 height 16
click at [354, 296] on input "No" at bounding box center [338, 293] width 33 height 33
checkbox input "true"
click at [165, 364] on div "Plumbing" at bounding box center [141, 369] width 232 height 37
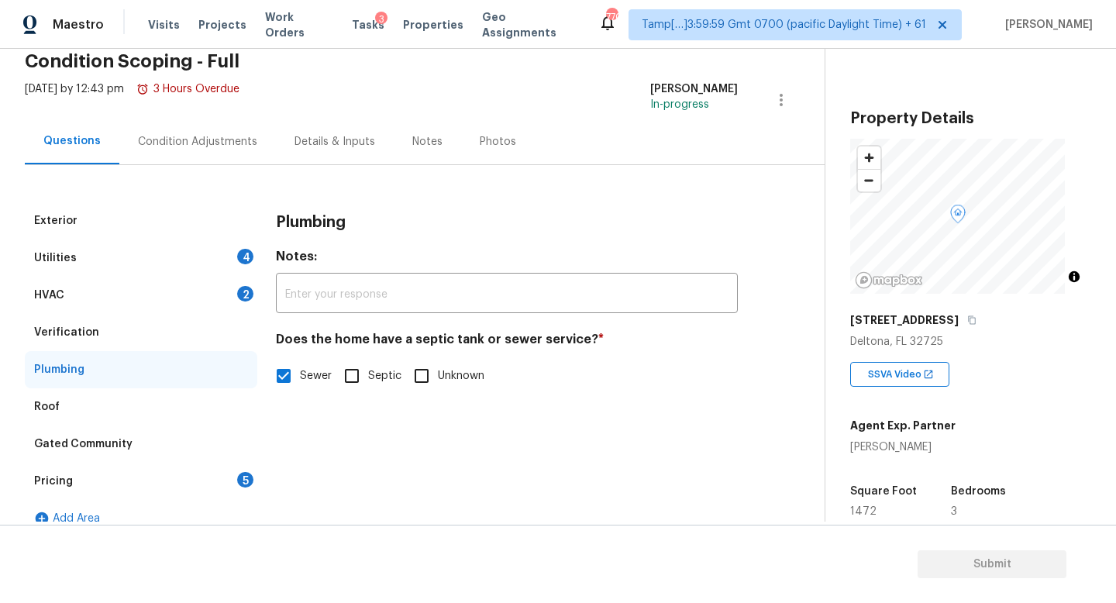
click at [369, 378] on span "Septic" at bounding box center [384, 376] width 33 height 16
click at [368, 378] on input "Septic" at bounding box center [351, 376] width 33 height 33
checkbox input "true"
checkbox input "false"
click at [221, 253] on div "Utilities 4" at bounding box center [141, 257] width 232 height 37
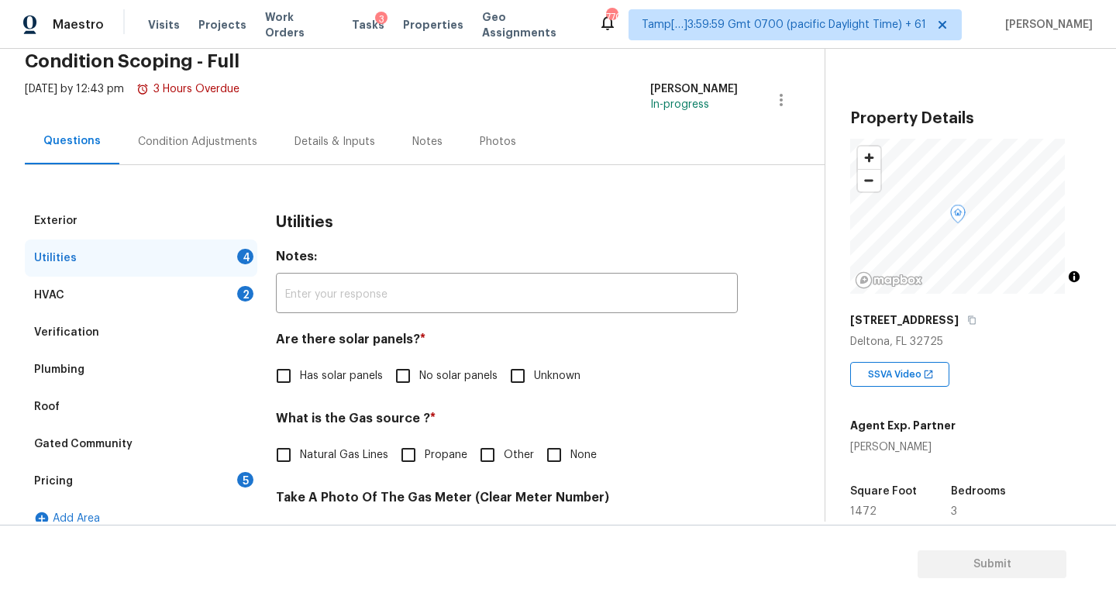
click at [446, 370] on span "No solar panels" at bounding box center [458, 376] width 78 height 16
click at [419, 370] on input "No solar panels" at bounding box center [403, 376] width 33 height 33
checkbox input "true"
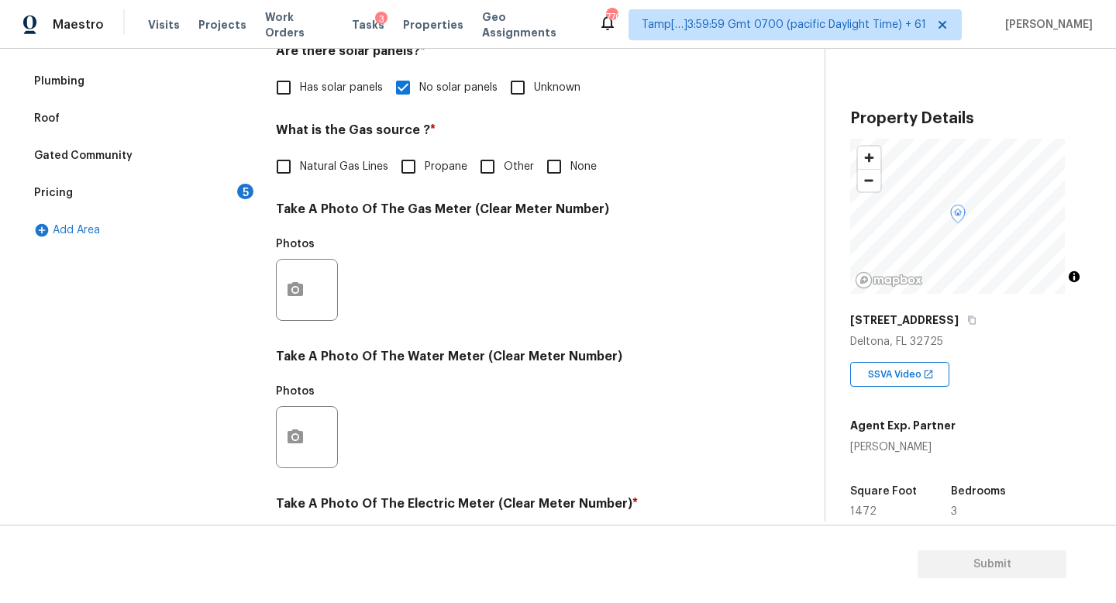
scroll to position [417, 0]
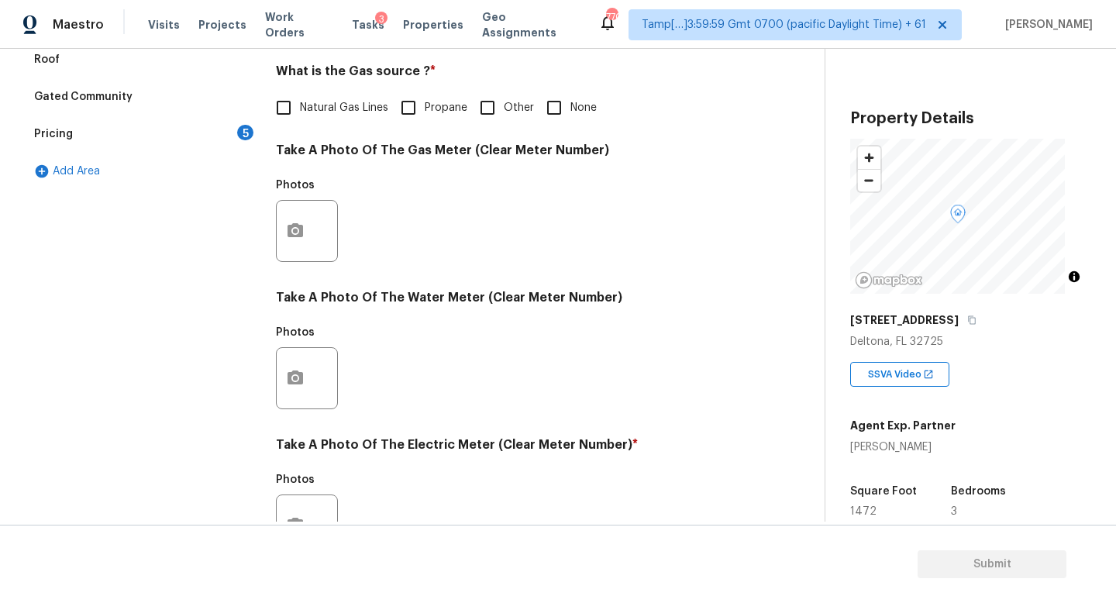
click at [356, 102] on span "Natural Gas Lines" at bounding box center [344, 108] width 88 height 16
click at [300, 102] on input "Natural Gas Lines" at bounding box center [283, 107] width 33 height 33
checkbox input "true"
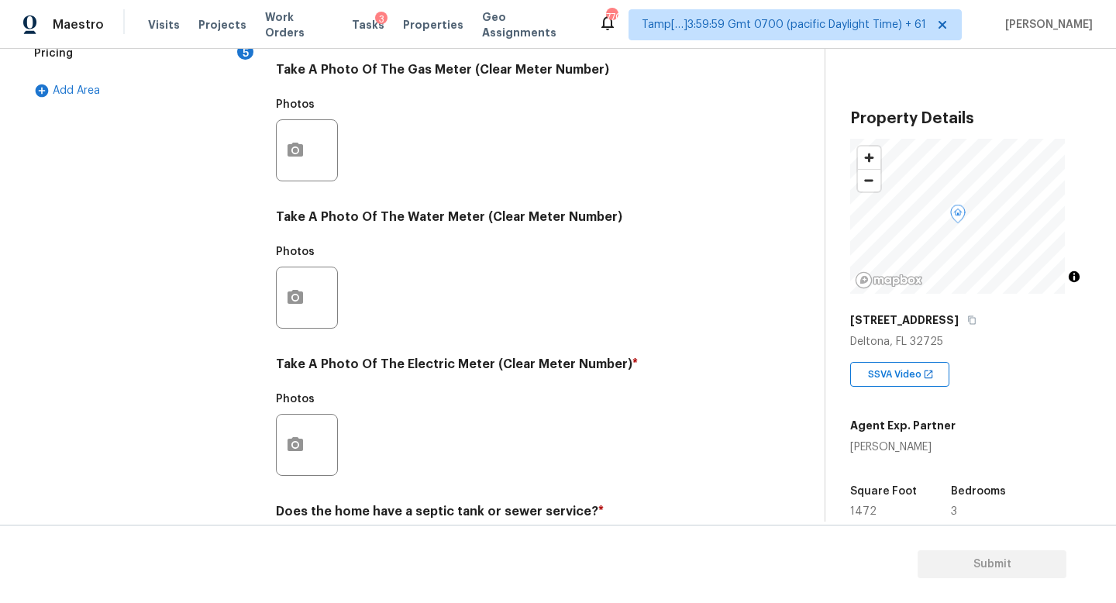
scroll to position [575, 0]
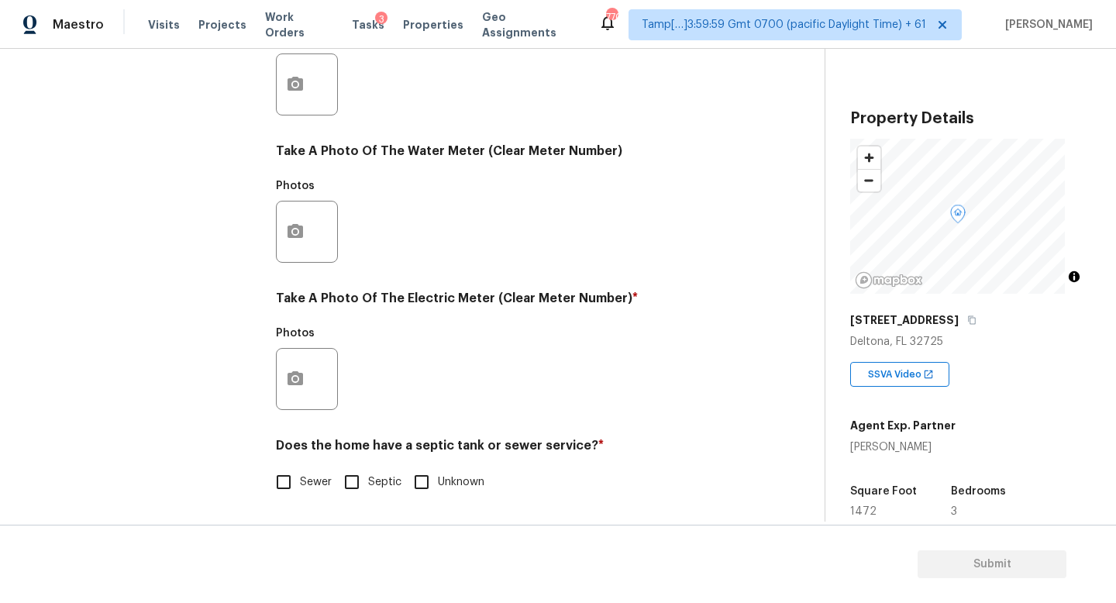
click at [313, 375] on div at bounding box center [307, 379] width 62 height 62
click at [300, 371] on icon "button" at bounding box center [294, 378] width 15 height 14
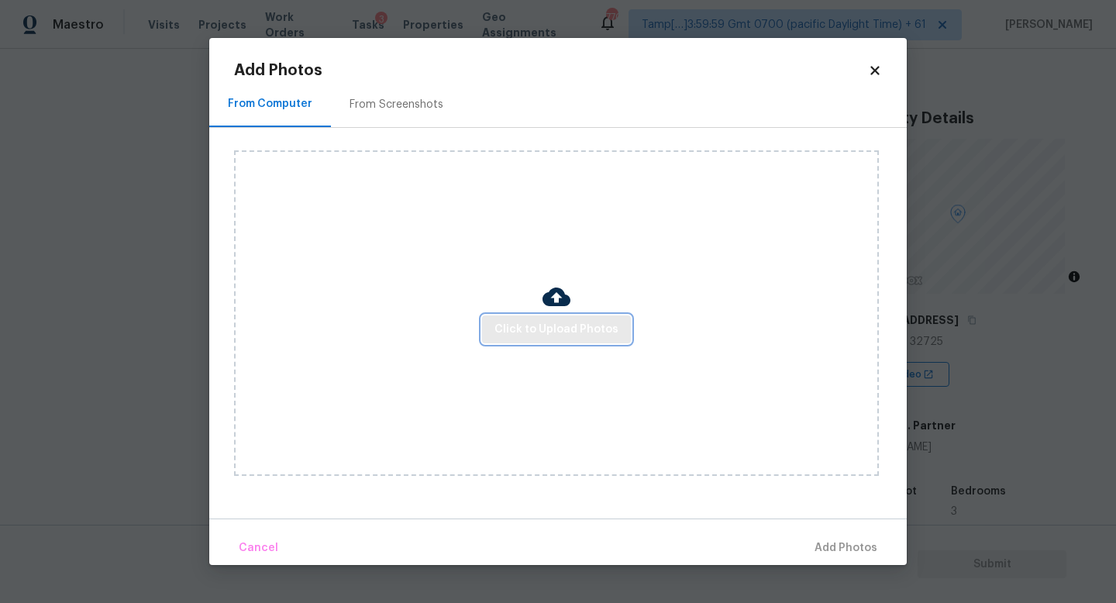
click at [541, 318] on button "Click to Upload Photos" at bounding box center [556, 329] width 149 height 29
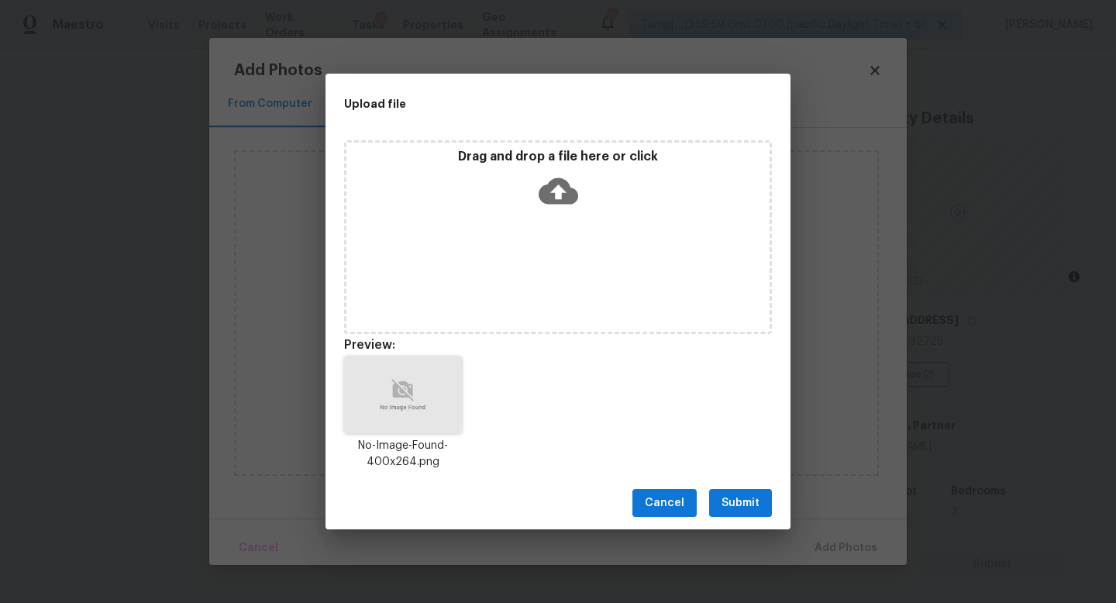
click at [732, 509] on span "Submit" at bounding box center [740, 503] width 38 height 19
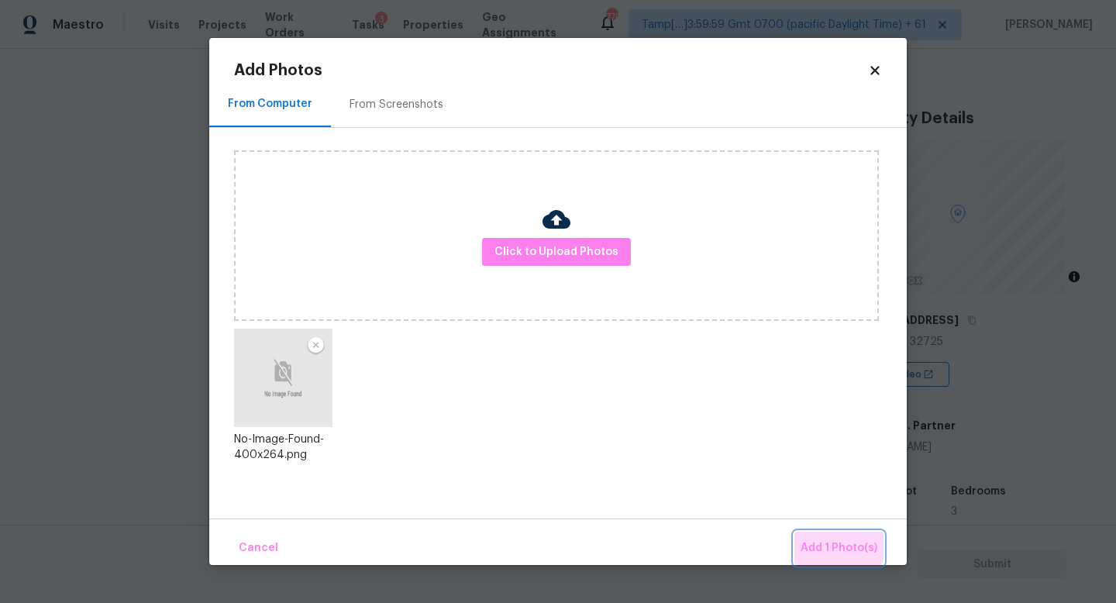
click at [810, 539] on span "Add 1 Photo(s)" at bounding box center [838, 548] width 77 height 19
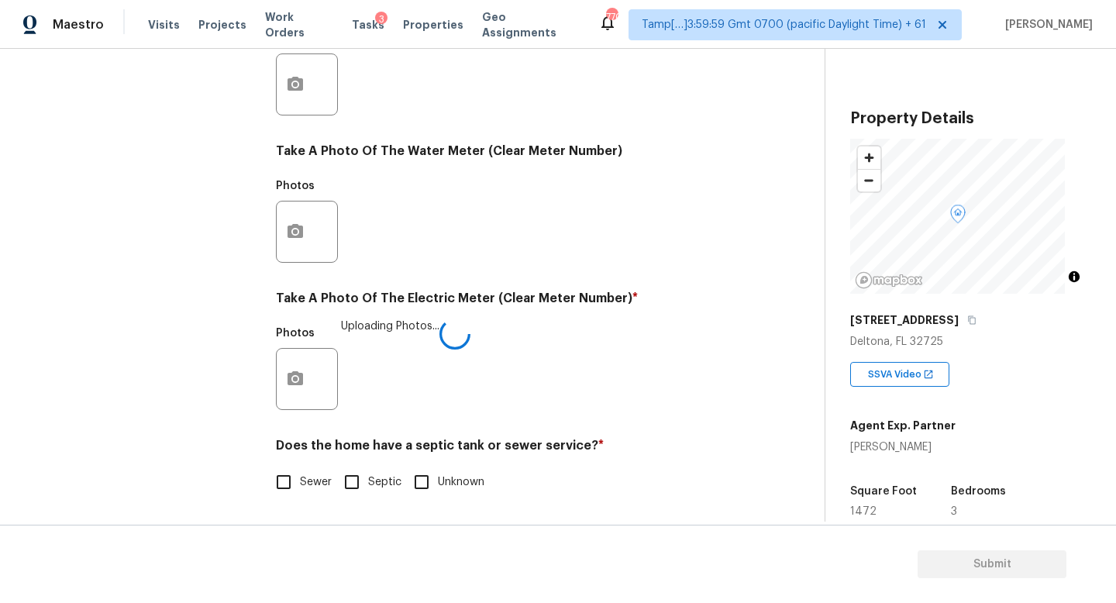
click at [369, 474] on span "Septic" at bounding box center [384, 482] width 33 height 16
click at [368, 472] on input "Septic" at bounding box center [351, 482] width 33 height 33
checkbox input "true"
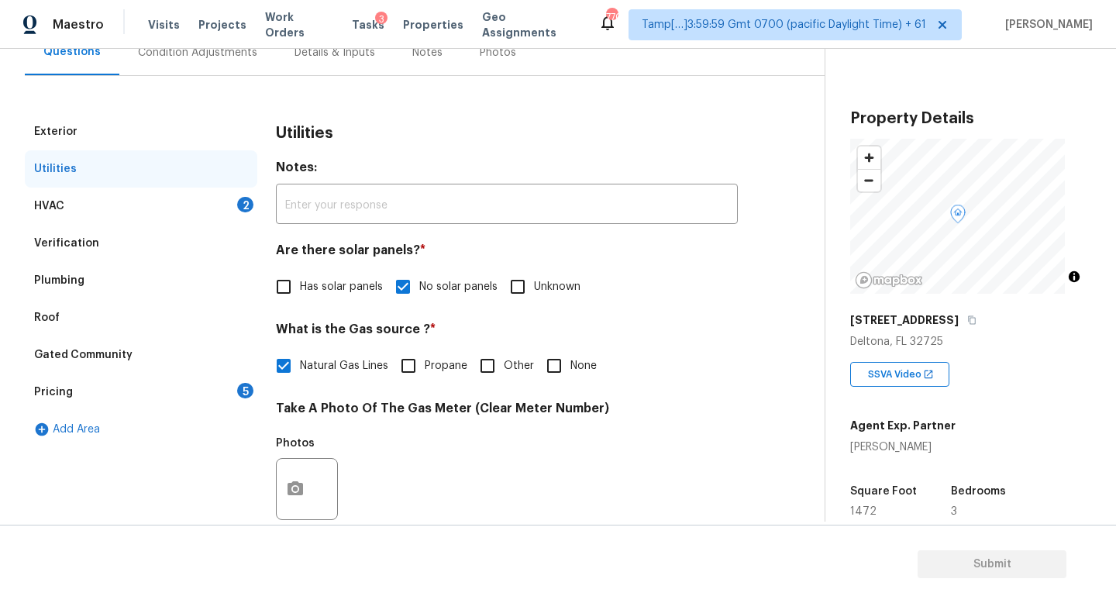
scroll to position [181, 0]
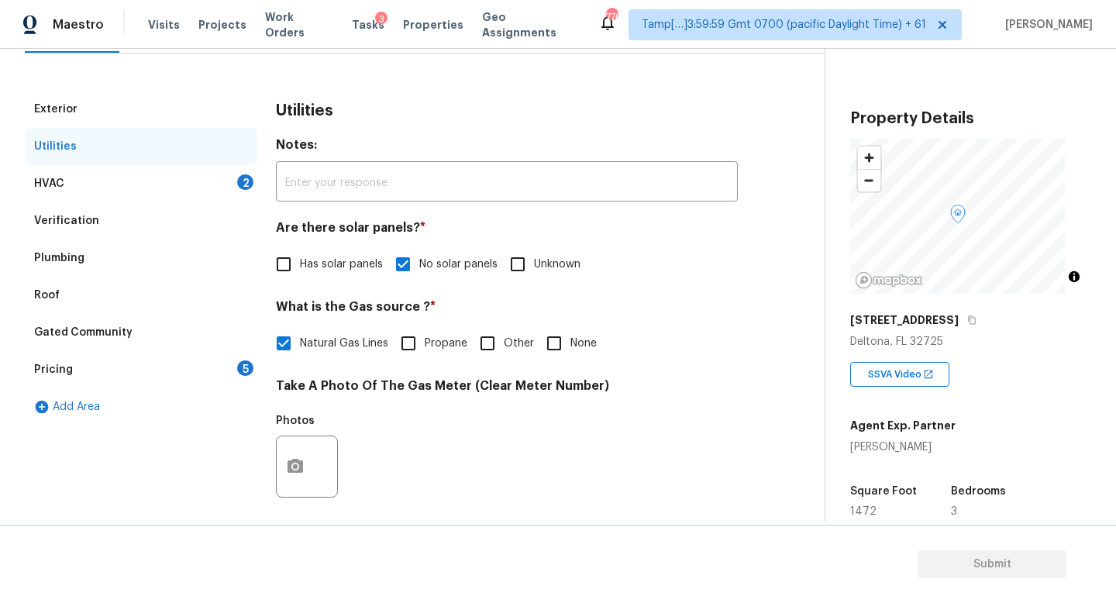
click at [236, 360] on div "Pricing 5" at bounding box center [141, 369] width 232 height 37
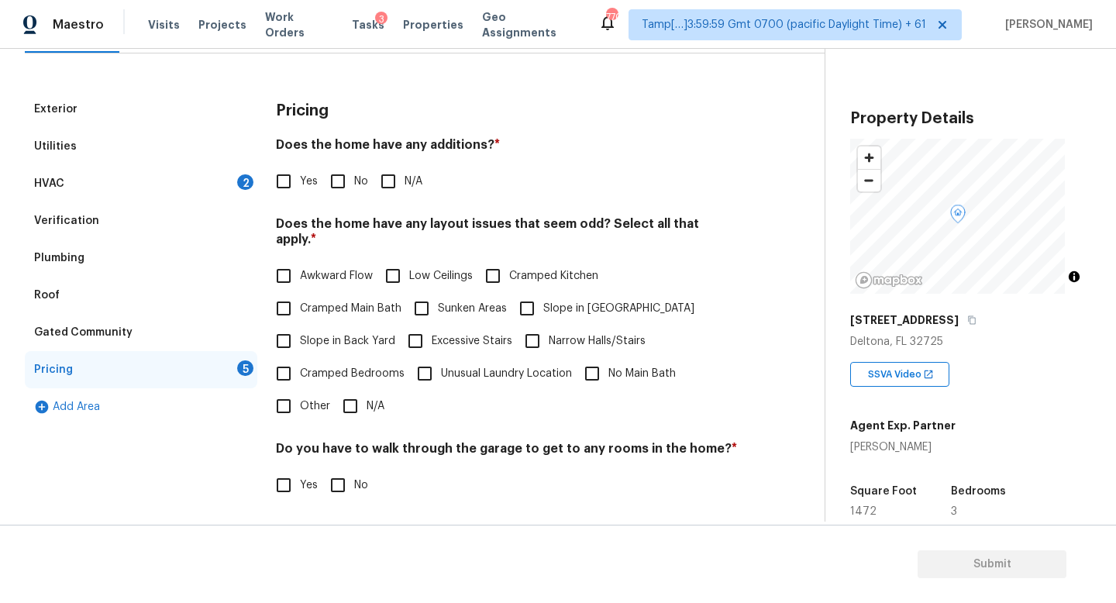
click at [342, 174] on input "No" at bounding box center [338, 181] width 33 height 33
checkbox input "true"
click at [360, 405] on input "N/A" at bounding box center [350, 406] width 33 height 33
checkbox input "true"
click at [348, 473] on input "No" at bounding box center [338, 485] width 33 height 33
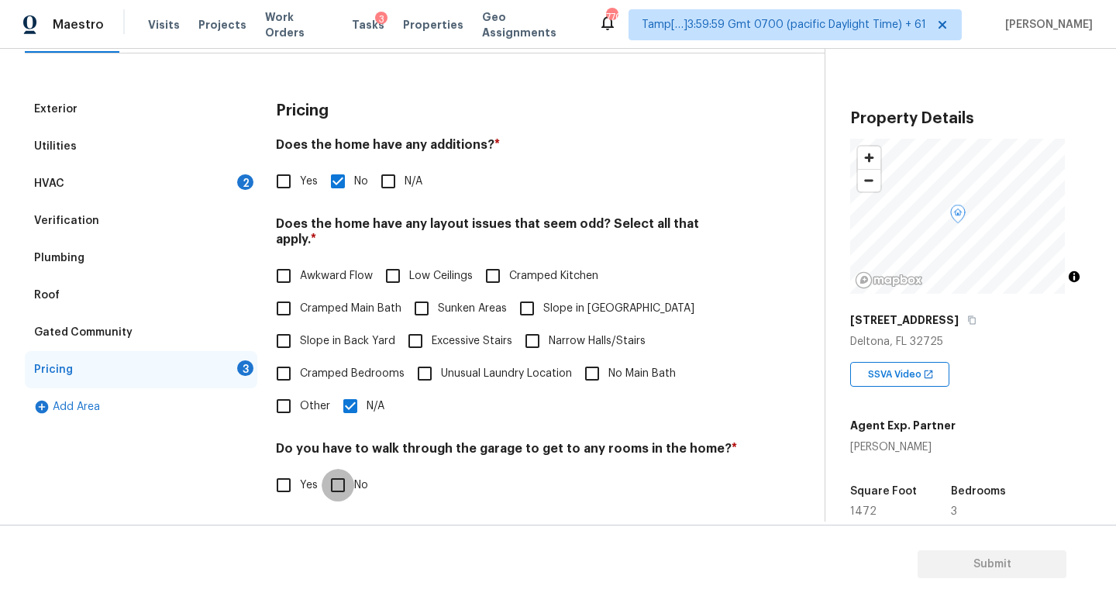
checkbox input "true"
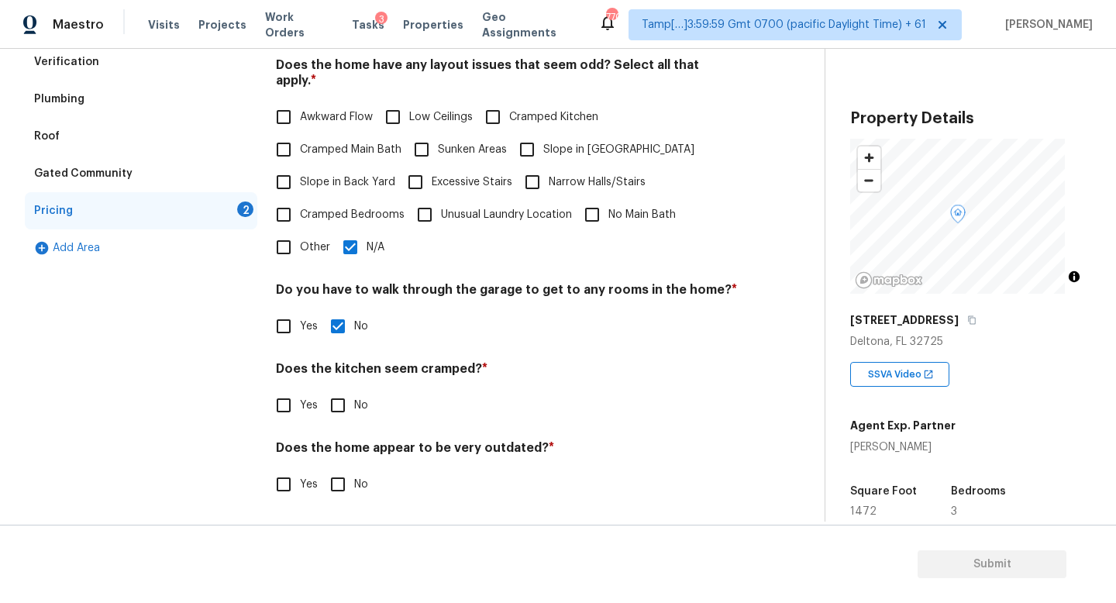
scroll to position [354, 0]
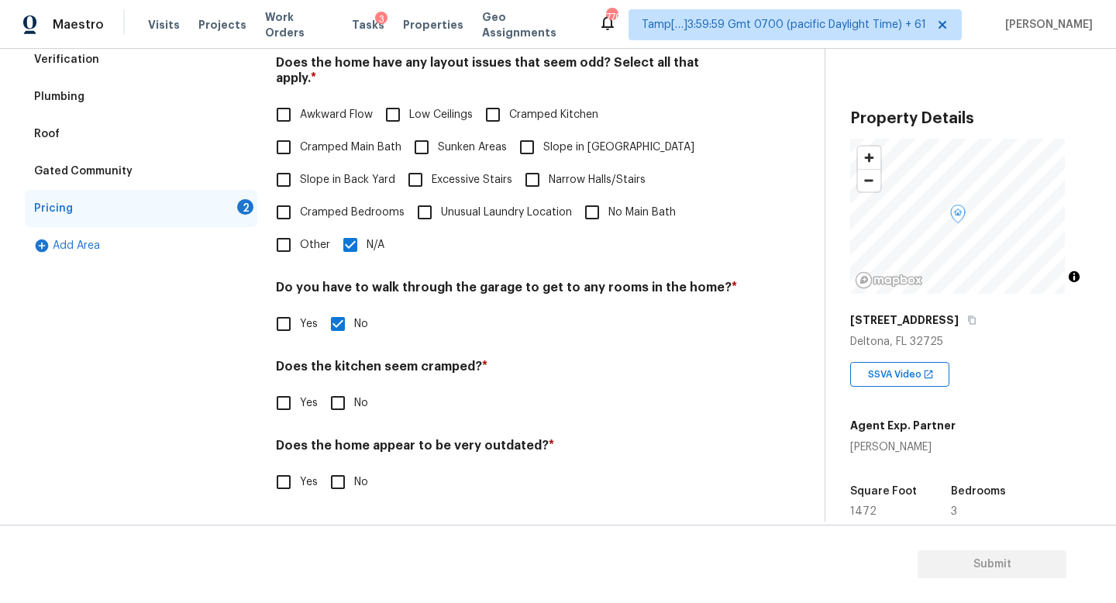
click at [348, 395] on input "No" at bounding box center [338, 403] width 33 height 33
checkbox input "true"
click at [349, 477] on input "No" at bounding box center [338, 482] width 33 height 33
checkbox input "true"
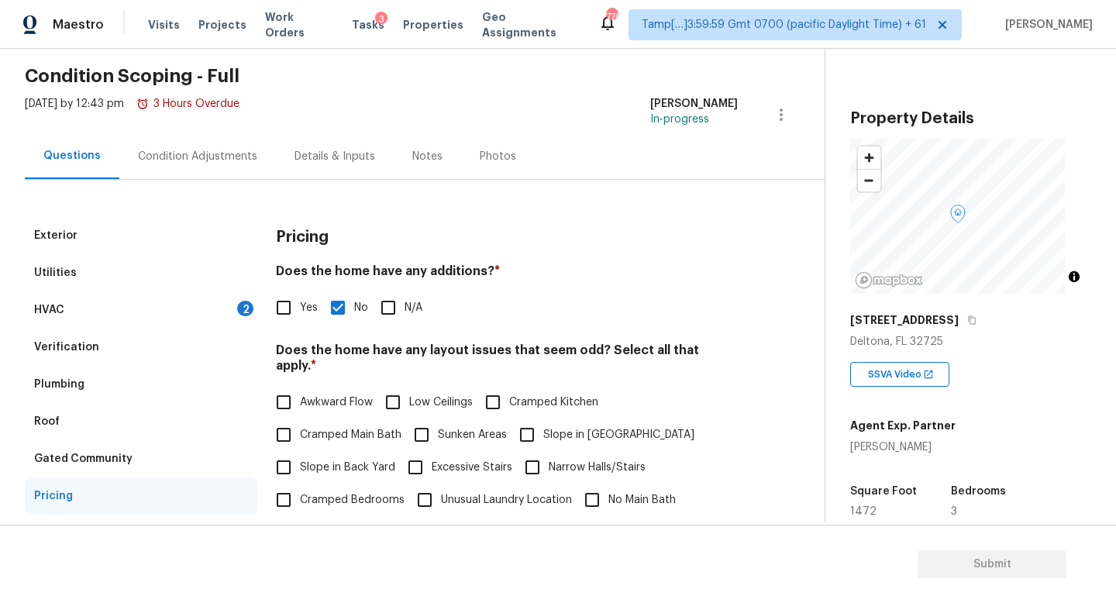
scroll to position [0, 0]
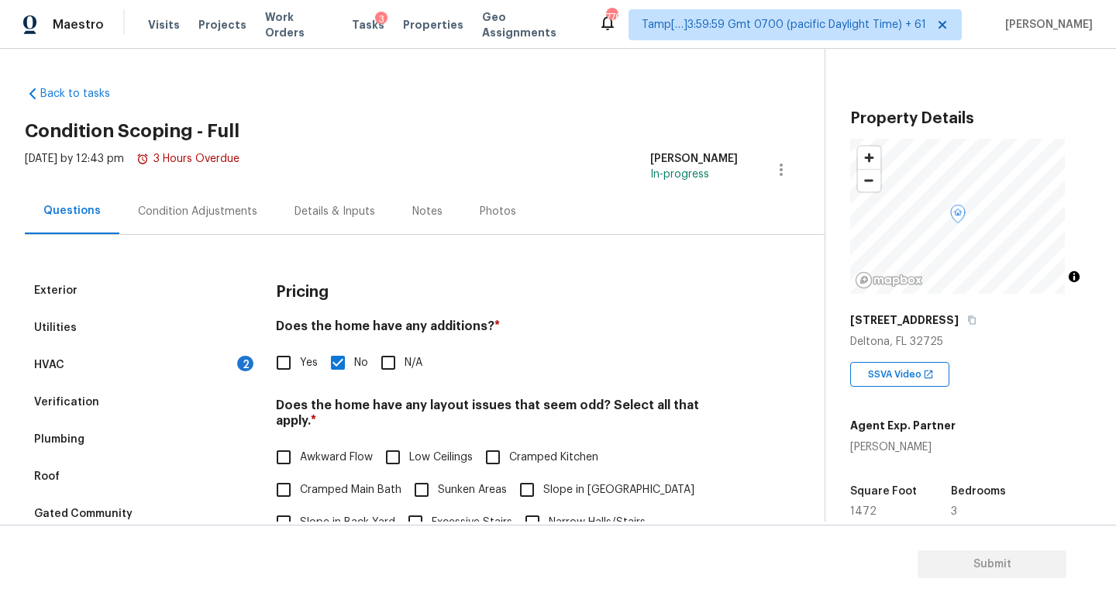
click at [215, 218] on div "Condition Adjustments" at bounding box center [197, 211] width 119 height 15
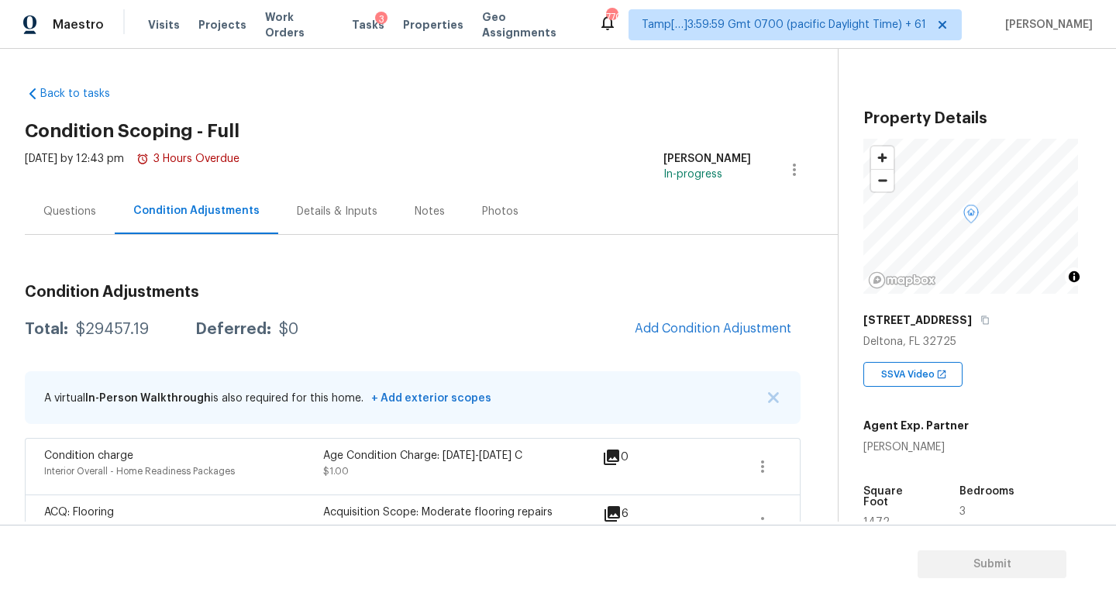
click at [58, 218] on div "Questions" at bounding box center [69, 211] width 53 height 15
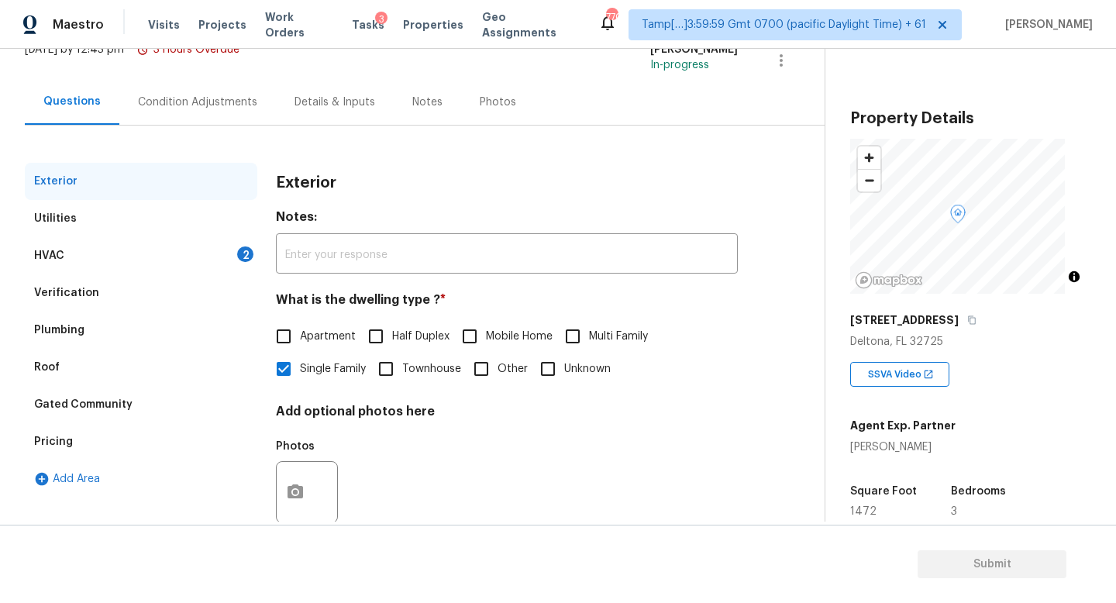
scroll to position [155, 0]
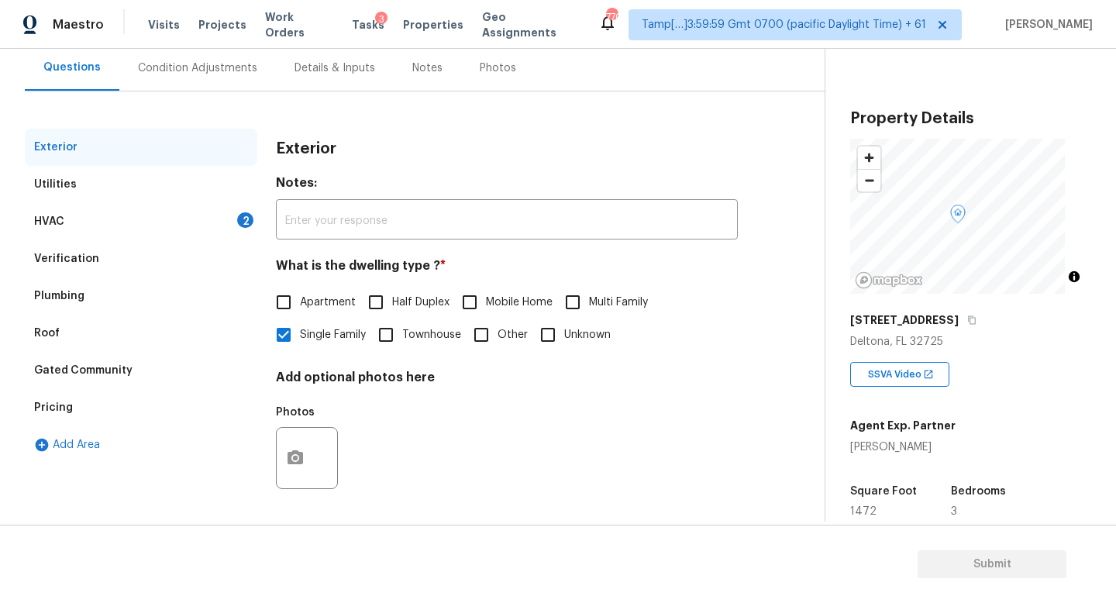
click at [220, 246] on div "Verification" at bounding box center [141, 258] width 232 height 37
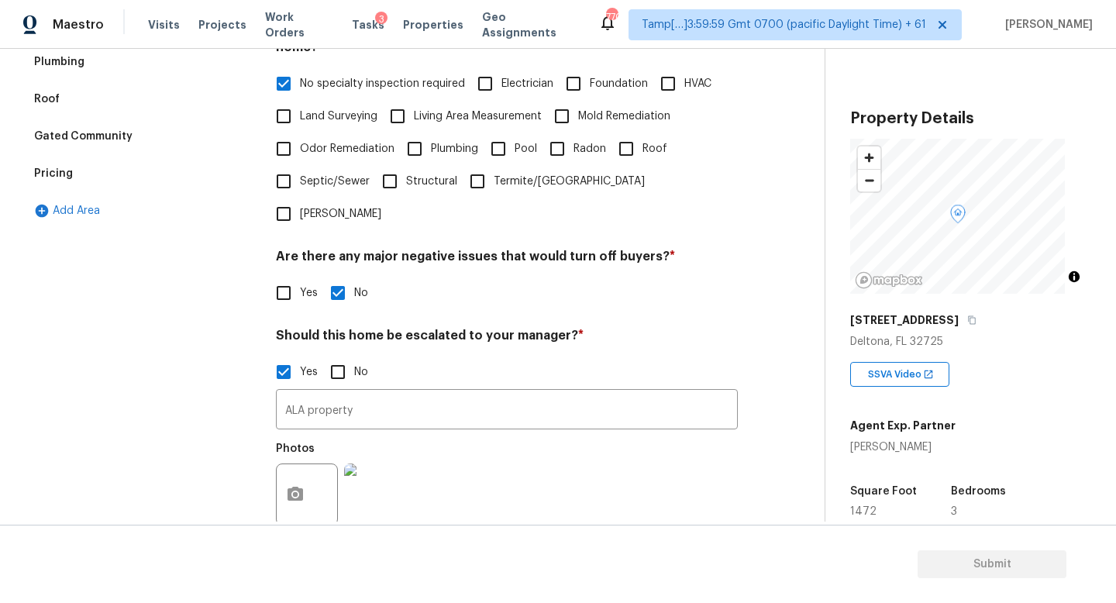
scroll to position [485, 0]
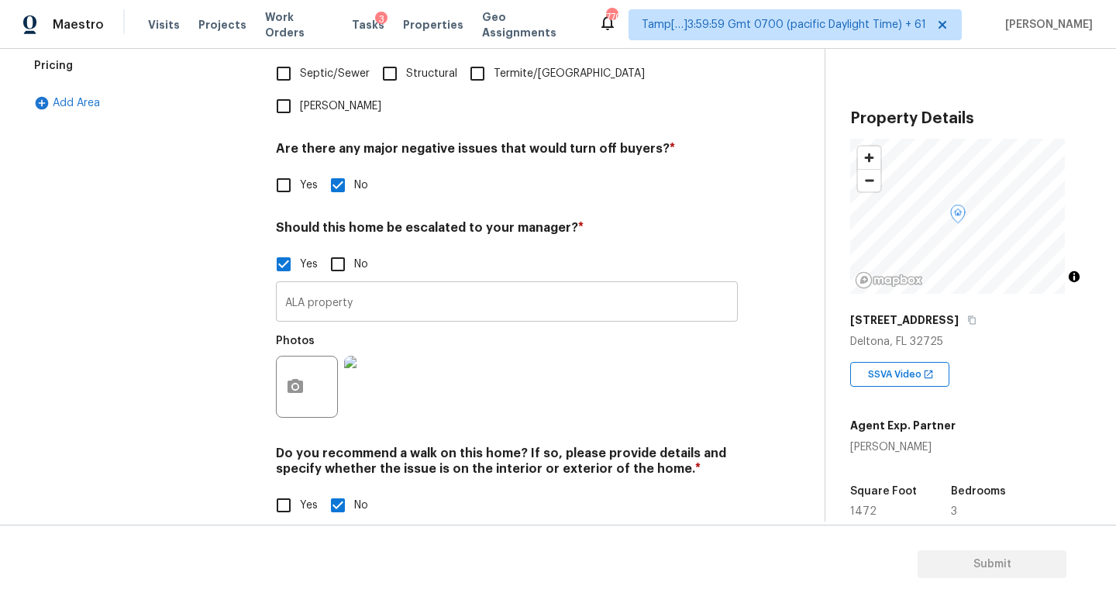
click at [432, 313] on input "ALA property" at bounding box center [507, 303] width 462 height 36
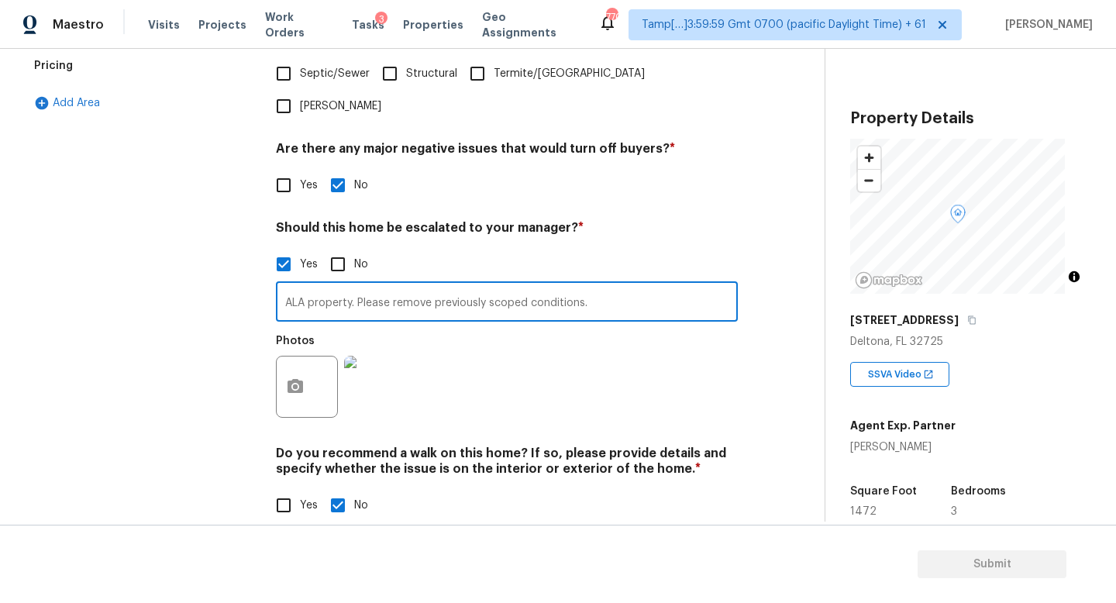
type input "ALA property. Please remove previously scoped conditions."
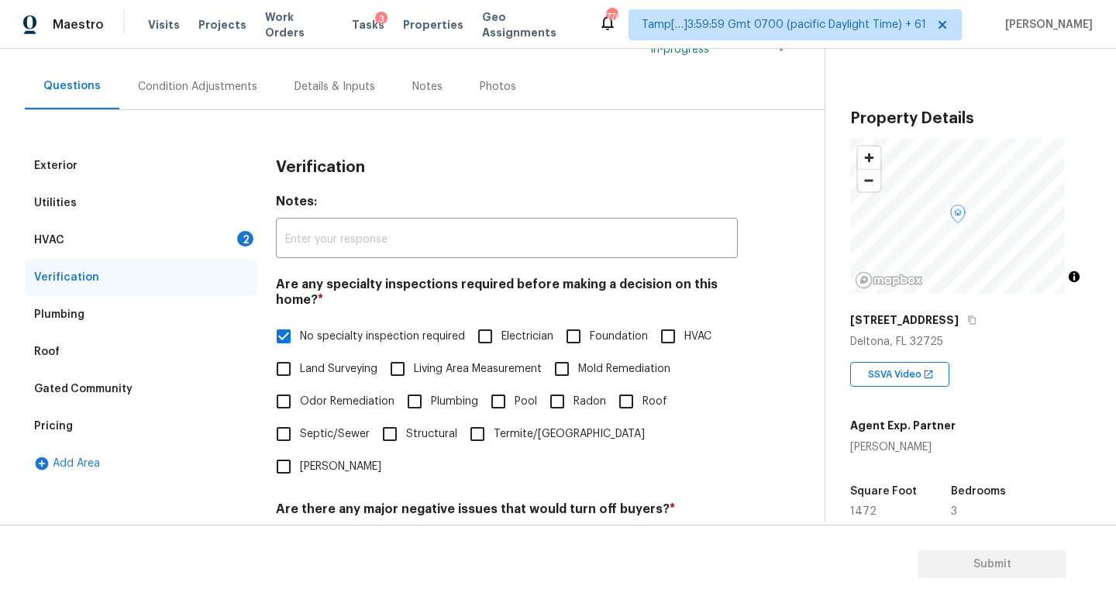
scroll to position [125, 0]
click at [201, 246] on div "HVAC 2" at bounding box center [141, 240] width 232 height 37
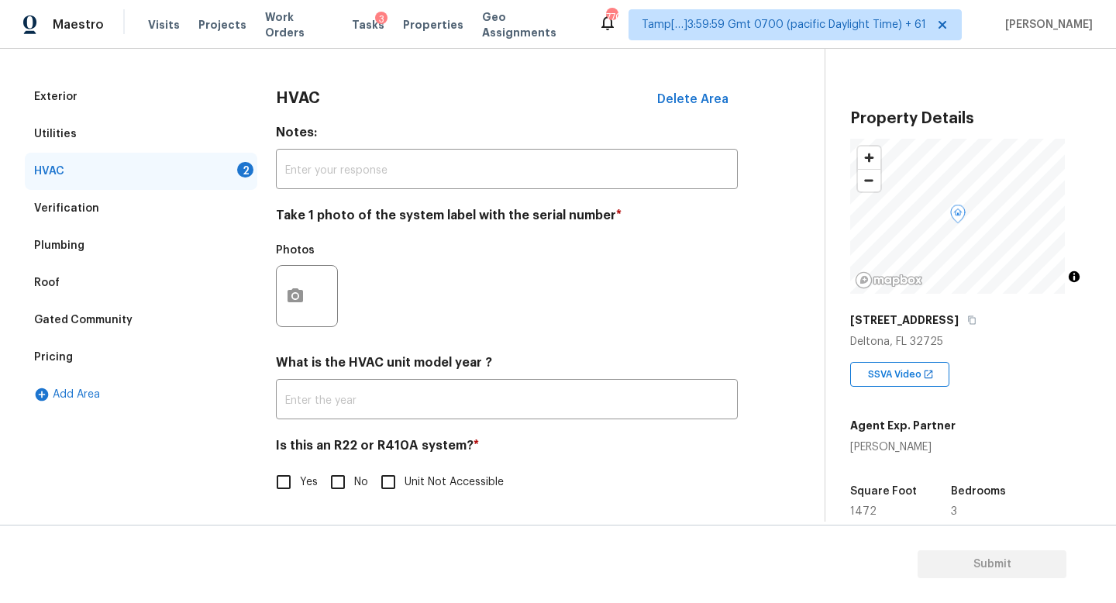
scroll to position [206, 0]
click at [303, 315] on div "Photos" at bounding box center [308, 286] width 65 height 101
click at [263, 285] on div "Exterior Utilities HVAC 2 Verification Plumbing Roof Gated Community Pricing Ad…" at bounding box center [406, 297] width 762 height 439
click at [281, 284] on button "button" at bounding box center [295, 296] width 37 height 60
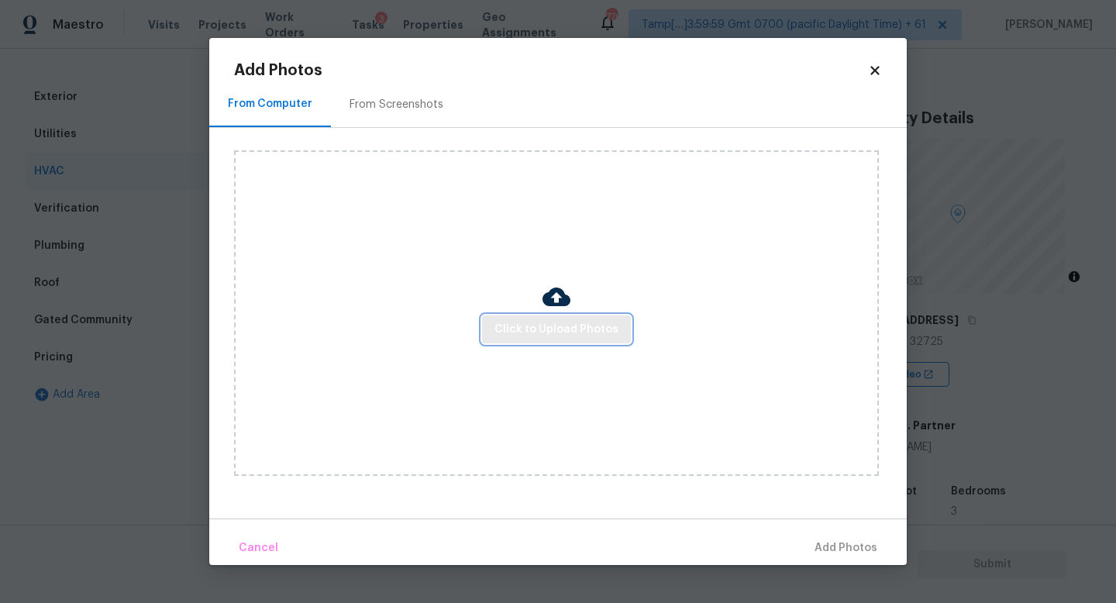
click at [515, 320] on span "Click to Upload Photos" at bounding box center [556, 329] width 124 height 19
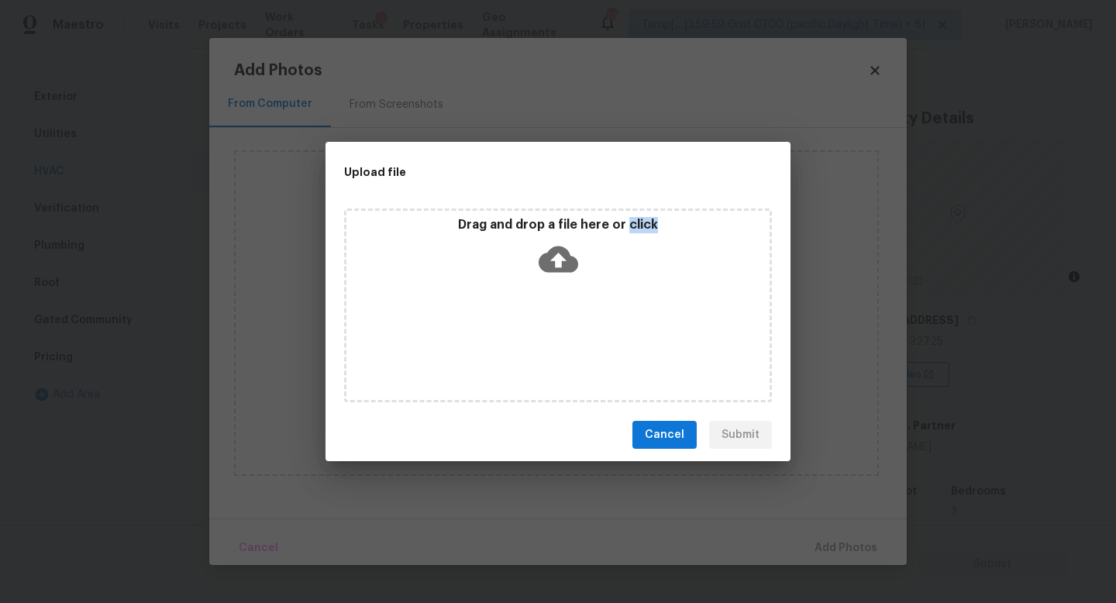
click at [515, 319] on div "Drag and drop a file here or click" at bounding box center [558, 305] width 428 height 194
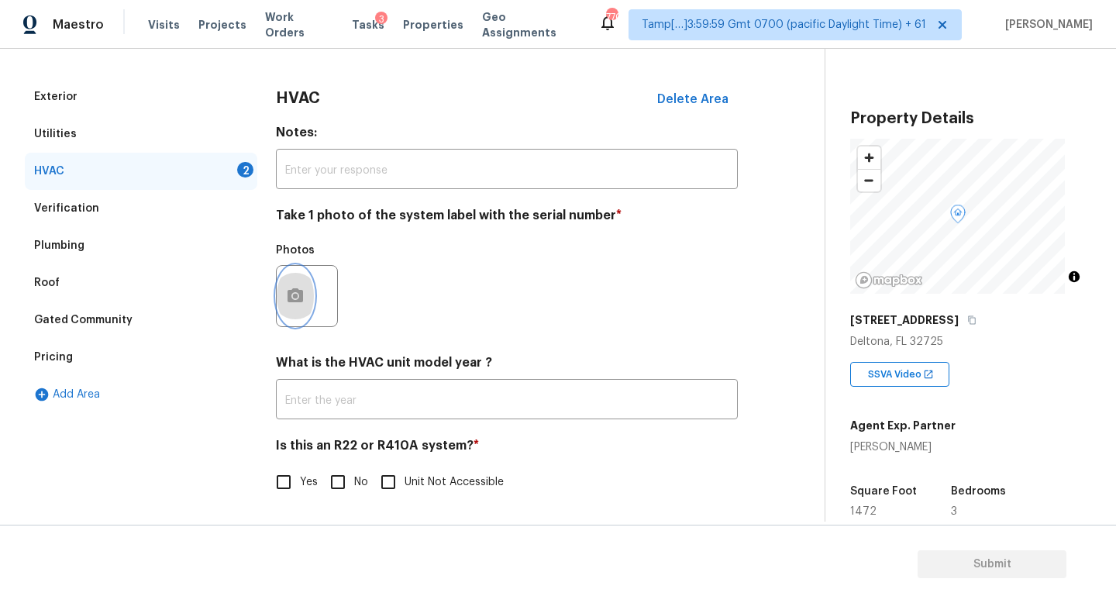
scroll to position [0, 0]
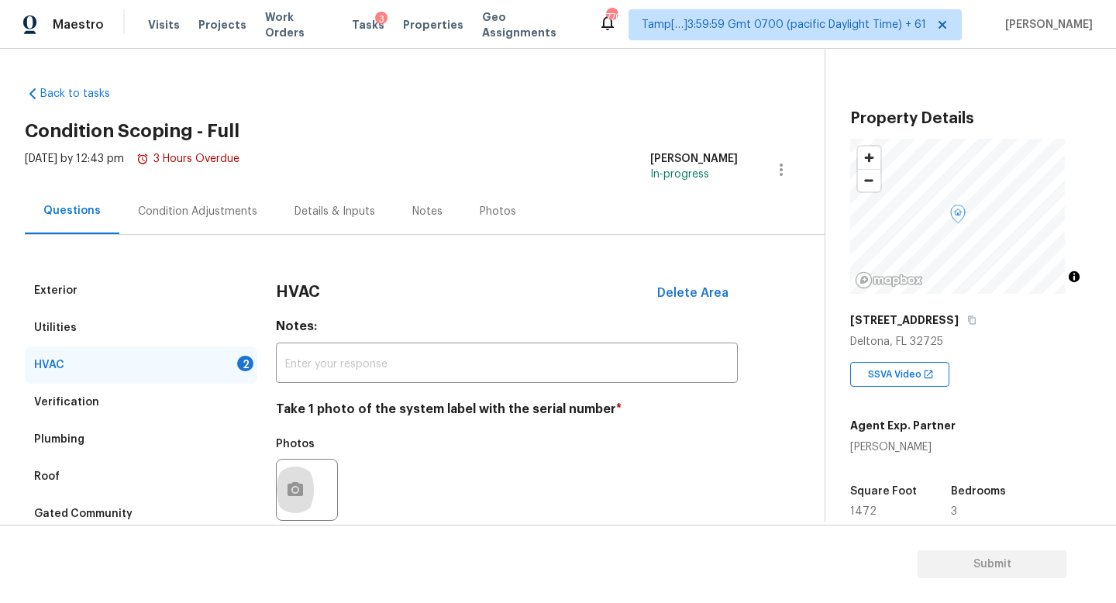
click at [234, 222] on div "Condition Adjustments" at bounding box center [197, 211] width 157 height 46
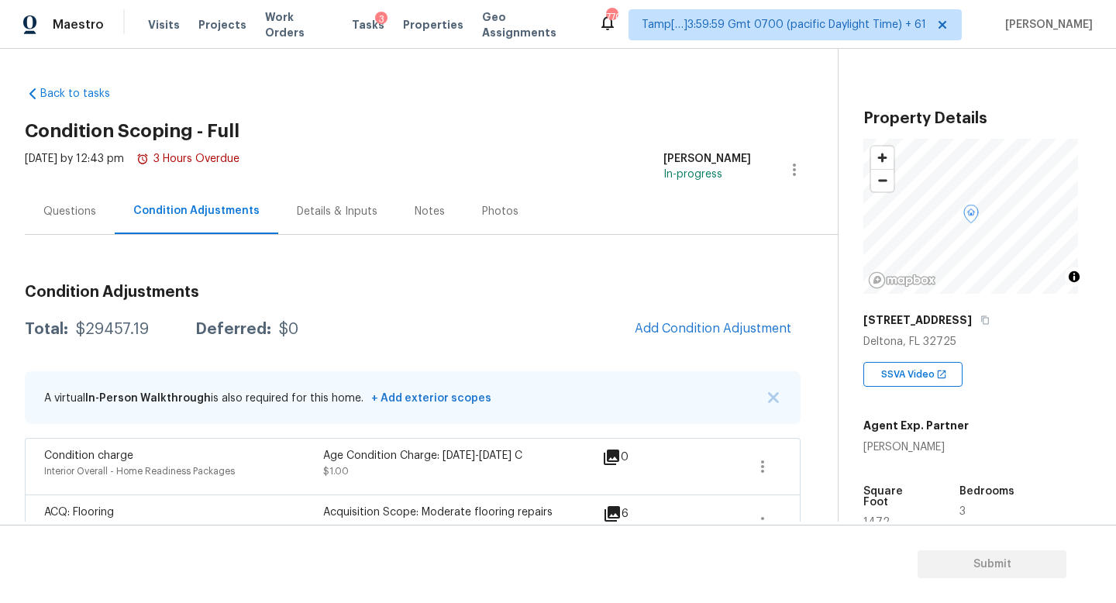
click at [334, 207] on div "Details & Inputs" at bounding box center [337, 211] width 81 height 15
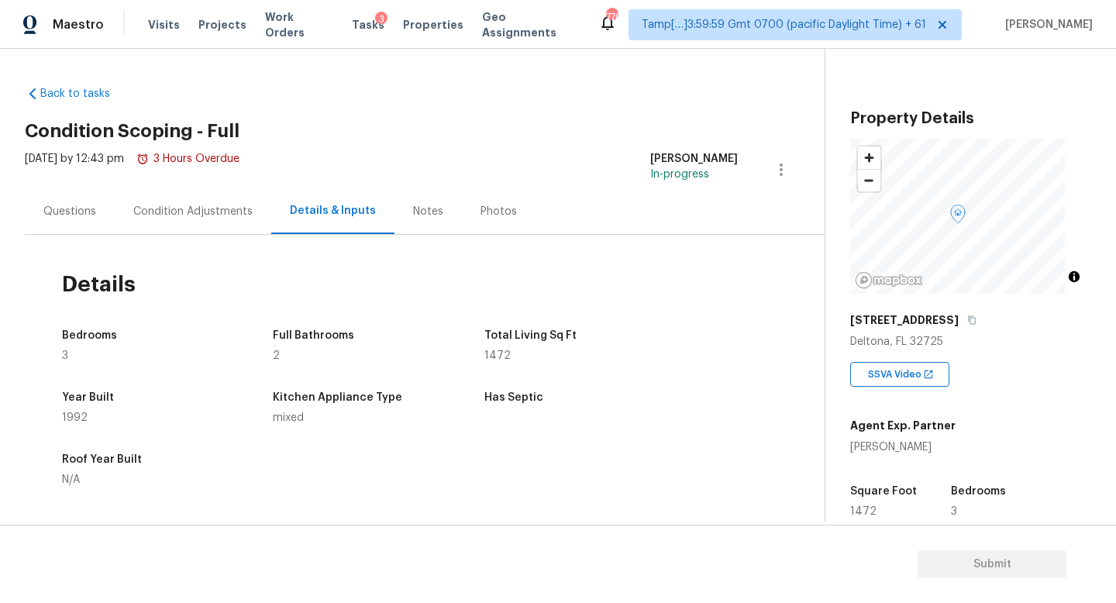
click at [208, 220] on div "Condition Adjustments" at bounding box center [193, 211] width 157 height 46
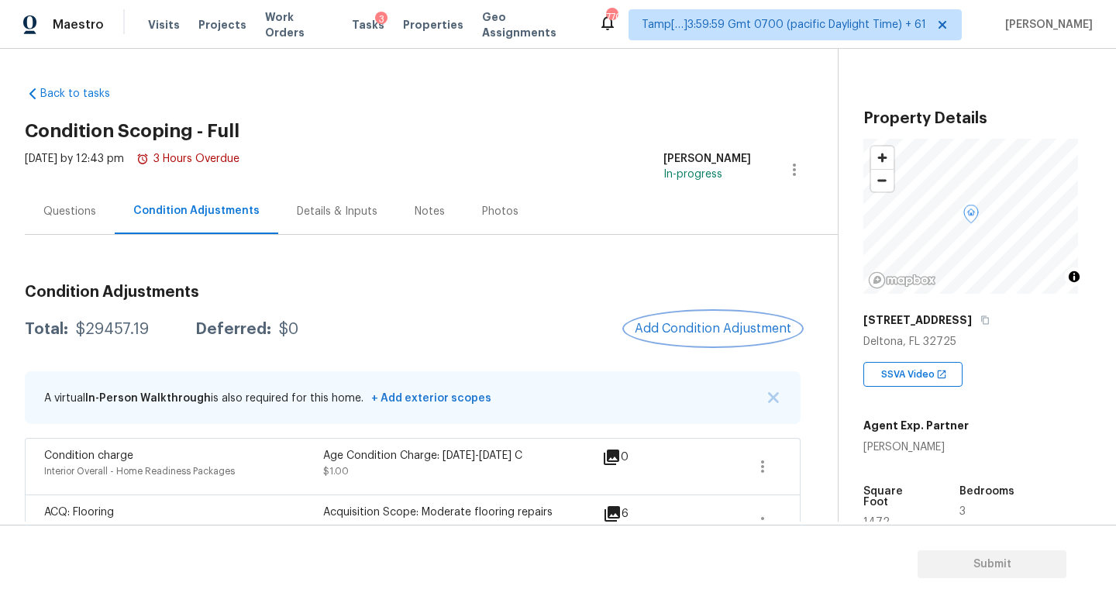
click at [693, 334] on span "Add Condition Adjustment" at bounding box center [713, 329] width 157 height 14
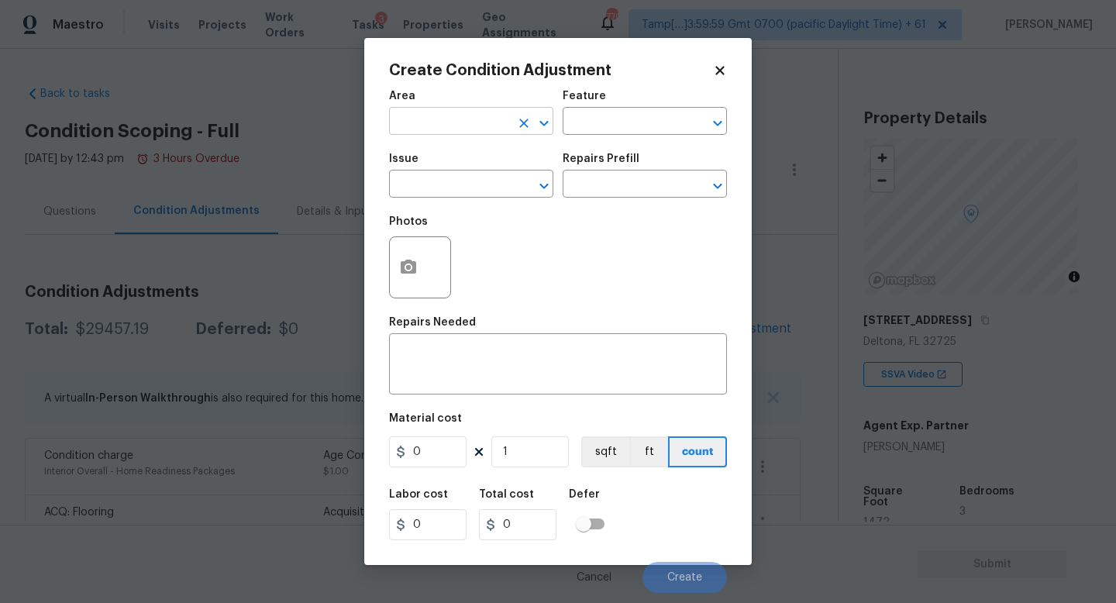
click at [501, 124] on input "text" at bounding box center [449, 123] width 121 height 24
type input "Utilities"
type input "ACQ: Septic System"
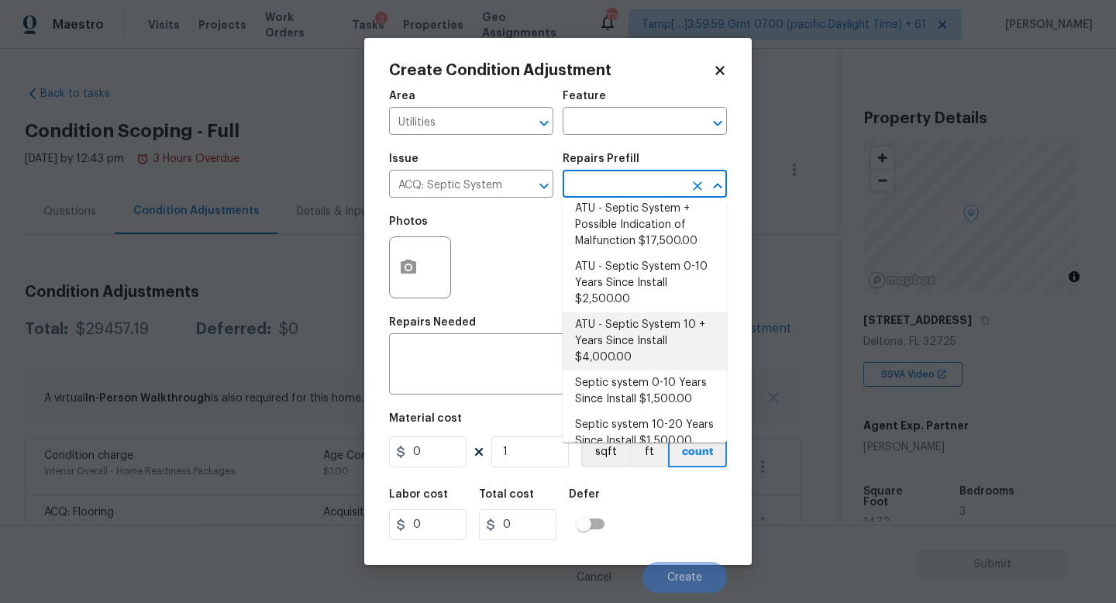
scroll to position [25, 0]
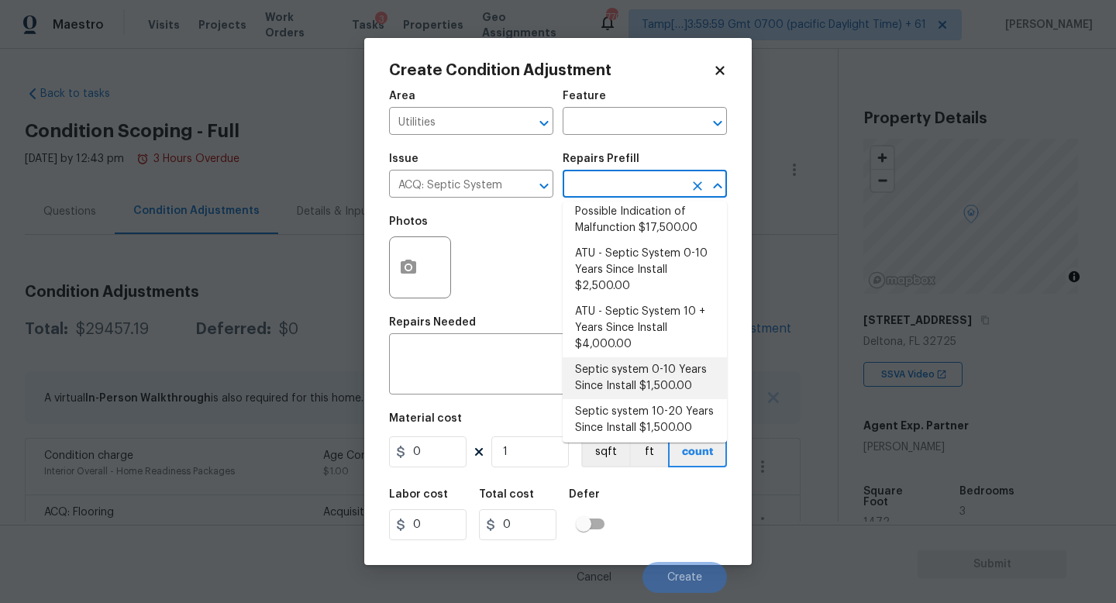
click at [630, 364] on li "Septic system 0-10 Years Since Install $1,500.00" at bounding box center [645, 378] width 164 height 42
type input "Acquisition"
type textarea "Acquisition Scope: Septic 0-10 years in age. Disclaimer: Opendoor's assessment …"
type input "1500"
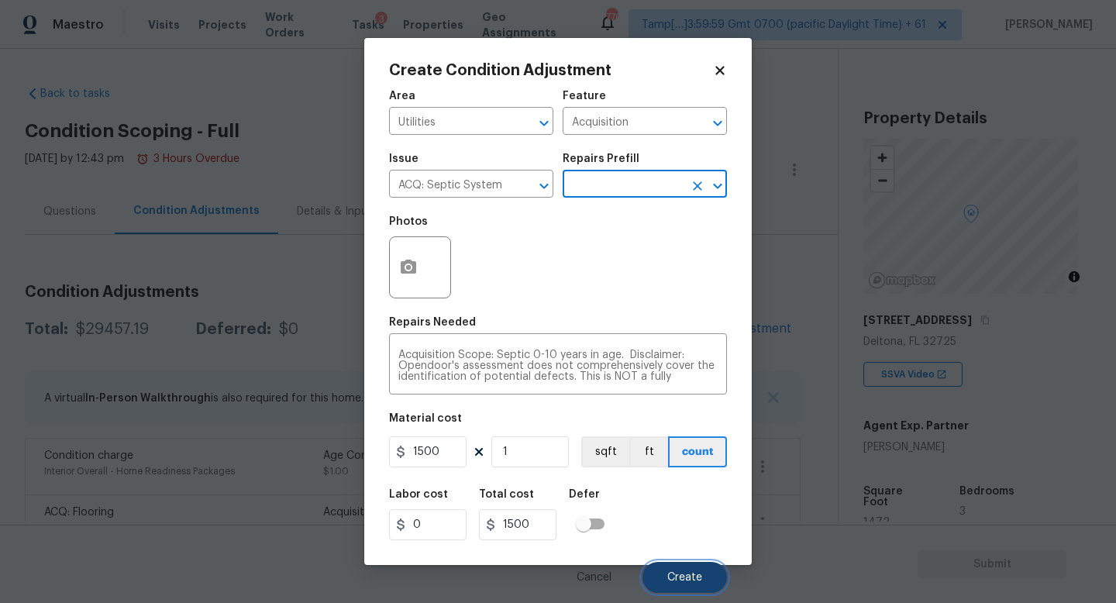
click at [685, 569] on button "Create" at bounding box center [684, 577] width 84 height 31
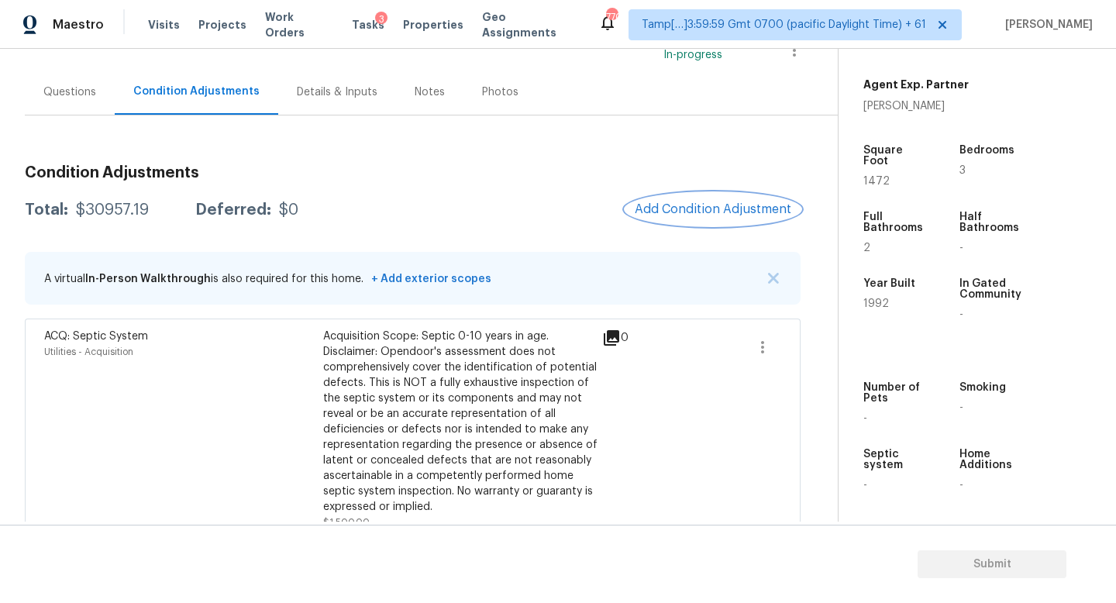
scroll to position [115, 0]
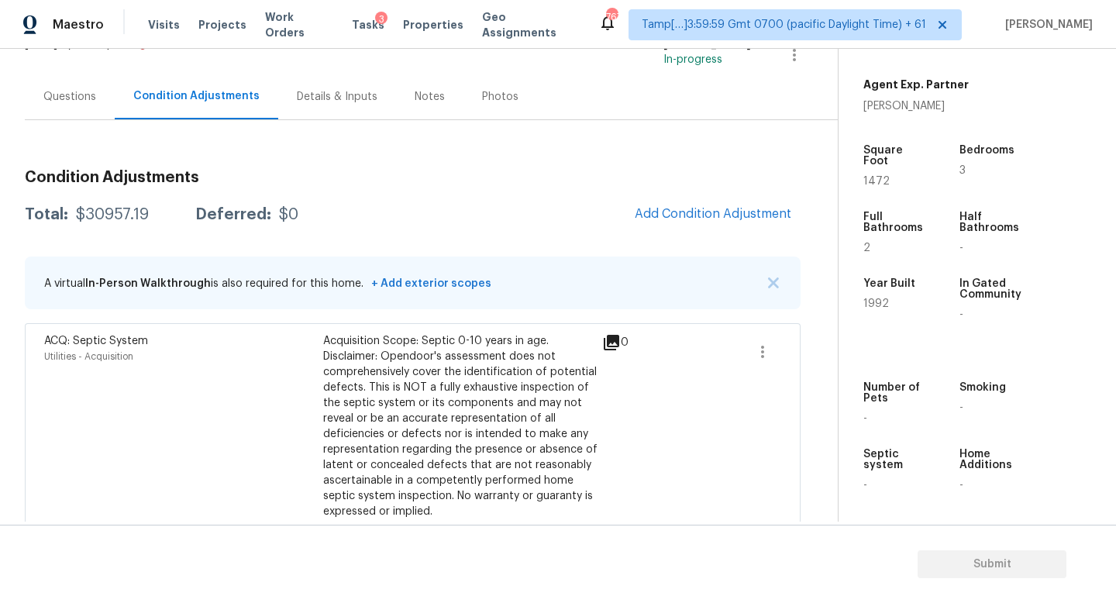
click at [53, 88] on div "Questions" at bounding box center [70, 97] width 90 height 46
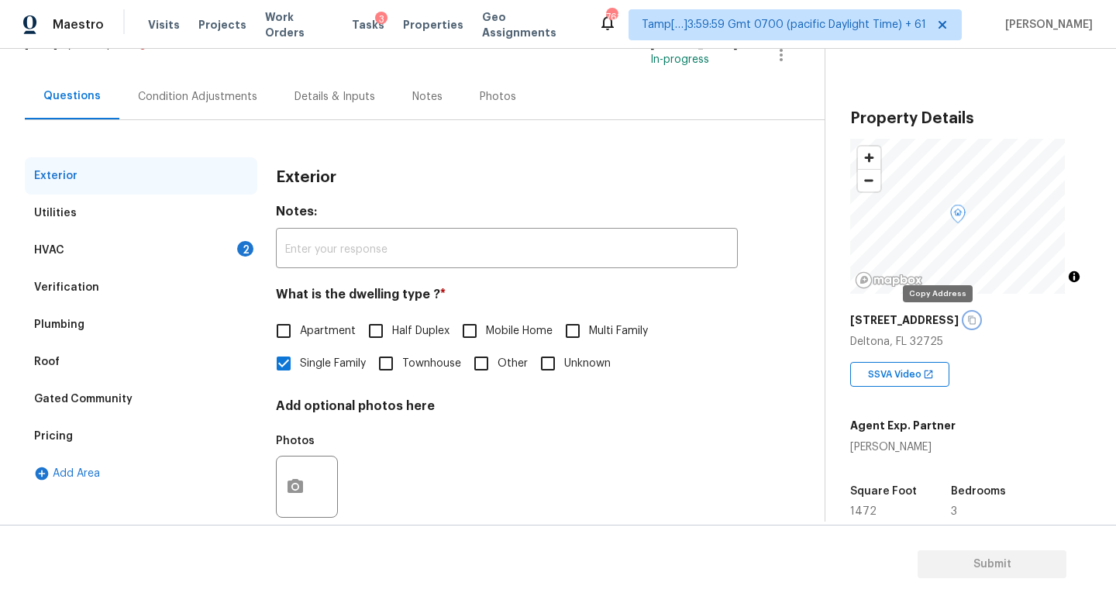
click at [967, 319] on icon "button" at bounding box center [971, 319] width 9 height 9
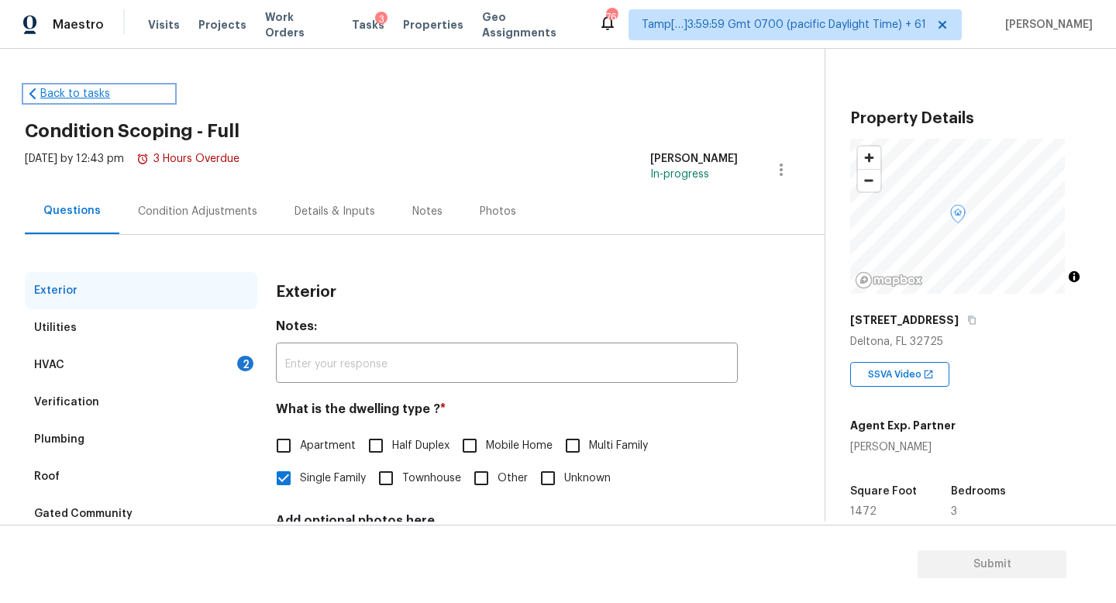
click at [81, 99] on link "Back to tasks" at bounding box center [99, 93] width 149 height 15
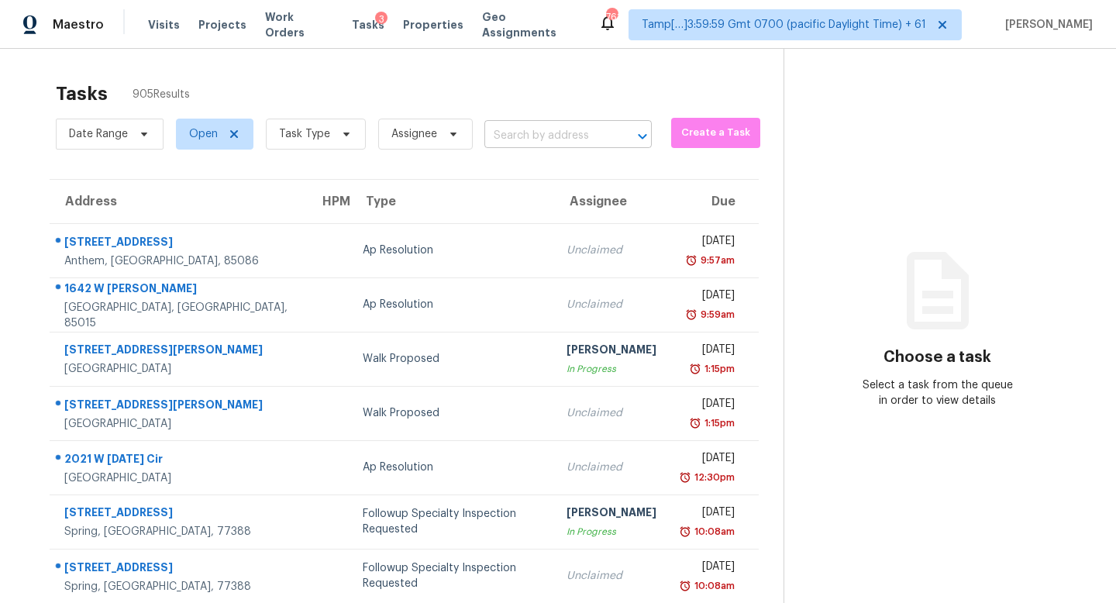
click at [519, 142] on input "text" at bounding box center [546, 136] width 124 height 24
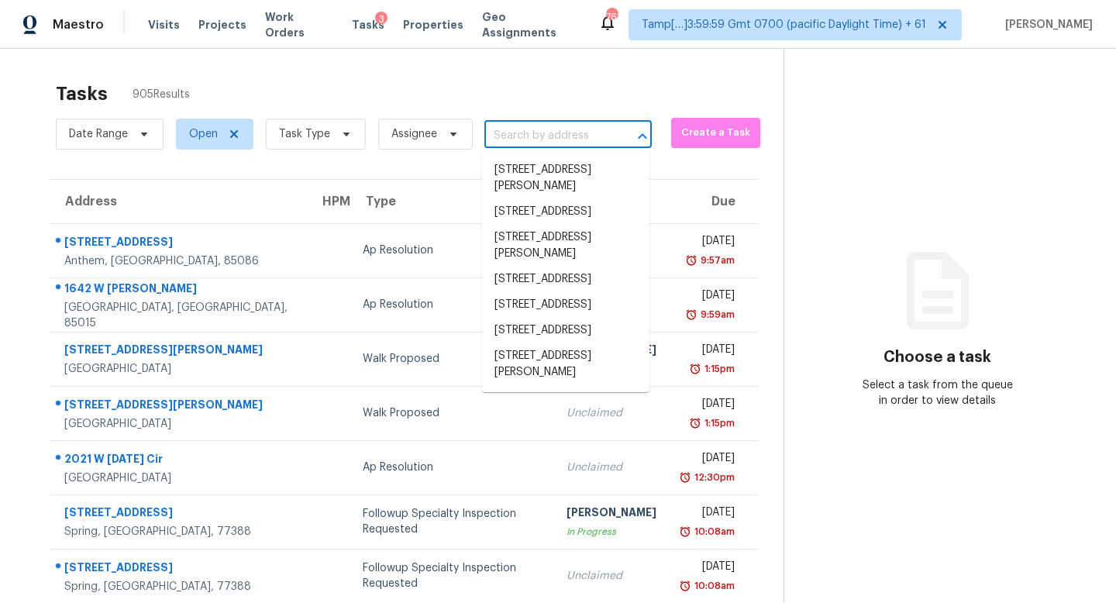
paste input "879 Maybrook Dr, Deltona, FL 32725"
type input "879 Maybrook Dr, Deltona, FL 32725"
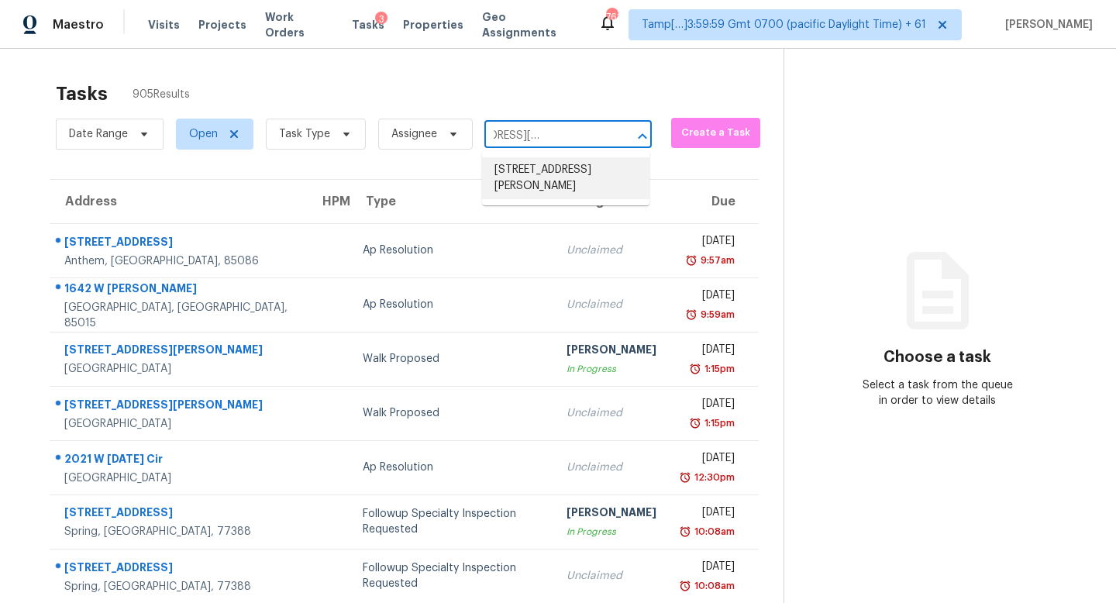
click at [533, 168] on li "879 Maybrook Dr, Deltona, FL 32725" at bounding box center [565, 178] width 167 height 42
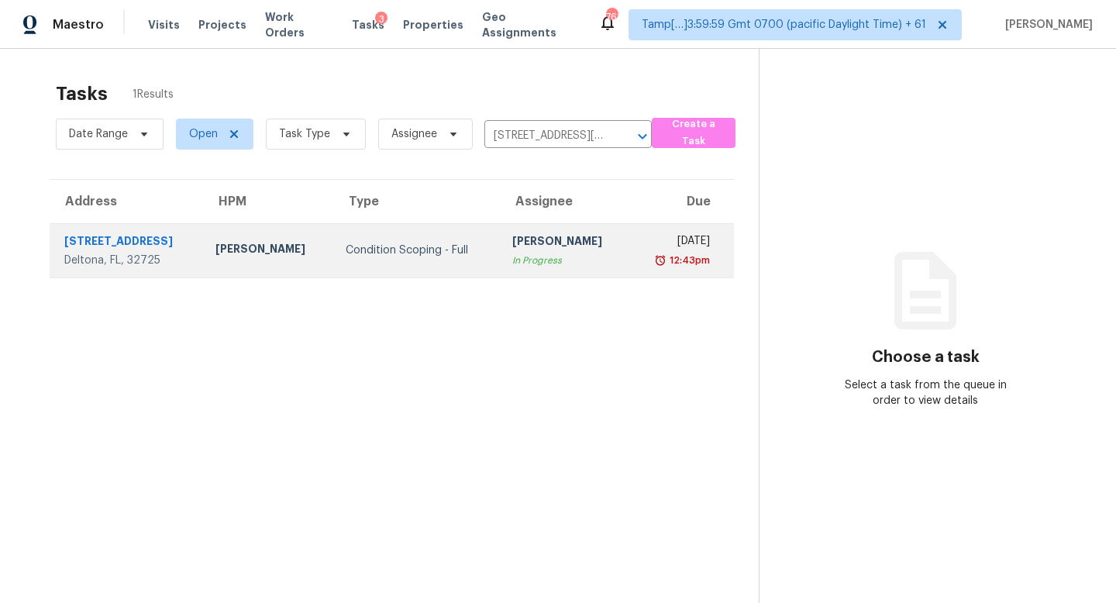
click at [545, 247] on div "[PERSON_NAME]" at bounding box center [564, 242] width 105 height 19
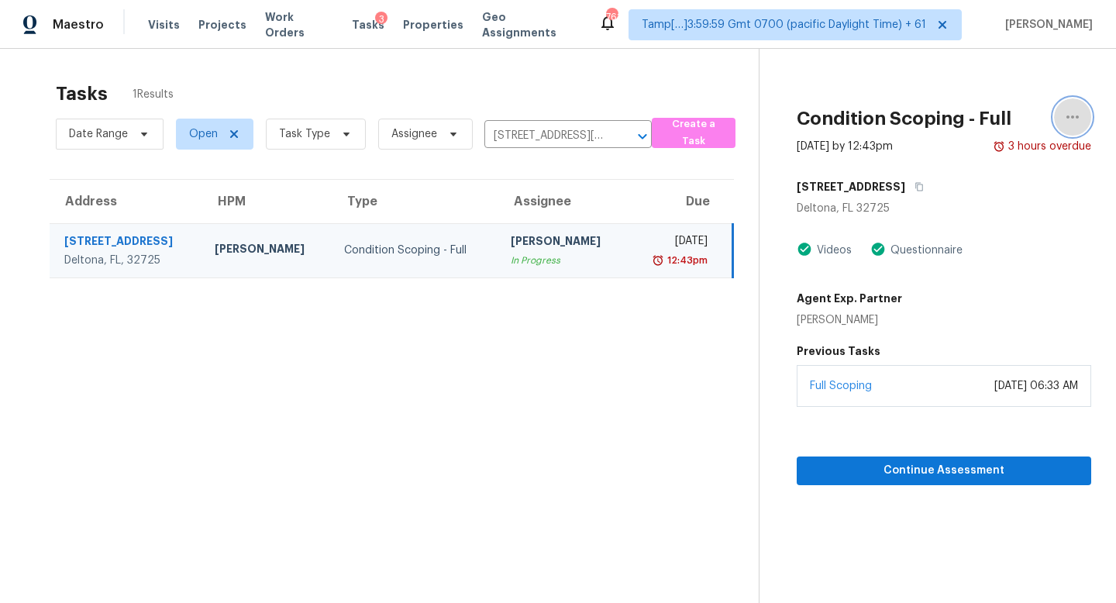
click at [1063, 115] on icon "button" at bounding box center [1072, 117] width 19 height 19
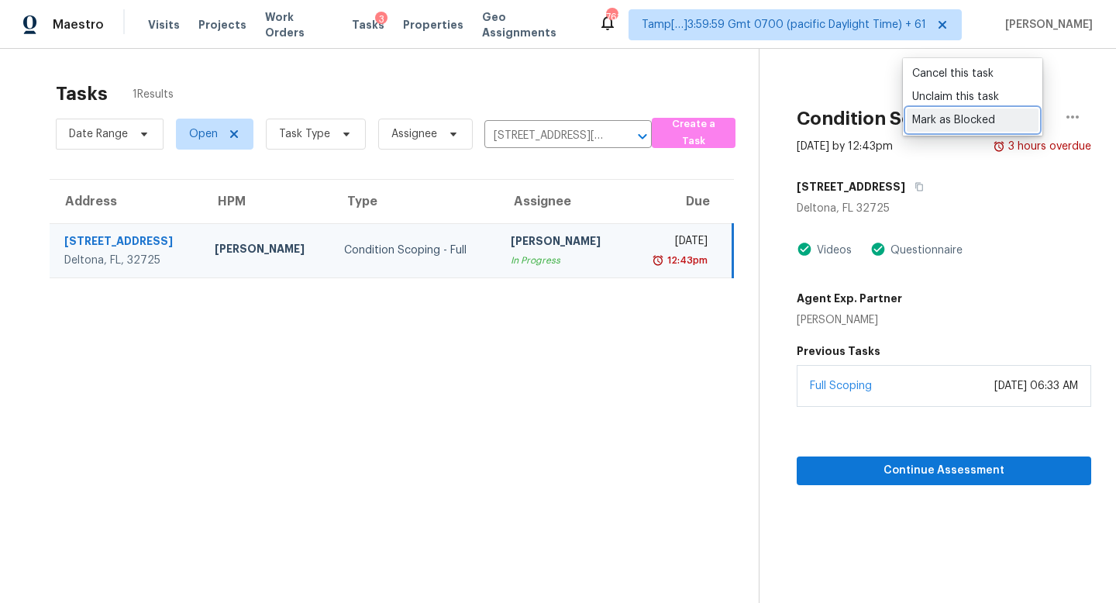
click at [1012, 120] on div "Mark as Blocked" at bounding box center [972, 119] width 121 height 15
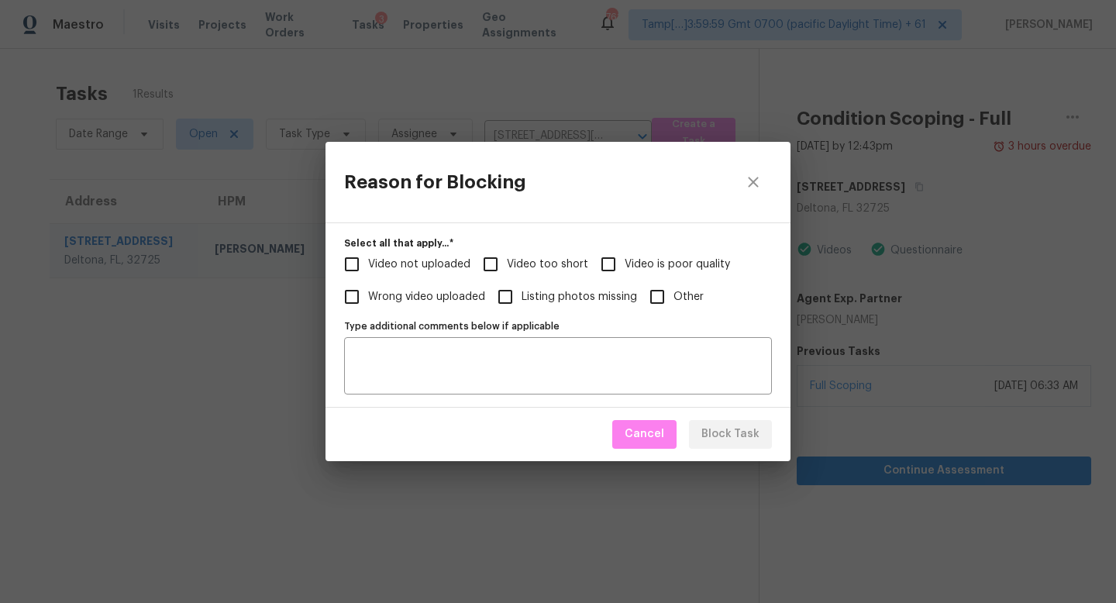
click at [437, 263] on span "Video not uploaded" at bounding box center [419, 264] width 102 height 16
click at [368, 263] on input "Video not uploaded" at bounding box center [351, 264] width 33 height 33
checkbox input "true"
click at [446, 369] on textarea "Type additional comments below if applicable" at bounding box center [557, 365] width 409 height 33
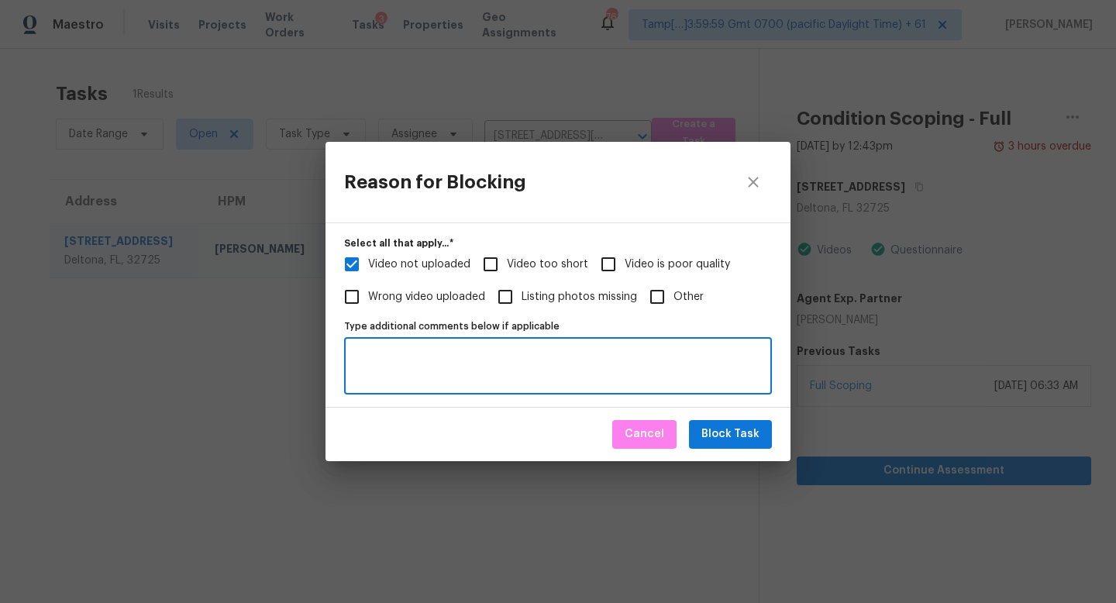
paste textarea "879 Maybrook Dr, Deltona, FL 32725"
type textarea "879 Maybrook Dr, Deltona, FL 32725"
paste textarea "Insufficient video https://opendoor.slack.com/archives/C013EES7VQB/p17552123154…"
type textarea "Insufficient video https://opendoor.slack.com/archives/C013EES7VQB/p17552123154…"
click at [717, 432] on span "Block Task" at bounding box center [730, 434] width 58 height 19
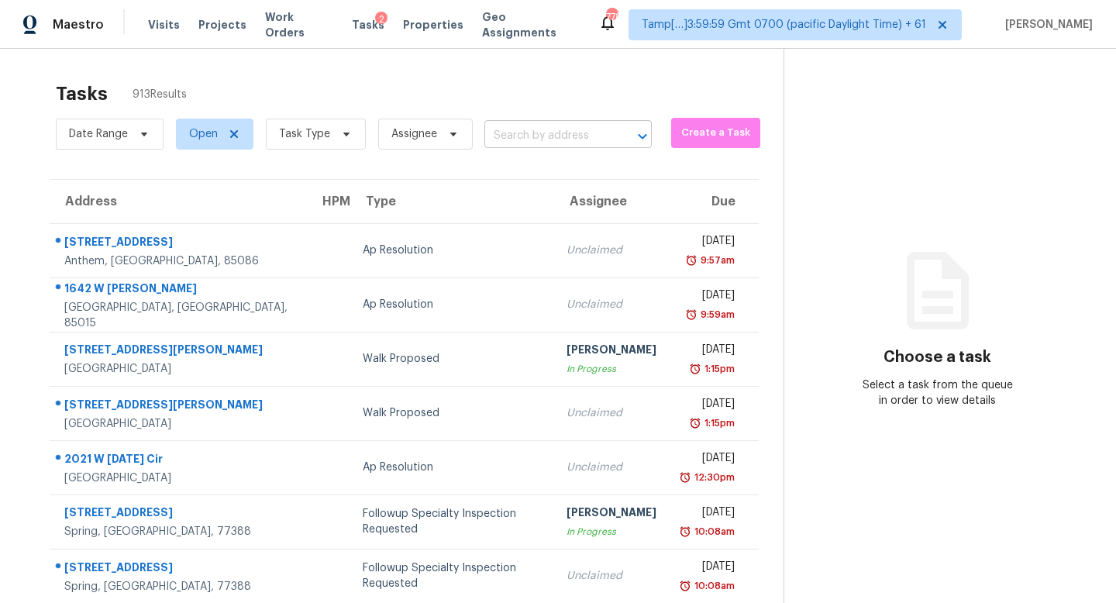
click at [524, 129] on input "text" at bounding box center [546, 136] width 124 height 24
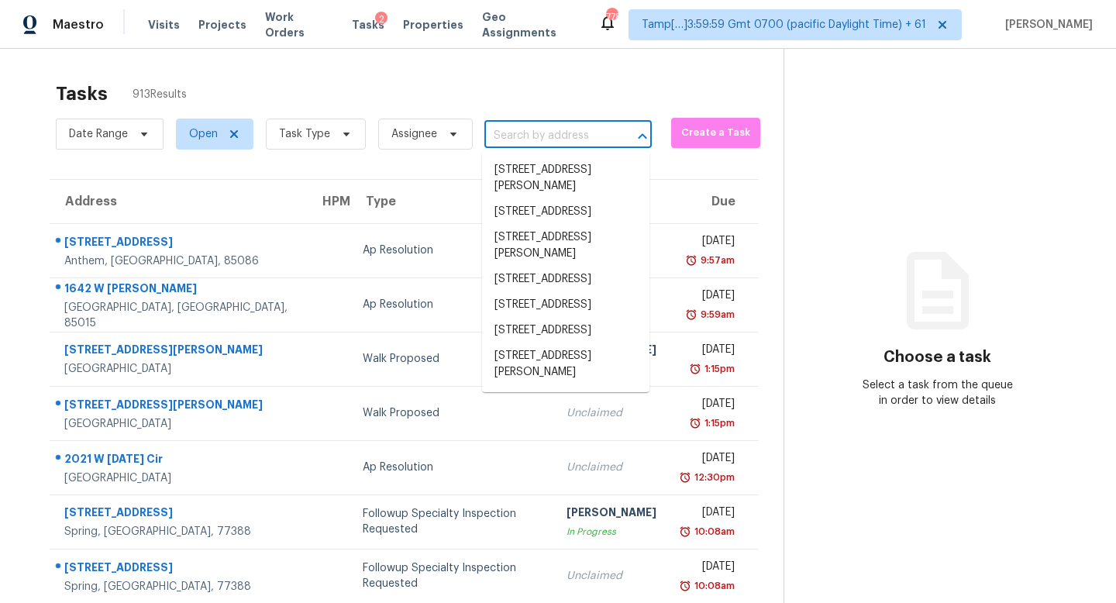
paste input "[STREET_ADDRESS]"
type input "[STREET_ADDRESS]"
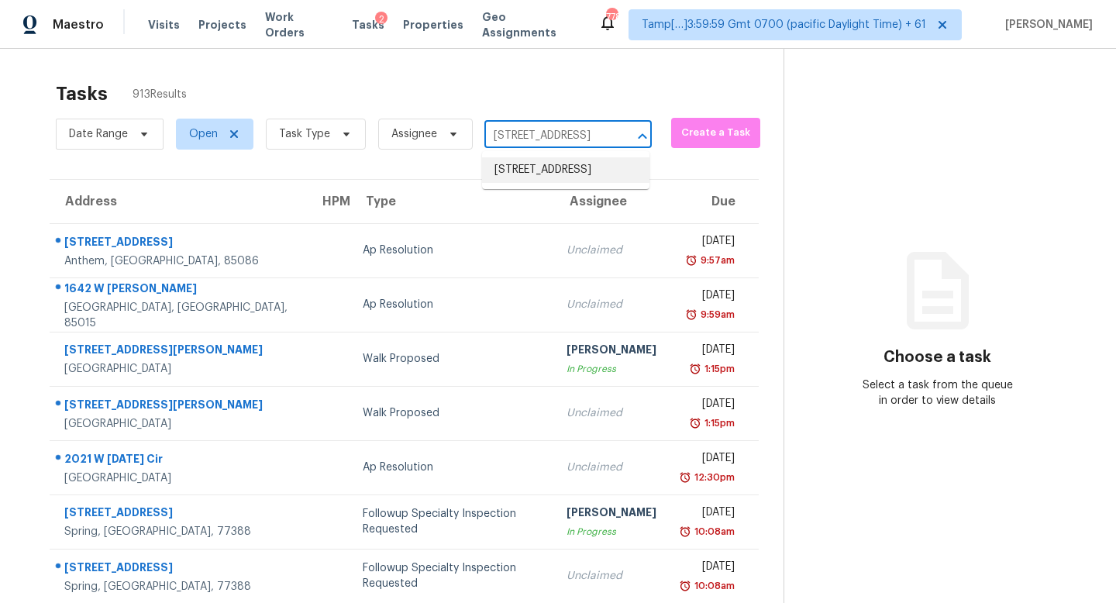
click at [559, 169] on li "[STREET_ADDRESS]" at bounding box center [565, 170] width 167 height 26
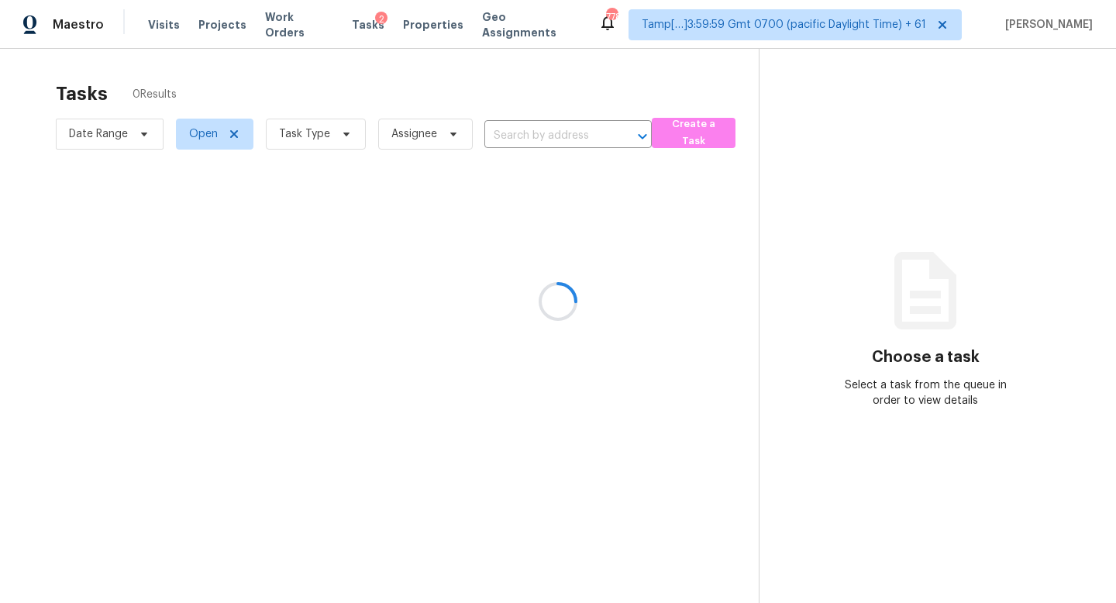
type input "[STREET_ADDRESS]"
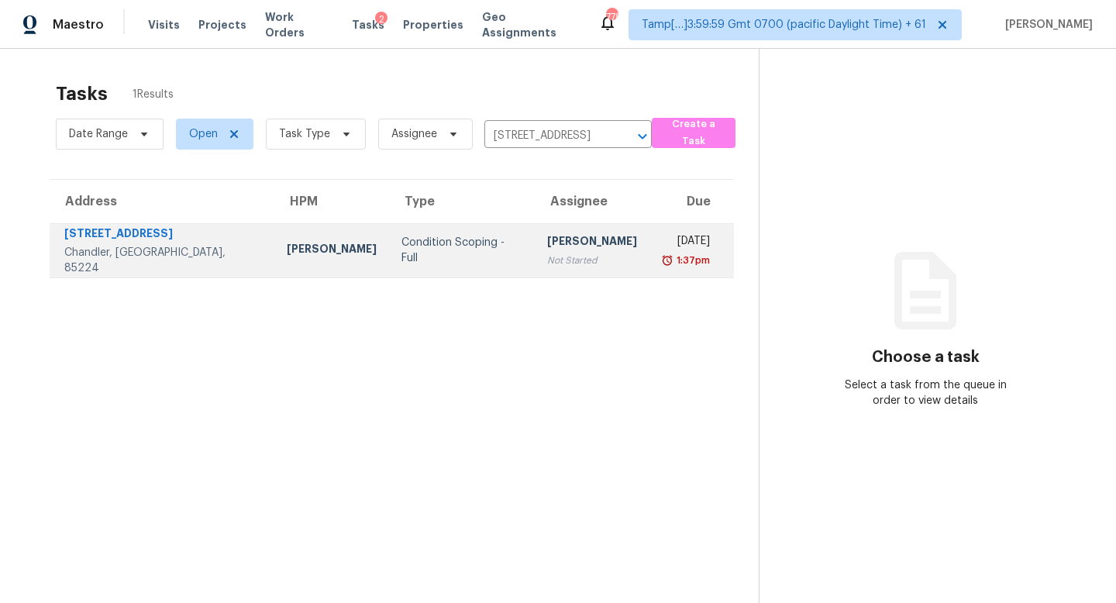
click at [547, 246] on div "[PERSON_NAME]" at bounding box center [592, 242] width 90 height 19
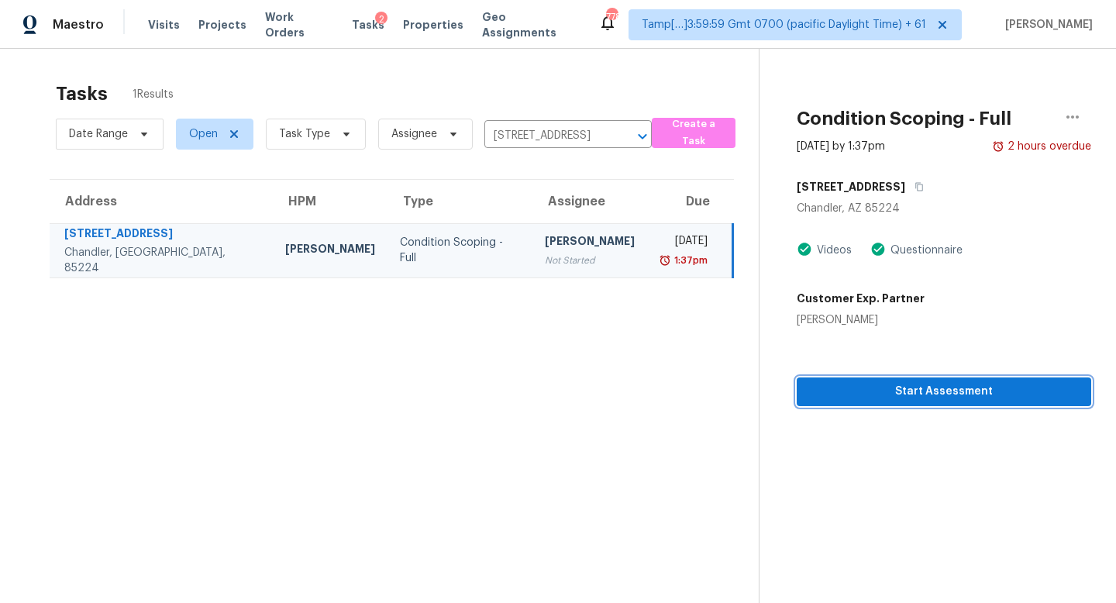
click at [871, 391] on span "Start Assessment" at bounding box center [944, 391] width 270 height 19
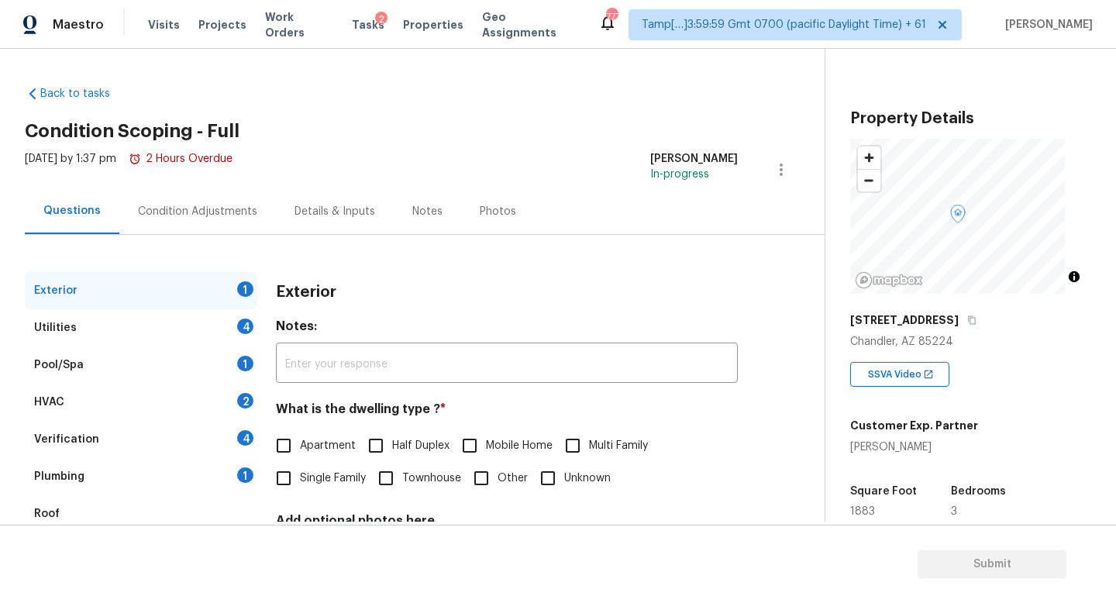
drag, startPoint x: 329, startPoint y: 475, endPoint x: 312, endPoint y: 470, distance: 17.2
click at [329, 475] on span "Single Family" at bounding box center [333, 478] width 66 height 16
click at [300, 475] on input "Single Family" at bounding box center [283, 478] width 33 height 33
checkbox input "true"
click at [189, 448] on div "Verification 4" at bounding box center [141, 439] width 232 height 37
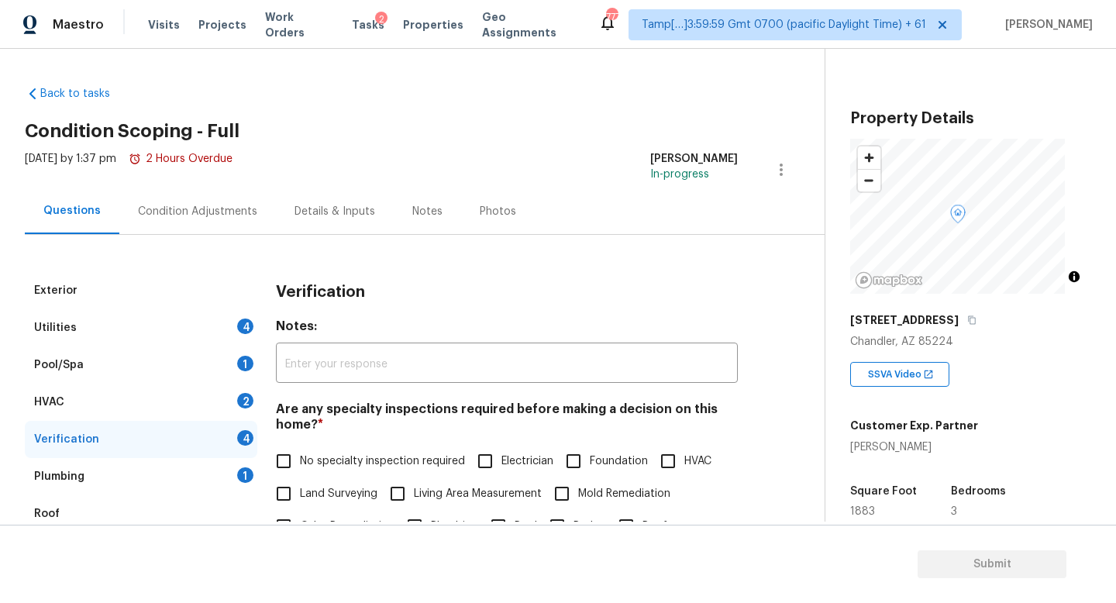
click at [317, 211] on div "Details & Inputs" at bounding box center [334, 211] width 81 height 15
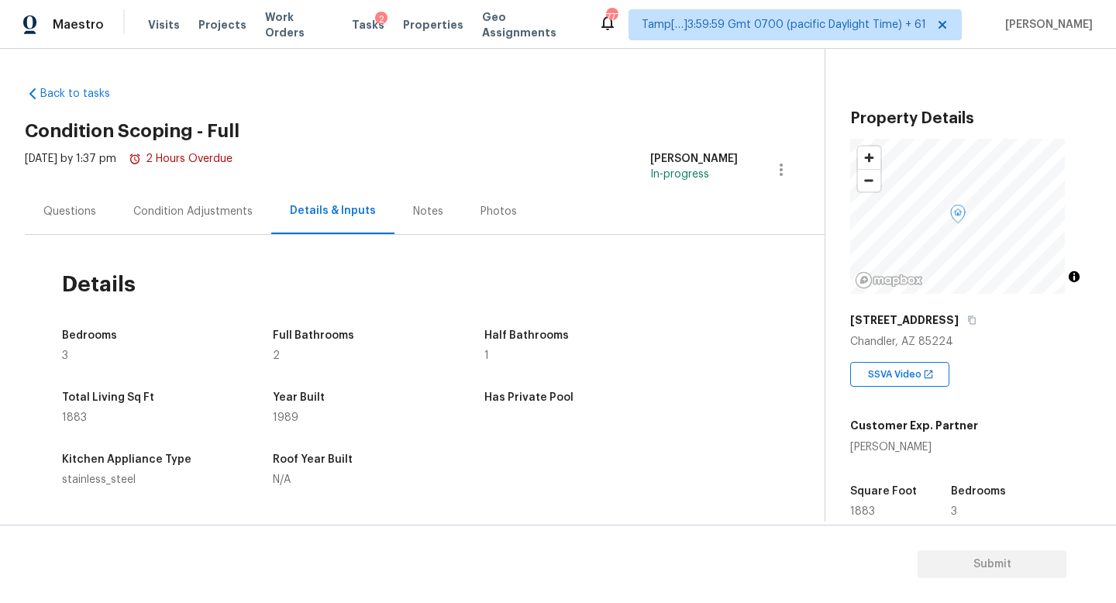
click at [66, 217] on div "Questions" at bounding box center [69, 211] width 53 height 15
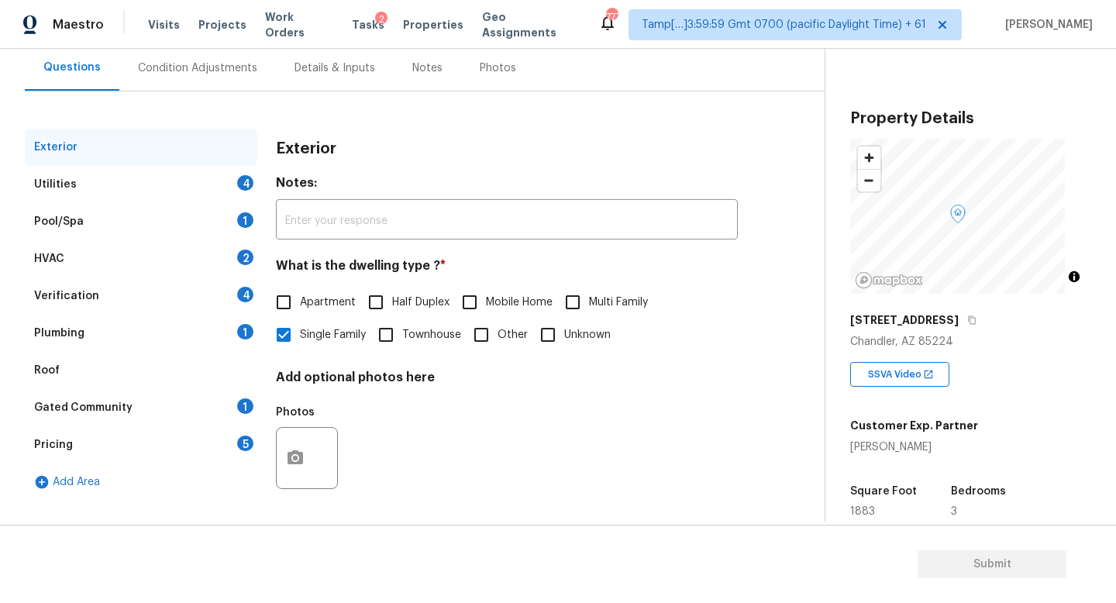
scroll to position [146, 0]
click at [241, 287] on div "4" at bounding box center [245, 294] width 16 height 15
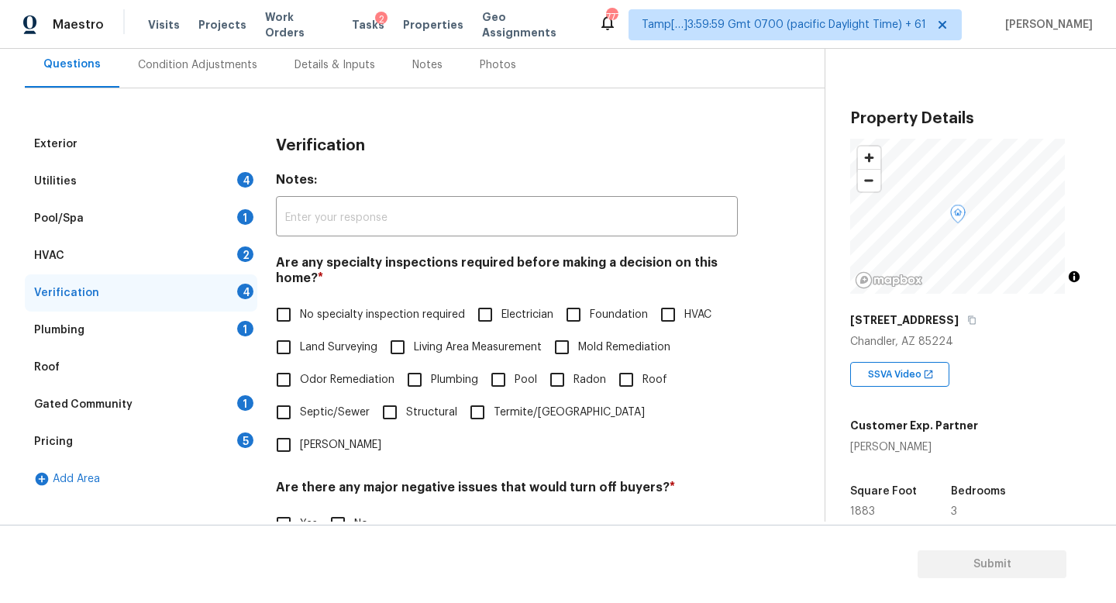
click at [368, 317] on span "No specialty inspection required" at bounding box center [382, 315] width 165 height 16
click at [300, 317] on input "No specialty inspection required" at bounding box center [283, 314] width 33 height 33
checkbox input "true"
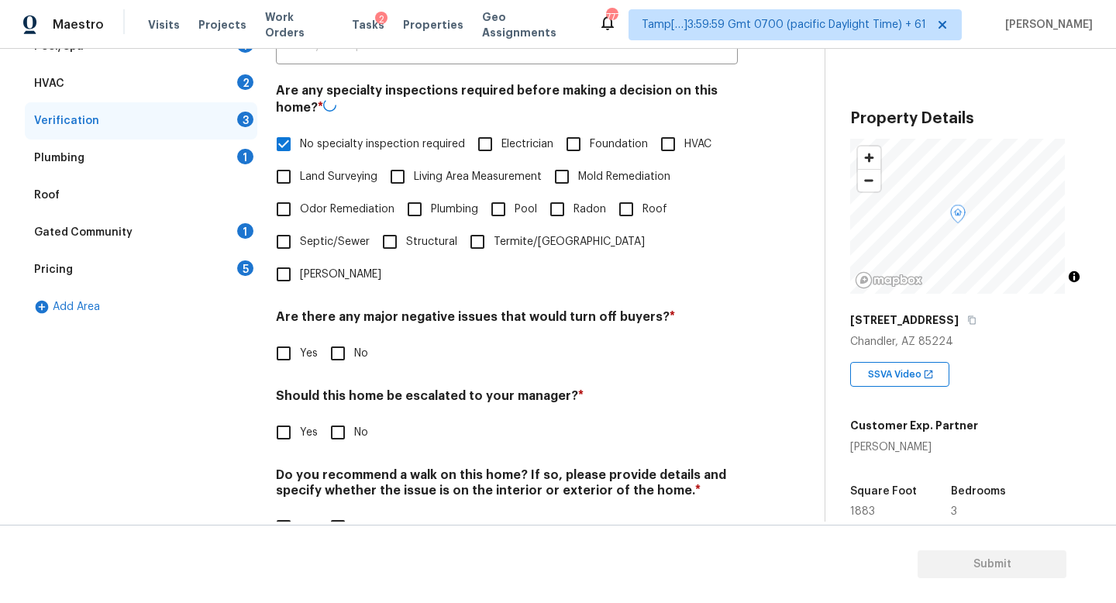
scroll to position [373, 0]
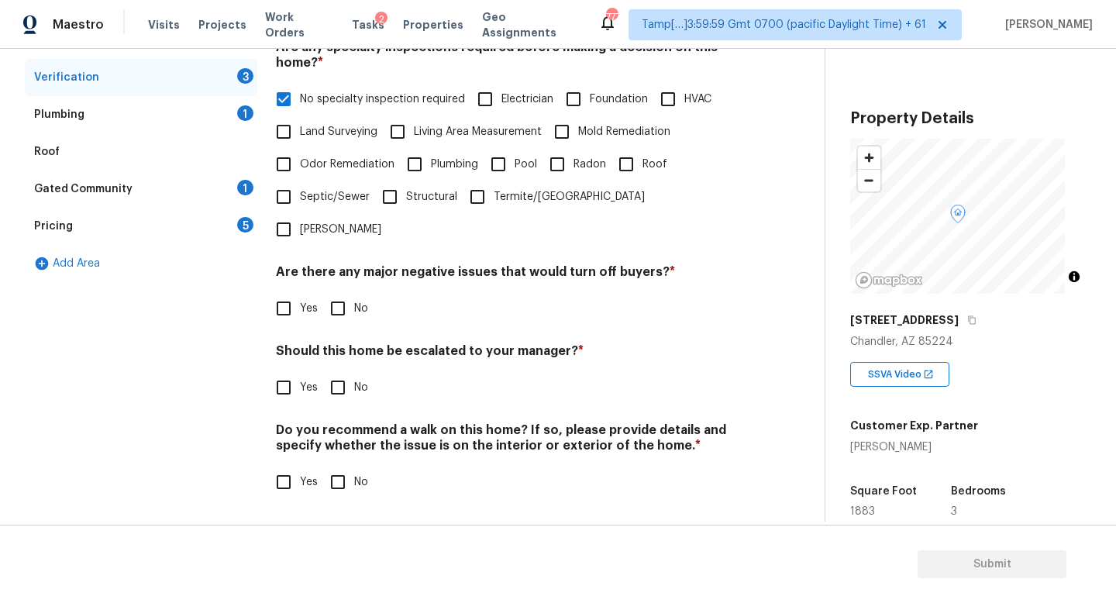
click at [350, 296] on input "No" at bounding box center [338, 308] width 33 height 33
checkbox input "true"
click at [289, 381] on input "Yes" at bounding box center [283, 387] width 33 height 33
checkbox input "true"
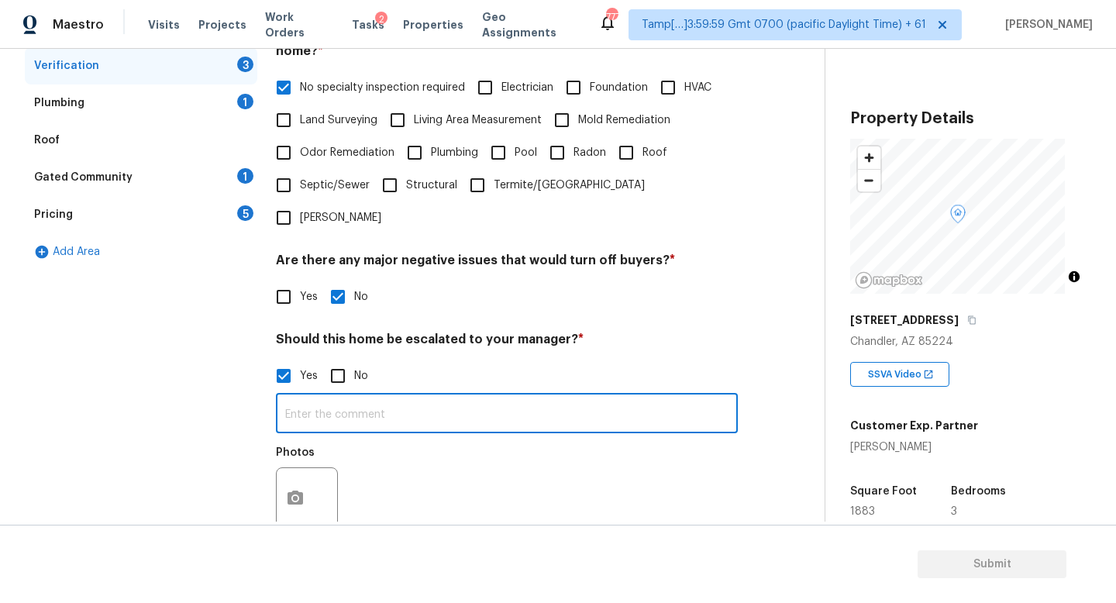
click at [322, 428] on input "text" at bounding box center [507, 415] width 462 height 36
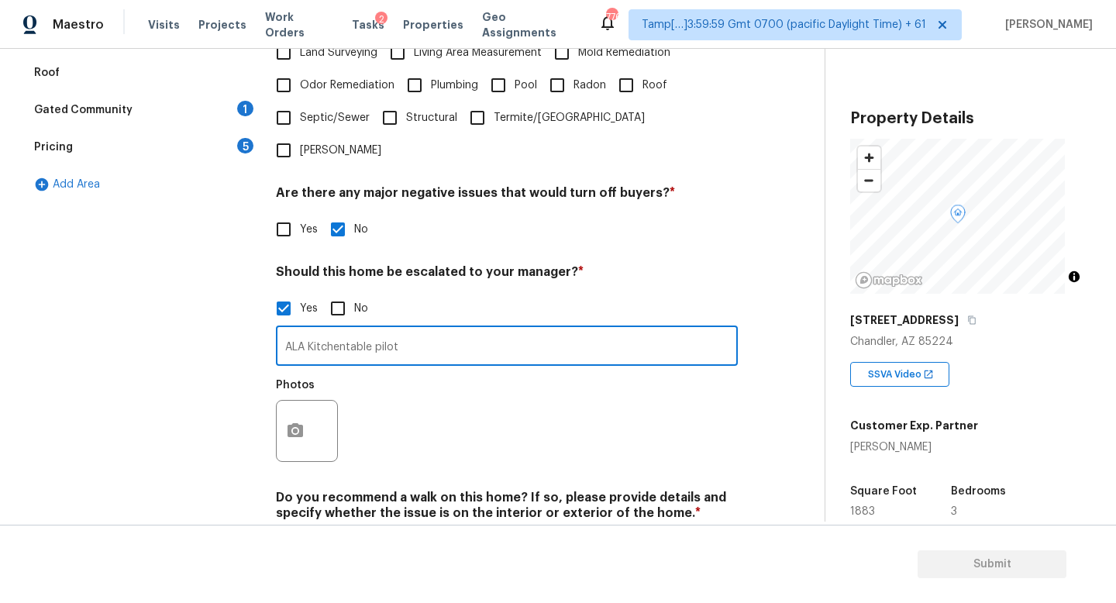
scroll to position [521, 0]
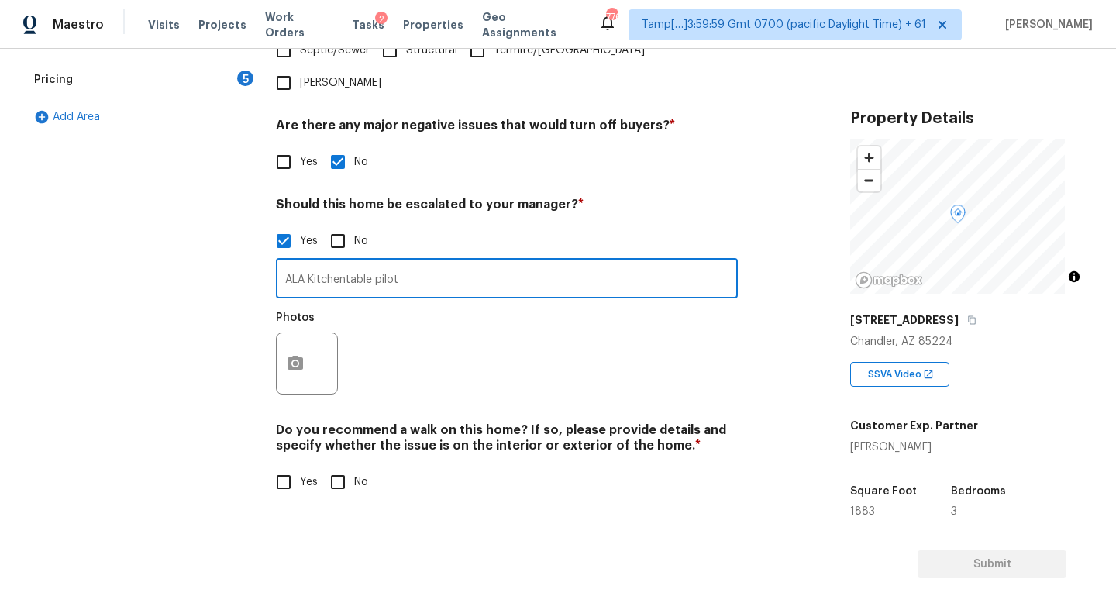
type input "ALA Kitchentable pilot"
click at [335, 466] on input "No" at bounding box center [338, 482] width 33 height 33
checkbox input "true"
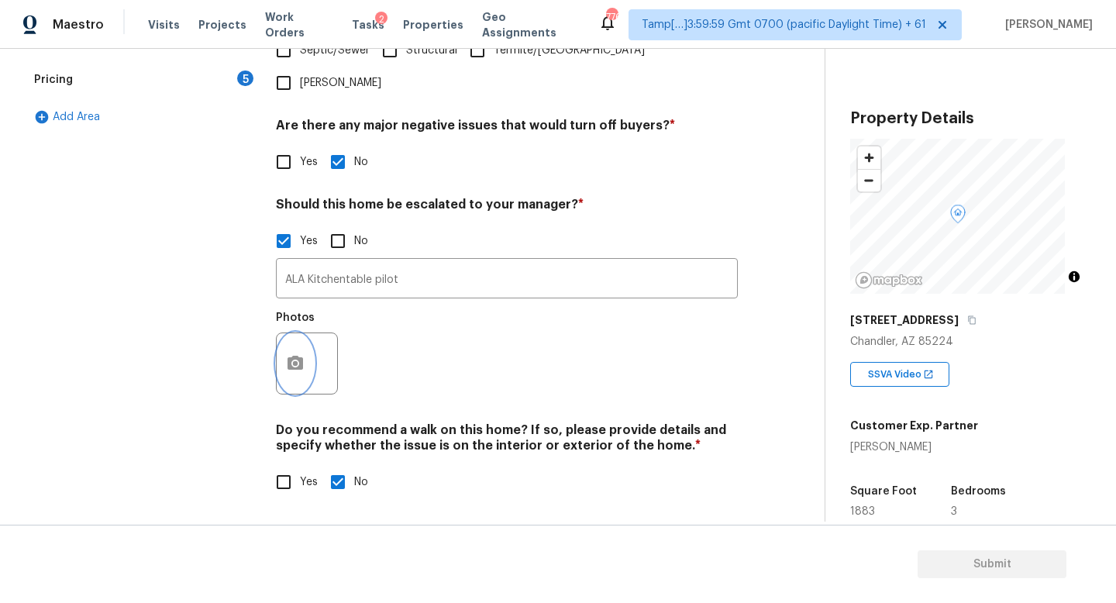
click at [296, 335] on button "button" at bounding box center [295, 363] width 37 height 60
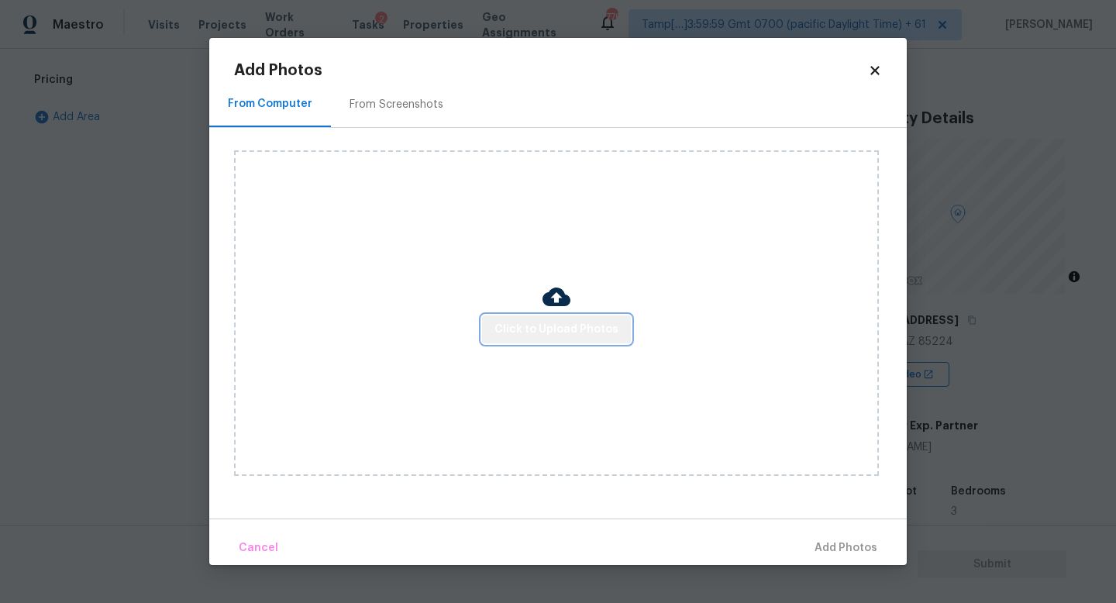
click at [597, 332] on span "Click to Upload Photos" at bounding box center [556, 329] width 124 height 19
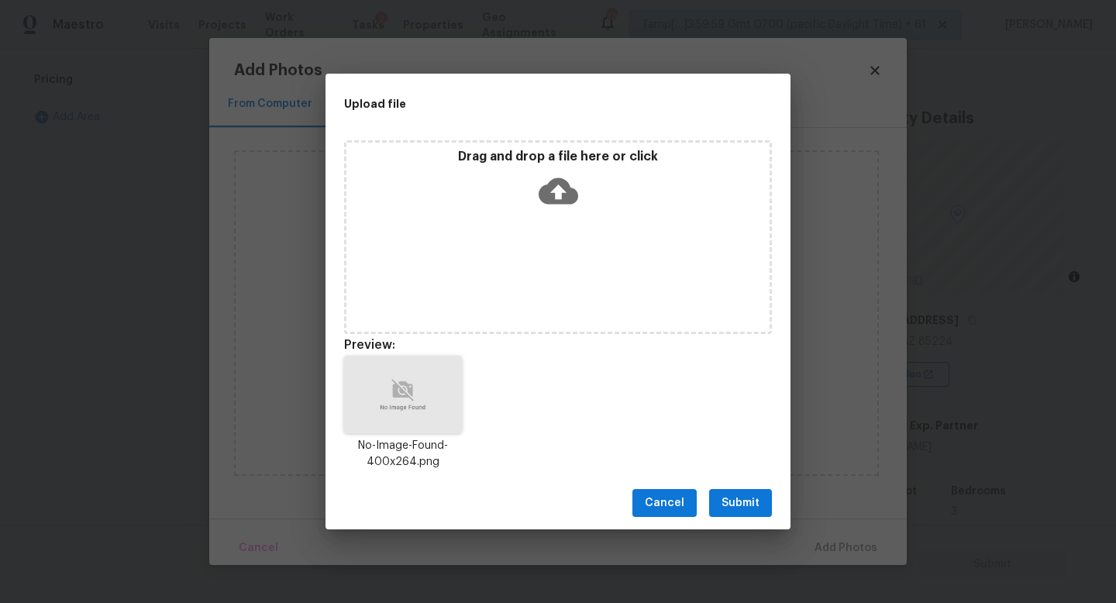
drag, startPoint x: 754, startPoint y: 507, endPoint x: 807, endPoint y: 528, distance: 57.0
click at [754, 507] on span "Submit" at bounding box center [740, 503] width 38 height 19
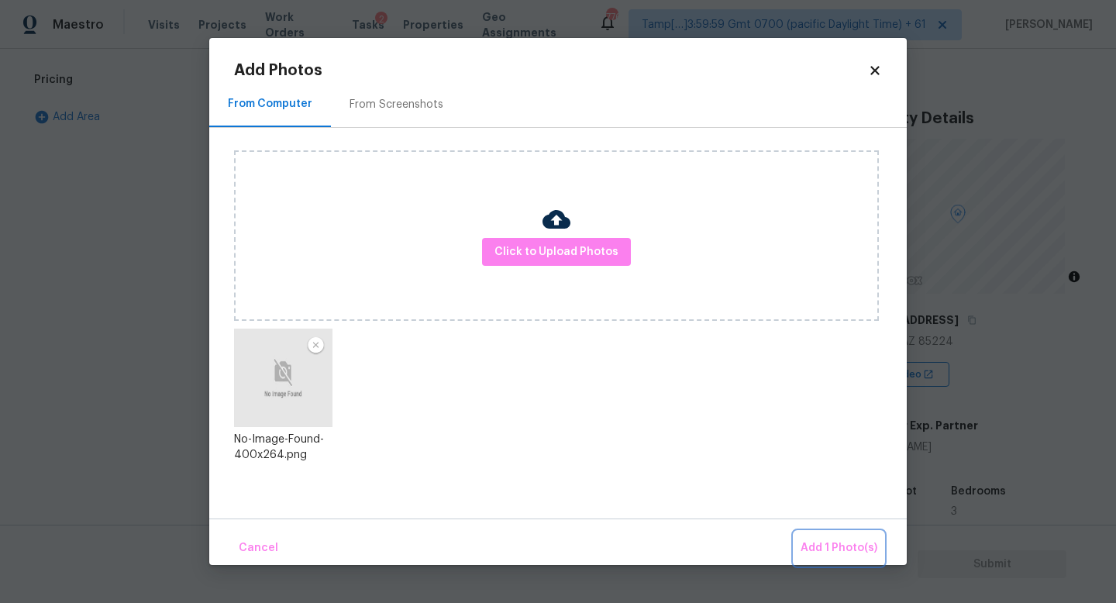
click at [839, 542] on span "Add 1 Photo(s)" at bounding box center [838, 548] width 77 height 19
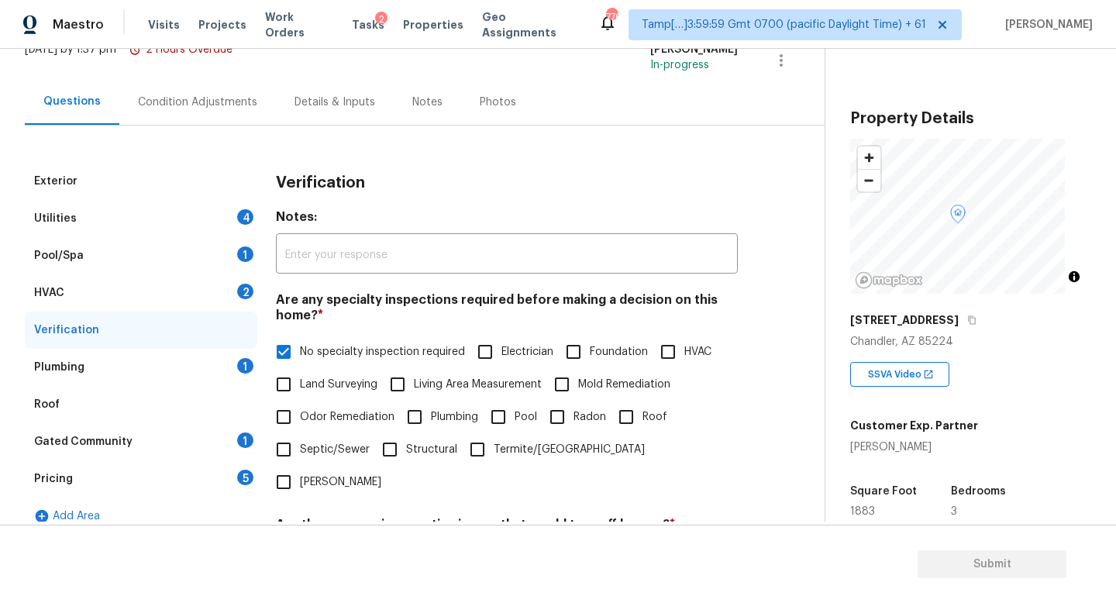
scroll to position [0, 0]
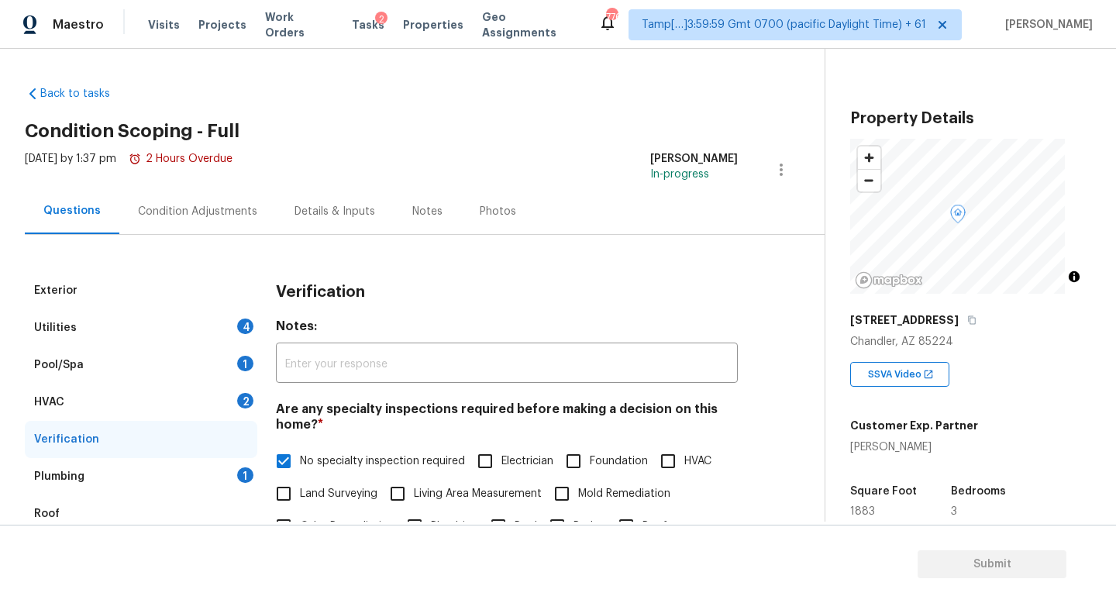
click at [319, 217] on div "Details & Inputs" at bounding box center [334, 211] width 81 height 15
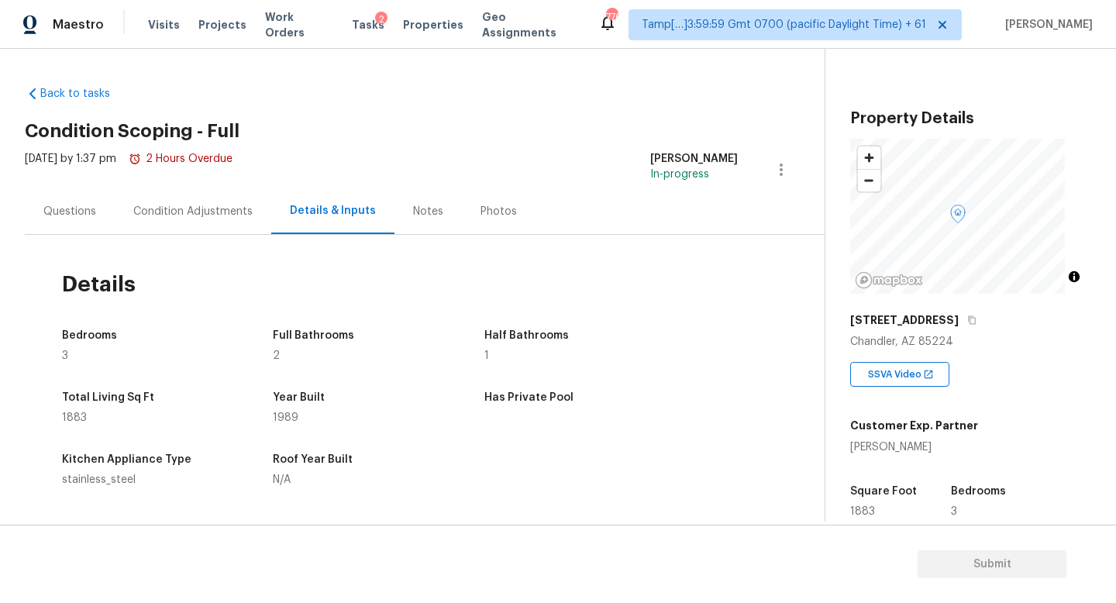
click at [92, 201] on div "Questions" at bounding box center [70, 211] width 90 height 46
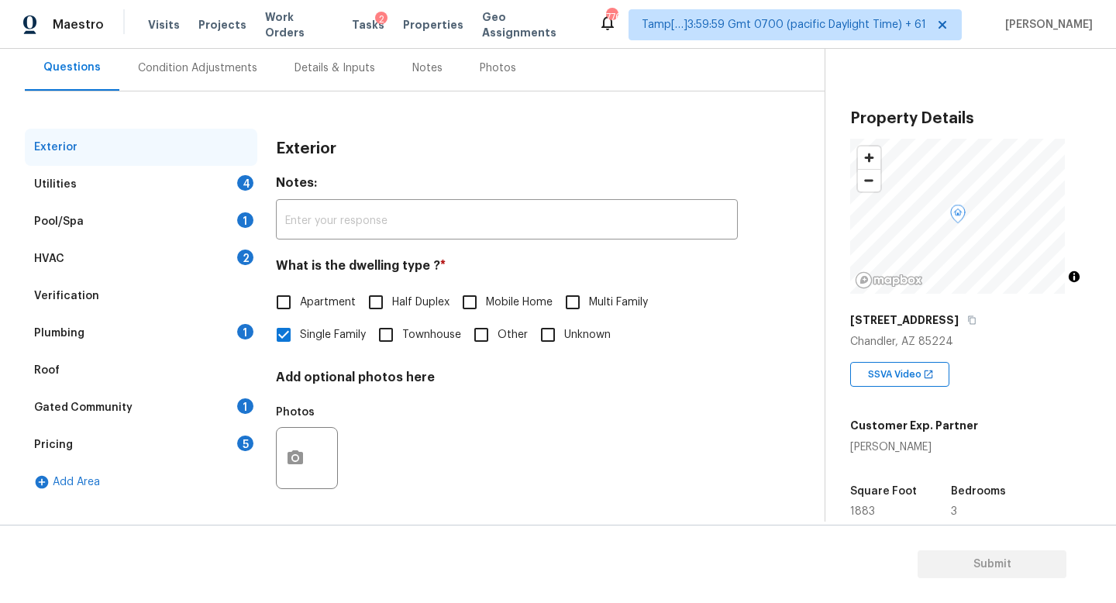
click at [229, 329] on div "Plumbing 1" at bounding box center [141, 333] width 232 height 37
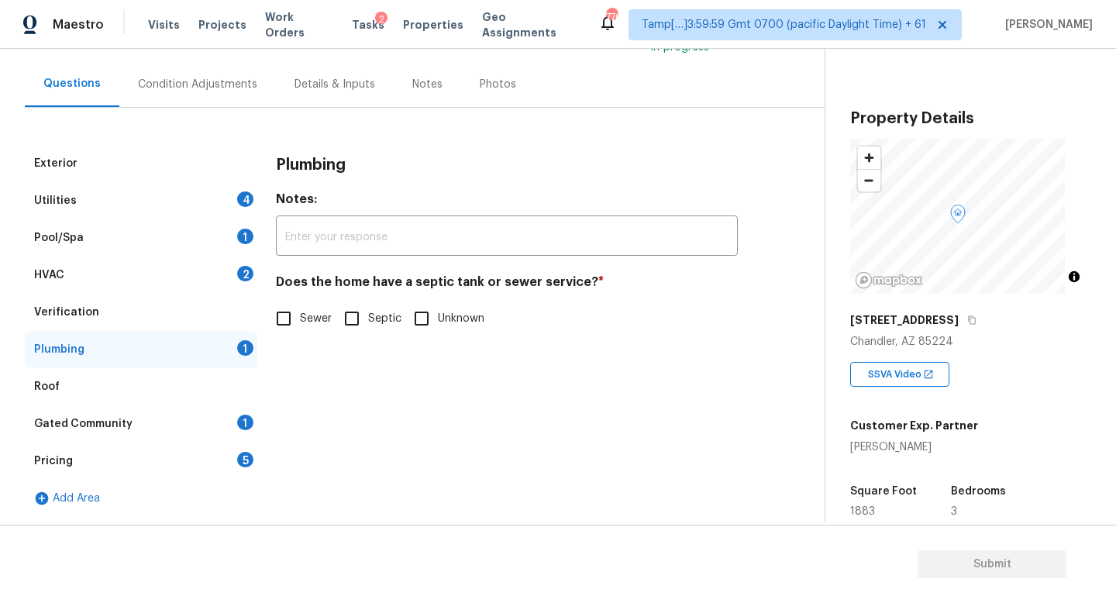
click at [307, 311] on span "Sewer" at bounding box center [316, 319] width 32 height 16
click at [300, 305] on input "Sewer" at bounding box center [283, 318] width 33 height 33
checkbox input "true"
click at [220, 392] on div "Roof" at bounding box center [141, 386] width 232 height 37
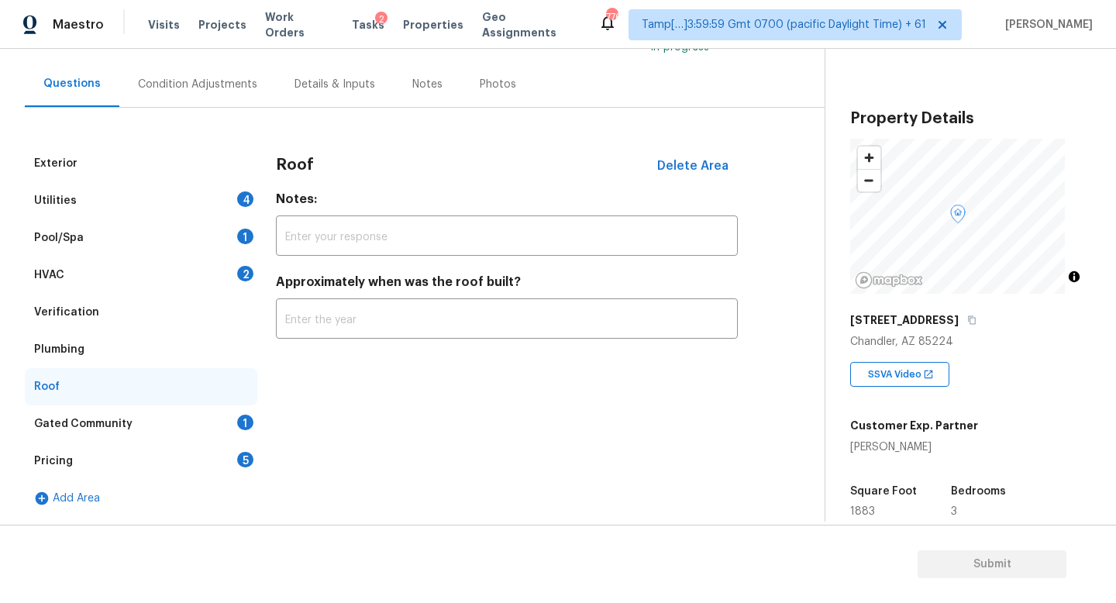
click at [219, 405] on div "Gated Community 1" at bounding box center [141, 423] width 232 height 37
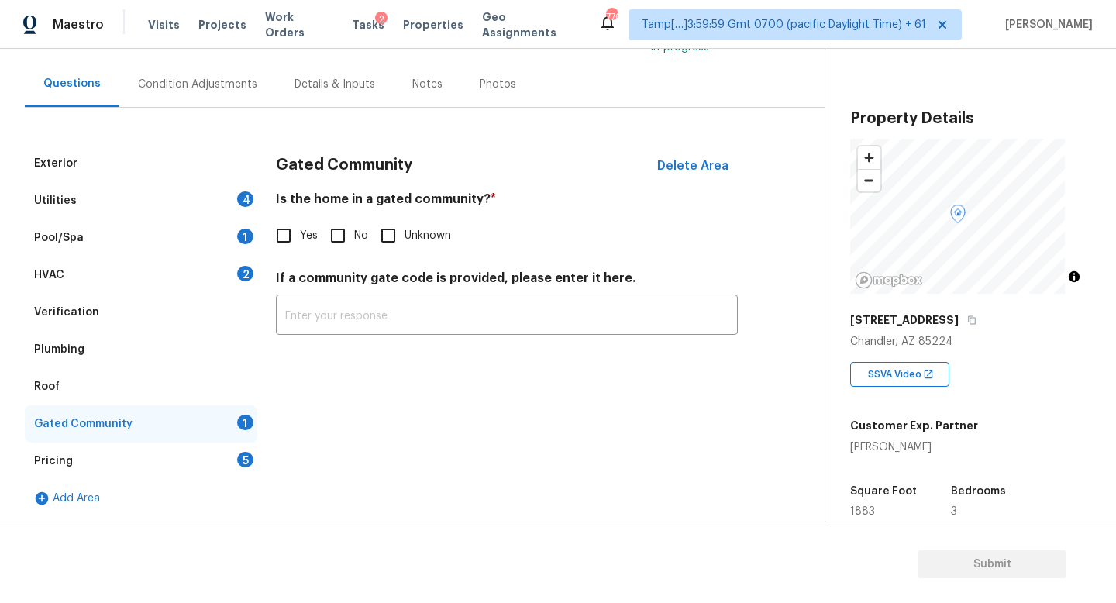
click at [357, 228] on span "No" at bounding box center [361, 236] width 14 height 16
click at [354, 227] on input "No" at bounding box center [338, 235] width 33 height 33
checkbox input "true"
click at [220, 200] on div "Utilities 4" at bounding box center [141, 200] width 232 height 37
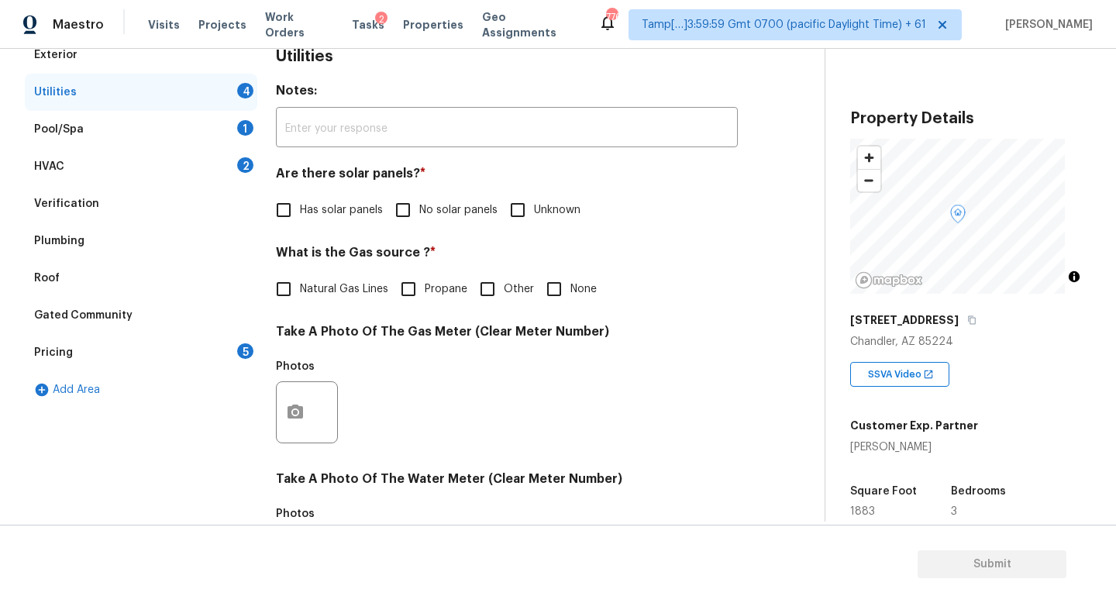
scroll to position [276, 0]
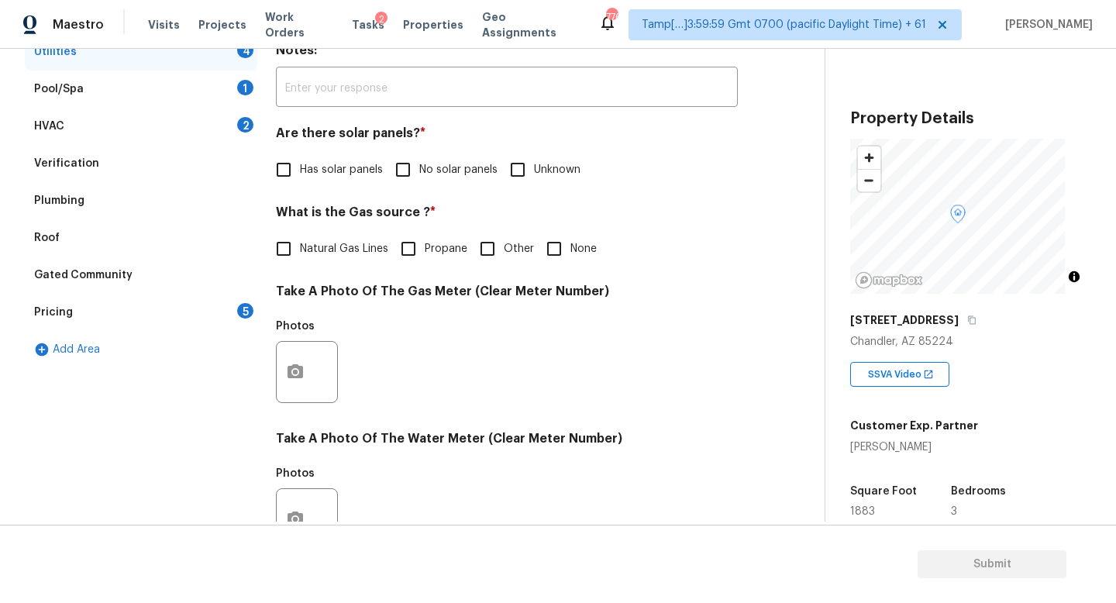
click at [434, 187] on div "Utilities Notes: ​ Are there solar panels? * Has solar panels No solar panels U…" at bounding box center [507, 400] width 462 height 808
click at [411, 172] on input "No solar panels" at bounding box center [403, 169] width 33 height 33
checkbox input "true"
click at [351, 245] on span "Natural Gas Lines" at bounding box center [344, 251] width 88 height 16
click at [300, 245] on input "Natural Gas Lines" at bounding box center [283, 250] width 33 height 33
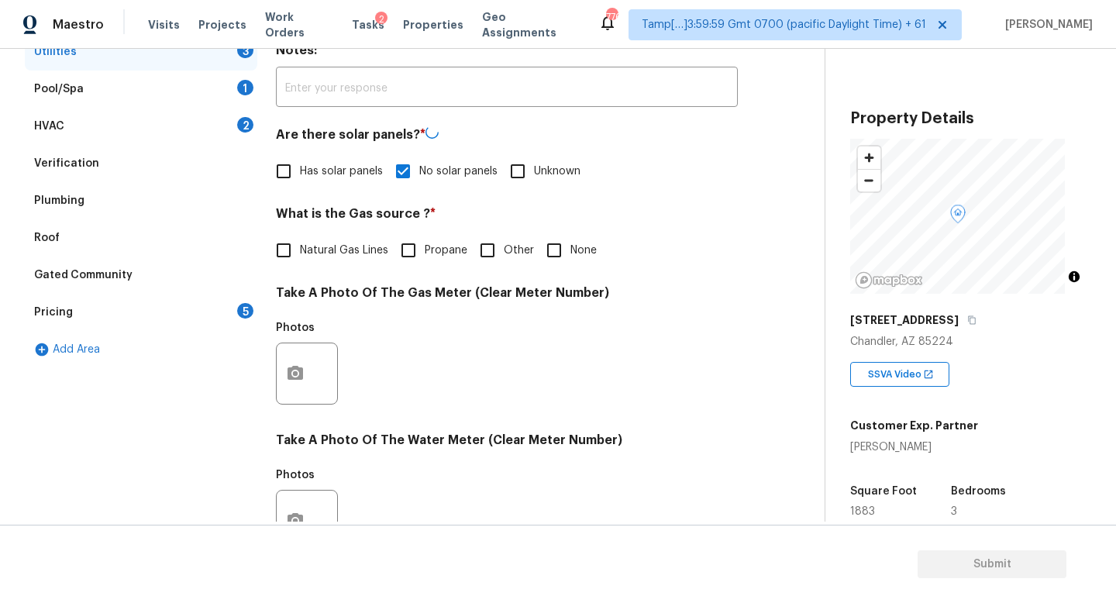
checkbox input "true"
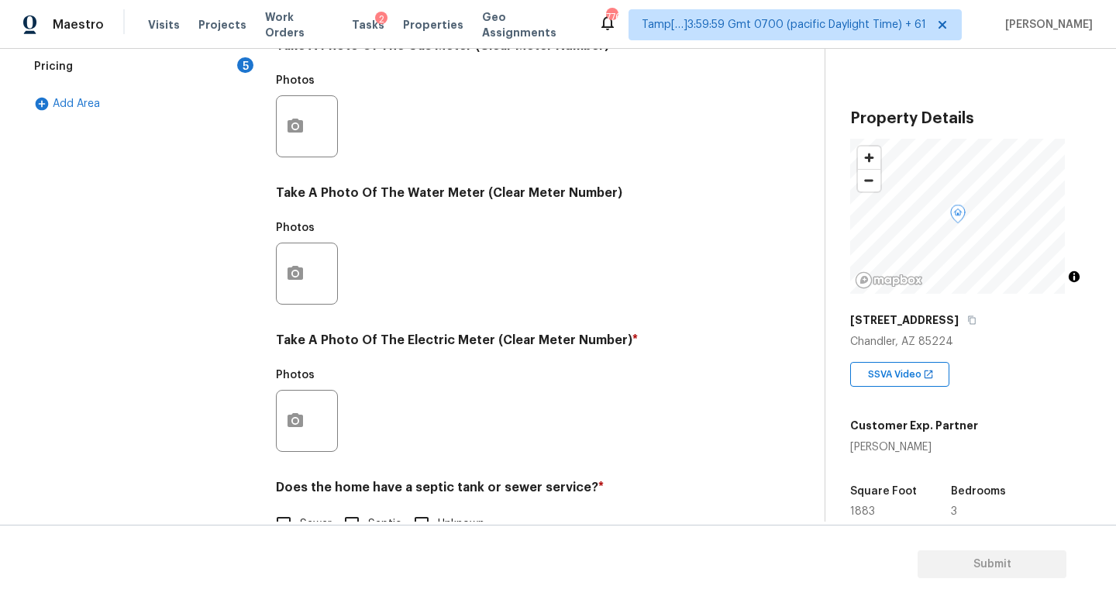
scroll to position [575, 0]
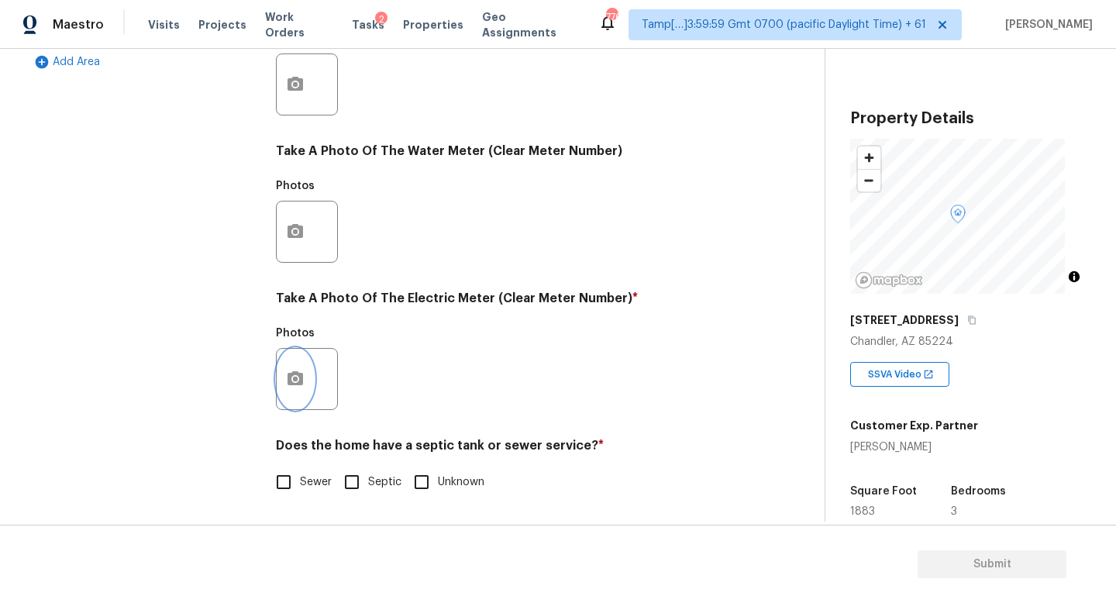
click at [299, 355] on button "button" at bounding box center [295, 379] width 37 height 60
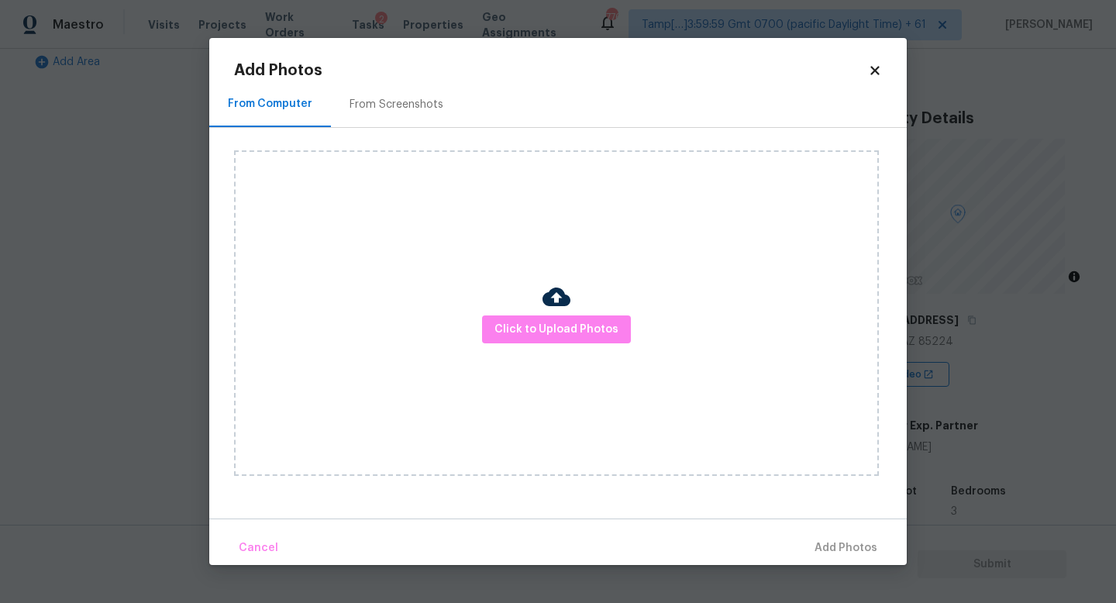
click at [562, 297] on img at bounding box center [556, 297] width 28 height 28
click at [551, 321] on span "Click to Upload Photos" at bounding box center [556, 329] width 124 height 19
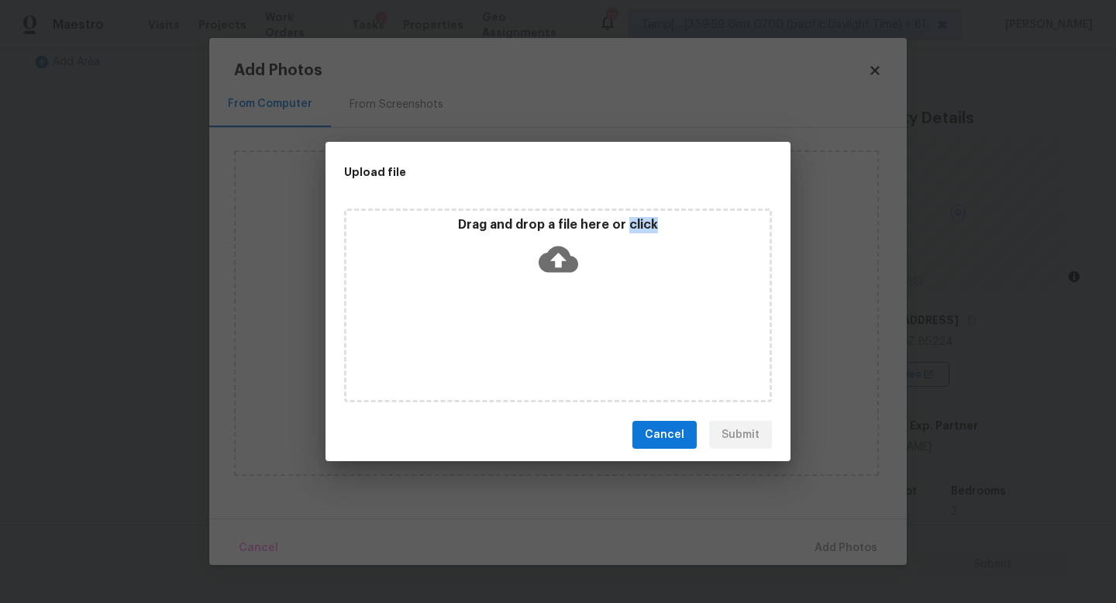
click at [551, 321] on div "Drag and drop a file here or click" at bounding box center [558, 305] width 428 height 194
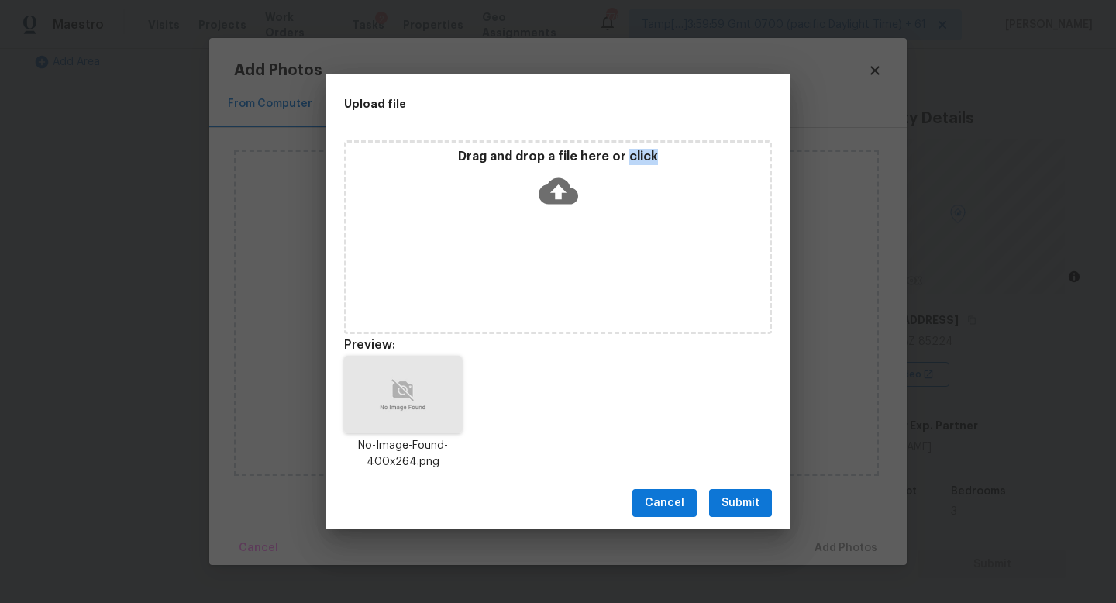
click at [742, 492] on button "Submit" at bounding box center [740, 503] width 63 height 29
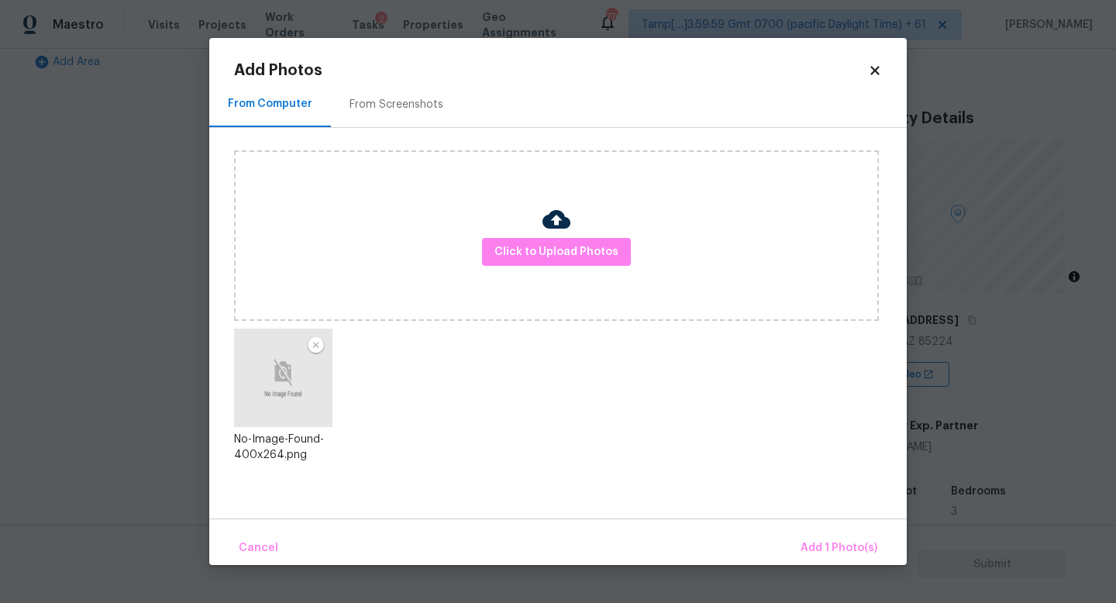
click at [817, 529] on div "Cancel Add 1 Photo(s)" at bounding box center [557, 541] width 697 height 46
click at [809, 544] on span "Add 1 Photo(s)" at bounding box center [838, 548] width 77 height 19
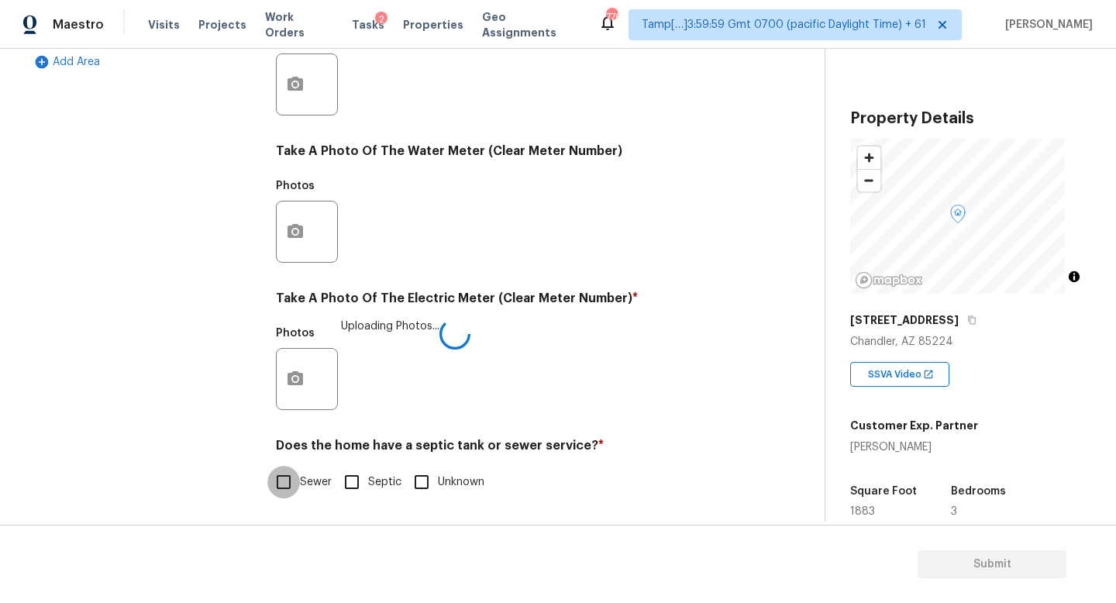
click at [297, 467] on input "Sewer" at bounding box center [283, 482] width 33 height 33
checkbox input "true"
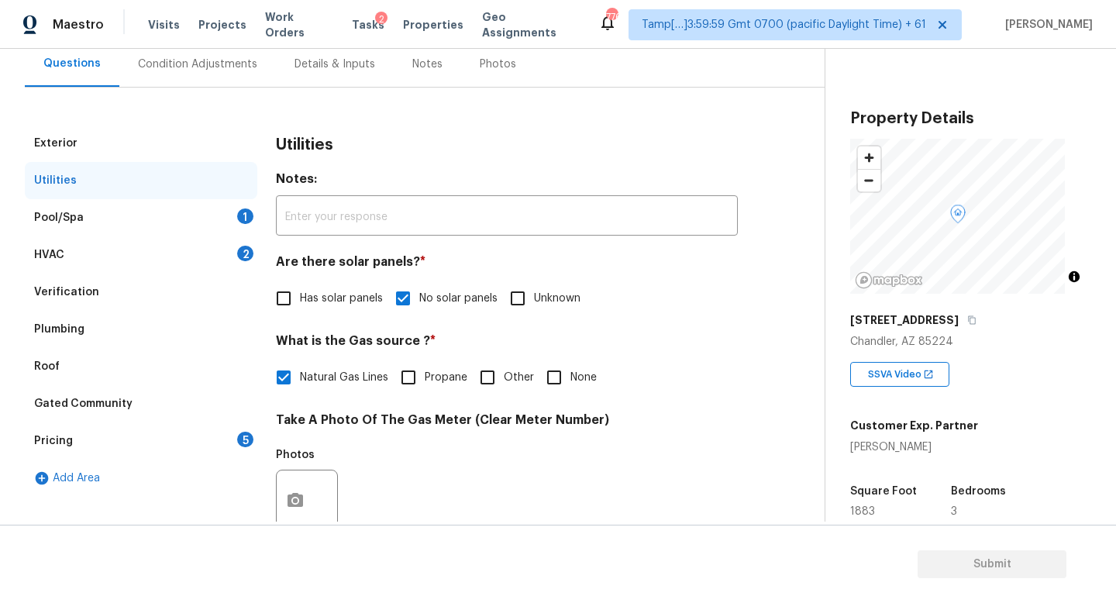
scroll to position [150, 0]
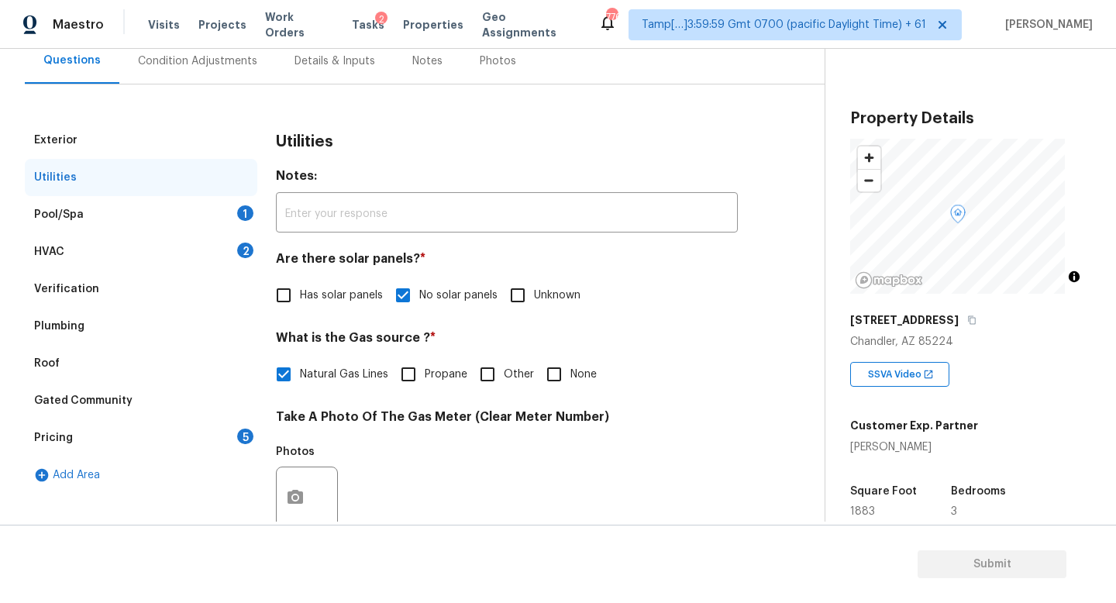
click at [209, 436] on div "Pricing 5" at bounding box center [141, 437] width 232 height 37
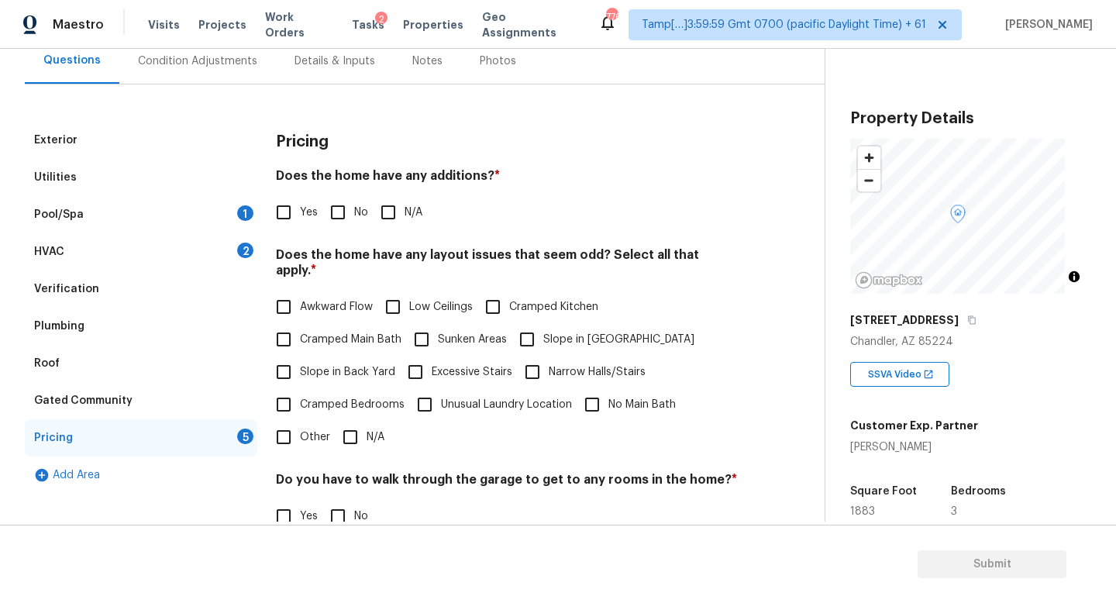
click at [350, 207] on input "No" at bounding box center [338, 212] width 33 height 33
checkbox input "true"
click at [349, 436] on input "N/A" at bounding box center [350, 437] width 33 height 33
checkbox input "true"
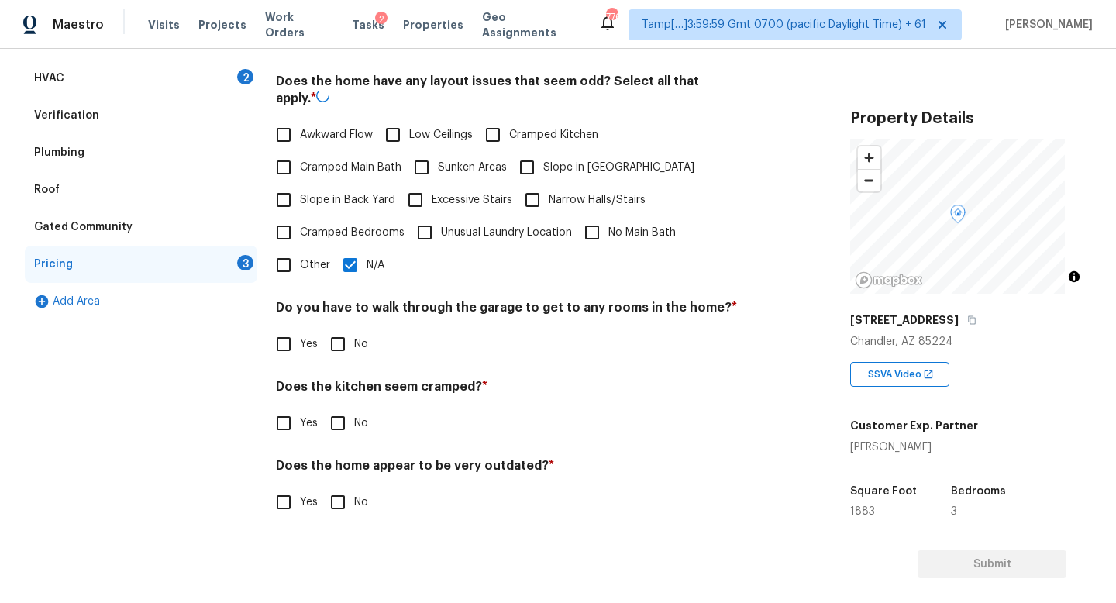
scroll to position [354, 0]
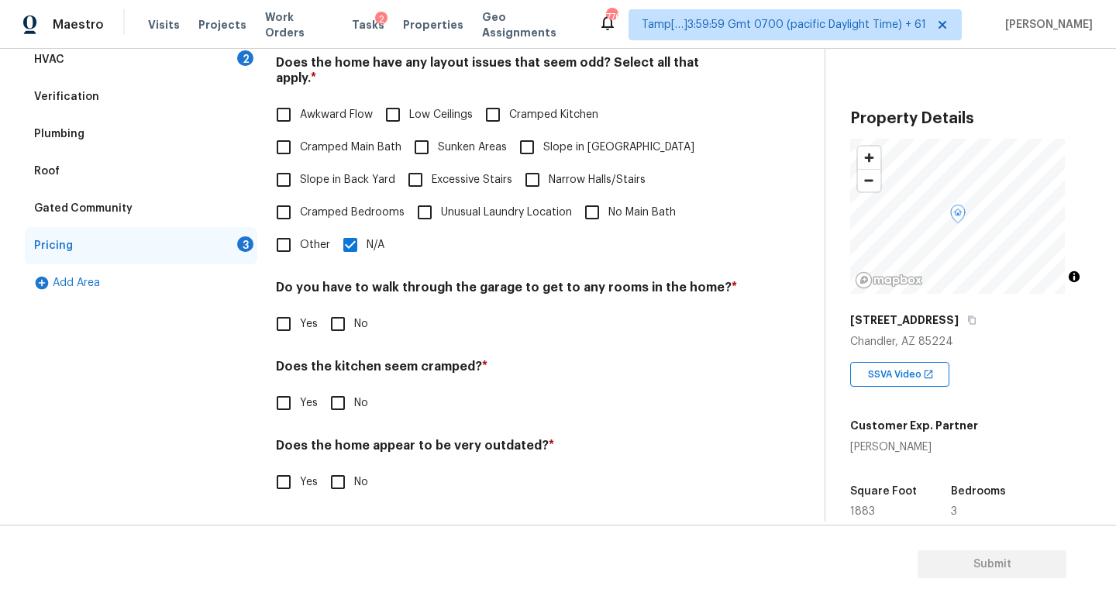
click at [349, 315] on input "No" at bounding box center [338, 324] width 33 height 33
checkbox input "true"
click at [349, 408] on div "Pricing Does the home have any additions? * Yes No N/A Does the home have any l…" at bounding box center [507, 222] width 462 height 587
click at [348, 390] on input "No" at bounding box center [338, 403] width 33 height 33
checkbox input "true"
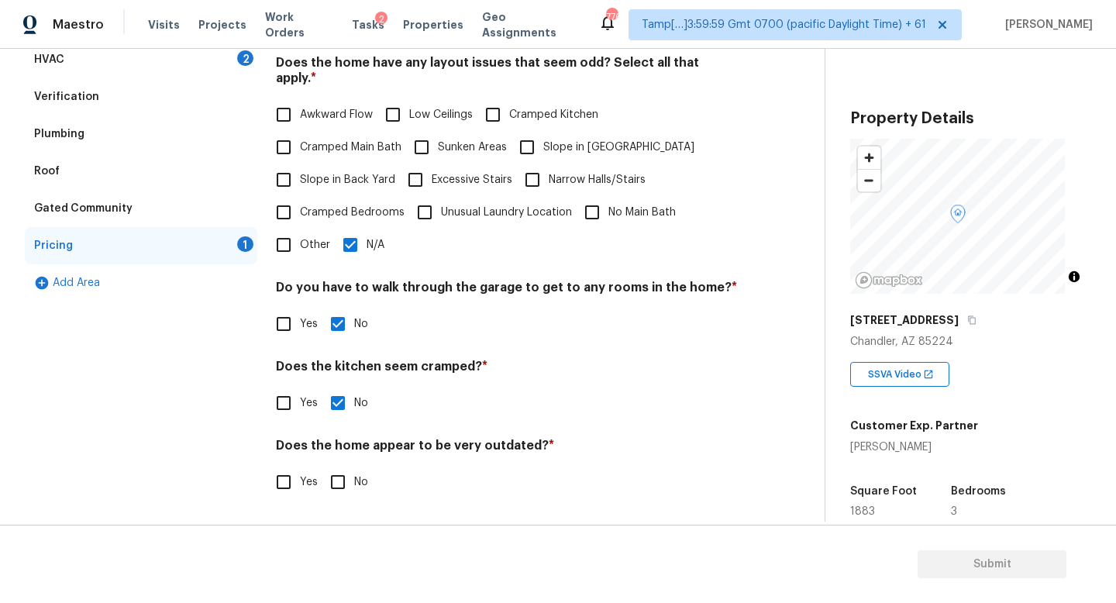
click at [331, 483] on input "No" at bounding box center [338, 482] width 33 height 33
checkbox input "true"
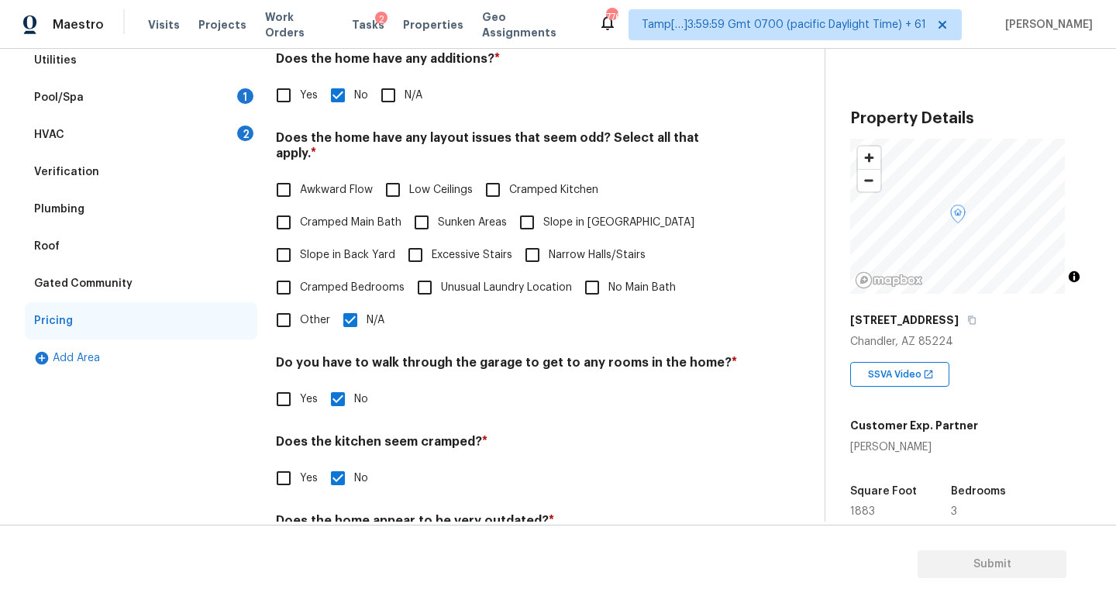
scroll to position [208, 0]
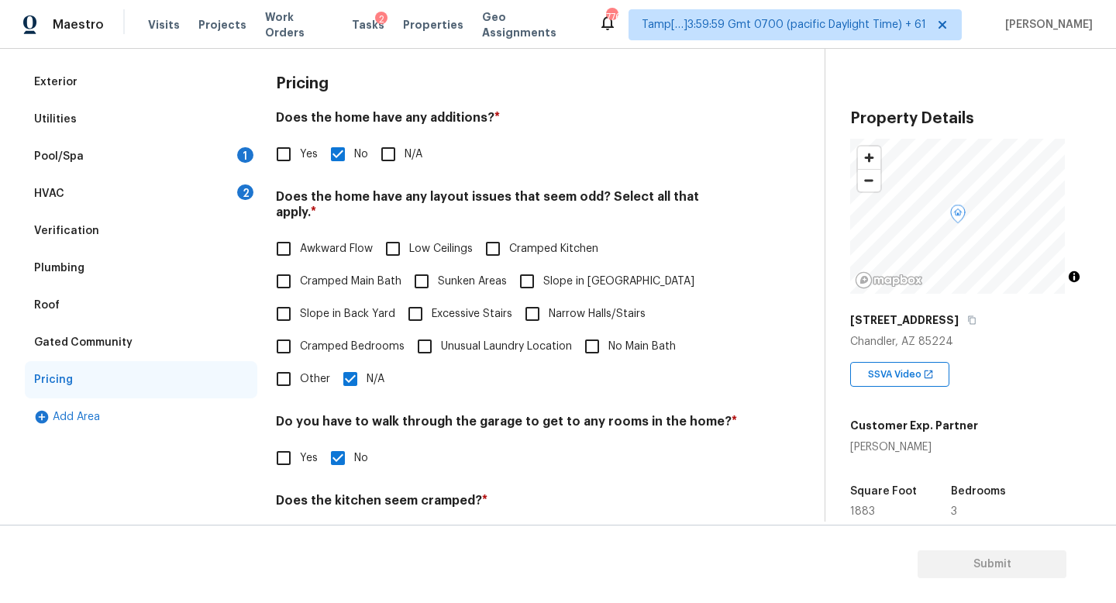
click at [184, 202] on div "HVAC 2" at bounding box center [141, 193] width 232 height 37
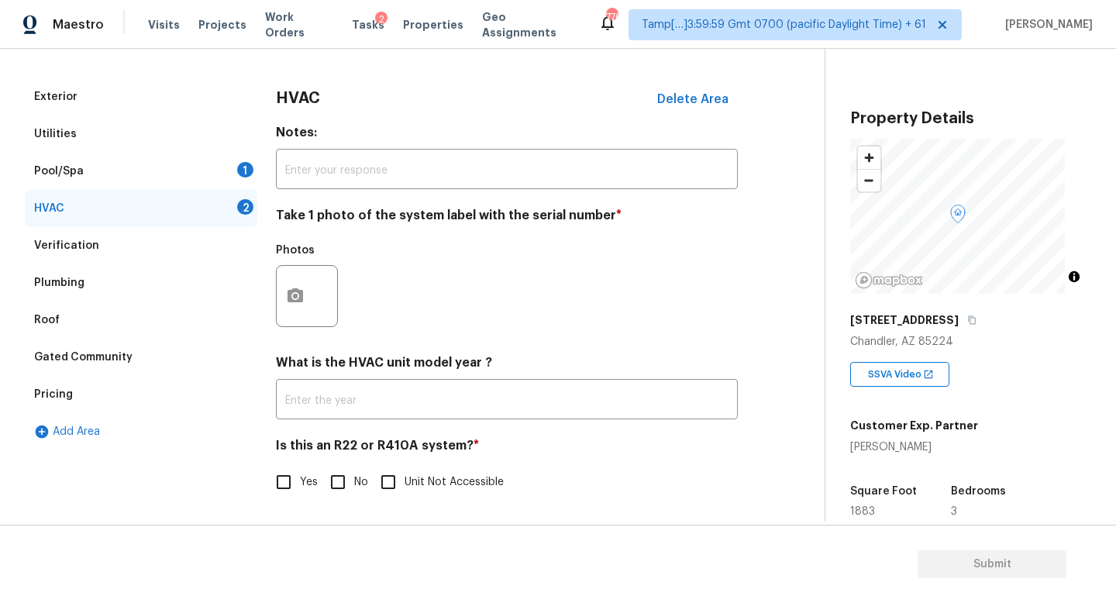
click at [209, 159] on div "Pool/Spa 1" at bounding box center [141, 171] width 232 height 37
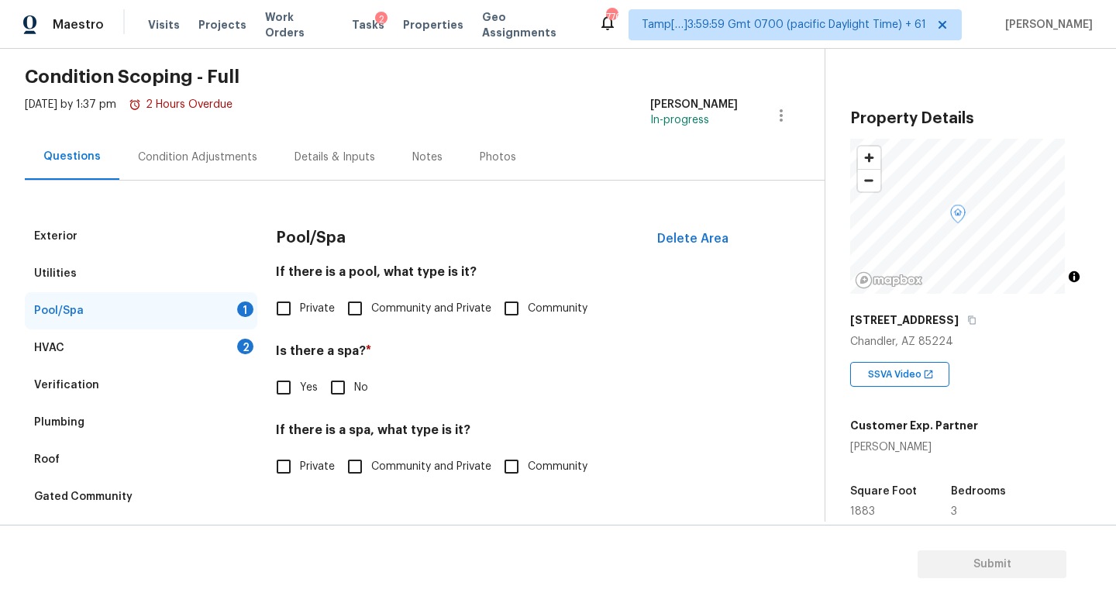
scroll to position [0, 0]
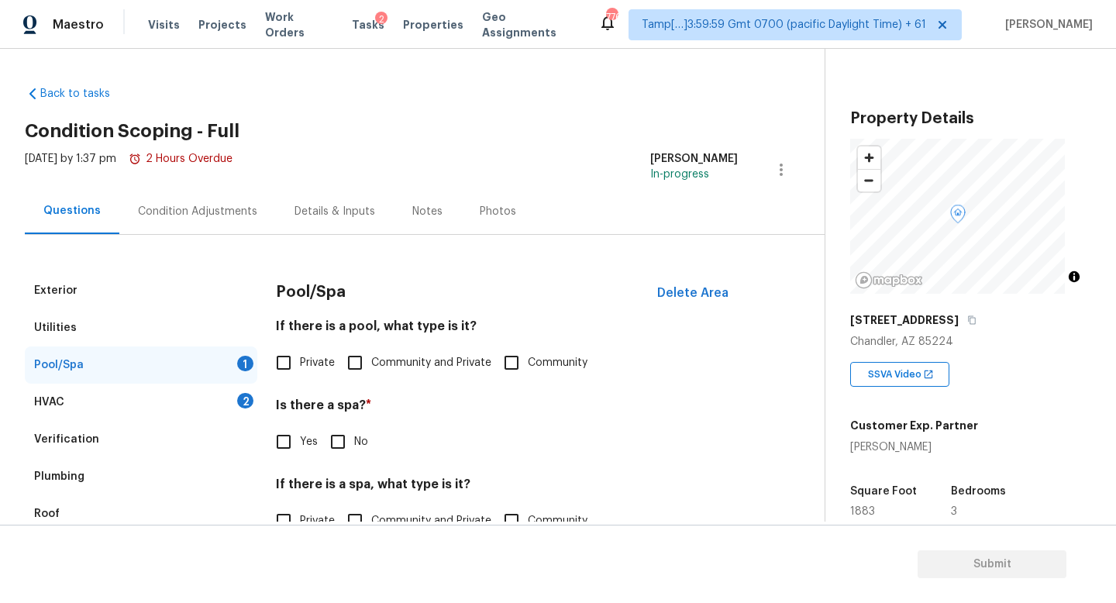
click at [213, 214] on div "Condition Adjustments" at bounding box center [197, 211] width 119 height 15
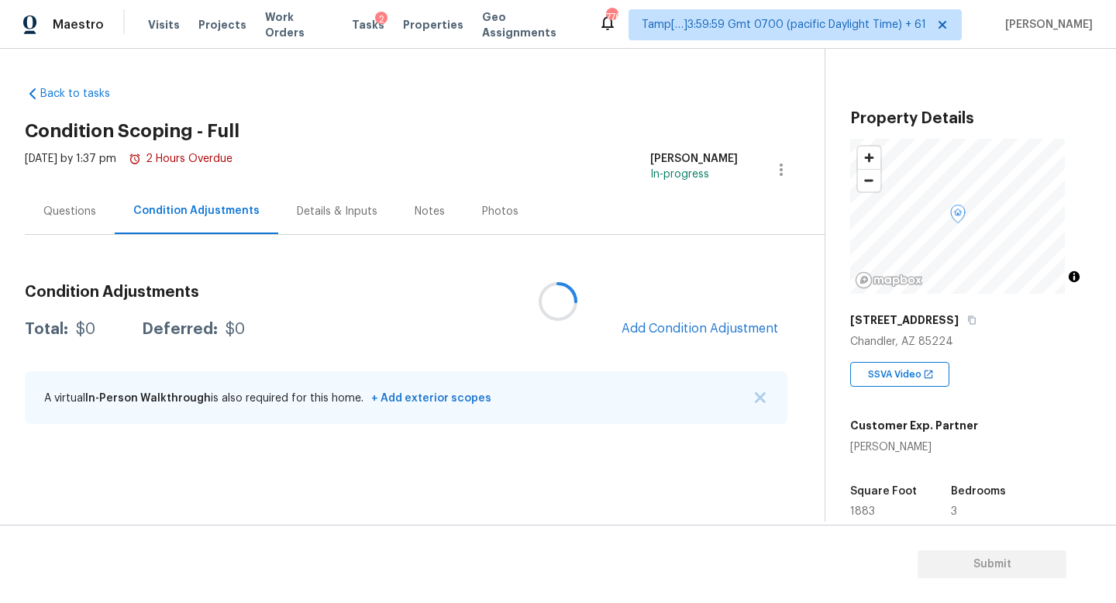
drag, startPoint x: 53, startPoint y: 209, endPoint x: 70, endPoint y: 223, distance: 21.4
click at [54, 208] on div at bounding box center [558, 301] width 1116 height 603
click at [79, 201] on div "Questions" at bounding box center [70, 211] width 90 height 46
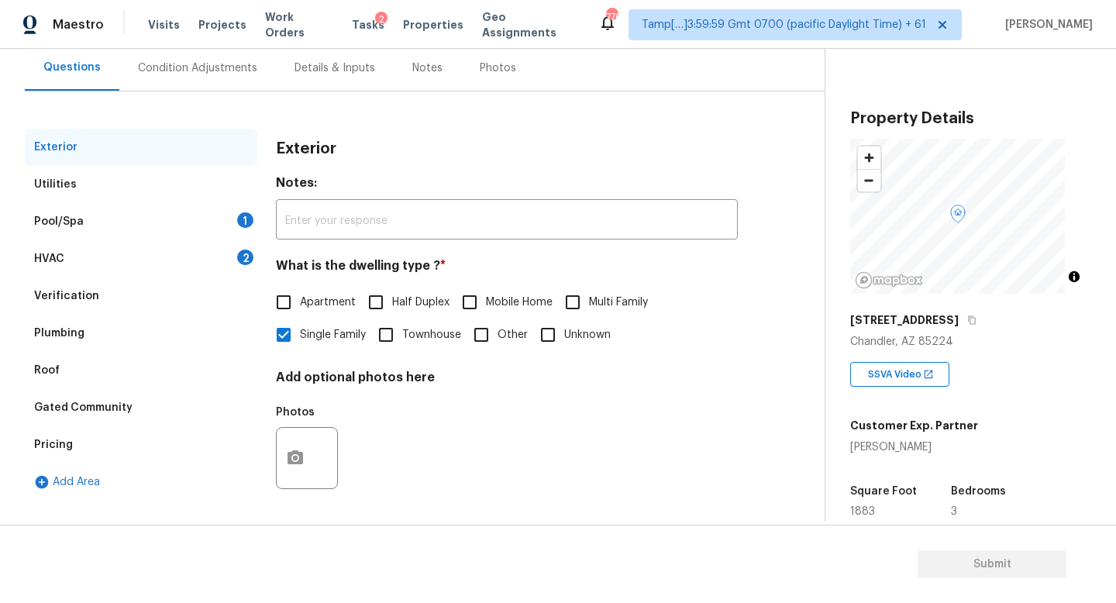
scroll to position [6, 0]
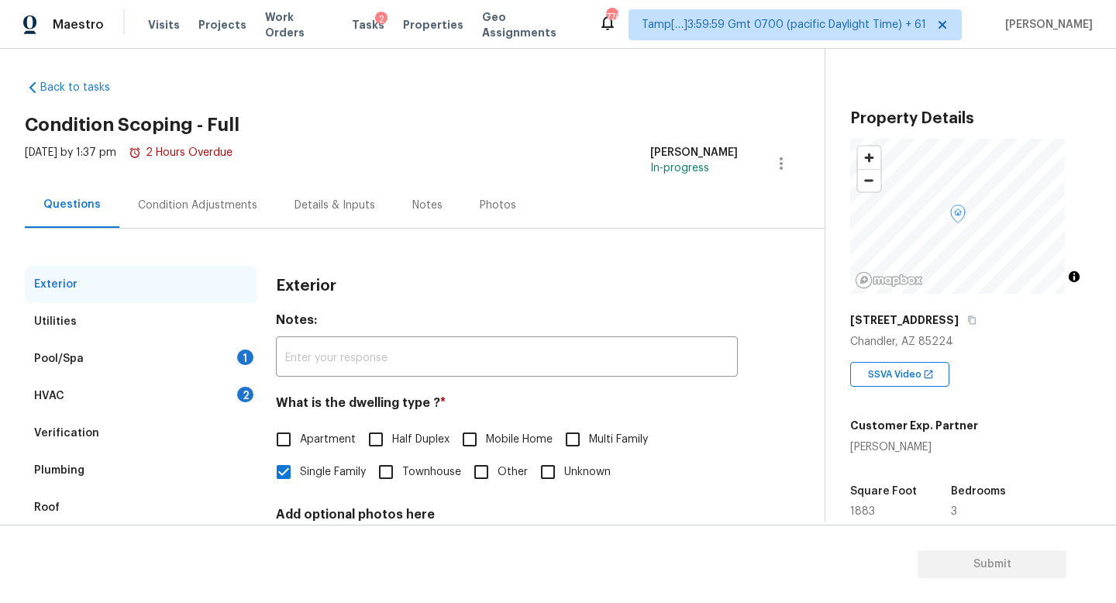
drag, startPoint x: 297, startPoint y: 183, endPoint x: 301, endPoint y: 190, distance: 8.0
click at [297, 184] on div "Details & Inputs" at bounding box center [335, 205] width 118 height 46
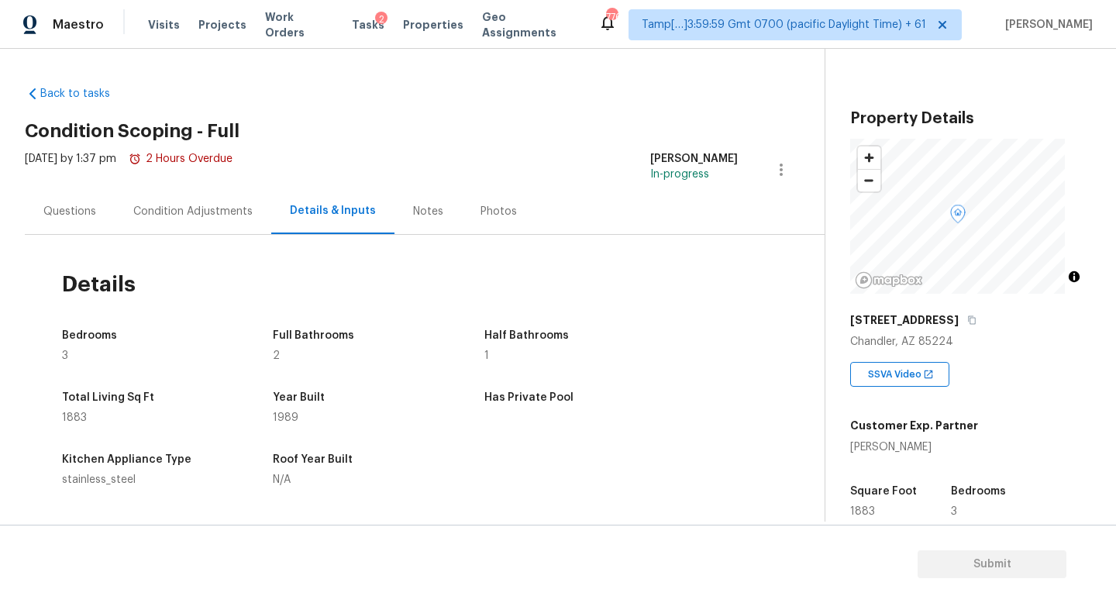
click at [207, 213] on div "Condition Adjustments" at bounding box center [192, 211] width 119 height 15
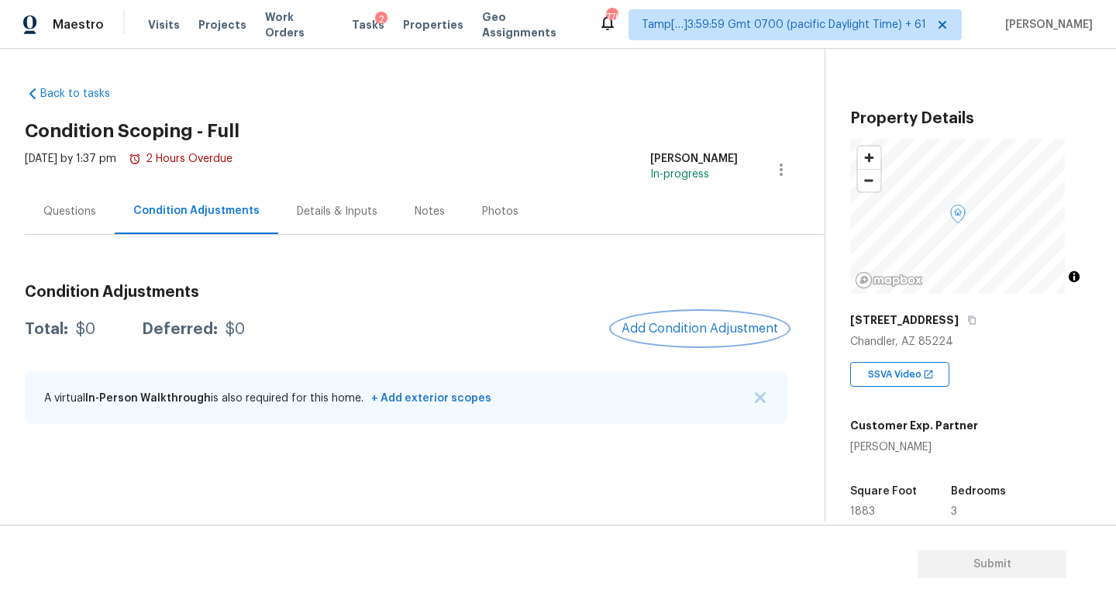
click at [642, 319] on button "Add Condition Adjustment" at bounding box center [699, 328] width 175 height 33
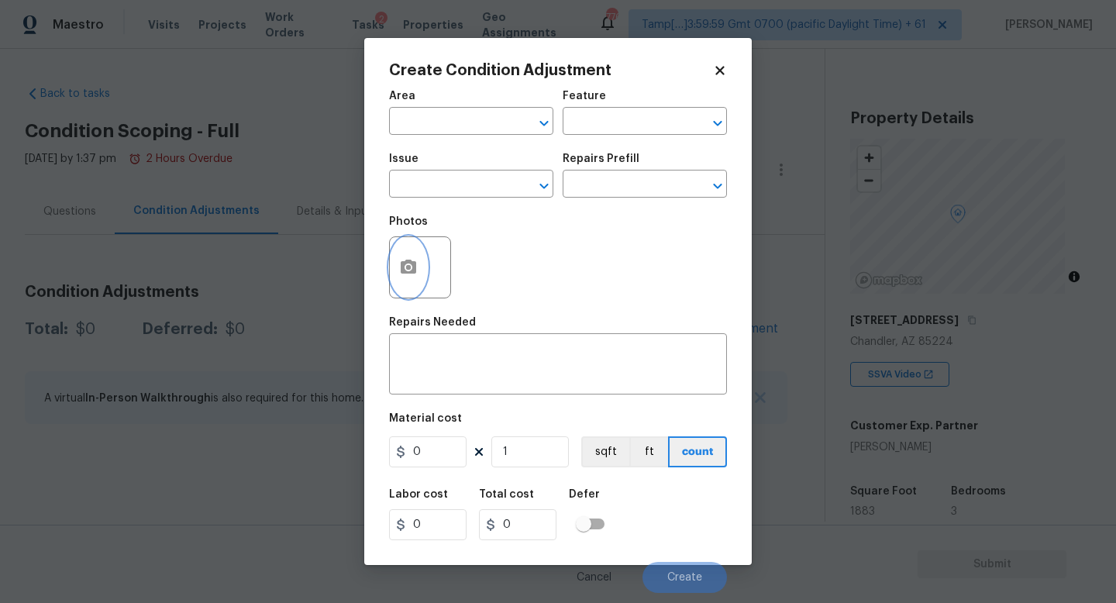
click at [417, 267] on icon "button" at bounding box center [408, 267] width 19 height 19
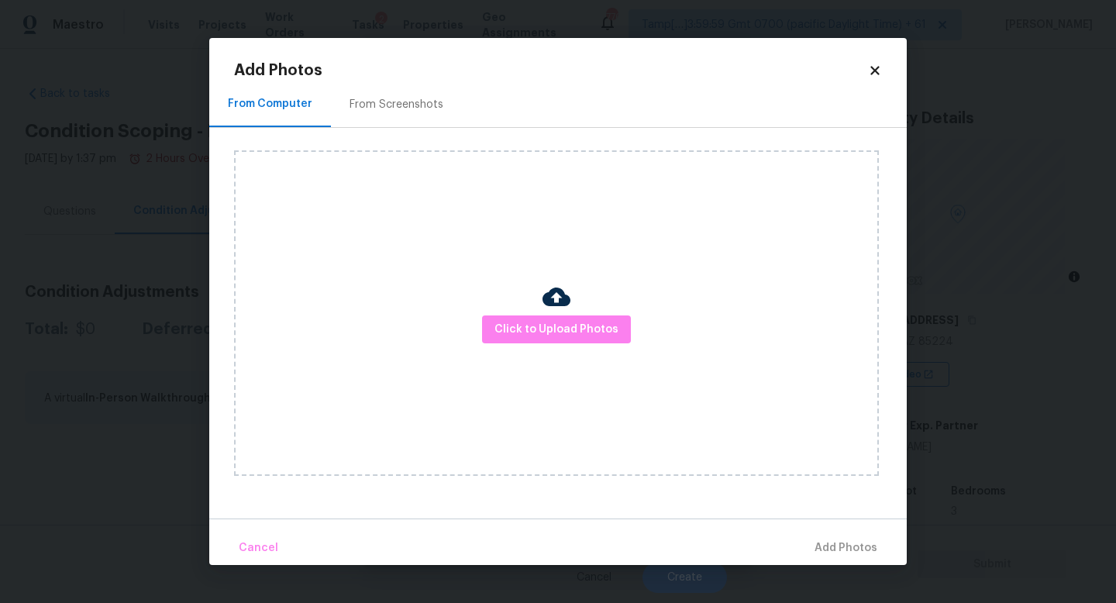
click at [594, 350] on div "Click to Upload Photos" at bounding box center [556, 312] width 645 height 325
click at [590, 339] on button "Click to Upload Photos" at bounding box center [556, 329] width 149 height 29
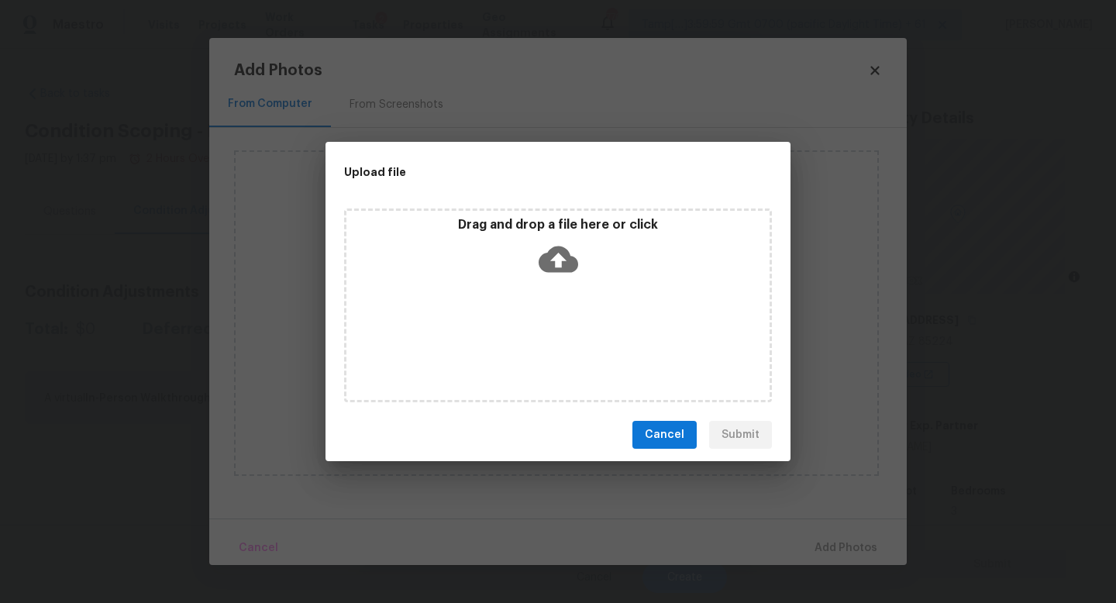
click at [590, 339] on div "Drag and drop a file here or click" at bounding box center [558, 305] width 428 height 194
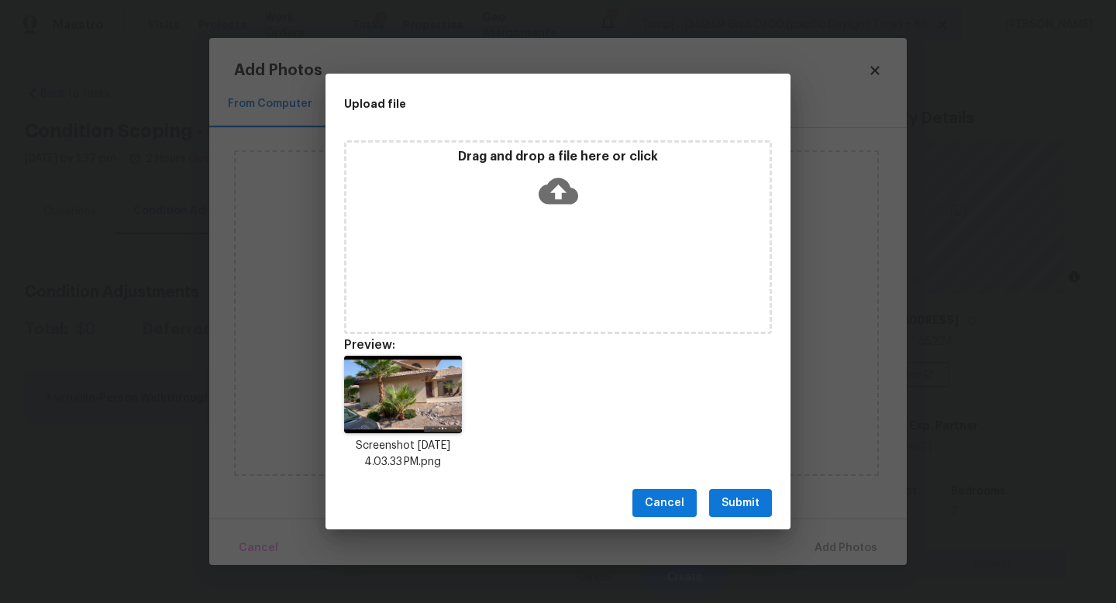
drag, startPoint x: 735, startPoint y: 494, endPoint x: 843, endPoint y: 549, distance: 122.0
click at [735, 494] on span "Submit" at bounding box center [740, 503] width 38 height 19
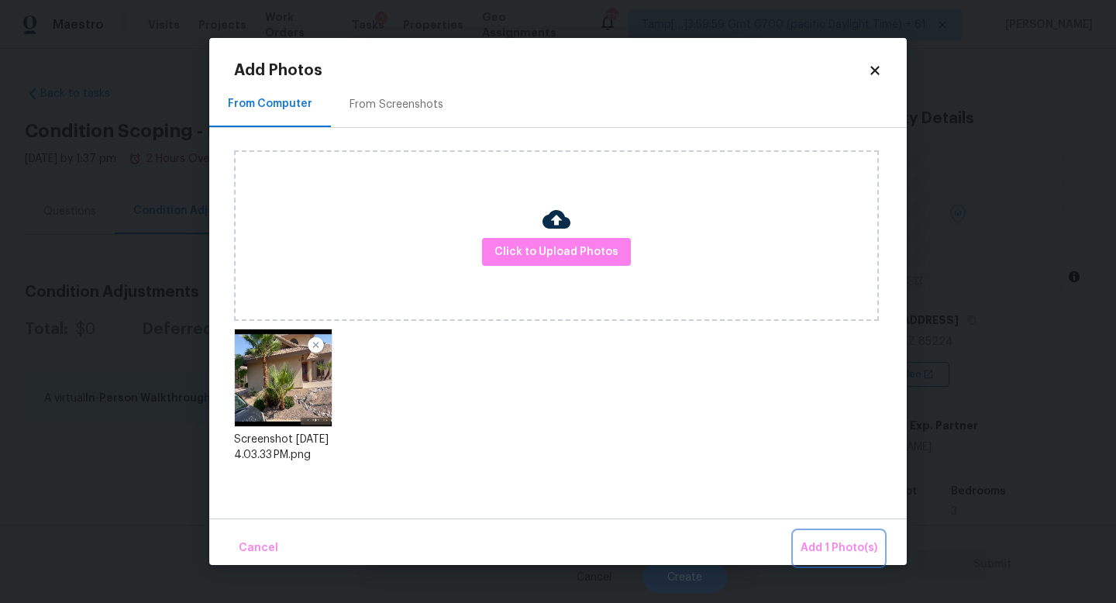
click at [843, 551] on span "Add 1 Photo(s)" at bounding box center [838, 548] width 77 height 19
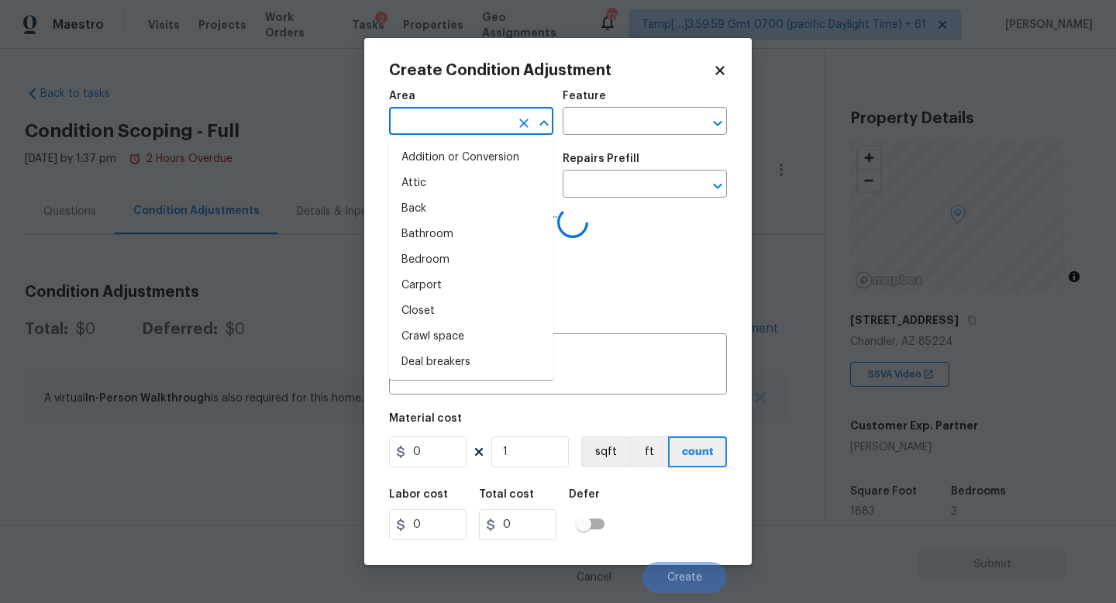
click at [487, 123] on input "text" at bounding box center [449, 123] width 121 height 24
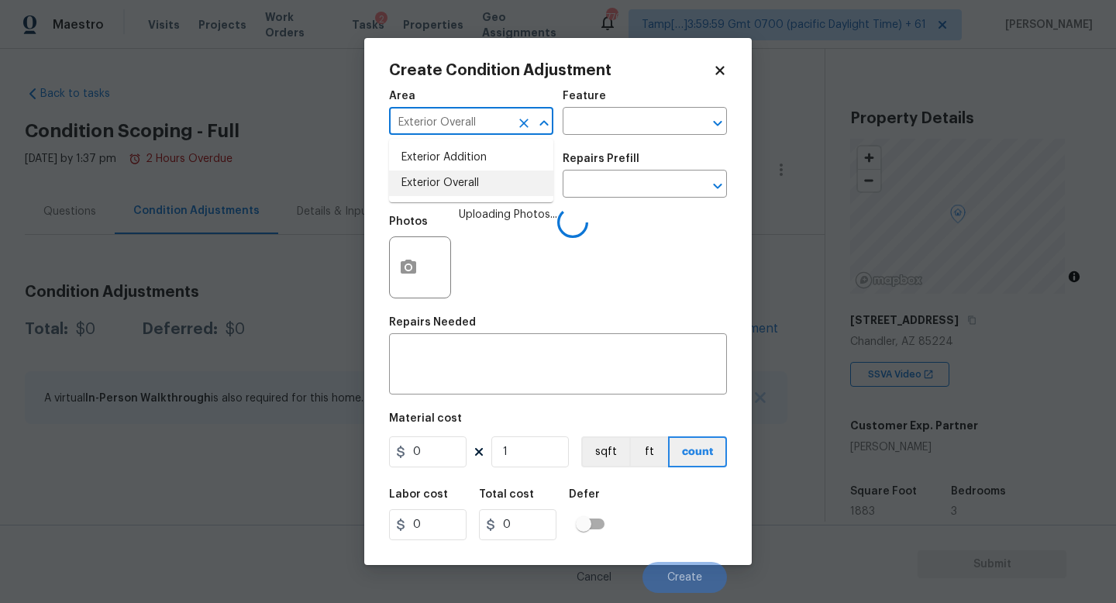
type input "Exterior Overall"
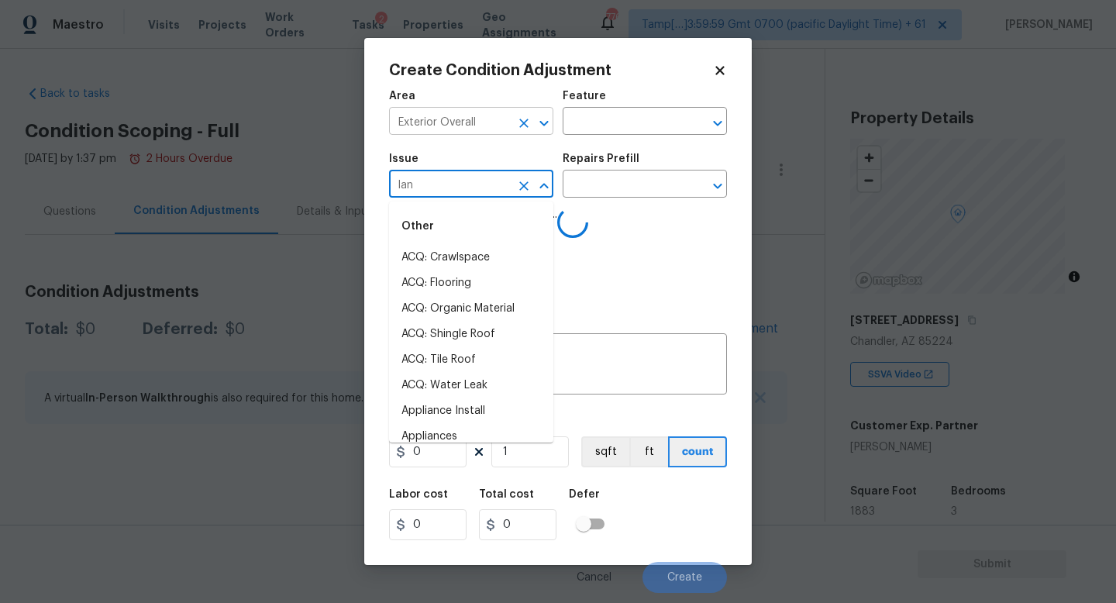
type input "land"
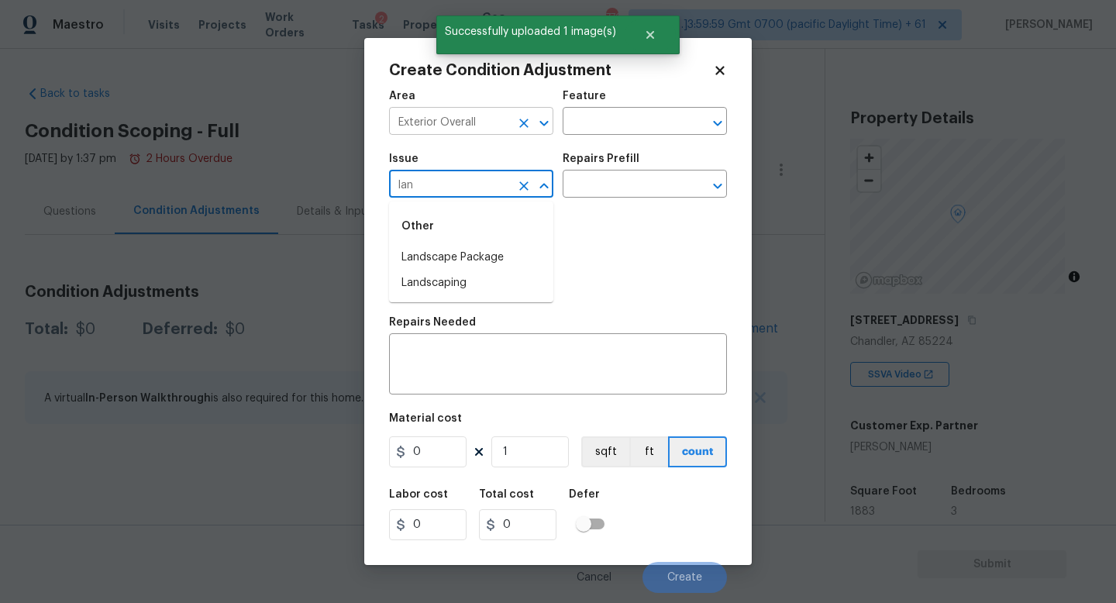
type input "land"
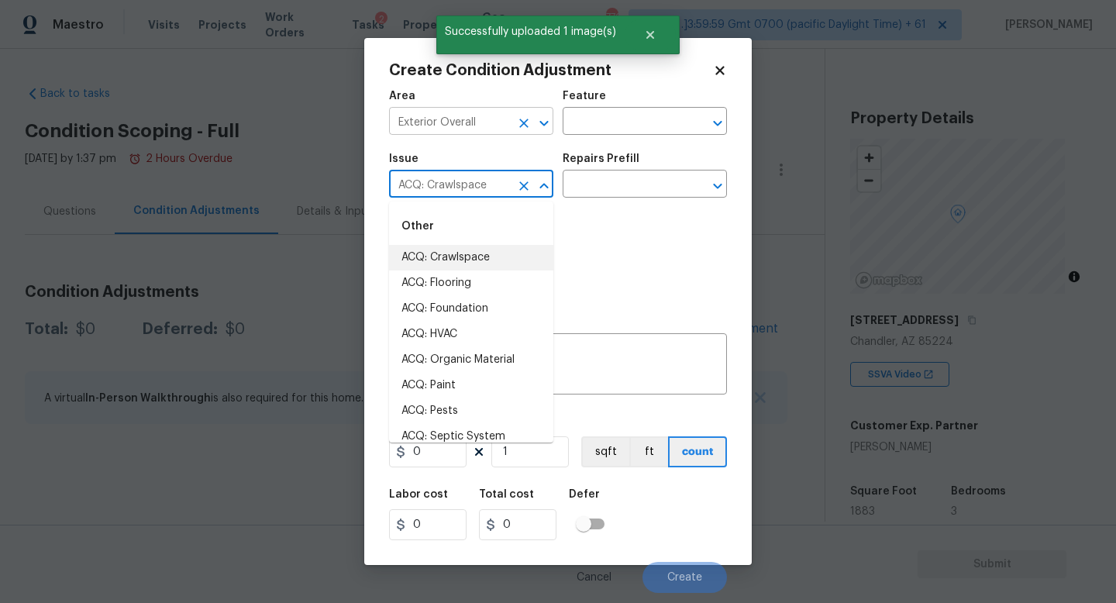
type input "ACQ: Crawlspace"
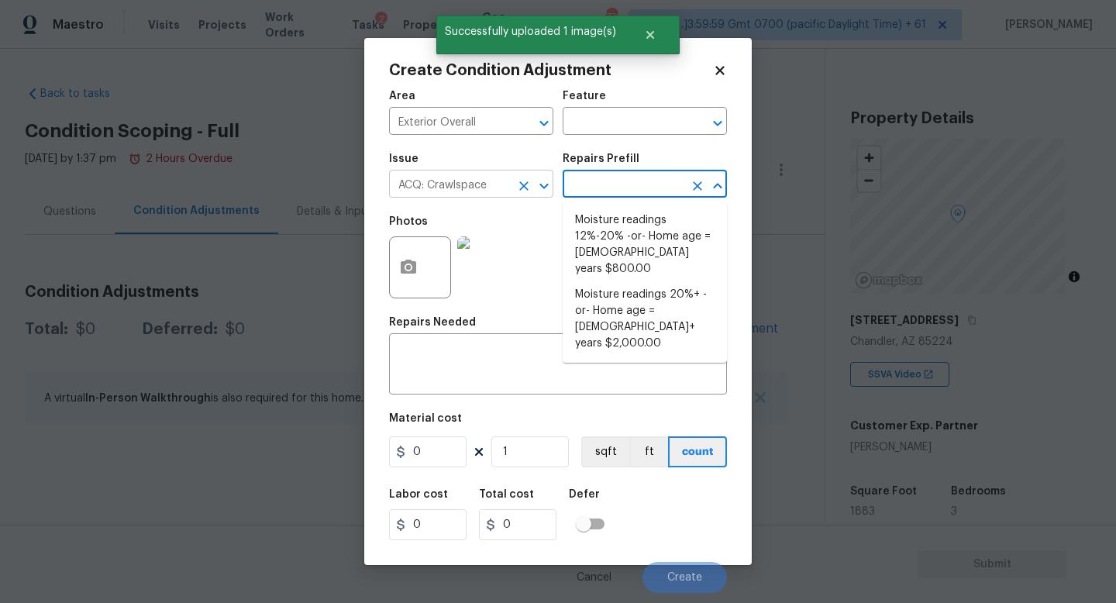
click at [522, 196] on button "Clear" at bounding box center [524, 186] width 22 height 22
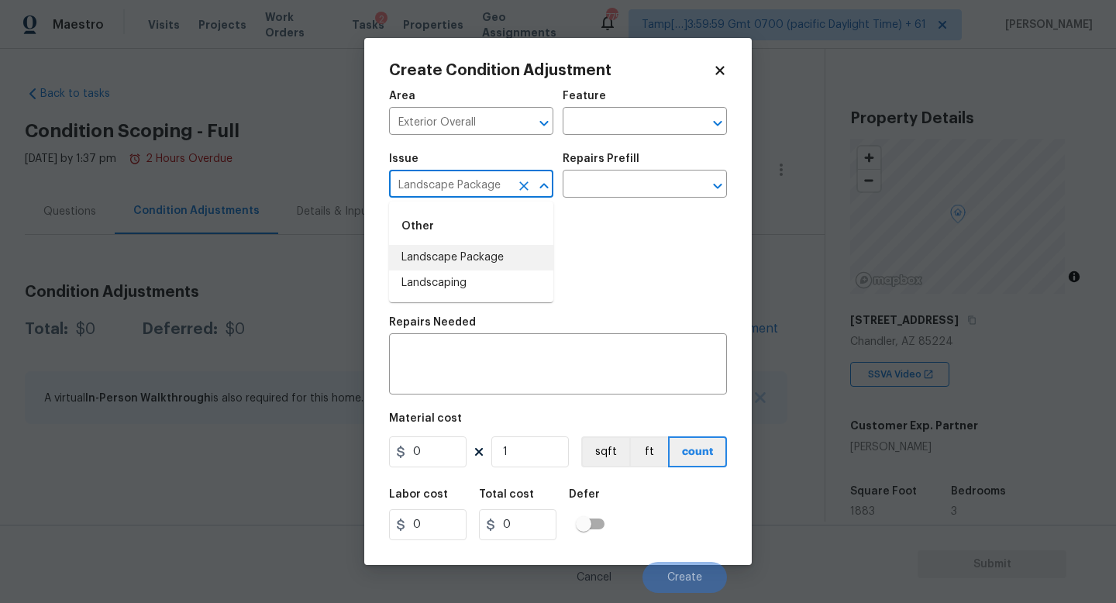
type input "Landscape Package"
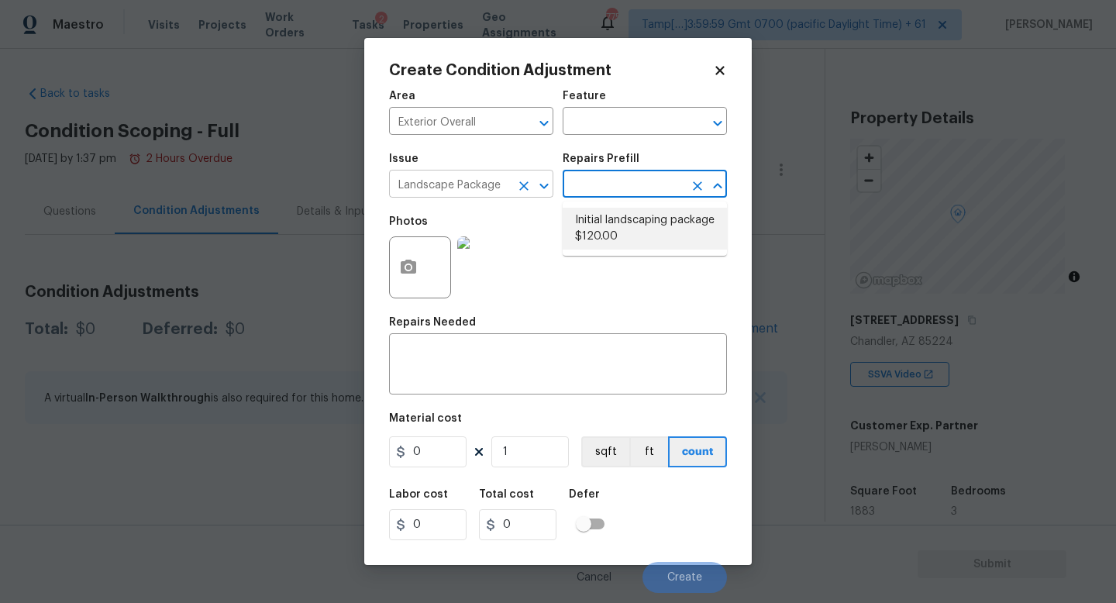
type input "Home Readiness Packages"
type textarea "Mowing of grass up to 6" in height. Mow, edge along driveways & sidewalks, trim…"
type input "120"
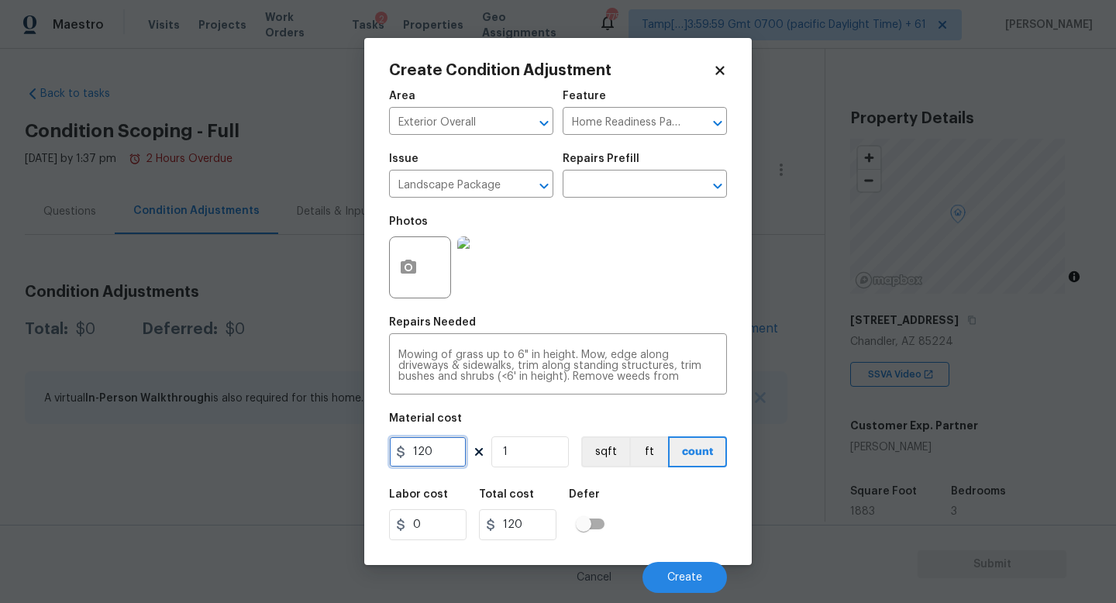
drag, startPoint x: 442, startPoint y: 458, endPoint x: 341, endPoint y: 452, distance: 101.6
click at [341, 452] on div "Create Condition Adjustment Area Exterior Overall ​ Feature Home Readiness Pack…" at bounding box center [558, 301] width 1116 height 603
type input "300"
click at [659, 567] on button "Create" at bounding box center [684, 577] width 84 height 31
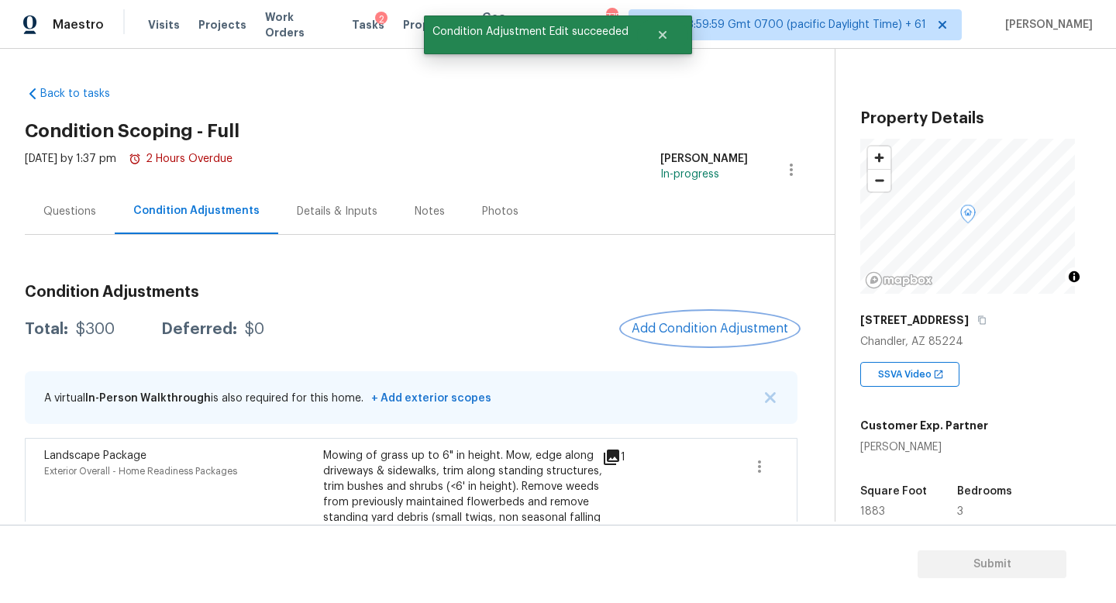
click at [743, 329] on span "Add Condition Adjustment" at bounding box center [709, 329] width 157 height 14
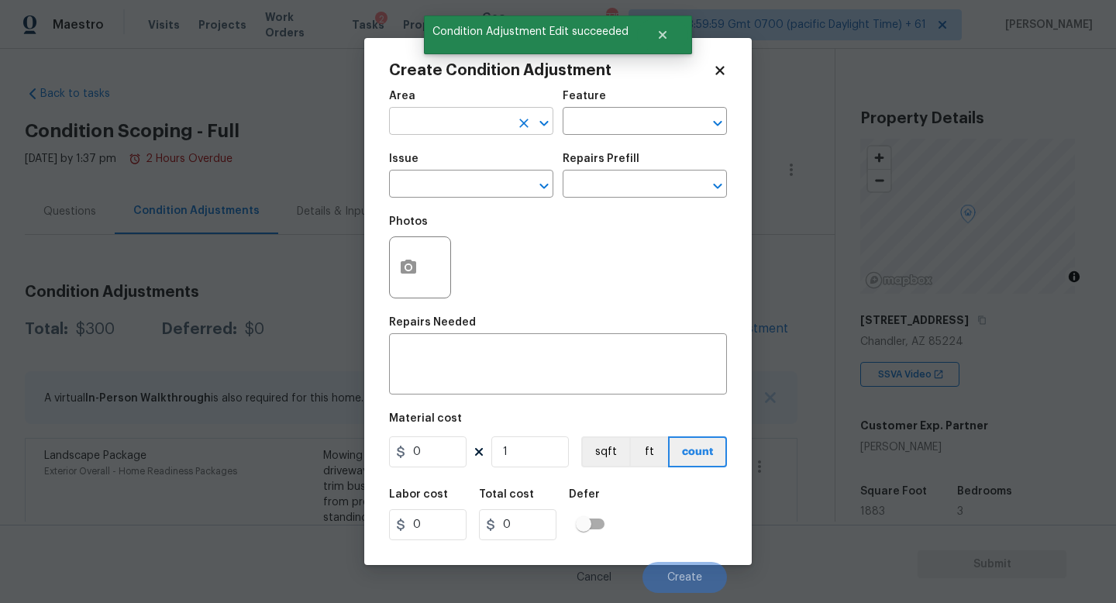
click at [487, 118] on input "text" at bounding box center [449, 123] width 121 height 24
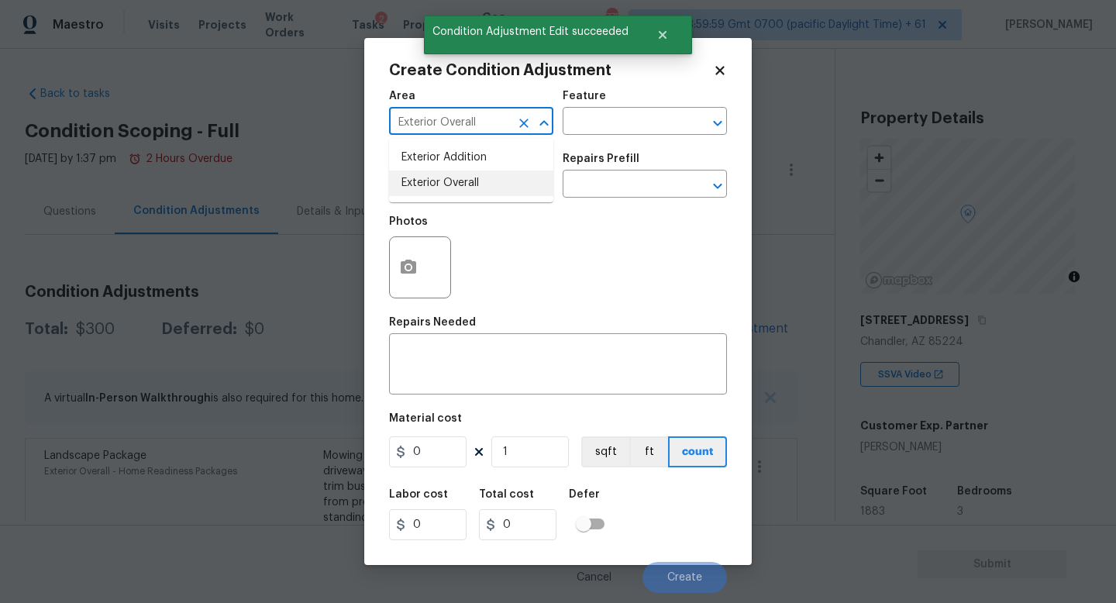
type input "Exterior Overall"
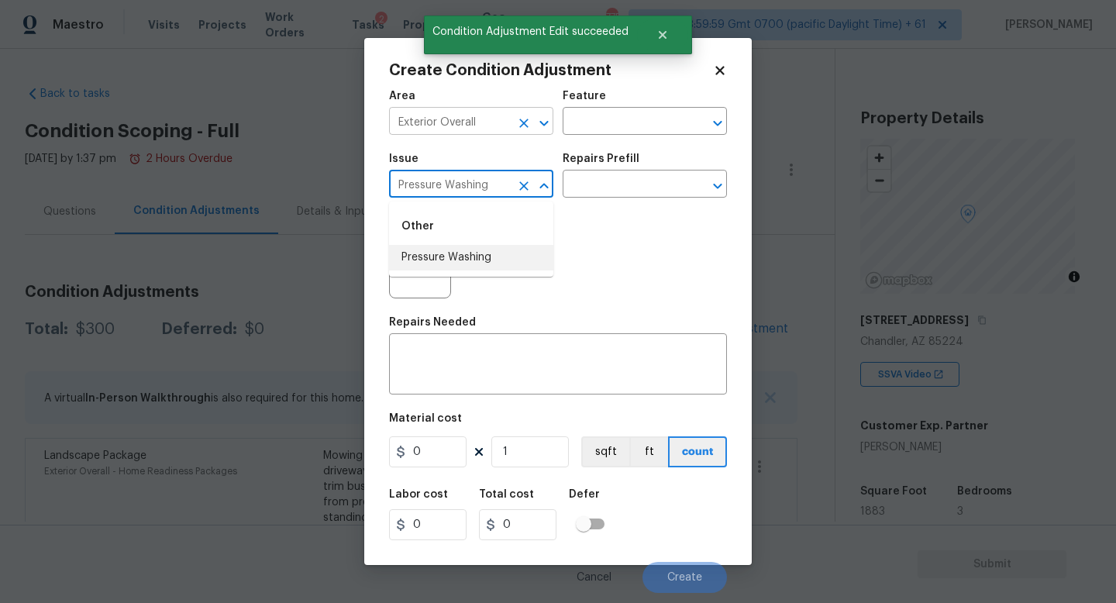
type input "Pressure Washing"
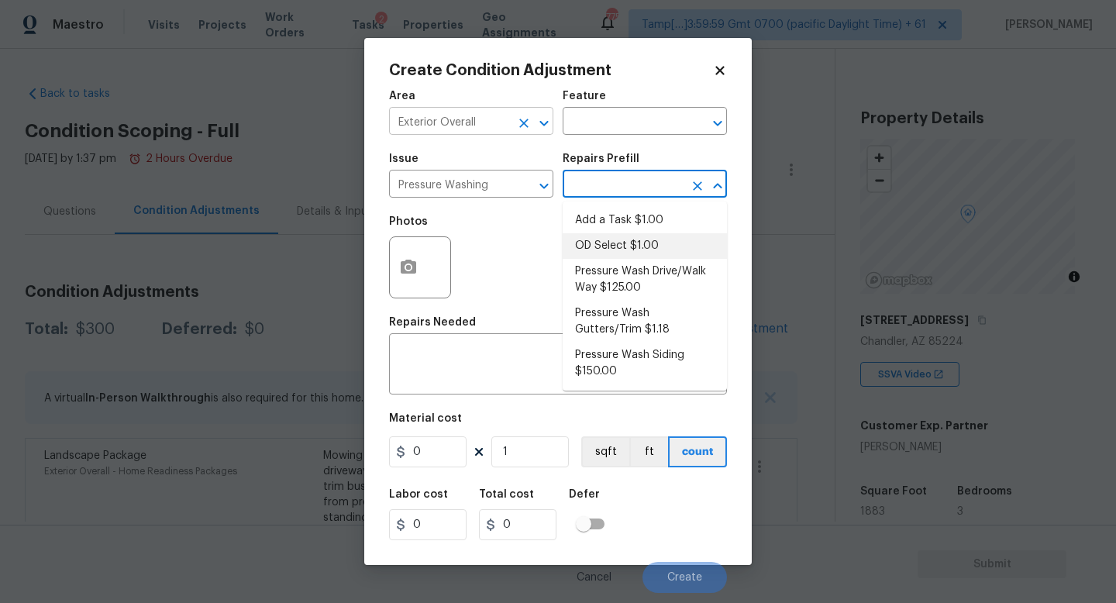
type input "Siding"
type textarea "Pressure wash the driveways/walkways as directed by the PM. Ensure that all deb…"
type input "125"
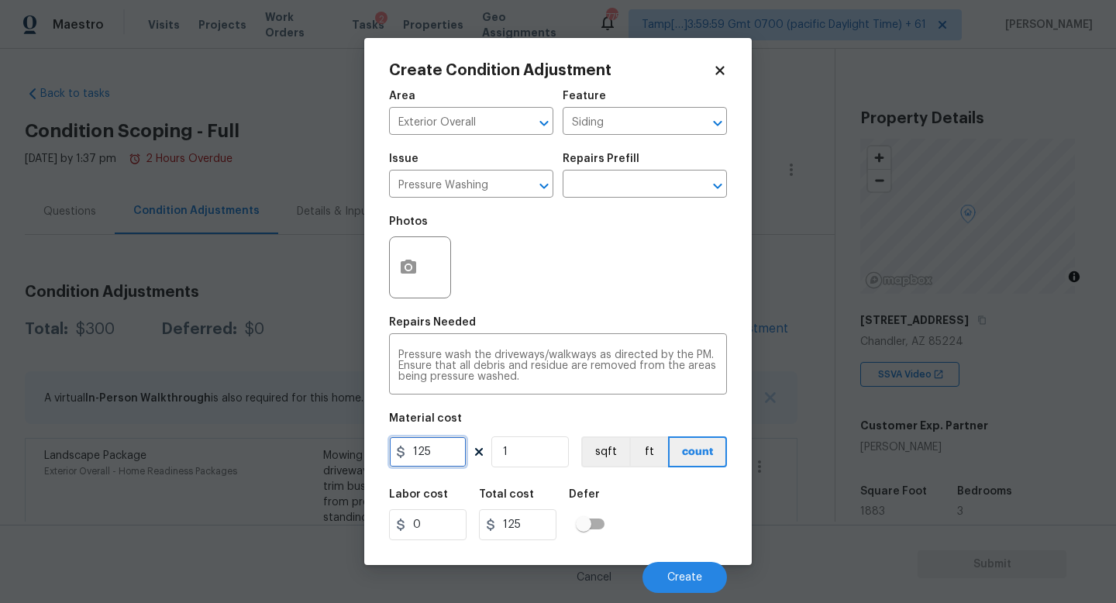
drag, startPoint x: 447, startPoint y: 459, endPoint x: 345, endPoint y: 460, distance: 102.3
click at [354, 462] on div "Create Condition Adjustment Area Exterior Overall ​ Feature Siding ​ Issue Pres…" at bounding box center [558, 301] width 1116 height 603
type input "200"
click at [677, 587] on button "Create" at bounding box center [684, 577] width 84 height 31
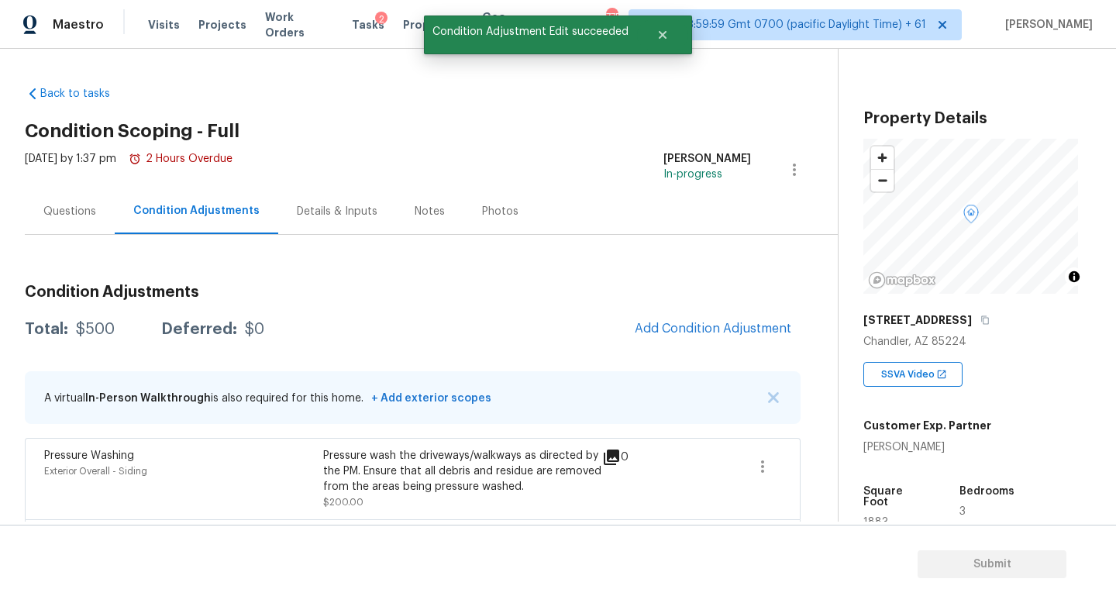
click at [330, 225] on div "Details & Inputs" at bounding box center [337, 211] width 118 height 46
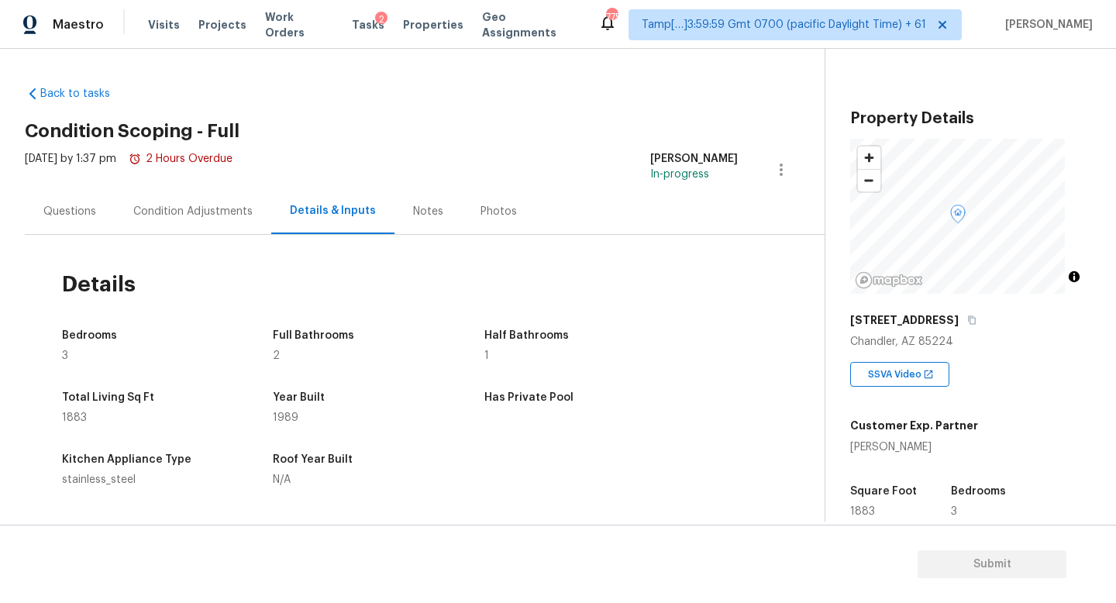
click at [195, 199] on div "Condition Adjustments" at bounding box center [193, 211] width 157 height 46
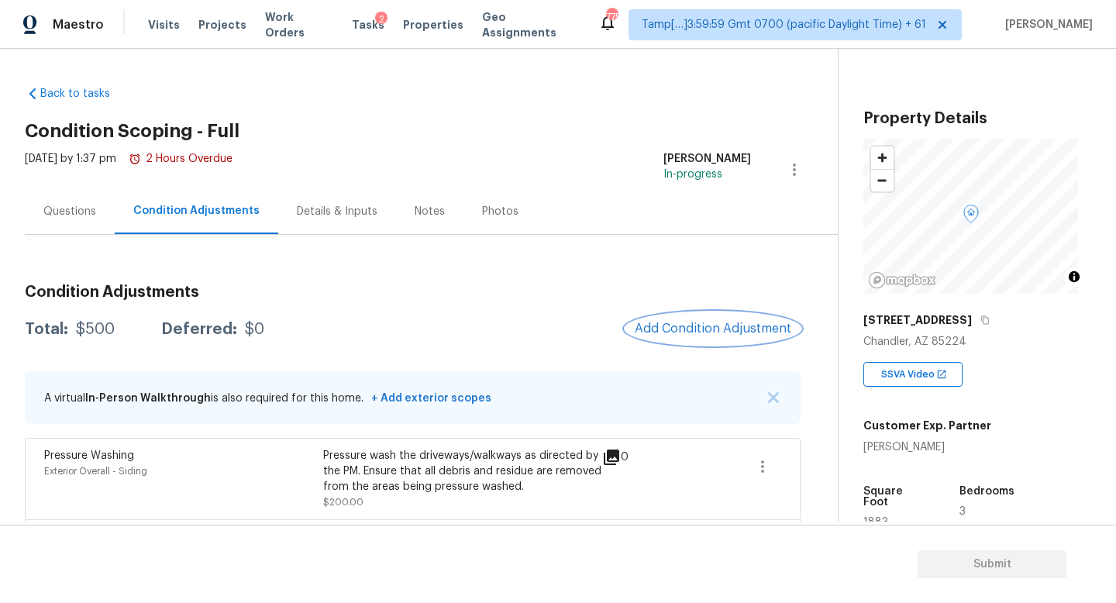
click at [669, 322] on span "Add Condition Adjustment" at bounding box center [713, 329] width 157 height 14
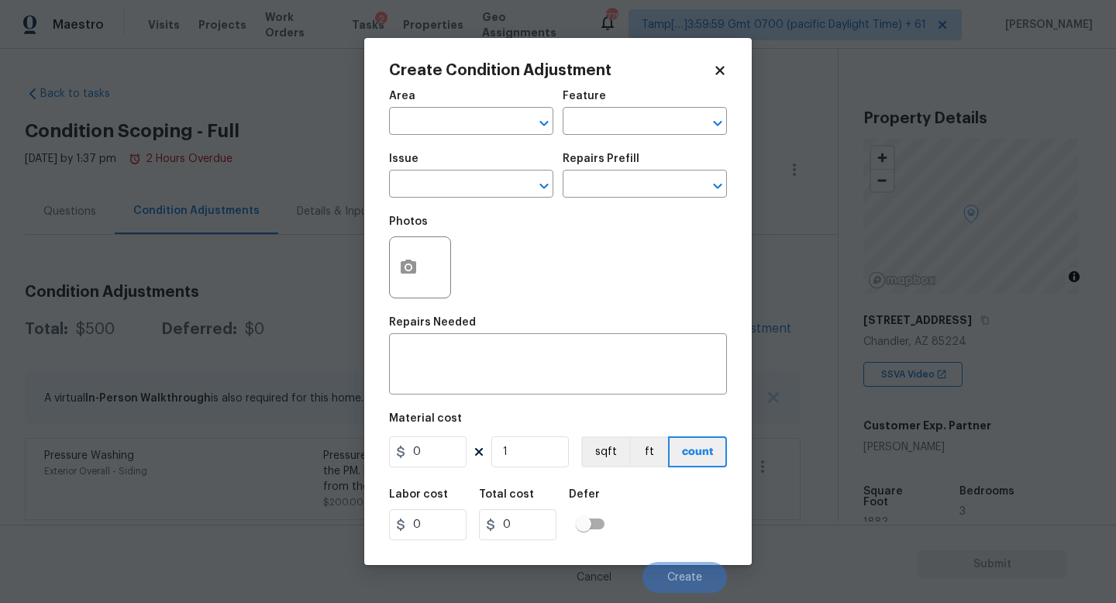
click at [487, 143] on span "Area ​" at bounding box center [471, 112] width 164 height 63
click at [488, 138] on span "Area ​" at bounding box center [471, 112] width 164 height 63
click at [488, 136] on span "Area ​" at bounding box center [471, 112] width 164 height 63
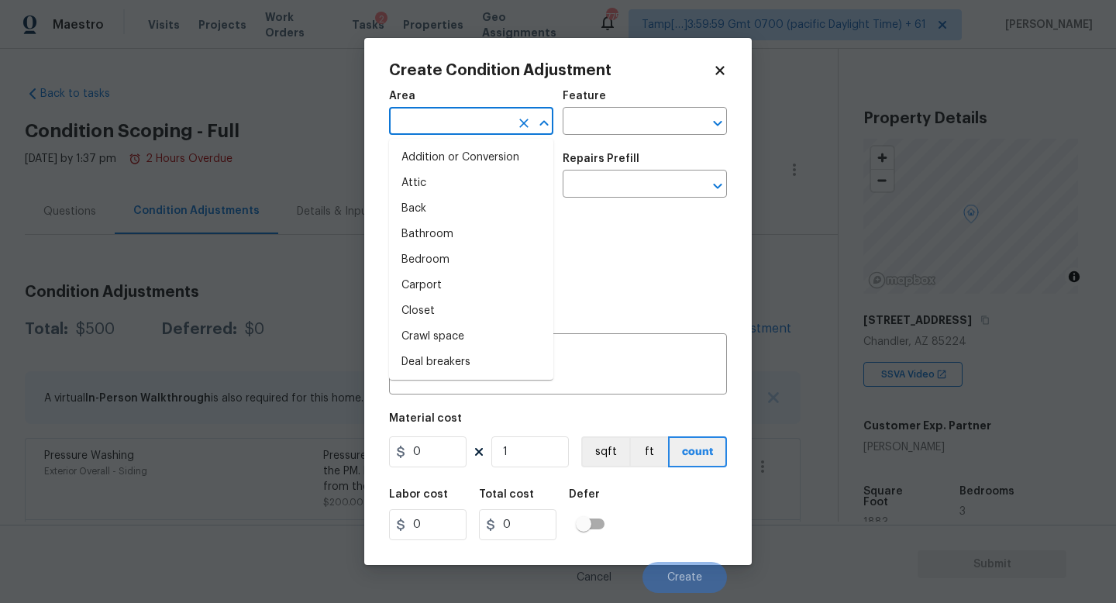
click at [490, 132] on input "text" at bounding box center [449, 123] width 121 height 24
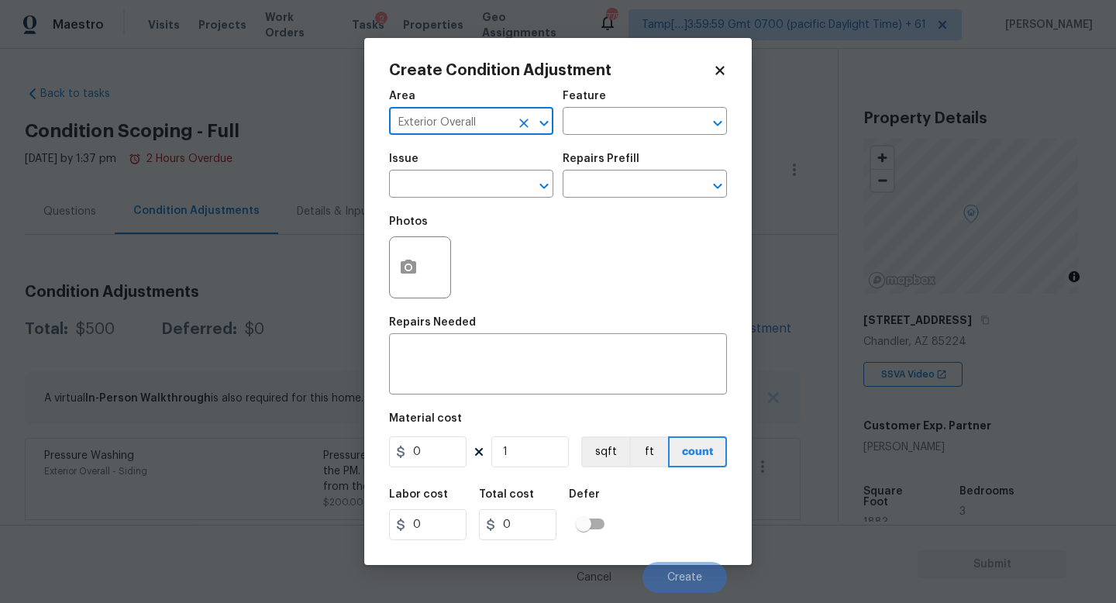
type input "Exterior Overall"
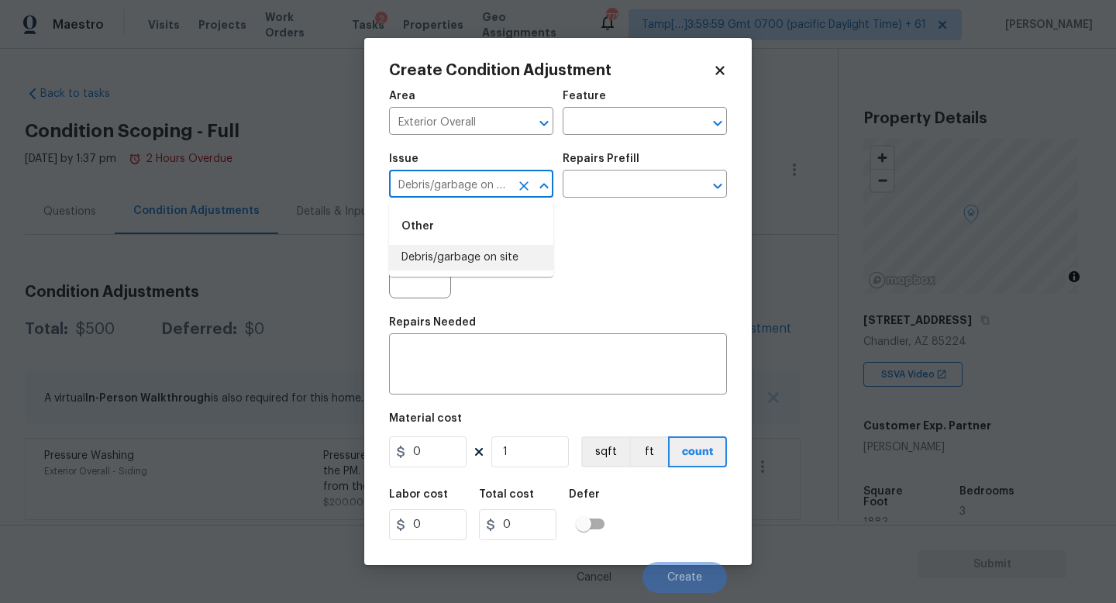
type input "Debris/garbage on site"
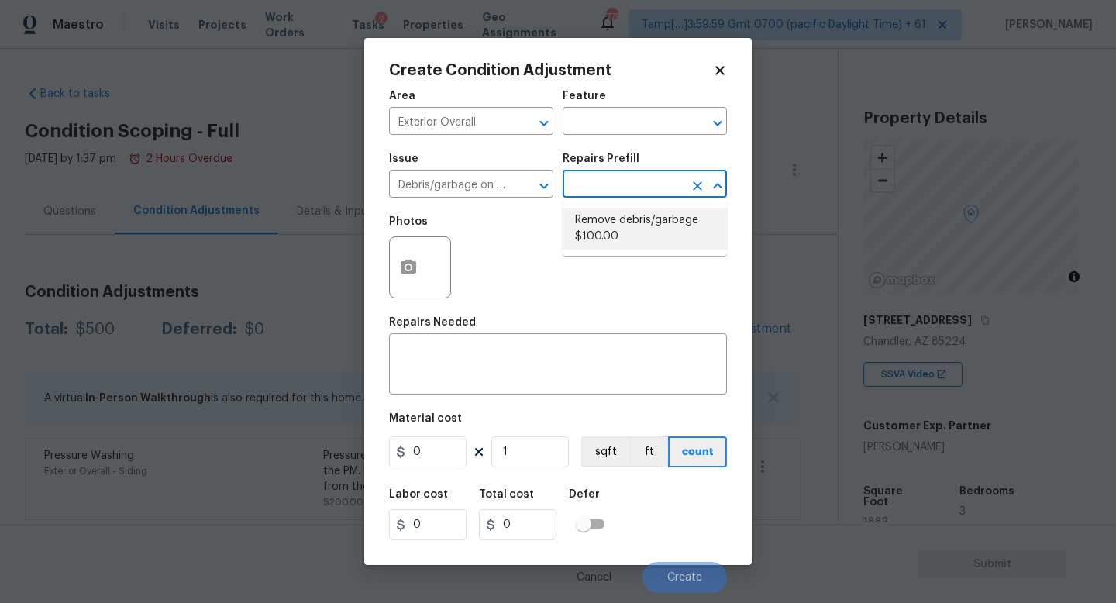
click at [677, 243] on li "Remove debris/garbage $100.00" at bounding box center [645, 229] width 164 height 42
type textarea "Remove, haul off, and properly dispose of any debris left by seller to offsite …"
type input "100"
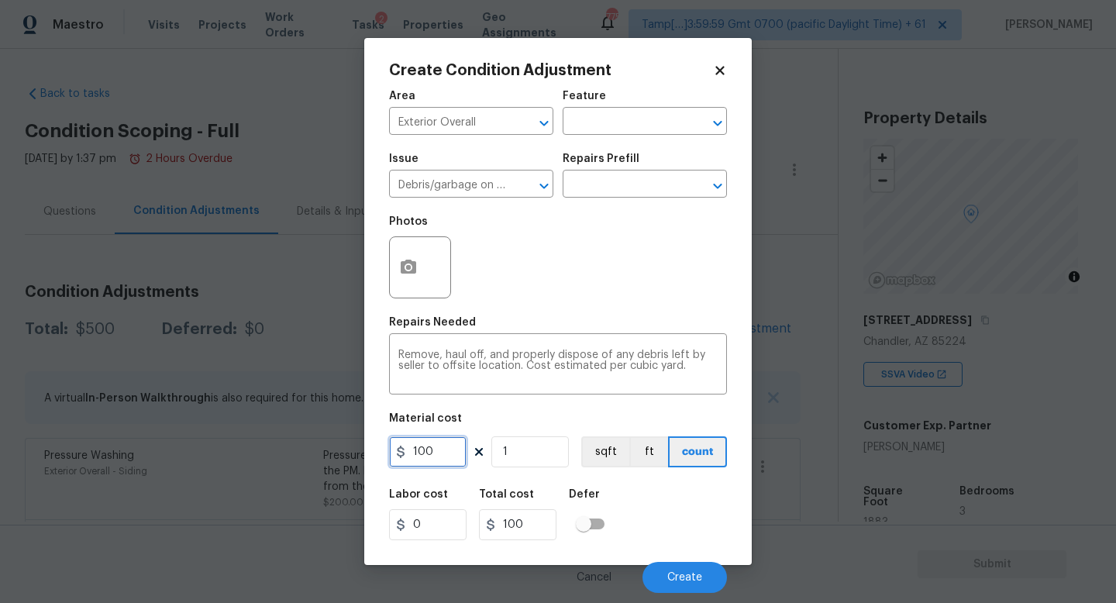
drag, startPoint x: 457, startPoint y: 456, endPoint x: 350, endPoint y: 459, distance: 107.0
click at [350, 459] on div "Create Condition Adjustment Area Exterior Overall ​ Feature ​ Issue Debris/garb…" at bounding box center [558, 301] width 1116 height 603
type input "250"
click at [678, 573] on span "Create" at bounding box center [684, 578] width 35 height 12
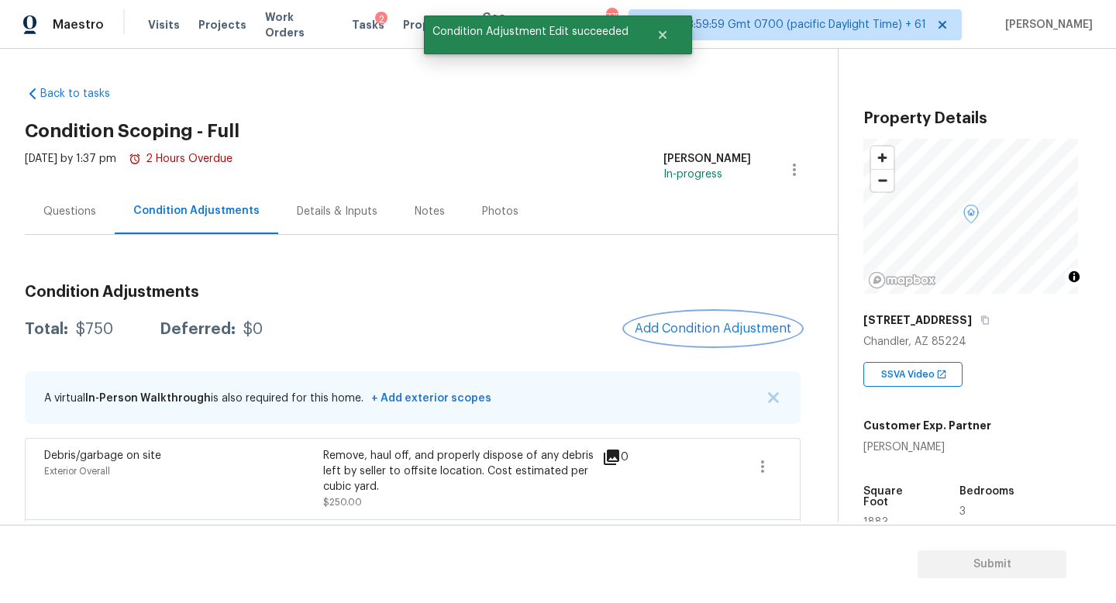
click at [662, 324] on span "Add Condition Adjustment" at bounding box center [713, 329] width 157 height 14
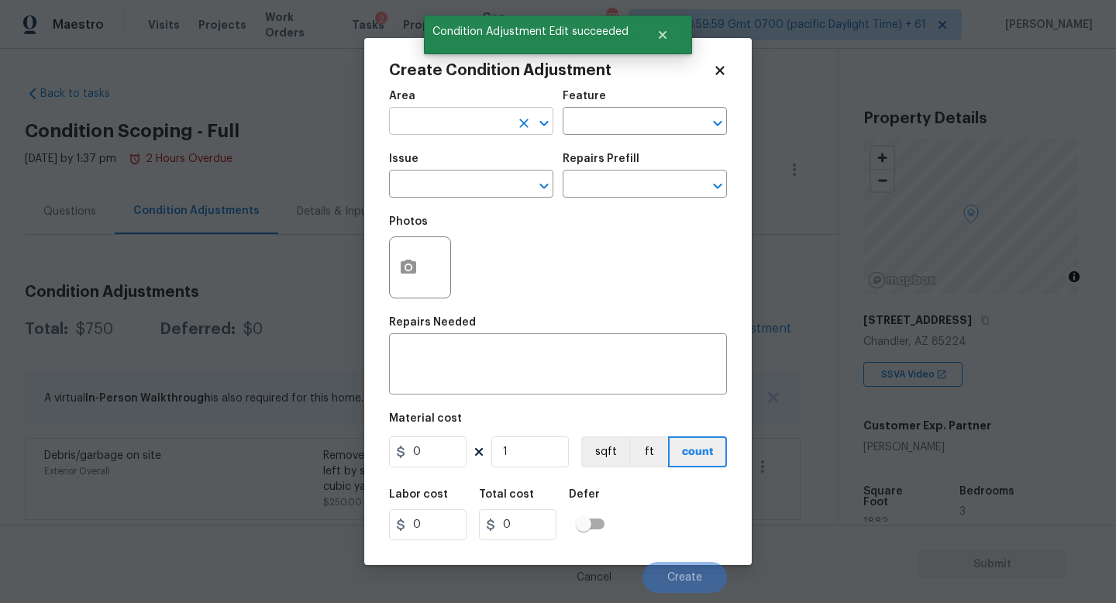
click at [470, 130] on input "text" at bounding box center [449, 123] width 121 height 24
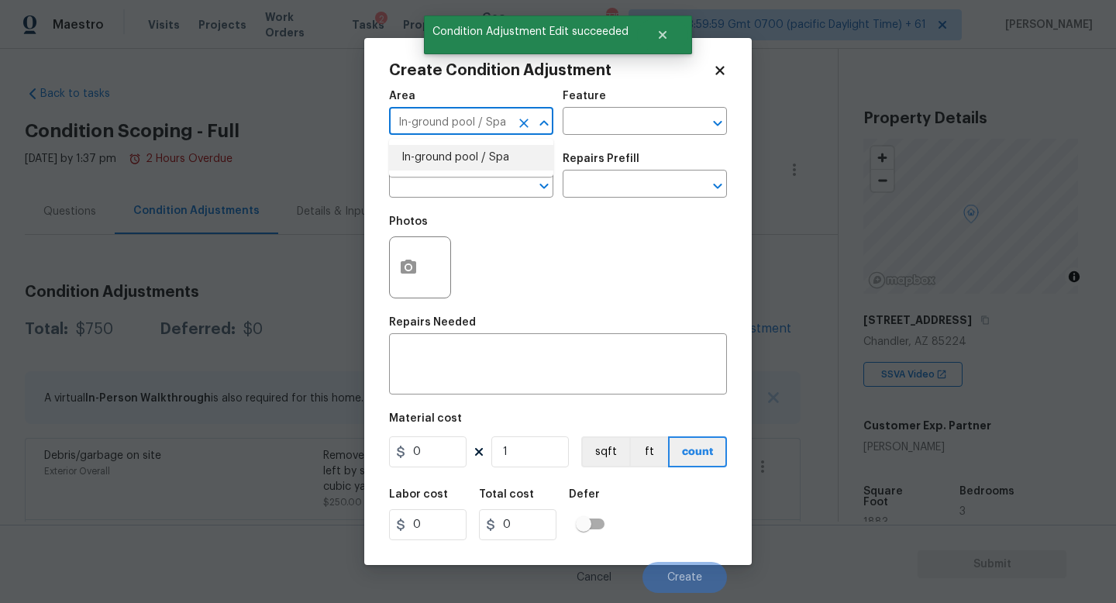
type input "In-ground pool / Spa"
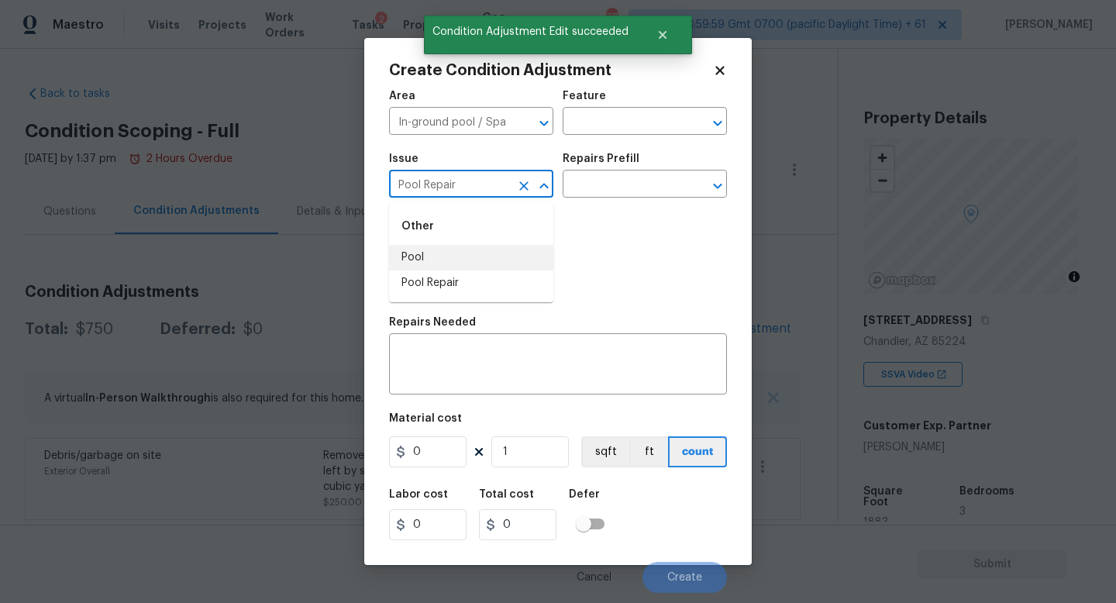
type input "Pool Repair"
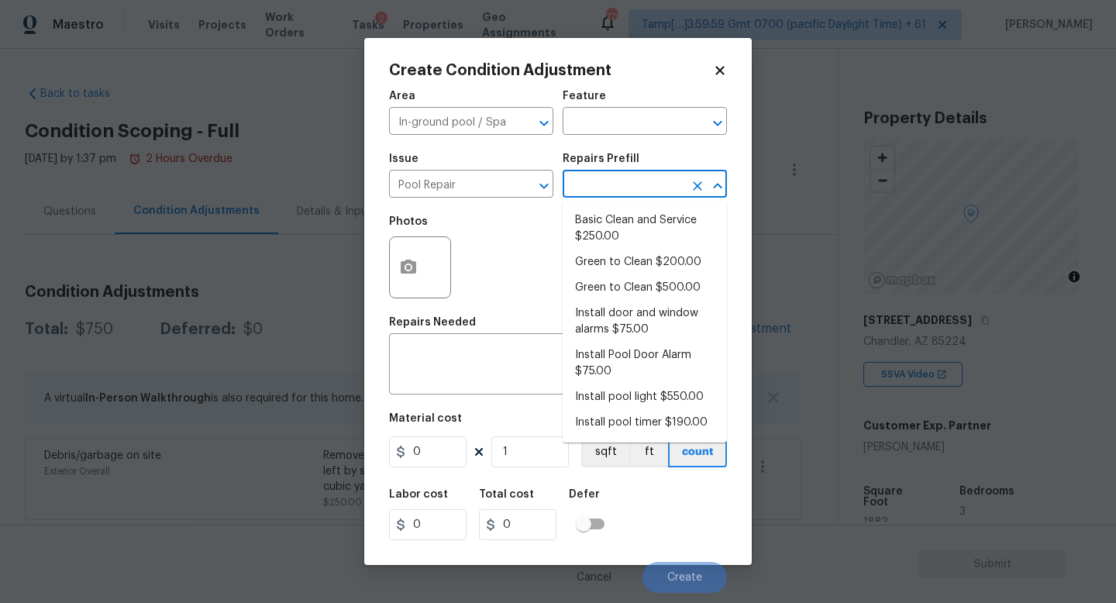
click at [632, 221] on li "Basic Clean and Service $250.00" at bounding box center [645, 229] width 164 height 42
type input "Pool"
type textarea "basic clean and service, balance chems, repair minor leaks at equipment, etc"
type input "250"
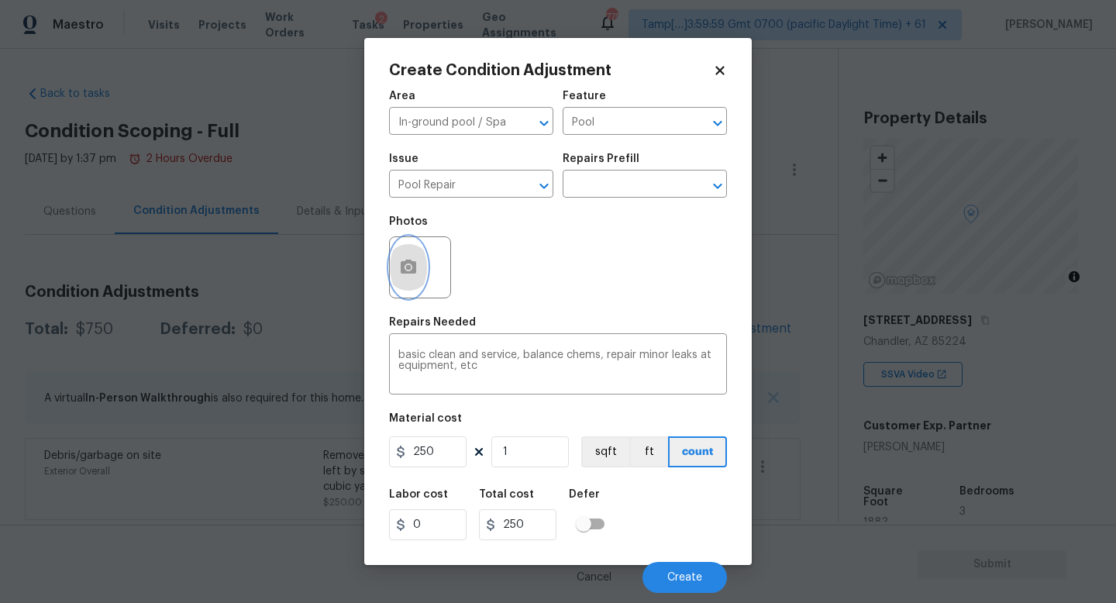
click at [411, 270] on icon "button" at bounding box center [408, 267] width 19 height 19
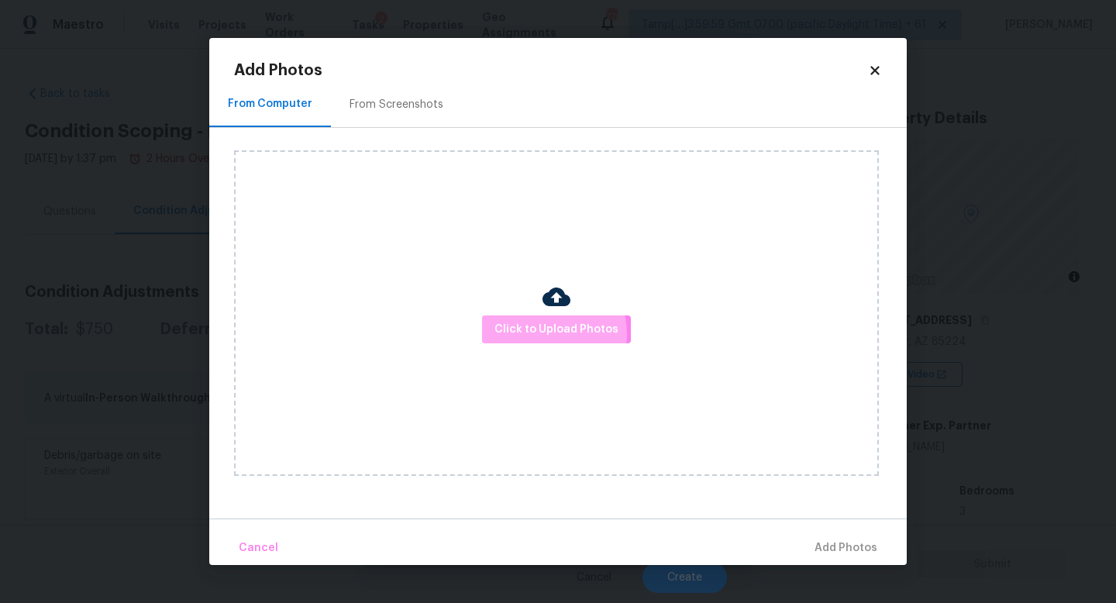
click at [549, 335] on span "Click to Upload Photos" at bounding box center [556, 329] width 124 height 19
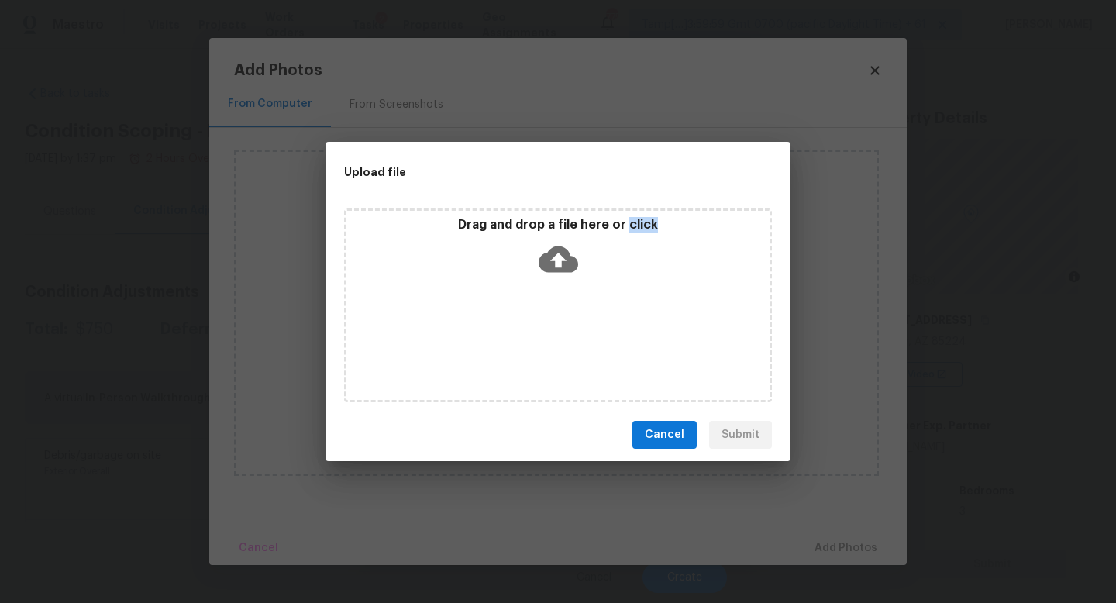
click at [549, 335] on div "Drag and drop a file here or click" at bounding box center [558, 305] width 428 height 194
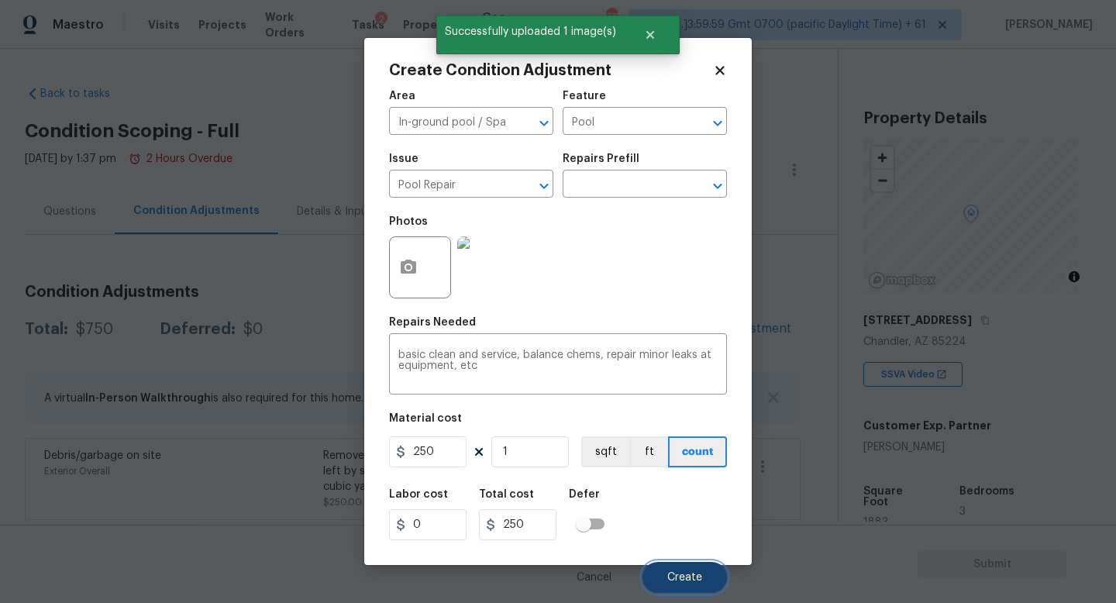
click at [685, 581] on span "Create" at bounding box center [684, 578] width 35 height 12
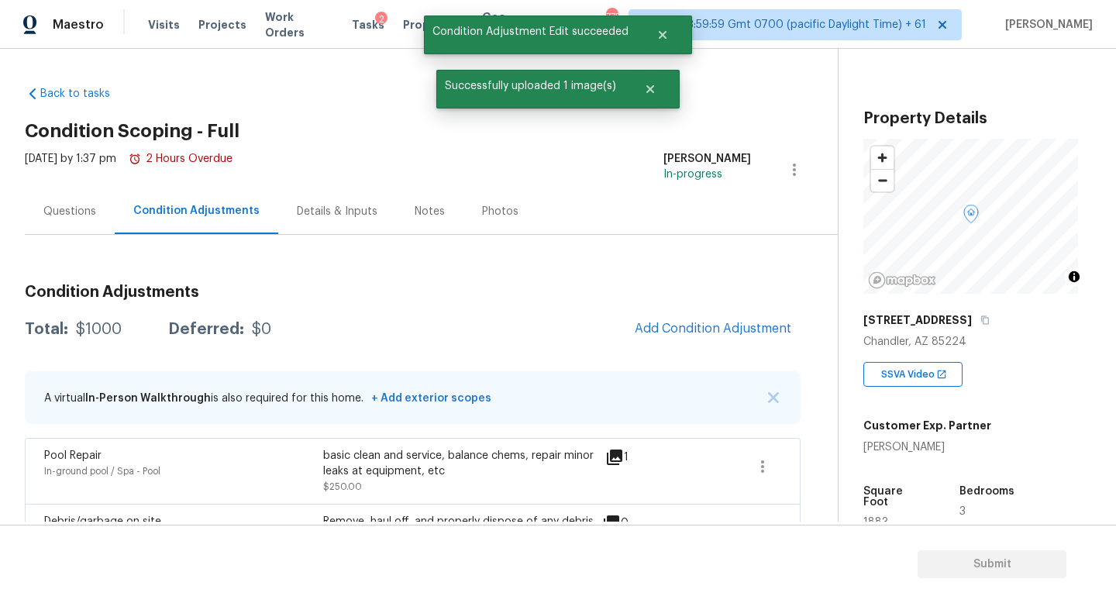
click at [87, 201] on div "Questions" at bounding box center [70, 211] width 90 height 46
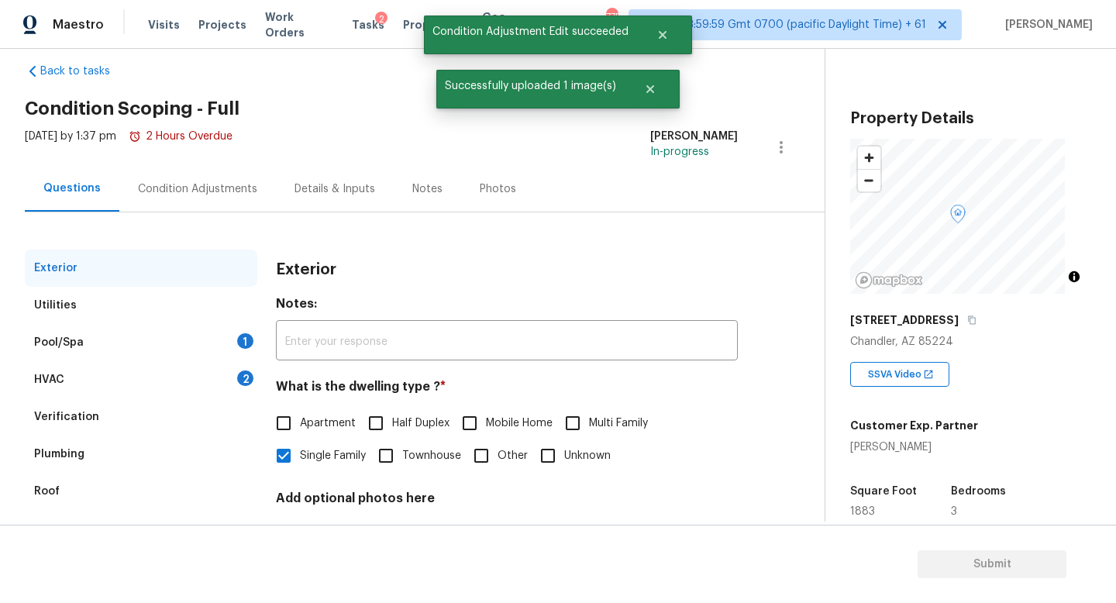
click at [157, 335] on div "Pool/Spa 1" at bounding box center [141, 342] width 232 height 37
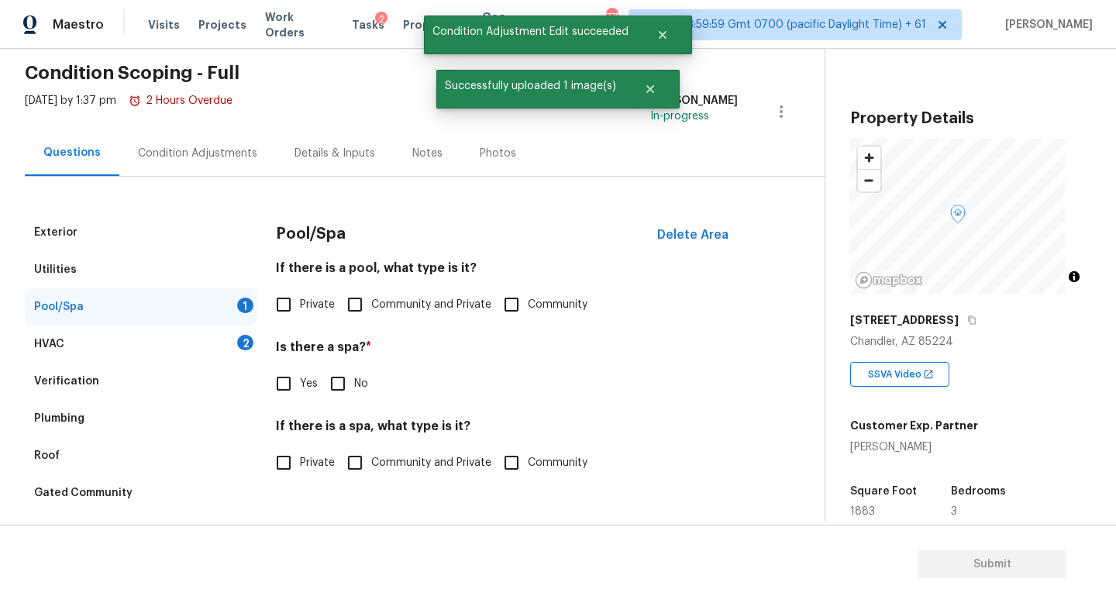
scroll to position [139, 0]
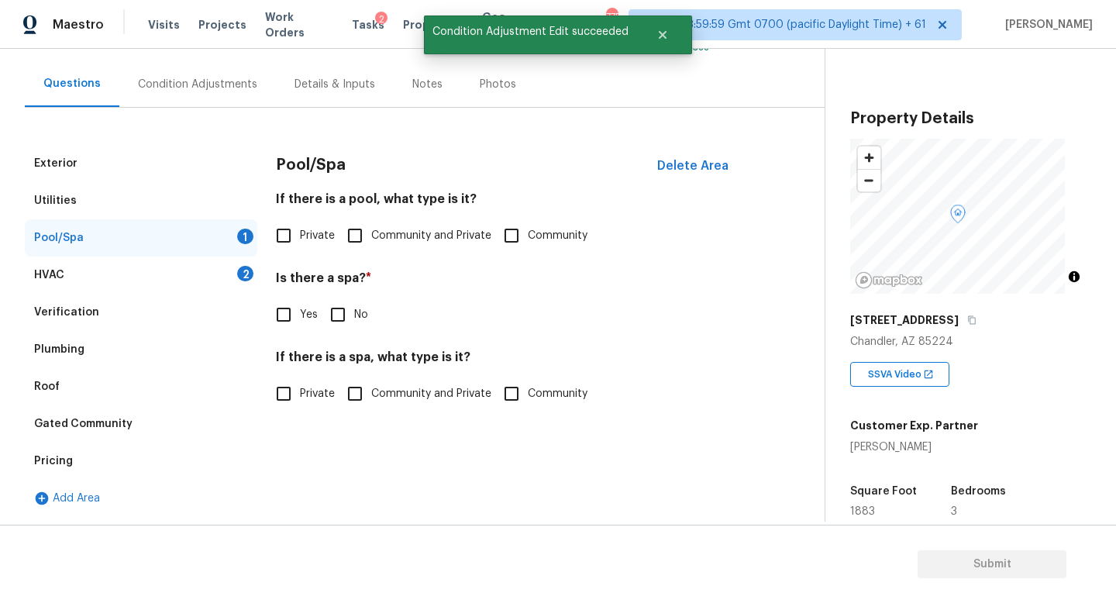
click at [307, 229] on span "Private" at bounding box center [317, 236] width 35 height 16
click at [300, 229] on input "Private" at bounding box center [283, 235] width 33 height 33
checkbox input "true"
click at [341, 308] on input "No" at bounding box center [338, 316] width 33 height 33
checkbox input "true"
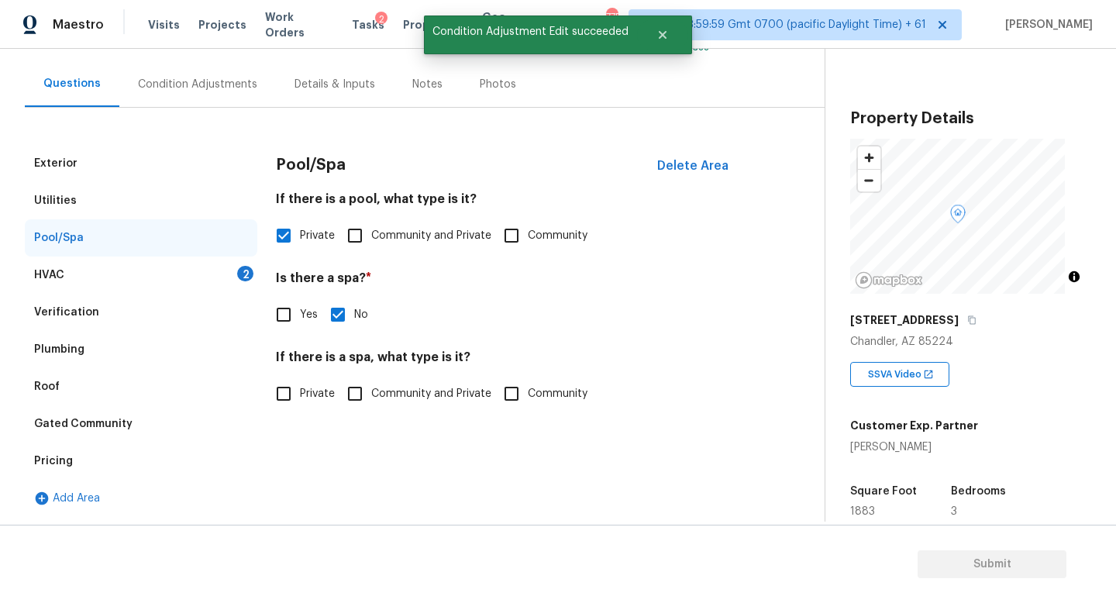
click at [303, 386] on span "Private" at bounding box center [317, 394] width 35 height 16
click at [300, 380] on input "Private" at bounding box center [283, 393] width 33 height 33
checkbox input "true"
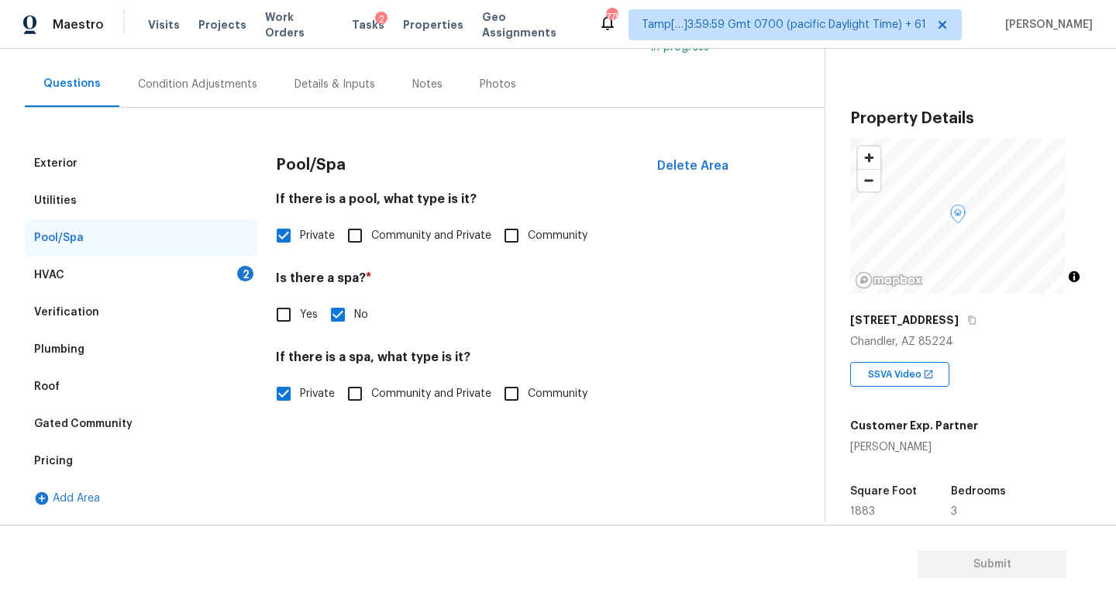
click at [211, 262] on div "HVAC 2" at bounding box center [141, 274] width 232 height 37
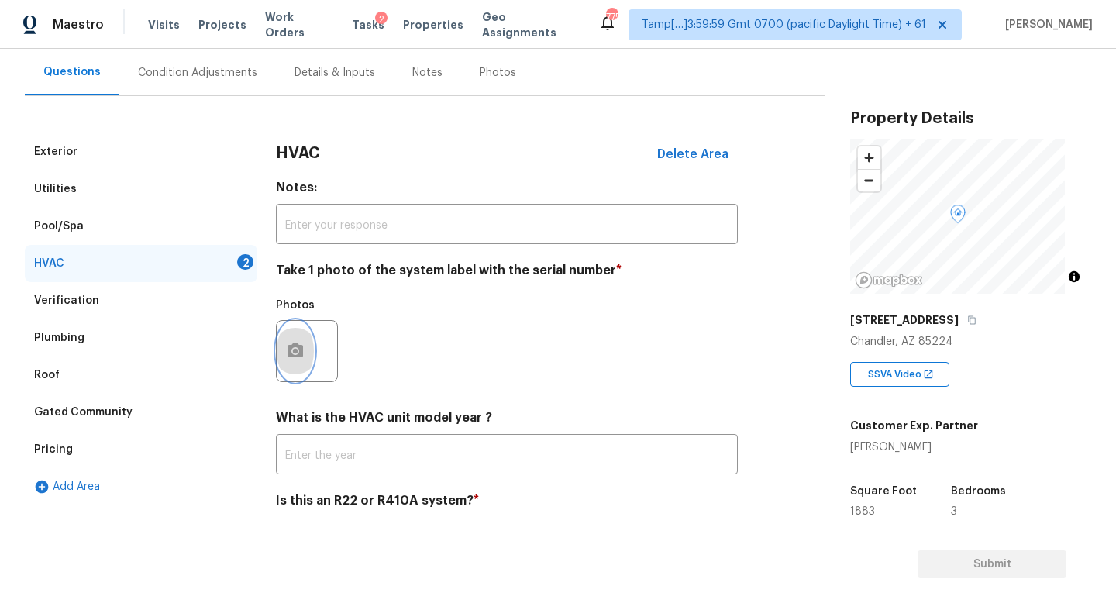
click at [308, 342] on button "button" at bounding box center [295, 351] width 37 height 60
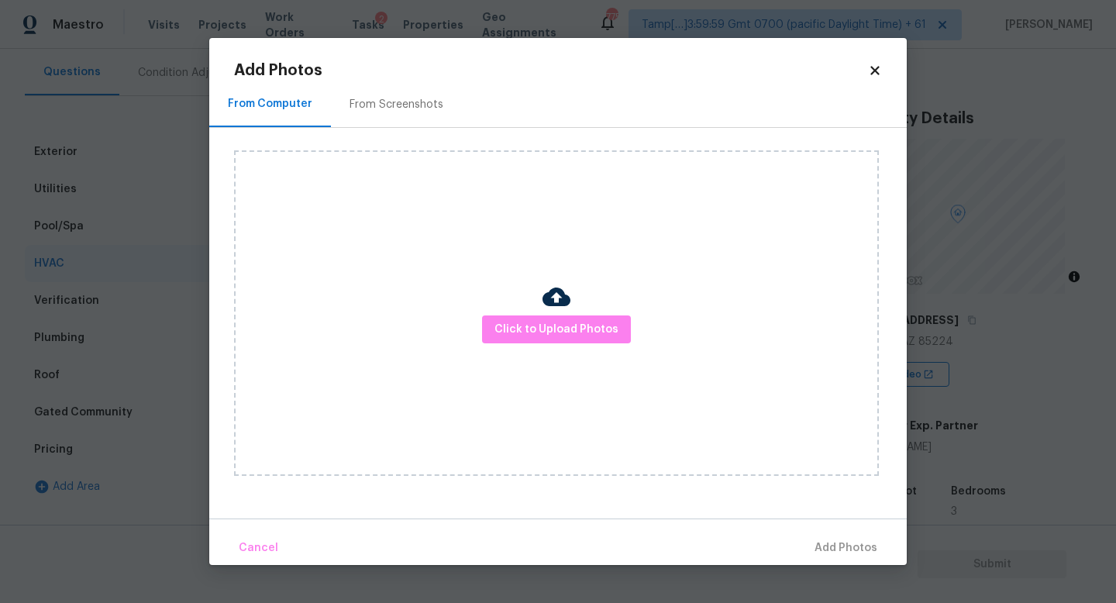
click at [460, 373] on div "Click to Upload Photos" at bounding box center [556, 312] width 645 height 325
click at [497, 335] on button "Click to Upload Photos" at bounding box center [556, 329] width 149 height 29
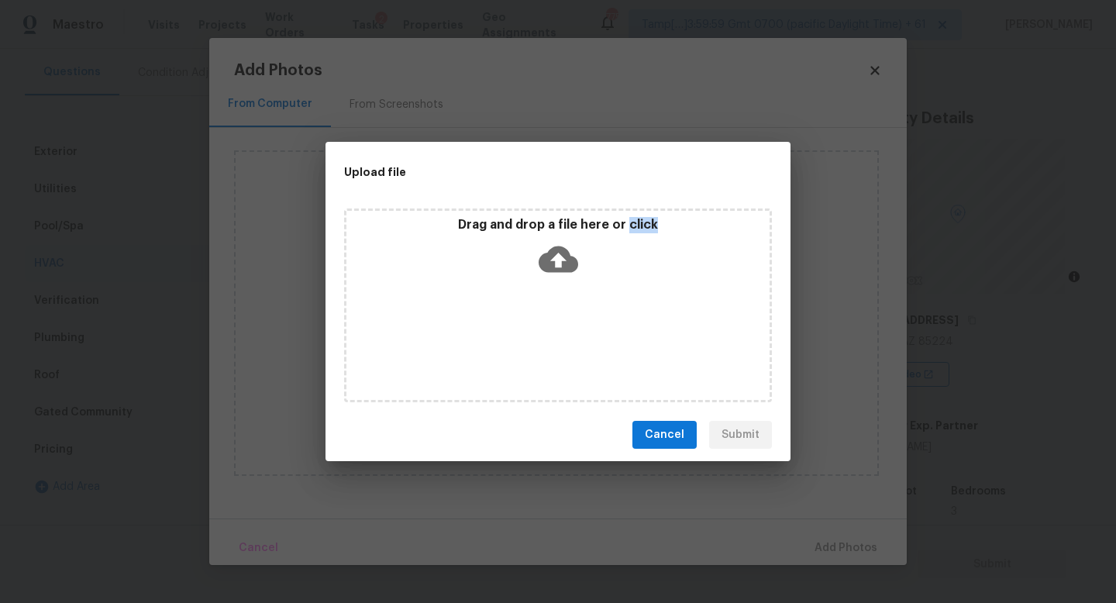
click at [497, 335] on div "Drag and drop a file here or click" at bounding box center [558, 305] width 428 height 194
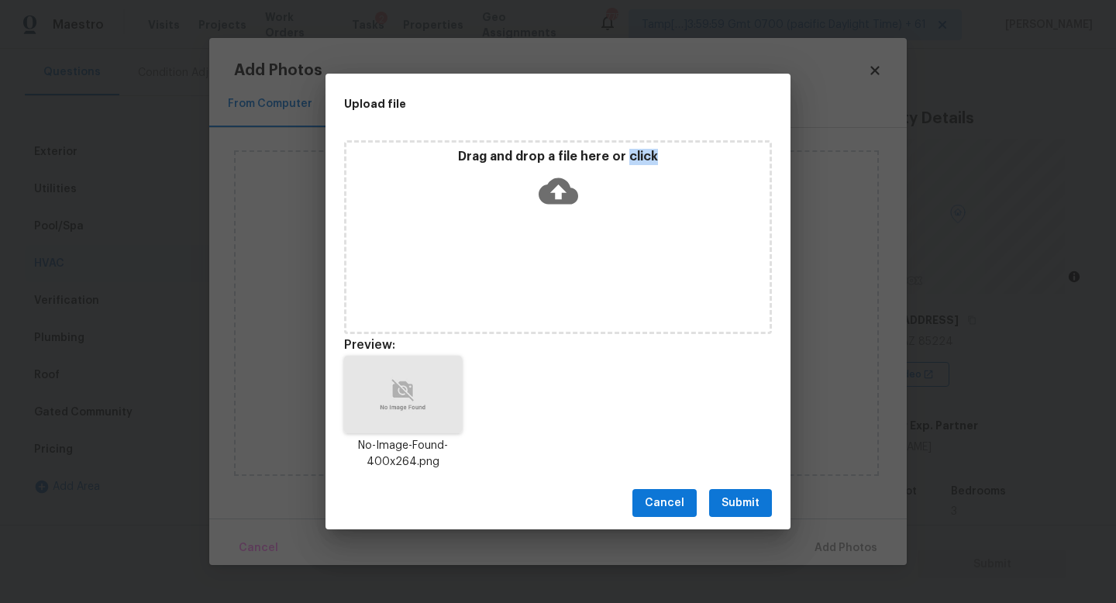
click at [742, 501] on span "Submit" at bounding box center [740, 503] width 38 height 19
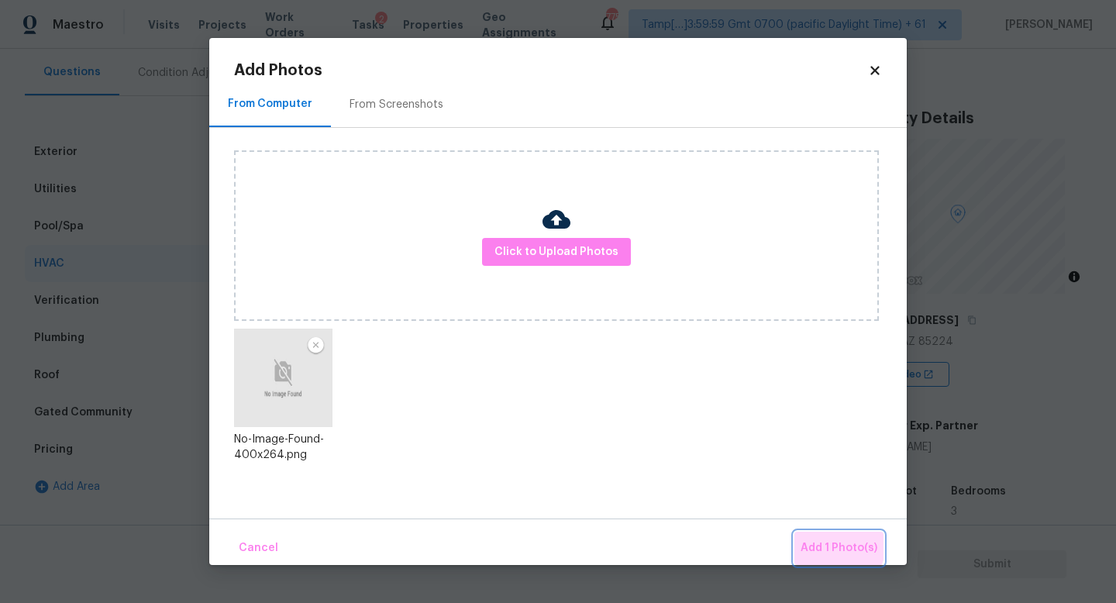
click at [807, 535] on button "Add 1 Photo(s)" at bounding box center [838, 548] width 89 height 33
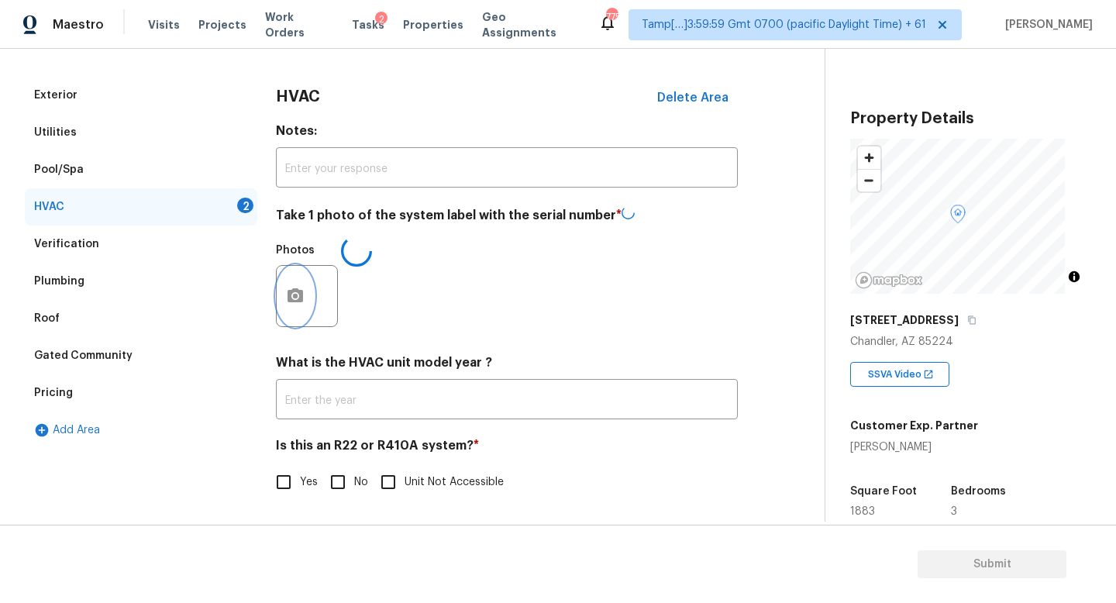
scroll to position [206, 0]
click at [346, 466] on input "No" at bounding box center [338, 482] width 33 height 33
checkbox input "true"
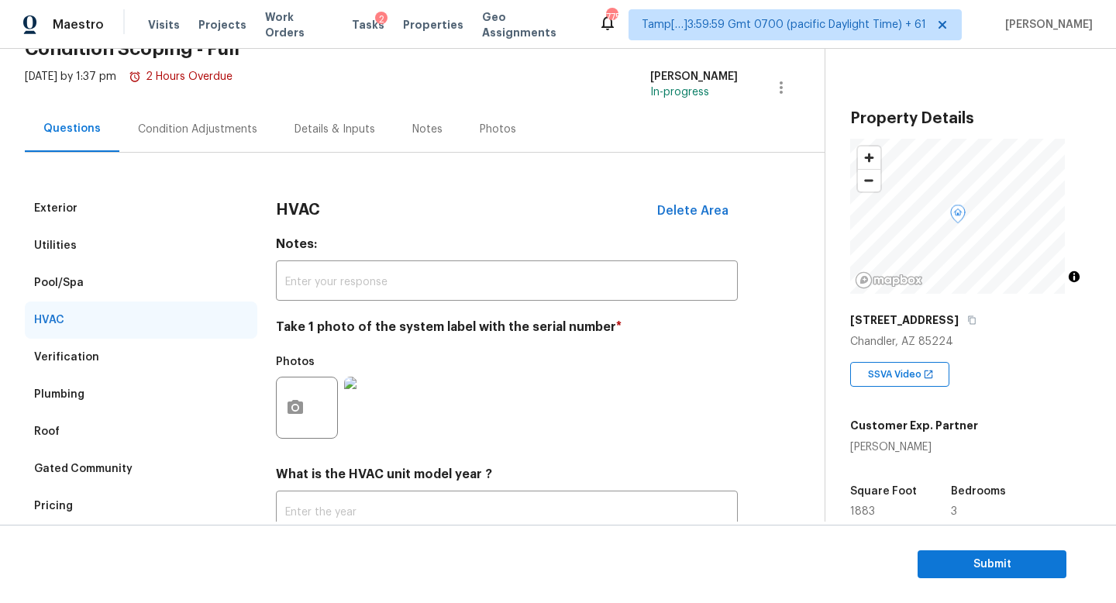
scroll to position [0, 0]
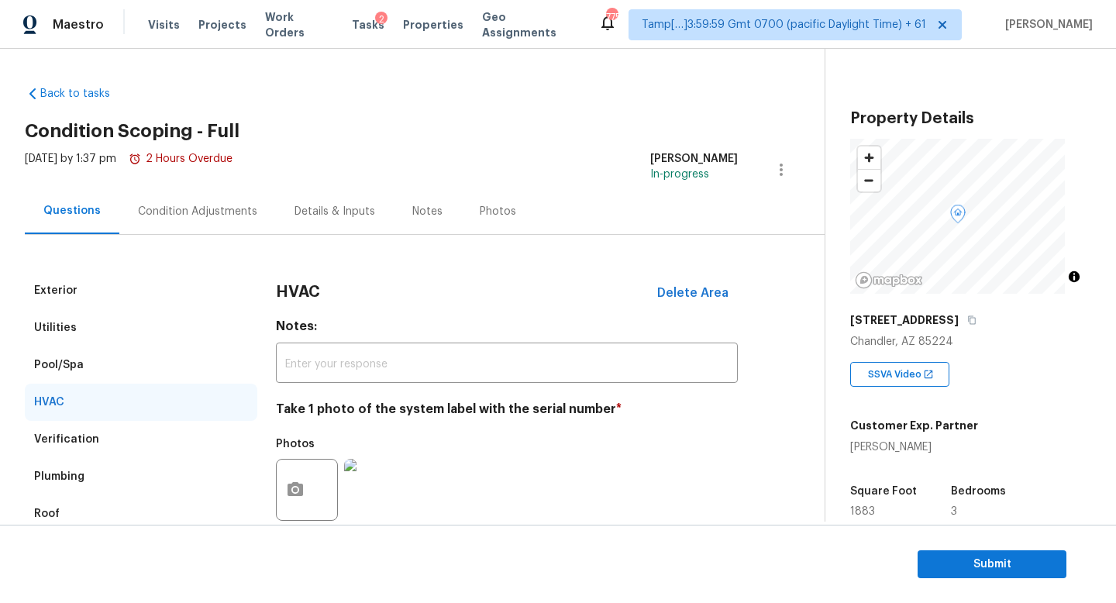
click at [194, 215] on div "Condition Adjustments" at bounding box center [197, 211] width 119 height 15
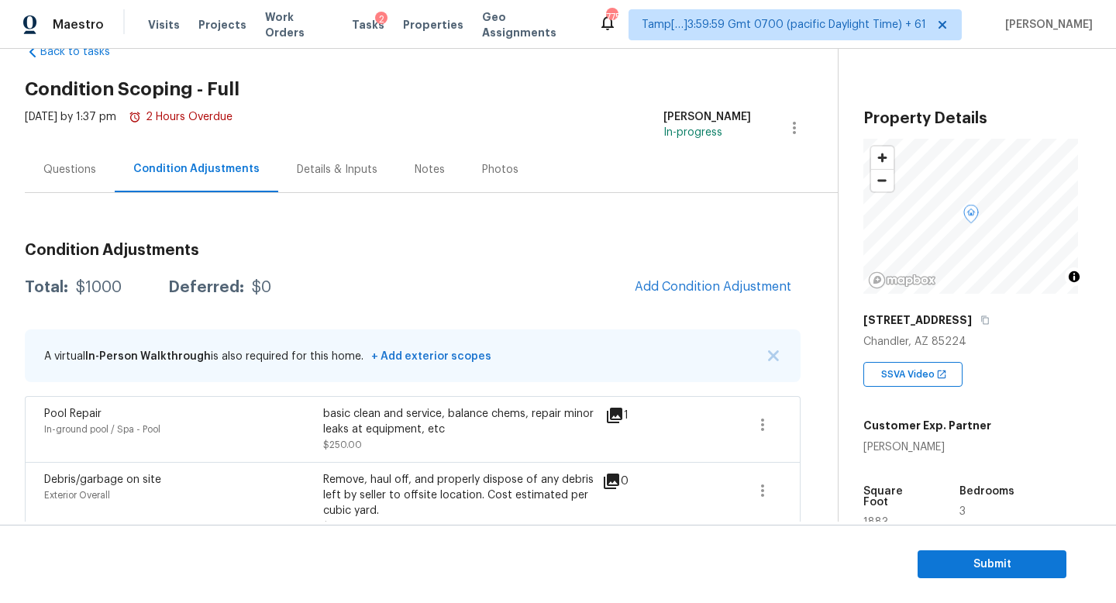
scroll to position [125, 0]
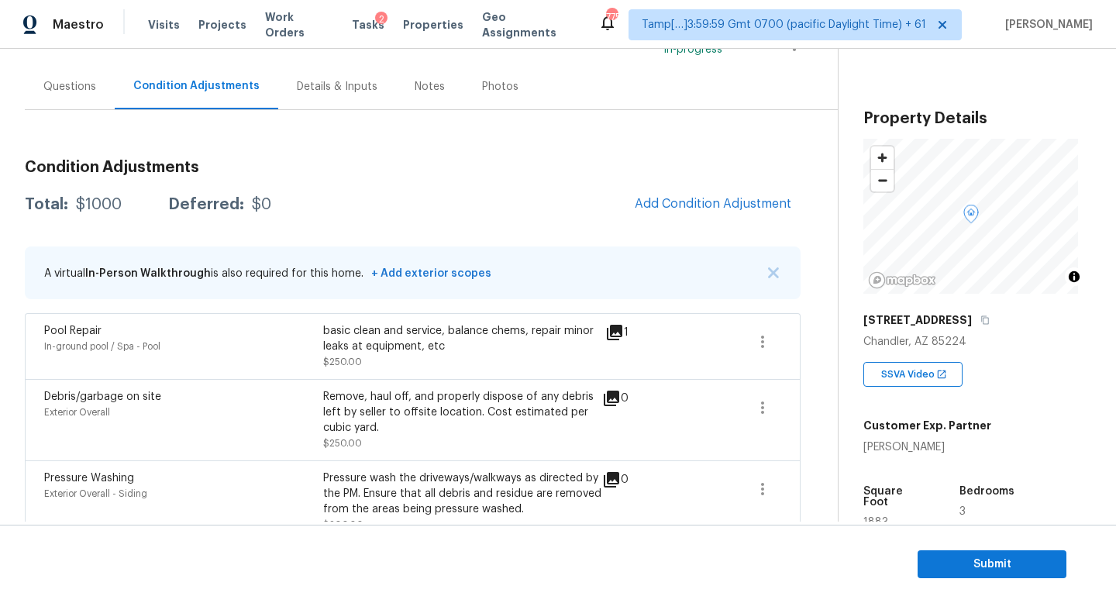
click at [301, 92] on div "Details & Inputs" at bounding box center [337, 86] width 81 height 15
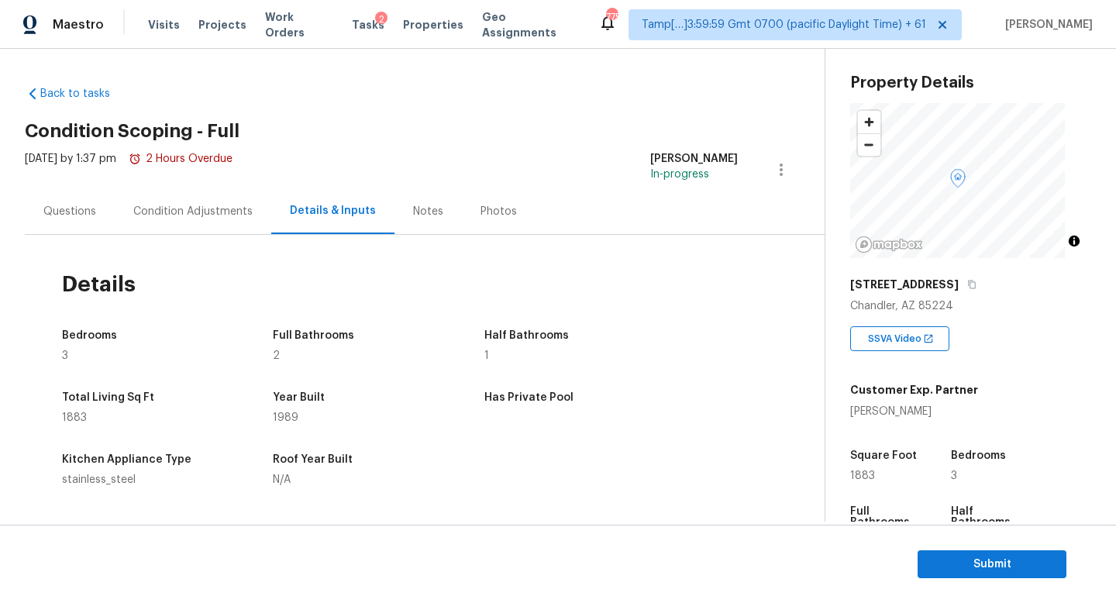
click at [207, 215] on div "Condition Adjustments" at bounding box center [192, 211] width 119 height 15
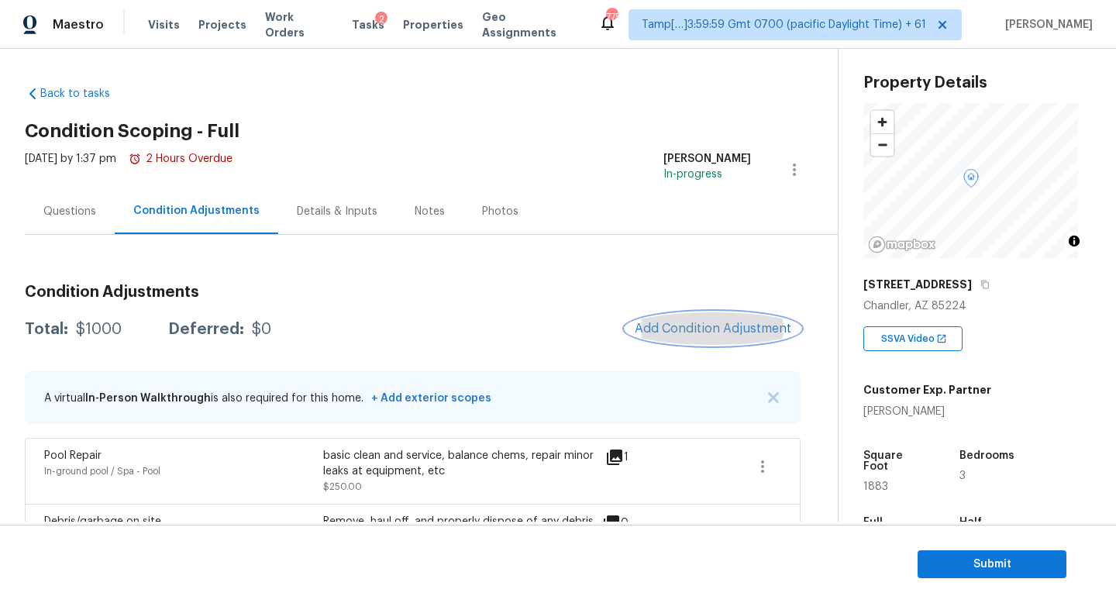
click at [688, 328] on span "Add Condition Adjustment" at bounding box center [713, 329] width 157 height 14
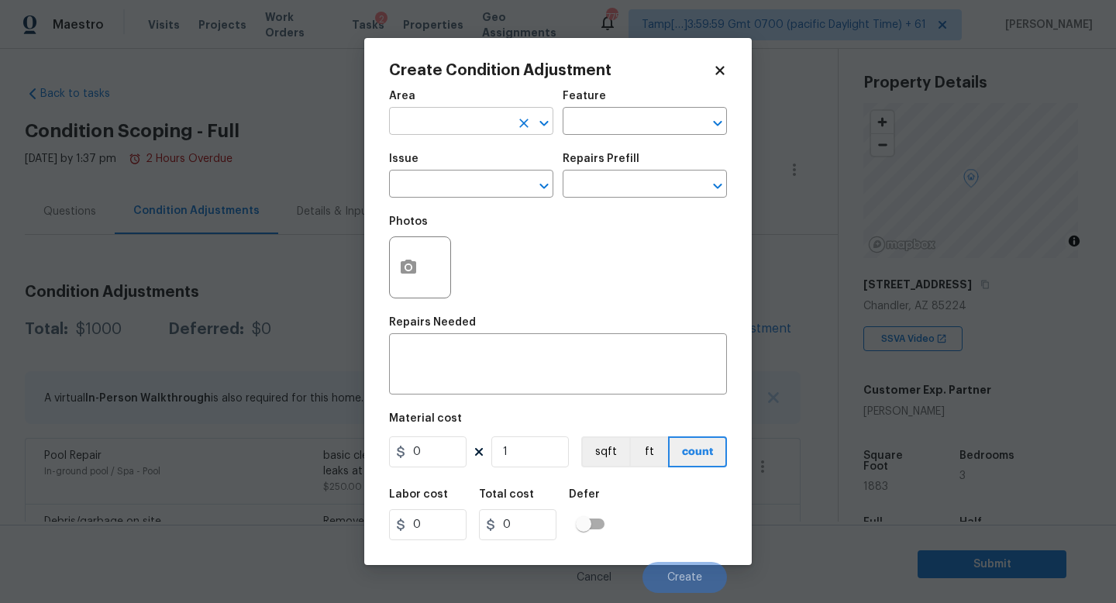
click at [474, 125] on input "text" at bounding box center [449, 123] width 121 height 24
type input "HVAC"
type input "ACQ: HVAC"
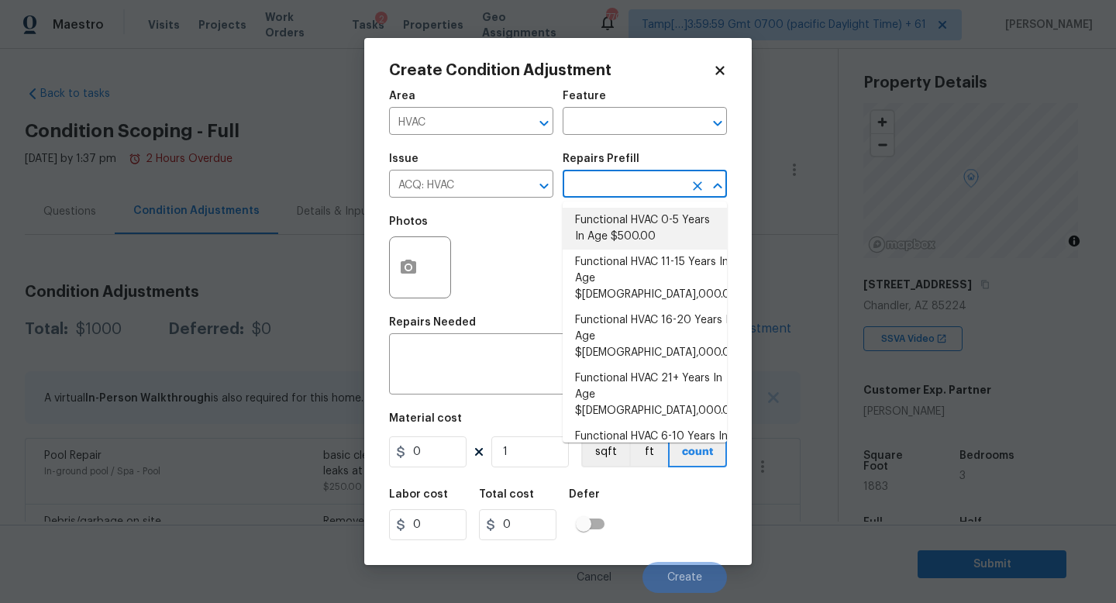
click at [629, 231] on li "Functional HVAC 0-5 Years In Age $500.00" at bounding box center [645, 229] width 164 height 42
type input "Acquisition"
type textarea "Acquisition Scope: Functional HVAC 0-5 years"
type input "500"
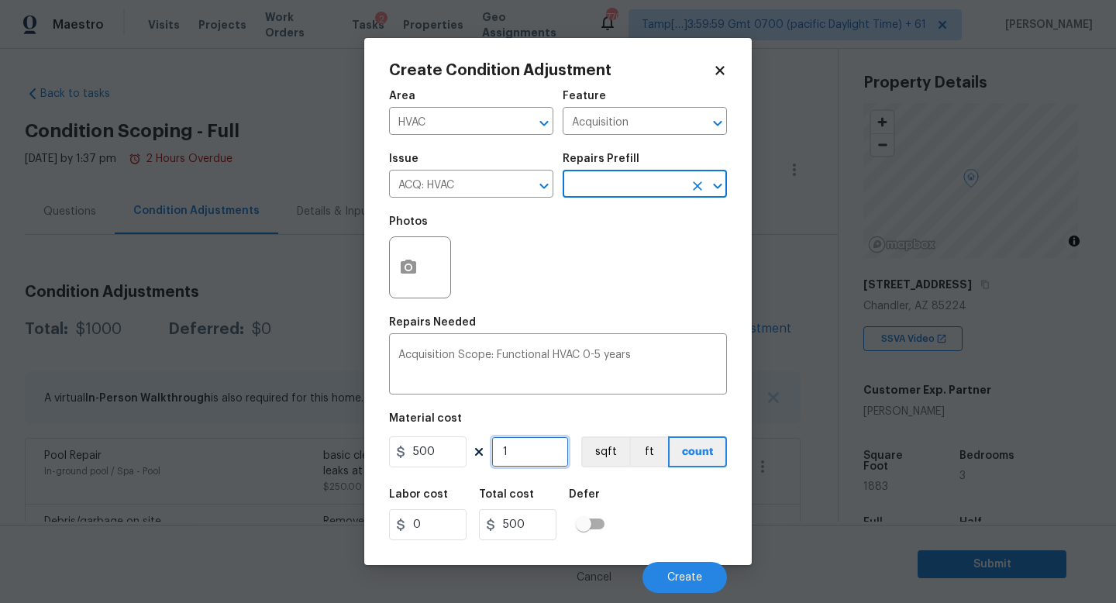
click at [518, 457] on input "1" at bounding box center [529, 451] width 77 height 31
type input "0"
type input "2"
type input "1000"
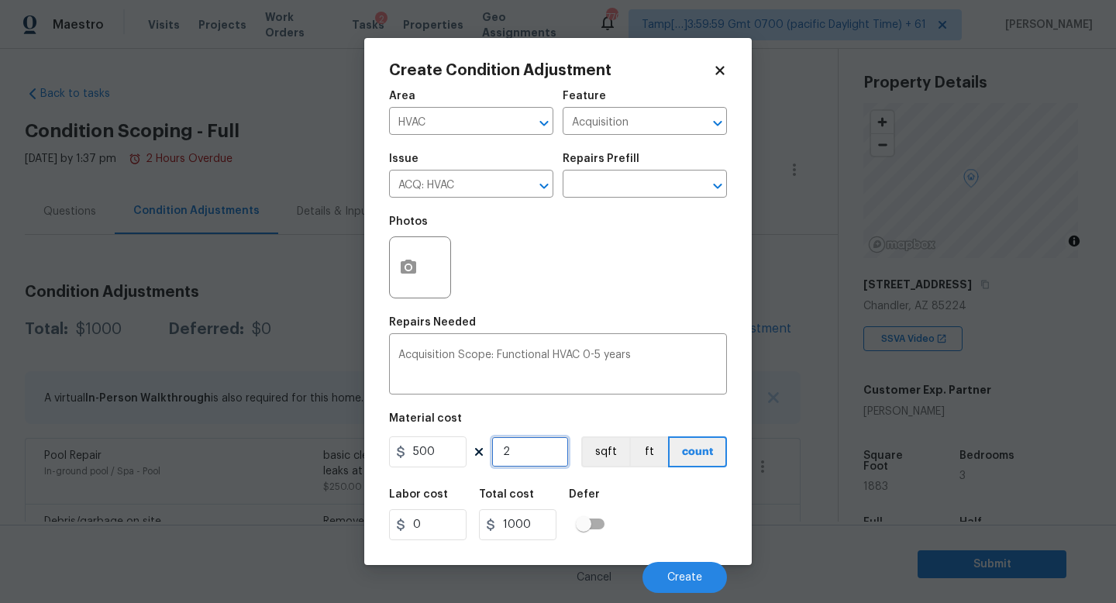
type input "2"
click at [584, 277] on div "Photos" at bounding box center [558, 257] width 338 height 101
click at [685, 586] on button "Create" at bounding box center [684, 577] width 84 height 31
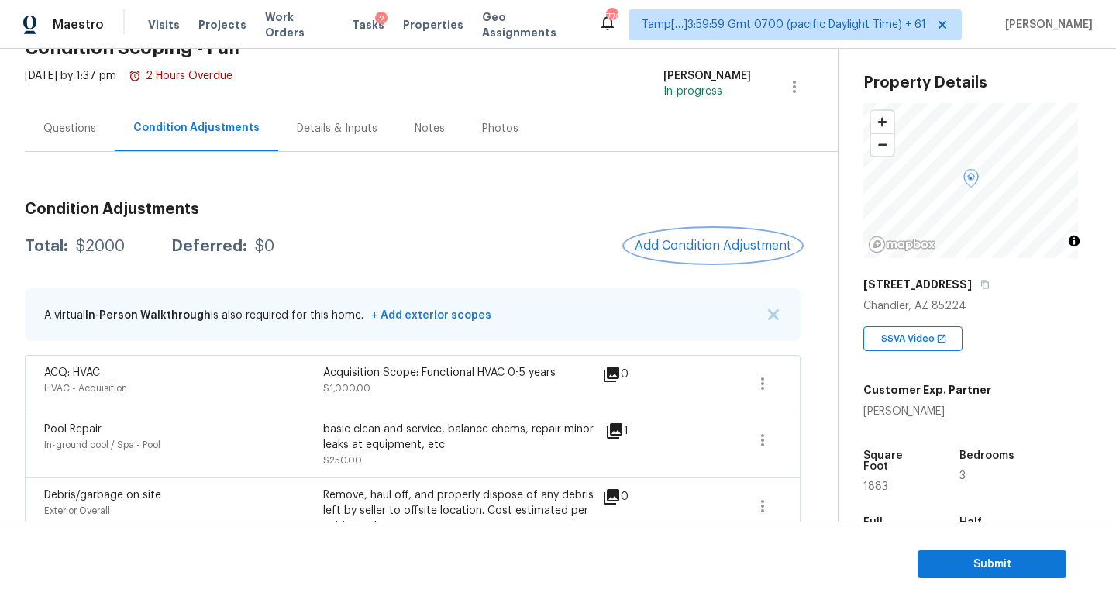
scroll to position [10, 0]
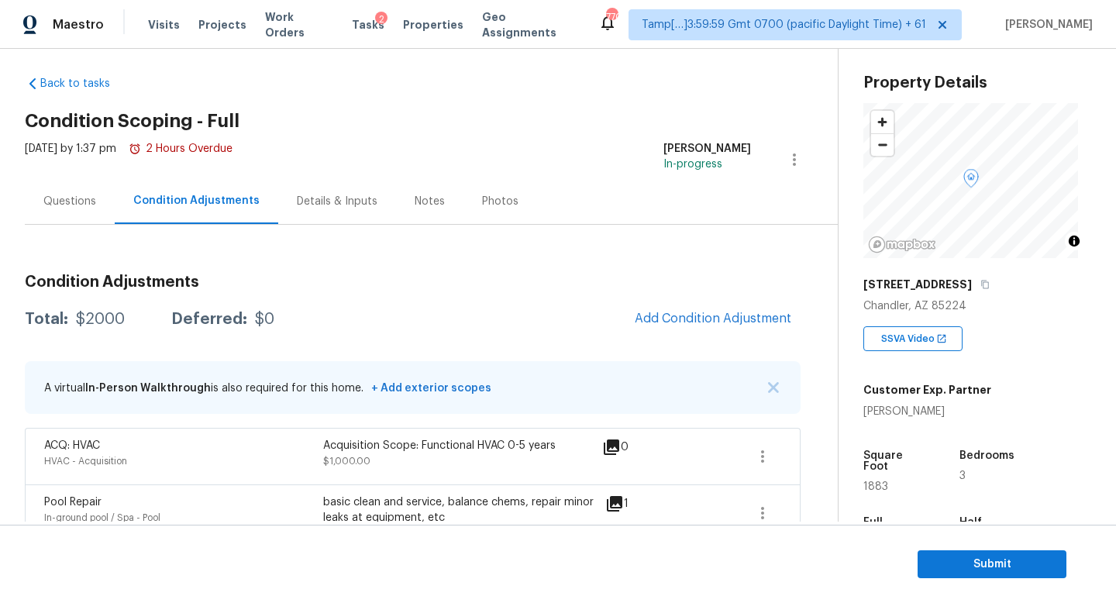
click at [71, 219] on div "Questions" at bounding box center [70, 201] width 90 height 46
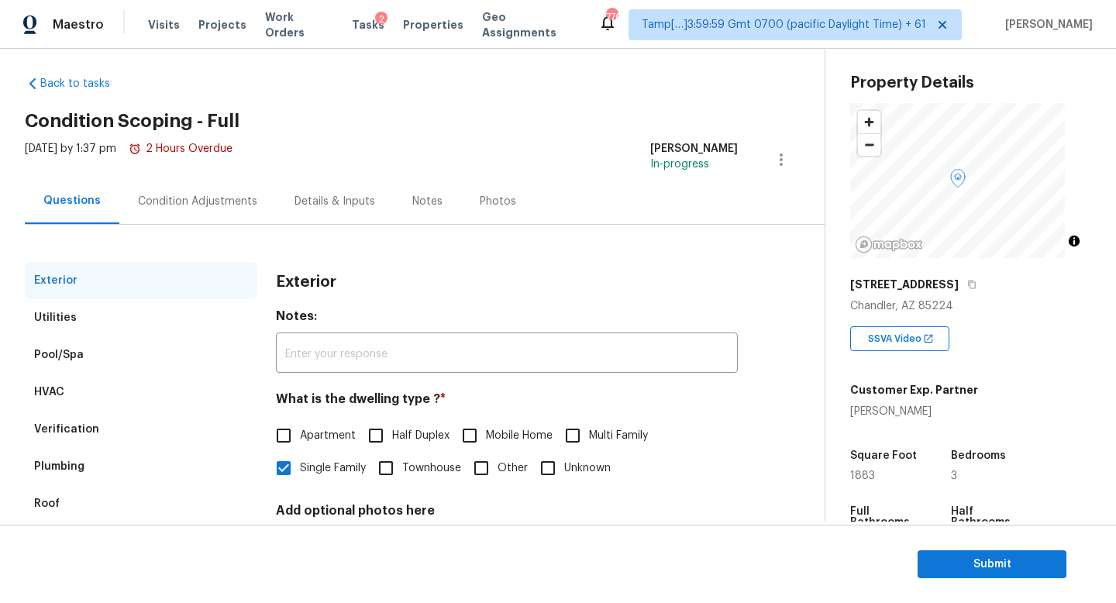
click at [188, 208] on div "Condition Adjustments" at bounding box center [197, 201] width 157 height 46
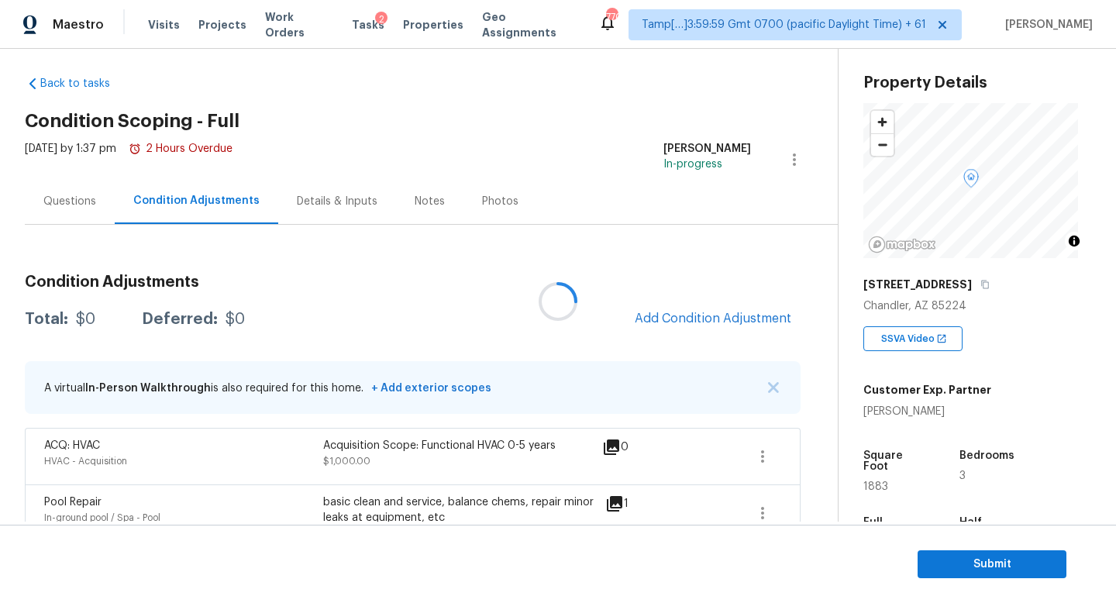
click at [308, 200] on div at bounding box center [558, 301] width 1116 height 603
click at [303, 201] on div "Details & Inputs" at bounding box center [337, 201] width 81 height 15
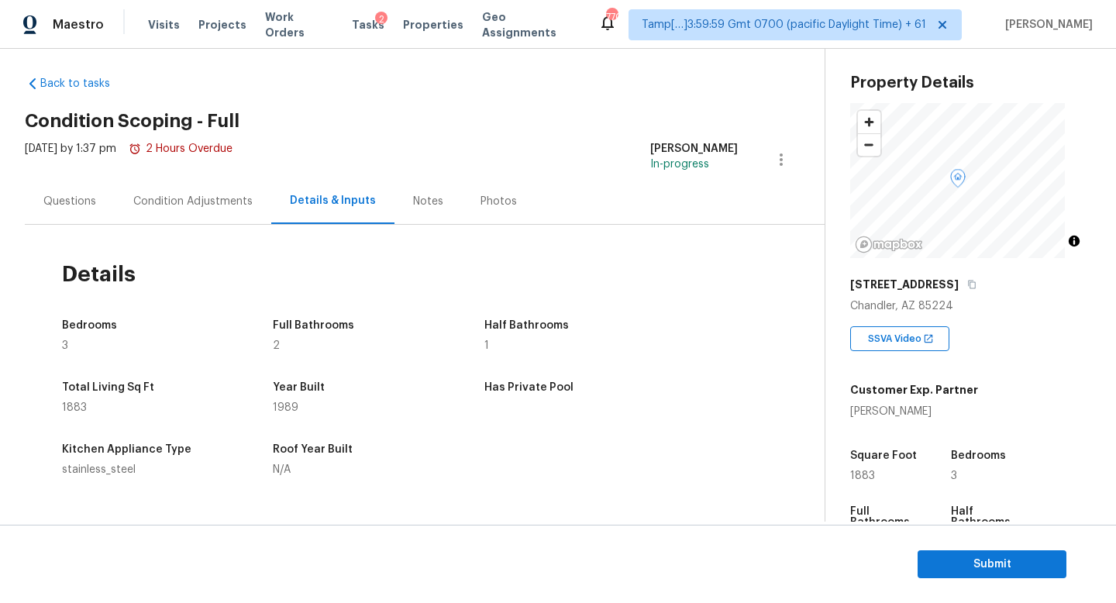
click at [198, 205] on div "Condition Adjustments" at bounding box center [192, 201] width 119 height 15
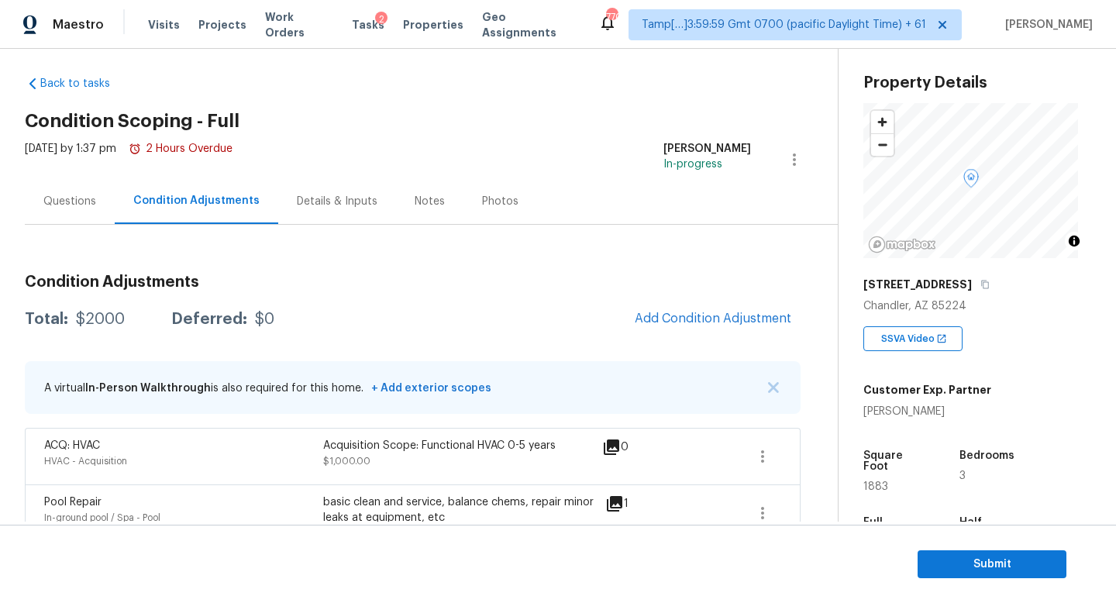
click at [327, 206] on div "Details & Inputs" at bounding box center [337, 201] width 81 height 15
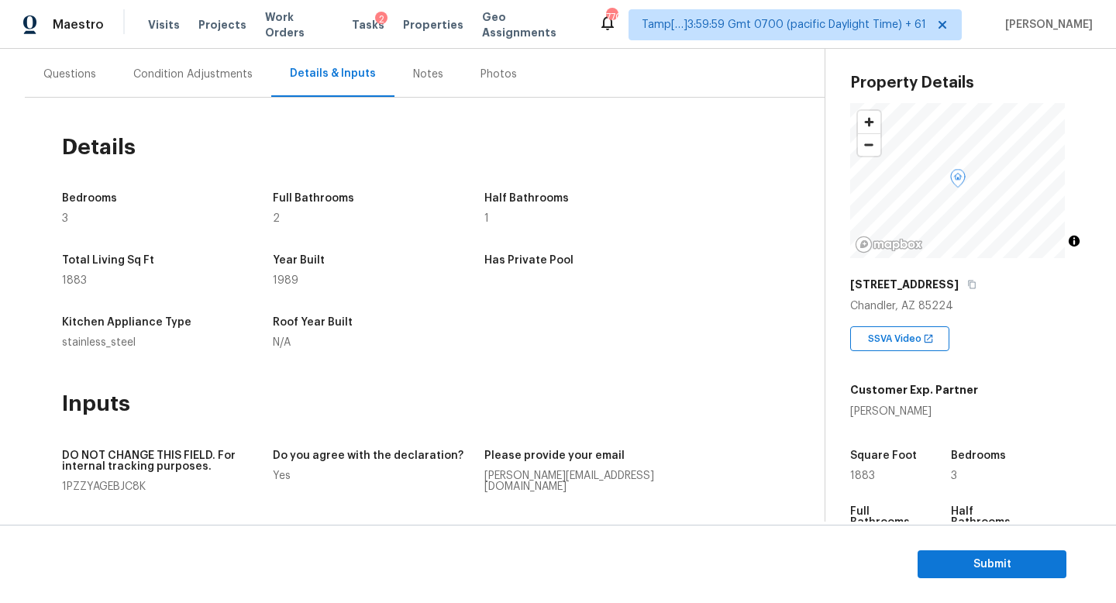
scroll to position [120, 0]
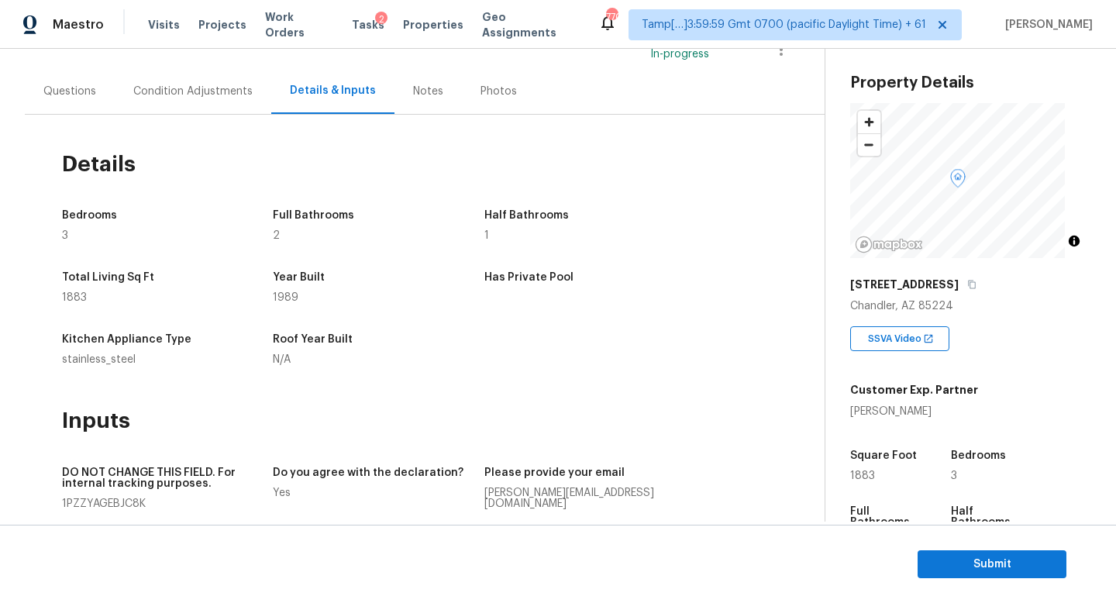
click at [222, 111] on div "Condition Adjustments" at bounding box center [193, 91] width 157 height 46
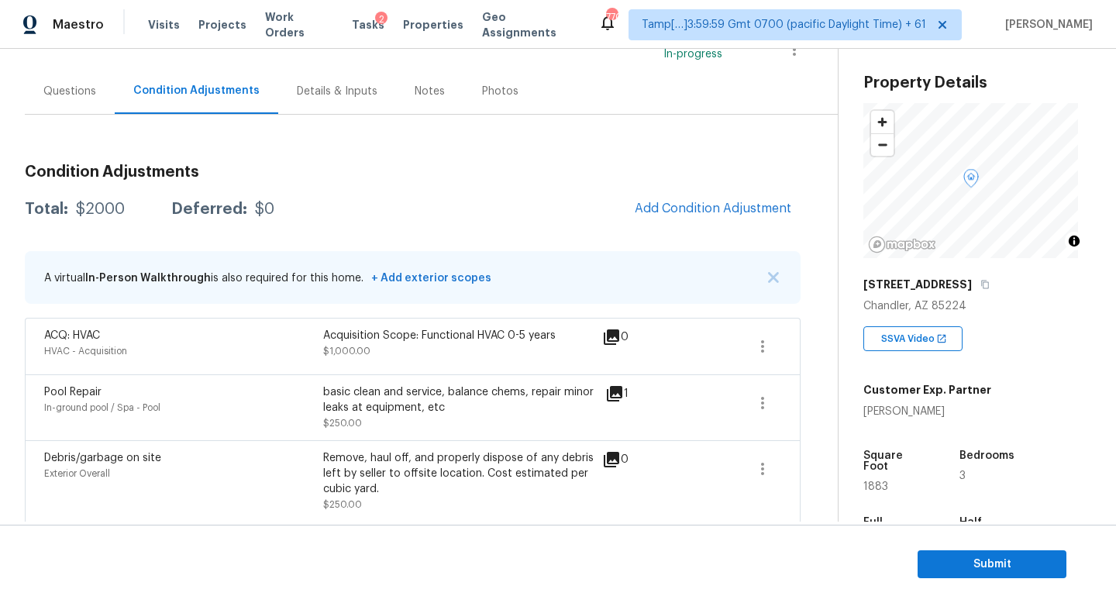
click at [297, 97] on div "Details & Inputs" at bounding box center [337, 91] width 81 height 15
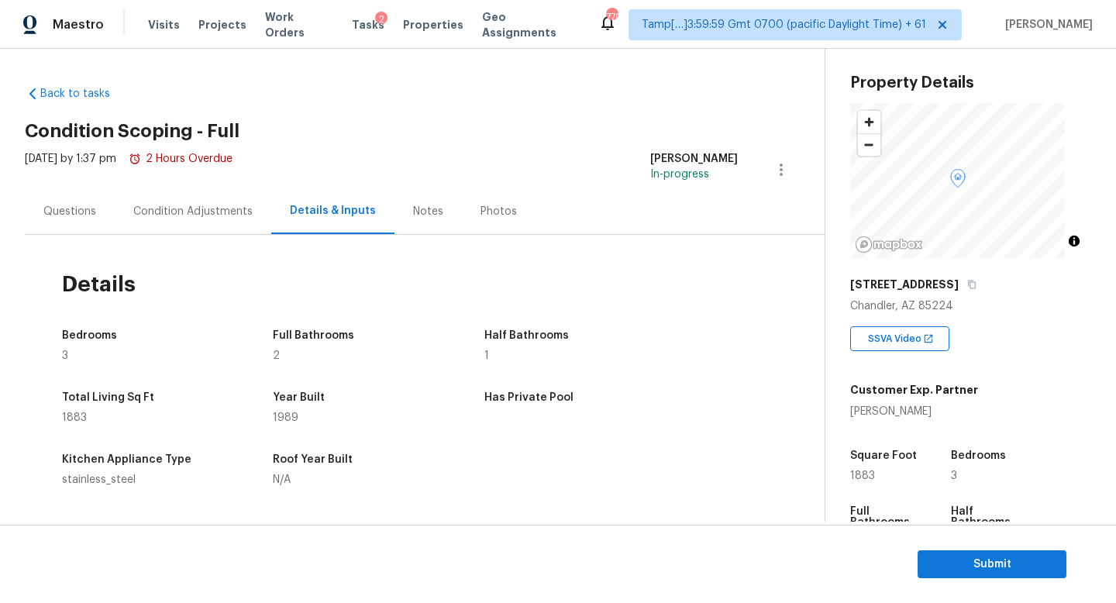
click at [212, 214] on div "Condition Adjustments" at bounding box center [192, 211] width 119 height 15
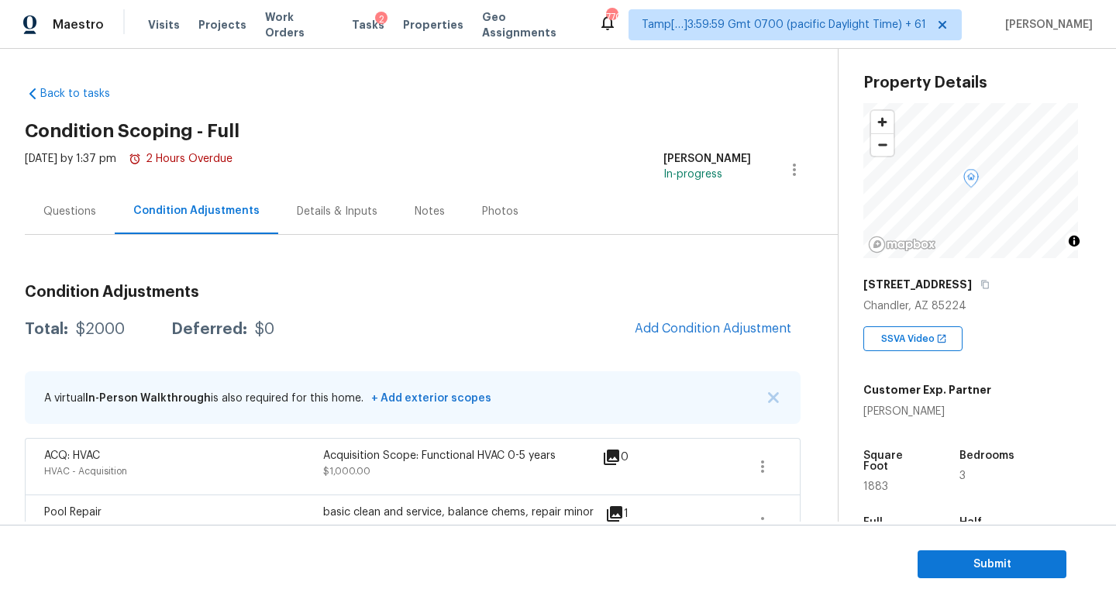
click at [309, 215] on div "Details & Inputs" at bounding box center [337, 211] width 81 height 15
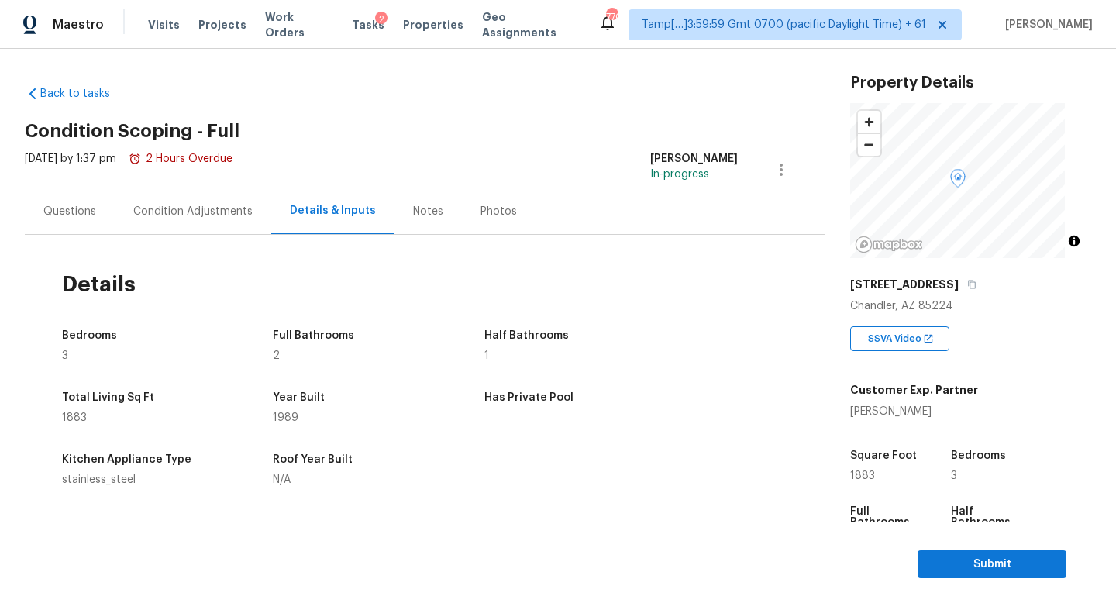
click at [199, 207] on div "Condition Adjustments" at bounding box center [192, 211] width 119 height 15
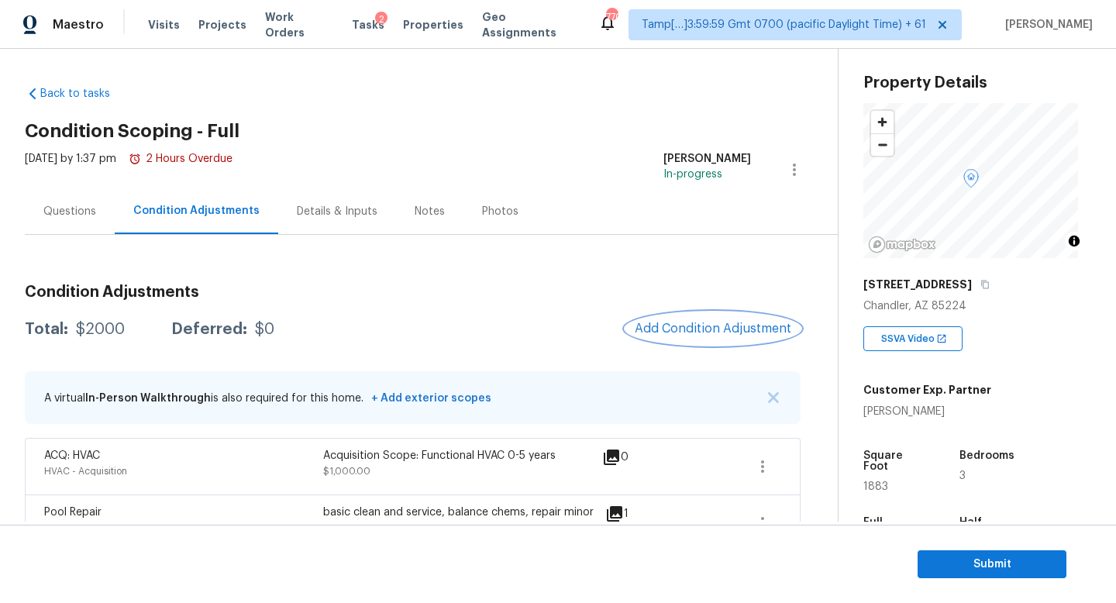
click at [668, 319] on button "Add Condition Adjustment" at bounding box center [712, 328] width 175 height 33
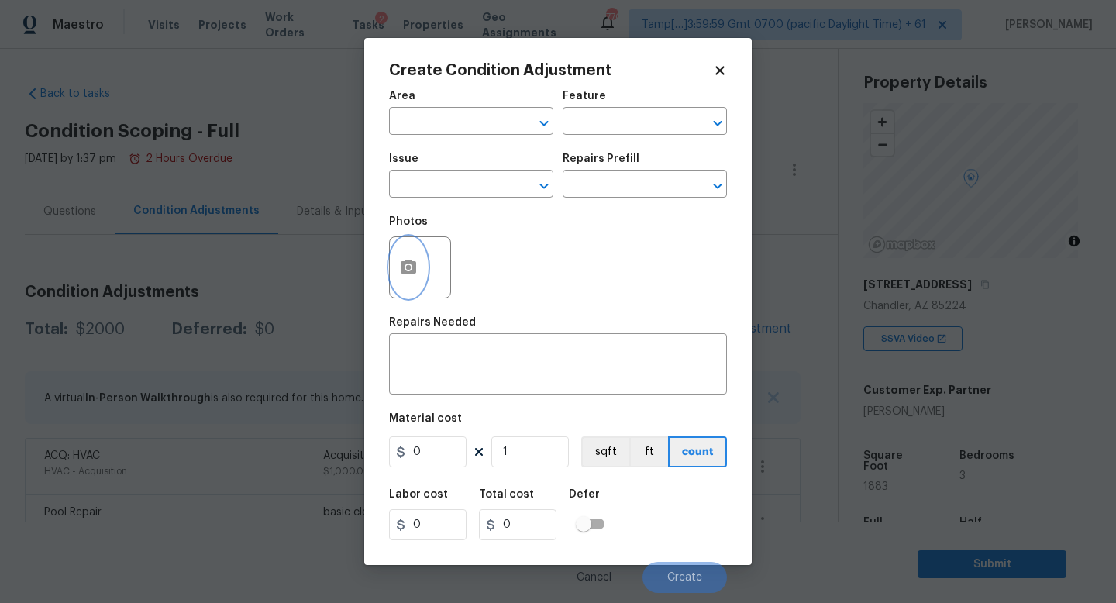
click at [422, 274] on button "button" at bounding box center [408, 267] width 37 height 60
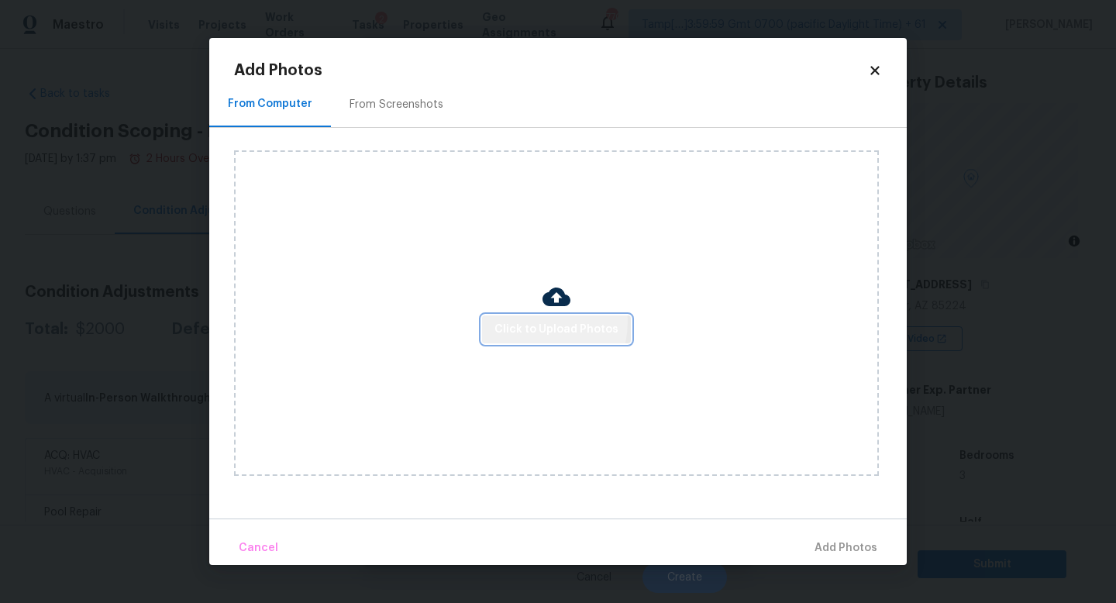
click at [537, 322] on span "Click to Upload Photos" at bounding box center [556, 329] width 124 height 19
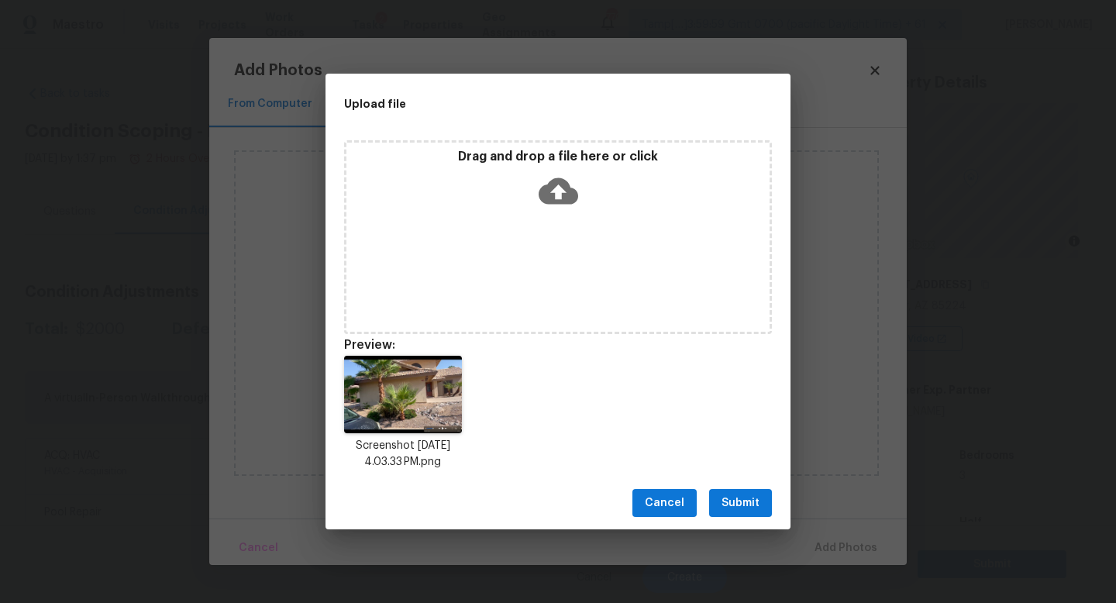
click at [742, 508] on span "Submit" at bounding box center [740, 503] width 38 height 19
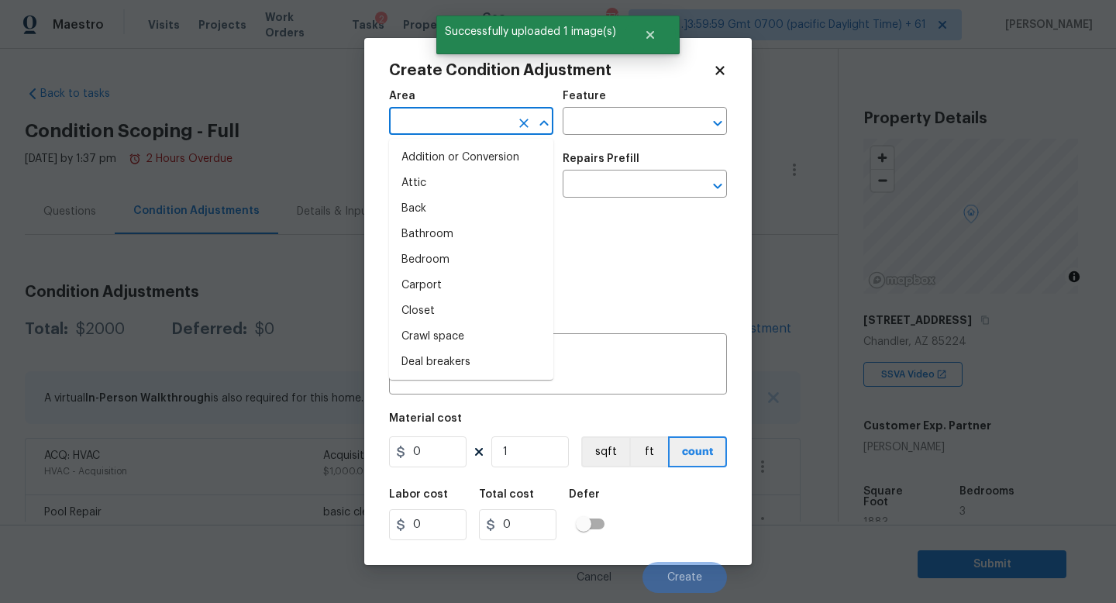
scroll to position [36, 0]
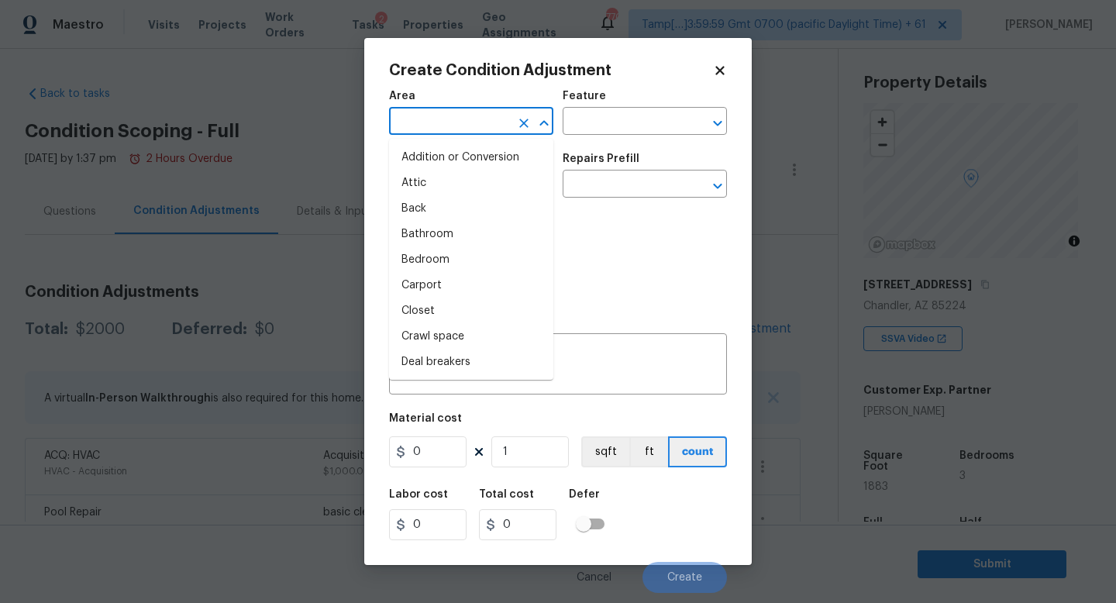
click at [678, 74] on h2 "Create Condition Adjustment" at bounding box center [551, 70] width 324 height 15
click at [456, 114] on input "text" at bounding box center [449, 123] width 121 height 24
click at [220, 91] on body "Maestro Visits Projects Work Orders Tasks 2 Properties Geo Assignments 767 Tamp…" at bounding box center [558, 301] width 1116 height 603
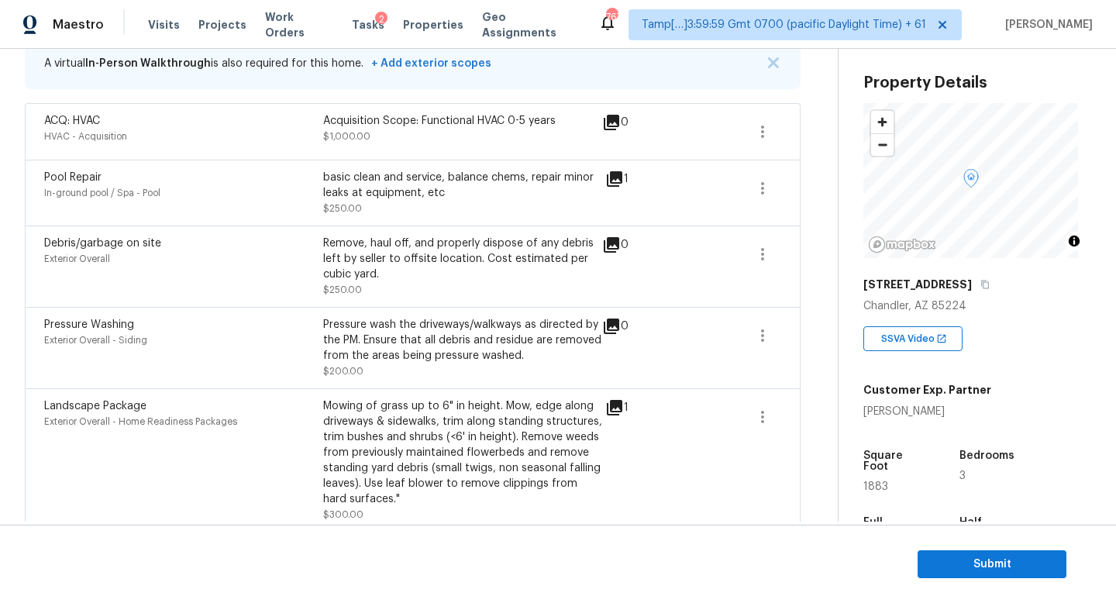
scroll to position [206, 0]
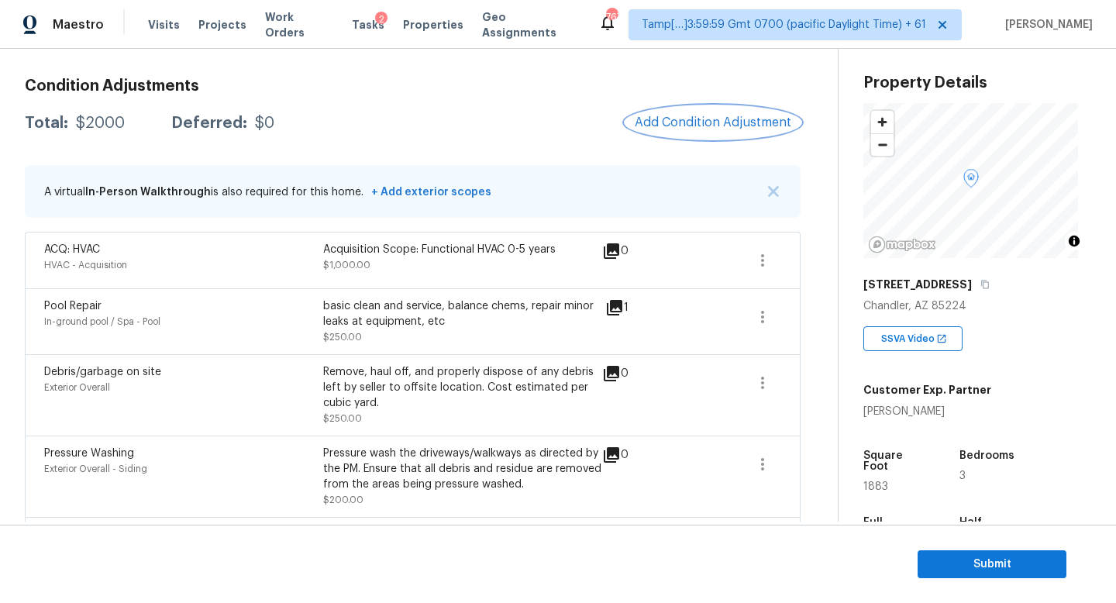
click at [700, 116] on span "Add Condition Adjustment" at bounding box center [713, 122] width 157 height 14
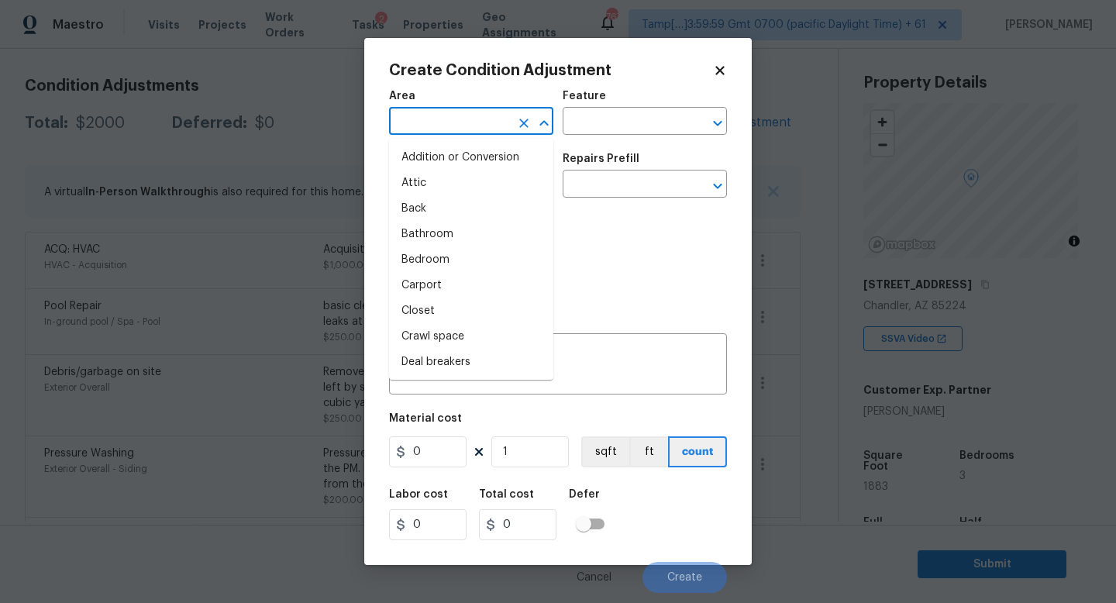
click at [466, 133] on input "text" at bounding box center [449, 123] width 121 height 24
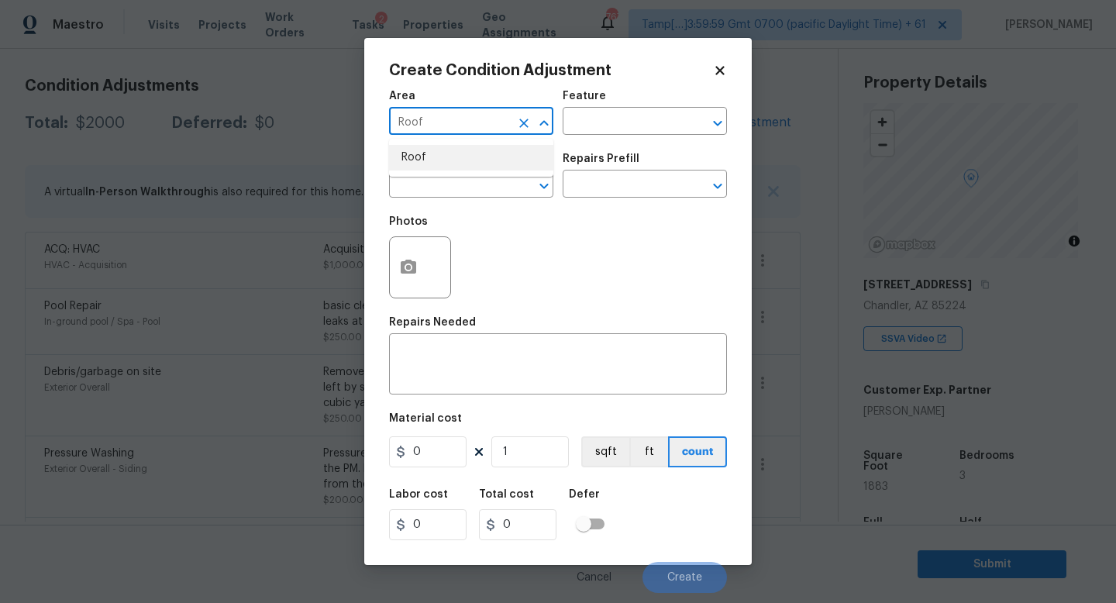
type input "Roof"
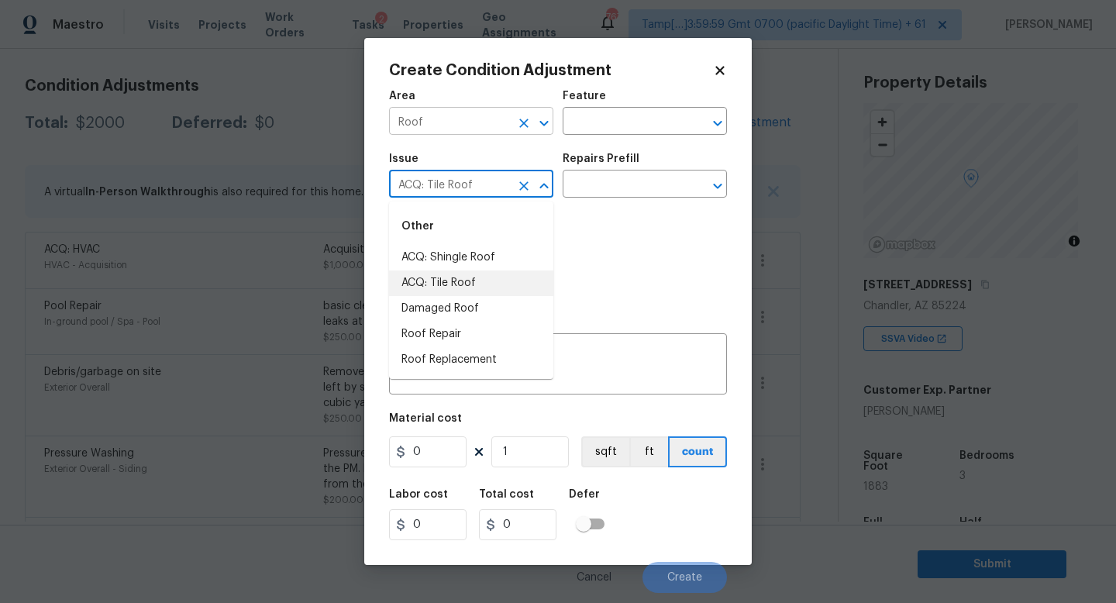
type input "ACQ: Tile Roof"
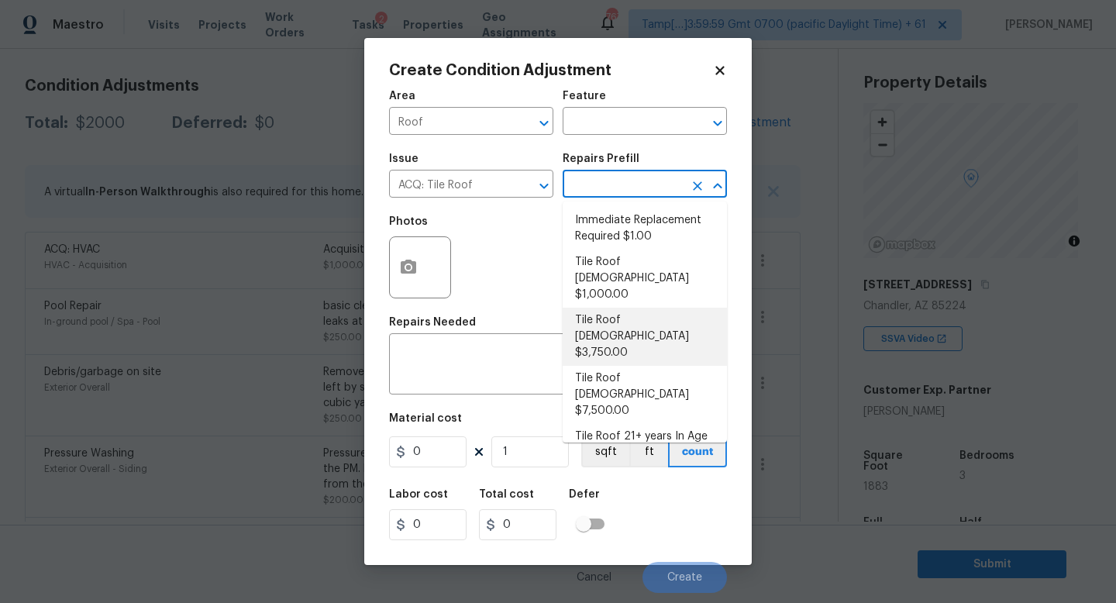
click at [633, 308] on li "Tile Roof [DEMOGRAPHIC_DATA] $3,750.00" at bounding box center [645, 337] width 164 height 58
type input "Acquisition"
type textarea "Acquisition Scope: Tile Roof 11-15 years in age maintenance."
type input "3750"
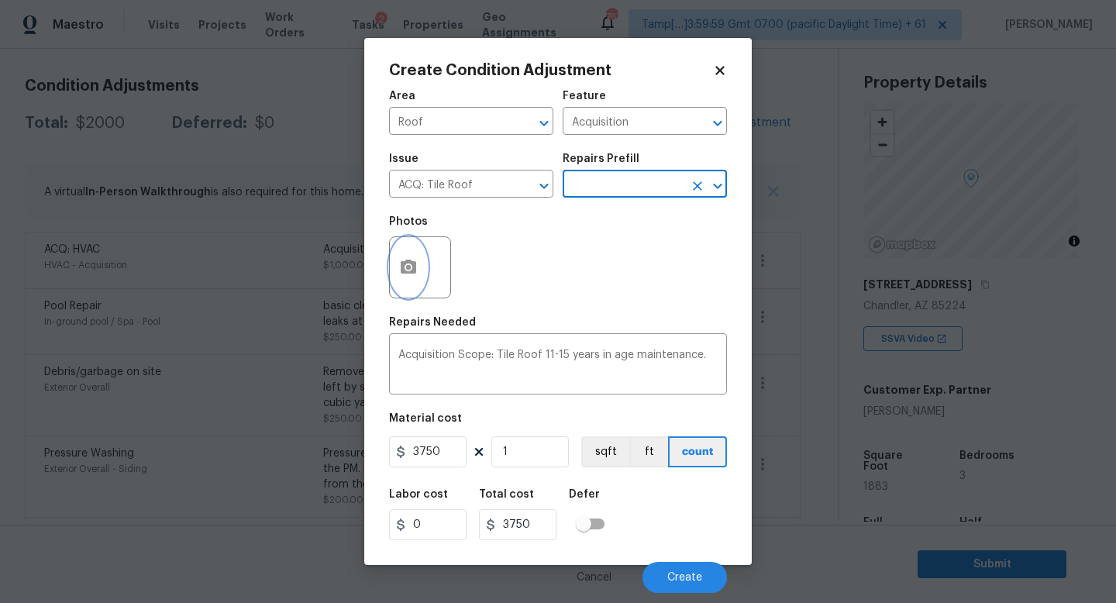
click at [414, 260] on icon "button" at bounding box center [408, 267] width 19 height 19
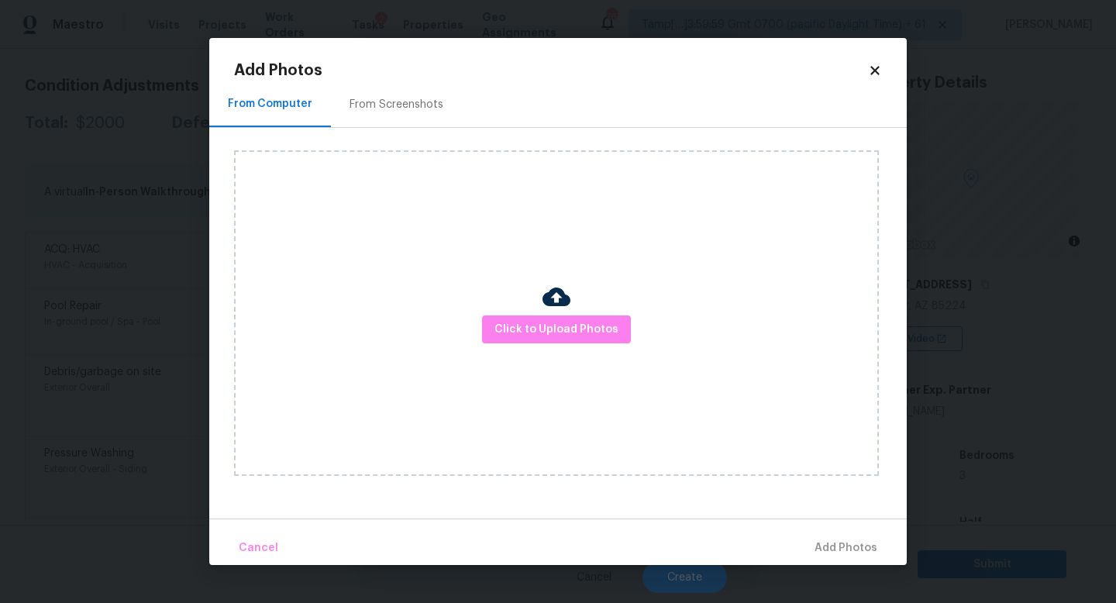
click at [545, 313] on div at bounding box center [556, 299] width 28 height 33
click at [543, 320] on span "Click to Upload Photos" at bounding box center [556, 329] width 124 height 19
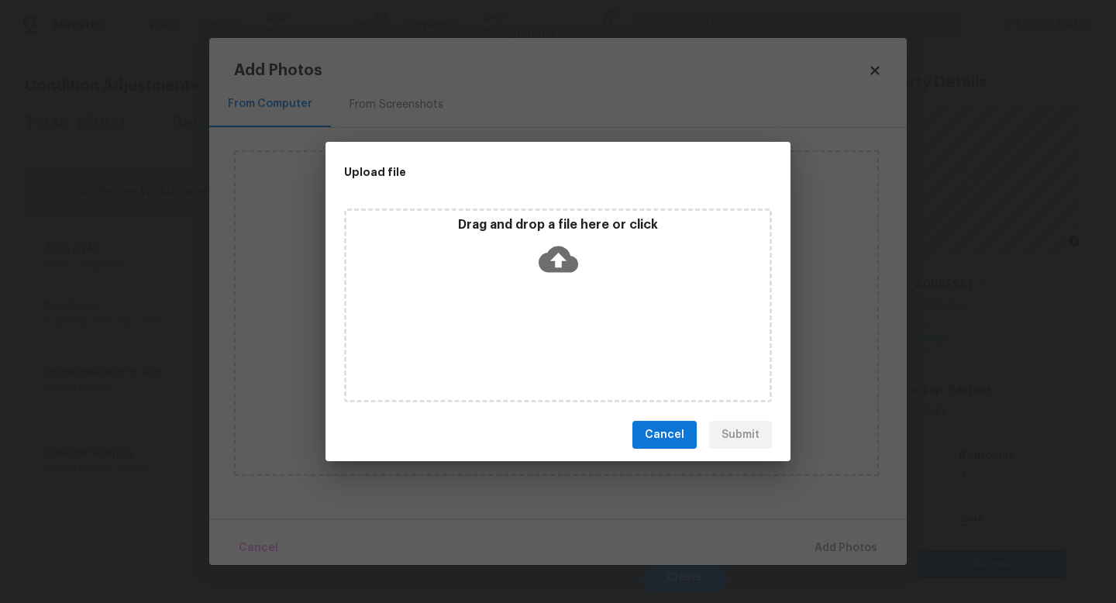
click at [543, 319] on div "Drag and drop a file here or click" at bounding box center [558, 305] width 428 height 194
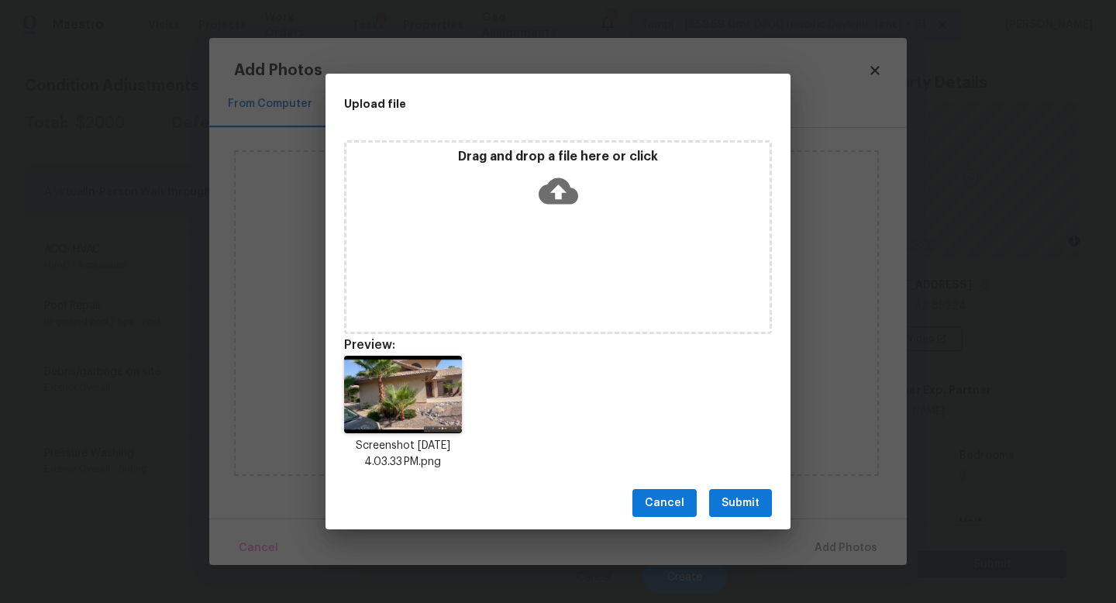
click at [752, 507] on span "Submit" at bounding box center [740, 503] width 38 height 19
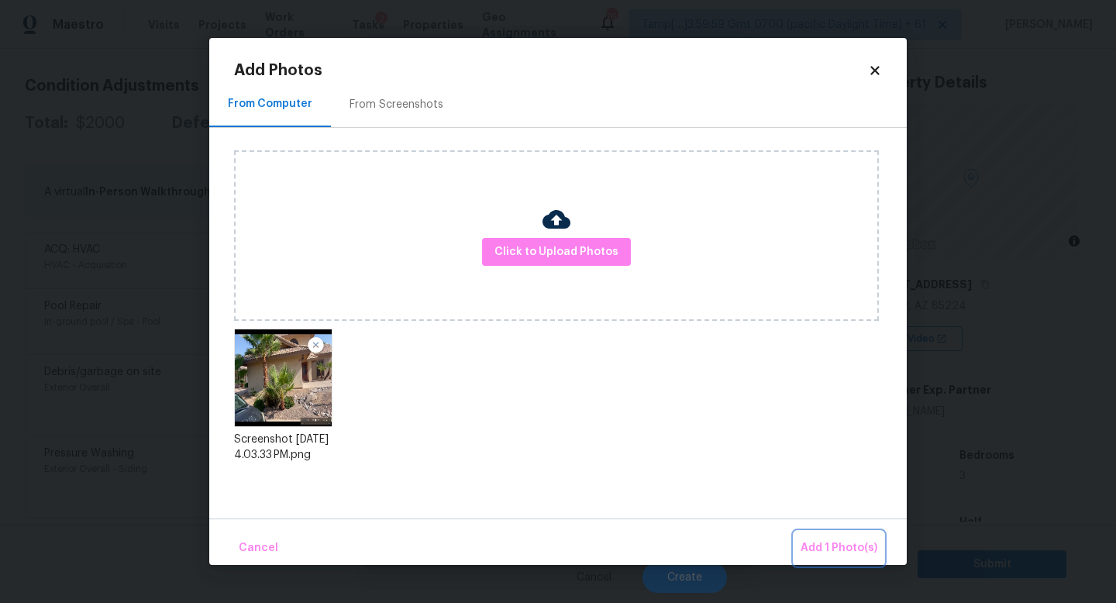
click at [843, 554] on span "Add 1 Photo(s)" at bounding box center [838, 548] width 77 height 19
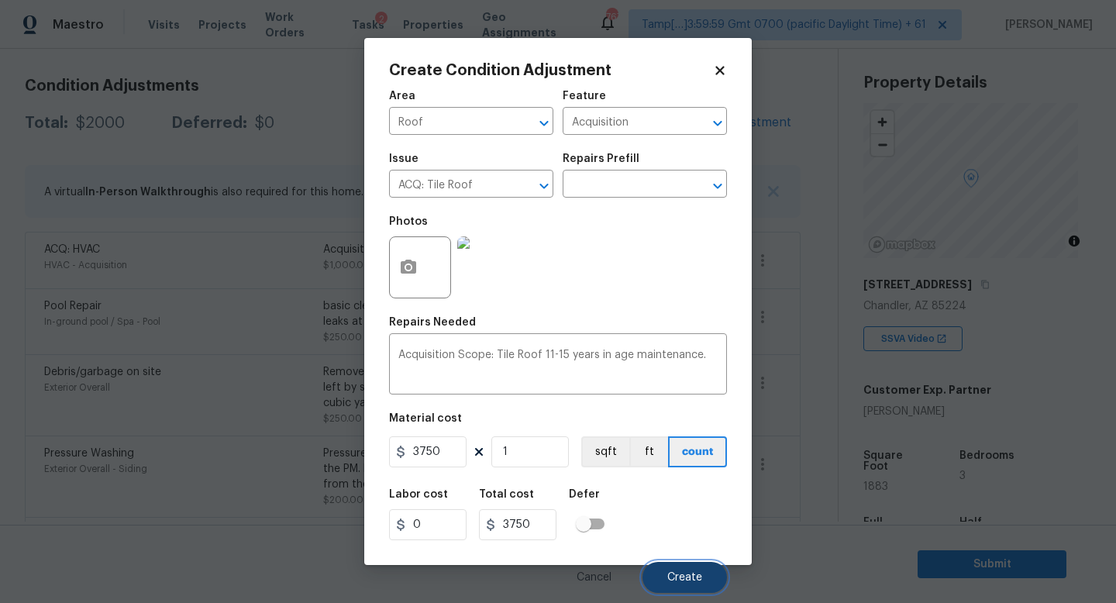
click at [699, 581] on span "Create" at bounding box center [684, 578] width 35 height 12
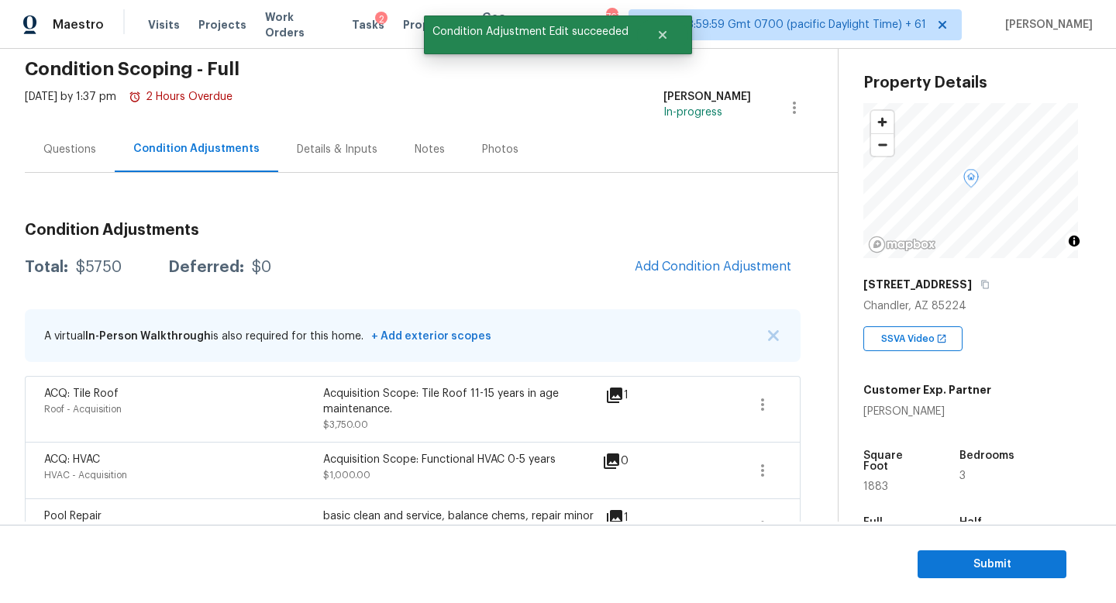
click at [315, 165] on div "Details & Inputs" at bounding box center [337, 149] width 118 height 46
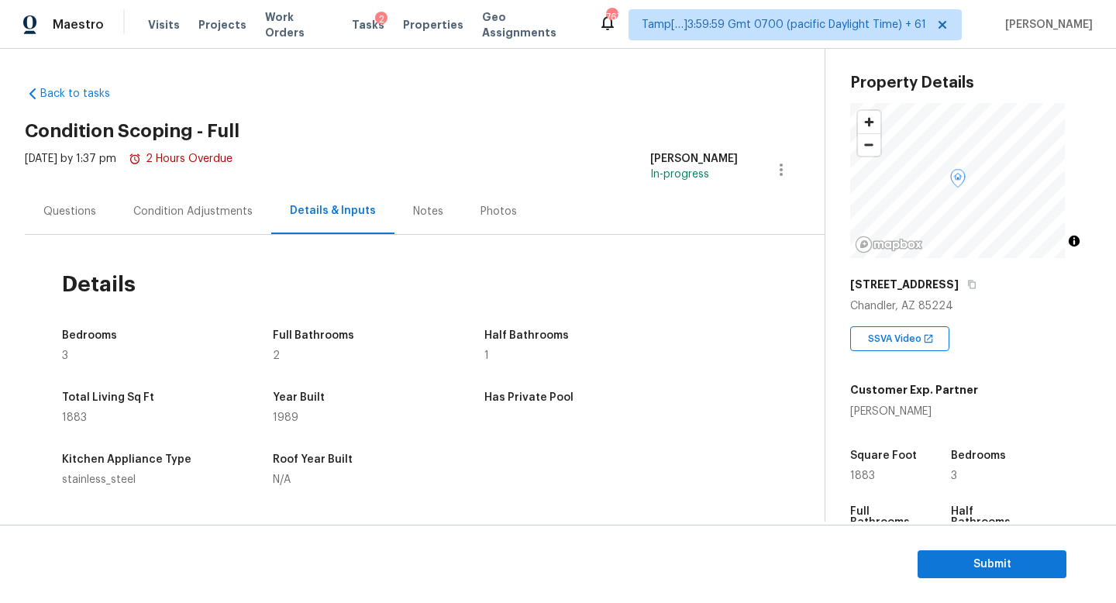
click at [205, 211] on div "Condition Adjustments" at bounding box center [192, 211] width 119 height 15
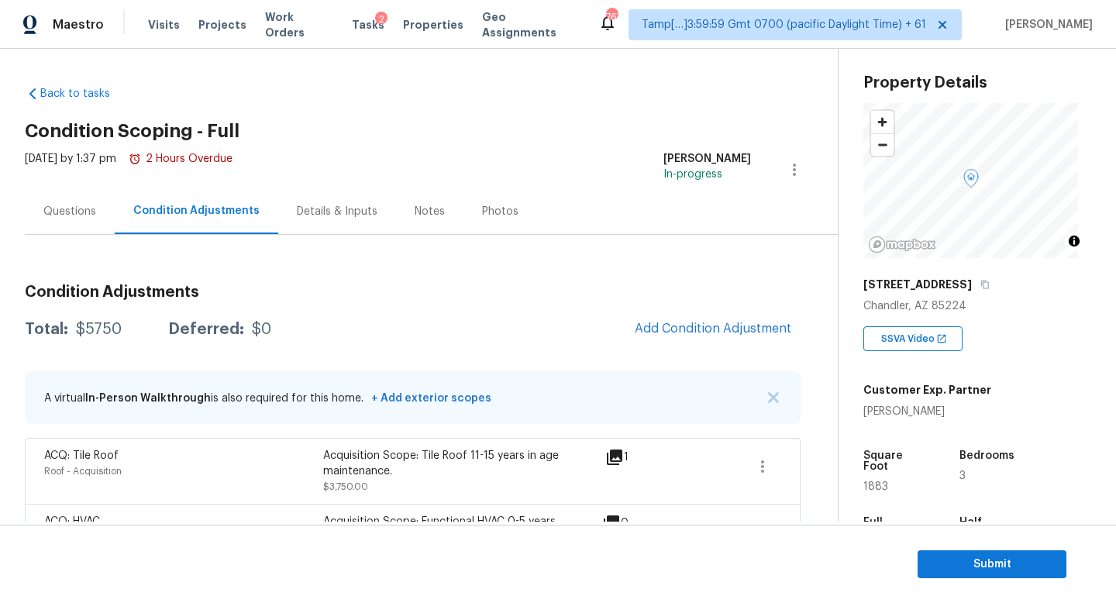
click at [45, 218] on div "Questions" at bounding box center [69, 211] width 53 height 15
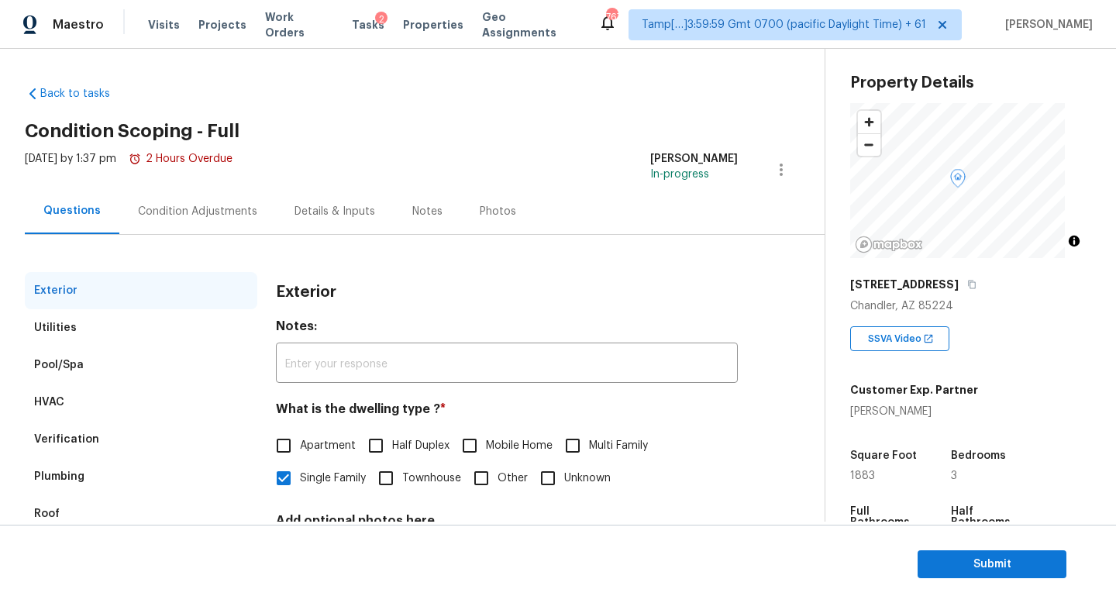
click at [214, 206] on div "Condition Adjustments" at bounding box center [197, 211] width 119 height 15
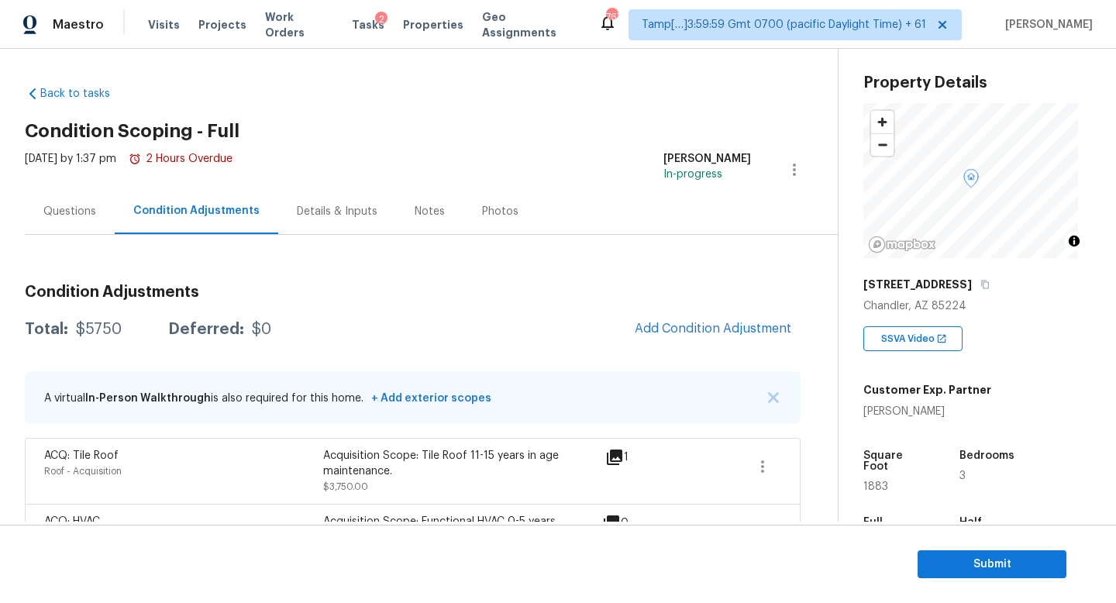
drag, startPoint x: 23, startPoint y: 212, endPoint x: 97, endPoint y: 216, distance: 73.7
click at [24, 212] on div "Back to tasks Condition Scoping - Full [DATE] by 1:37 pm 2 Hours Overdue [PERSO…" at bounding box center [558, 285] width 1116 height 473
click at [184, 212] on div "Condition Adjustments" at bounding box center [196, 210] width 126 height 15
click at [6, 221] on div "Back to tasks Condition Scoping - Full [DATE] by 1:37 pm 2 Hours Overdue [PERSO…" at bounding box center [558, 285] width 1116 height 473
click at [71, 216] on div "Questions" at bounding box center [69, 211] width 53 height 15
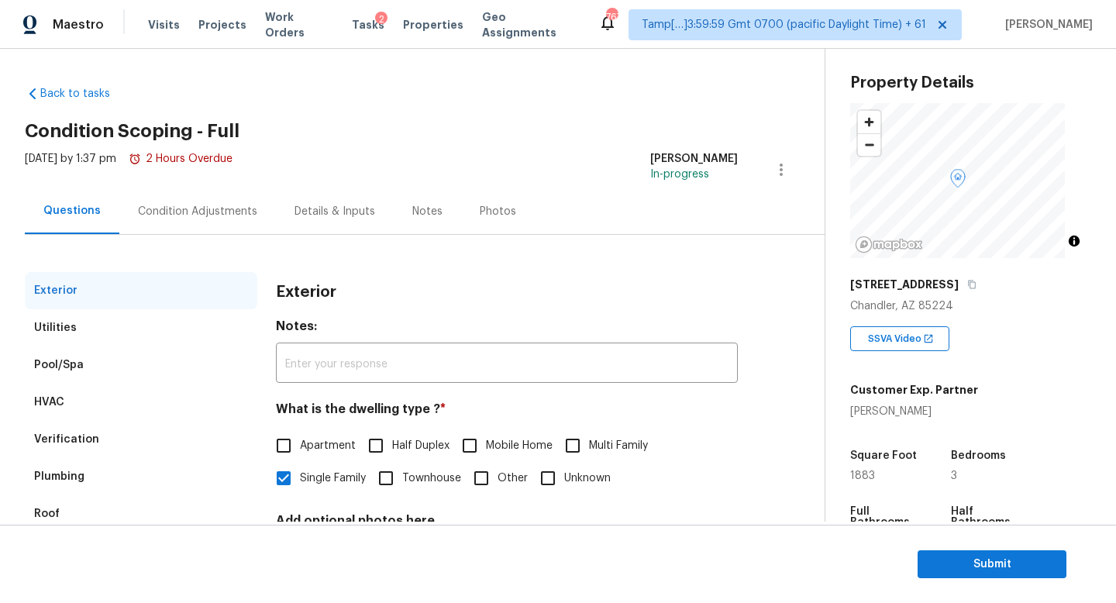
click at [176, 215] on div "Condition Adjustments" at bounding box center [197, 211] width 119 height 15
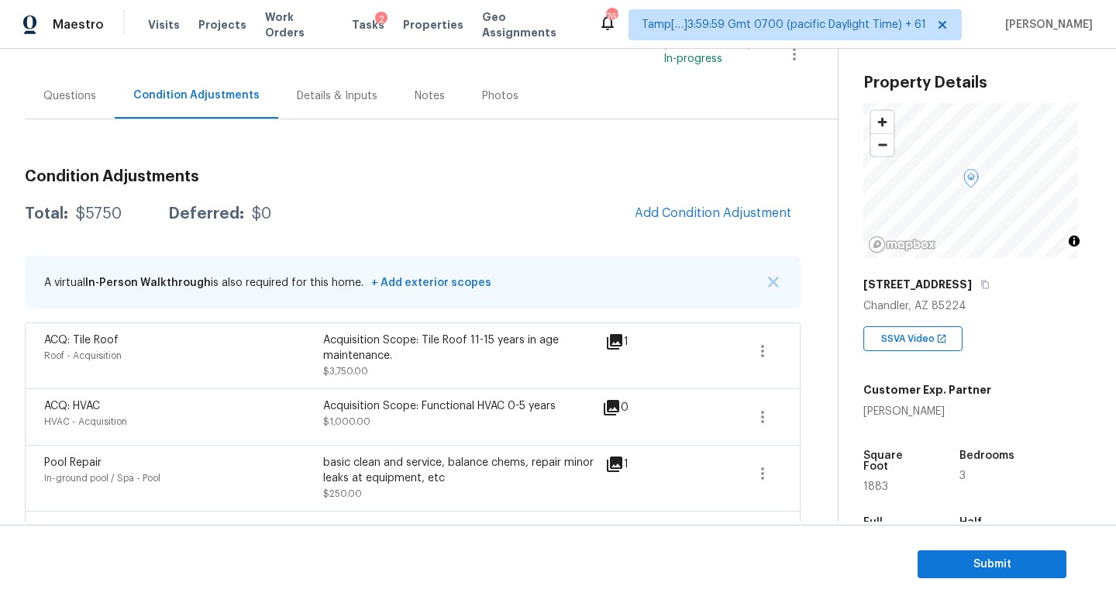
scroll to position [88, 0]
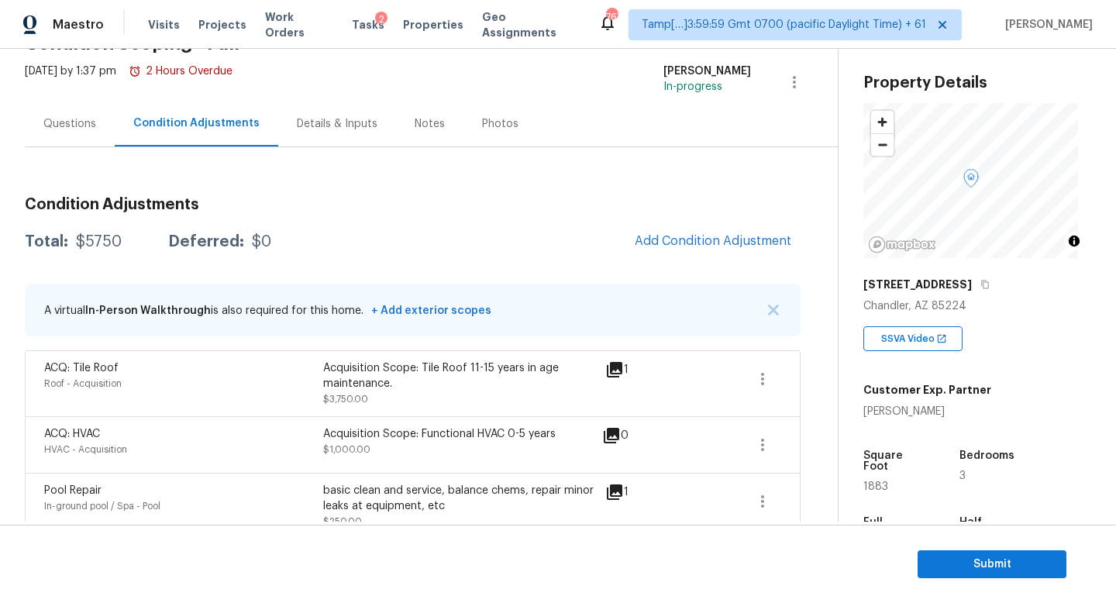
click at [51, 117] on div "Questions" at bounding box center [69, 123] width 53 height 15
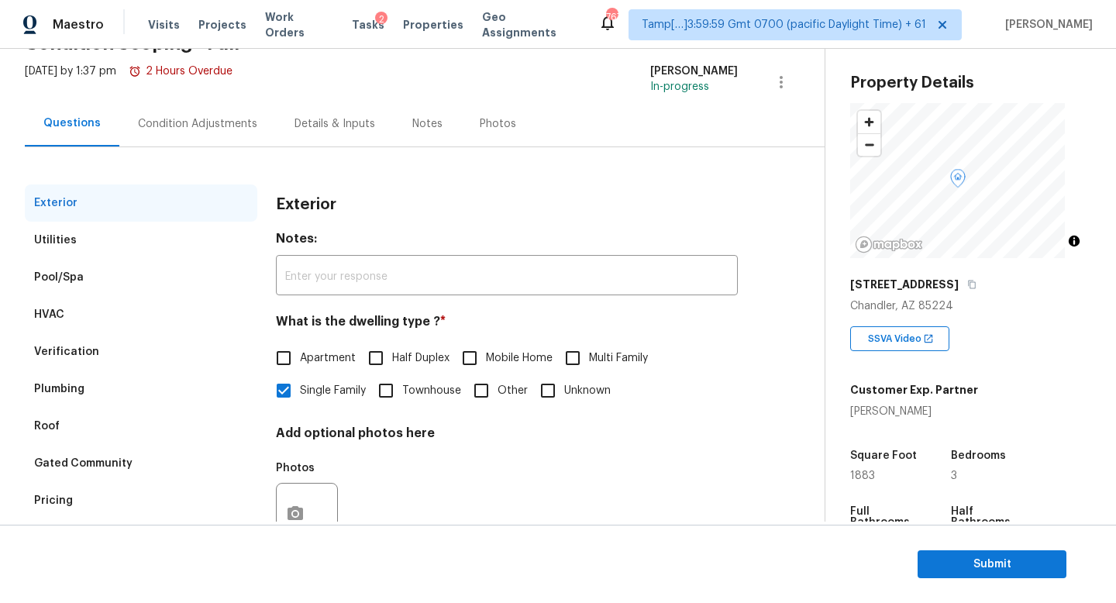
click at [132, 122] on div "Condition Adjustments" at bounding box center [197, 124] width 157 height 46
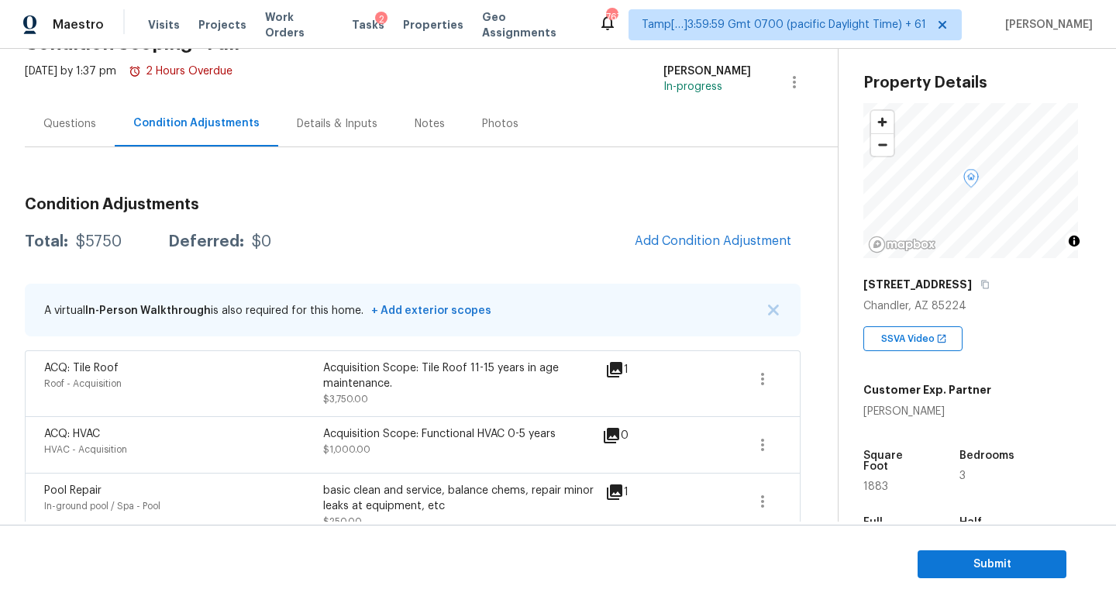
click at [82, 135] on div "Questions" at bounding box center [70, 124] width 90 height 46
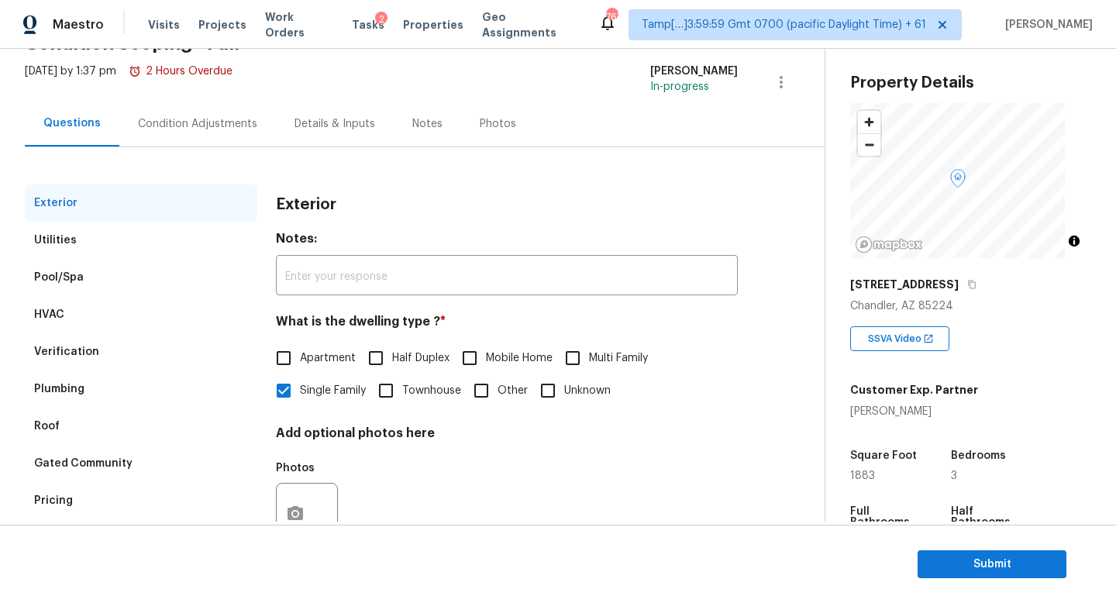
click at [212, 137] on div "Condition Adjustments" at bounding box center [197, 124] width 157 height 46
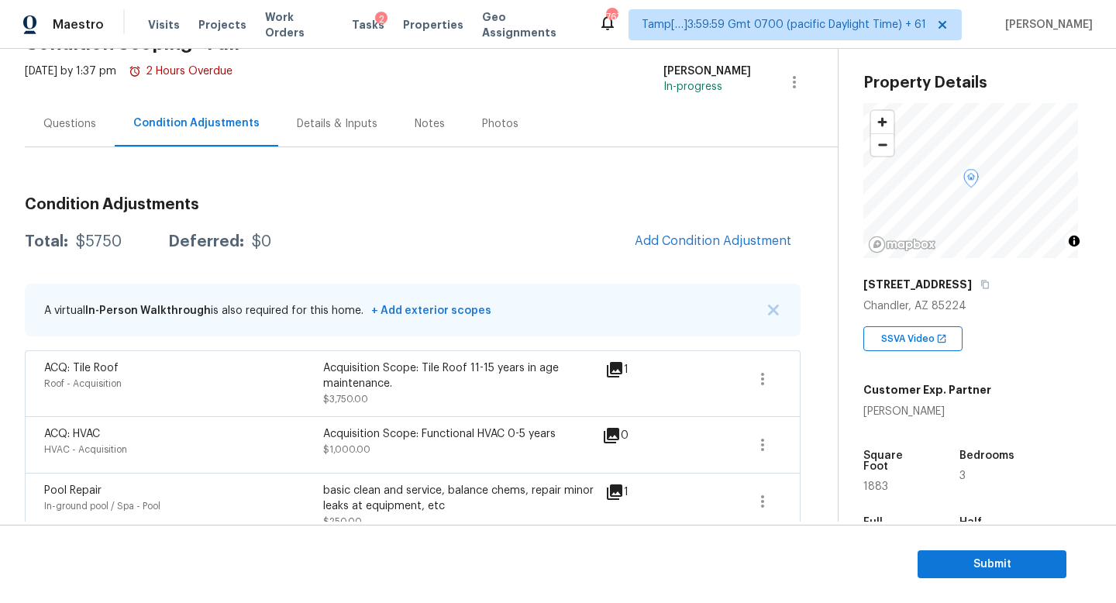
click at [85, 110] on div "Questions" at bounding box center [70, 124] width 90 height 46
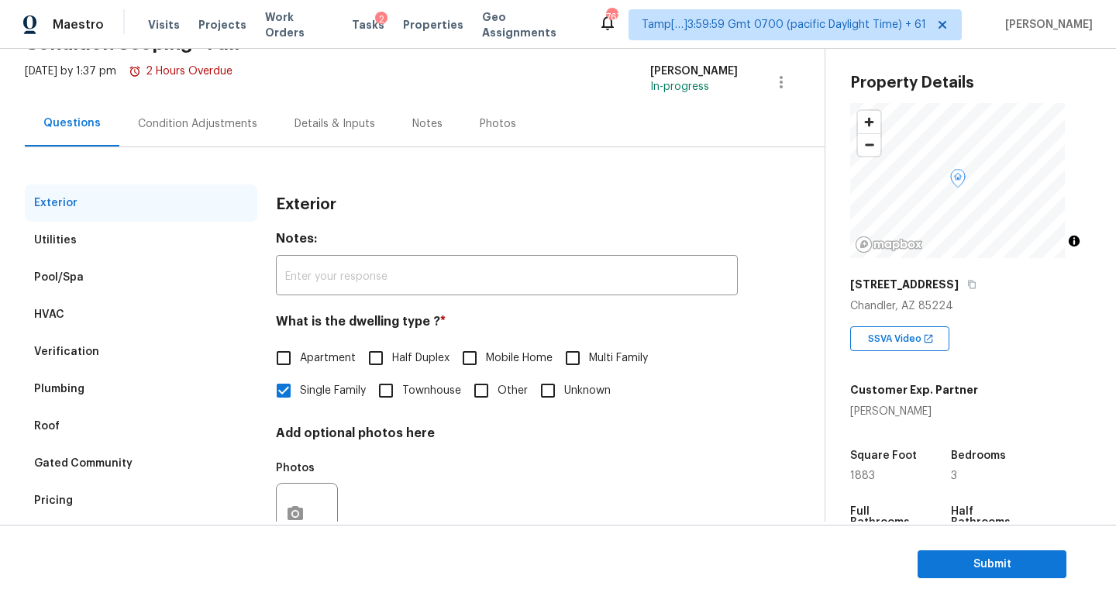
click at [258, 146] on div "Questions Condition Adjustments Details & Inputs Notes Photos" at bounding box center [425, 124] width 800 height 46
click at [242, 132] on div "Condition Adjustments" at bounding box center [197, 124] width 157 height 46
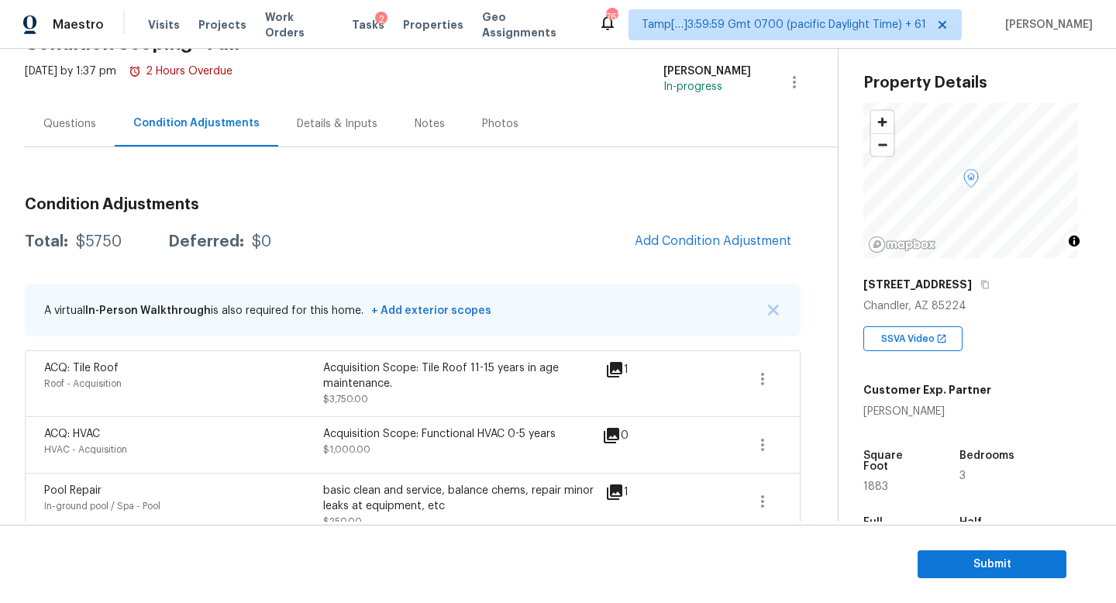
click at [84, 132] on div "Questions" at bounding box center [70, 124] width 90 height 46
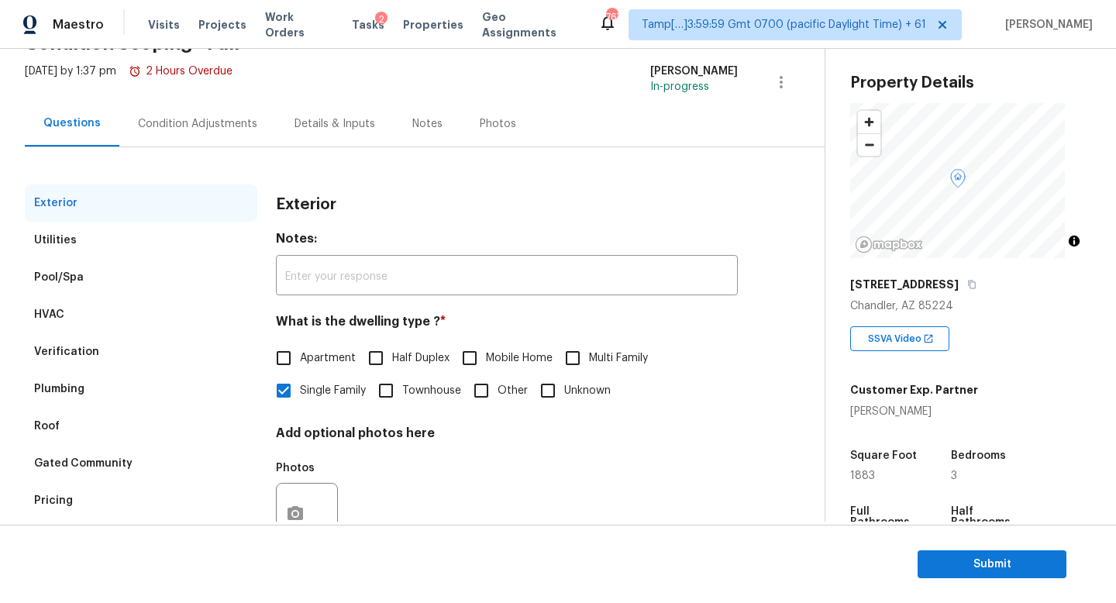
click at [198, 138] on div "Condition Adjustments" at bounding box center [197, 124] width 157 height 46
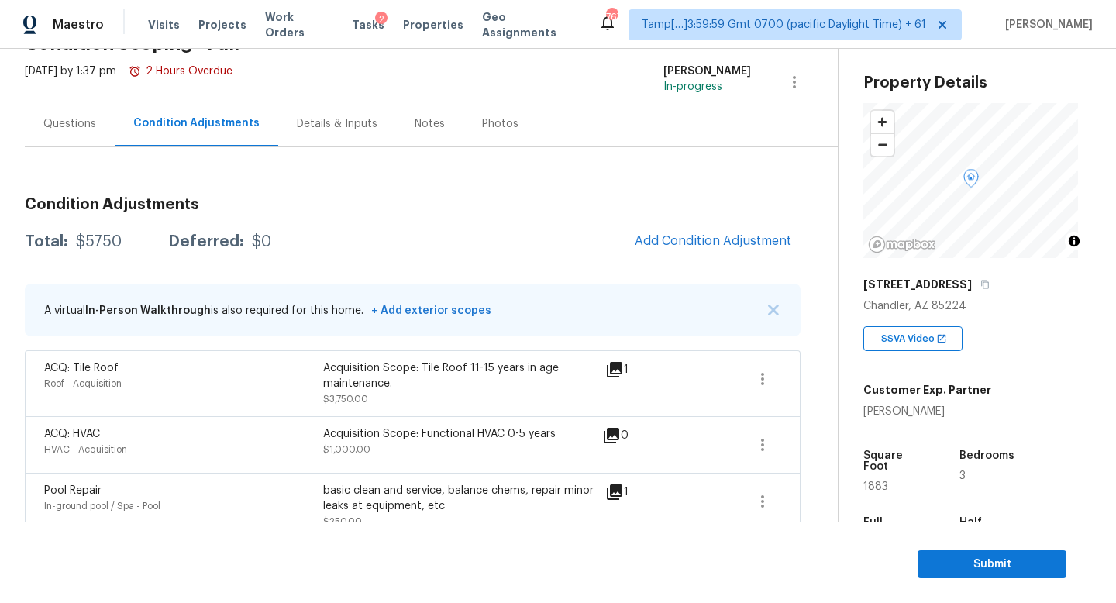
click at [53, 122] on div "Questions" at bounding box center [69, 123] width 53 height 15
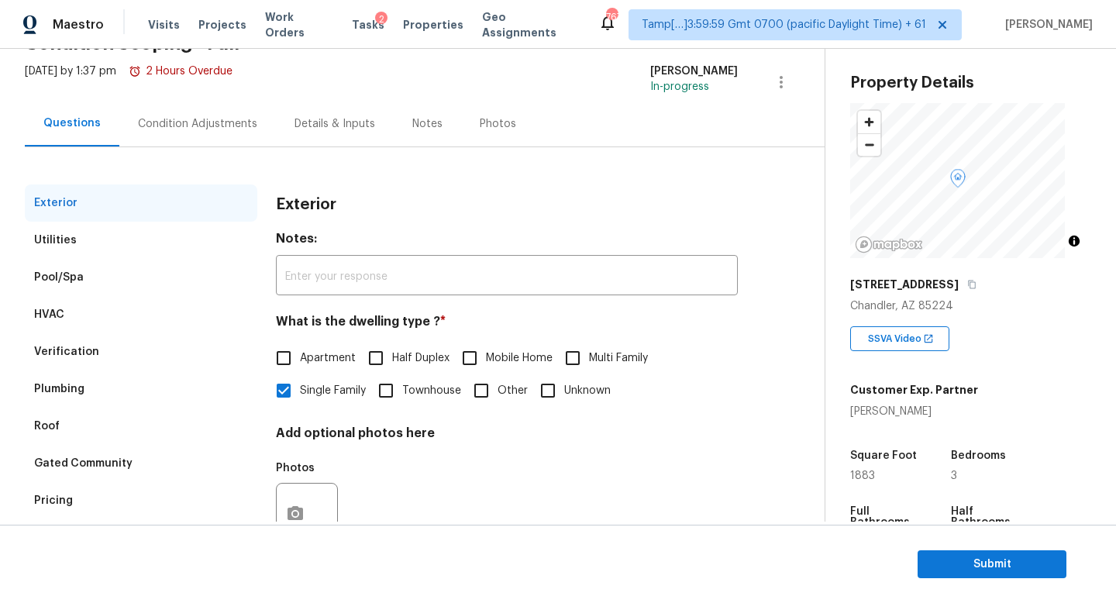
click at [170, 131] on div "Condition Adjustments" at bounding box center [197, 123] width 119 height 15
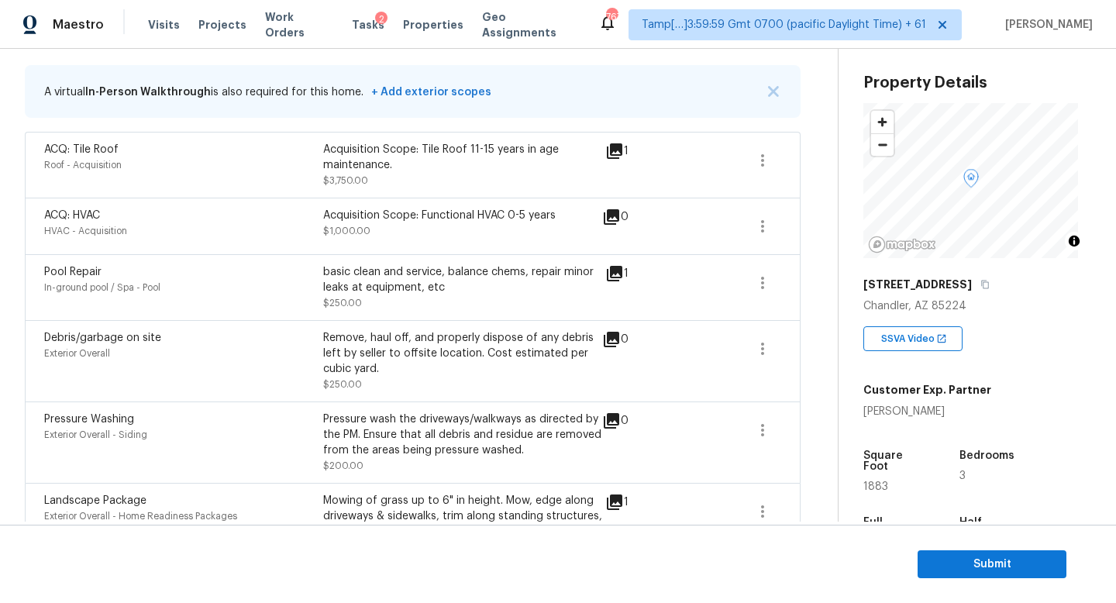
scroll to position [241, 0]
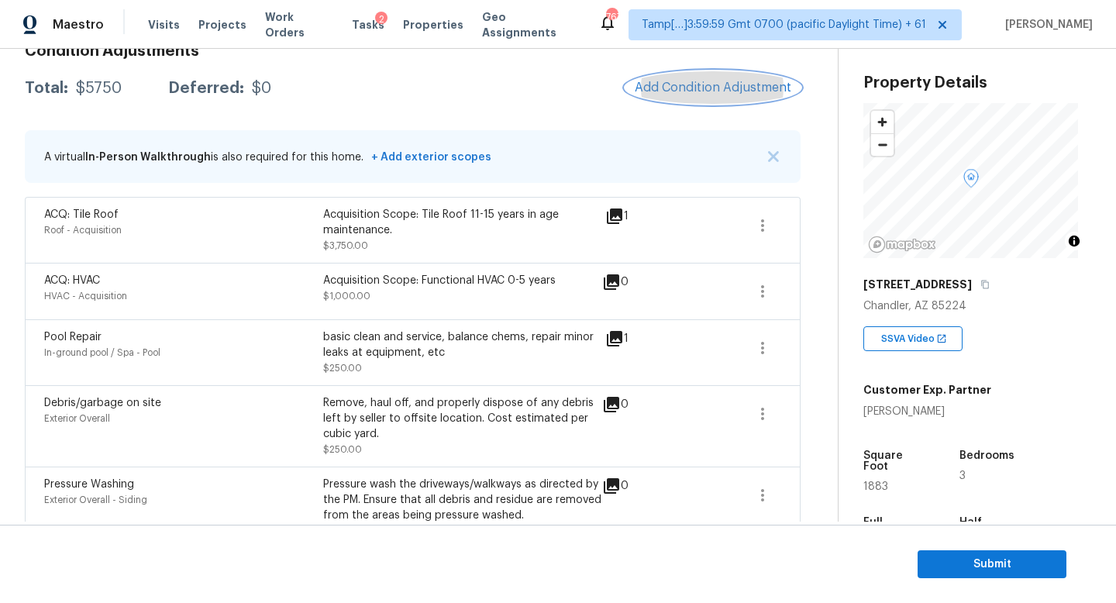
click at [705, 90] on span "Add Condition Adjustment" at bounding box center [713, 88] width 157 height 14
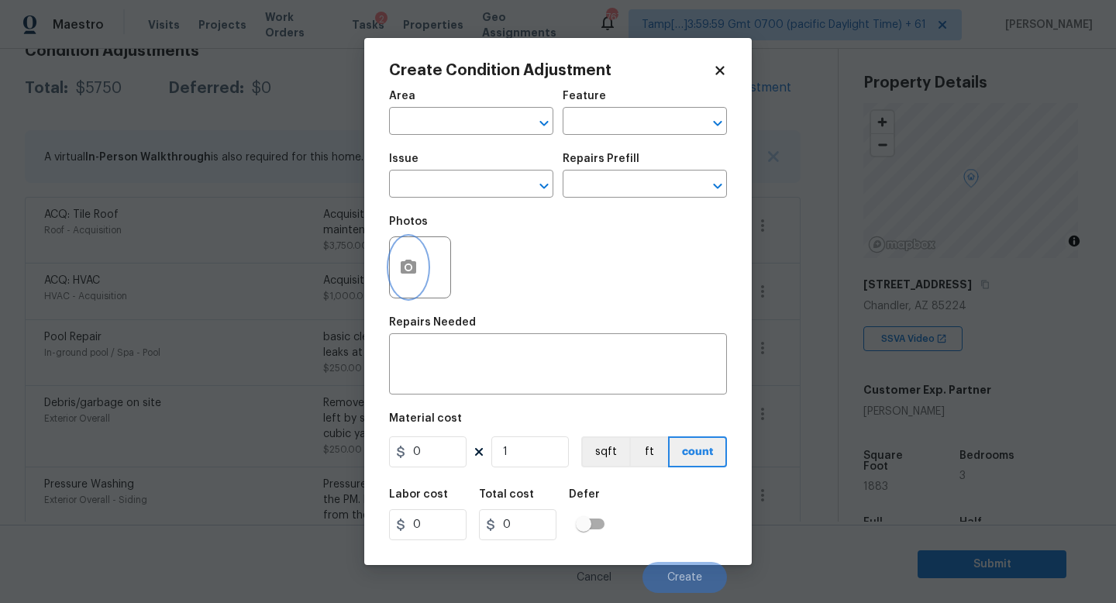
click at [415, 266] on icon "button" at bounding box center [408, 267] width 15 height 14
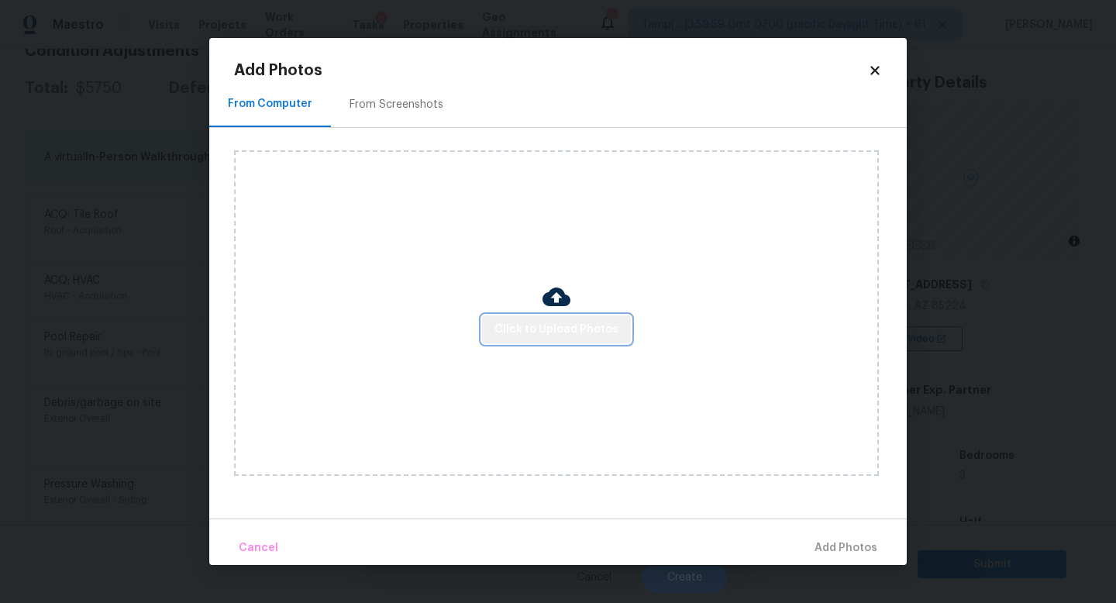
click at [598, 328] on span "Click to Upload Photos" at bounding box center [556, 329] width 124 height 19
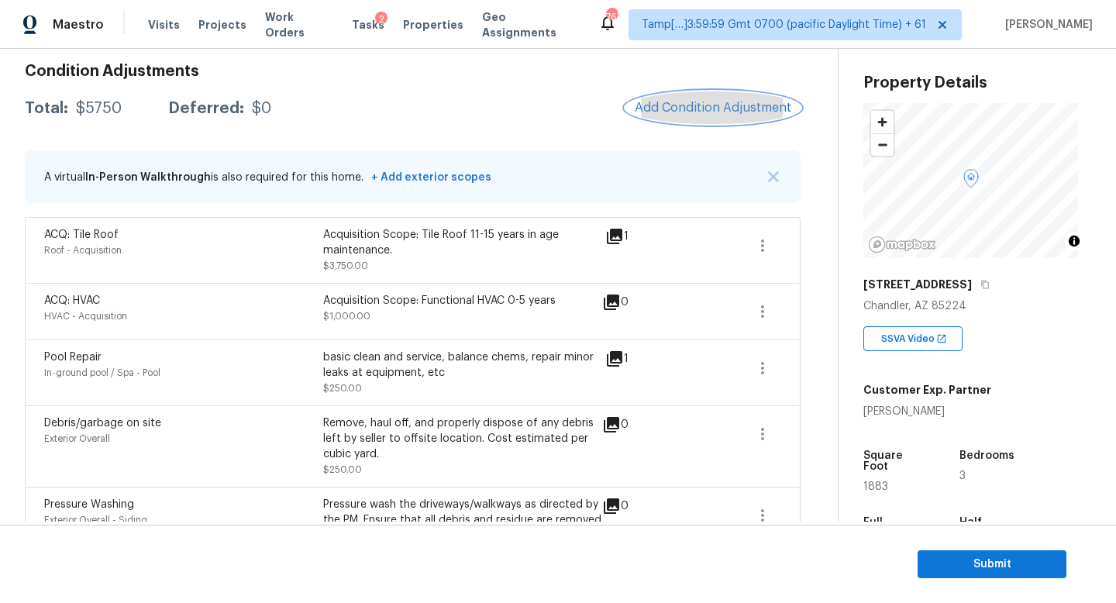
scroll to position [130, 0]
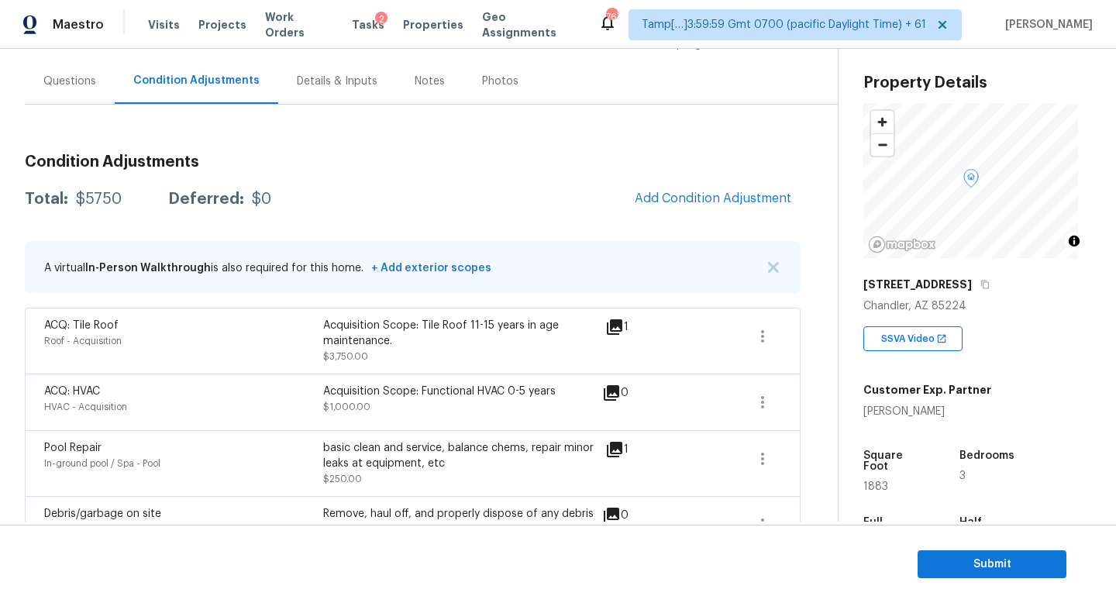
click at [331, 77] on div "Details & Inputs" at bounding box center [337, 81] width 81 height 15
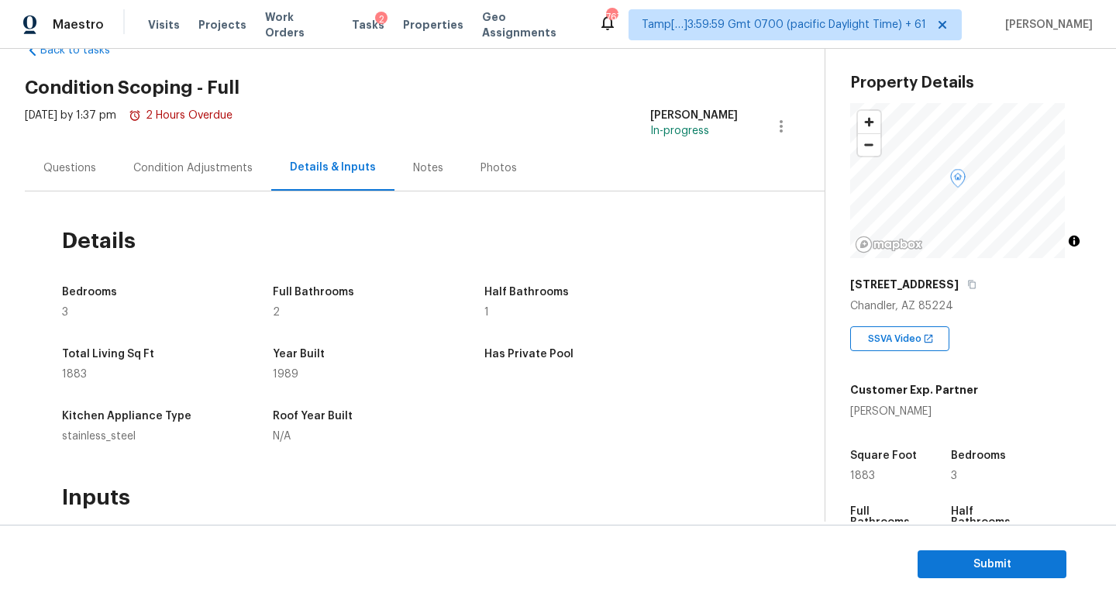
scroll to position [6, 0]
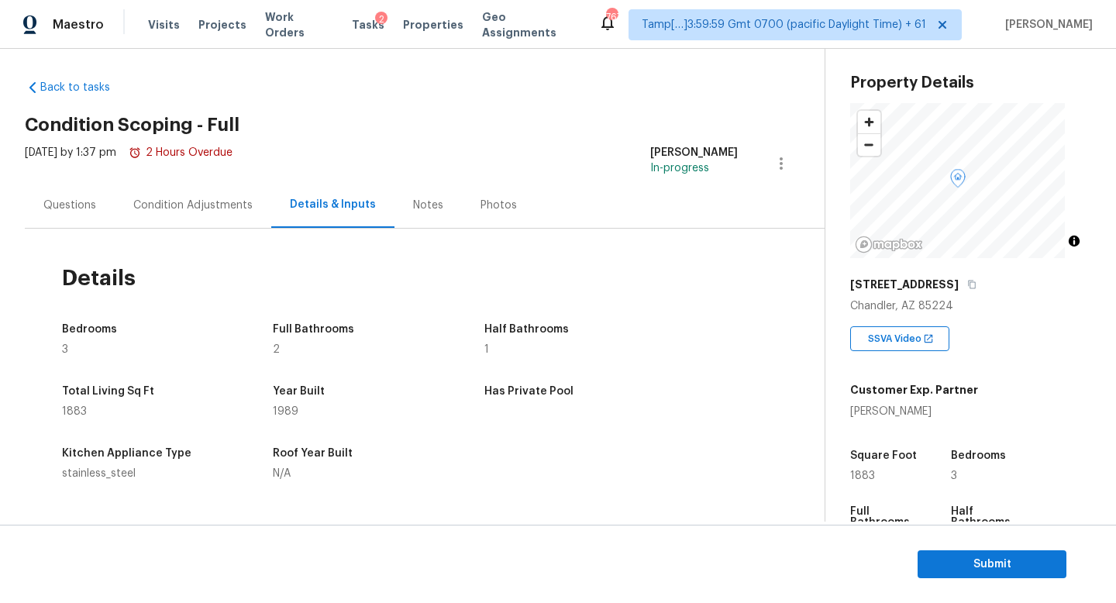
click at [198, 189] on div "Condition Adjustments" at bounding box center [193, 205] width 157 height 46
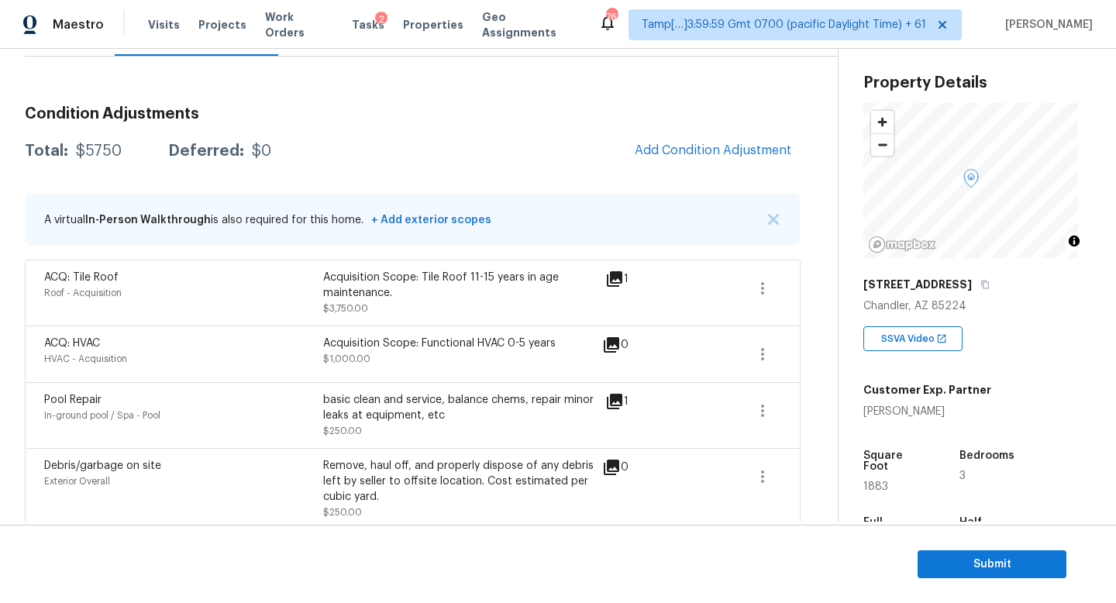
scroll to position [40, 0]
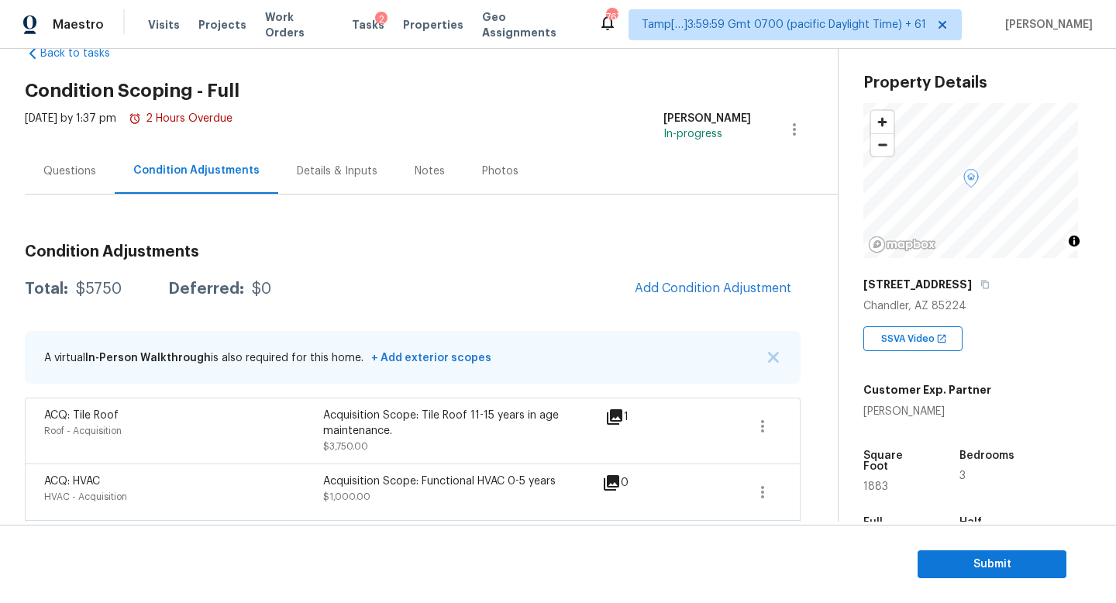
click at [61, 178] on div "Questions" at bounding box center [70, 171] width 90 height 46
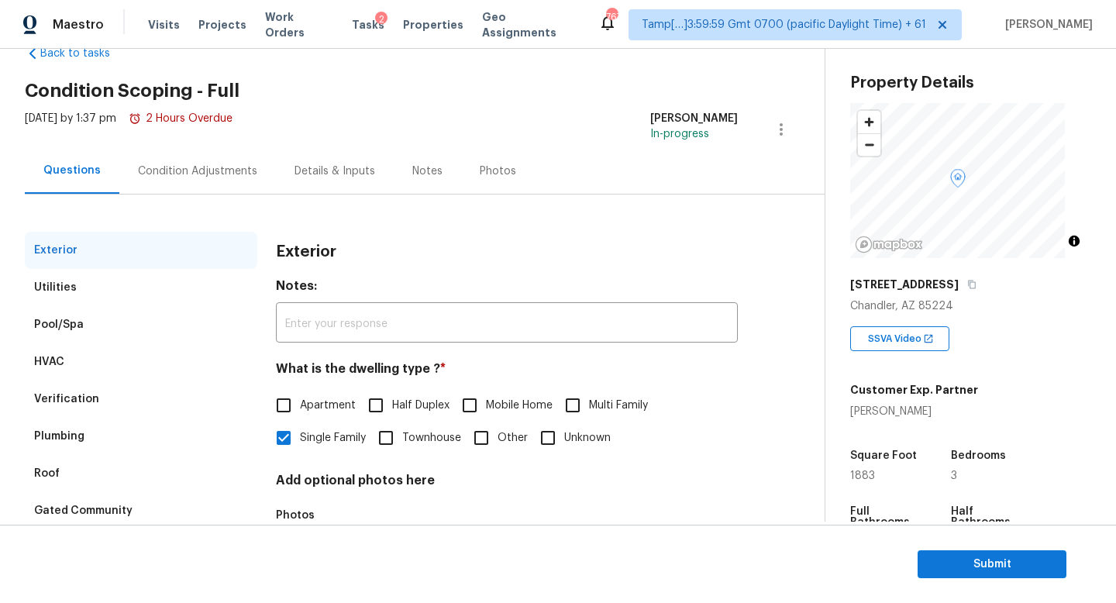
click at [228, 185] on div "Condition Adjustments" at bounding box center [197, 171] width 157 height 46
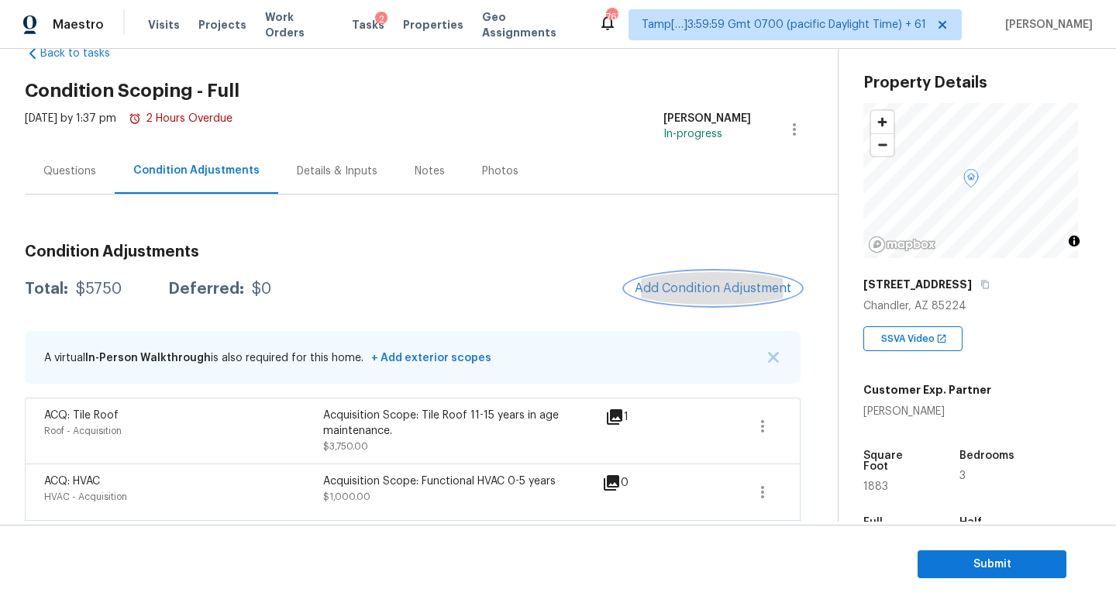
click at [687, 276] on button "Add Condition Adjustment" at bounding box center [712, 288] width 175 height 33
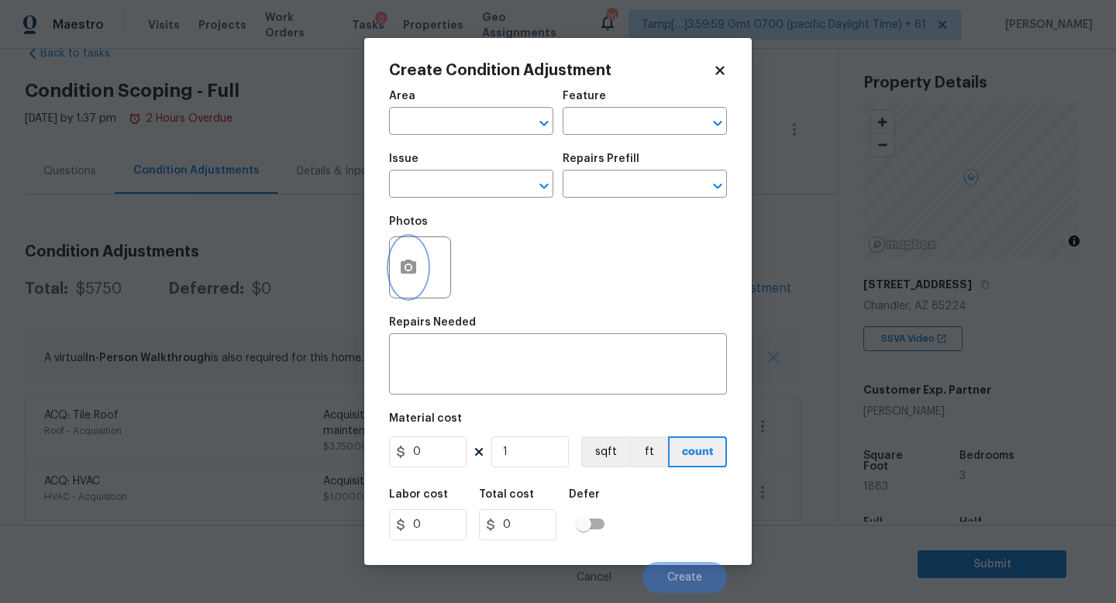
click at [419, 273] on button "button" at bounding box center [408, 267] width 37 height 60
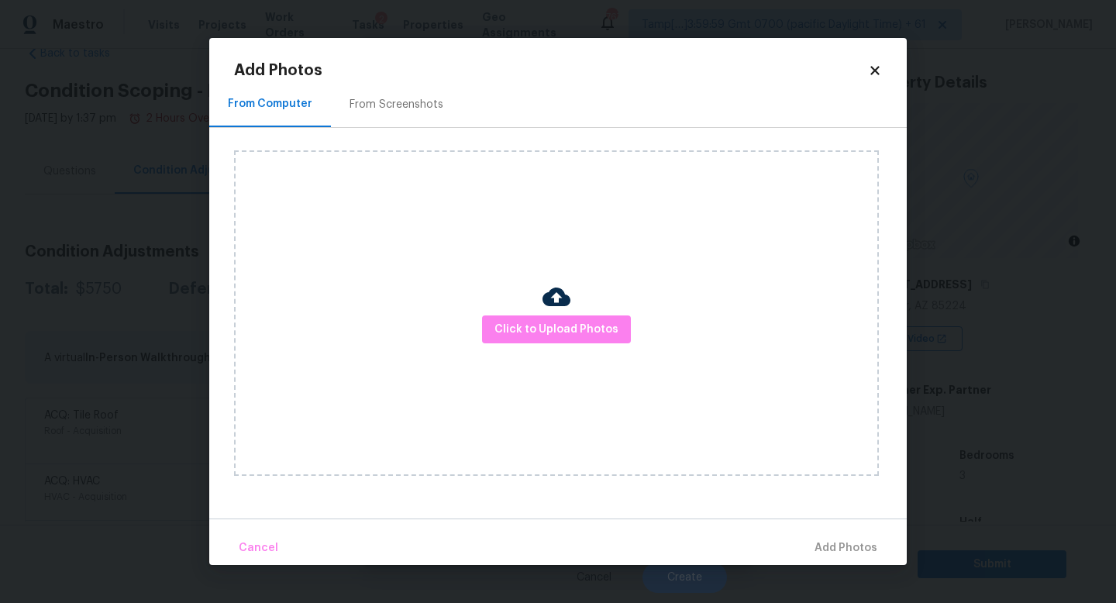
click at [628, 348] on div "Click to Upload Photos" at bounding box center [556, 312] width 645 height 325
click at [615, 336] on button "Click to Upload Photos" at bounding box center [556, 329] width 149 height 29
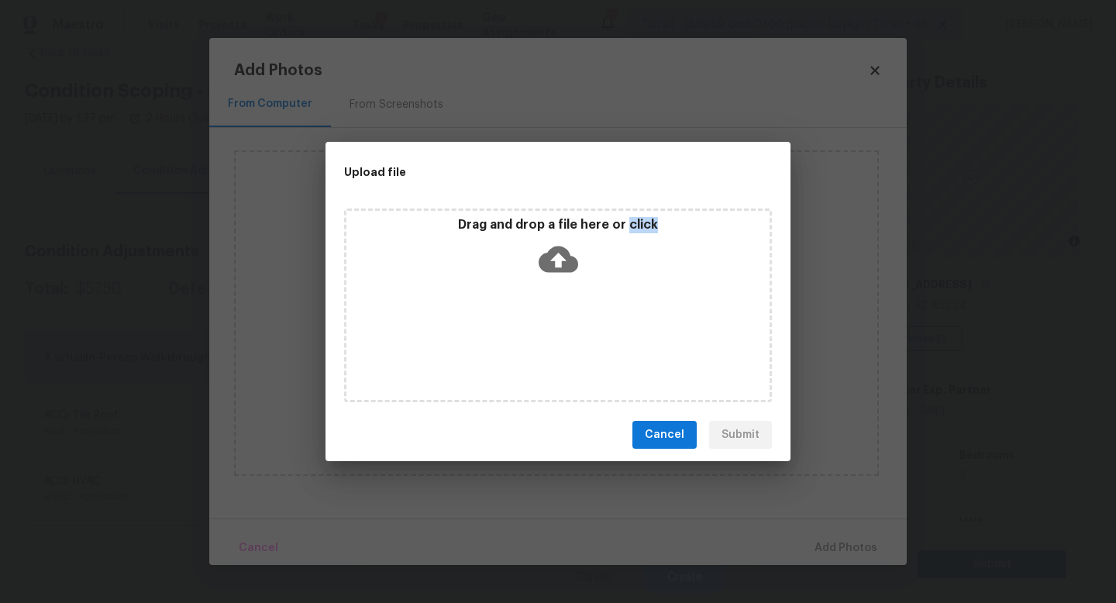
click at [615, 336] on div "Drag and drop a file here or click" at bounding box center [558, 305] width 428 height 194
